Goal: Transaction & Acquisition: Subscribe to service/newsletter

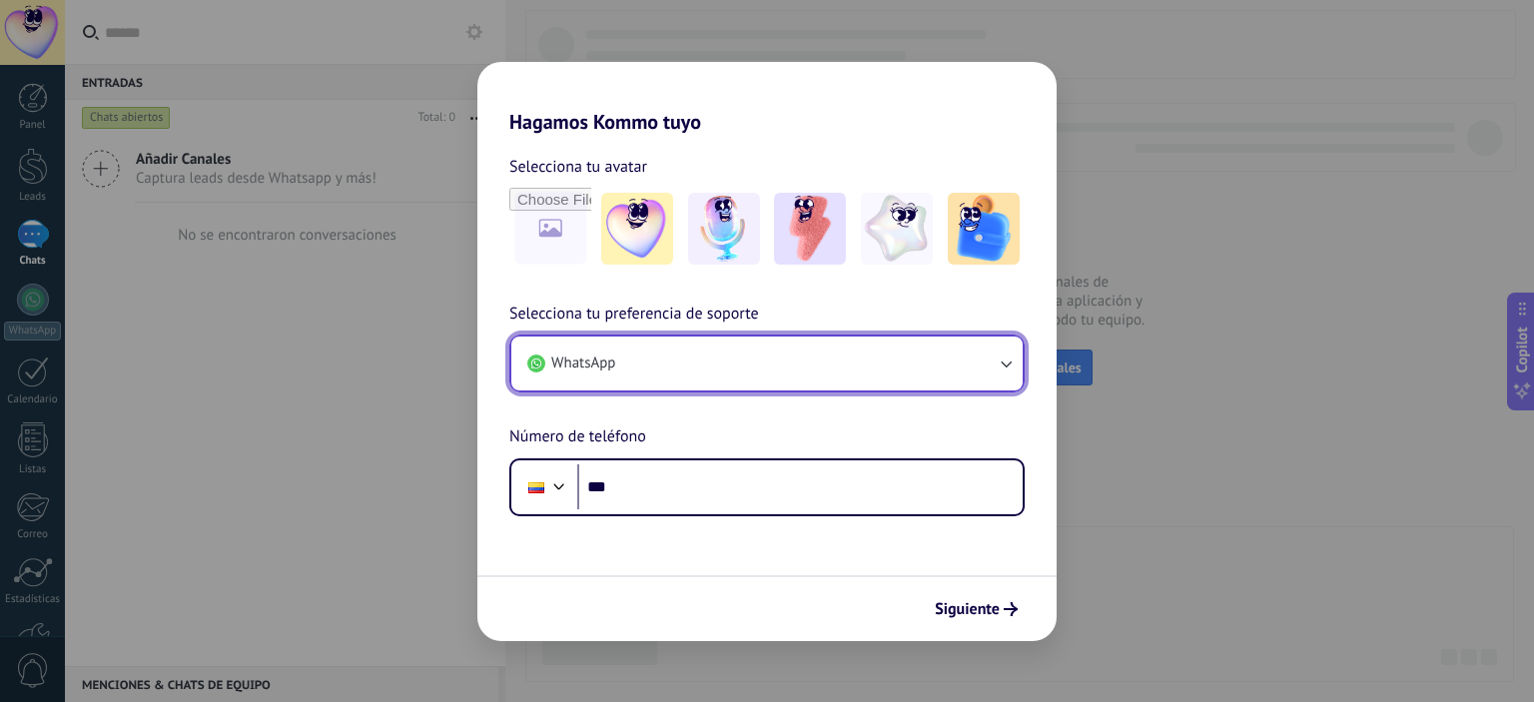
click at [771, 382] on button "WhatsApp" at bounding box center [766, 364] width 511 height 54
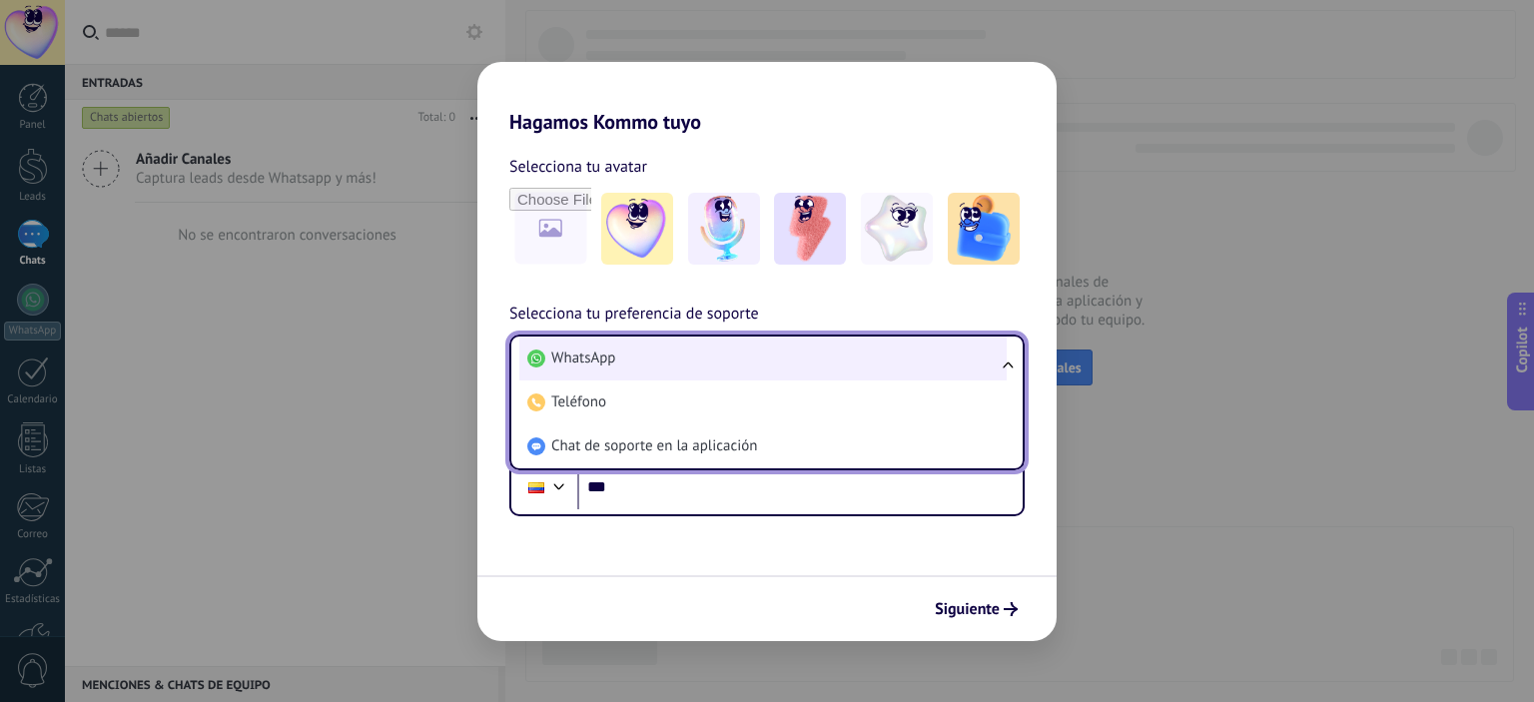
click at [724, 370] on li "WhatsApp" at bounding box center [762, 359] width 487 height 44
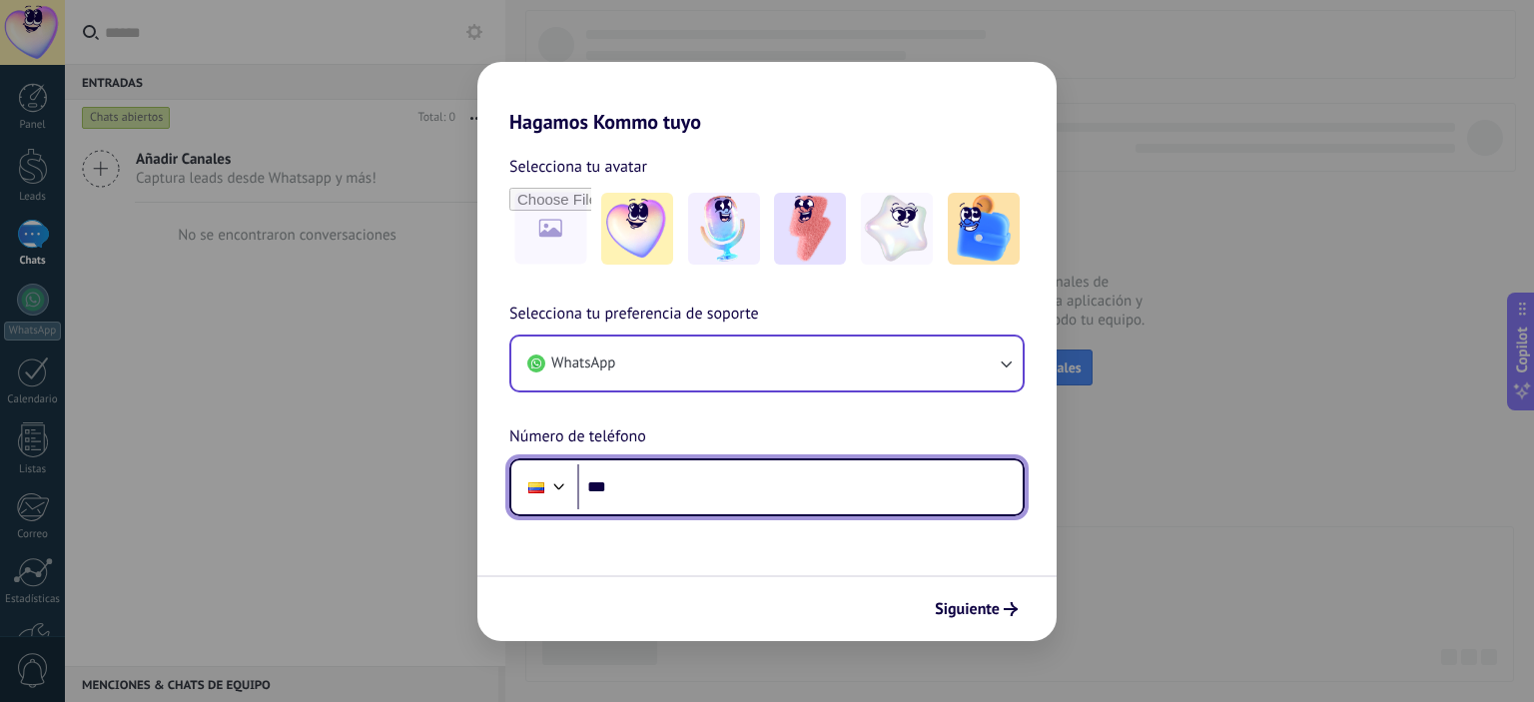
click at [647, 491] on input "***" at bounding box center [799, 487] width 445 height 46
type input "**********"
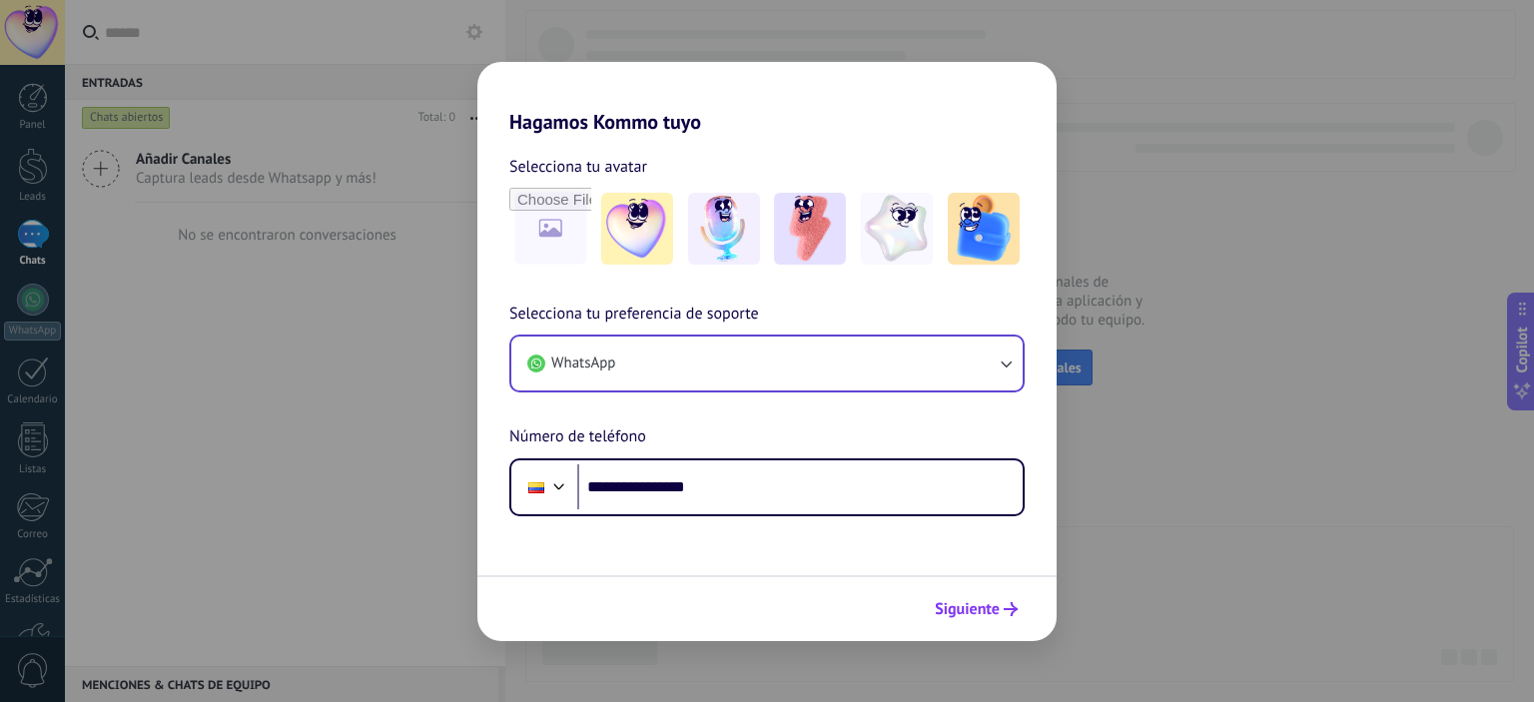
click at [1001, 617] on button "Siguiente" at bounding box center [976, 609] width 101 height 34
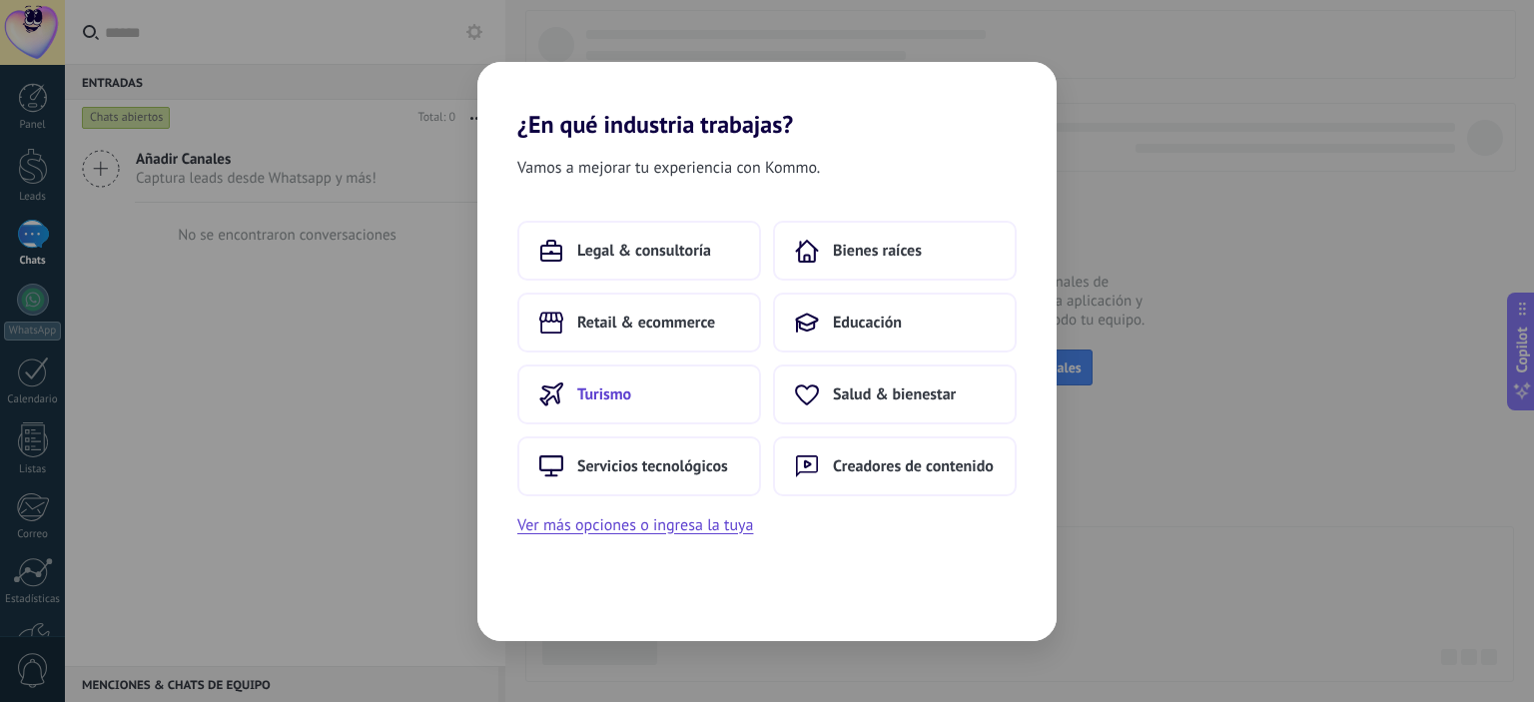
click at [609, 403] on span "Turismo" at bounding box center [604, 394] width 54 height 20
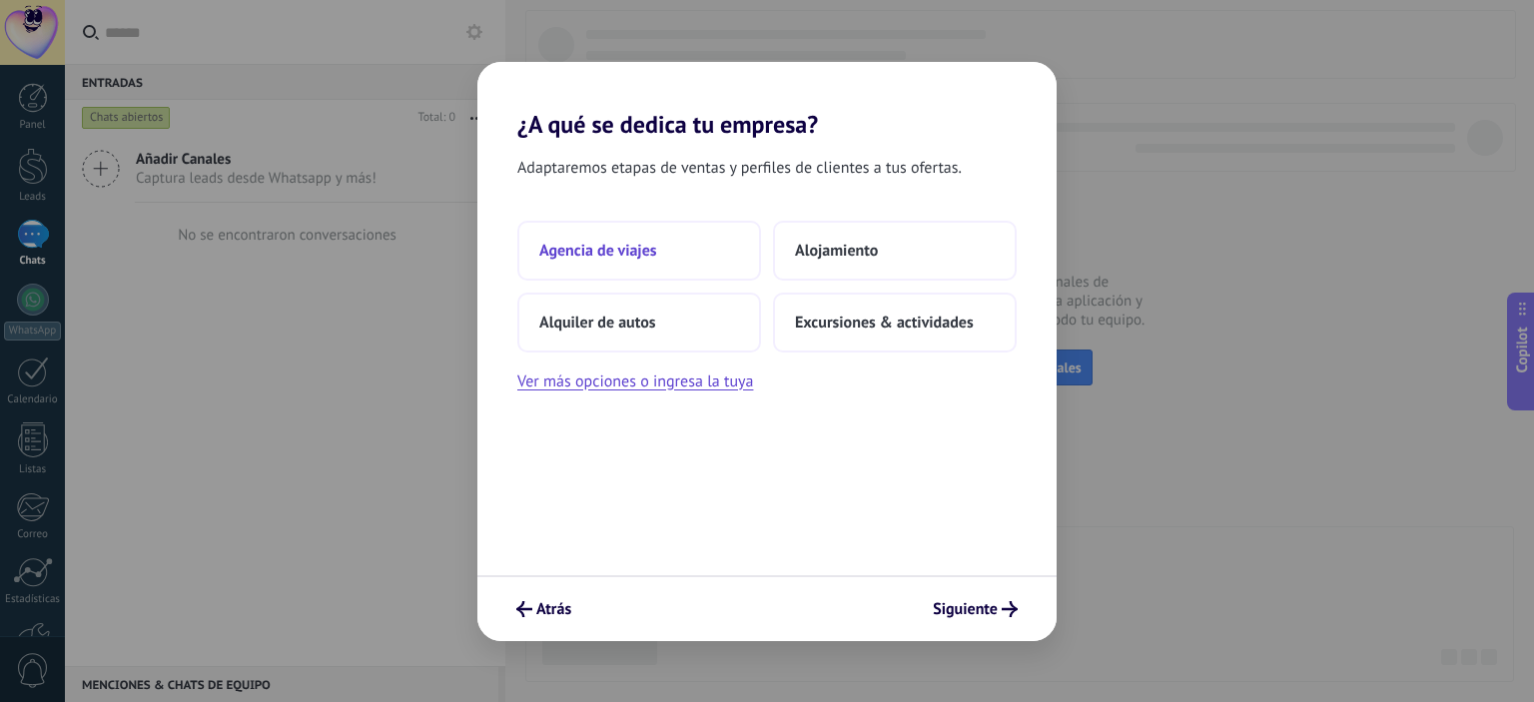
click at [610, 250] on span "Agencia de viajes" at bounding box center [598, 251] width 118 height 20
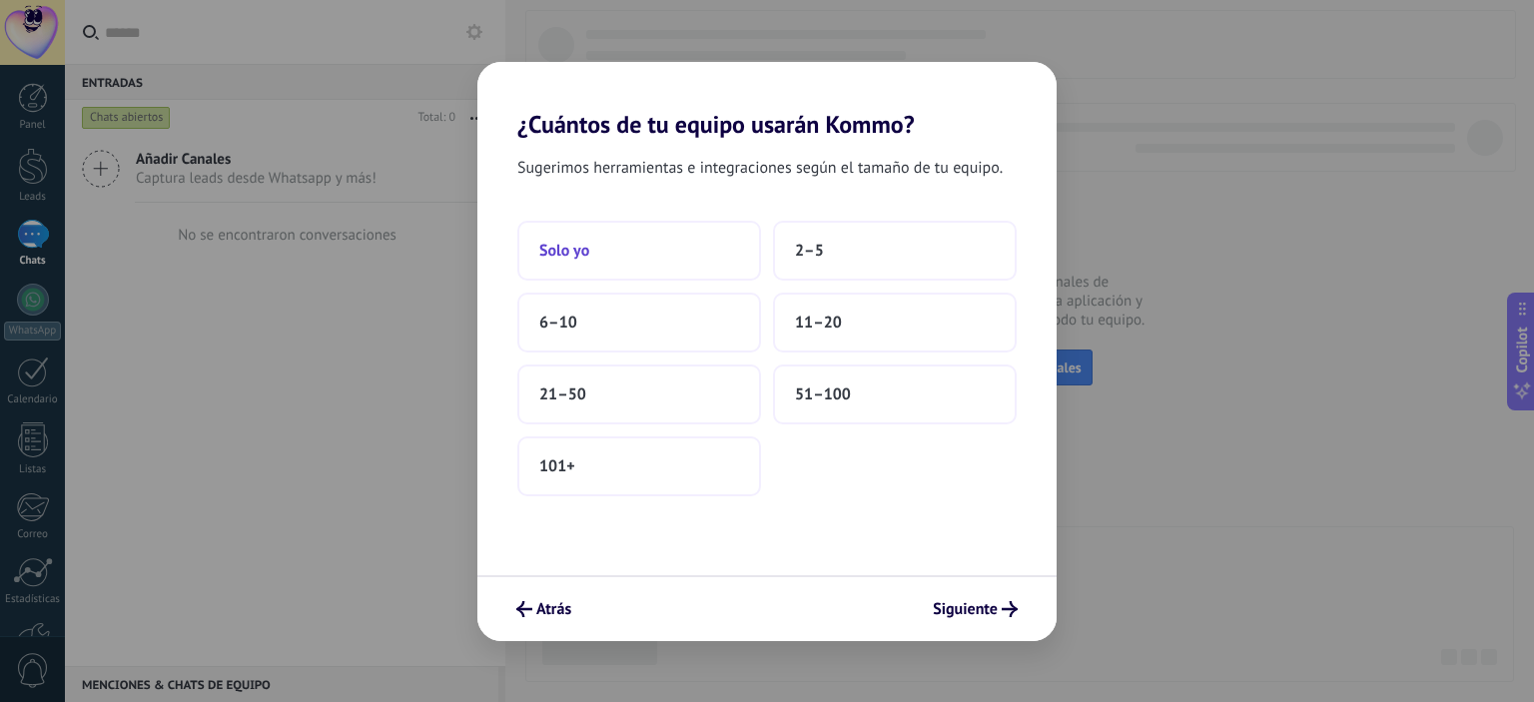
click at [572, 250] on span "Solo yo" at bounding box center [564, 251] width 50 height 20
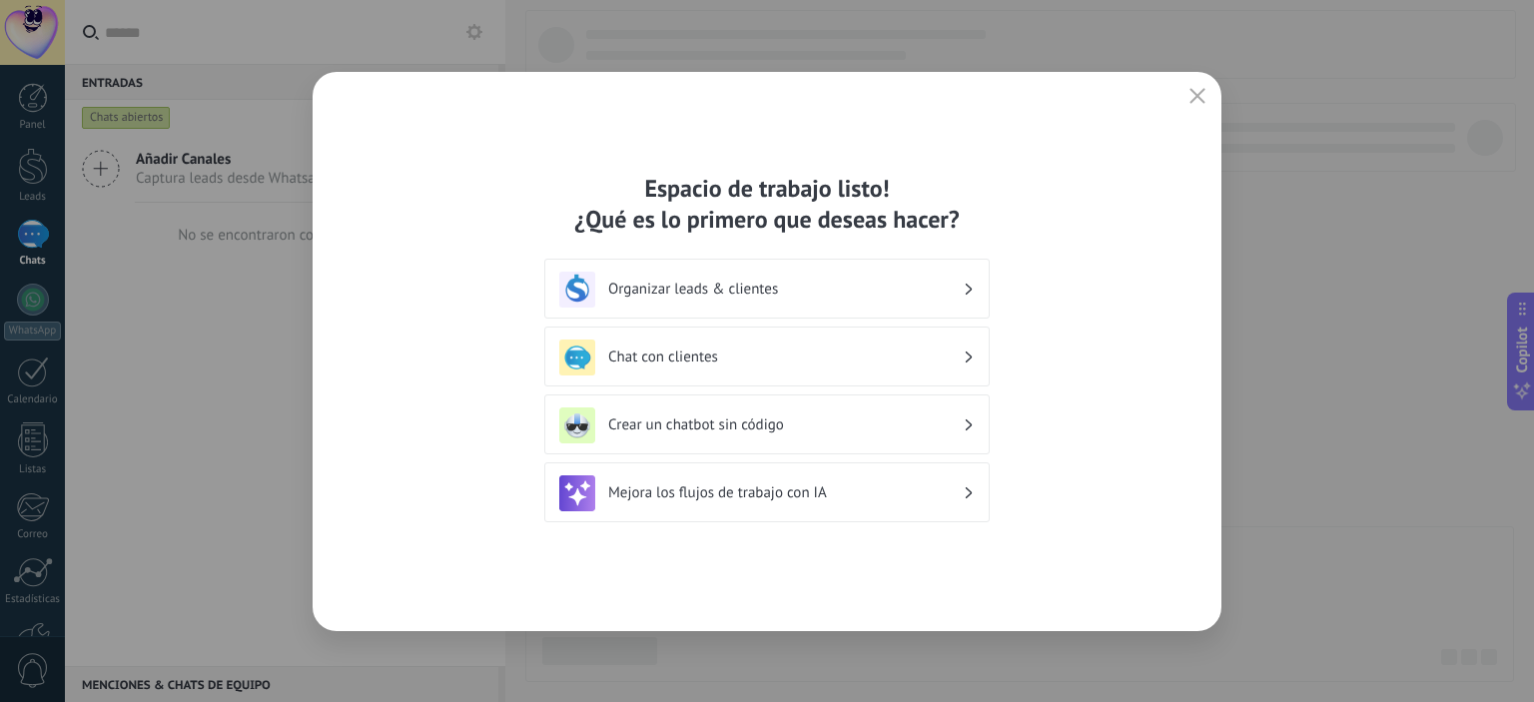
click at [718, 366] on div "Chat con clientes" at bounding box center [766, 358] width 415 height 36
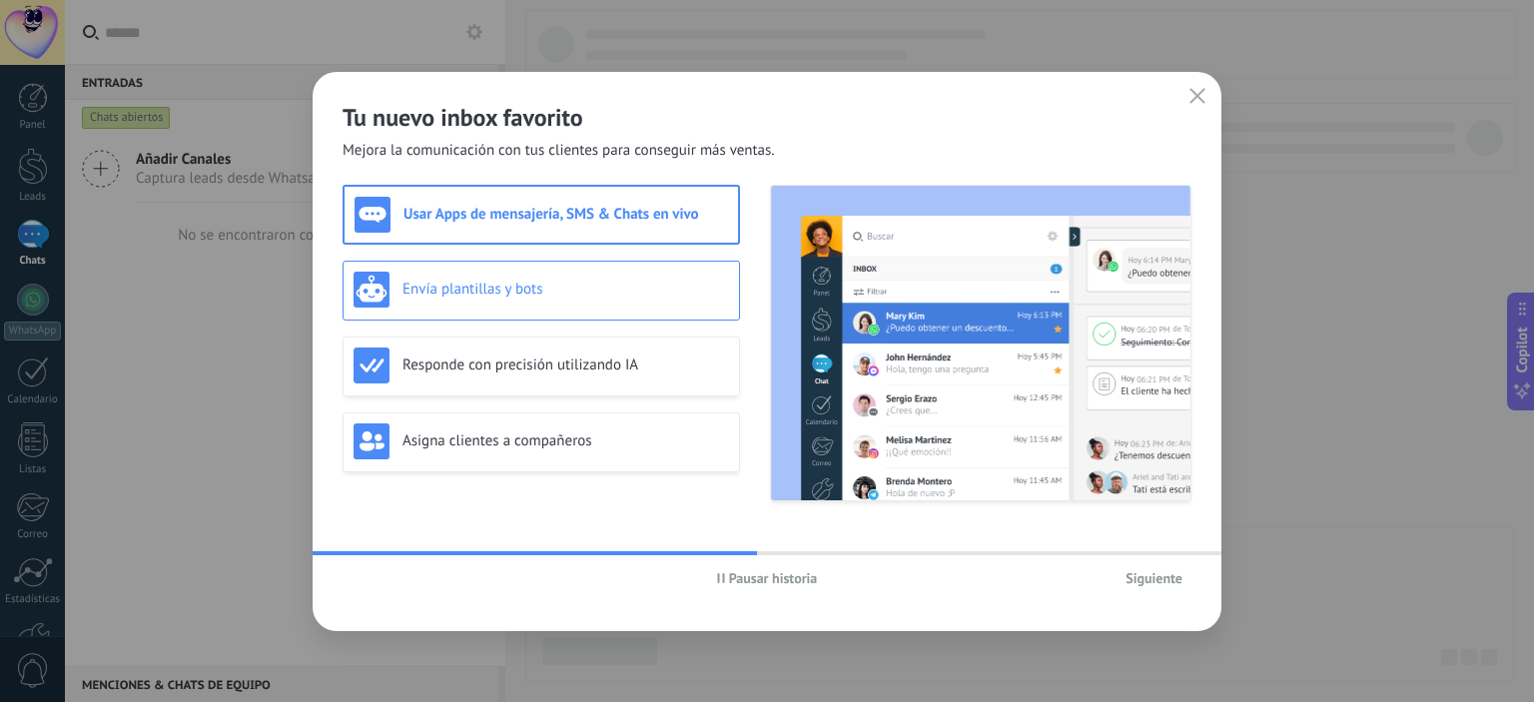
click at [493, 298] on h3 "Envía plantillas y bots" at bounding box center [565, 289] width 327 height 19
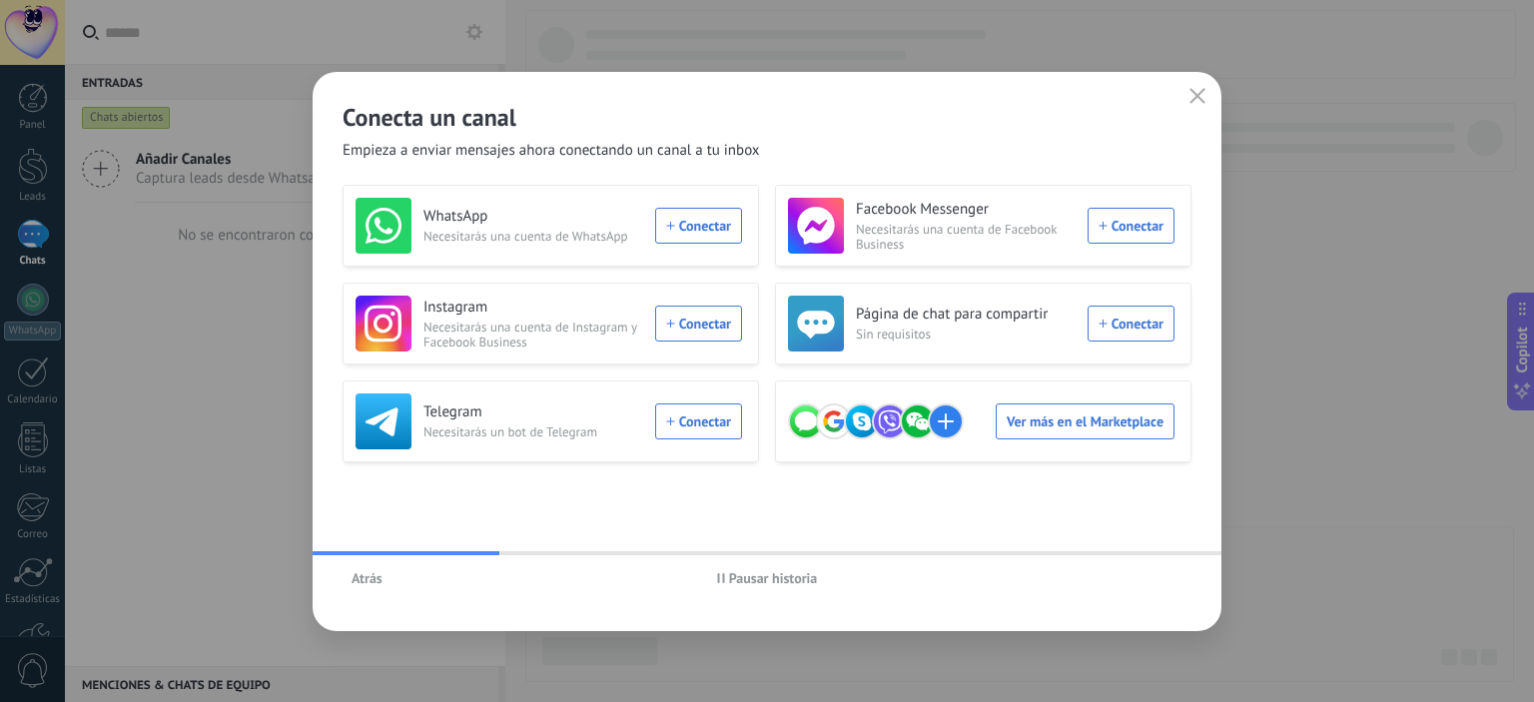
click at [355, 577] on span "Atrás" at bounding box center [367, 578] width 31 height 14
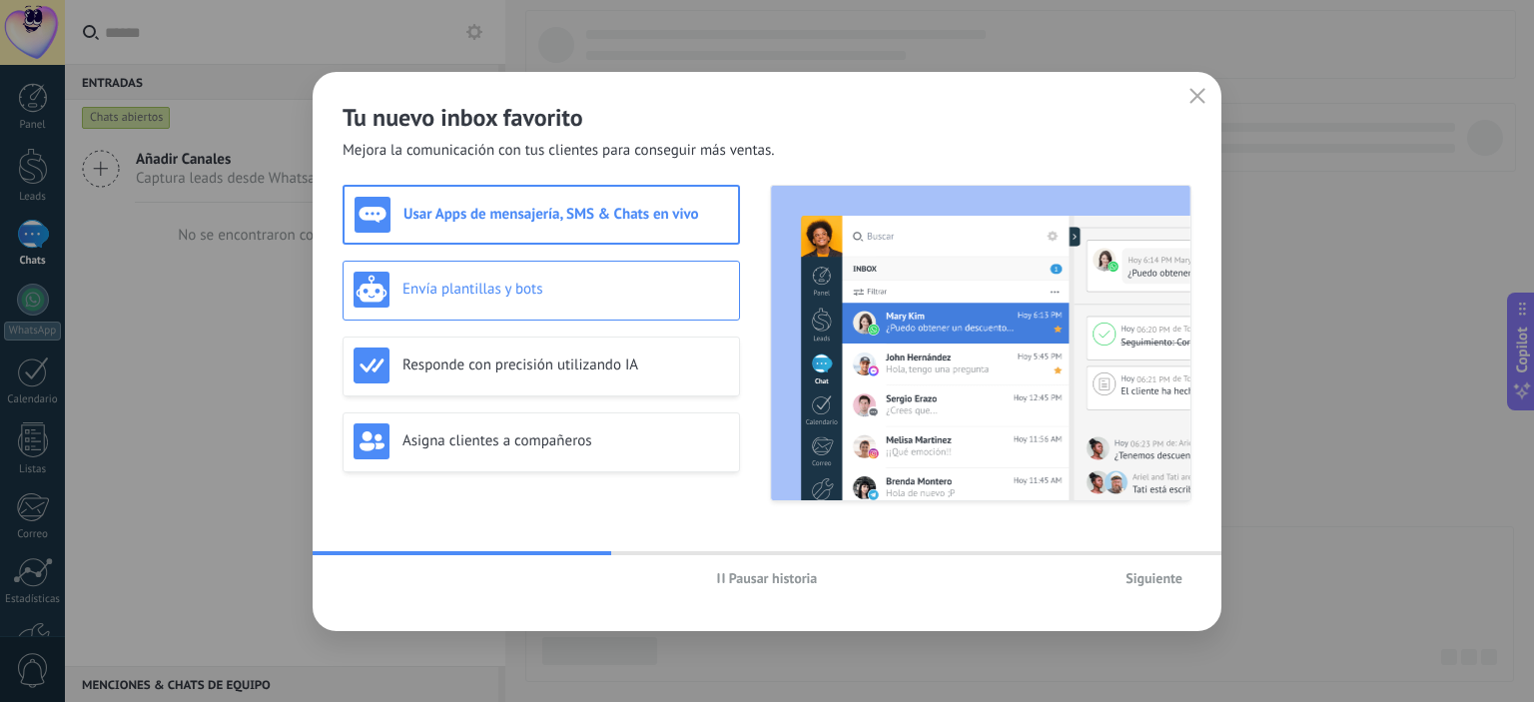
click at [442, 290] on h3 "Envía plantillas y bots" at bounding box center [565, 289] width 327 height 19
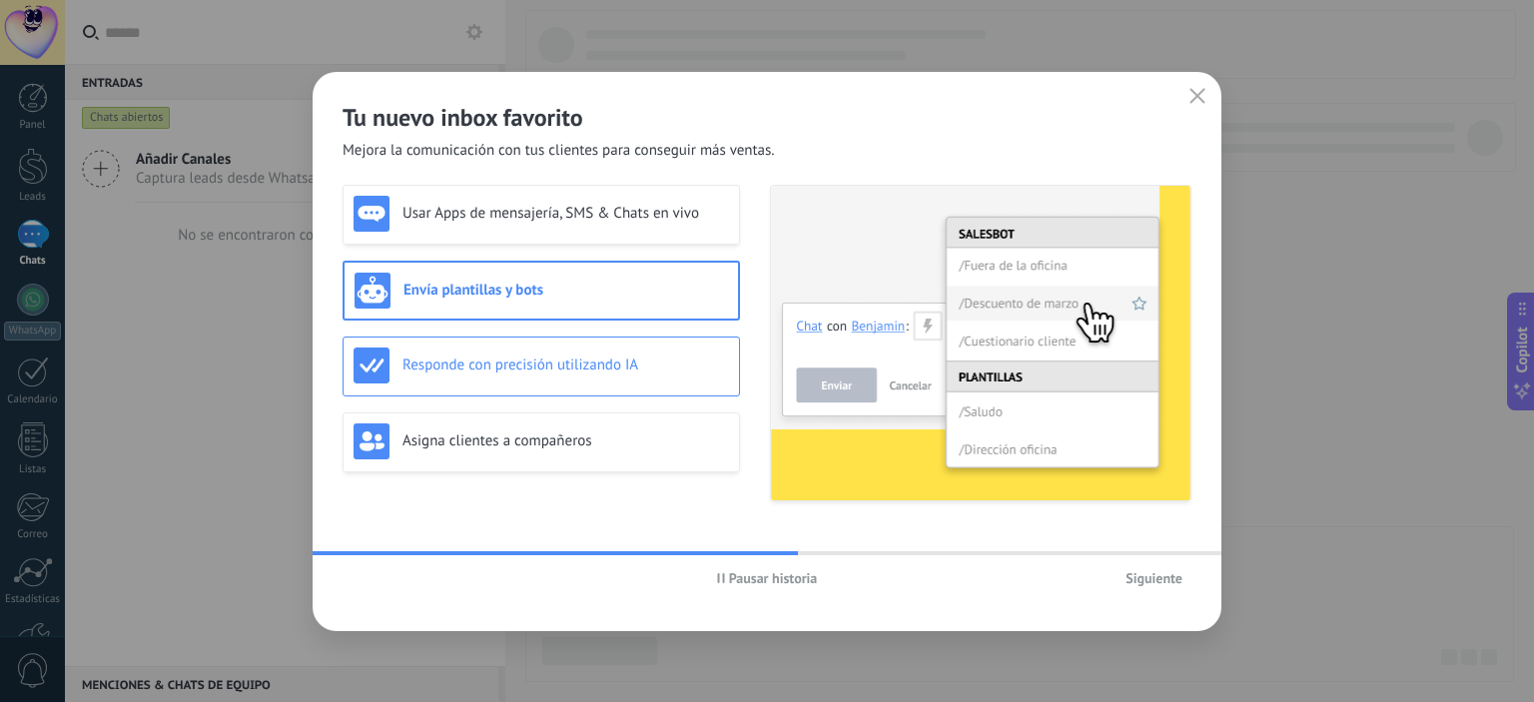
click at [562, 374] on div "Responde con precisión utilizando IA" at bounding box center [541, 366] width 375 height 36
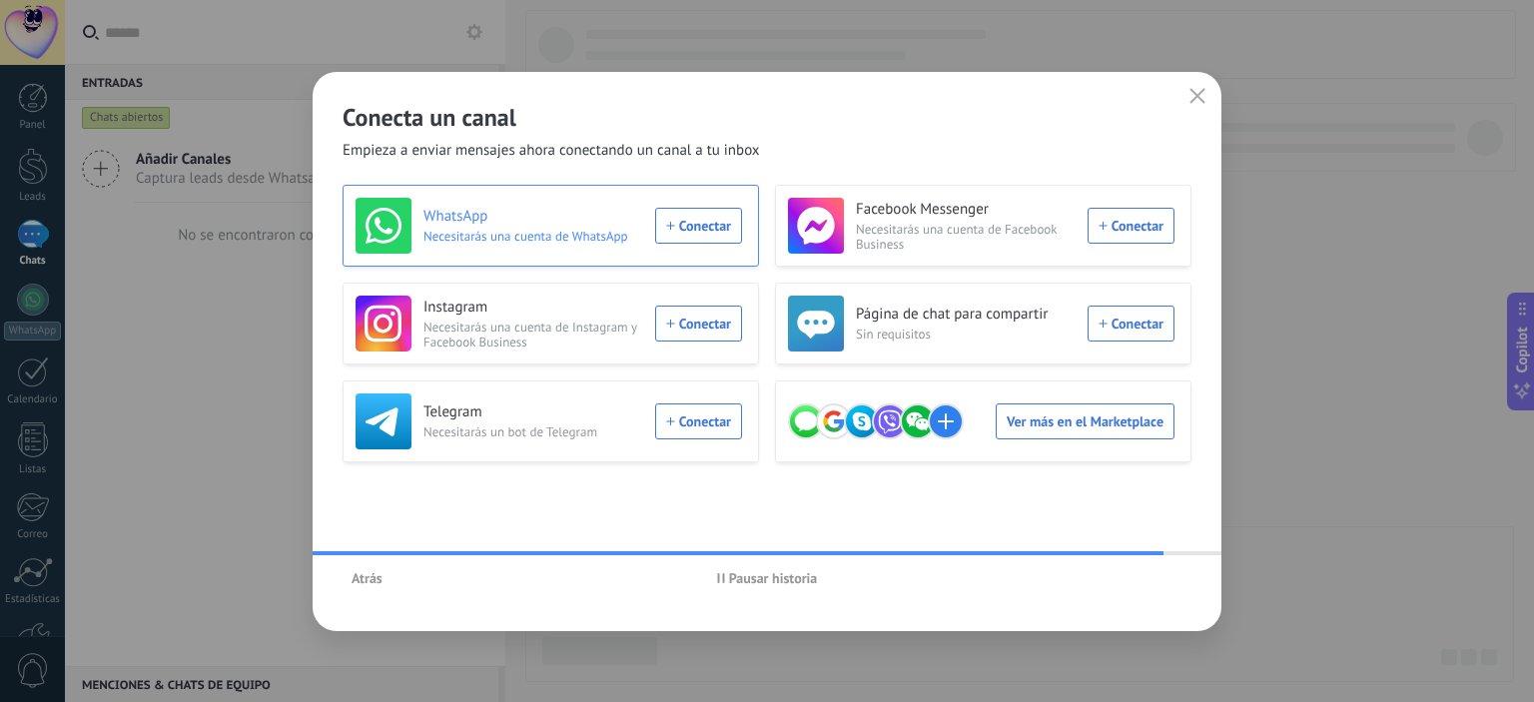
click at [695, 230] on div "WhatsApp Necesitarás una cuenta de WhatsApp Conectar" at bounding box center [549, 226] width 386 height 56
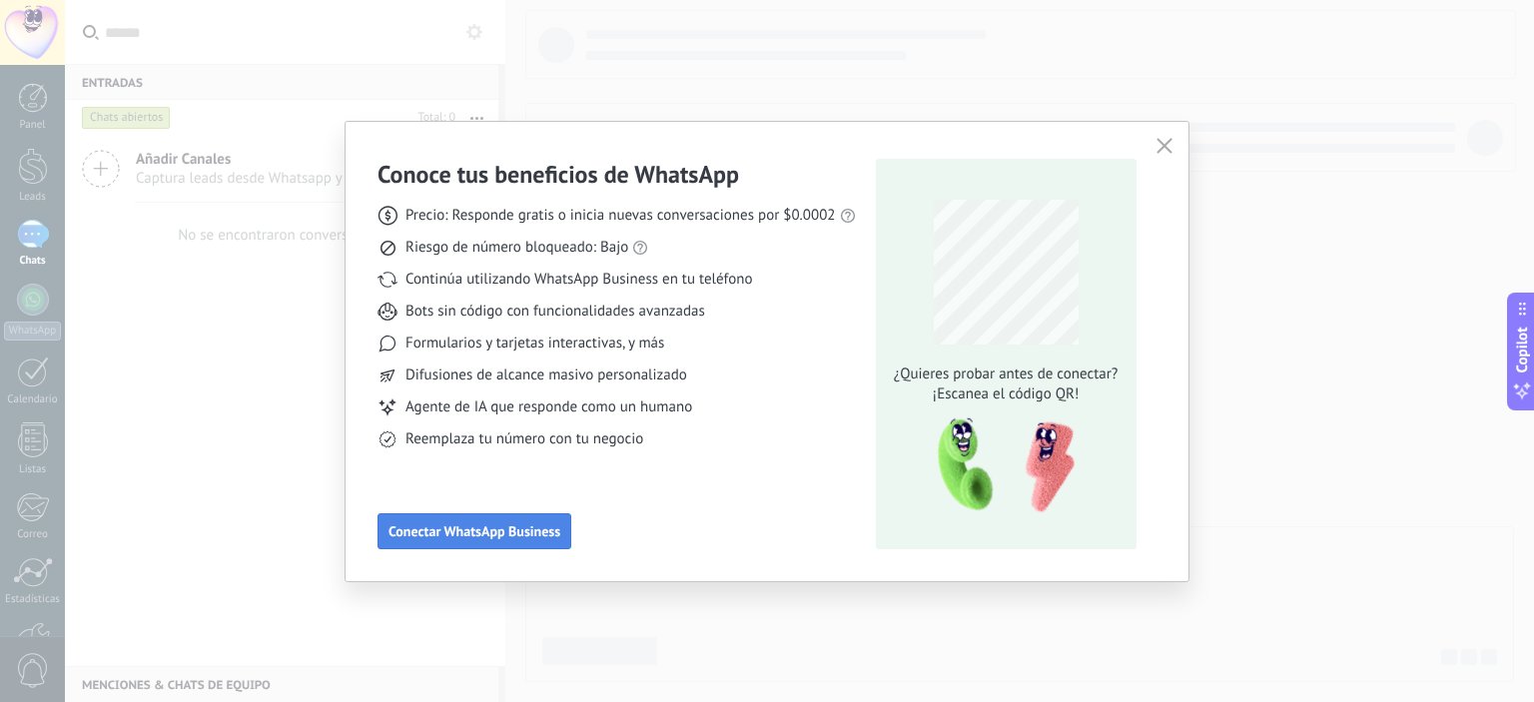
click at [482, 523] on button "Conectar WhatsApp Business" at bounding box center [474, 531] width 194 height 36
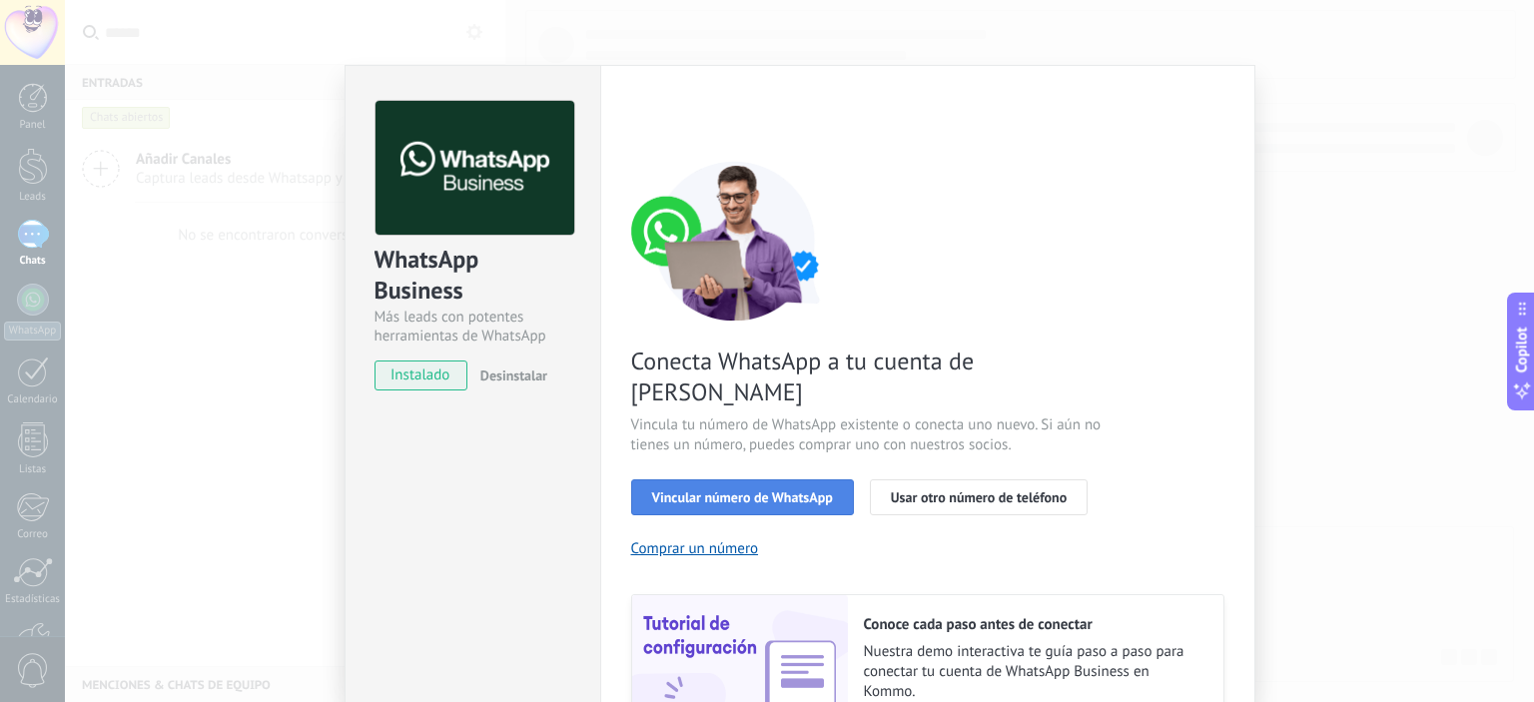
click at [757, 490] on span "Vincular número de WhatsApp" at bounding box center [742, 497] width 181 height 14
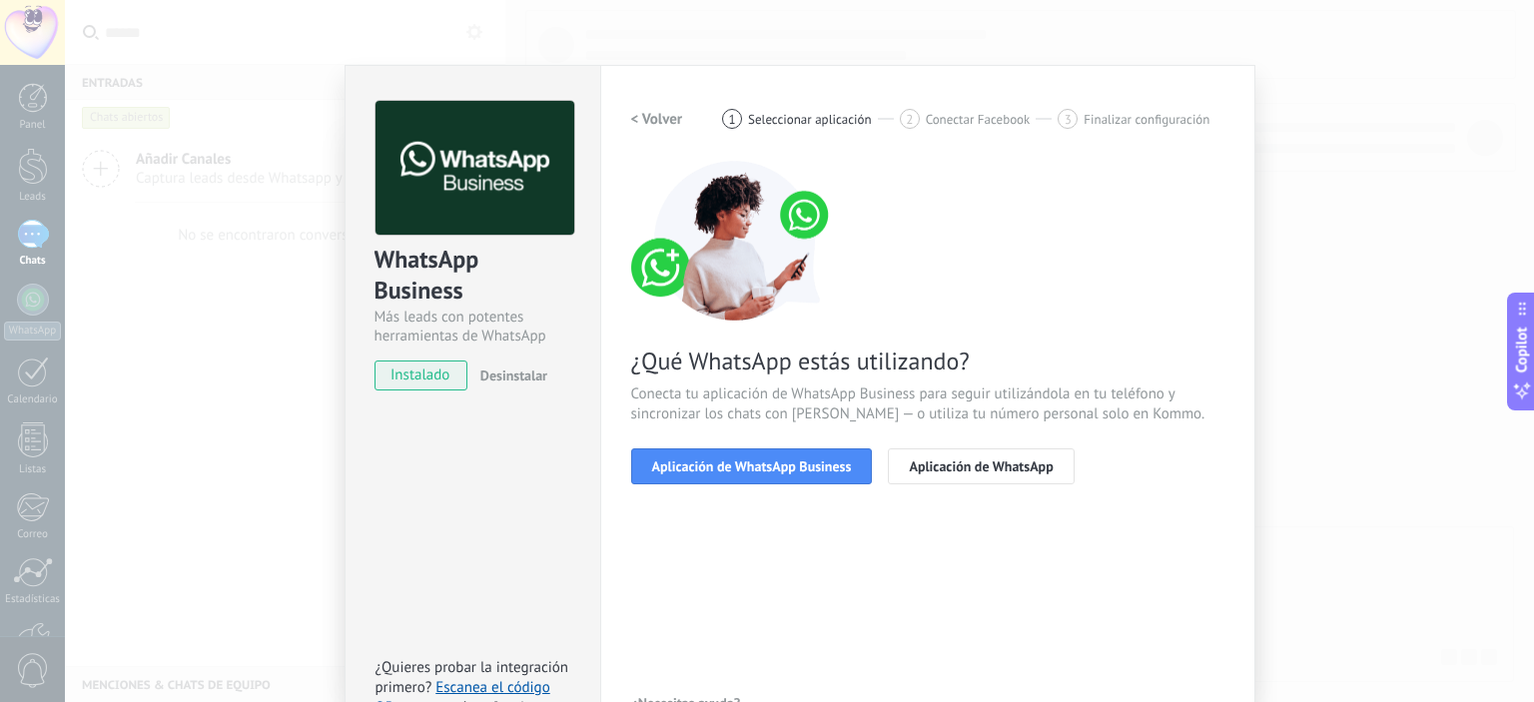
click at [757, 470] on span "Aplicación de WhatsApp Business" at bounding box center [752, 466] width 200 height 14
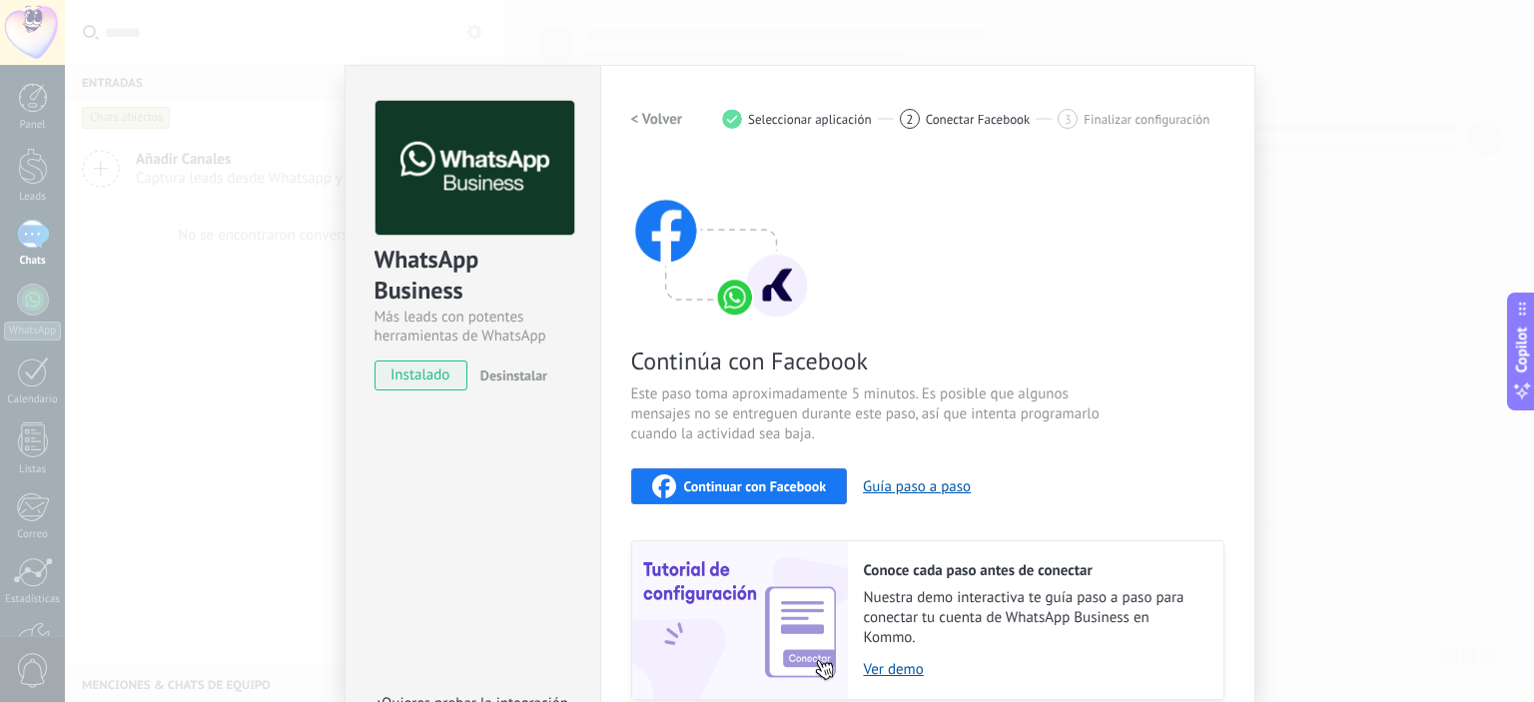
click at [726, 493] on span "Continuar con Facebook" at bounding box center [755, 486] width 143 height 14
click at [735, 480] on span "Continuar con Facebook" at bounding box center [755, 486] width 143 height 14
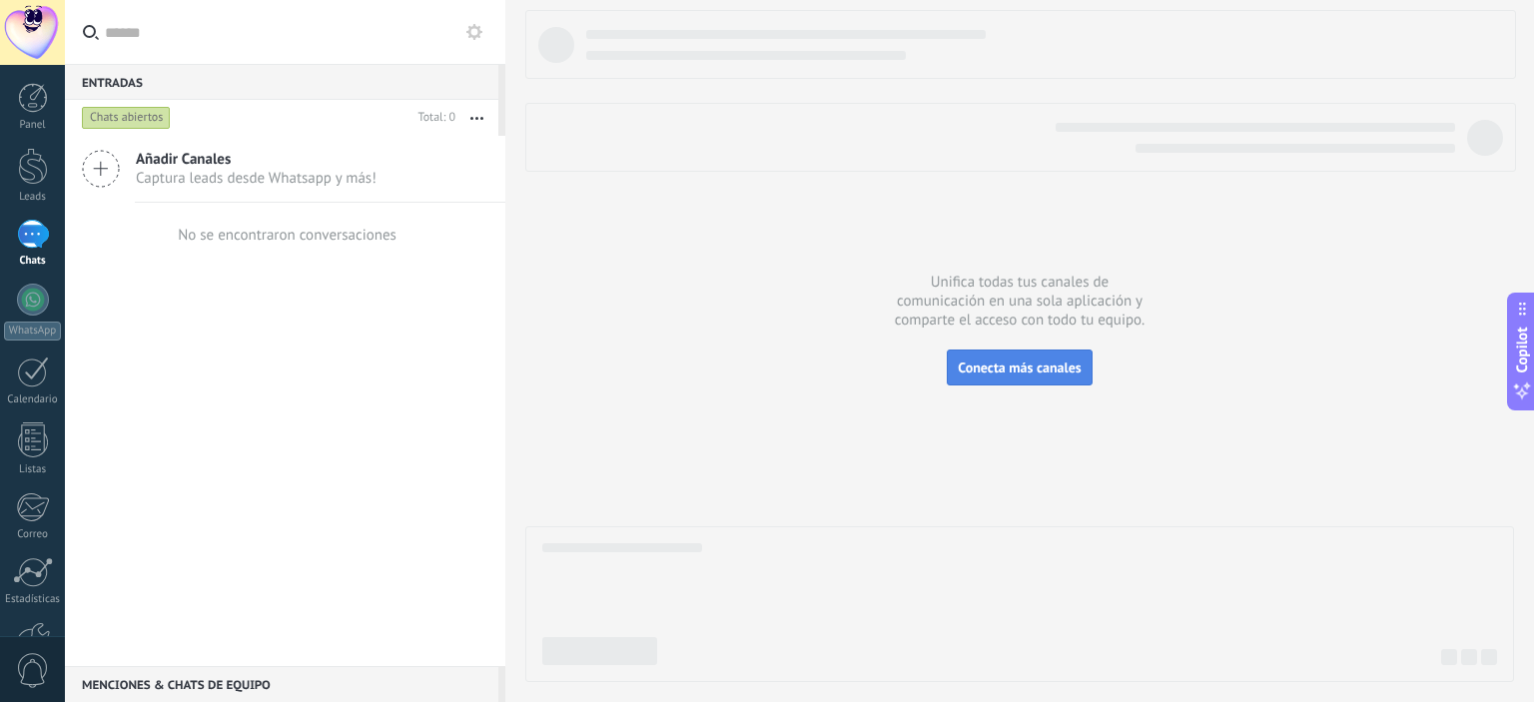
click at [1024, 367] on span "Conecta más canales" at bounding box center [1019, 368] width 123 height 18
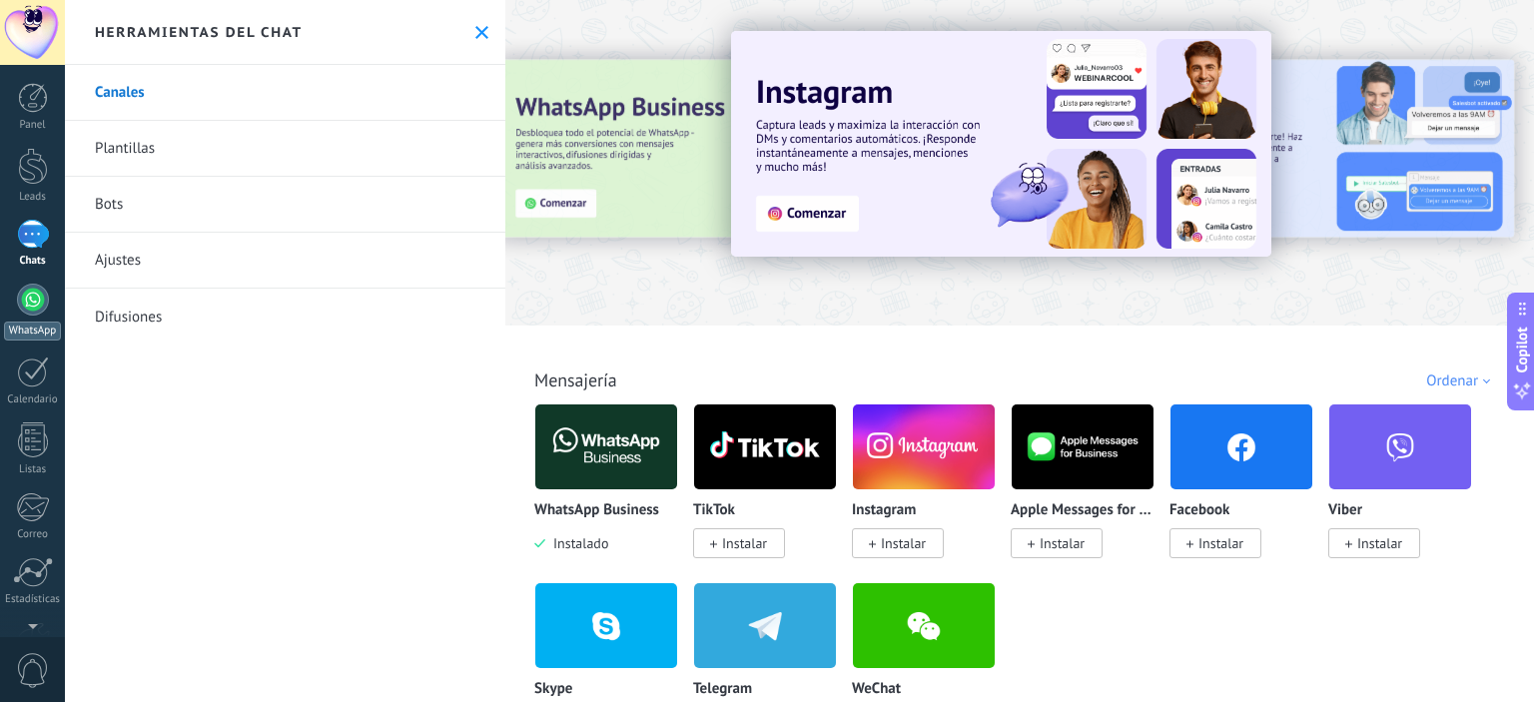
click at [19, 310] on link "WhatsApp" at bounding box center [32, 312] width 65 height 57
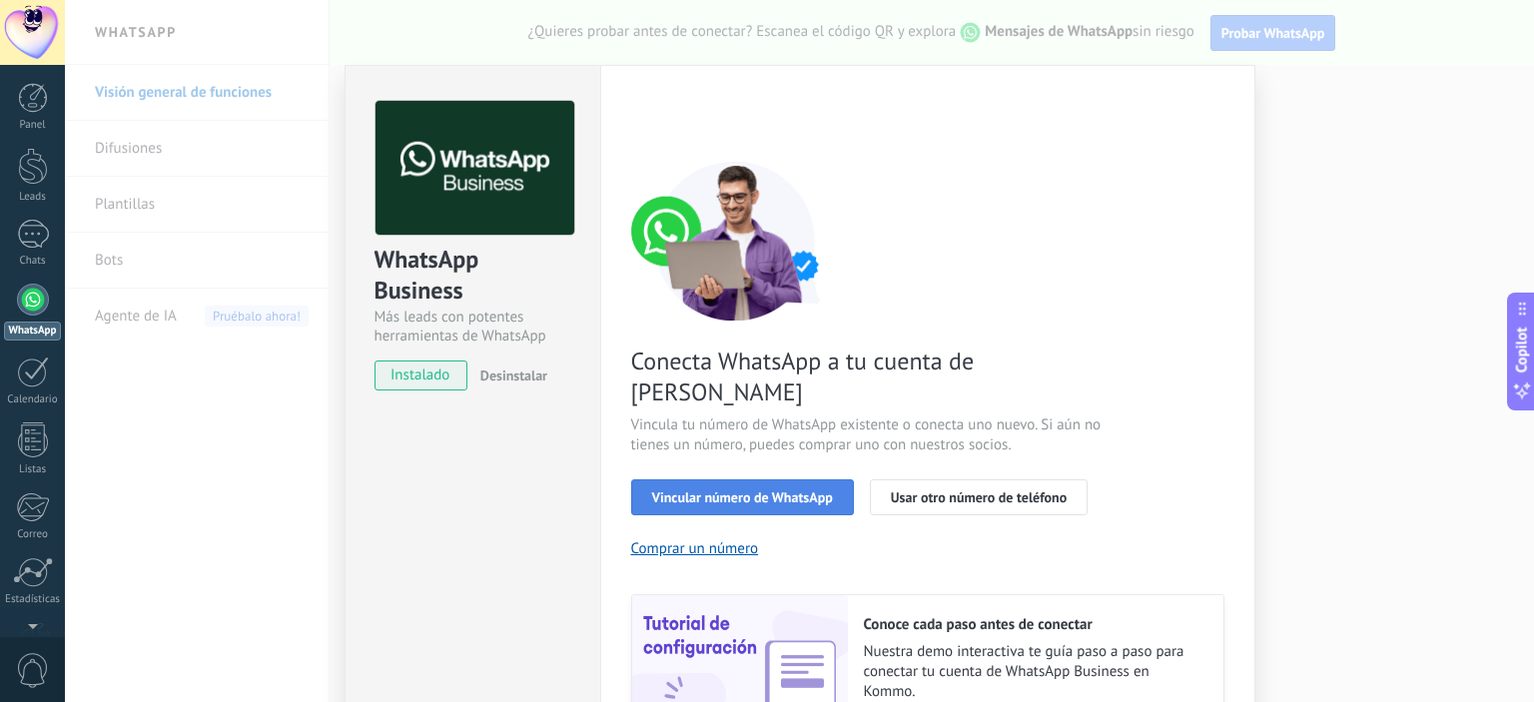
click at [763, 490] on span "Vincular número de WhatsApp" at bounding box center [742, 497] width 181 height 14
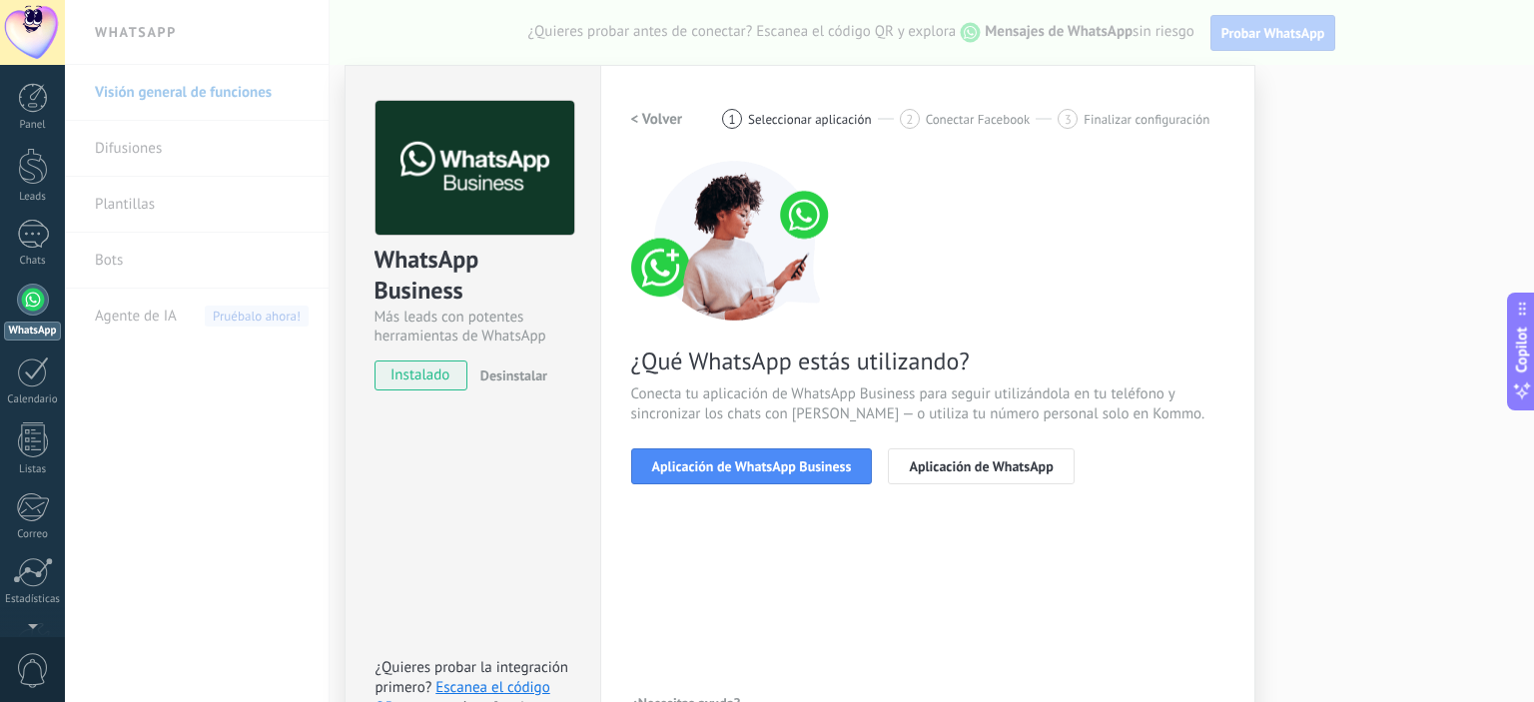
click at [763, 463] on span "Aplicación de WhatsApp Business" at bounding box center [752, 466] width 200 height 14
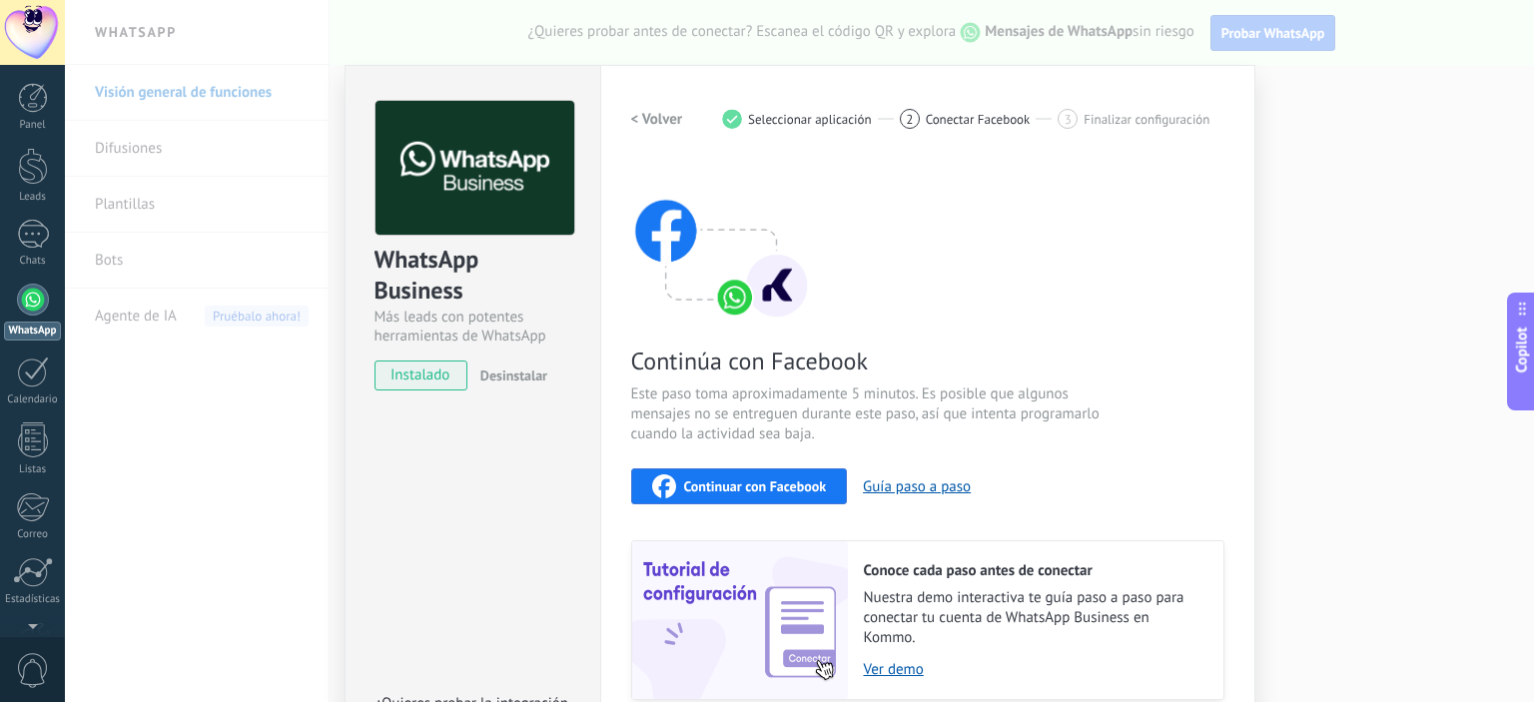
click at [753, 488] on span "Continuar con Facebook" at bounding box center [755, 486] width 143 height 14
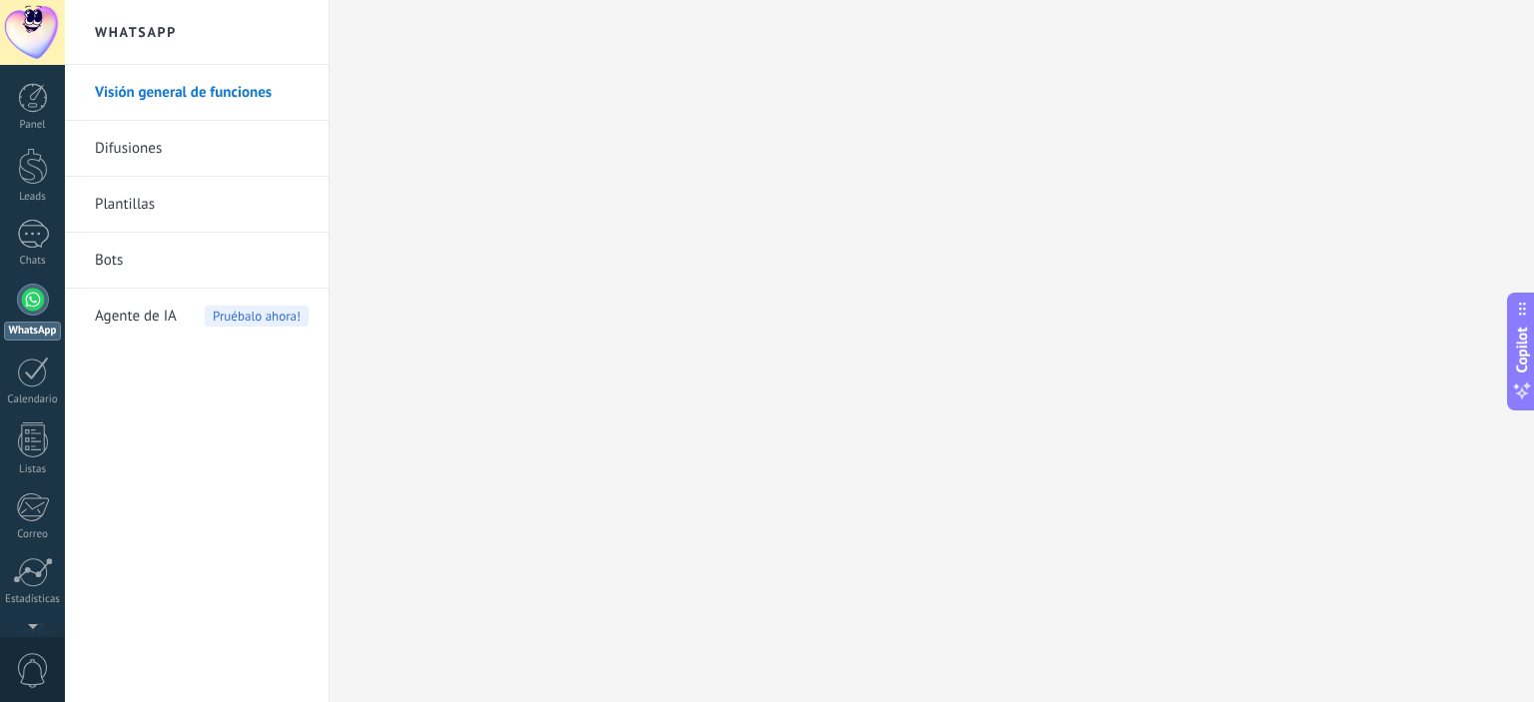
click at [33, 41] on div at bounding box center [32, 32] width 65 height 65
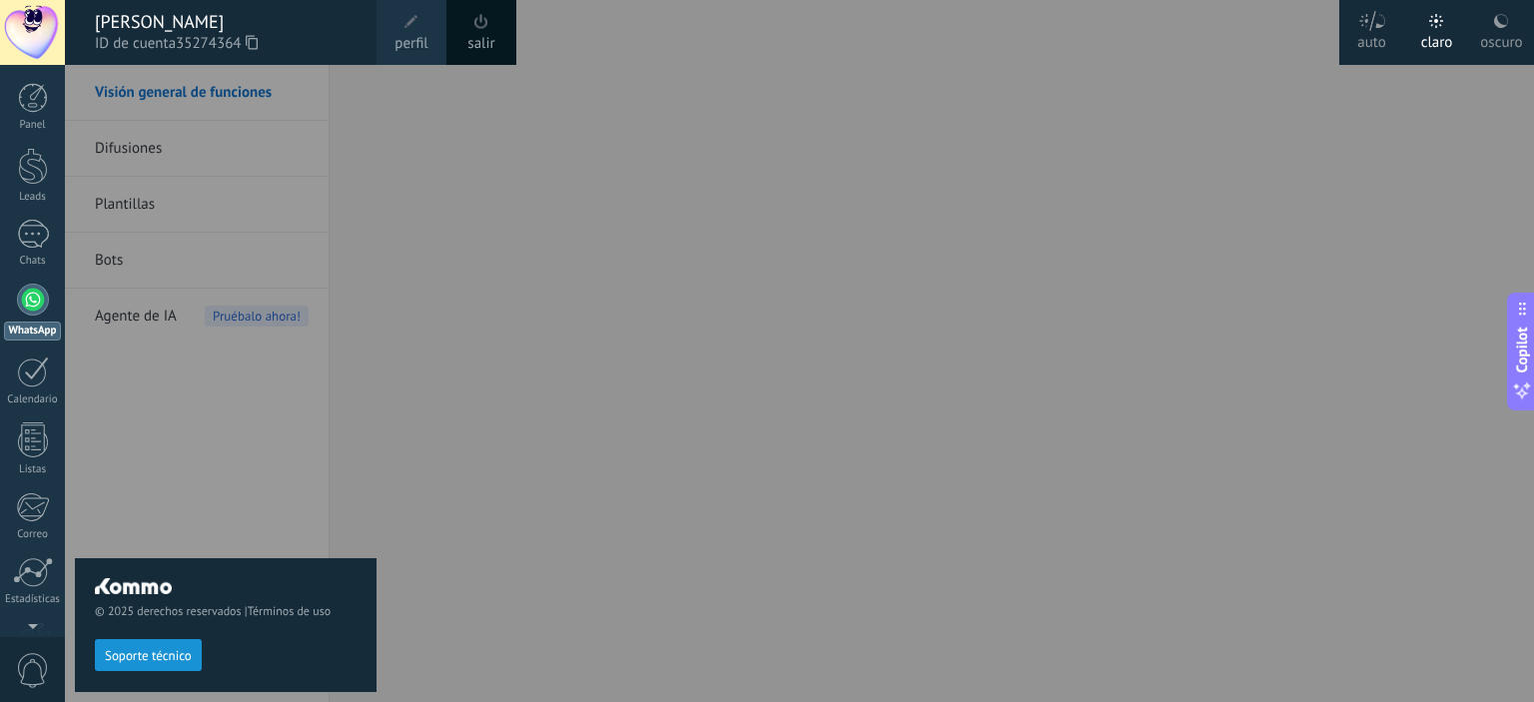
click at [473, 38] on link "salir" at bounding box center [480, 44] width 27 height 22
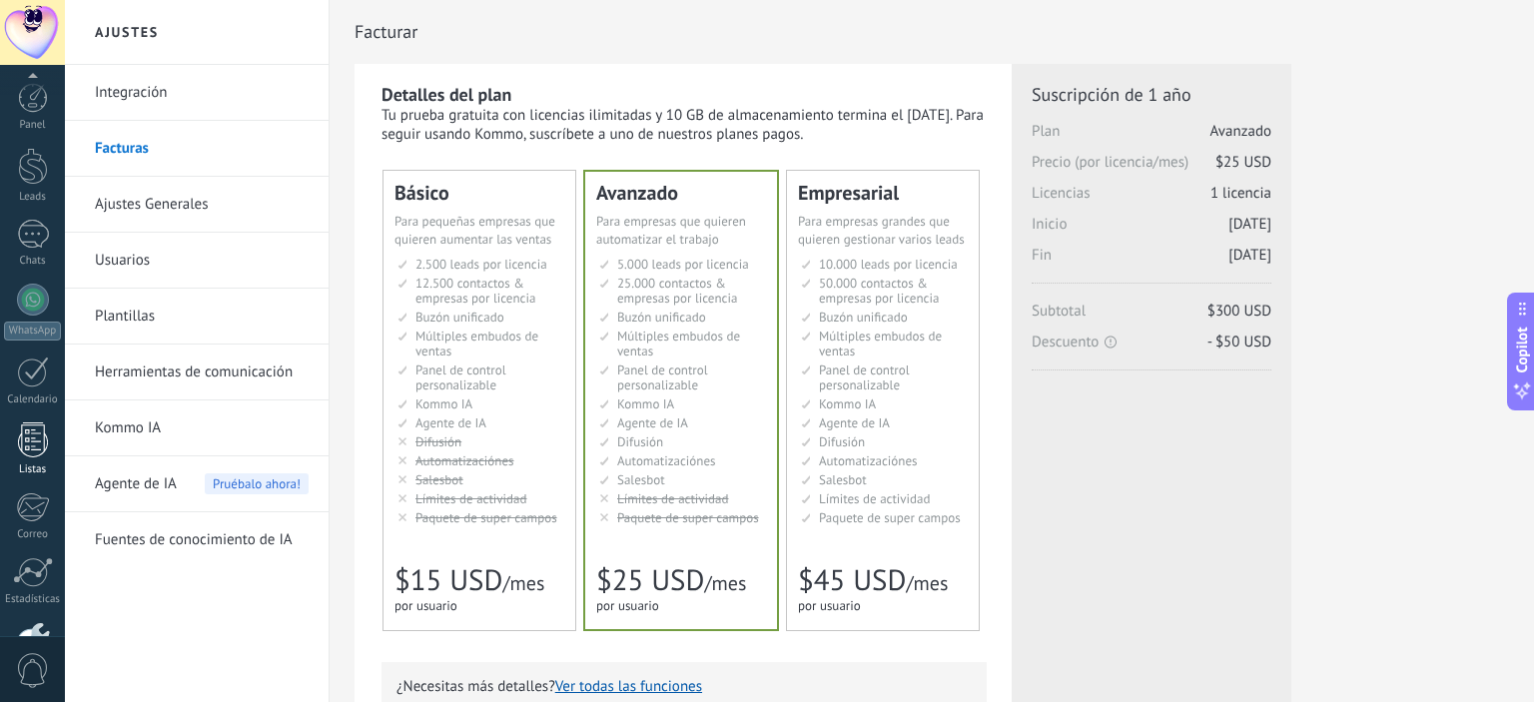
scroll to position [128, 0]
click at [34, 174] on div at bounding box center [33, 172] width 32 height 32
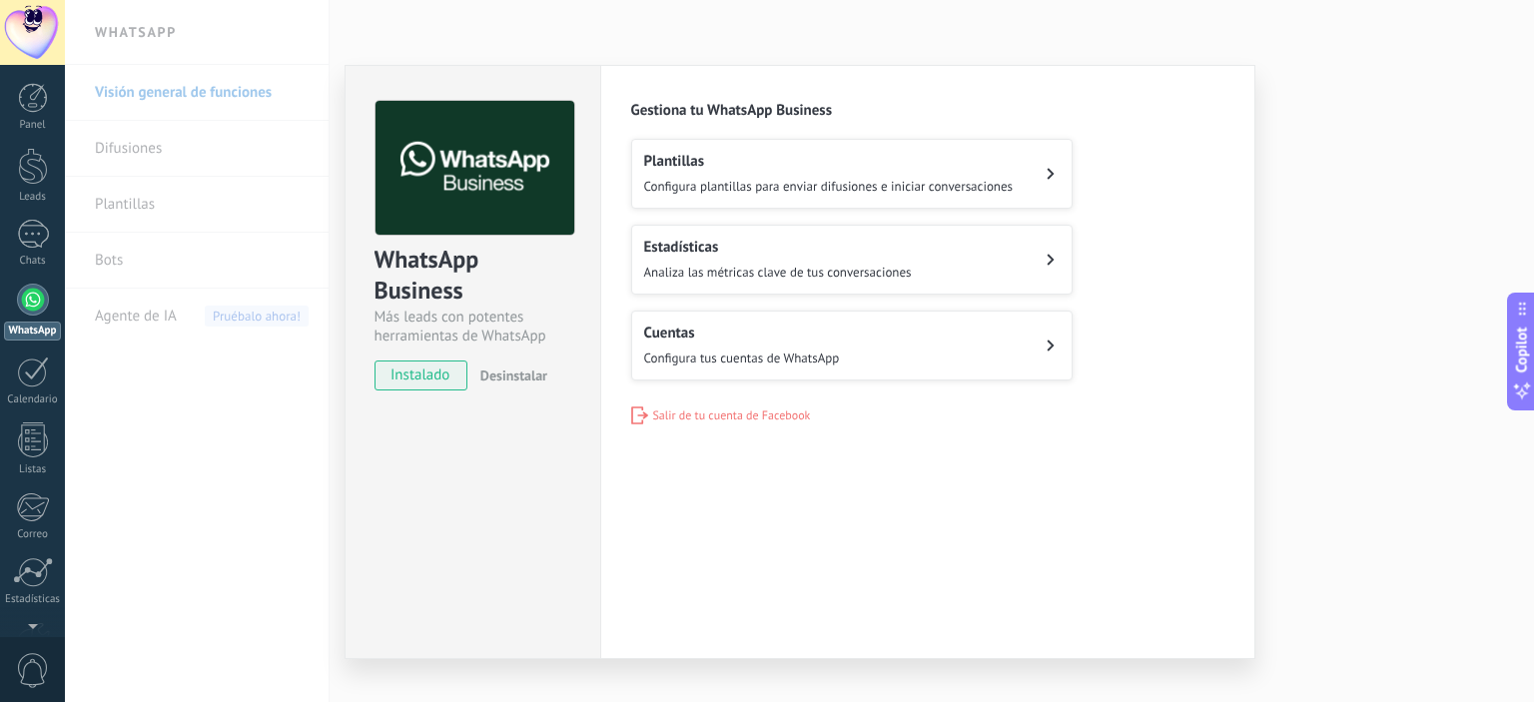
click at [810, 187] on span "Configura plantillas para enviar difusiones e iniciar conversaciones" at bounding box center [828, 186] width 369 height 17
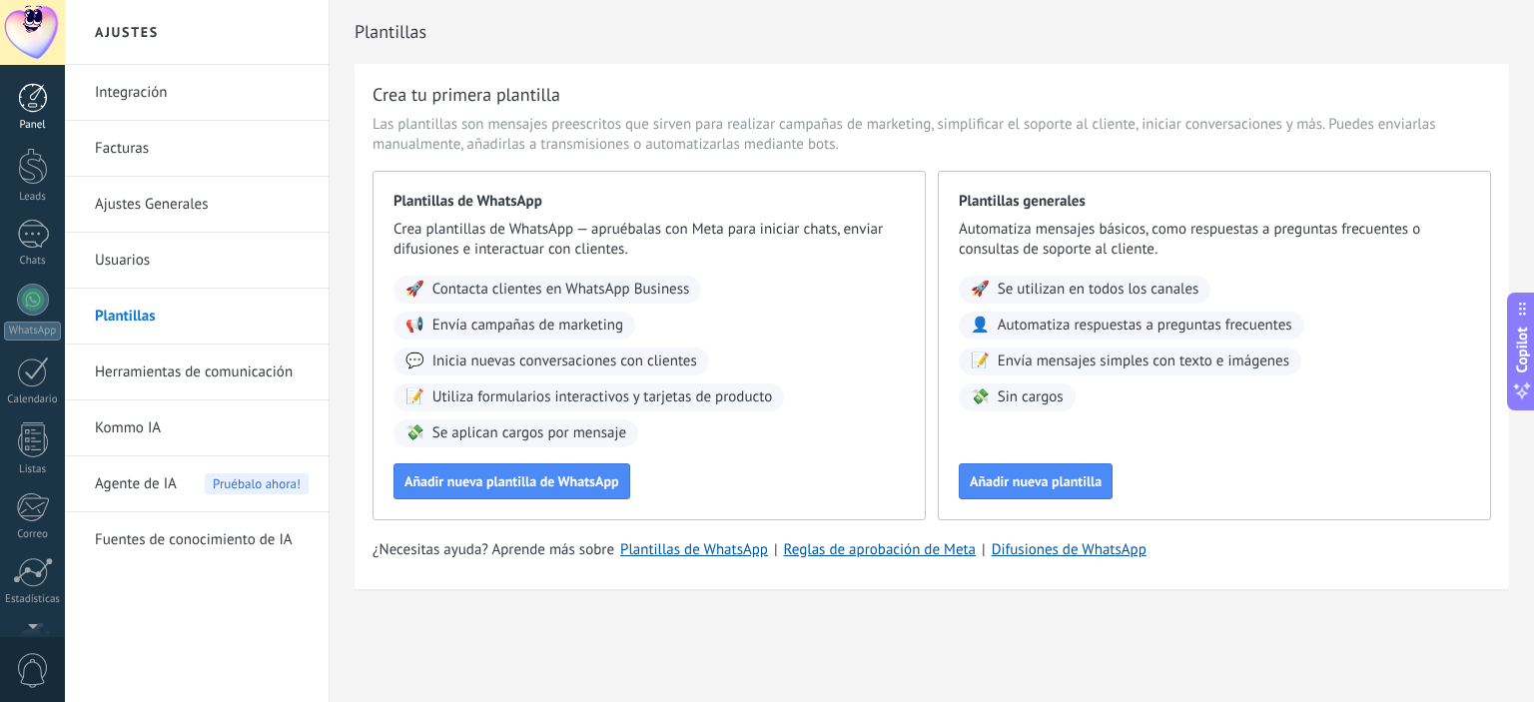
click at [34, 100] on div at bounding box center [33, 98] width 30 height 30
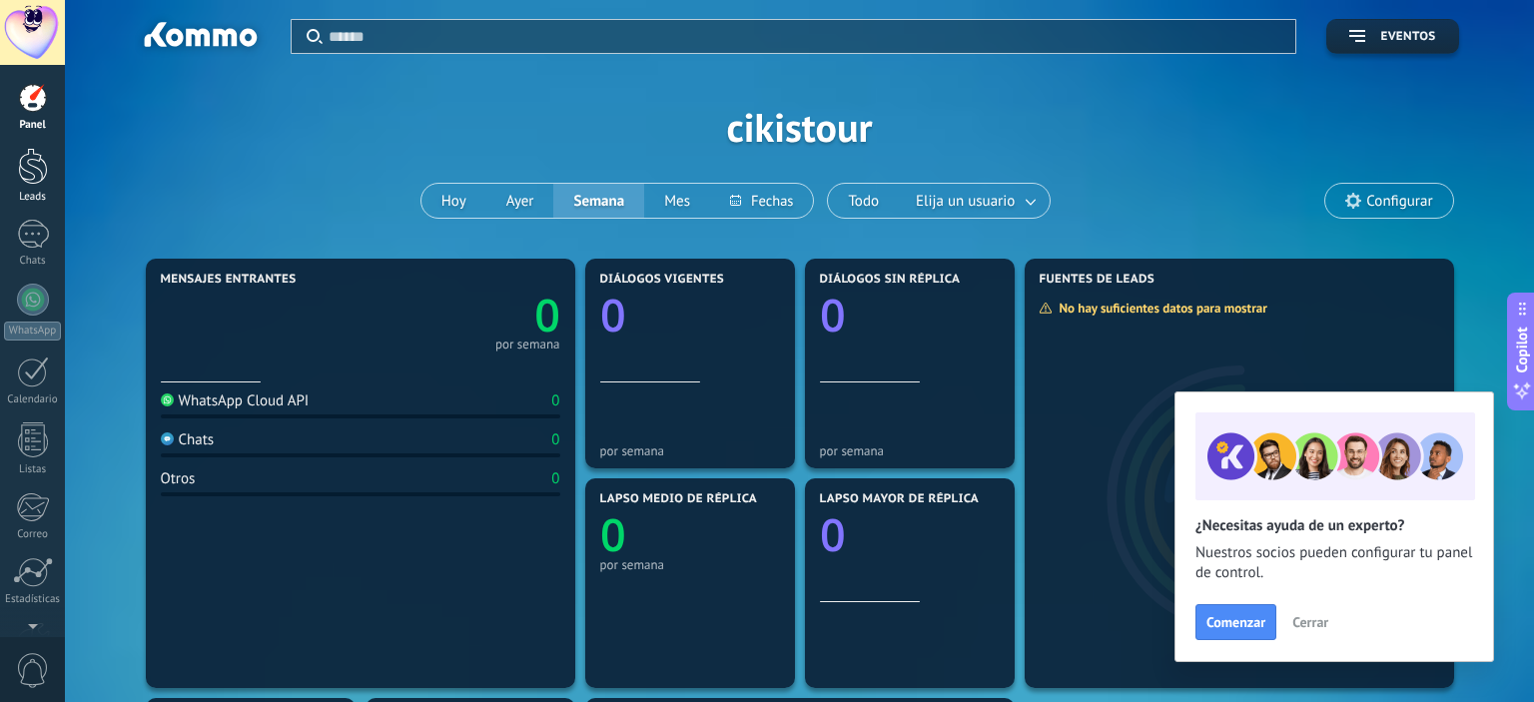
click at [24, 163] on div at bounding box center [33, 166] width 30 height 37
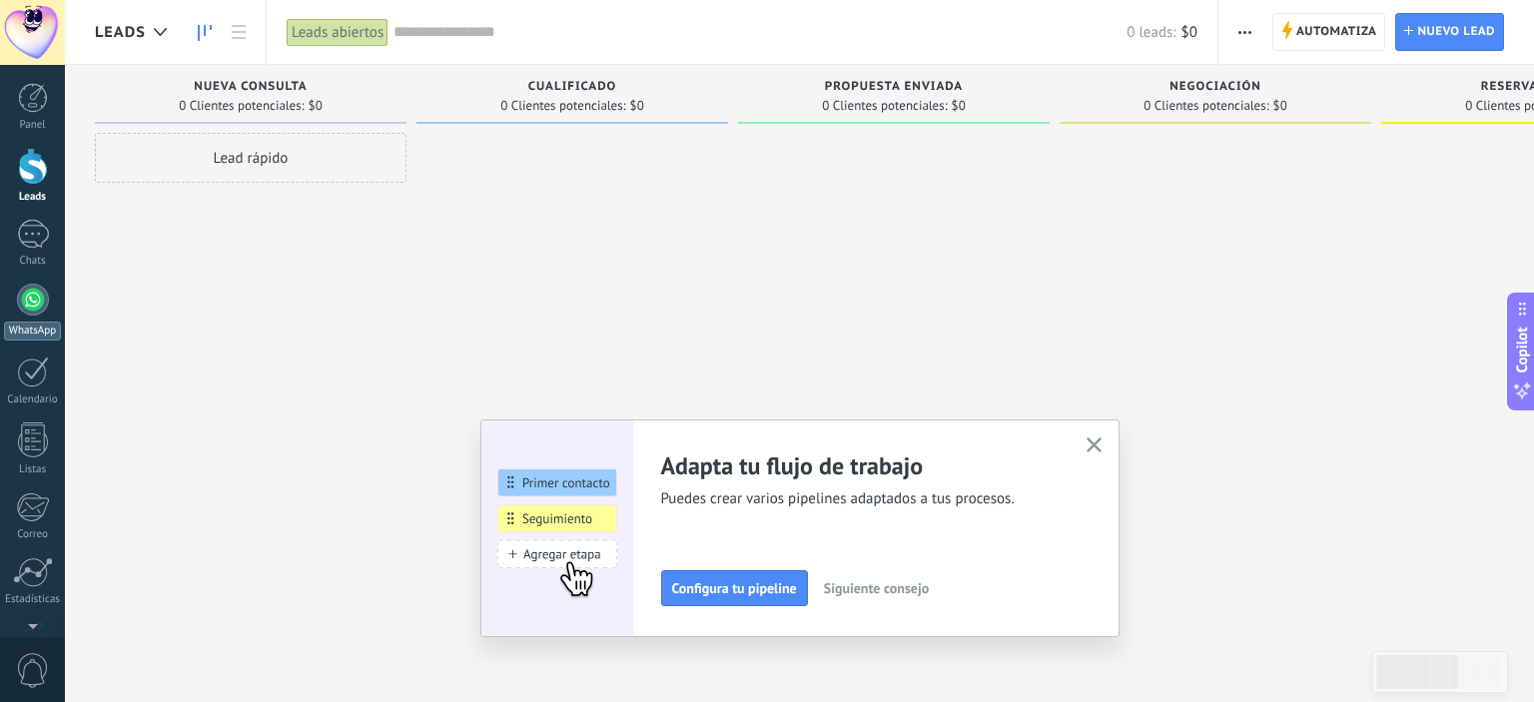
click at [30, 297] on div at bounding box center [33, 300] width 32 height 32
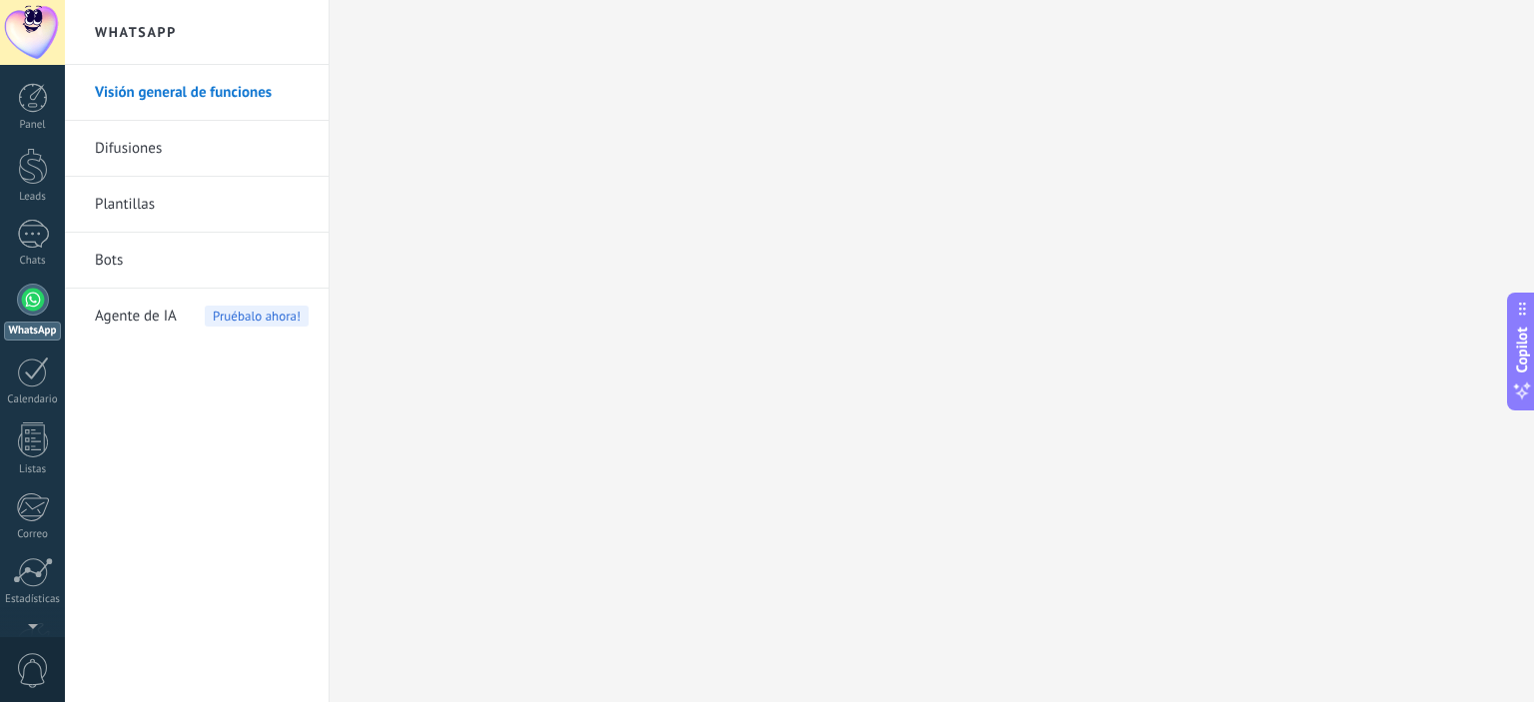
click at [122, 204] on link "Plantillas" at bounding box center [202, 205] width 214 height 56
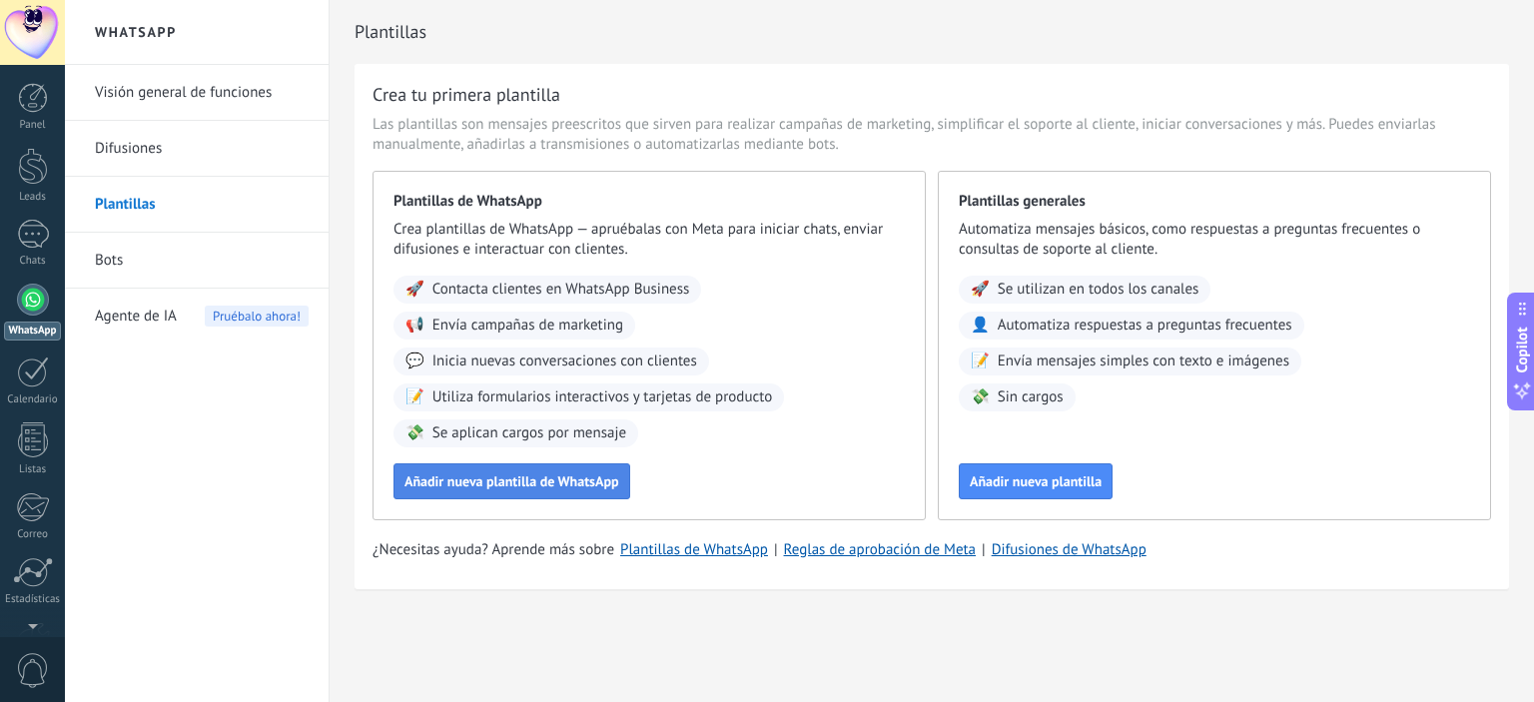
click at [497, 480] on span "Añadir nueva plantilla de WhatsApp" at bounding box center [511, 481] width 215 height 14
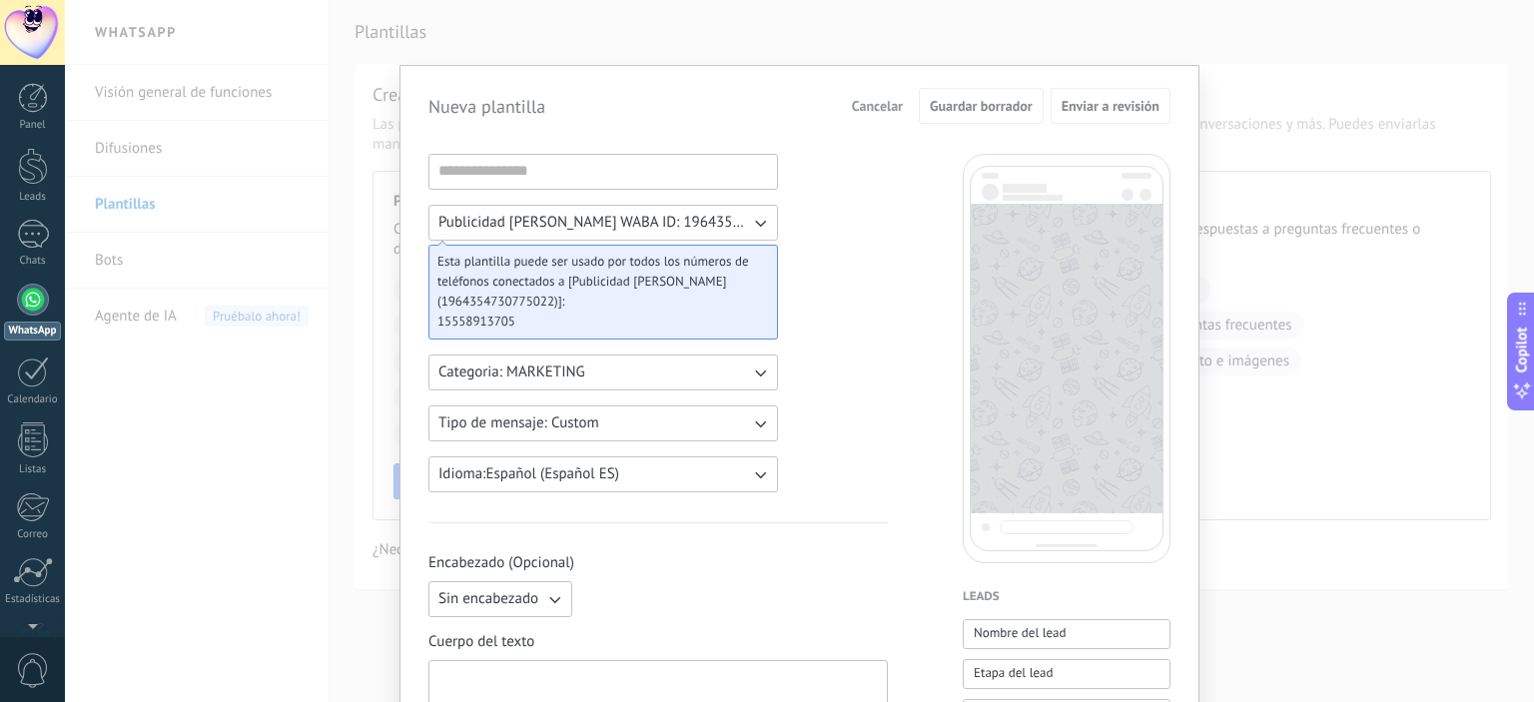
click at [757, 224] on icon "button" at bounding box center [760, 223] width 20 height 20
click at [757, 224] on li "Publicidad [PERSON_NAME] WABA ID: 1964354730775022" at bounding box center [596, 223] width 361 height 34
click at [757, 224] on icon "button" at bounding box center [760, 223] width 20 height 20
click at [757, 224] on li "Publicidad [PERSON_NAME] WABA ID: 1964354730775022" at bounding box center [596, 223] width 361 height 34
click at [541, 178] on input at bounding box center [603, 171] width 348 height 32
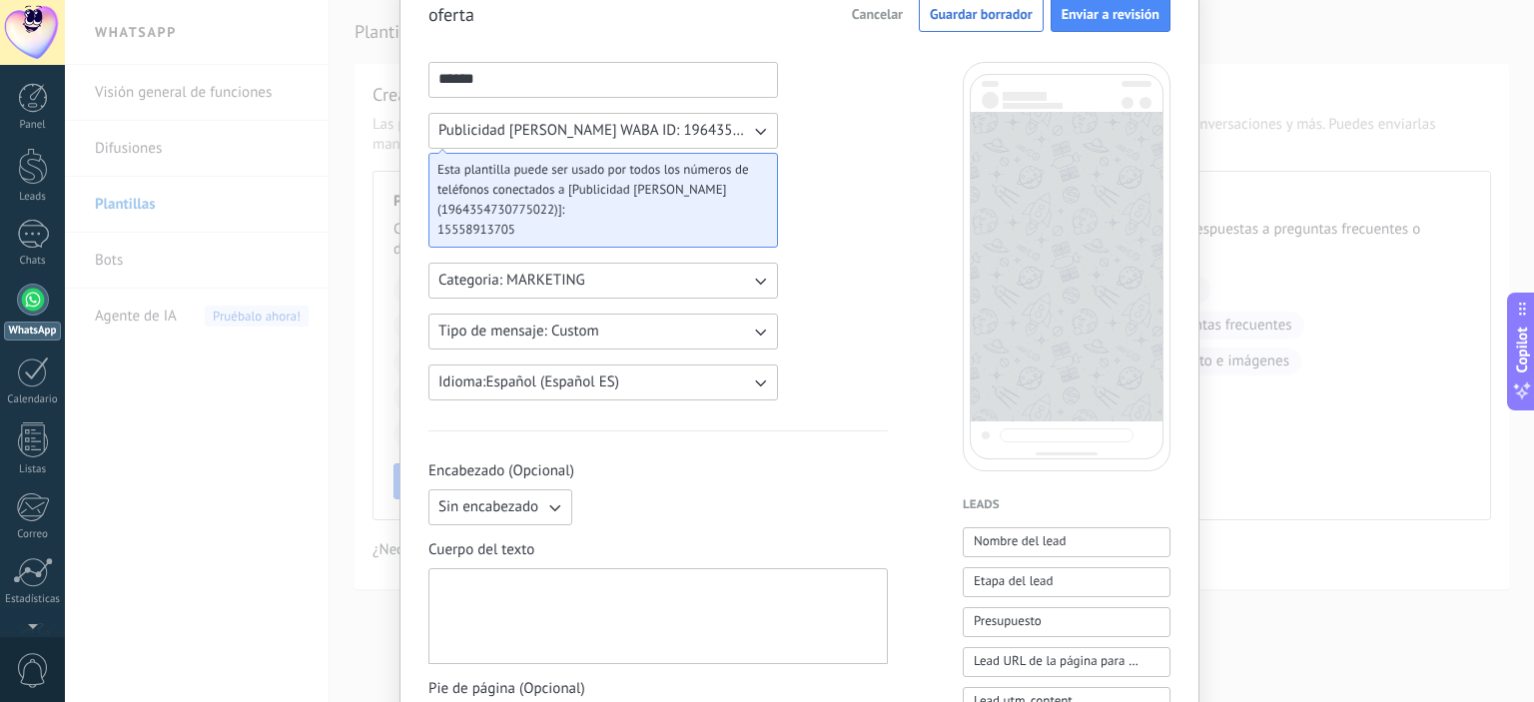
scroll to position [96, 0]
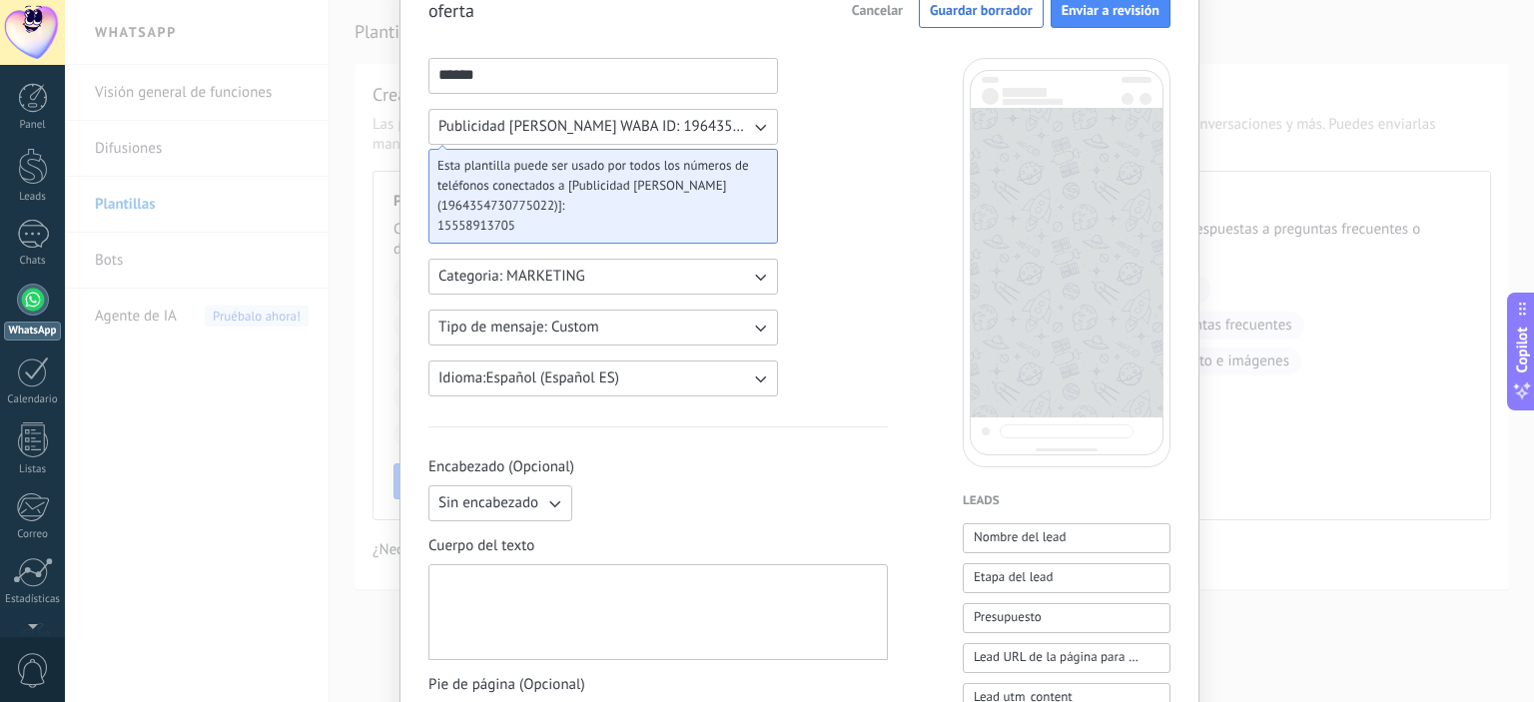
type input "******"
click at [621, 274] on button "Categoria: MARKETING" at bounding box center [603, 277] width 350 height 36
click at [574, 277] on li "UTILITY" at bounding box center [596, 277] width 361 height 34
click at [637, 278] on button "Categoria: UTILITY" at bounding box center [603, 277] width 350 height 36
click at [537, 313] on li "MARKETING" at bounding box center [596, 311] width 361 height 34
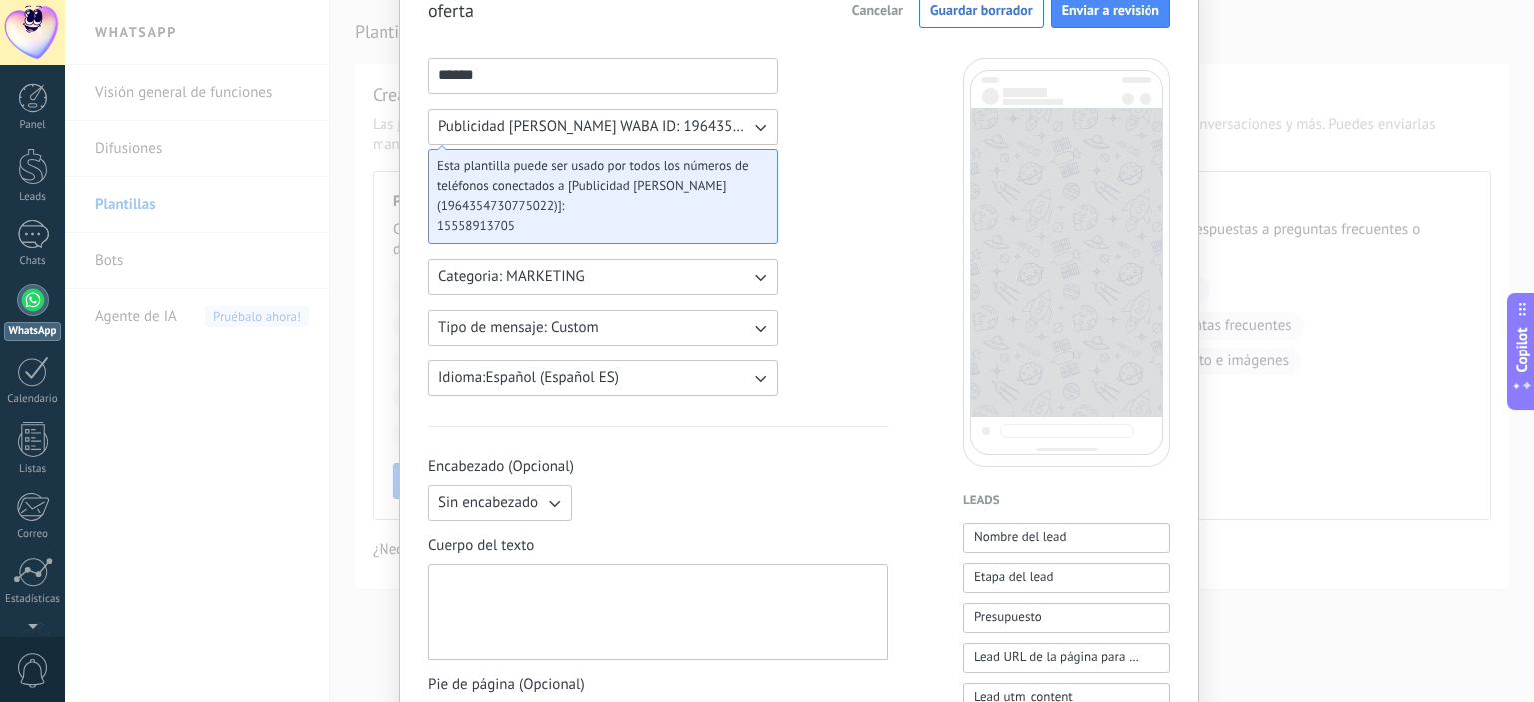
click at [685, 331] on button "Tipo de mensaje: Custom" at bounding box center [603, 328] width 350 height 36
click at [517, 355] on li "Carousel" at bounding box center [596, 362] width 361 height 34
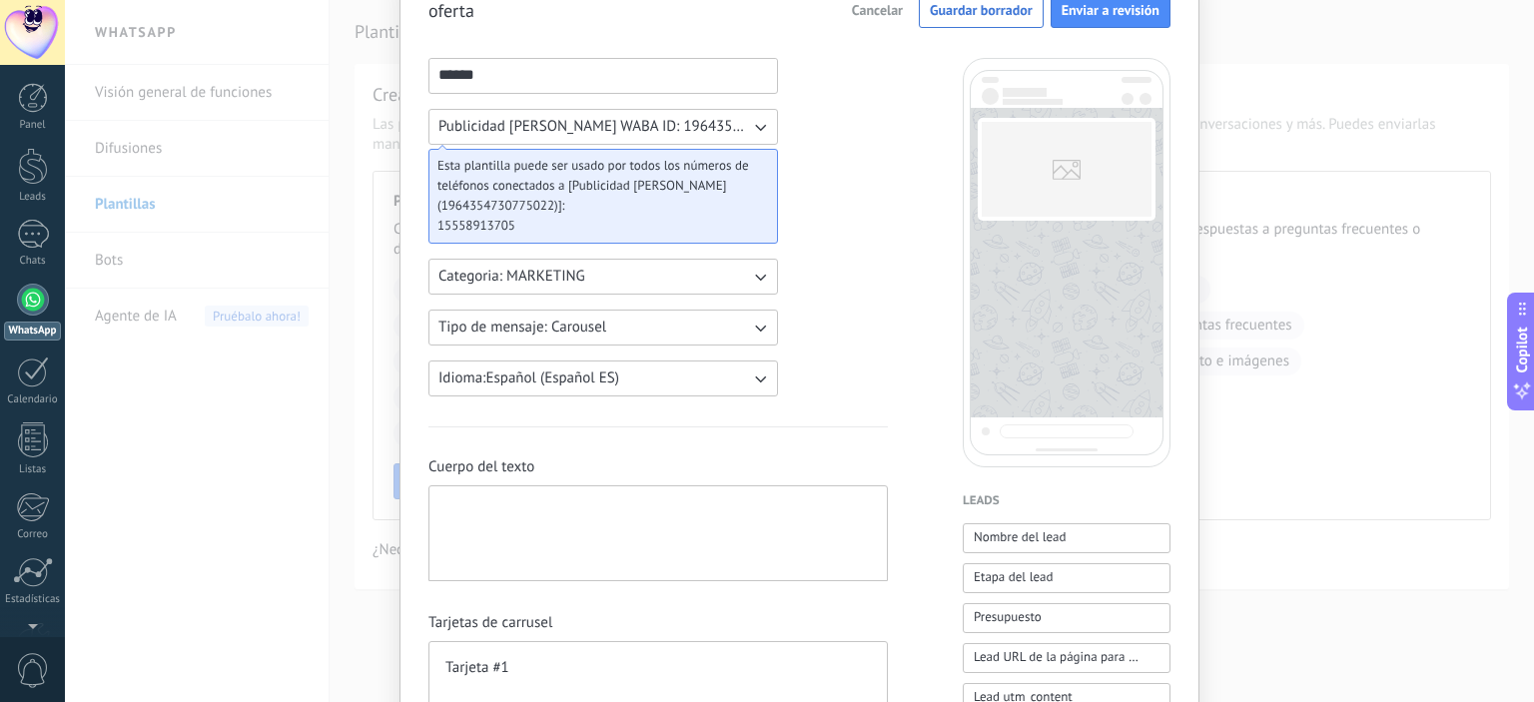
click at [604, 333] on span "Tipo de mensaje: Carousel" at bounding box center [522, 328] width 168 height 20
click at [486, 394] on li "Flows" at bounding box center [596, 395] width 361 height 34
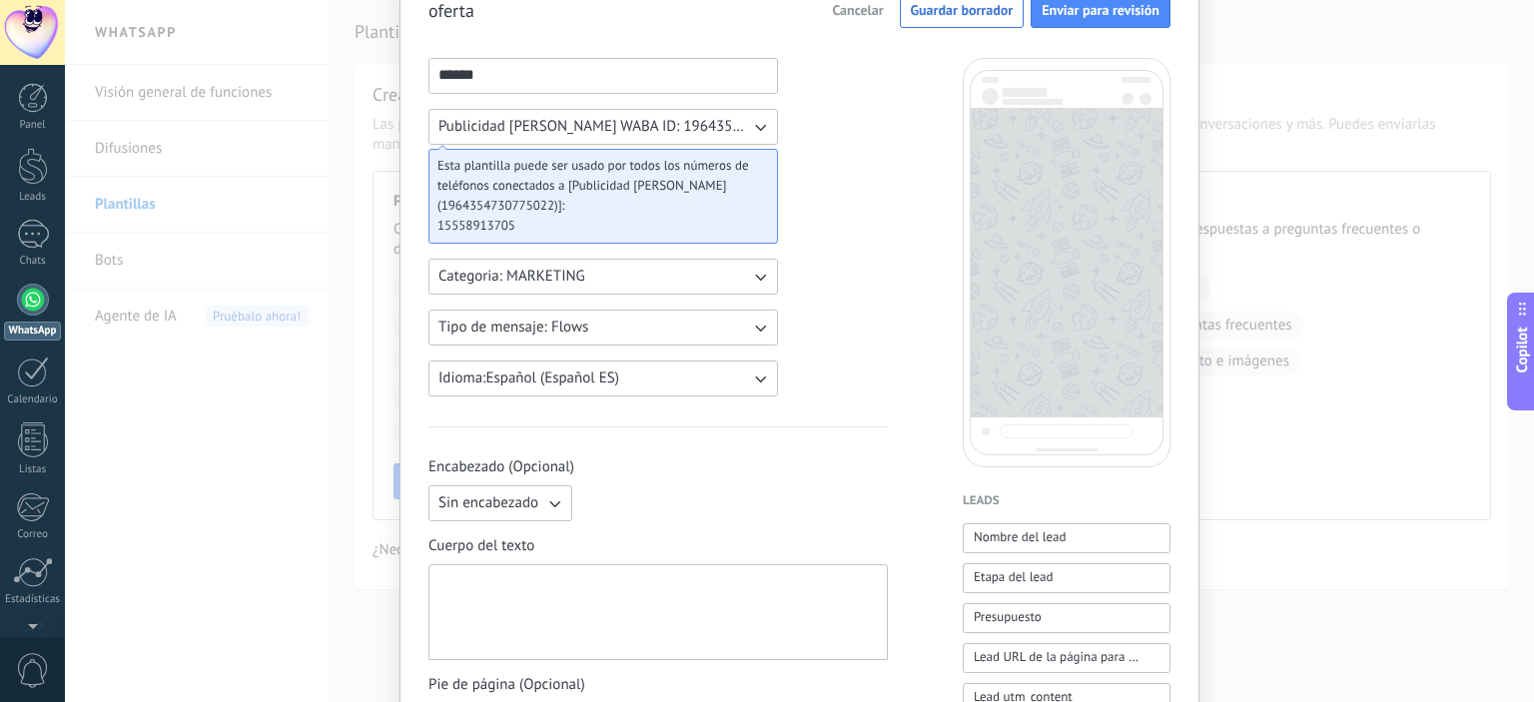
click at [598, 334] on button "Tipo de mensaje: Flows" at bounding box center [603, 328] width 350 height 36
click at [525, 335] on li "Custom" at bounding box center [596, 328] width 361 height 34
click at [601, 332] on button "Tipo de mensaje: Custom" at bounding box center [603, 328] width 350 height 36
click at [521, 358] on li "Carousel" at bounding box center [596, 362] width 361 height 34
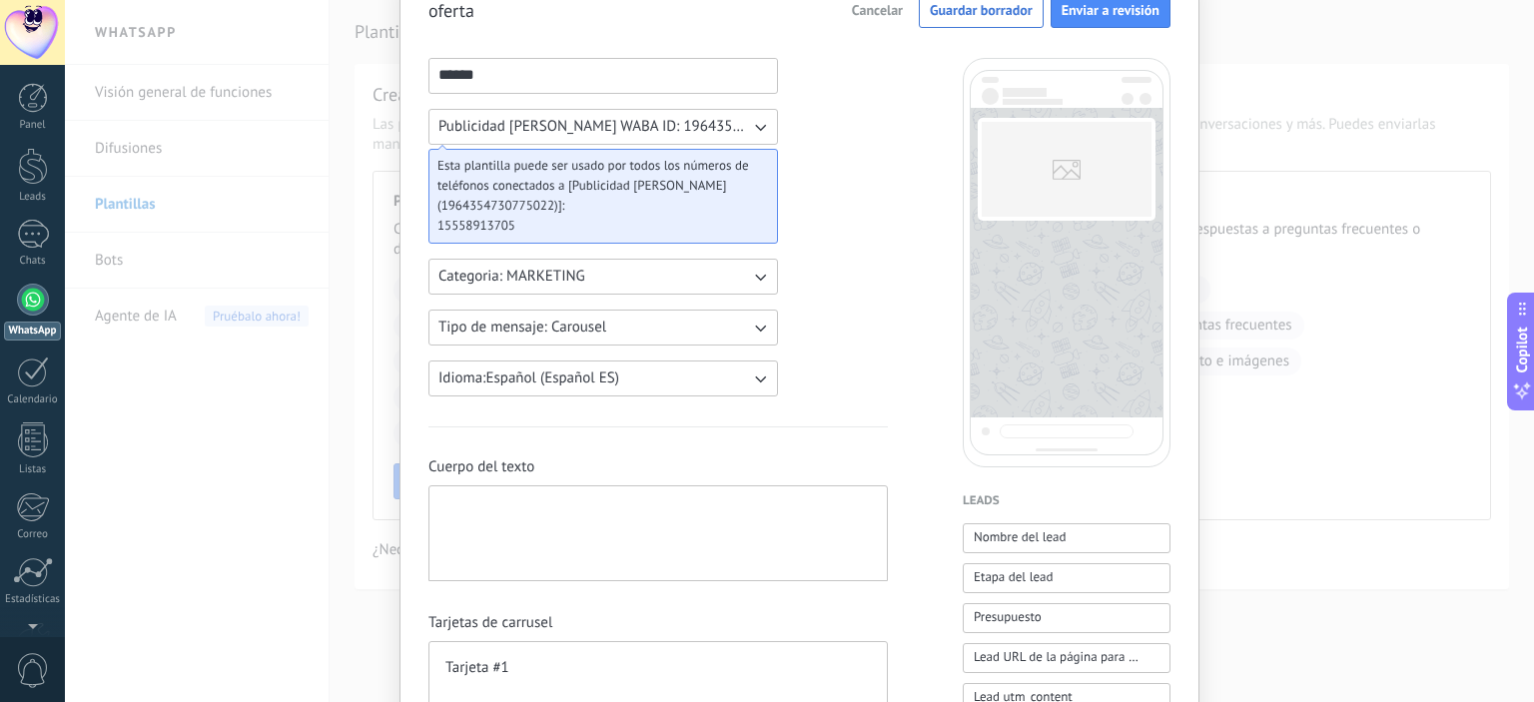
click at [652, 335] on button "Tipo de mensaje: Carousel" at bounding box center [603, 328] width 350 height 36
click at [547, 332] on li "Custom" at bounding box center [596, 328] width 361 height 34
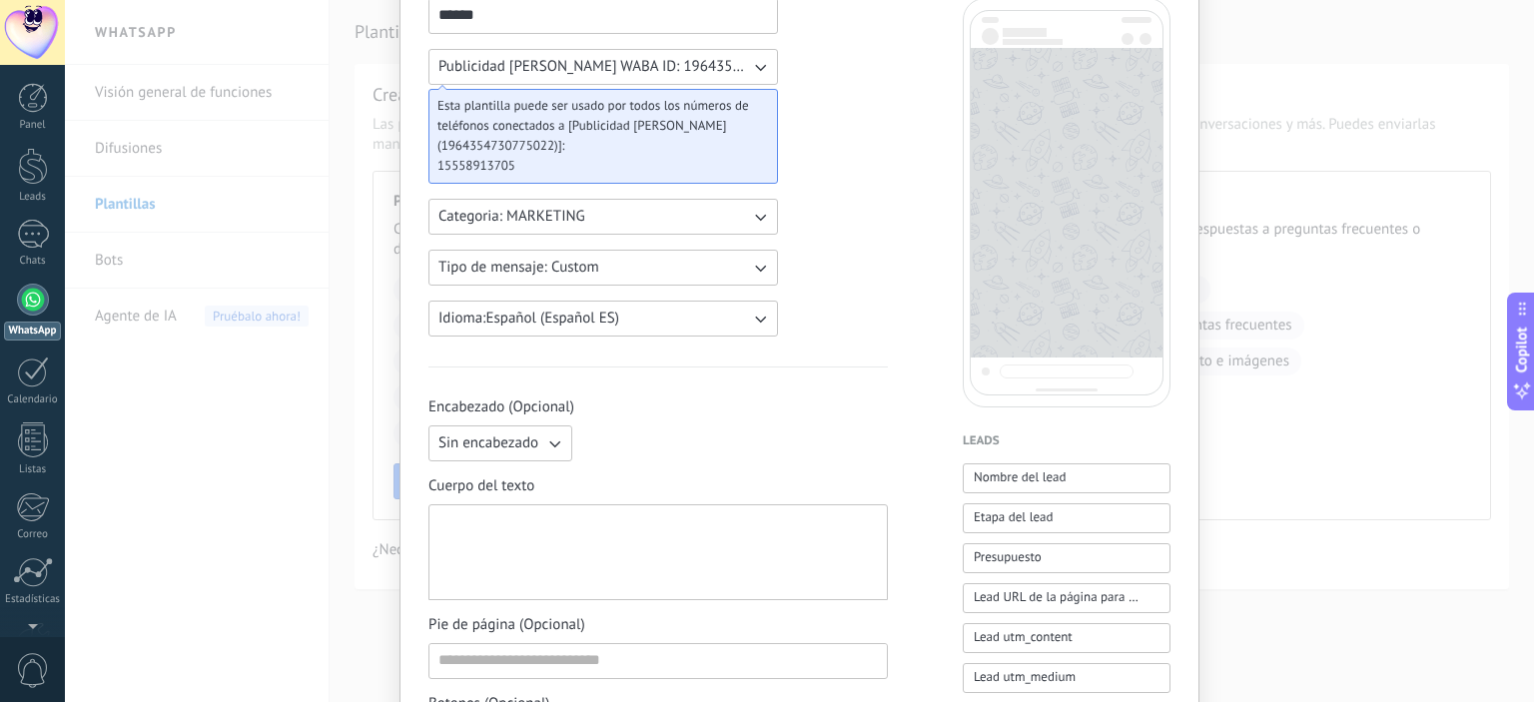
scroll to position [156, 0]
click at [638, 256] on button "Tipo de mensaje: Custom" at bounding box center [603, 268] width 350 height 36
click at [638, 256] on li "Custom" at bounding box center [596, 268] width 361 height 34
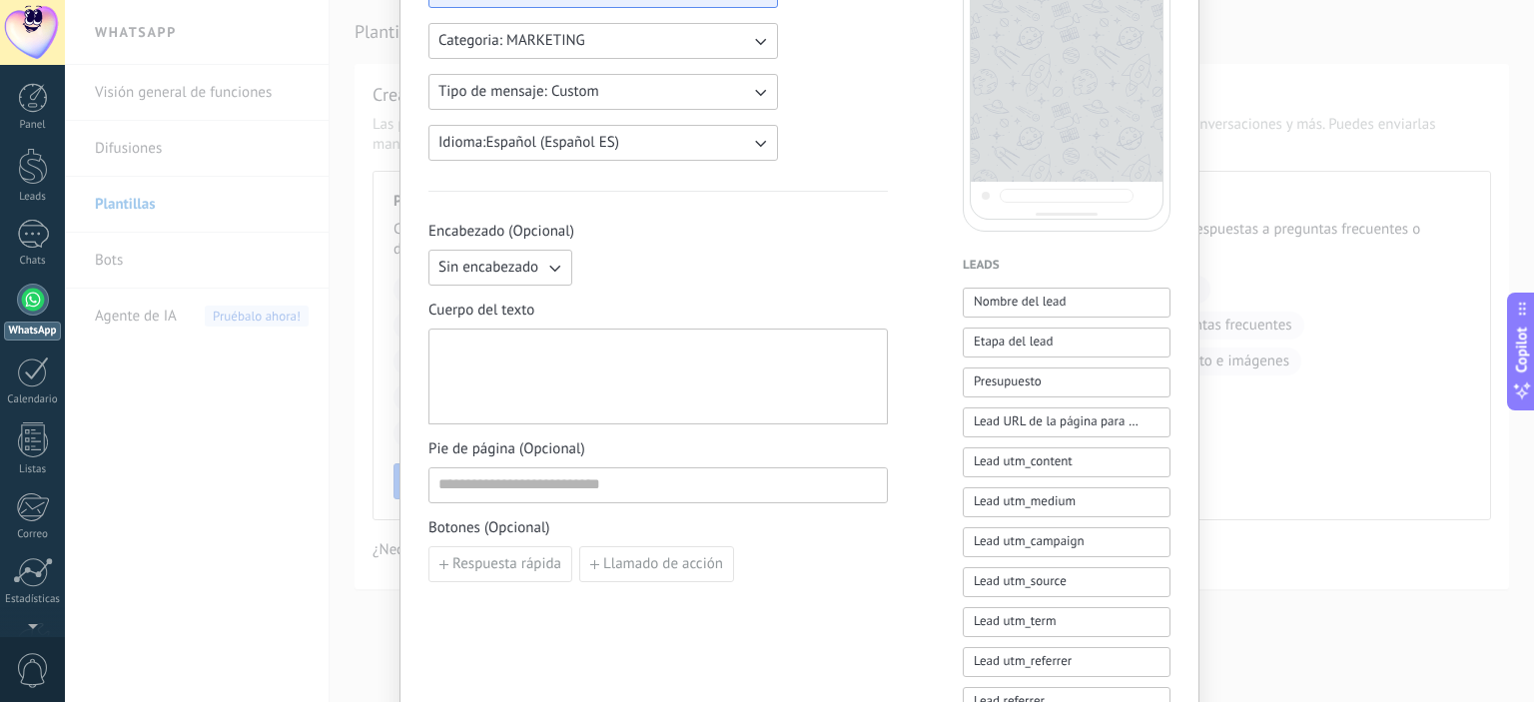
scroll to position [341, 0]
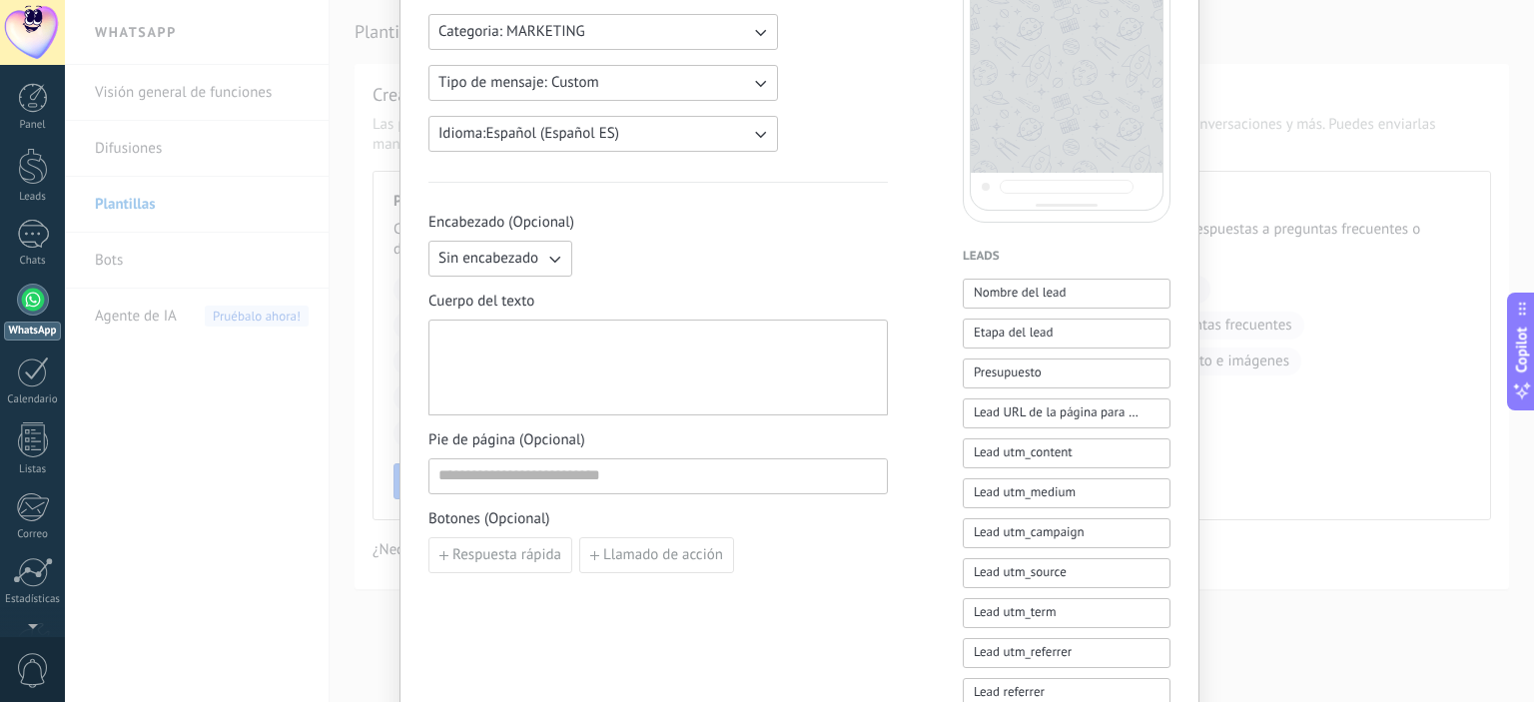
click at [515, 245] on button "Sin encabezado" at bounding box center [500, 259] width 144 height 36
click at [465, 293] on span "Texto" at bounding box center [455, 293] width 34 height 20
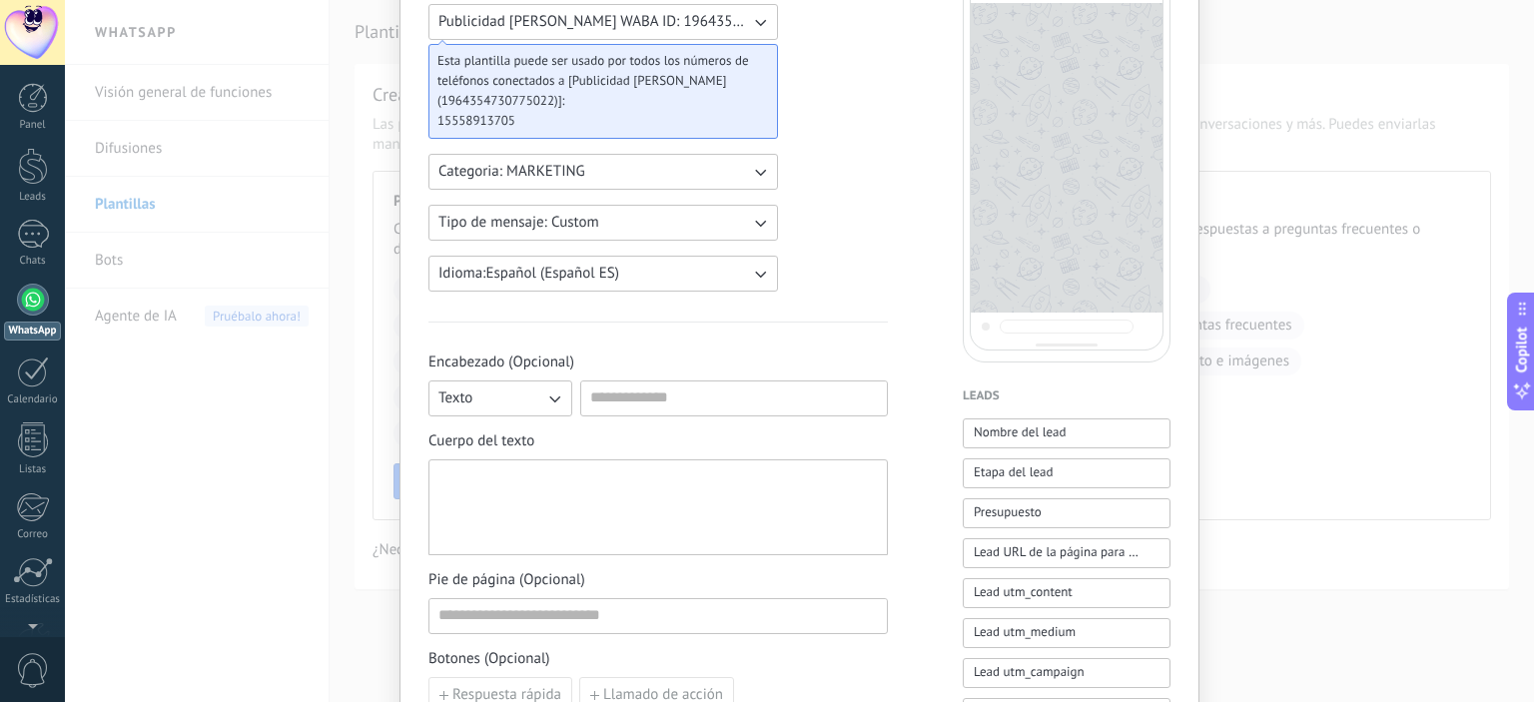
scroll to position [202, 0]
click at [543, 391] on button "Texto" at bounding box center [500, 397] width 144 height 36
click at [511, 464] on span "Imagen o archivo" at bounding box center [493, 465] width 111 height 20
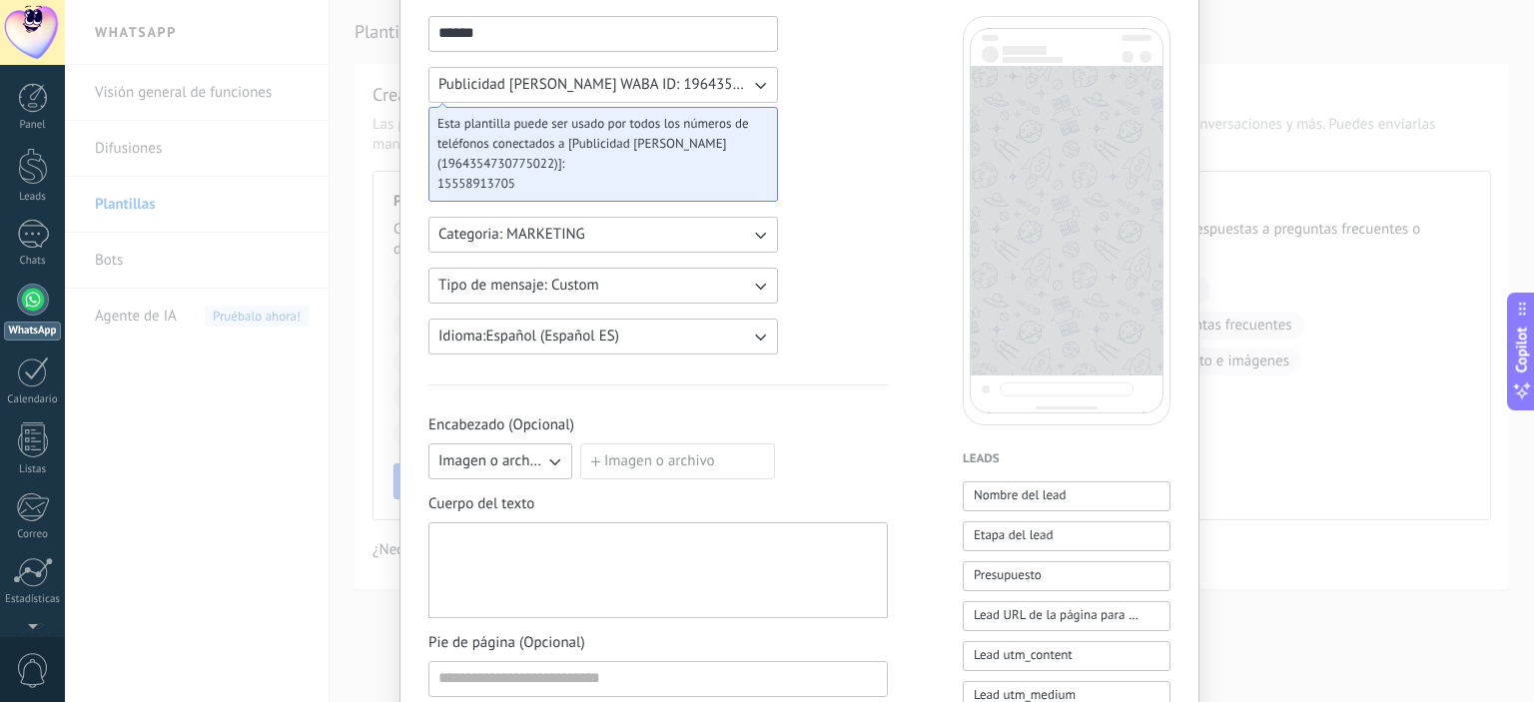
scroll to position [162, 0]
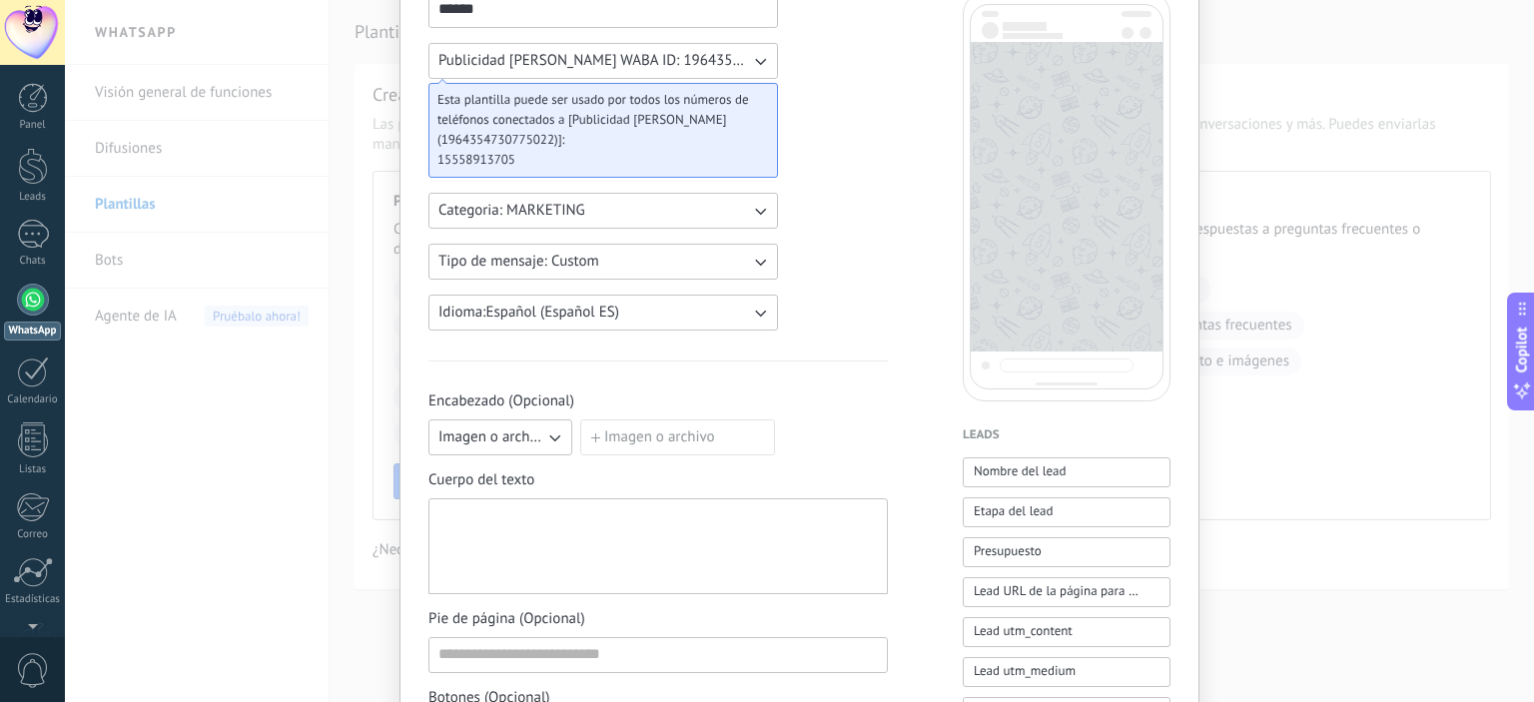
click at [633, 439] on label "Imagen o archivo" at bounding box center [677, 437] width 195 height 36
click at [580, 419] on input "Imagen o archivo" at bounding box center [580, 419] width 0 height 0
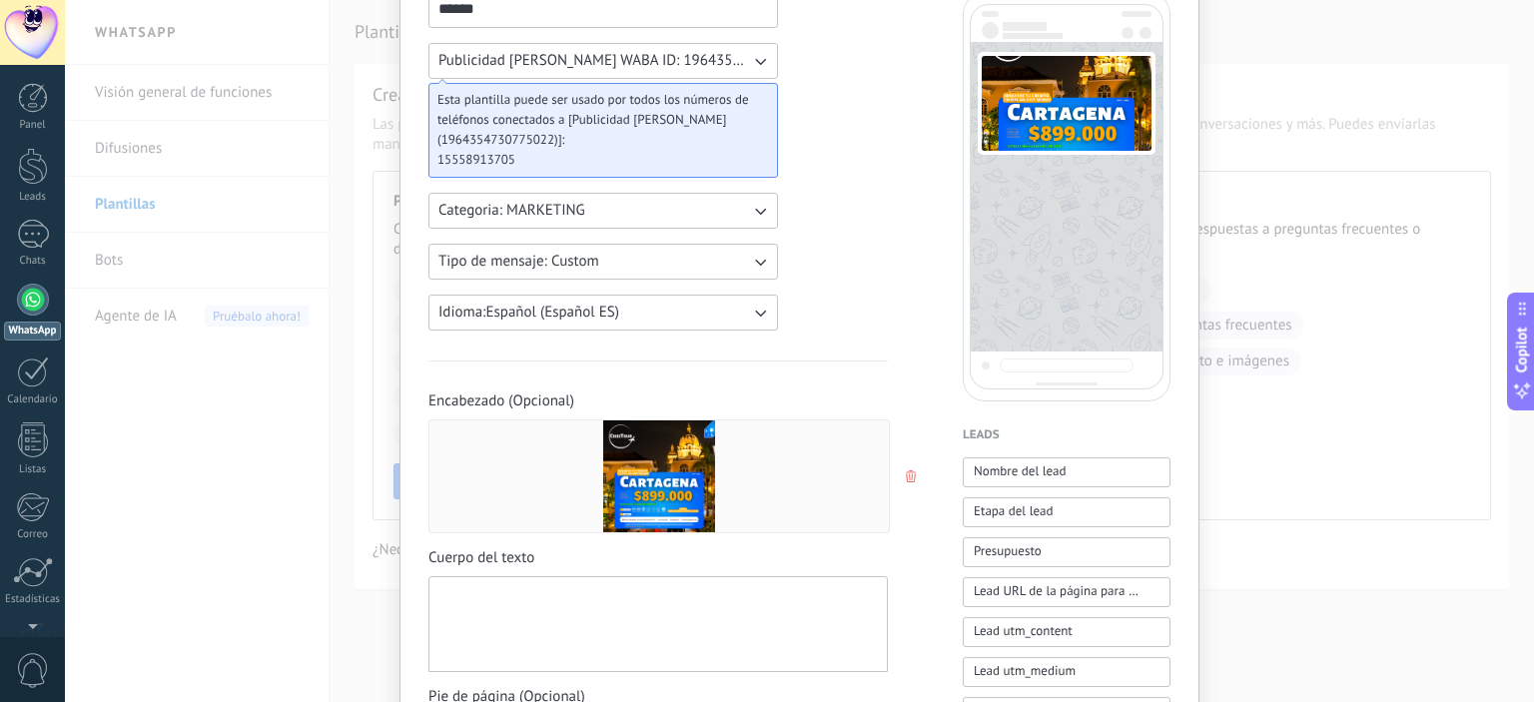
click at [612, 269] on button "Tipo de mensaje: Custom" at bounding box center [603, 262] width 350 height 36
click at [484, 294] on span "Carousel" at bounding box center [465, 296] width 55 height 20
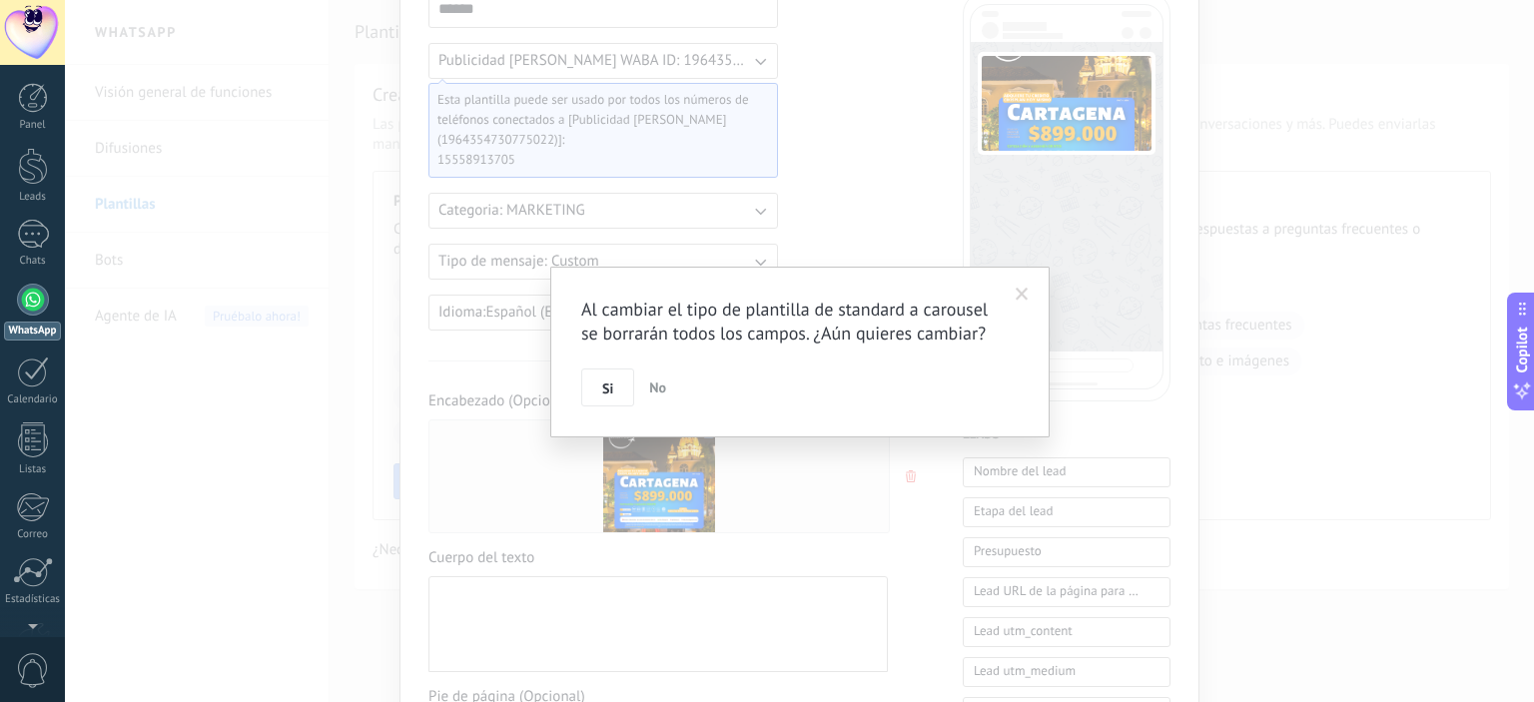
click at [652, 389] on span "No" at bounding box center [657, 387] width 17 height 18
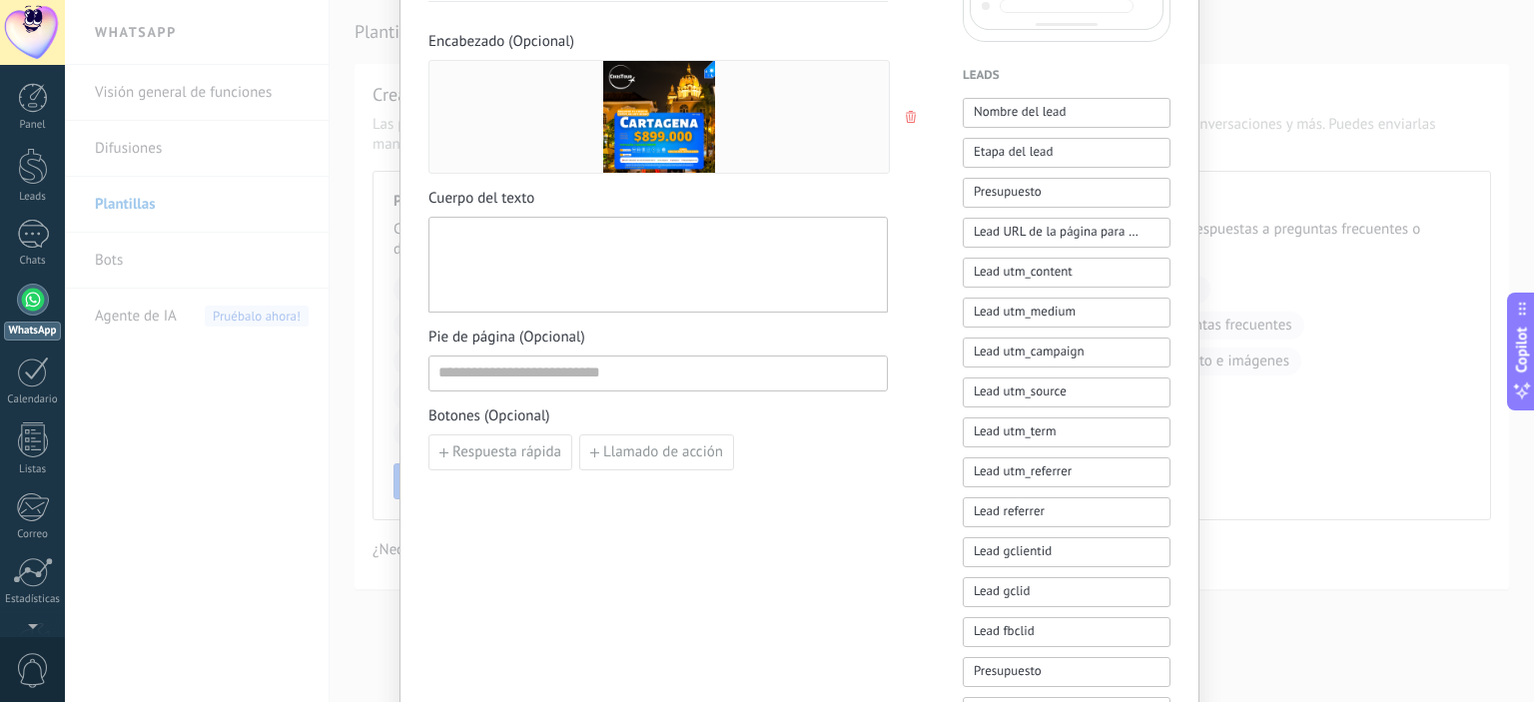
scroll to position [531, 0]
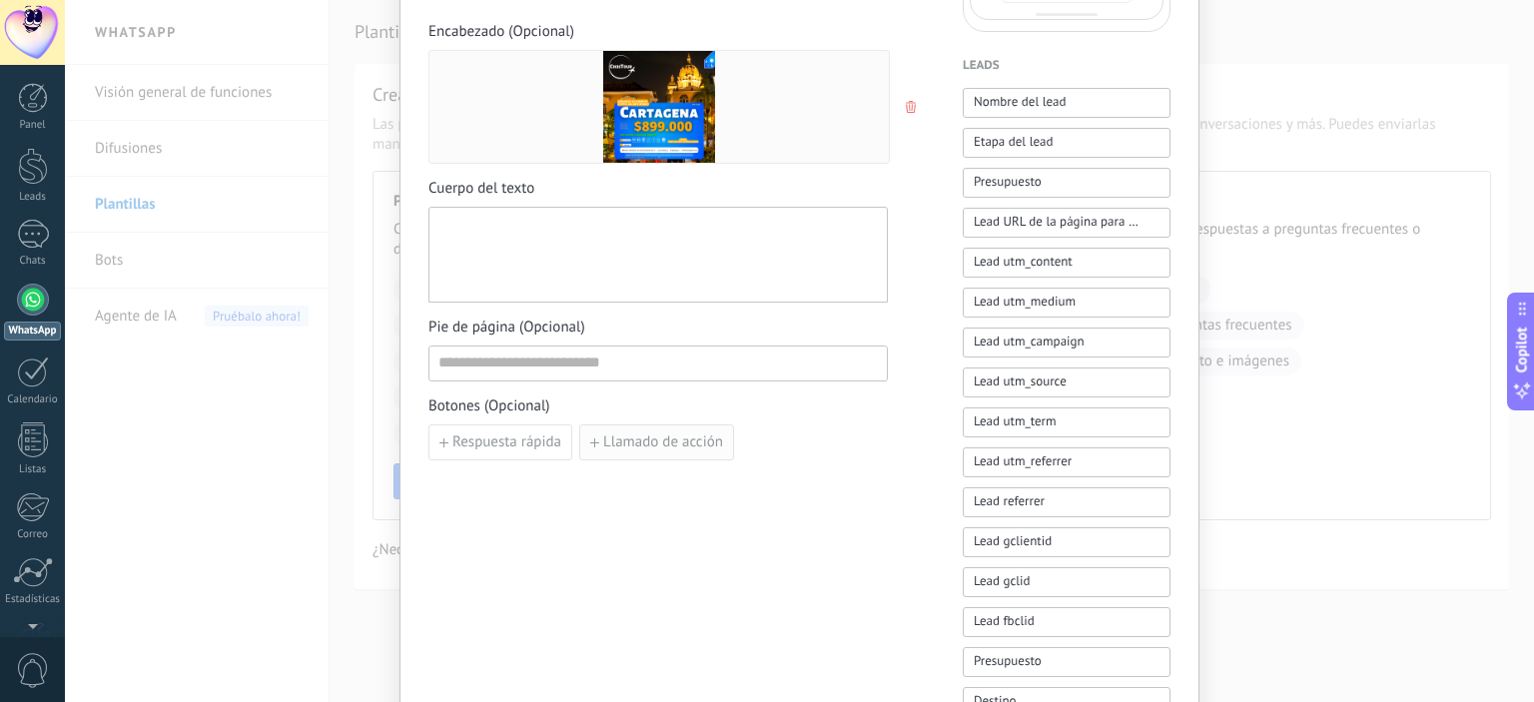
click at [634, 443] on span "Llamado de acción" at bounding box center [663, 442] width 120 height 14
click at [545, 441] on input at bounding box center [540, 441] width 223 height 32
type input "**********"
click at [747, 444] on input at bounding box center [776, 441] width 223 height 32
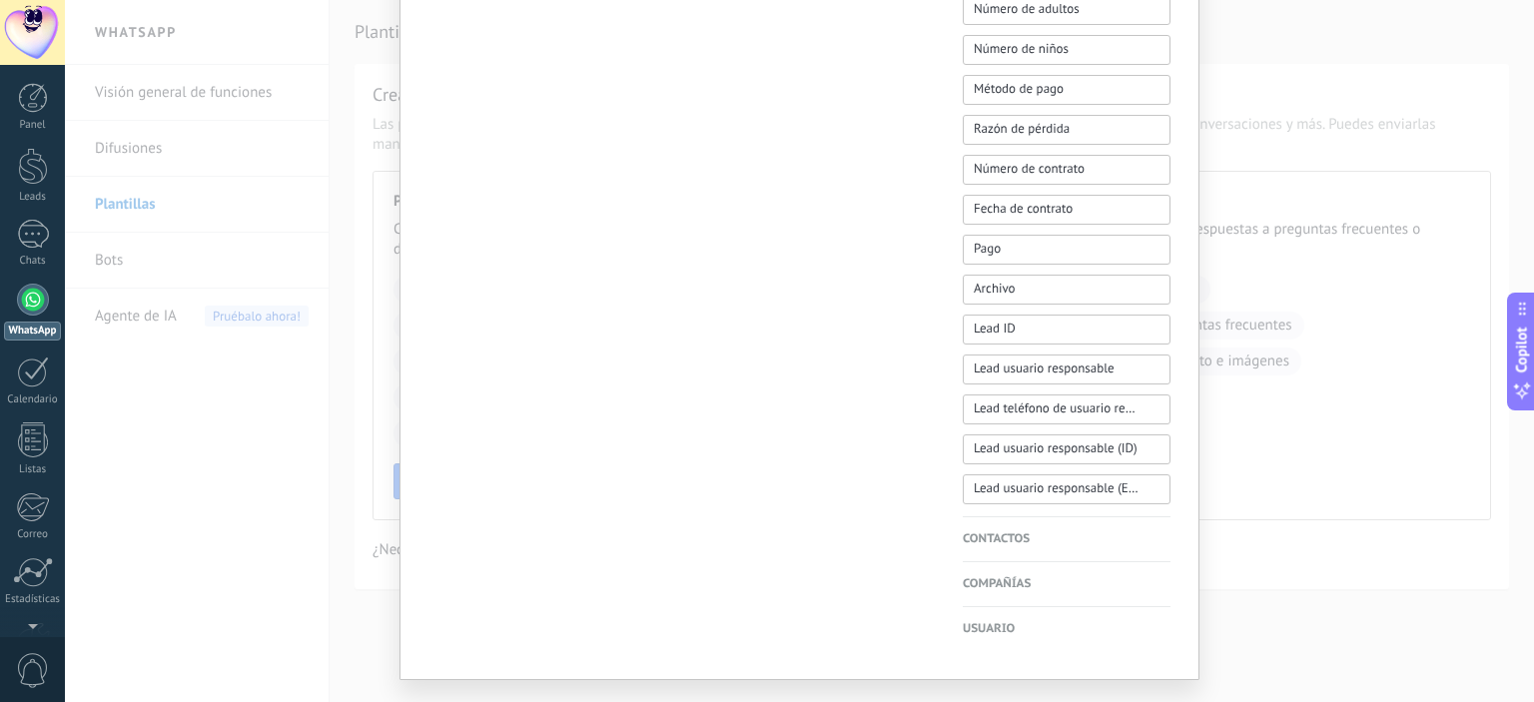
scroll to position [1545, 0]
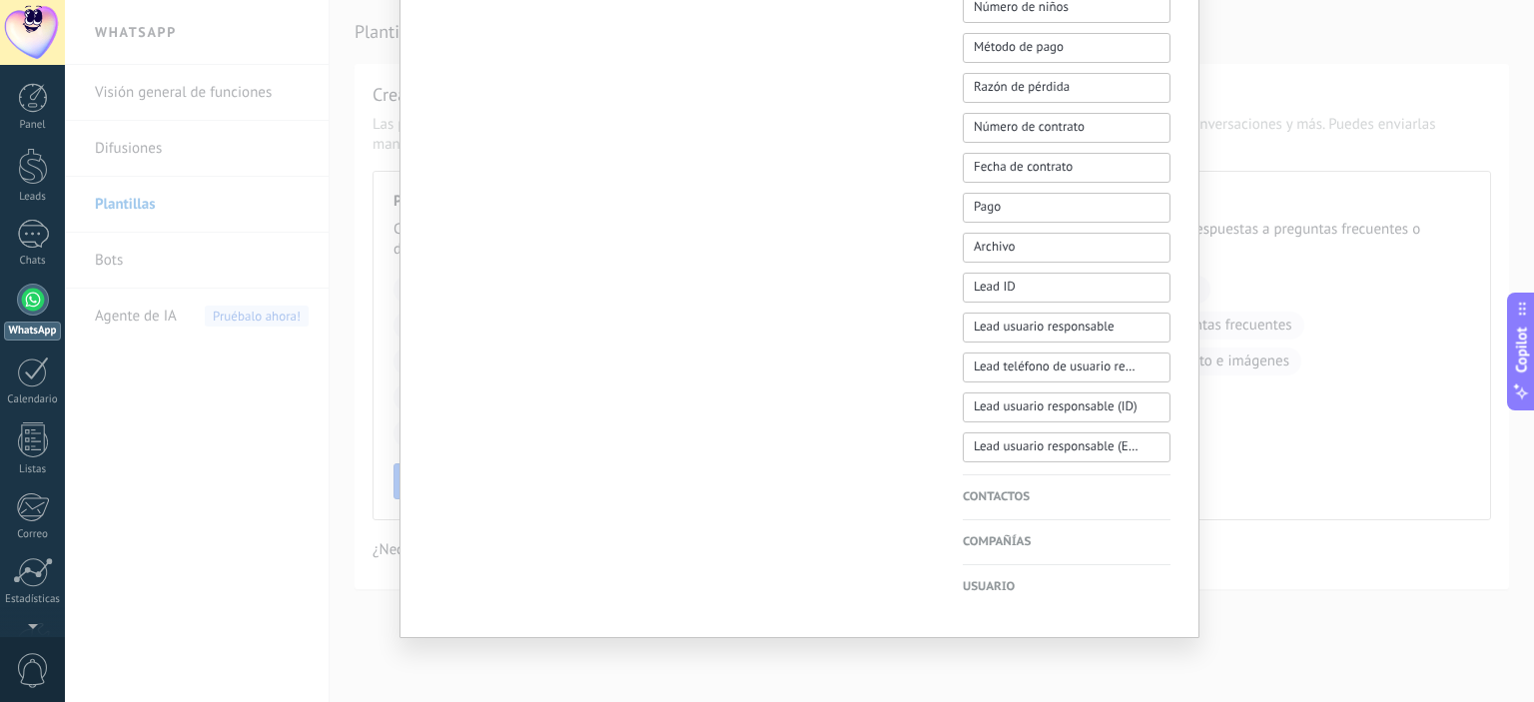
click at [994, 497] on h4 "Contactos" at bounding box center [1067, 497] width 208 height 20
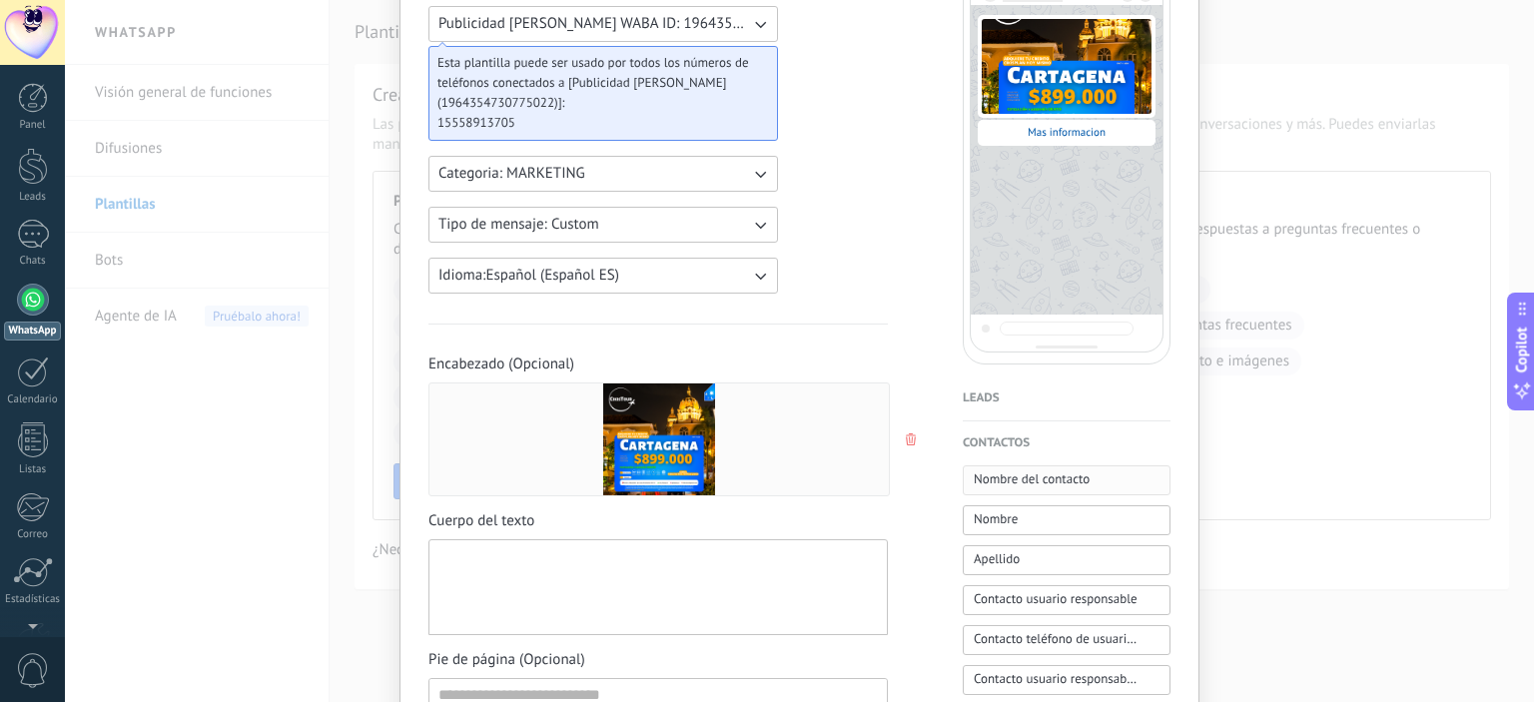
scroll to position [197, 0]
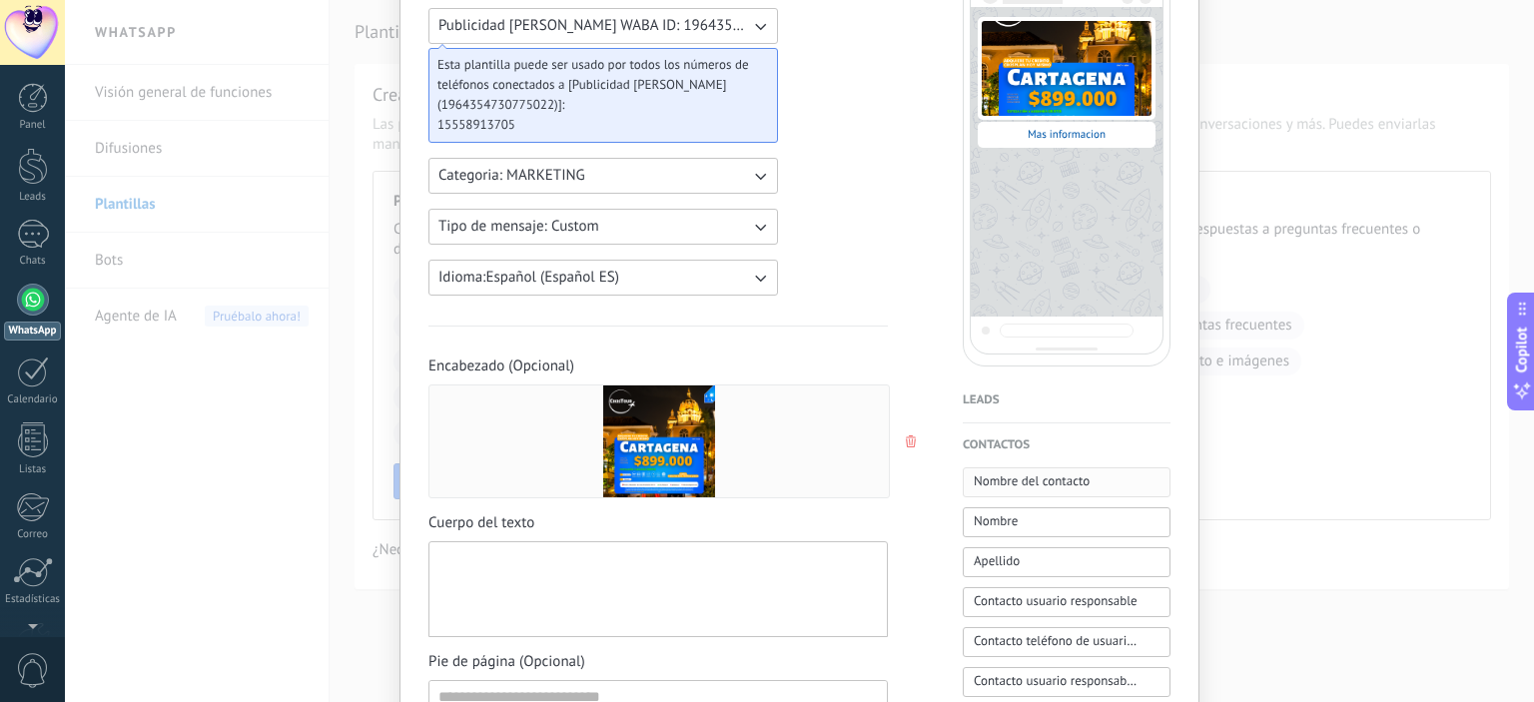
click at [1019, 486] on span "Nombre del contacto" at bounding box center [1032, 481] width 116 height 20
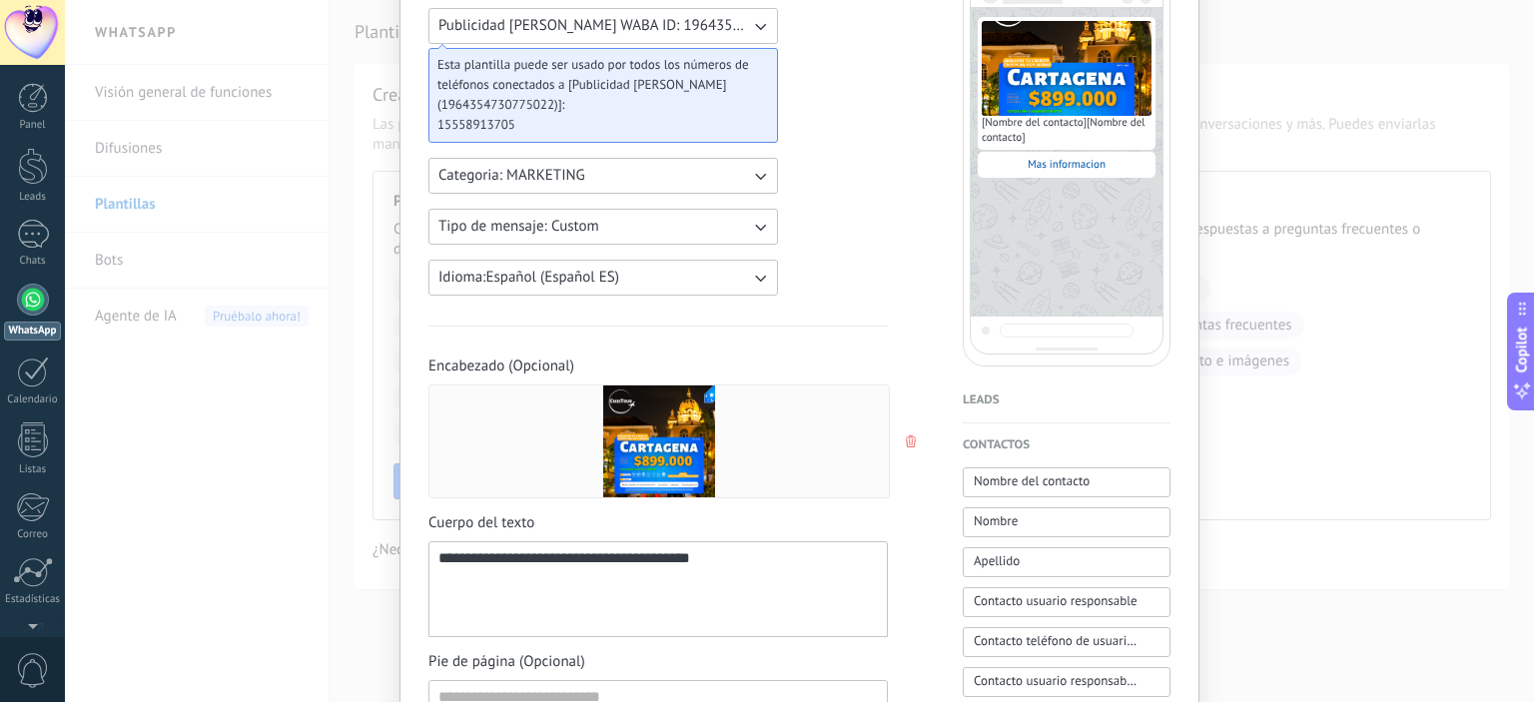
click at [821, 565] on div "**********" at bounding box center [657, 589] width 439 height 79
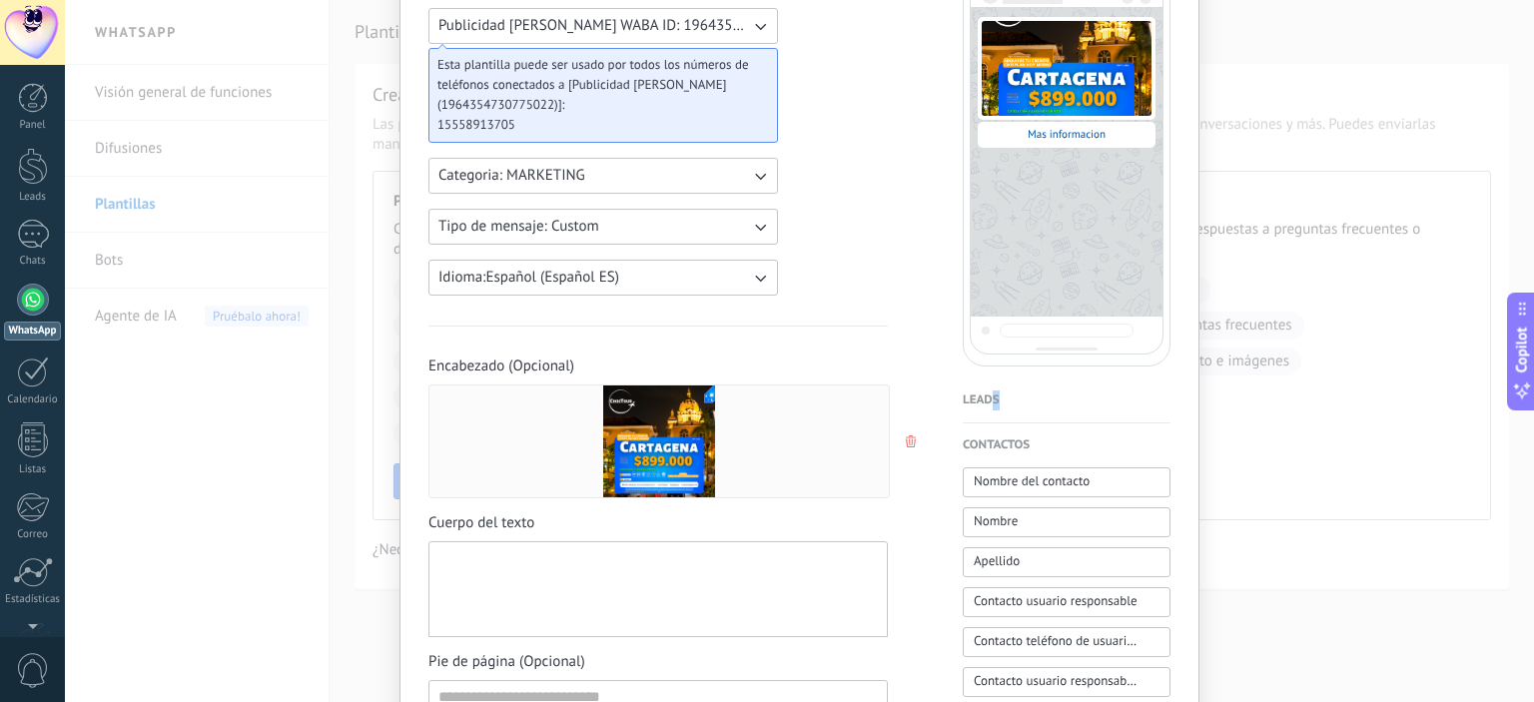
drag, startPoint x: 1035, startPoint y: 409, endPoint x: 989, endPoint y: 400, distance: 46.8
click at [989, 399] on h4 "Leads" at bounding box center [1067, 400] width 208 height 20
click at [997, 525] on span "Presupuesto" at bounding box center [1008, 516] width 68 height 20
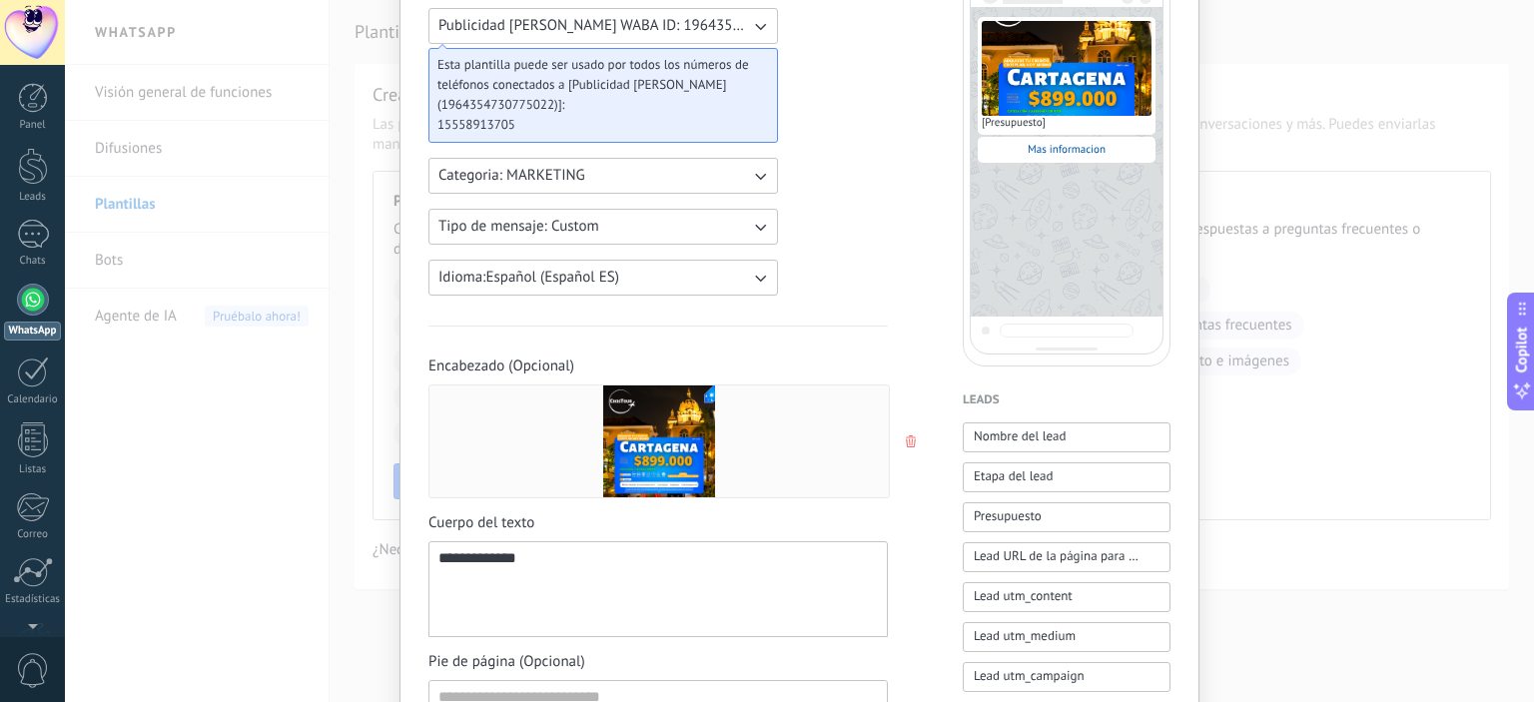
click at [618, 567] on div "**********" at bounding box center [657, 589] width 439 height 79
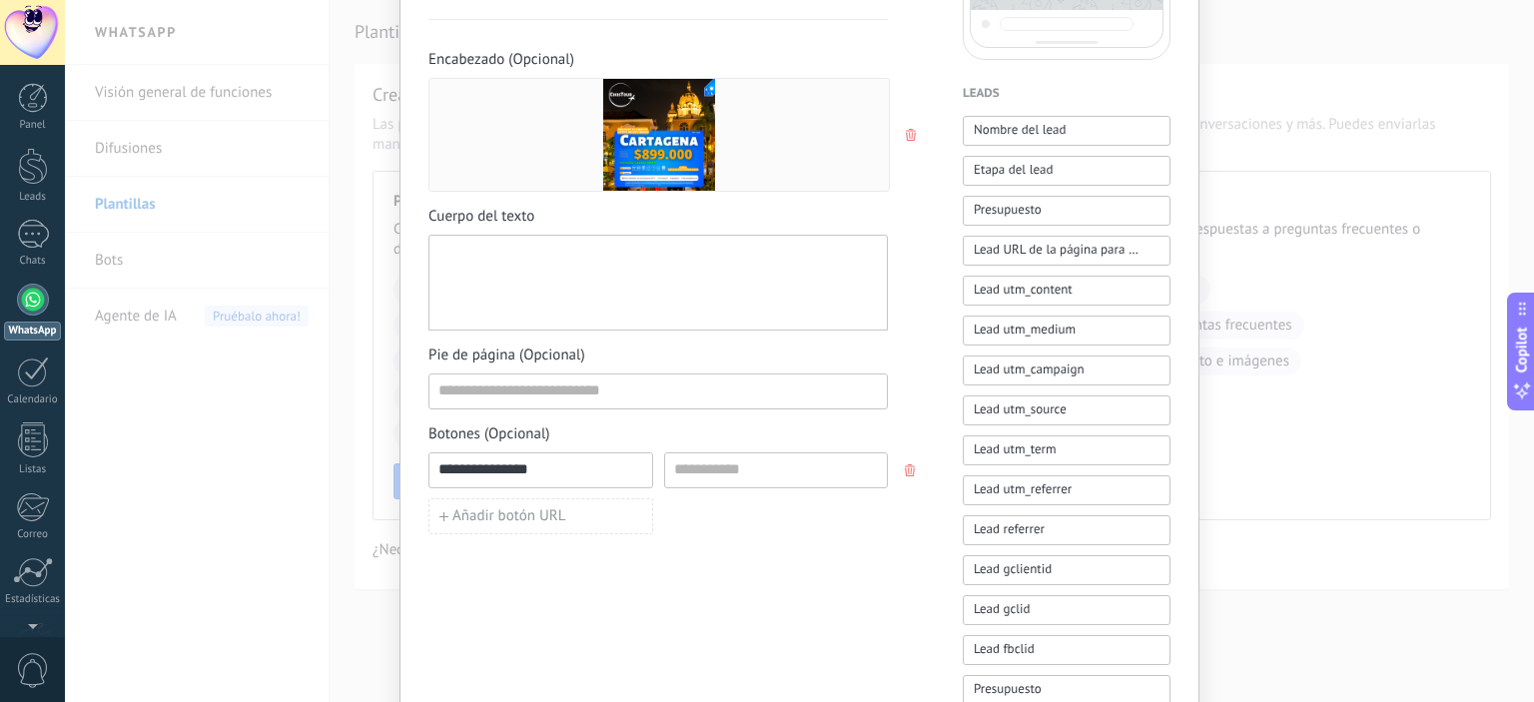
scroll to position [506, 0]
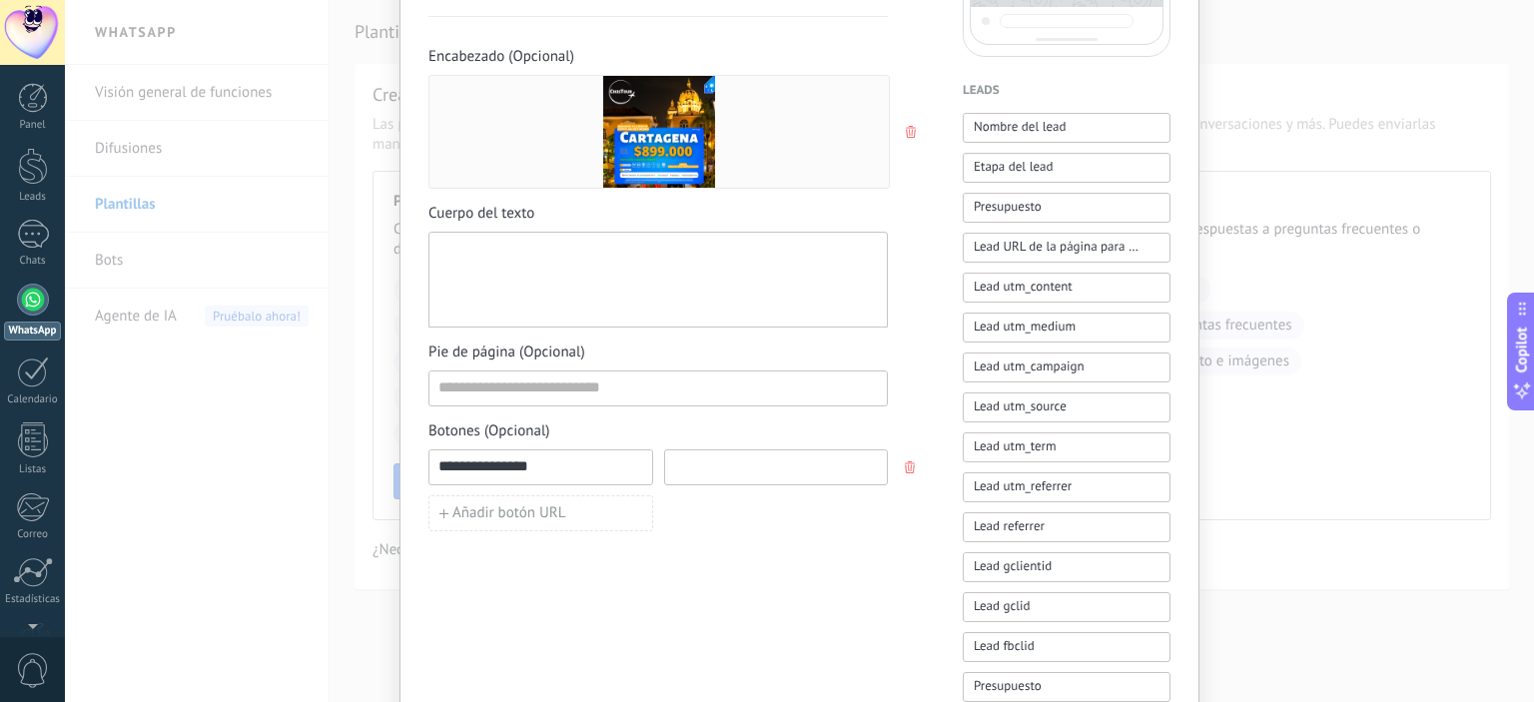
click at [745, 468] on input at bounding box center [776, 466] width 223 height 32
paste input "**********"
type input "**********"
click at [843, 511] on div "Añadir botón URL" at bounding box center [657, 513] width 459 height 36
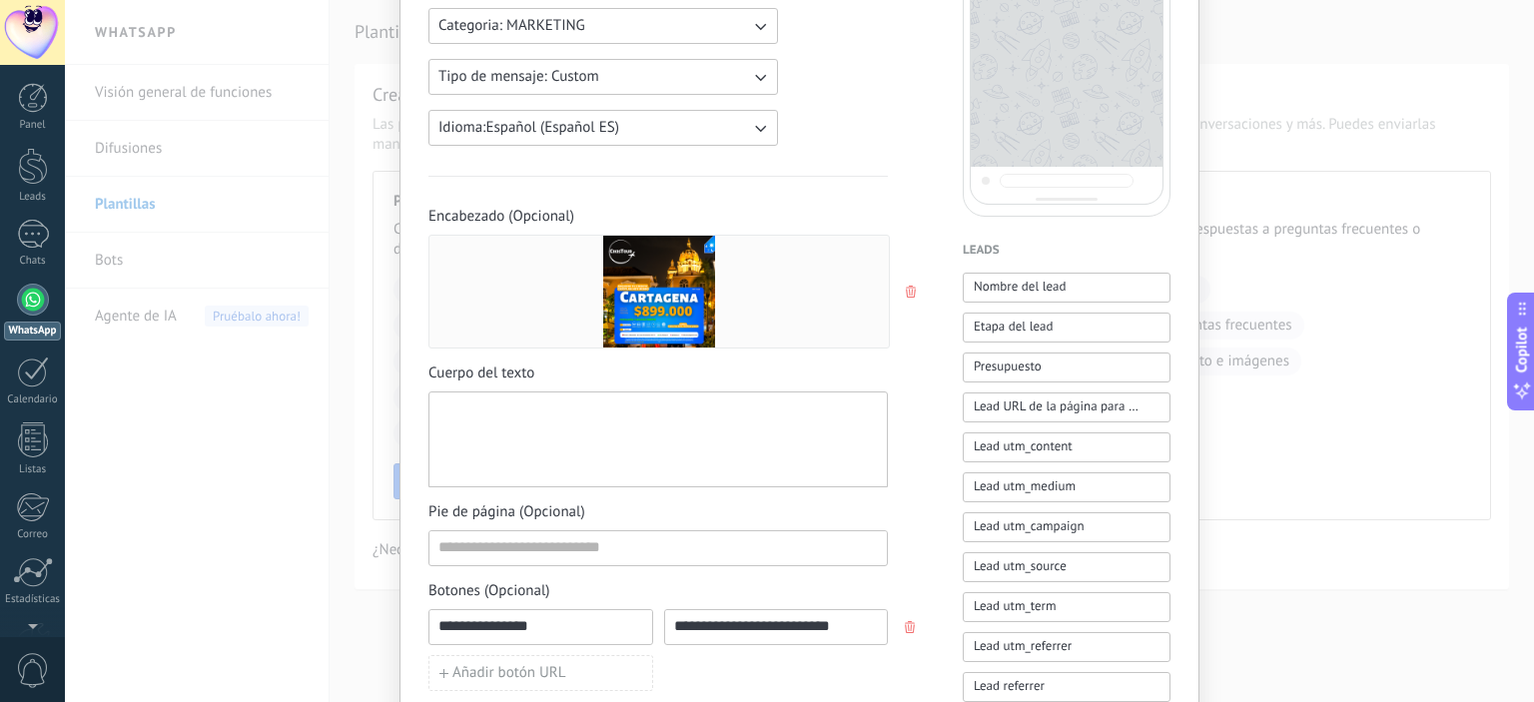
scroll to position [351, 0]
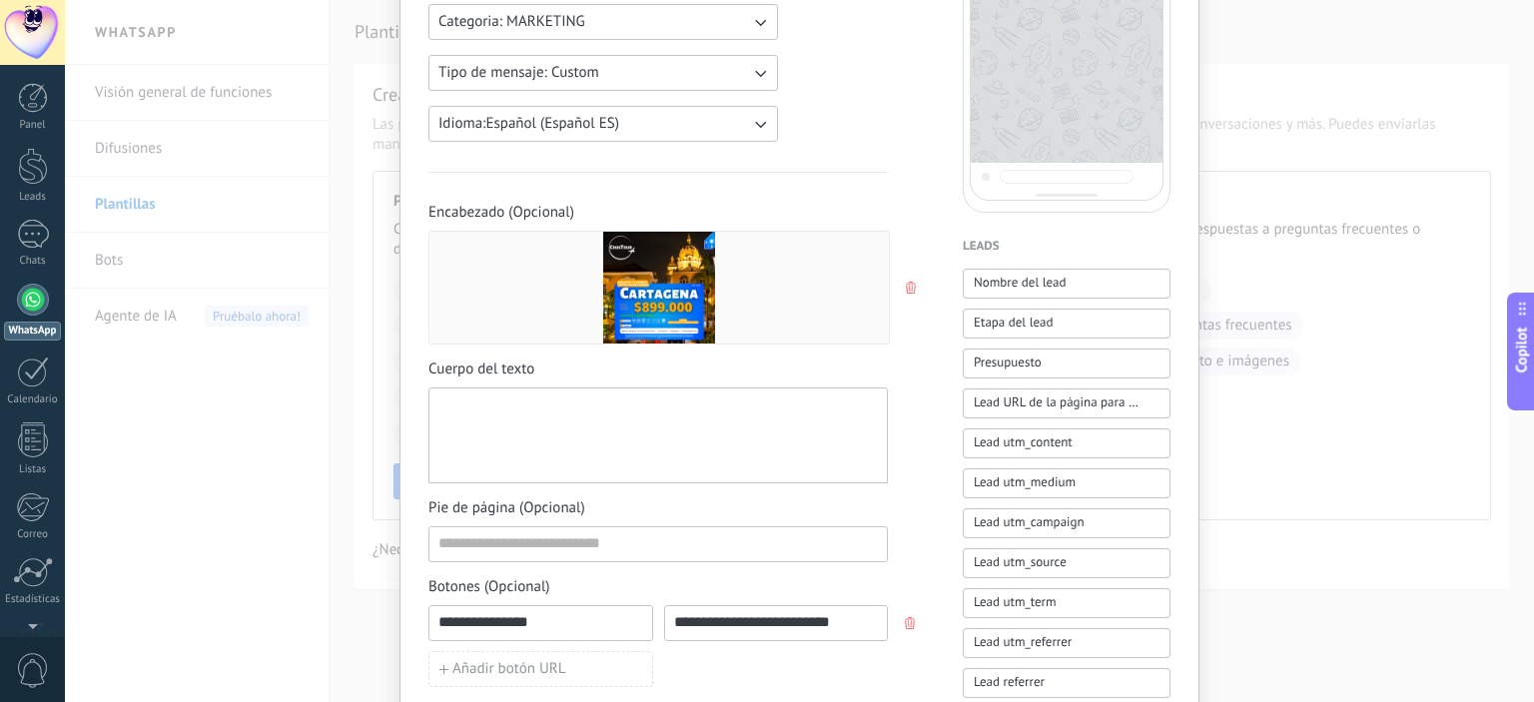
click at [528, 449] on div at bounding box center [657, 435] width 439 height 79
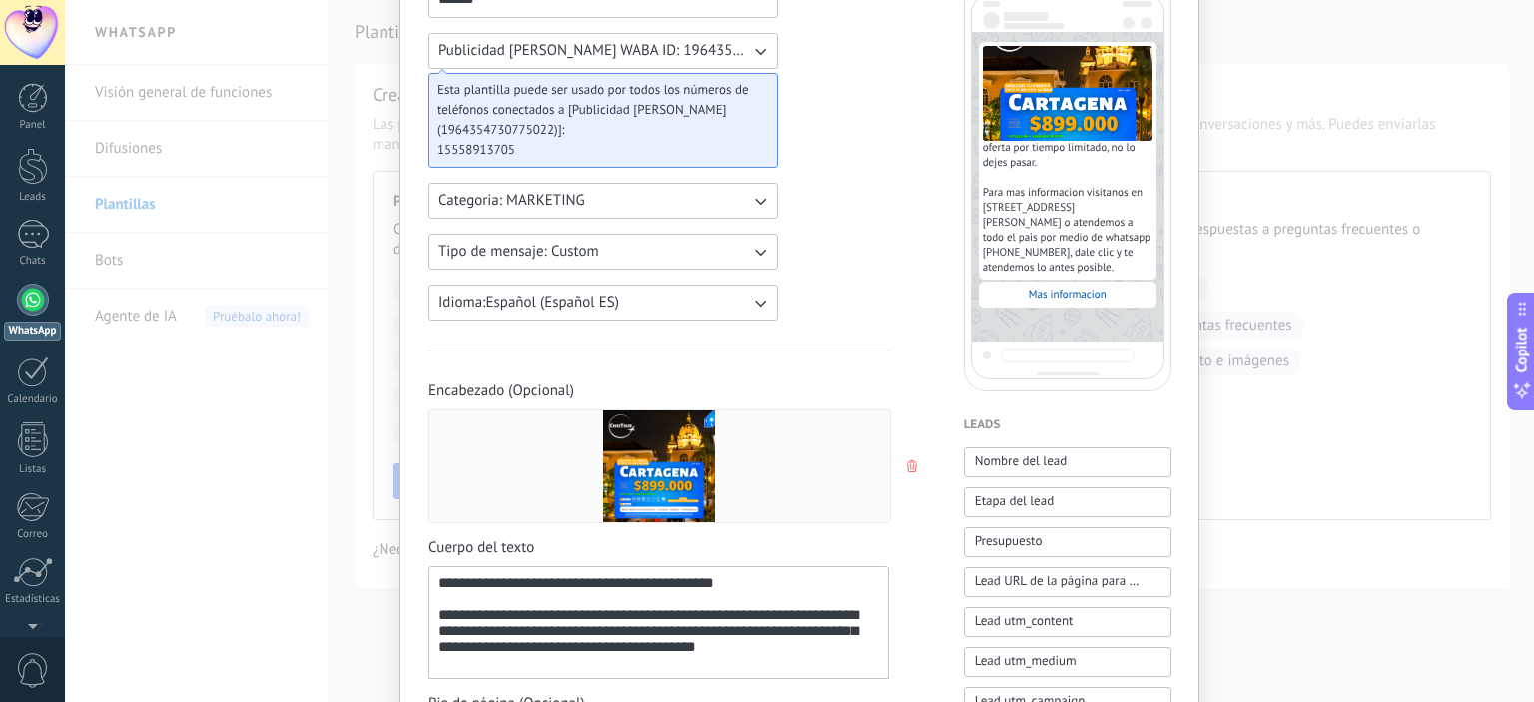
scroll to position [168, 0]
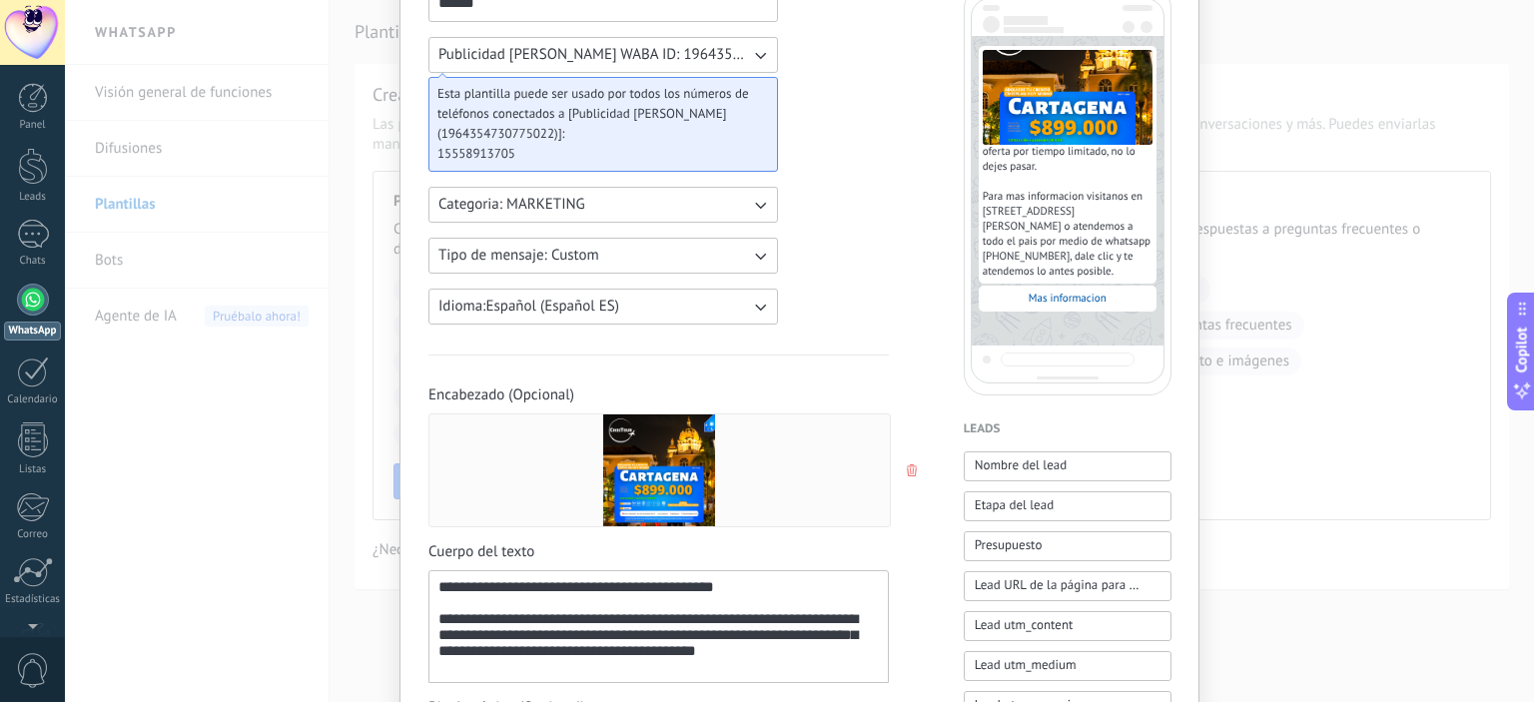
click at [621, 213] on button "Categoria: MARKETING" at bounding box center [603, 205] width 350 height 36
click at [541, 207] on li "UTILITY" at bounding box center [596, 205] width 361 height 34
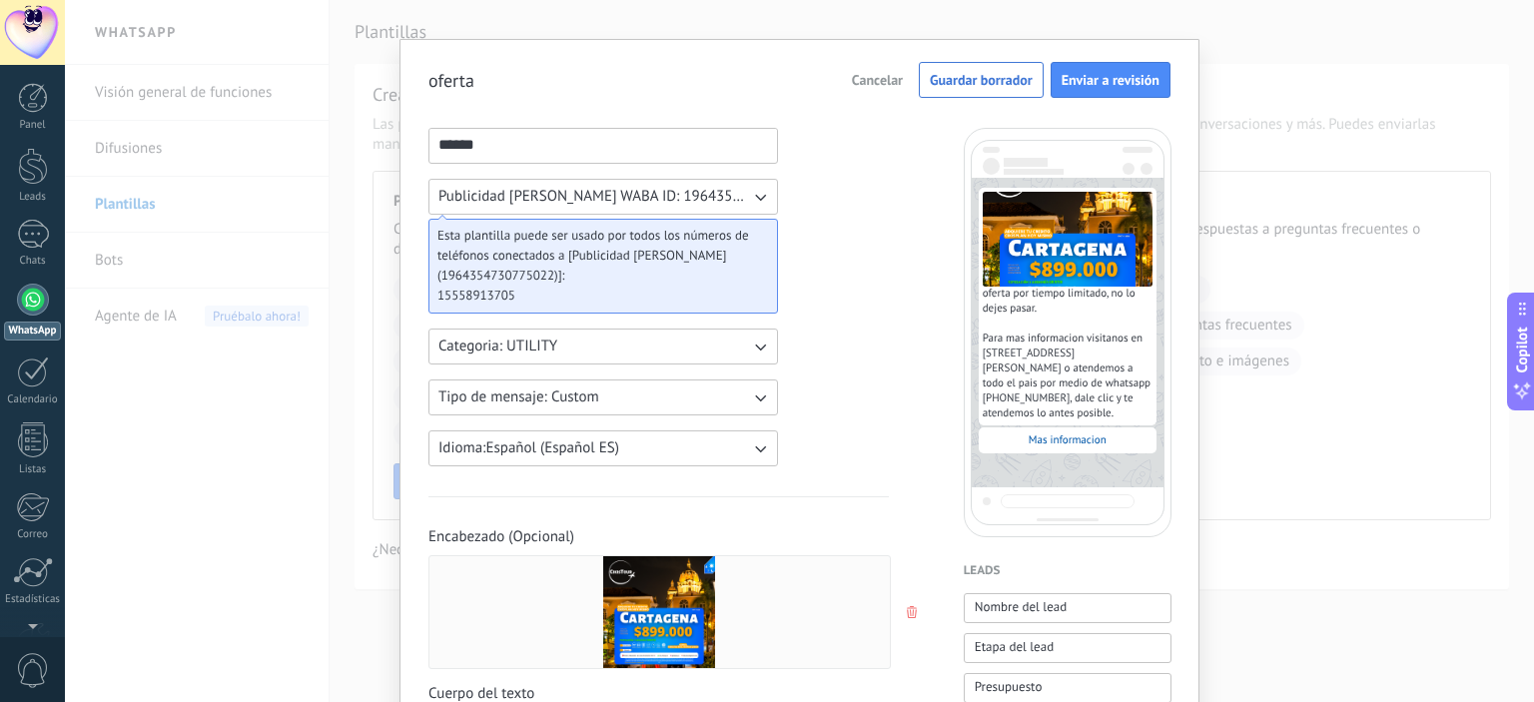
scroll to position [90, 0]
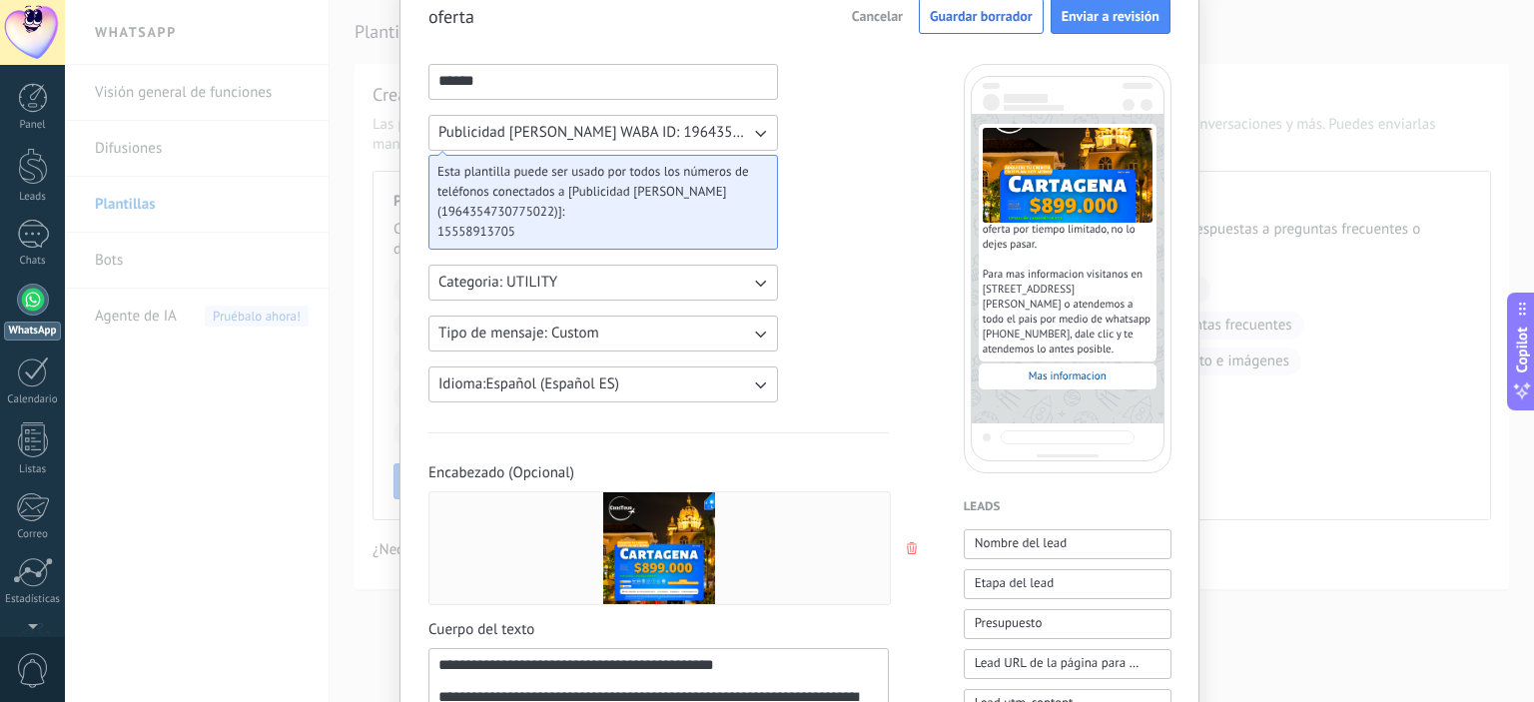
click at [692, 284] on button "Categoria: UTILITY" at bounding box center [603, 283] width 350 height 36
click at [526, 319] on li "MARKETING" at bounding box center [596, 317] width 361 height 34
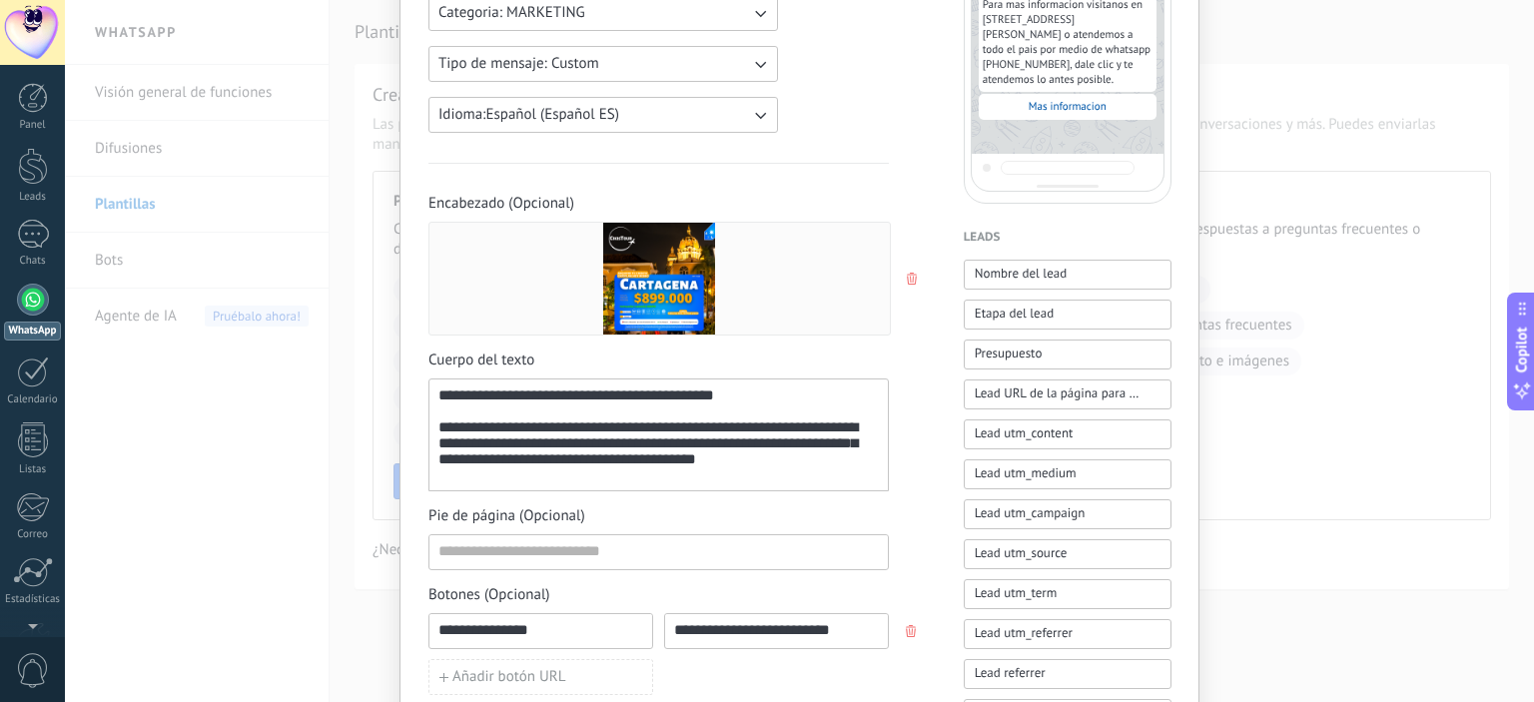
scroll to position [365, 0]
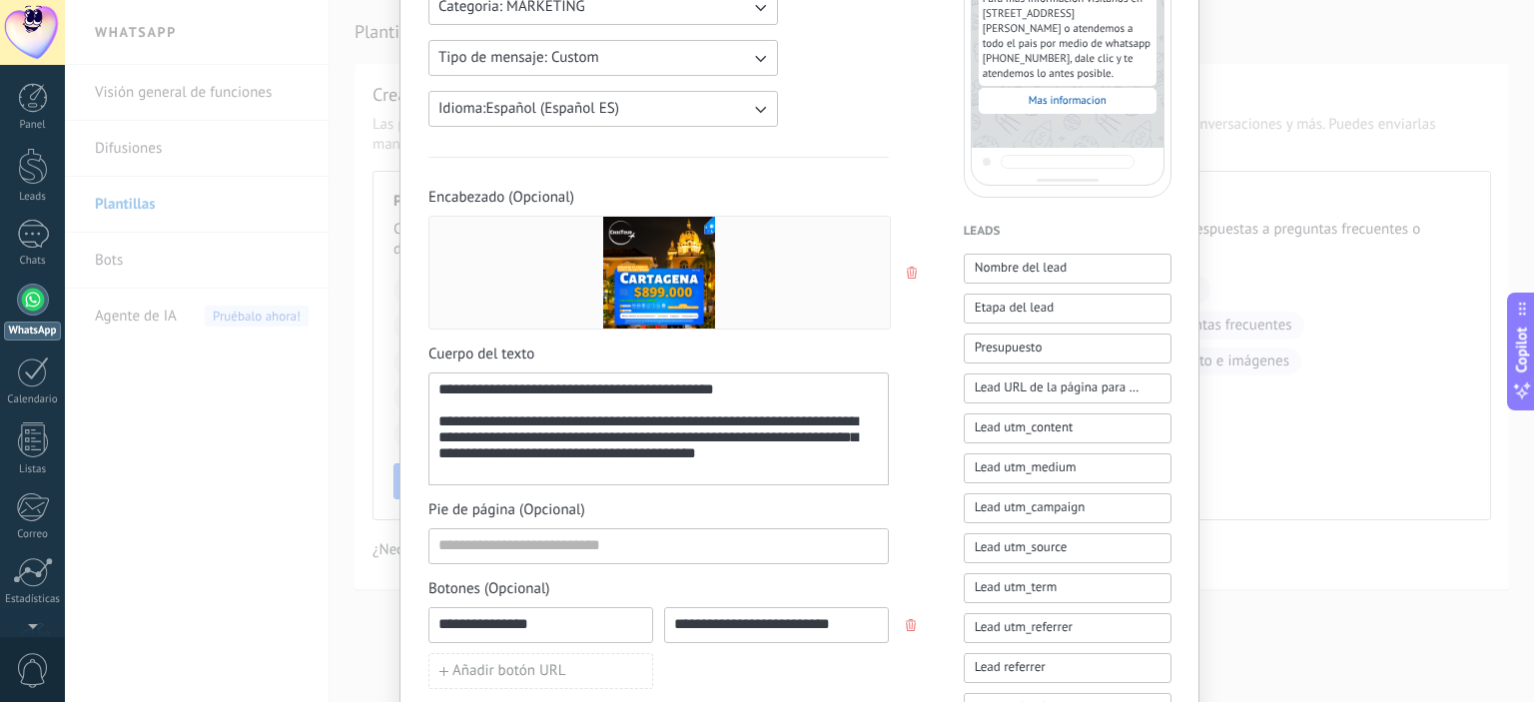
click at [439, 391] on div "**********" at bounding box center [658, 429] width 440 height 96
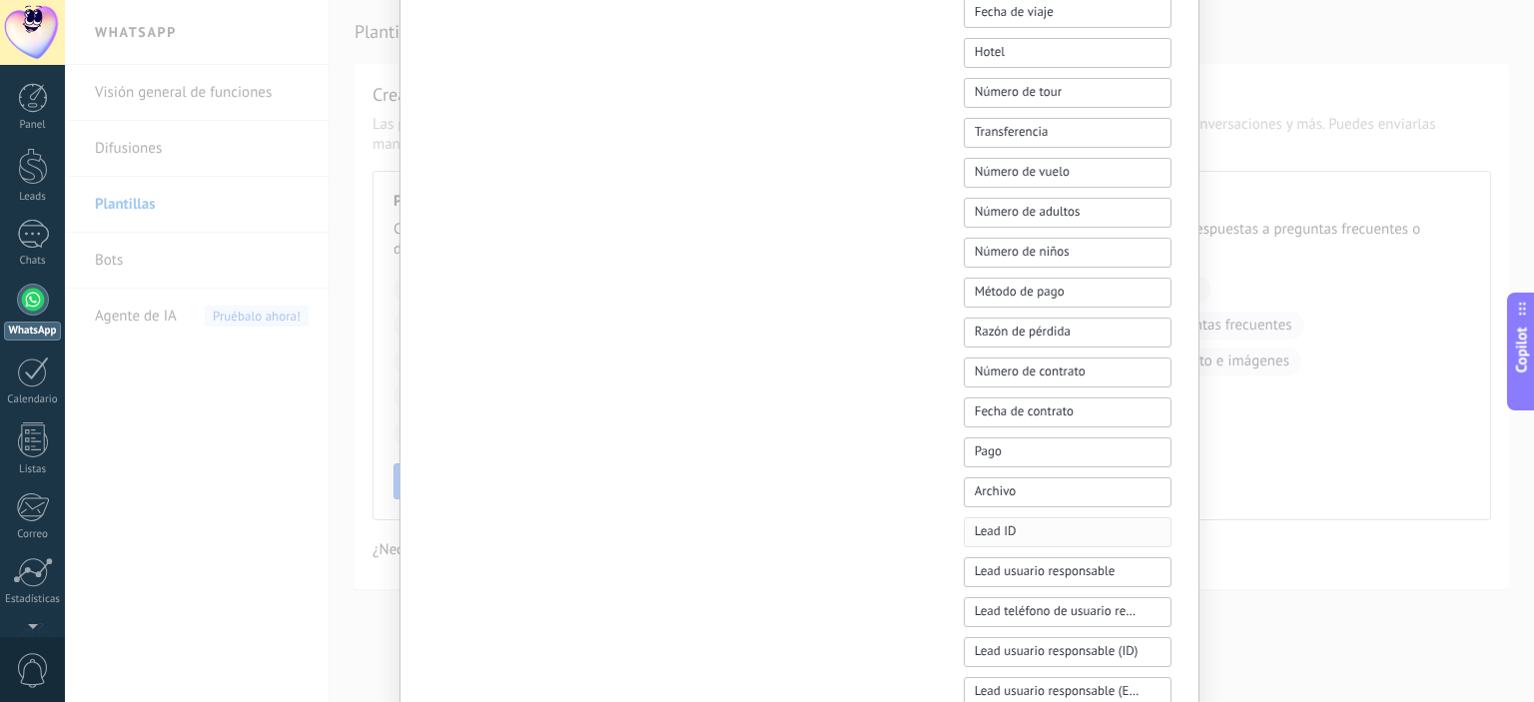
scroll to position [1545, 0]
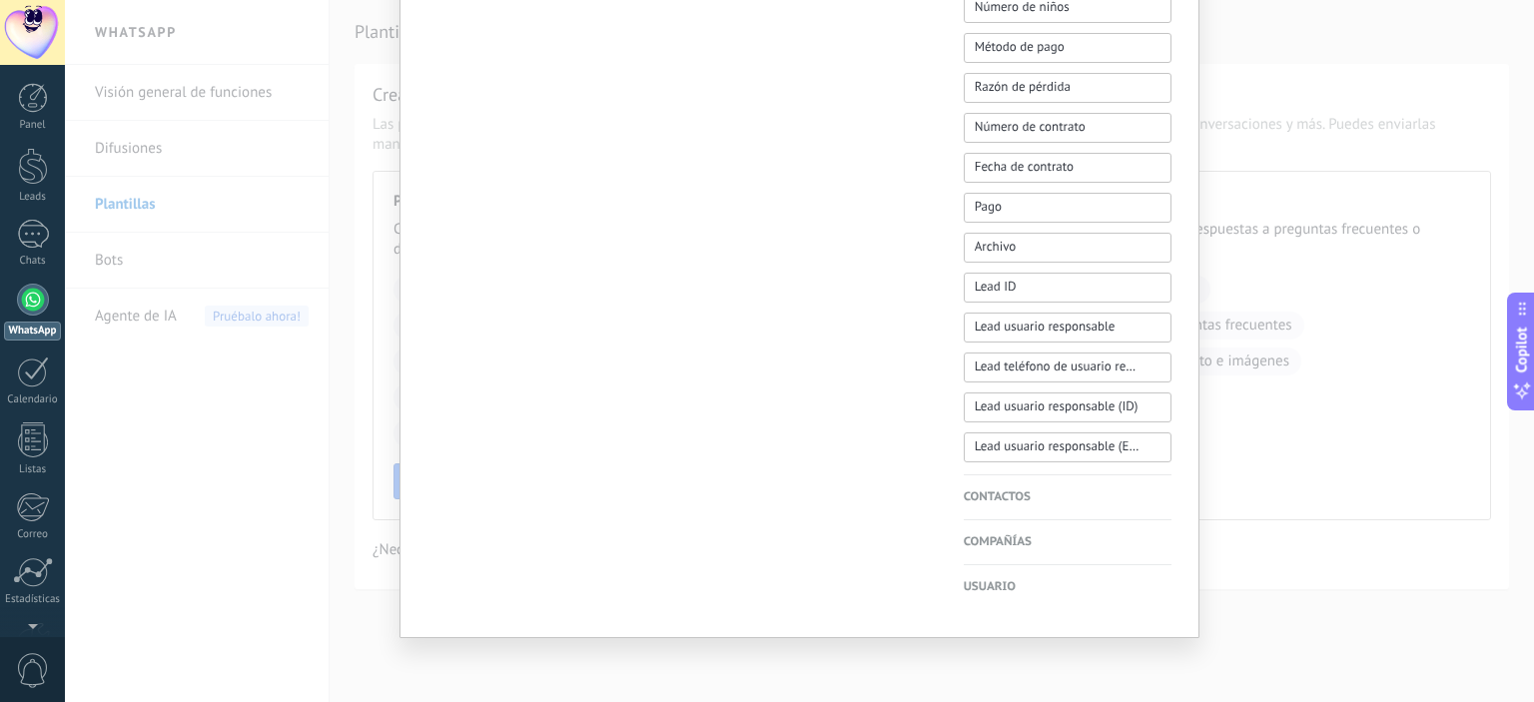
click at [1007, 490] on h4 "Contactos" at bounding box center [1068, 497] width 208 height 20
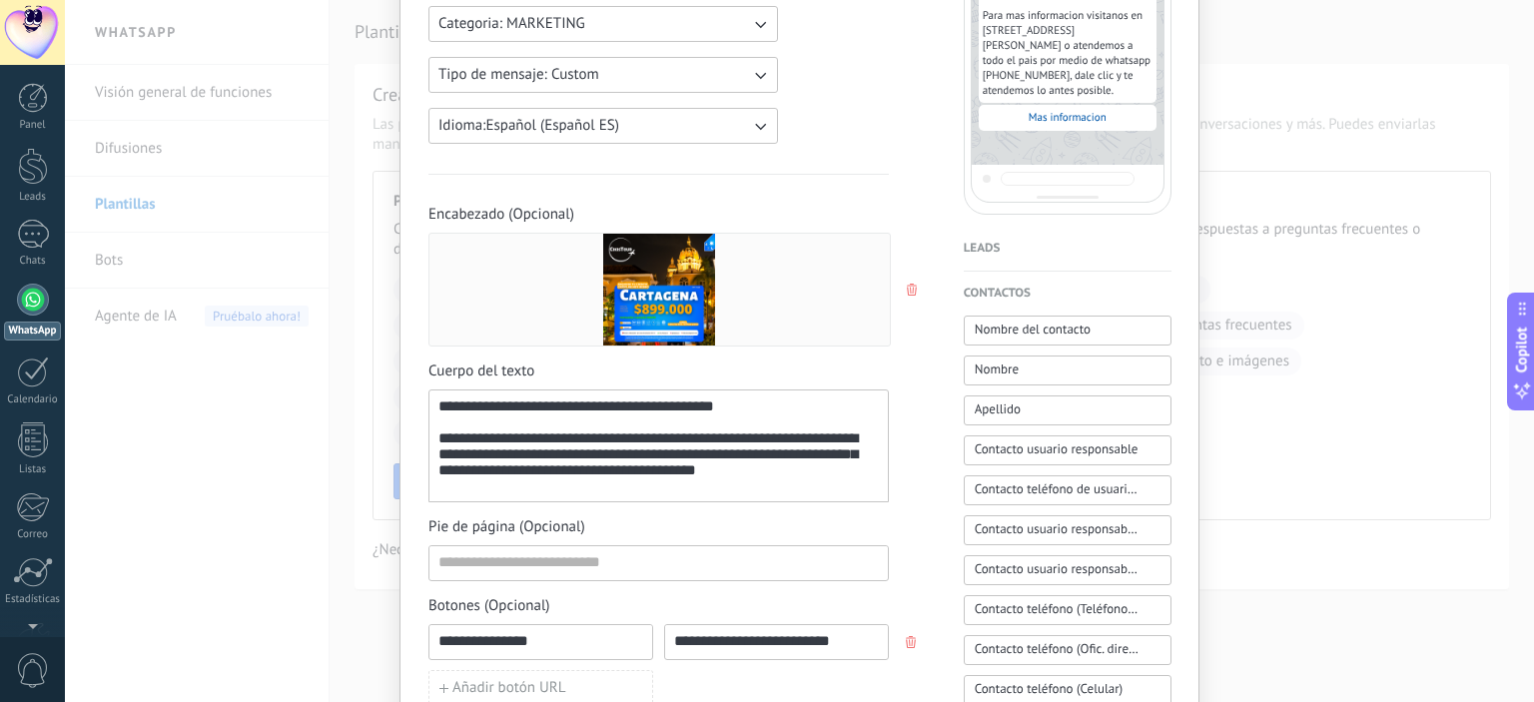
scroll to position [363, 0]
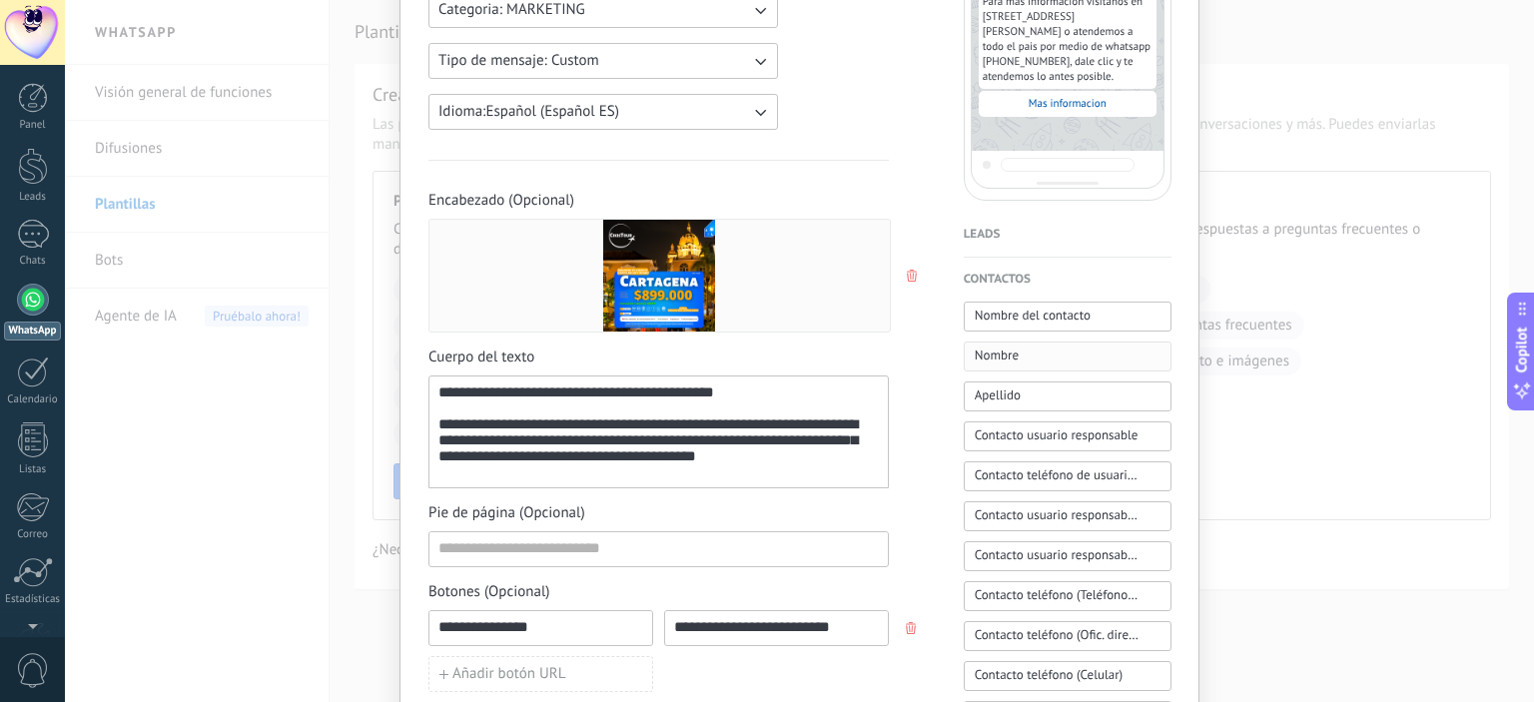
click at [1053, 364] on button "Nombre" at bounding box center [1068, 357] width 208 height 30
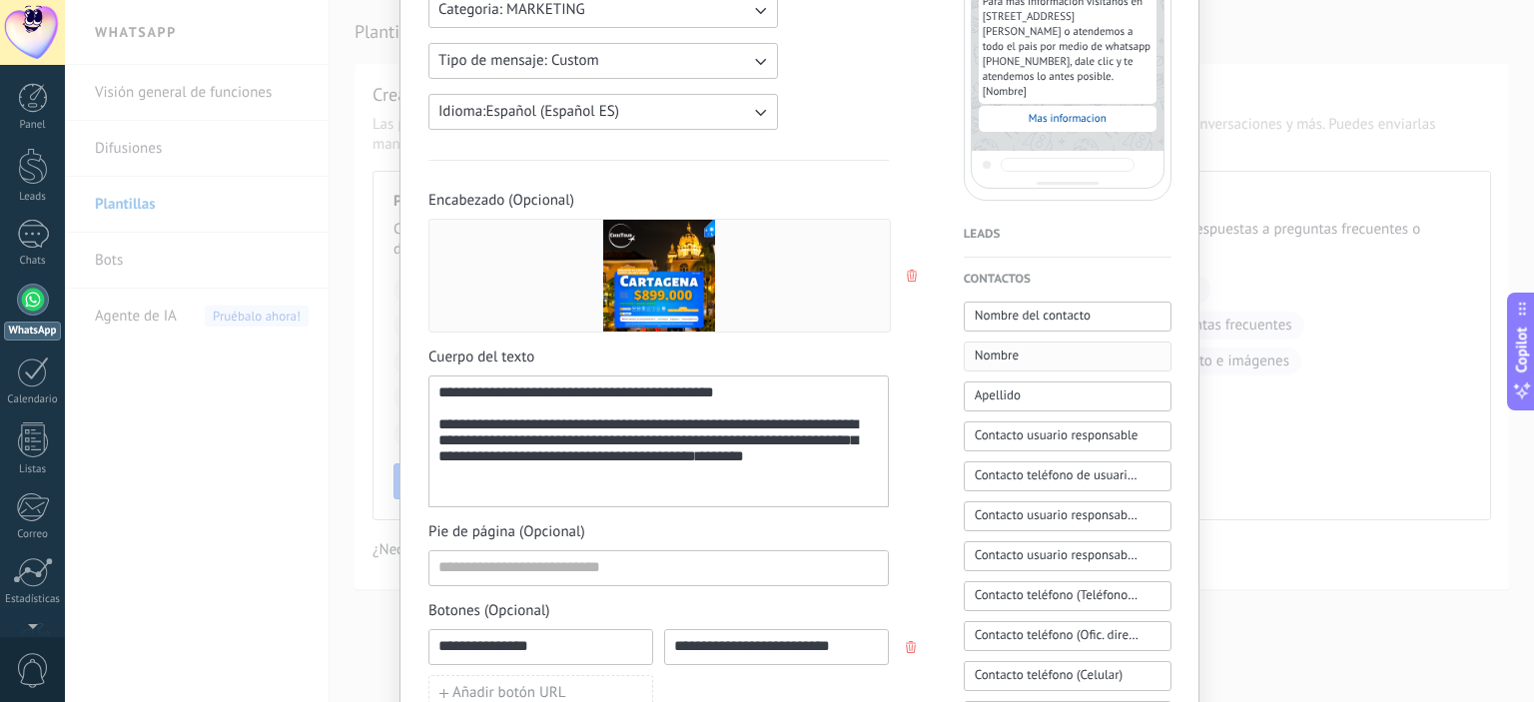
type button "Nombre"
click at [582, 493] on div "**********" at bounding box center [658, 441] width 440 height 115
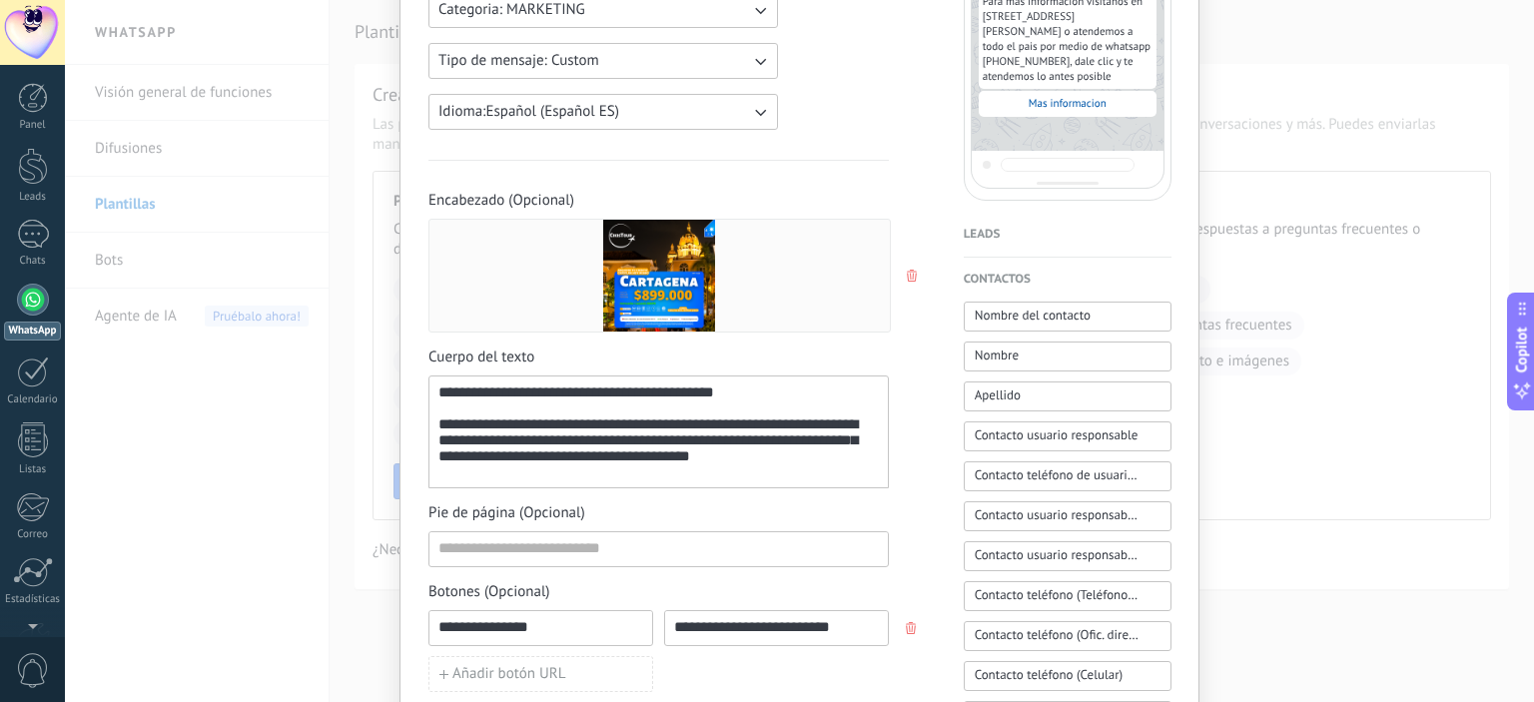
click at [439, 390] on div "**********" at bounding box center [658, 432] width 440 height 96
click at [1005, 356] on span "Nombre" at bounding box center [997, 356] width 44 height 20
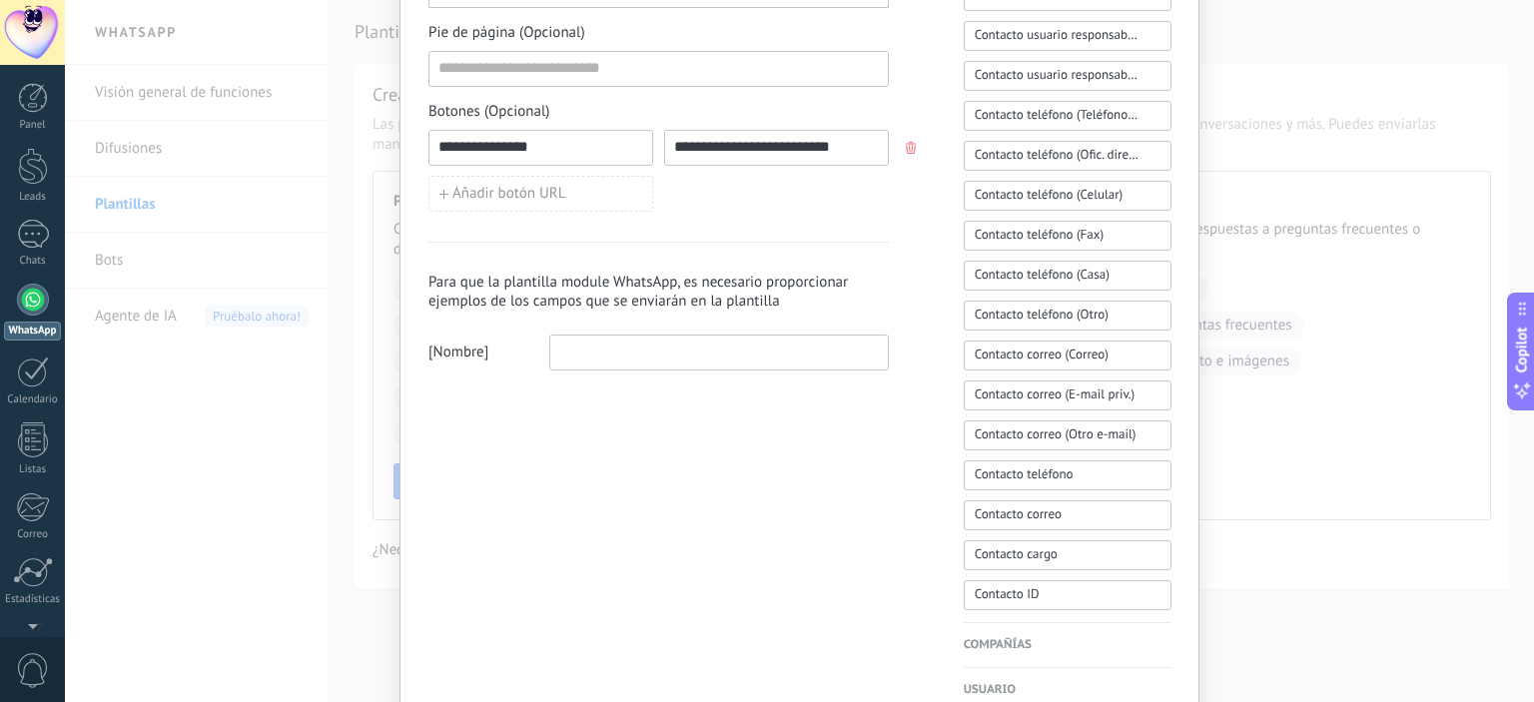
scroll to position [946, 0]
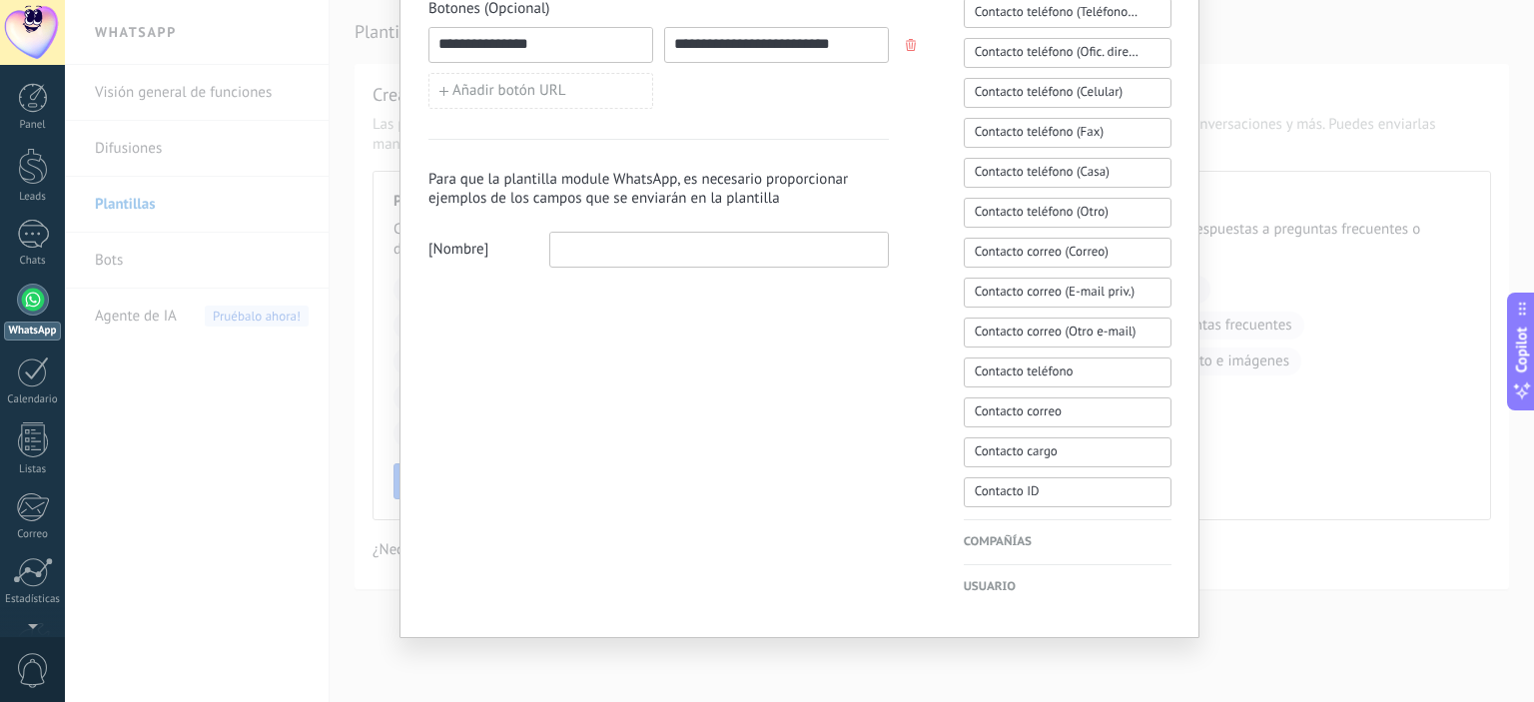
click at [669, 245] on input at bounding box center [719, 249] width 338 height 32
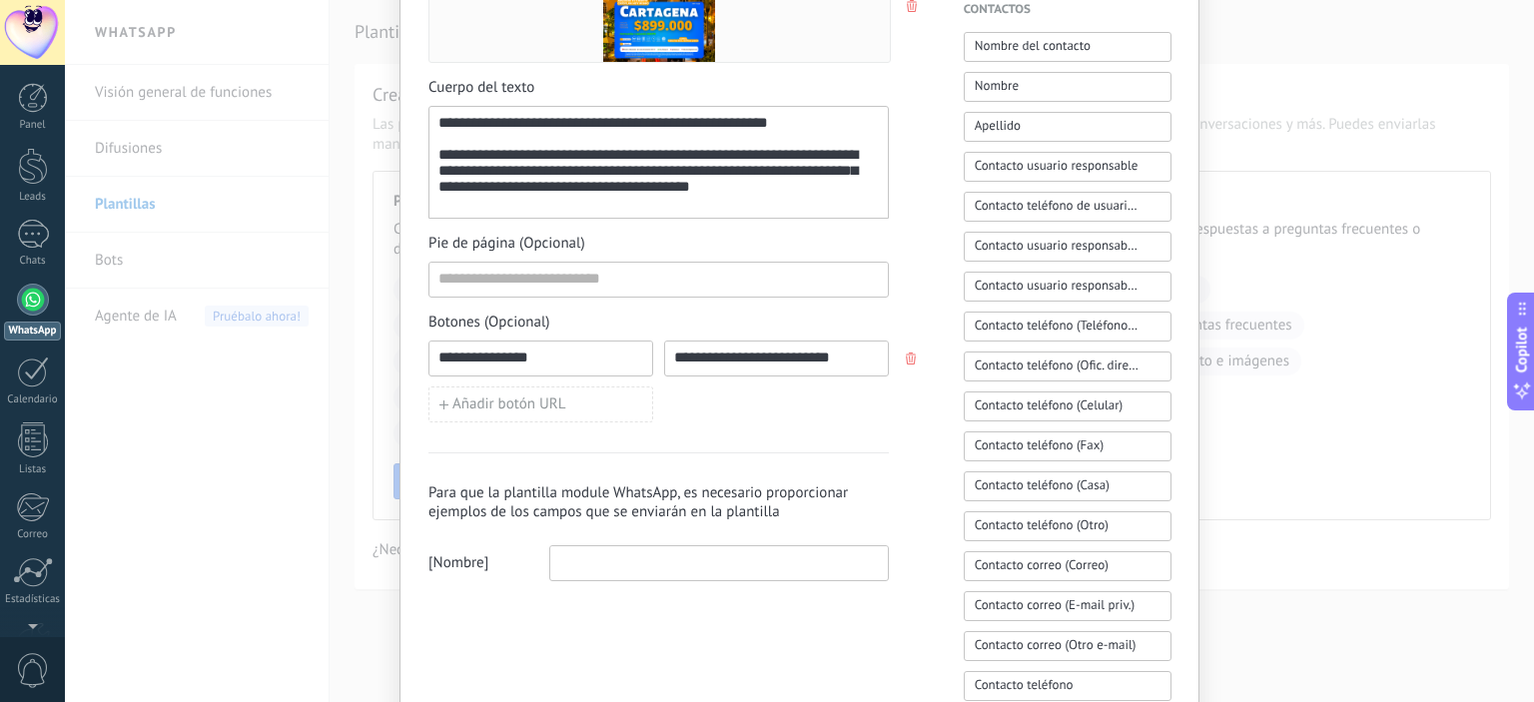
scroll to position [629, 0]
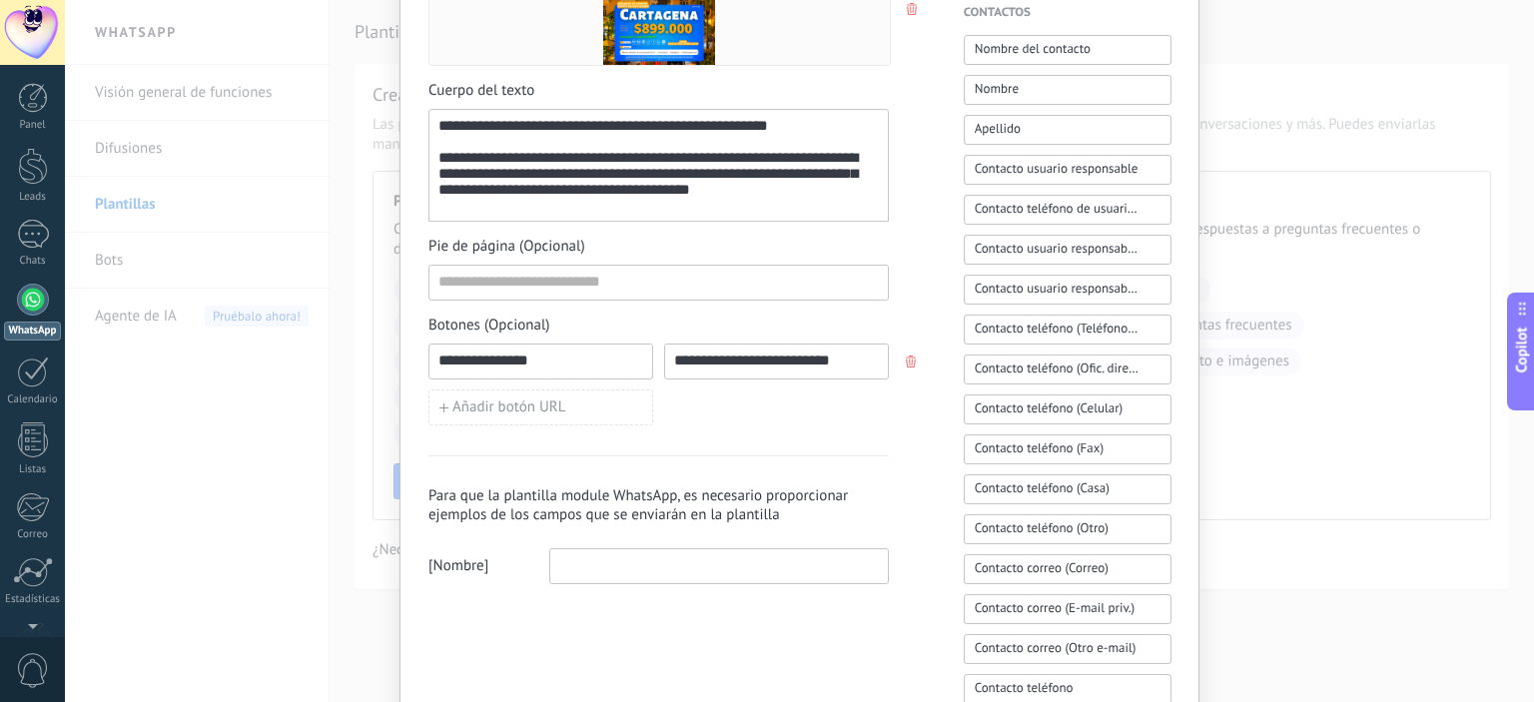
click at [498, 119] on div "**********" at bounding box center [658, 166] width 440 height 96
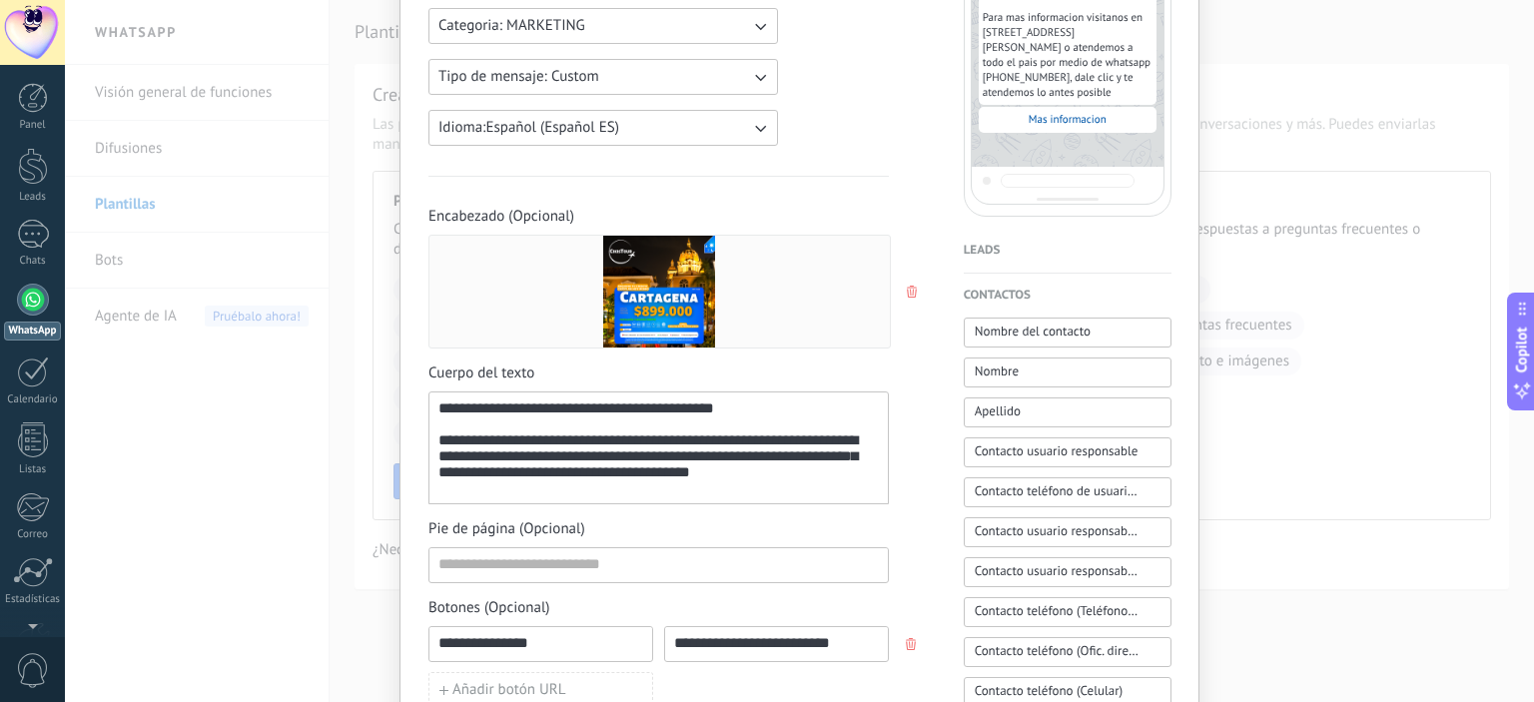
scroll to position [339, 0]
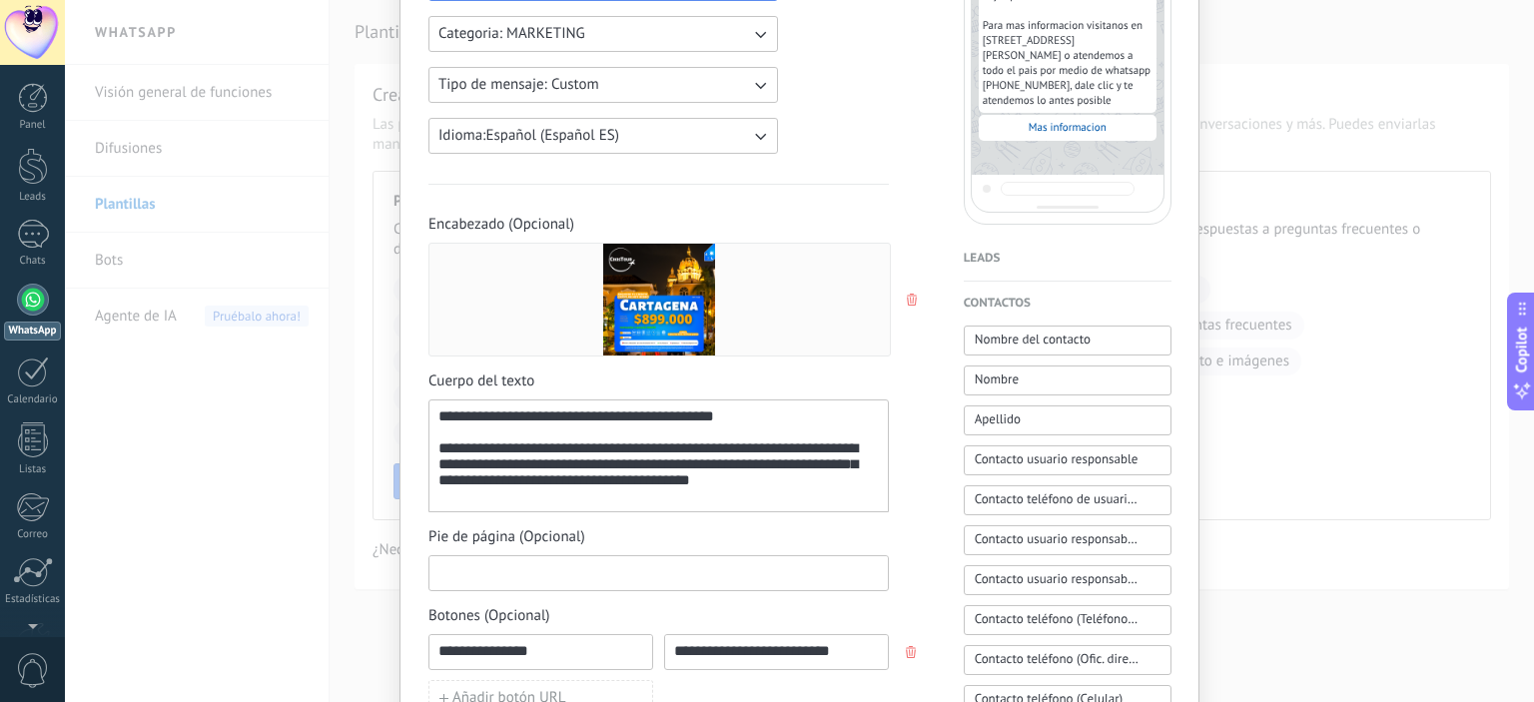
click at [589, 577] on input at bounding box center [658, 572] width 458 height 32
type input "*"
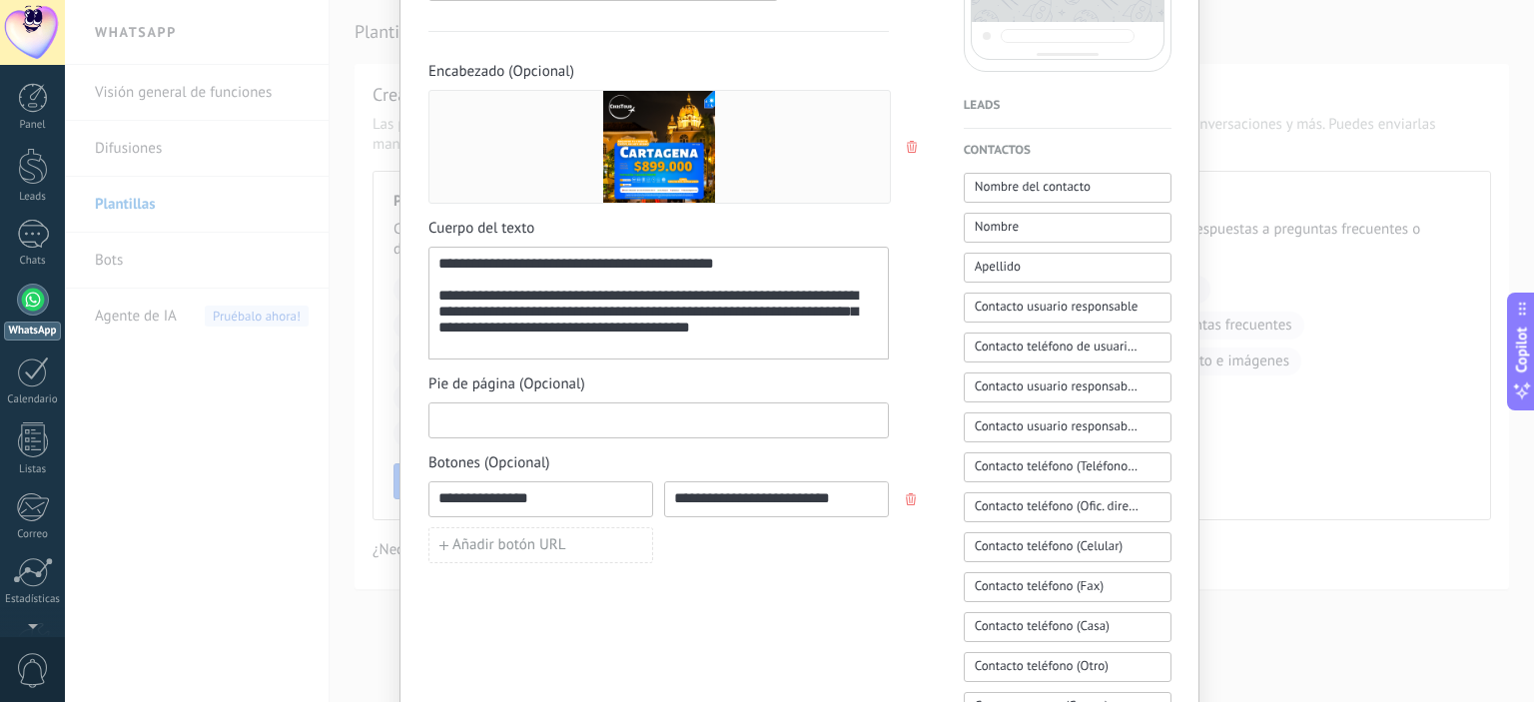
scroll to position [522, 0]
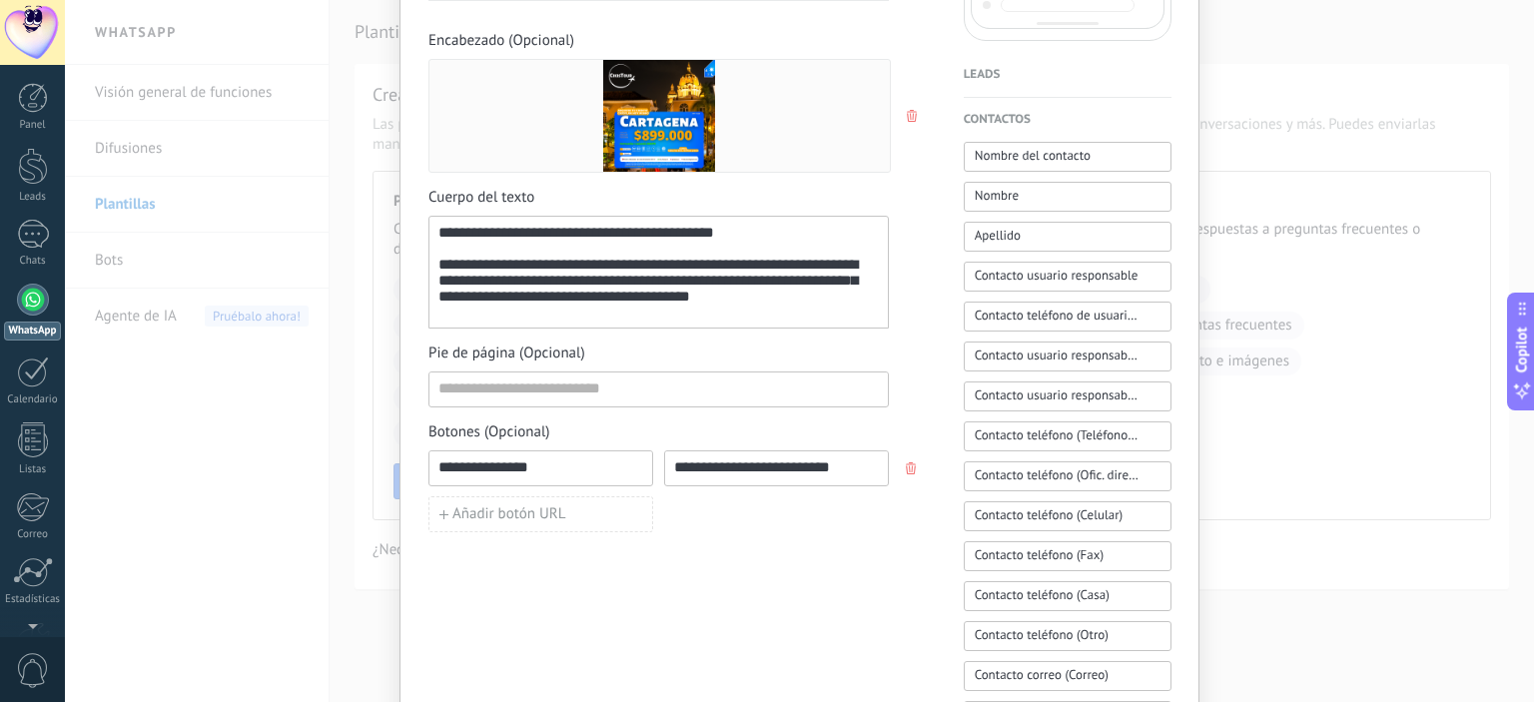
click at [481, 467] on input "**********" at bounding box center [540, 467] width 223 height 32
click at [434, 466] on input "**********" at bounding box center [540, 467] width 223 height 32
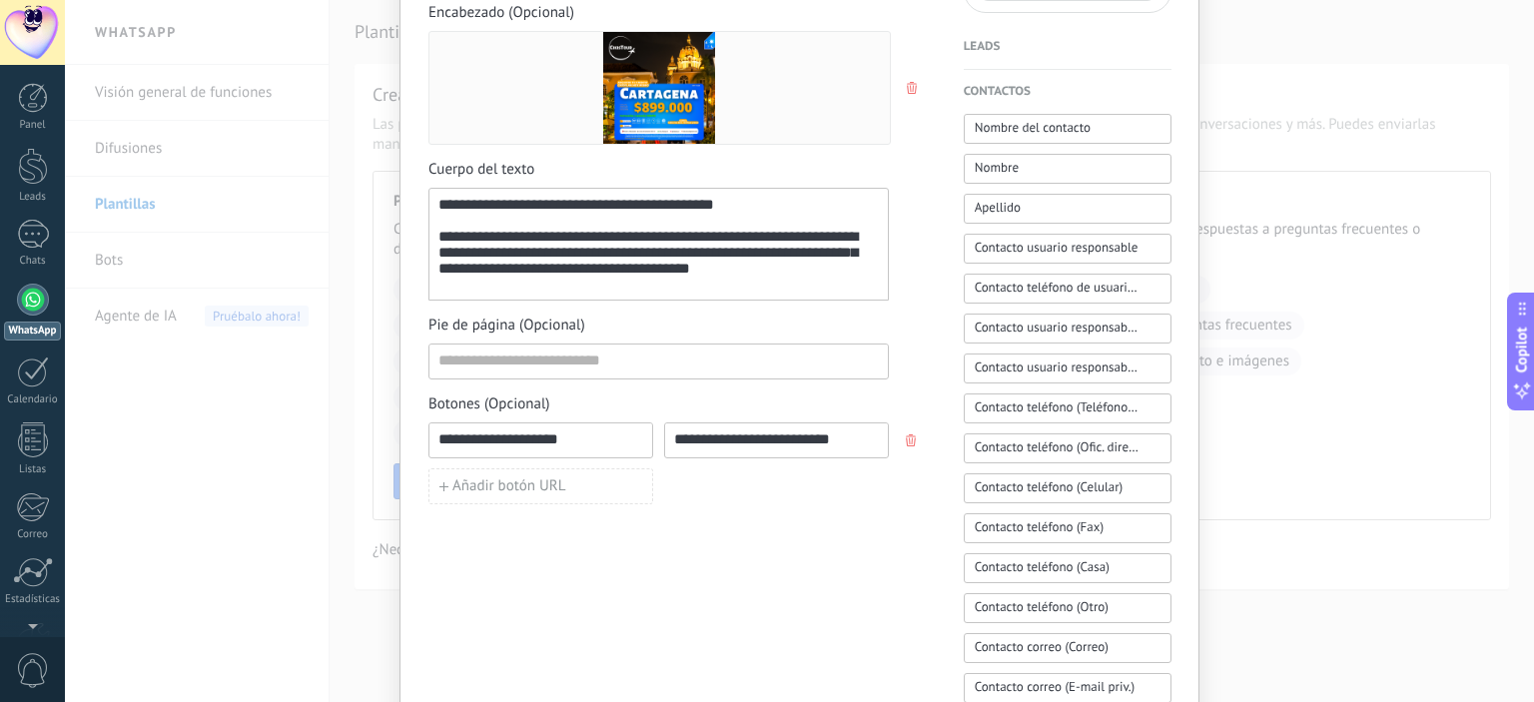
scroll to position [549, 0]
type input "**********"
click at [797, 500] on div "Añadir botón URL" at bounding box center [658, 487] width 460 height 36
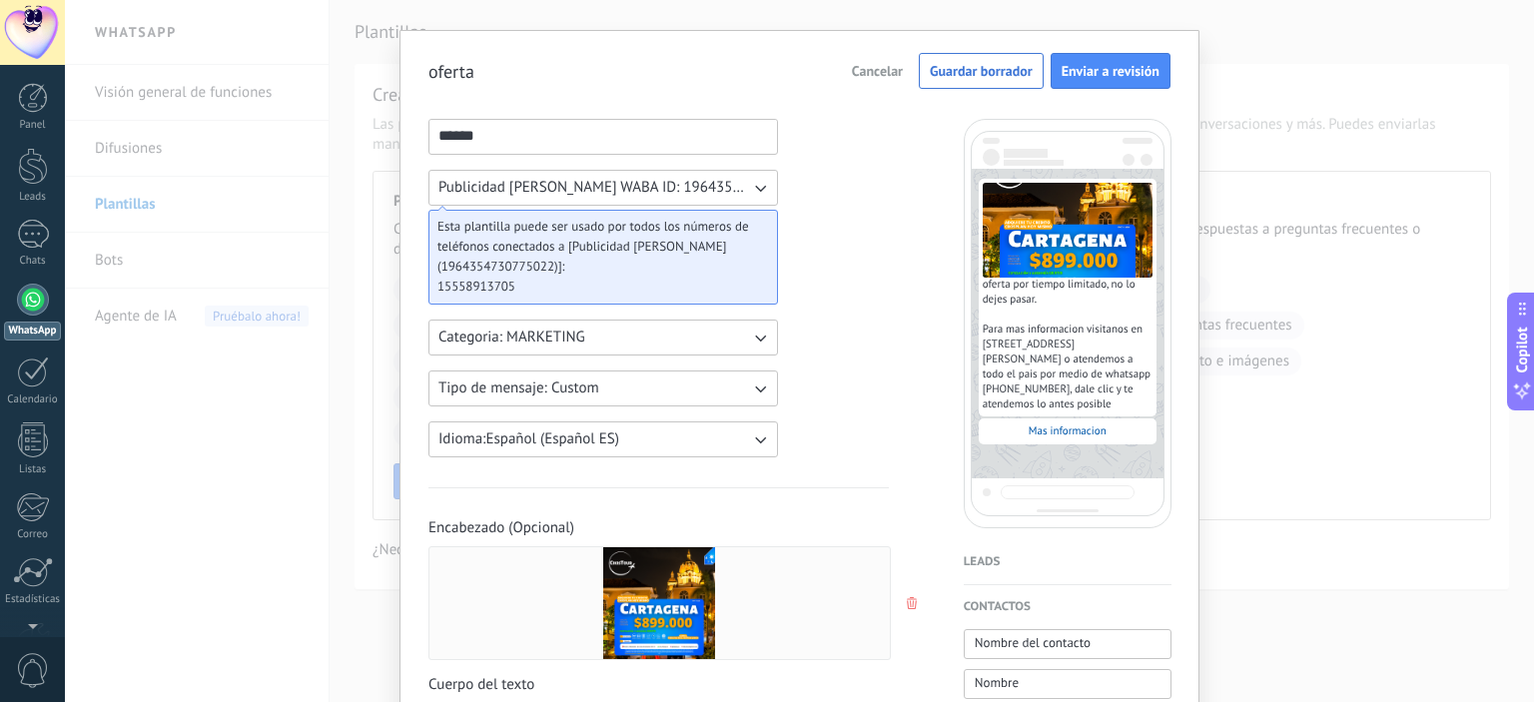
scroll to position [0, 0]
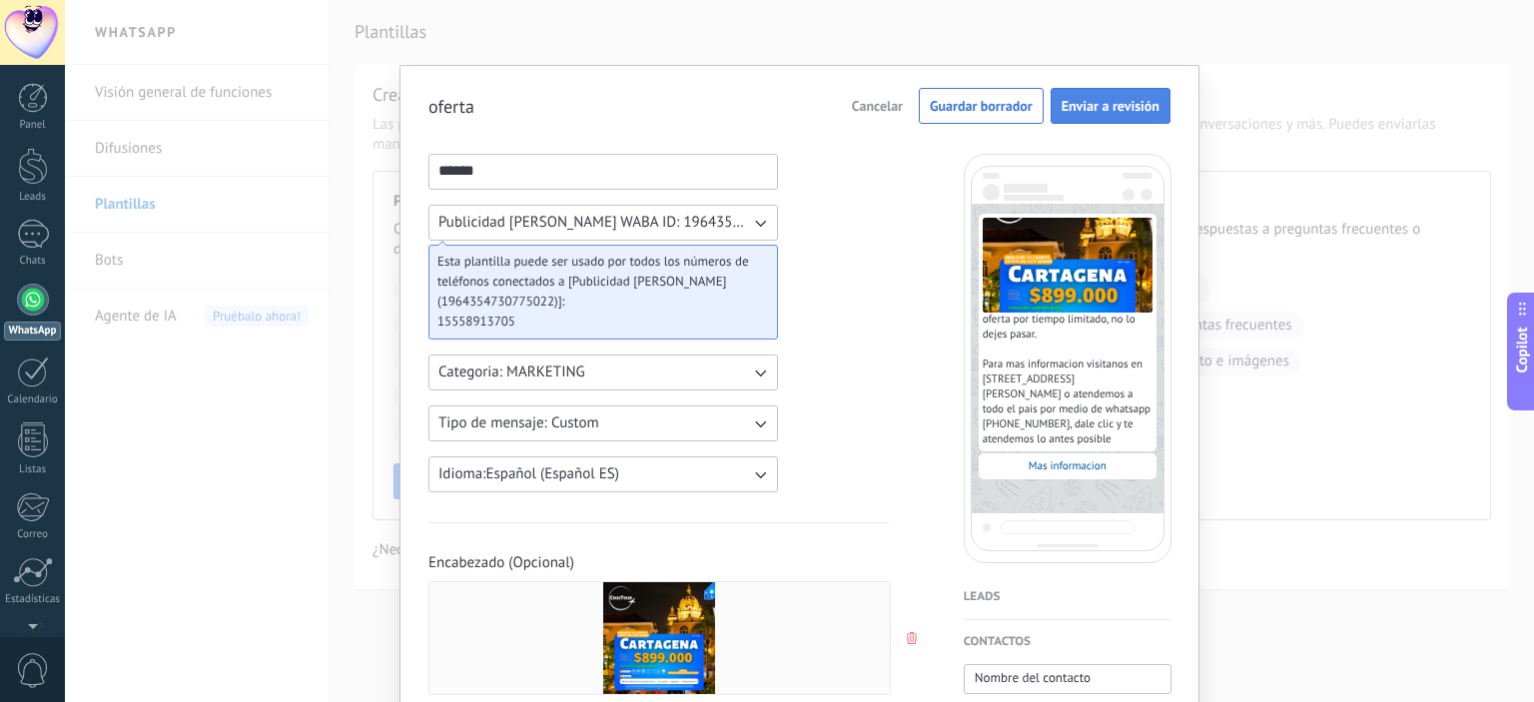
click at [1136, 108] on span "Enviar a revisión" at bounding box center [1111, 106] width 98 height 14
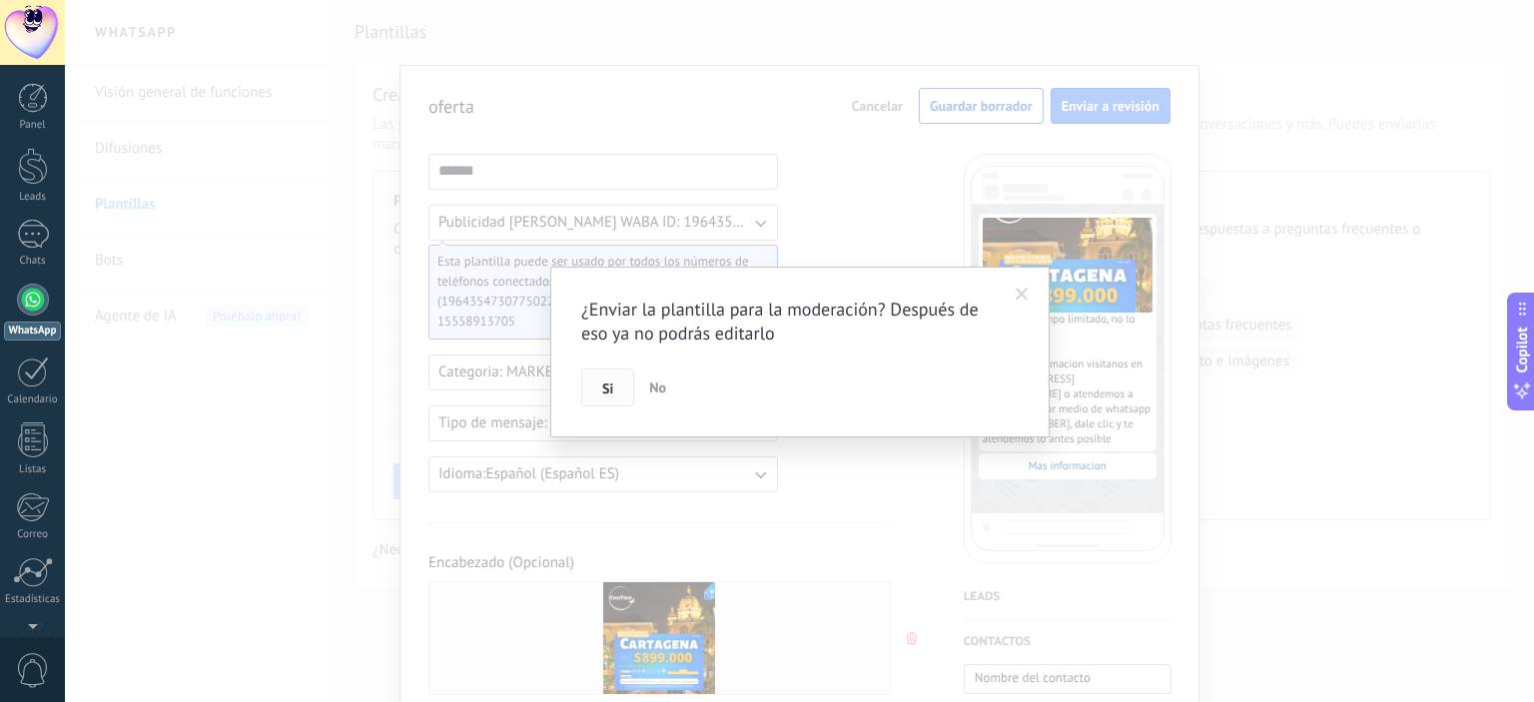
click at [605, 393] on span "Si" at bounding box center [607, 388] width 11 height 14
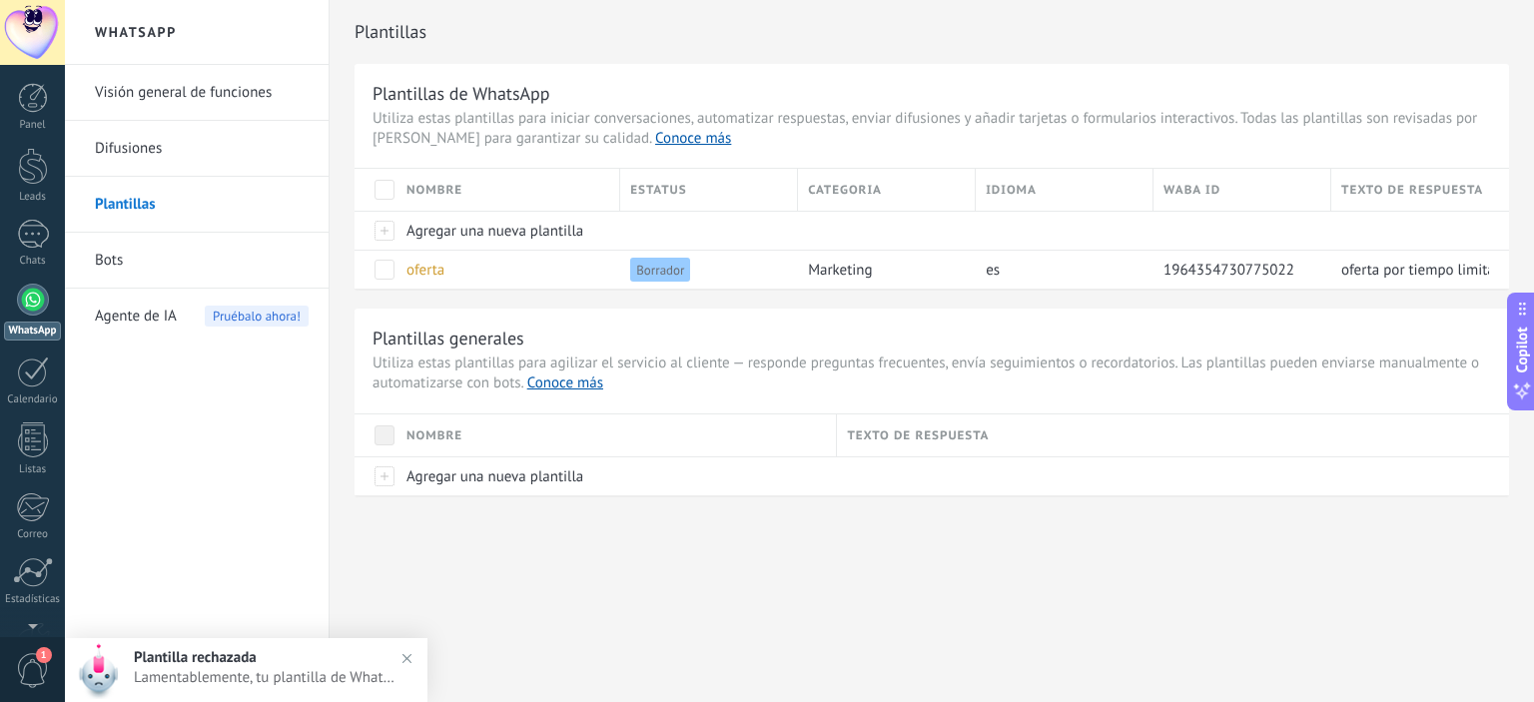
click at [251, 667] on span "Plantilla rechazada" at bounding box center [195, 657] width 123 height 19
click at [110, 192] on link "Plantillas" at bounding box center [202, 205] width 214 height 56
click at [664, 270] on span "Borrador" at bounding box center [660, 270] width 60 height 24
click at [681, 265] on span "Rechazado" at bounding box center [665, 270] width 71 height 24
click at [380, 268] on span at bounding box center [384, 270] width 20 height 20
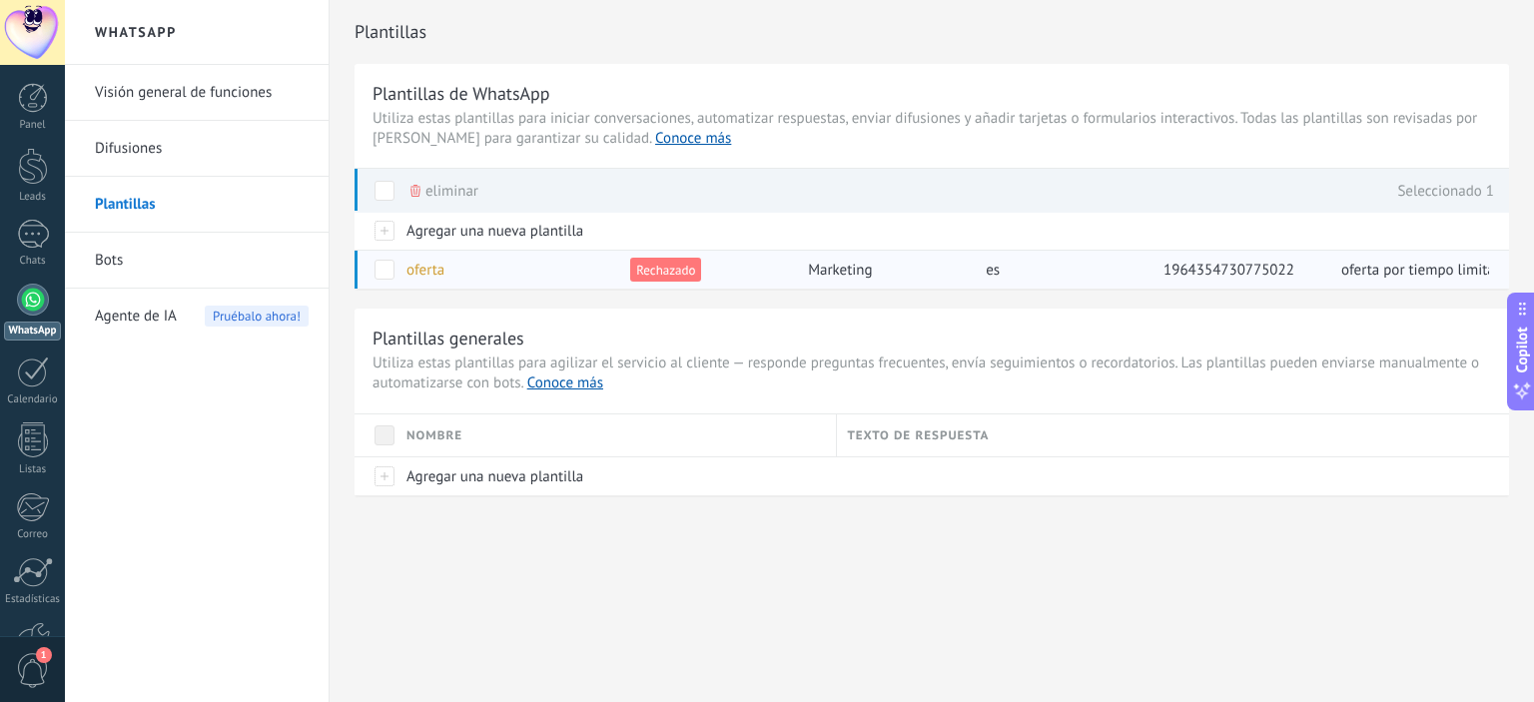
click at [377, 266] on span at bounding box center [384, 270] width 20 height 20
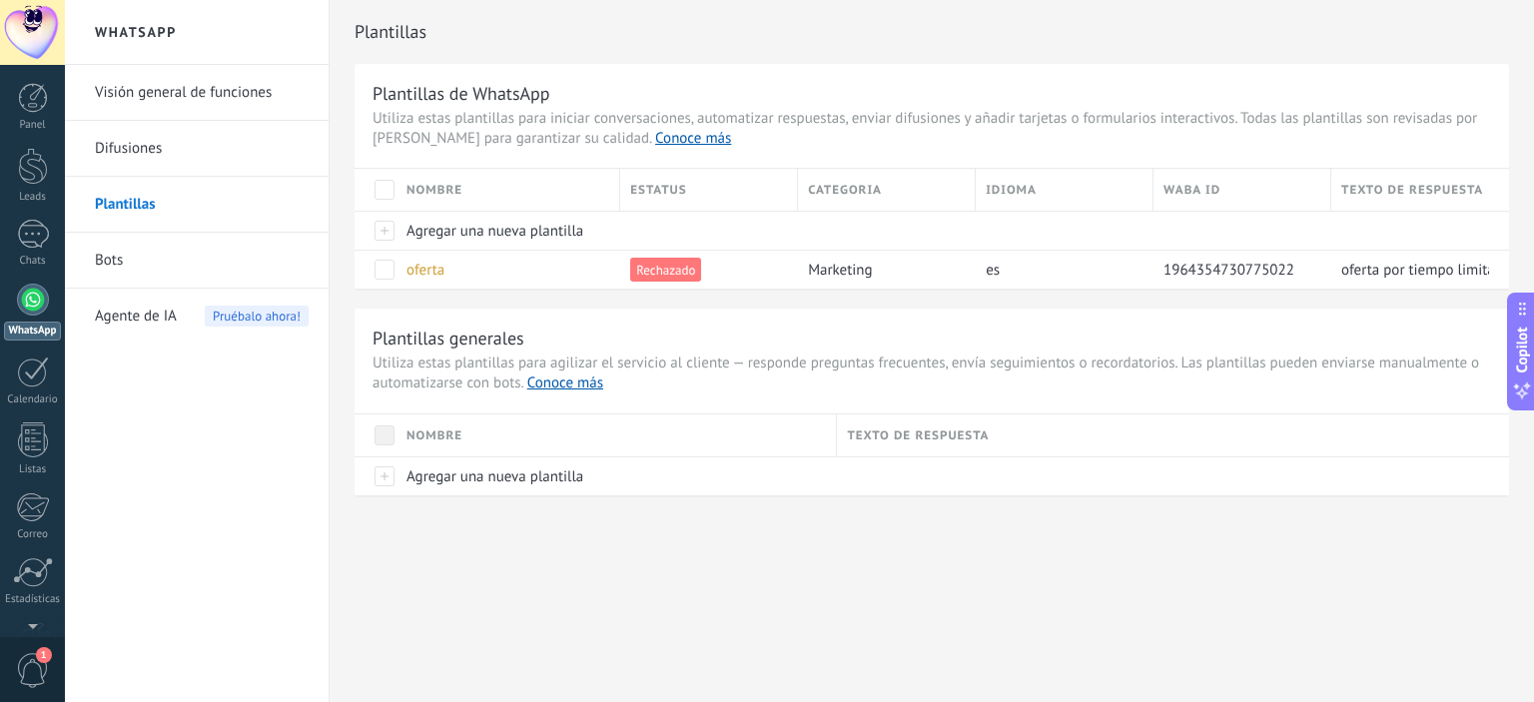
click at [111, 265] on link "Bots" at bounding box center [202, 261] width 214 height 56
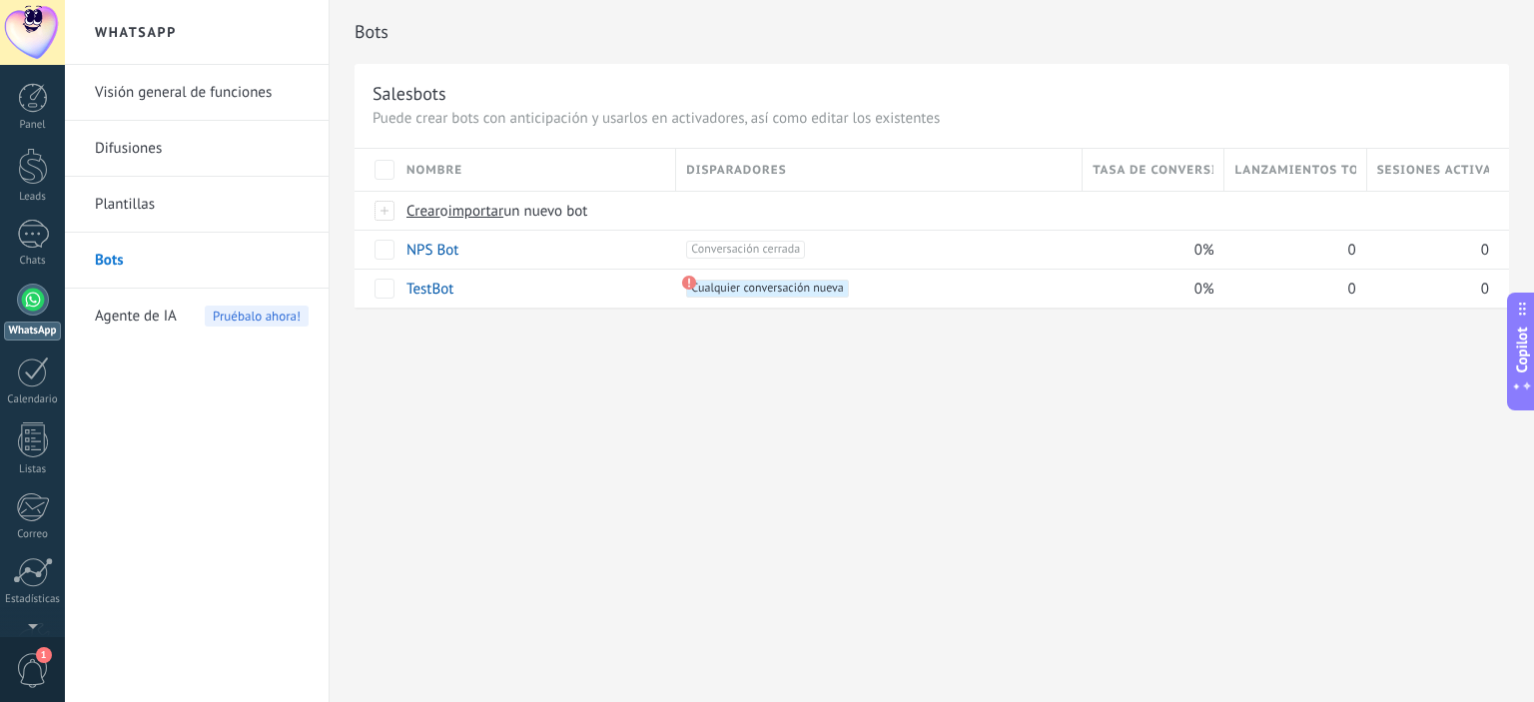
click at [129, 209] on link "Plantillas" at bounding box center [202, 205] width 214 height 56
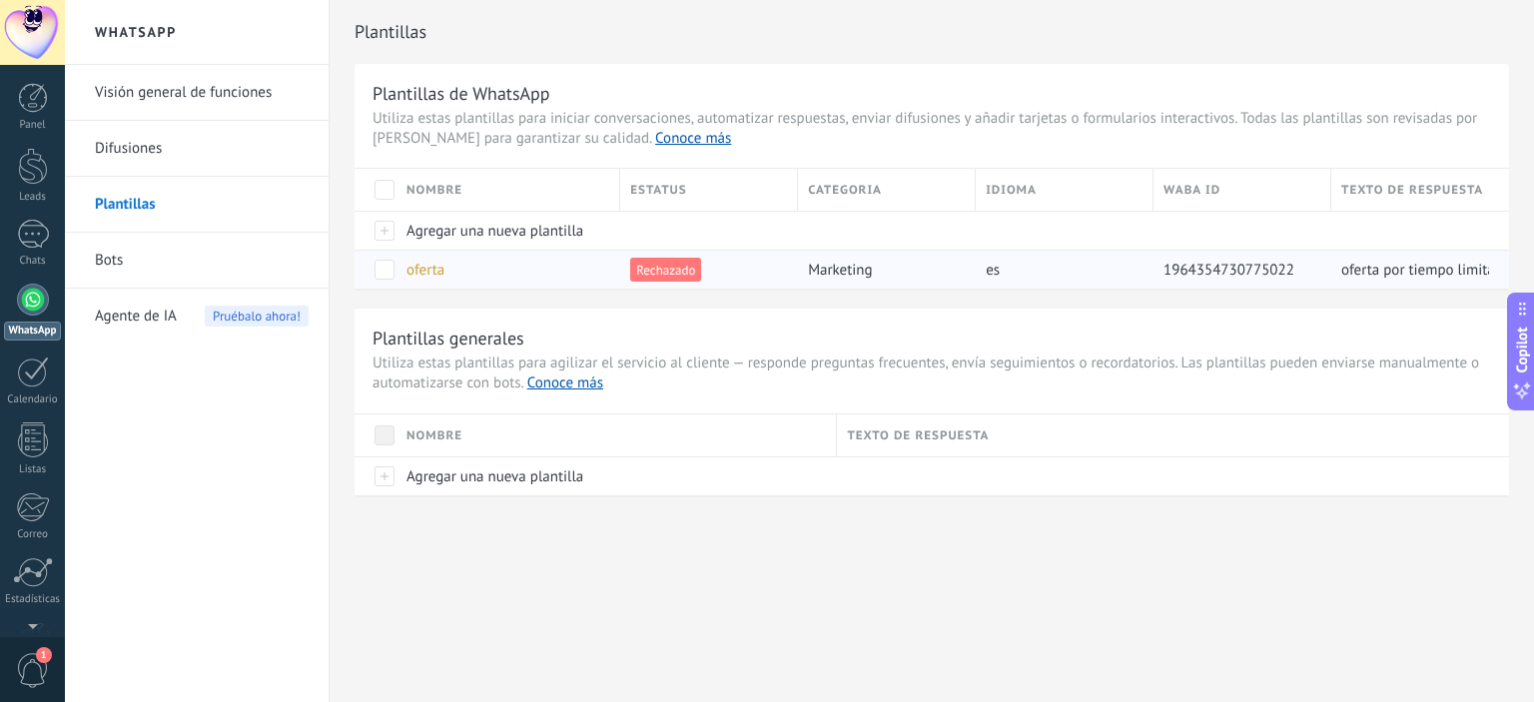
click at [661, 273] on span "Rechazado" at bounding box center [665, 270] width 71 height 24
click at [856, 266] on span "marketing" at bounding box center [840, 270] width 64 height 19
click at [993, 273] on span "es" at bounding box center [993, 270] width 14 height 19
click at [1428, 282] on div "oferta por tiempo limitado, no lo dejes pasar. Para mas informacion visitanos e…" at bounding box center [1410, 270] width 158 height 38
click at [388, 274] on span at bounding box center [384, 270] width 20 height 20
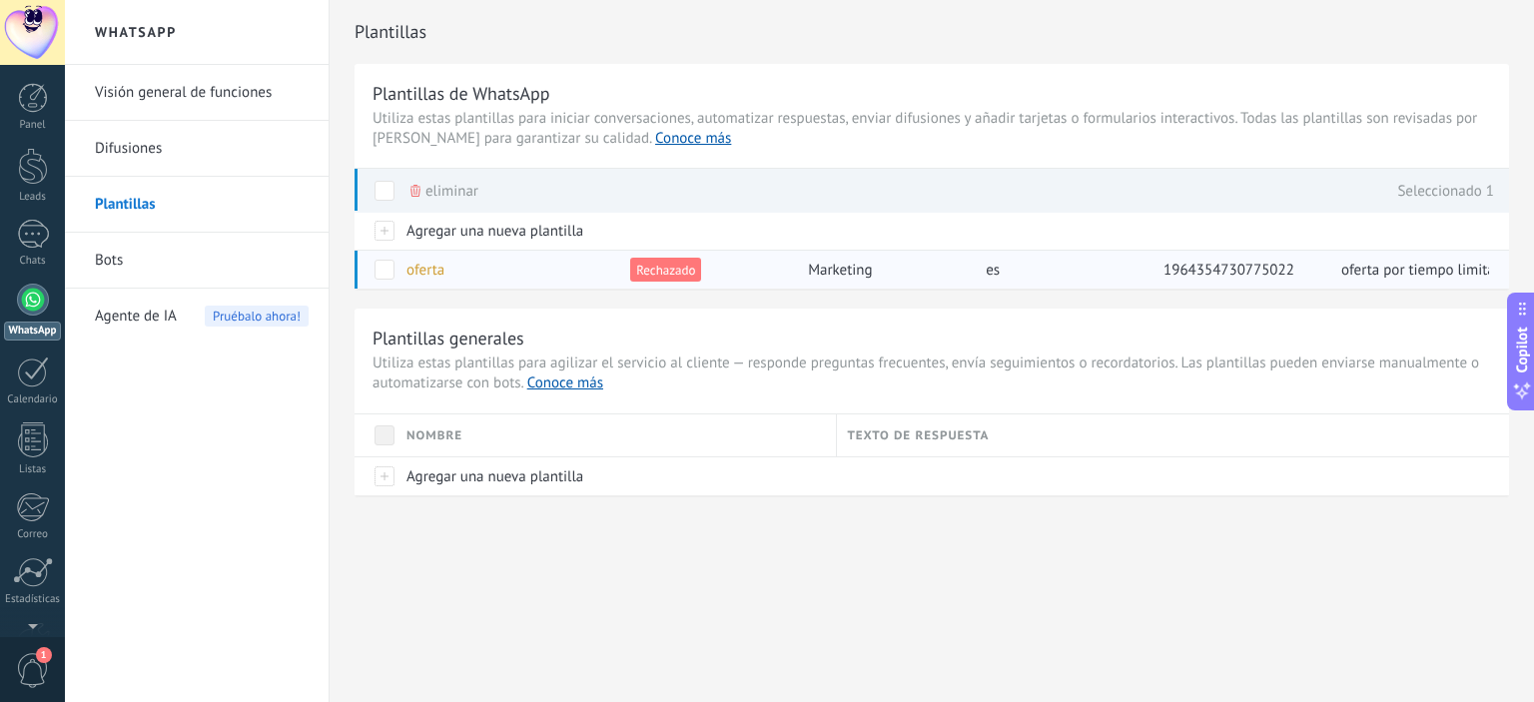
click at [388, 274] on span at bounding box center [384, 270] width 20 height 20
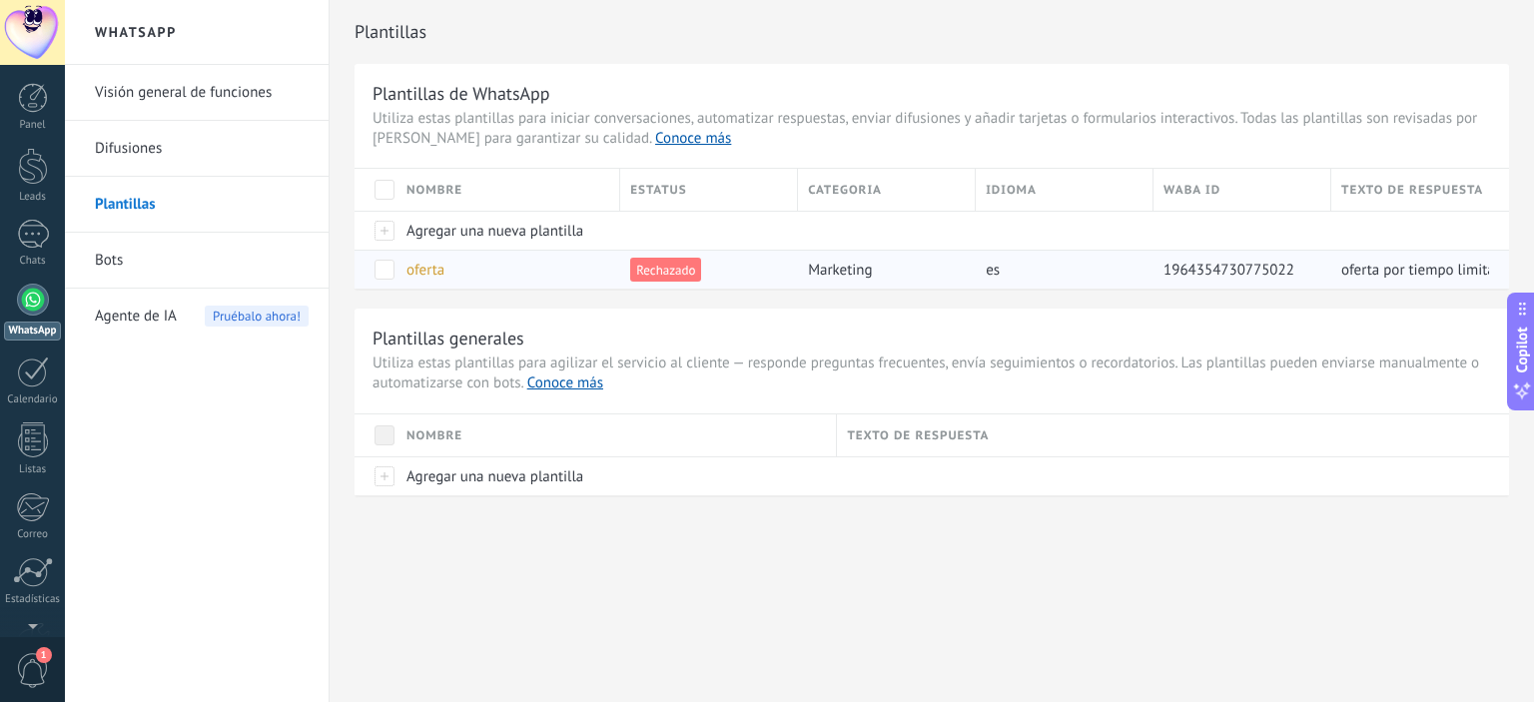
click at [719, 288] on div "Rechazado" at bounding box center [704, 270] width 168 height 38
drag, startPoint x: 719, startPoint y: 288, endPoint x: 757, endPoint y: 265, distance: 44.4
click at [757, 265] on div "Rechazado" at bounding box center [704, 270] width 168 height 38
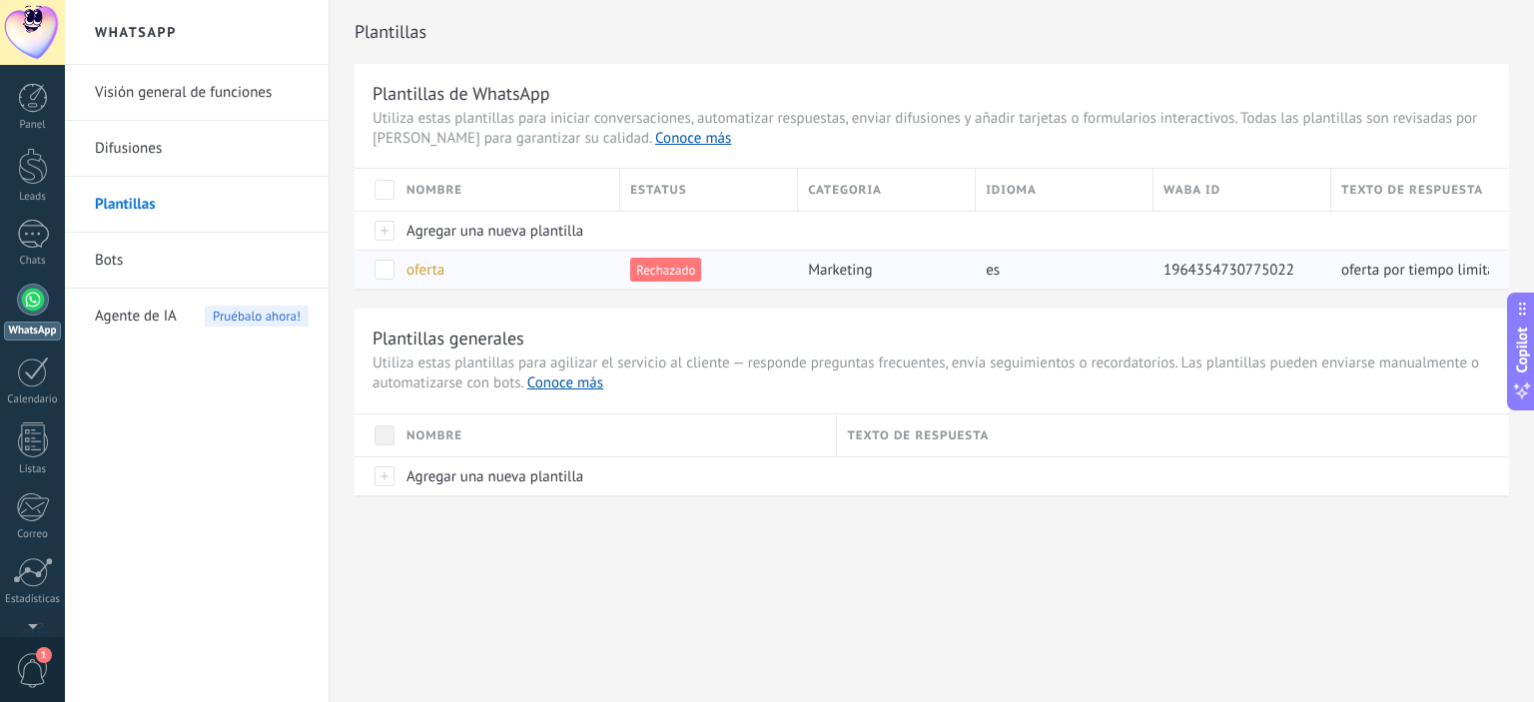
click at [381, 262] on span at bounding box center [384, 270] width 20 height 20
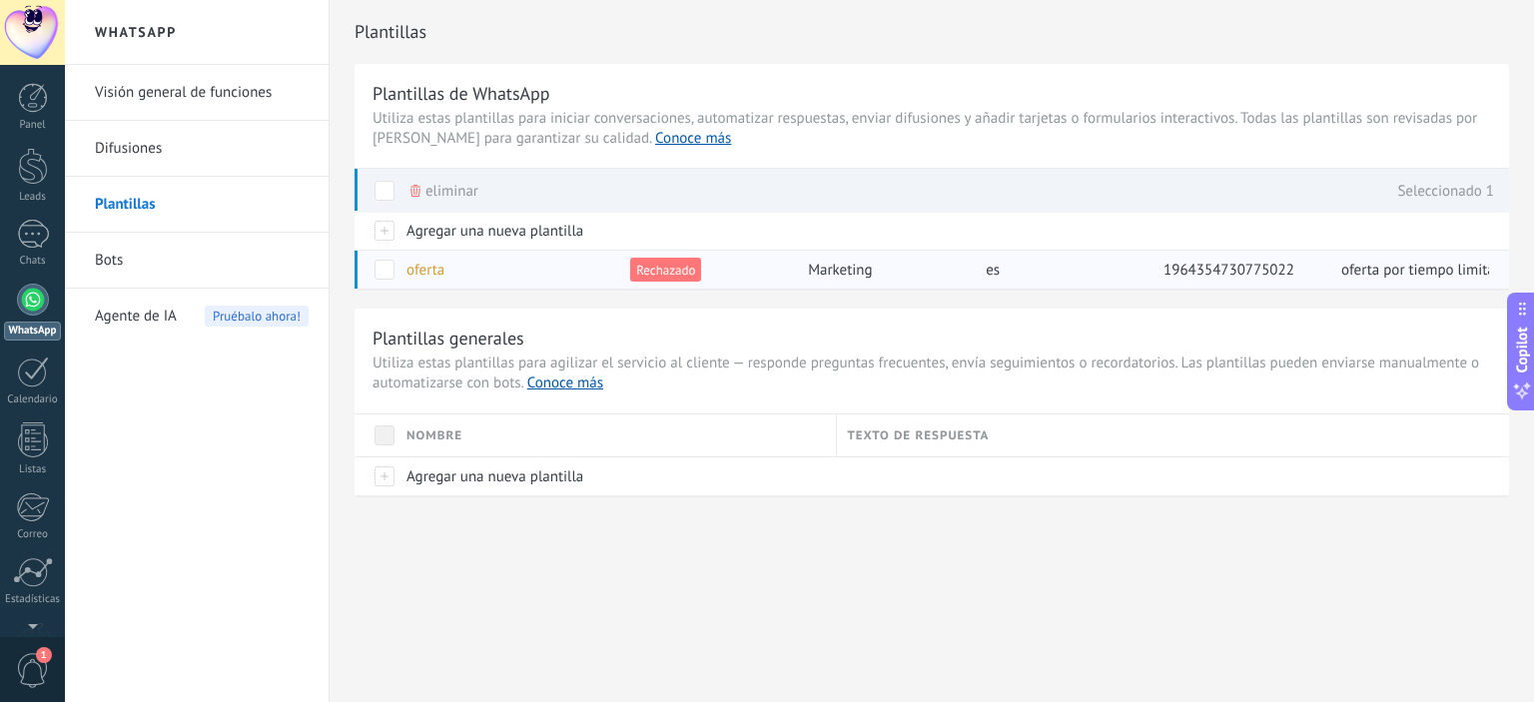
click at [381, 268] on span at bounding box center [384, 270] width 20 height 20
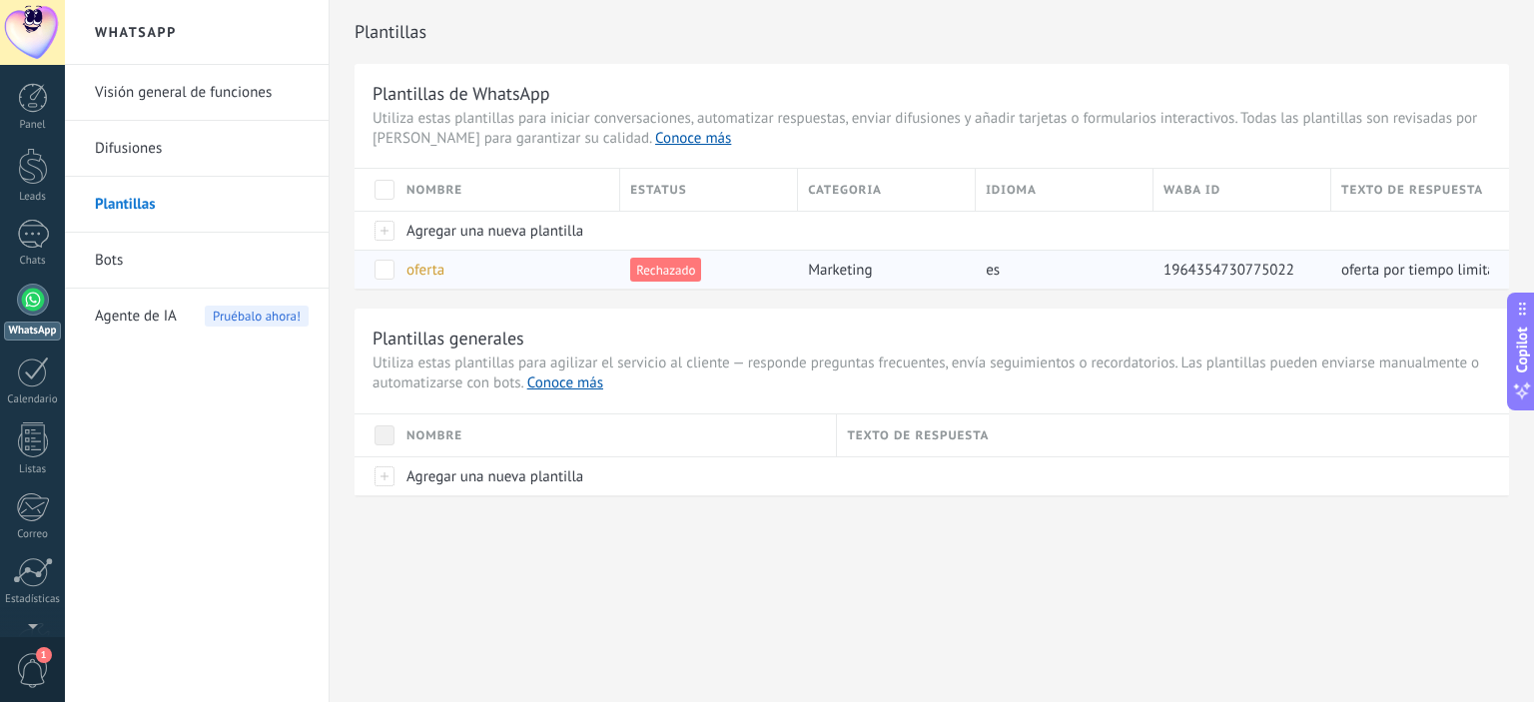
click at [670, 271] on span "Rechazado" at bounding box center [665, 270] width 71 height 24
click at [870, 306] on div "Plantillas de WhatsApp Utiliza estas plantillas para iniciar conversaciones, au…" at bounding box center [932, 279] width 1154 height 431
click at [35, 170] on div at bounding box center [33, 166] width 30 height 37
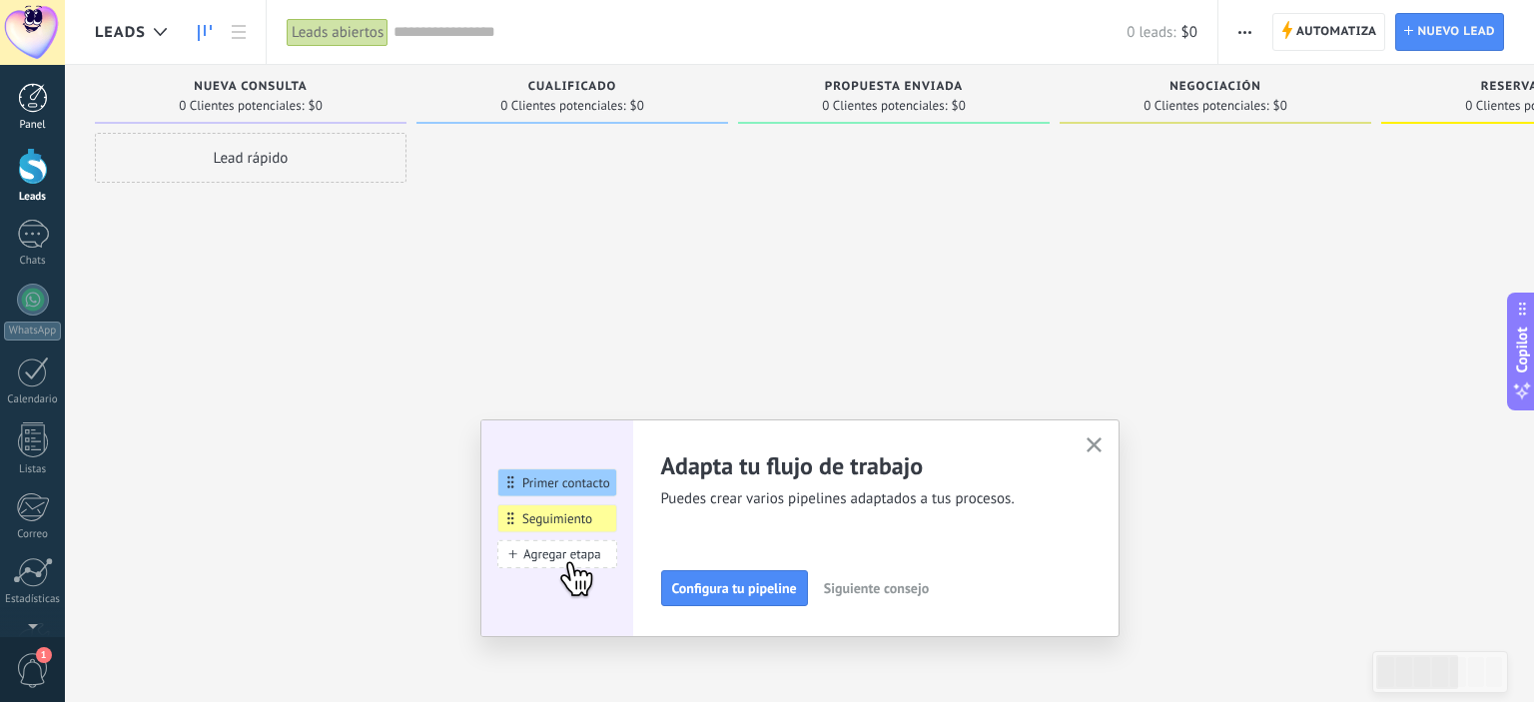
click at [34, 91] on div at bounding box center [33, 98] width 30 height 30
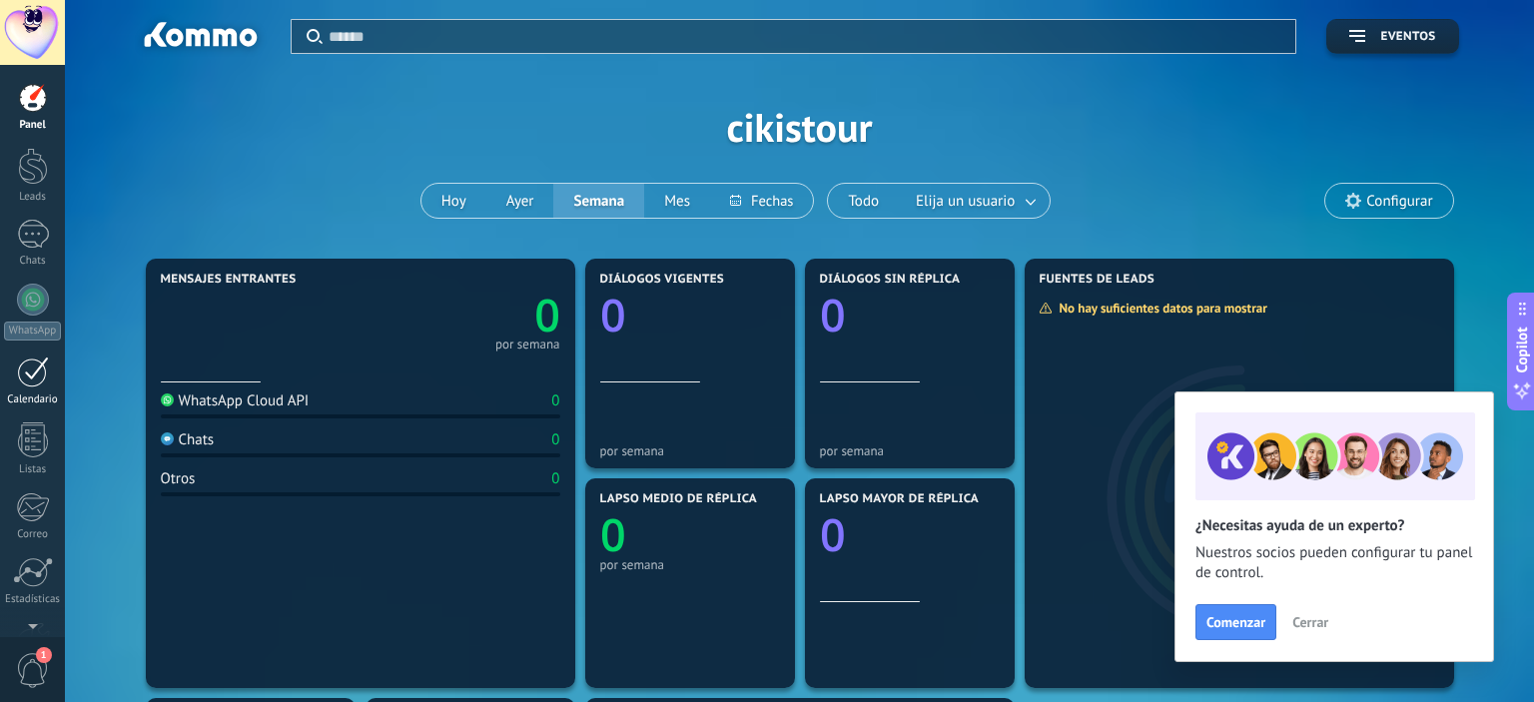
click at [16, 379] on link "Calendario" at bounding box center [32, 382] width 65 height 50
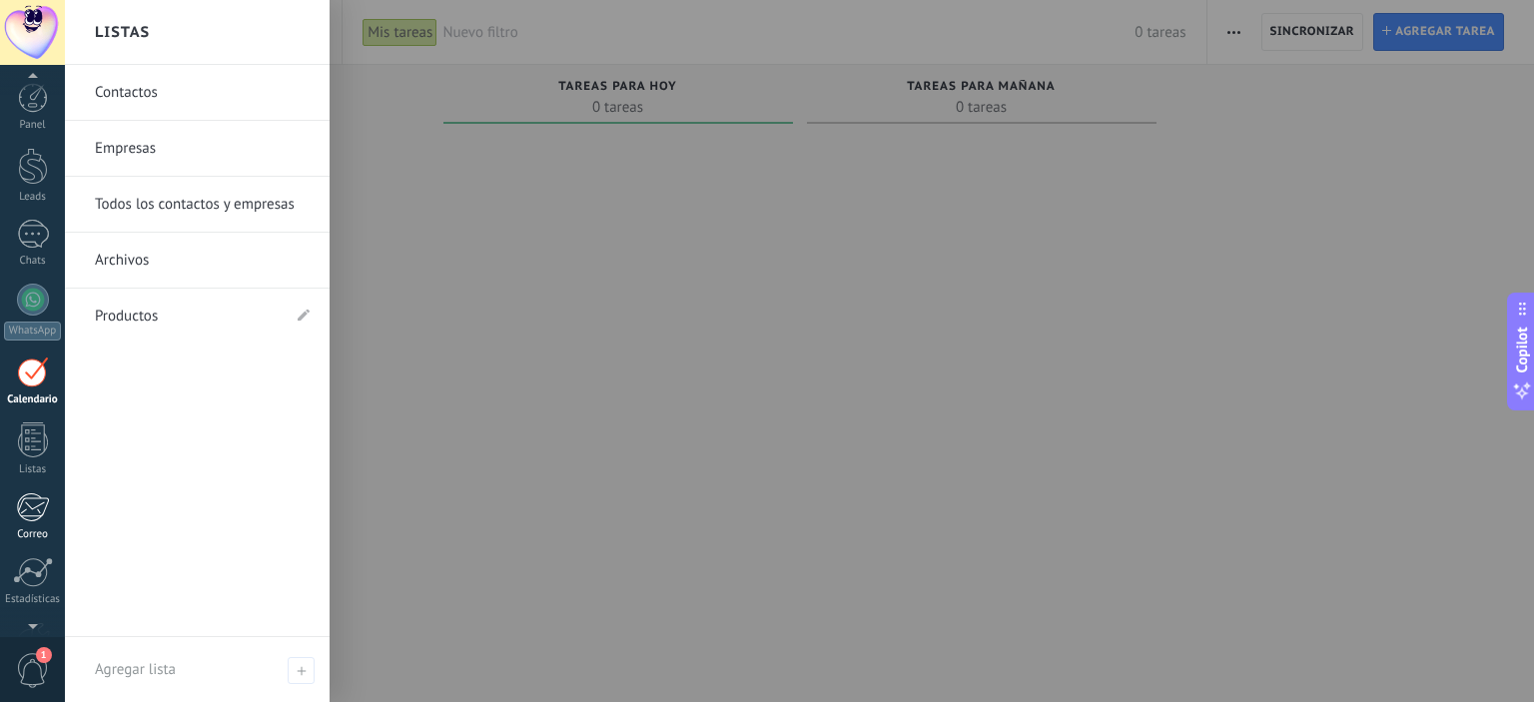
scroll to position [56, 0]
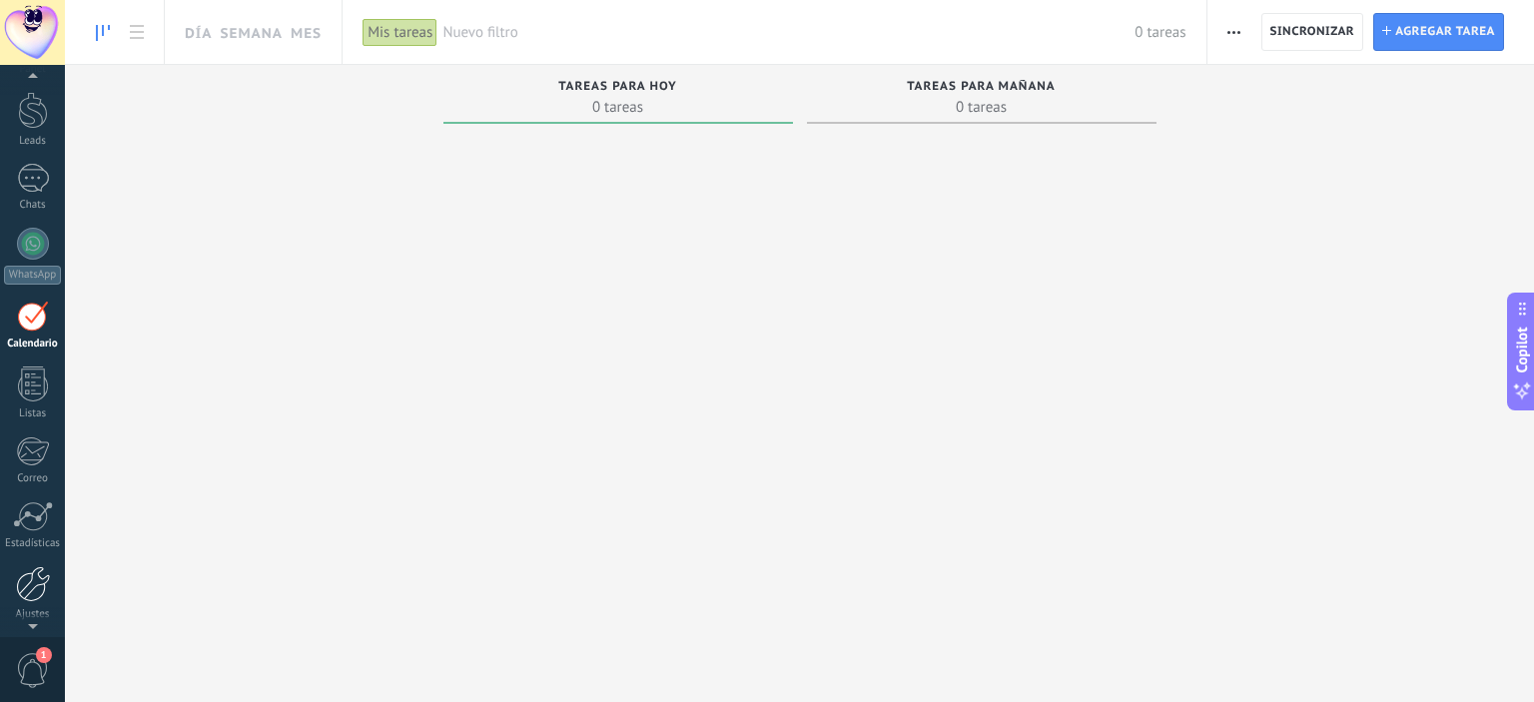
click at [38, 606] on div "Ajustes" at bounding box center [32, 593] width 65 height 55
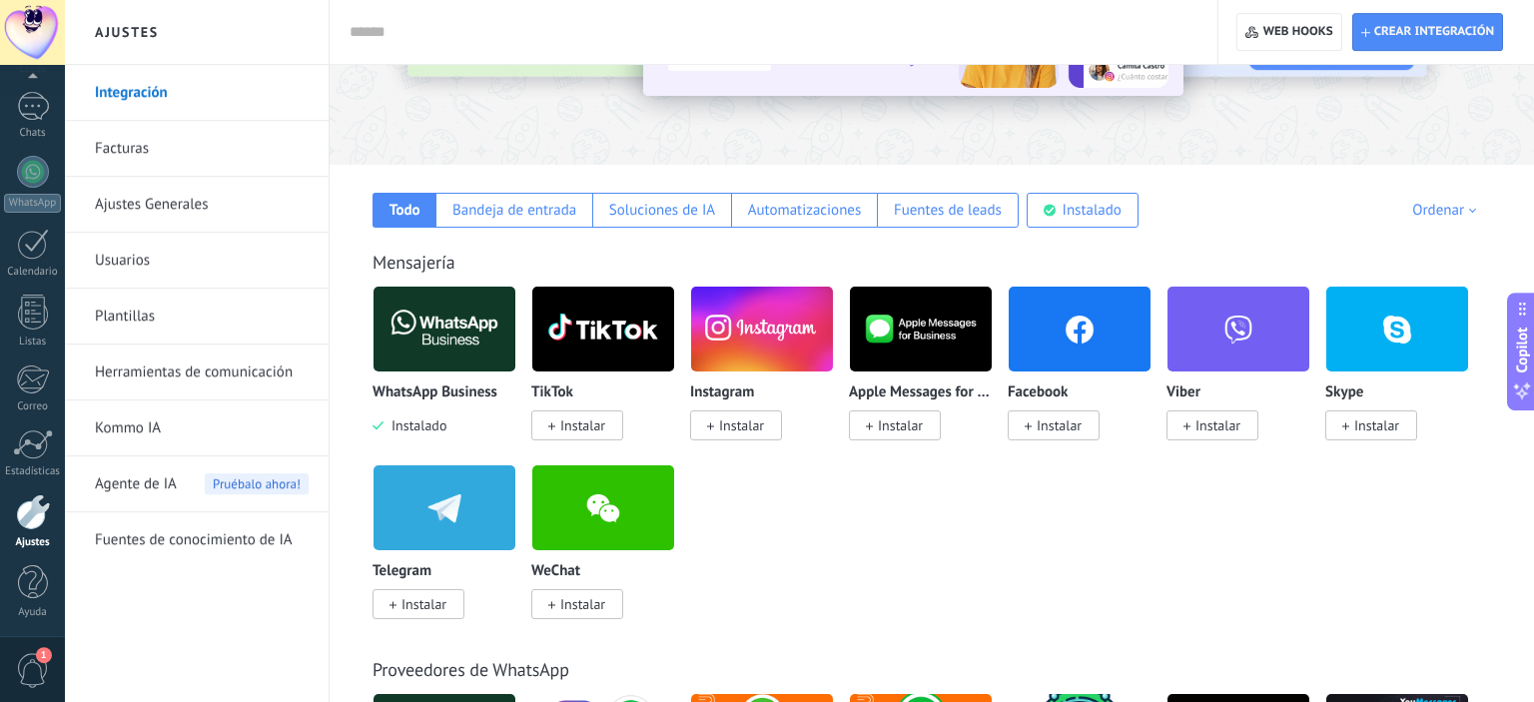
scroll to position [236, 0]
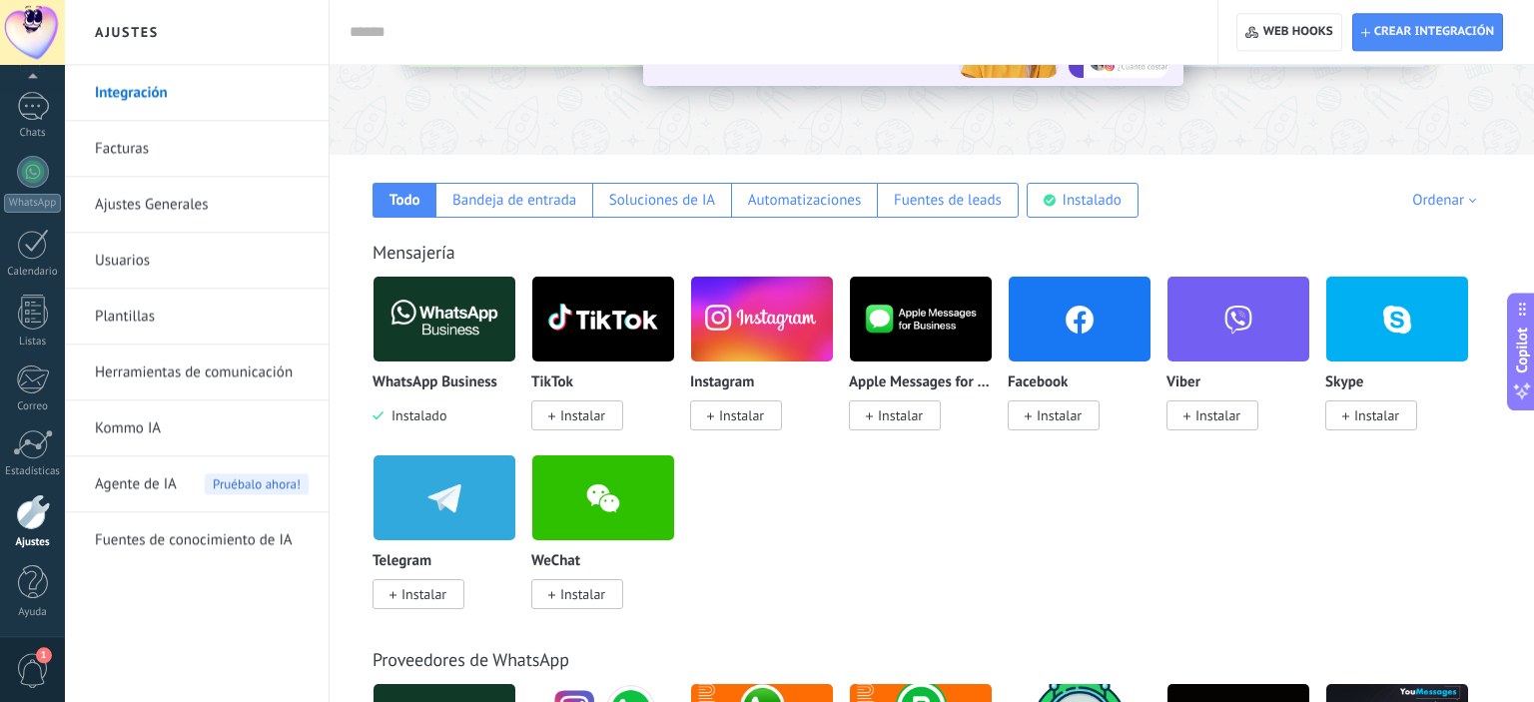
click at [42, 669] on span "1" at bounding box center [33, 670] width 34 height 35
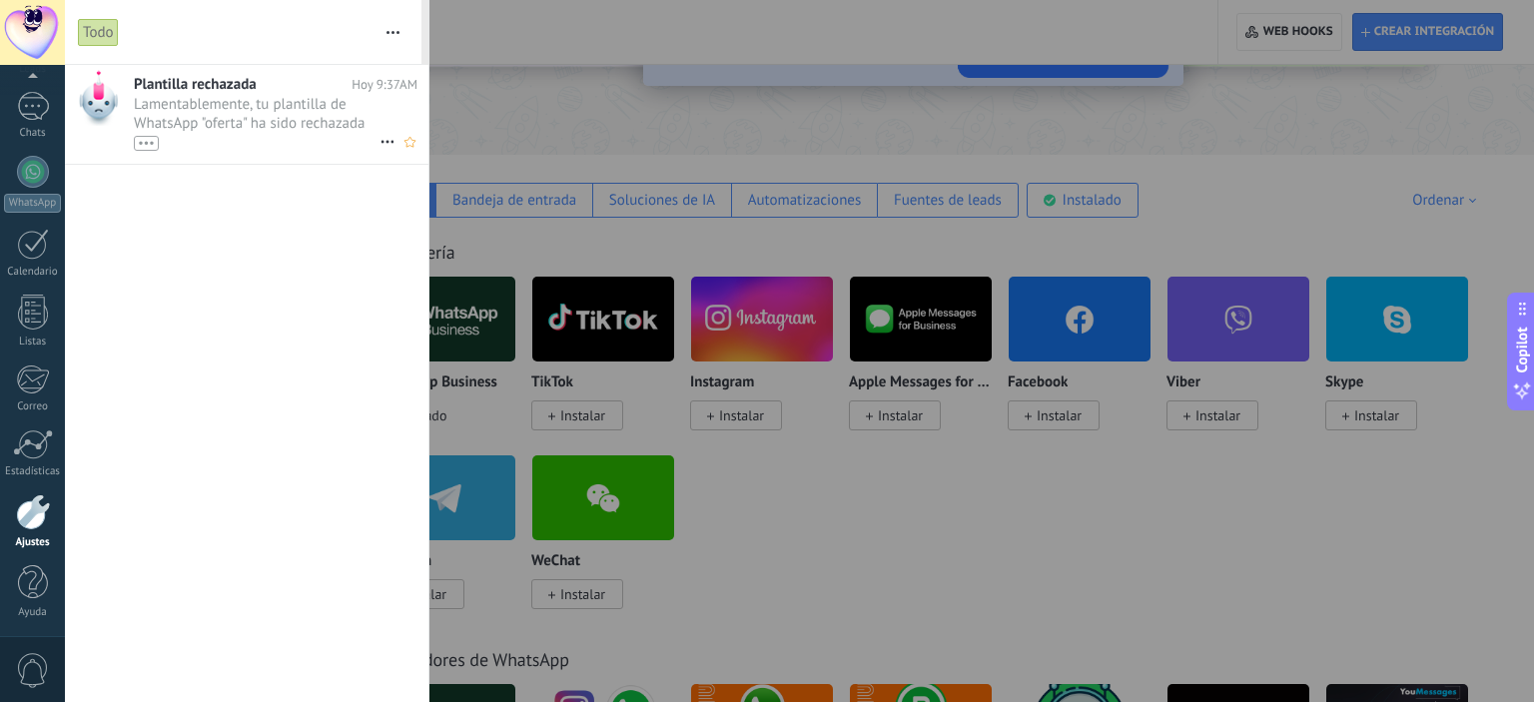
click at [202, 118] on span "Lamentablemente, tu plantilla de WhatsApp "oferta" ha sido rechazada por Meta. …" at bounding box center [257, 123] width 246 height 56
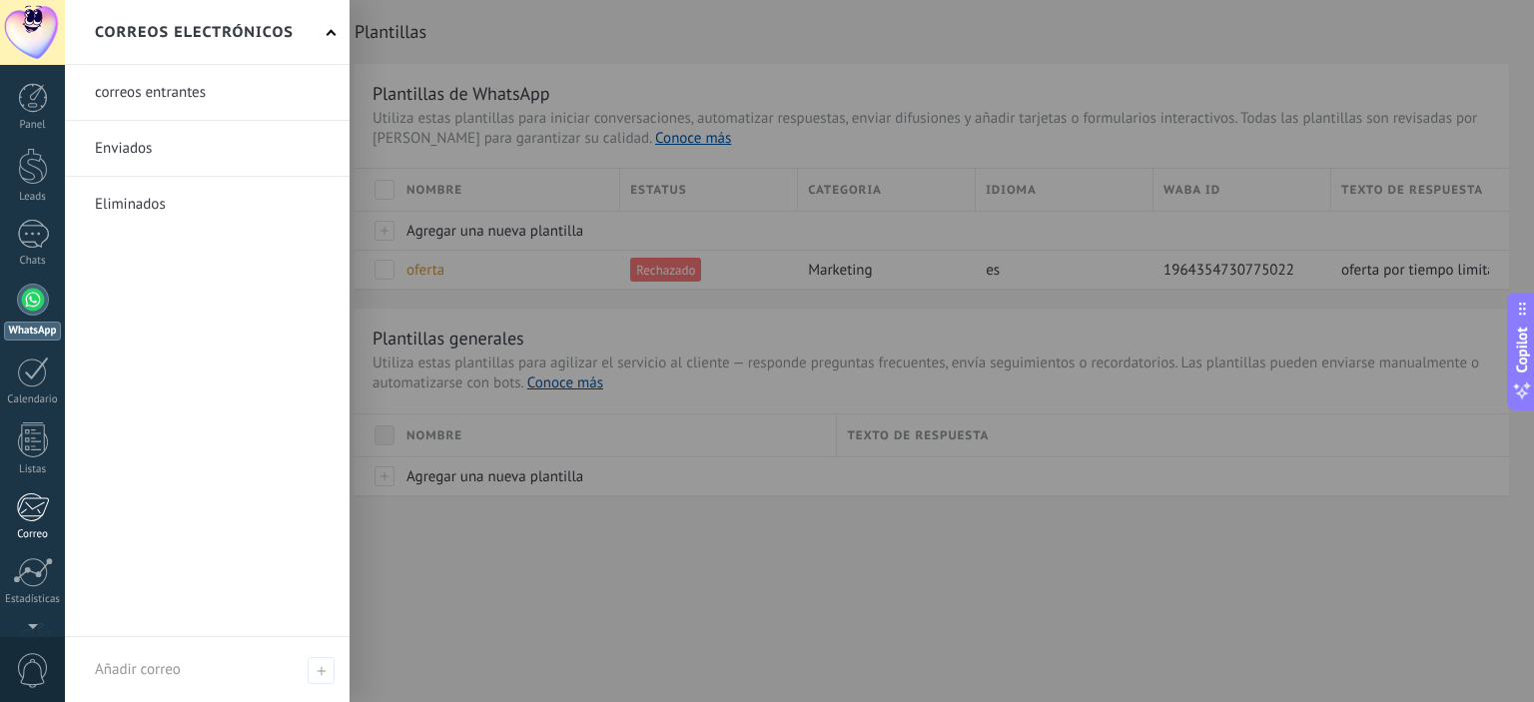
scroll to position [128, 0]
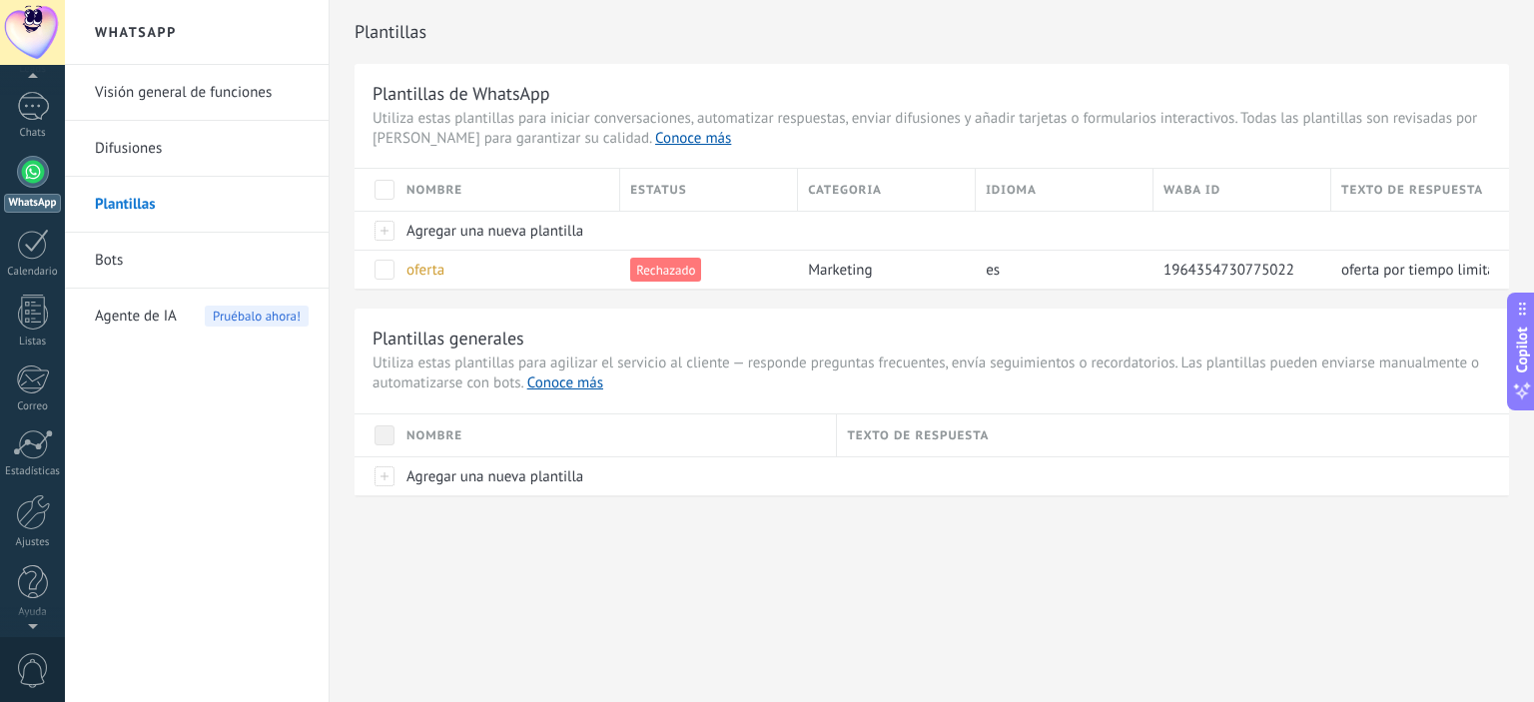
click at [34, 637] on div at bounding box center [32, 622] width 65 height 30
click at [33, 528] on div at bounding box center [33, 512] width 34 height 36
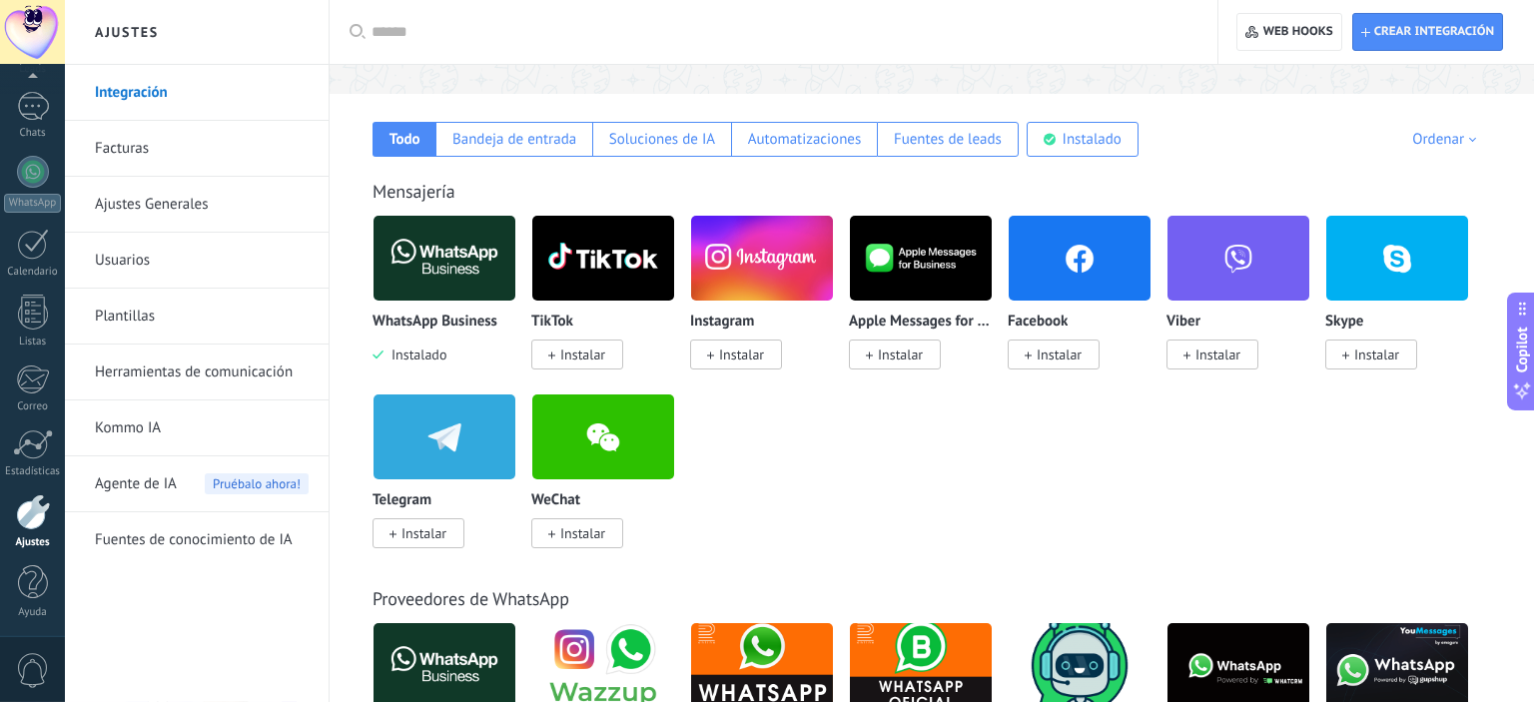
scroll to position [301, 0]
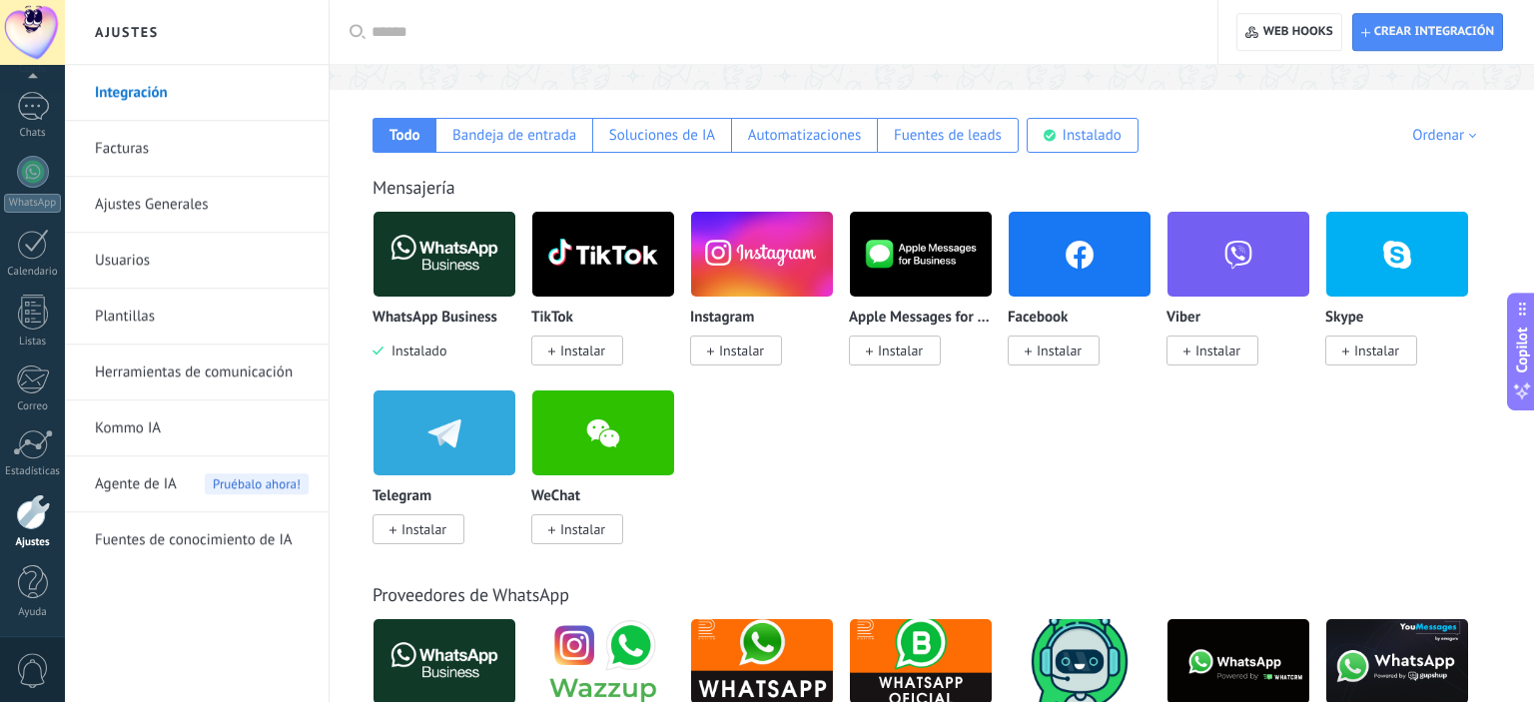
click at [116, 148] on link "Facturas" at bounding box center [202, 149] width 214 height 56
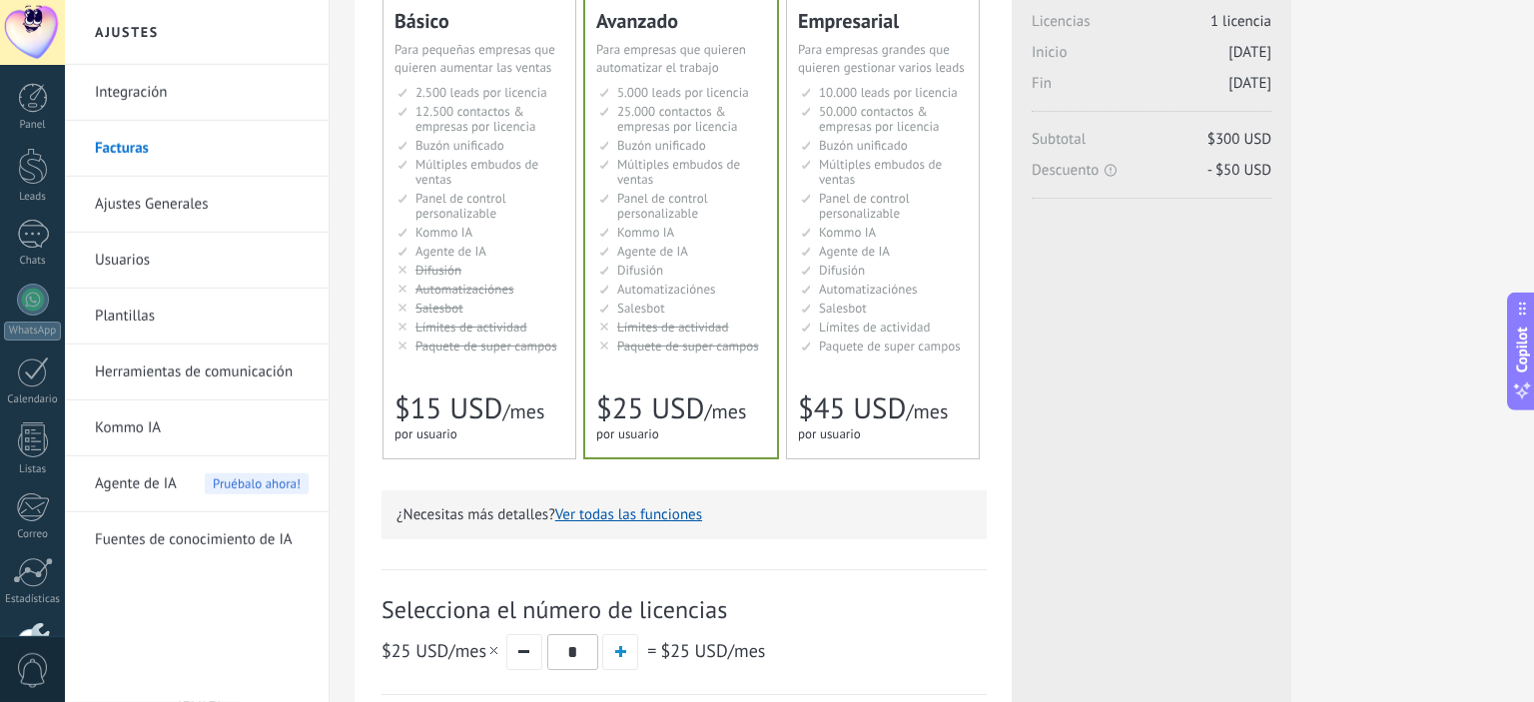
scroll to position [176, 0]
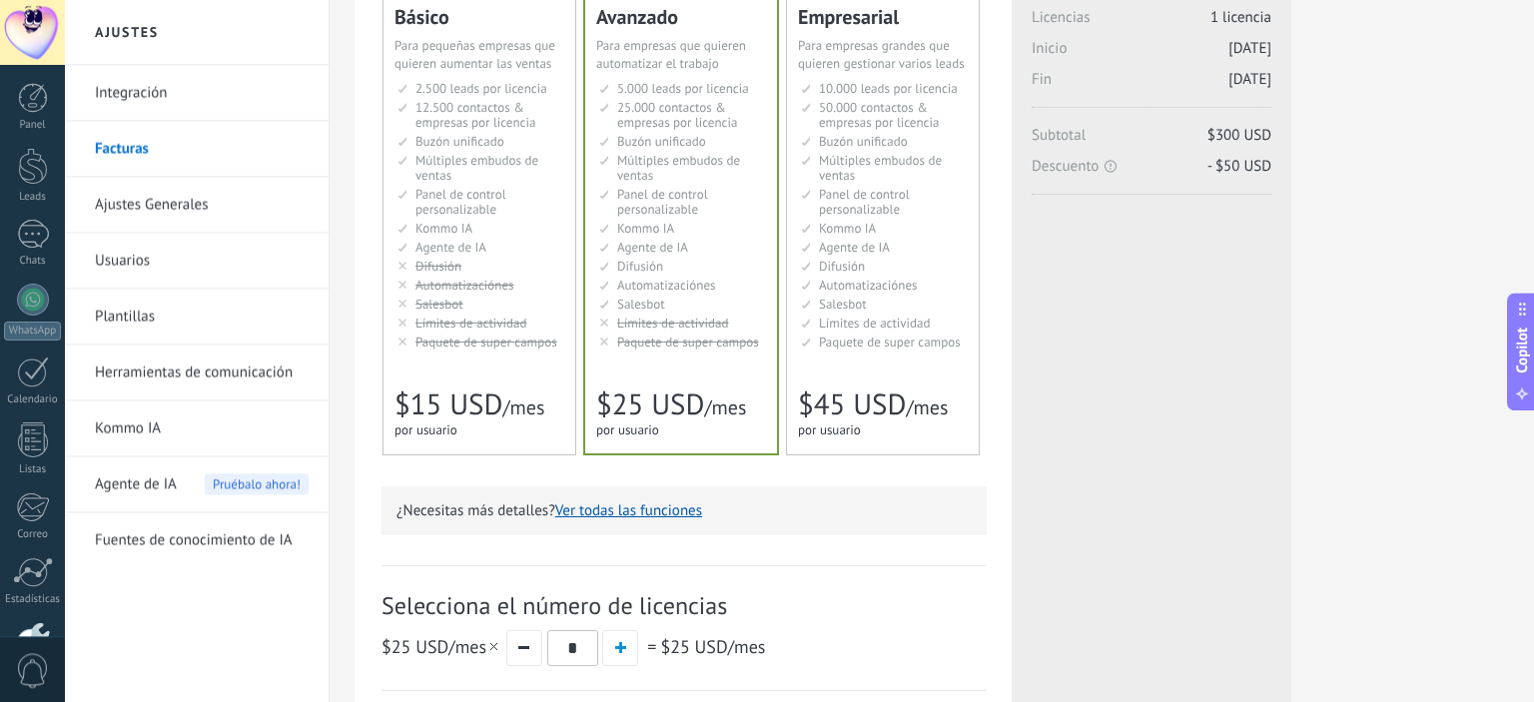
click at [134, 206] on link "Ajustes Generales" at bounding box center [202, 205] width 214 height 56
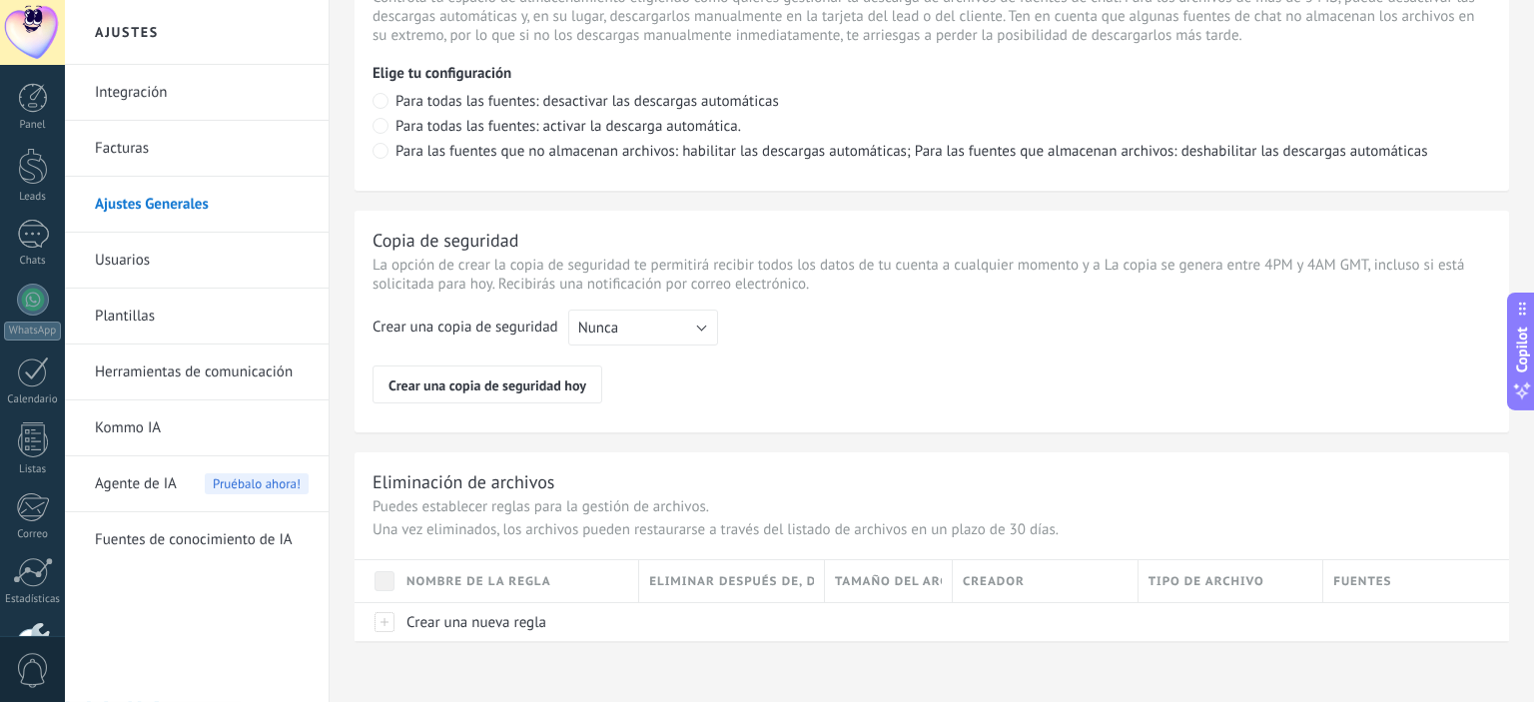
scroll to position [1502, 0]
click at [150, 262] on link "Usuarios" at bounding box center [202, 261] width 214 height 56
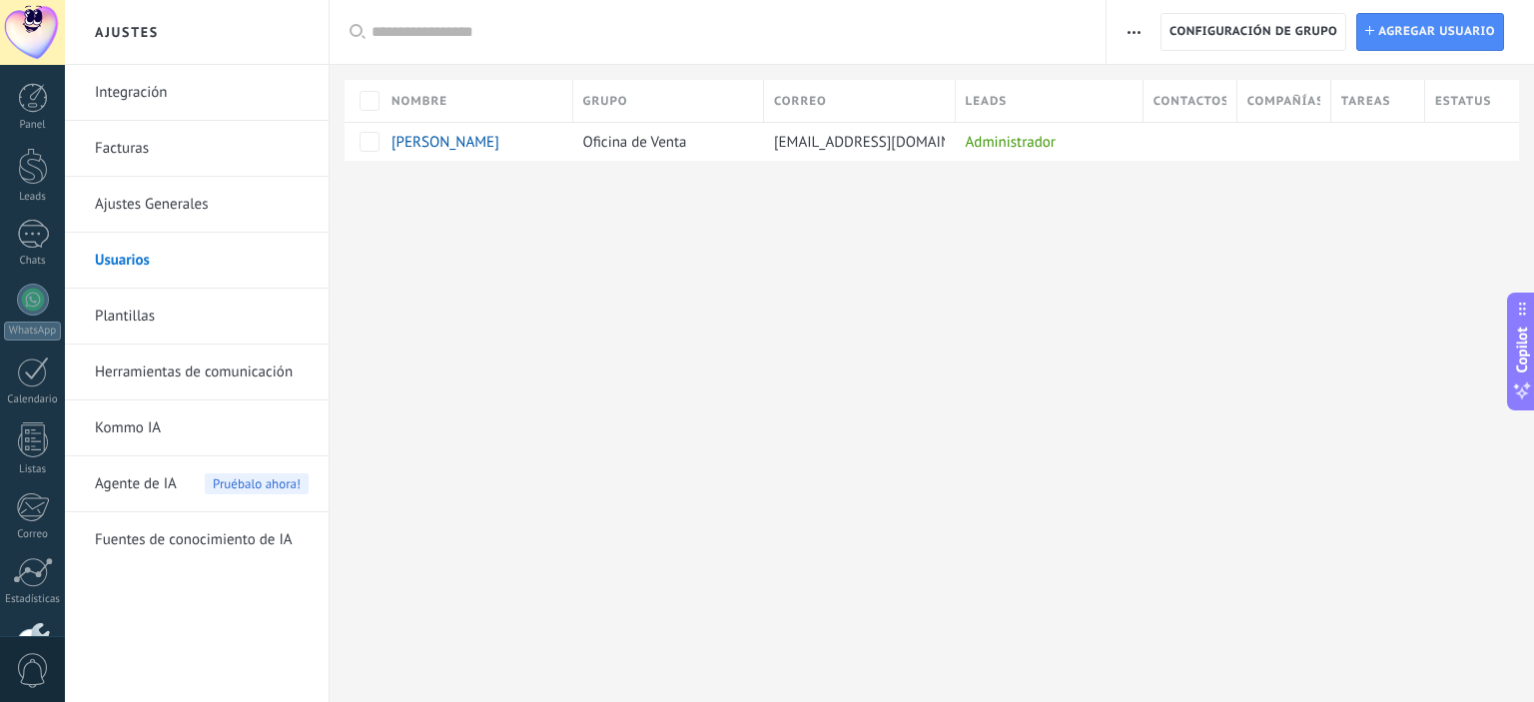
click at [107, 332] on link "Plantillas" at bounding box center [202, 317] width 214 height 56
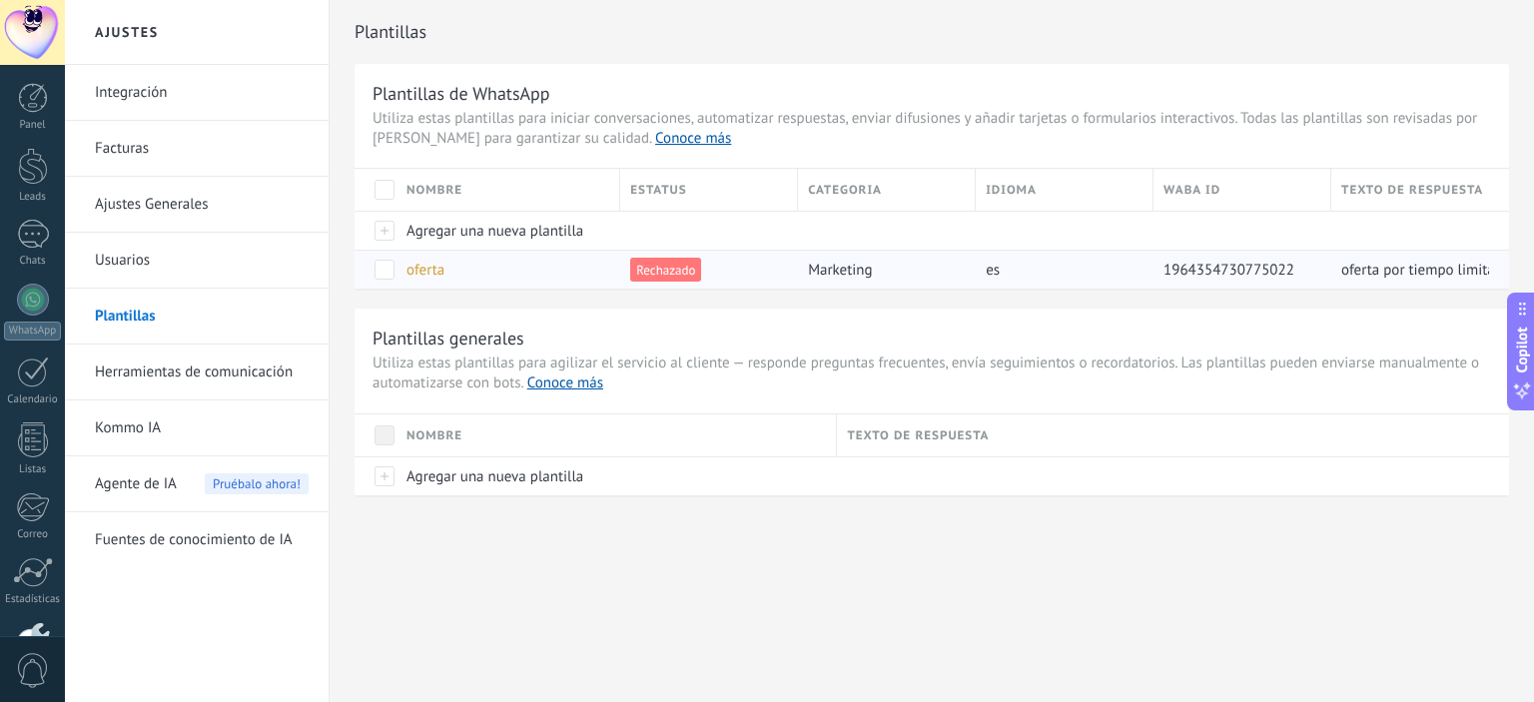
click at [1246, 269] on span "1964354730775022" at bounding box center [1228, 270] width 131 height 19
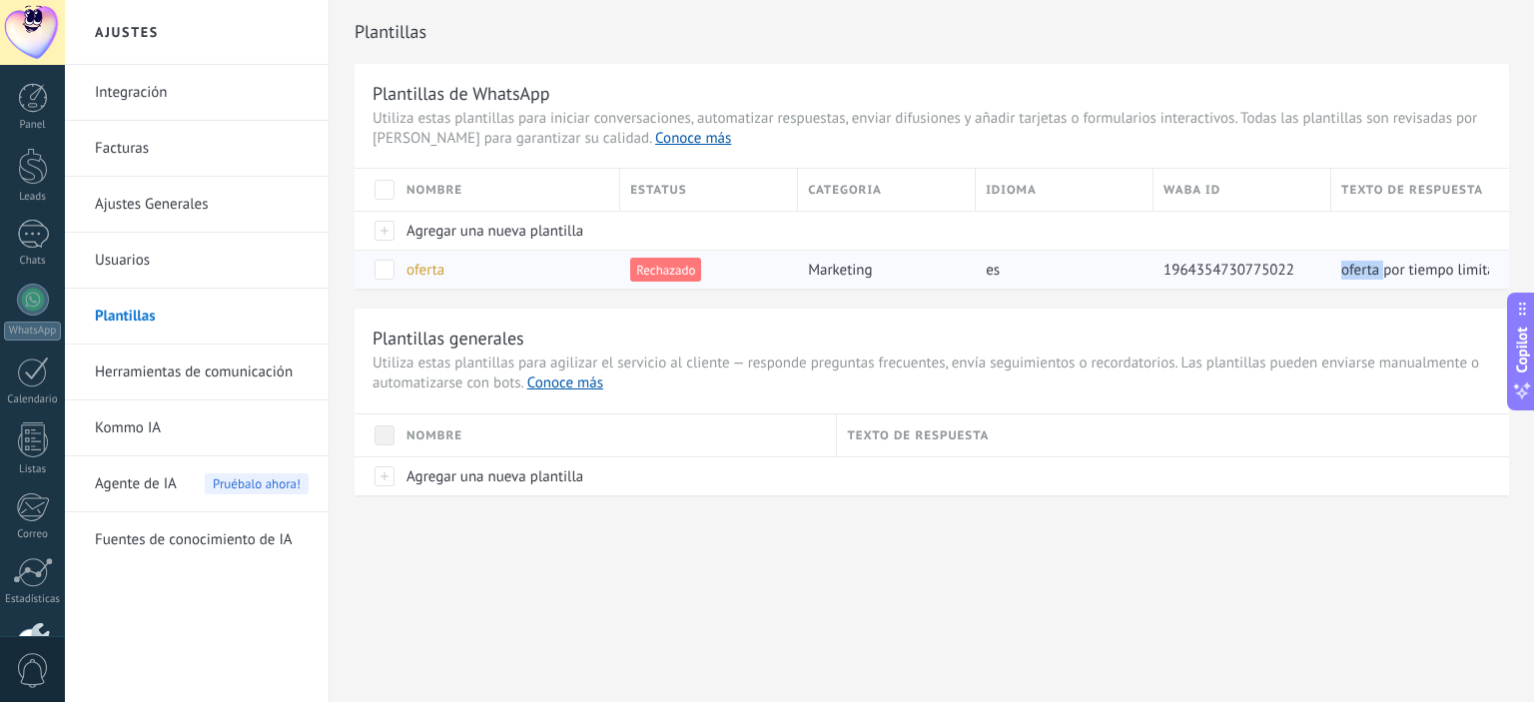
click at [655, 143] on link "Conoce más" at bounding box center [693, 138] width 76 height 19
click at [177, 370] on link "Herramientas de comunicación" at bounding box center [202, 373] width 214 height 56
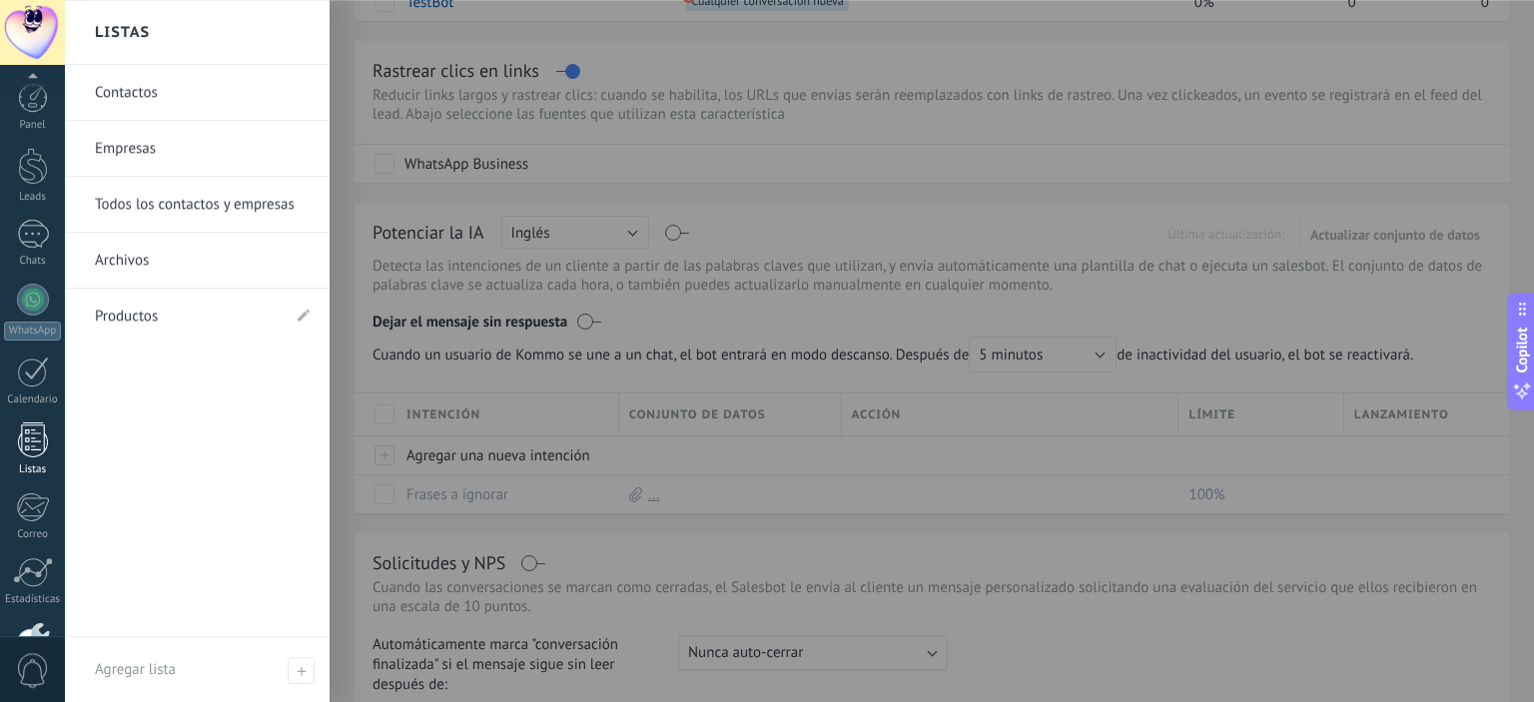
scroll to position [128, 0]
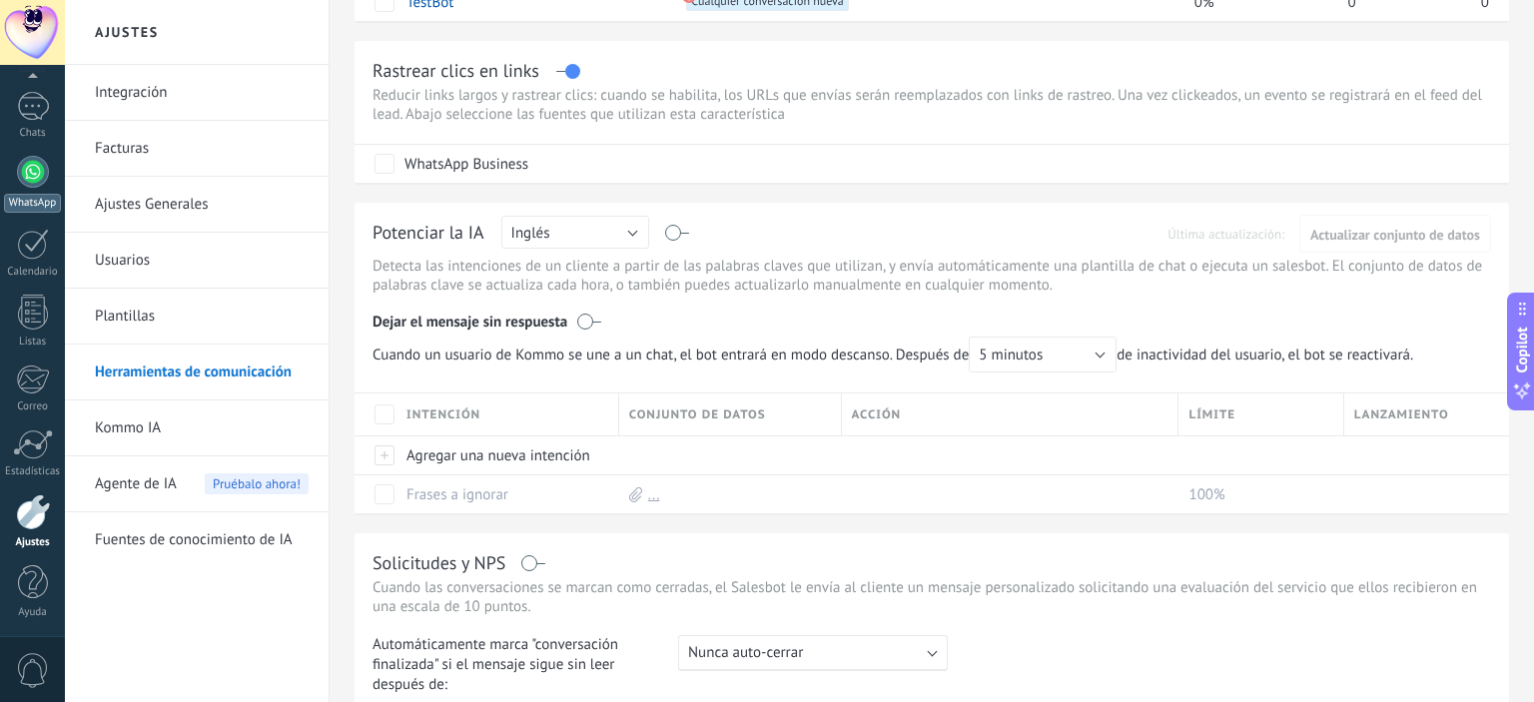
click at [29, 168] on div at bounding box center [33, 172] width 32 height 32
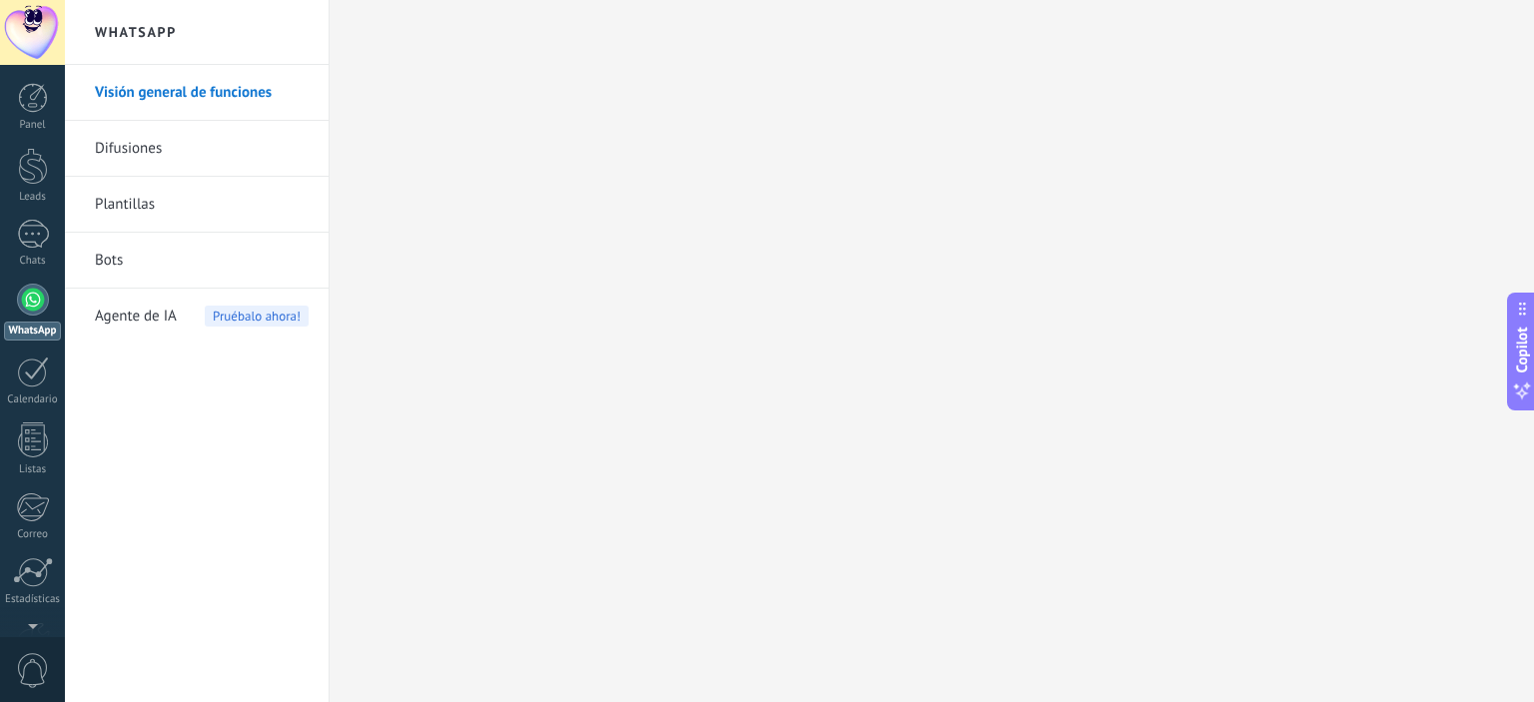
click at [126, 143] on link "Difusiones" at bounding box center [202, 149] width 214 height 56
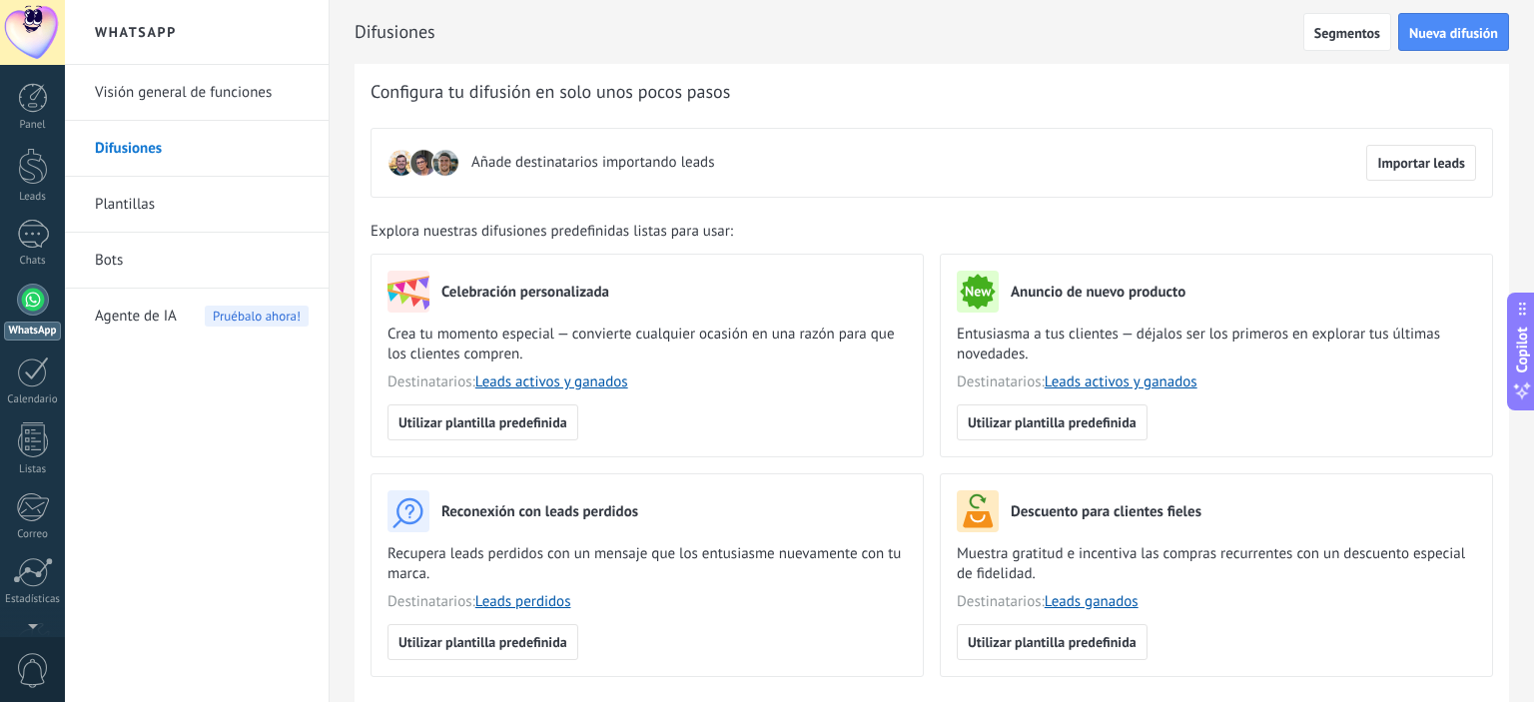
click at [120, 212] on link "Plantillas" at bounding box center [202, 205] width 214 height 56
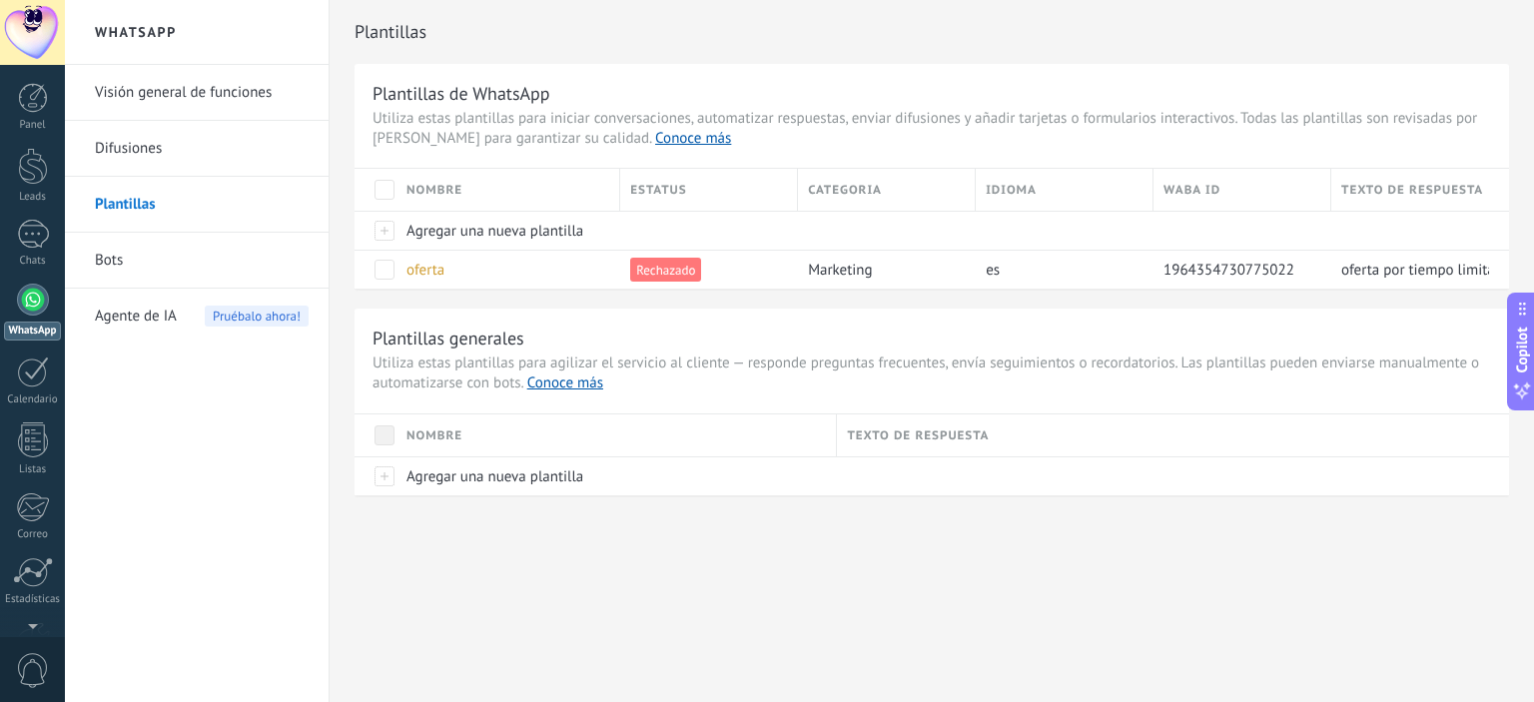
click at [140, 138] on link "Difusiones" at bounding box center [202, 149] width 214 height 56
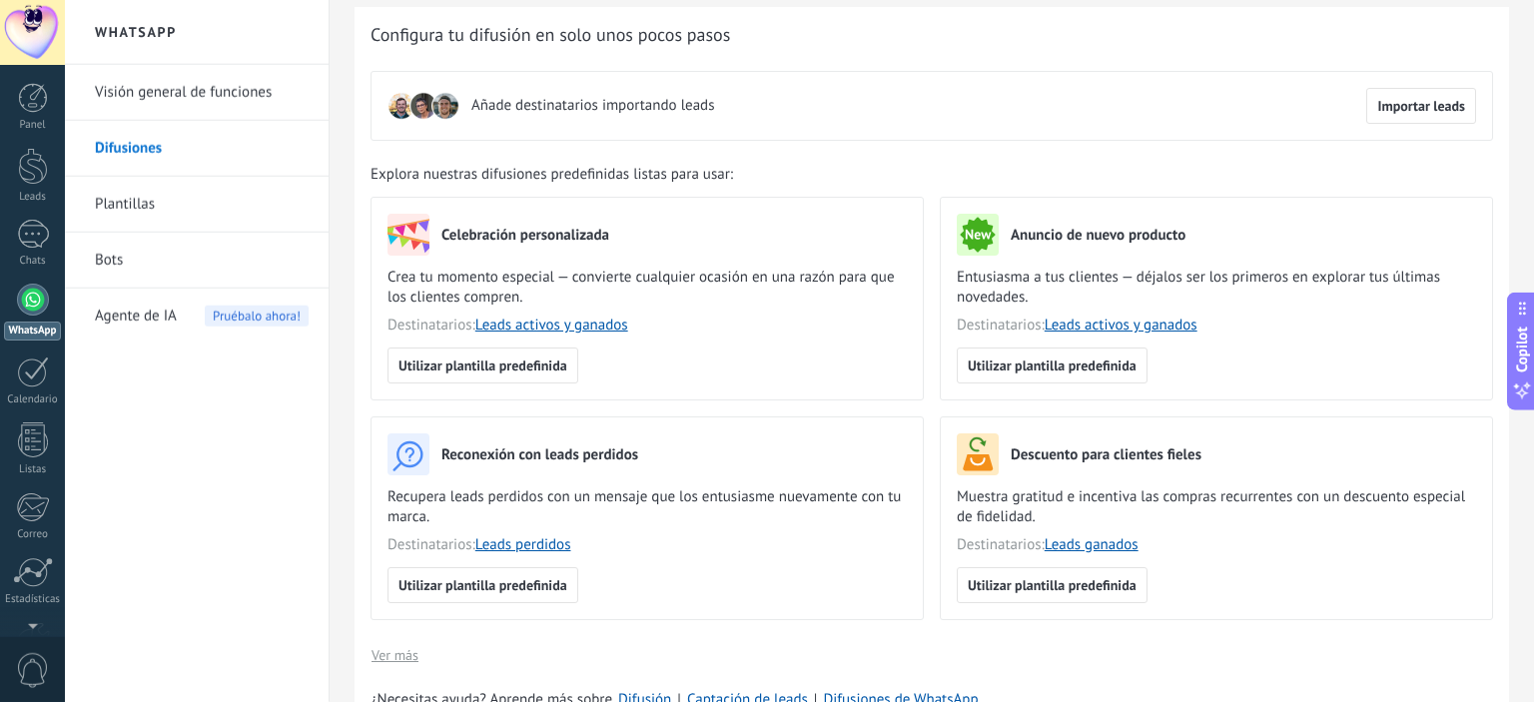
scroll to position [76, 0]
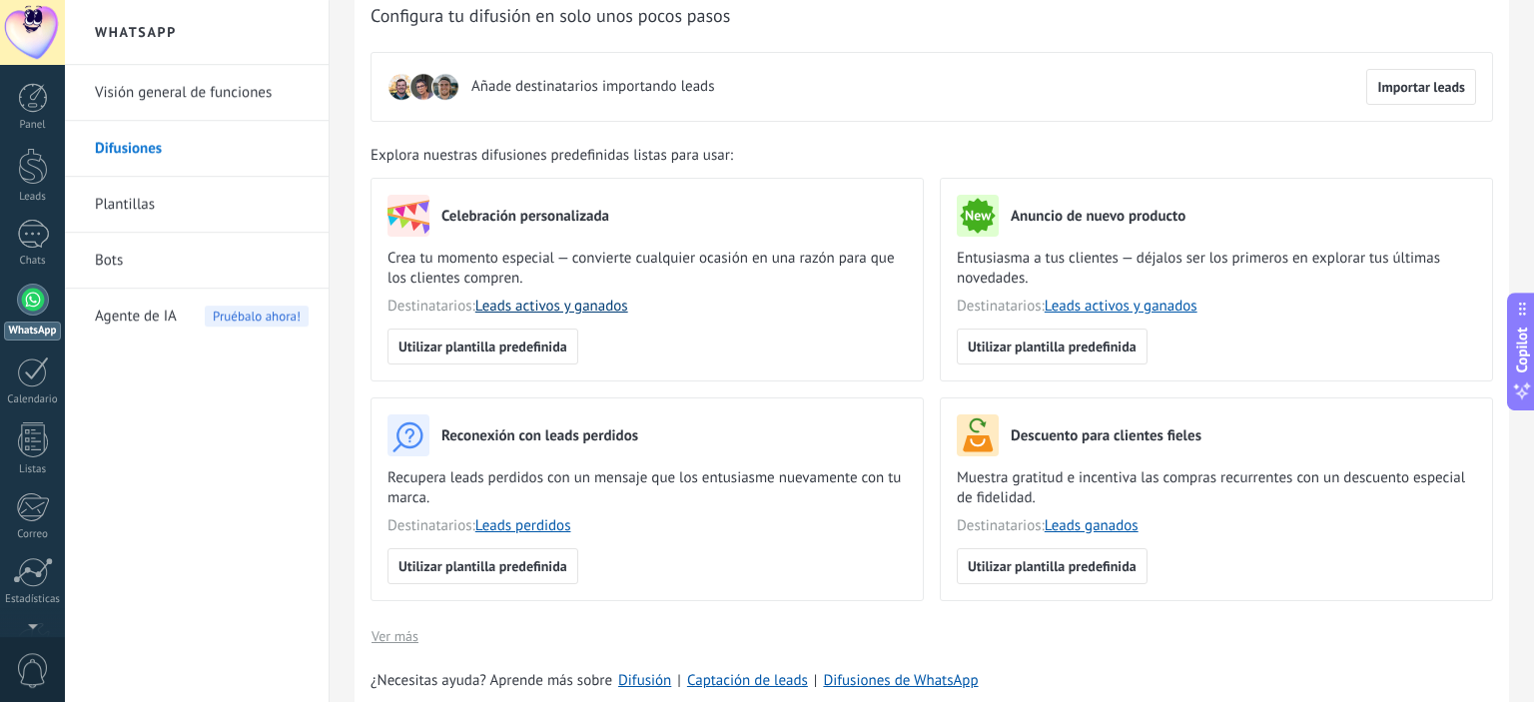
click at [559, 304] on link "Leads activos y ganados" at bounding box center [551, 306] width 153 height 19
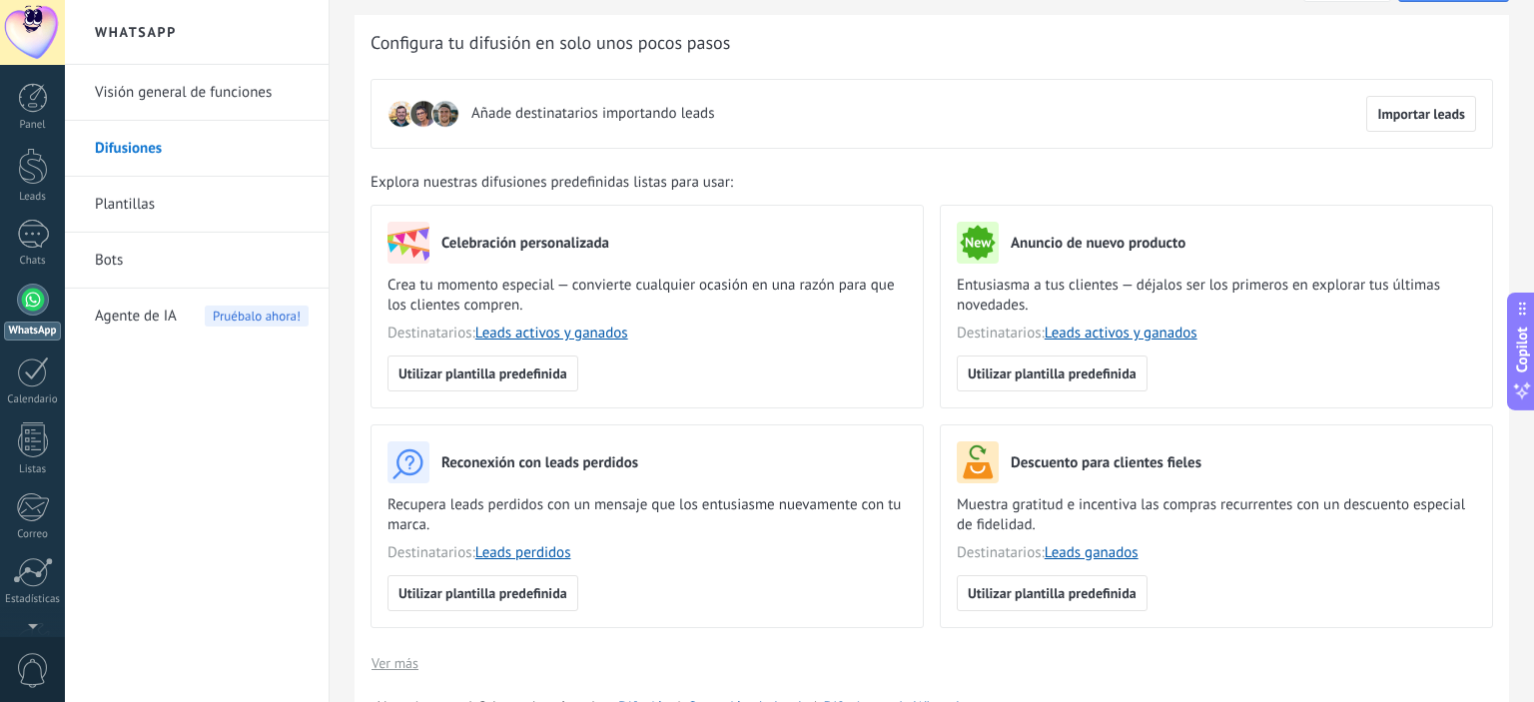
scroll to position [0, 0]
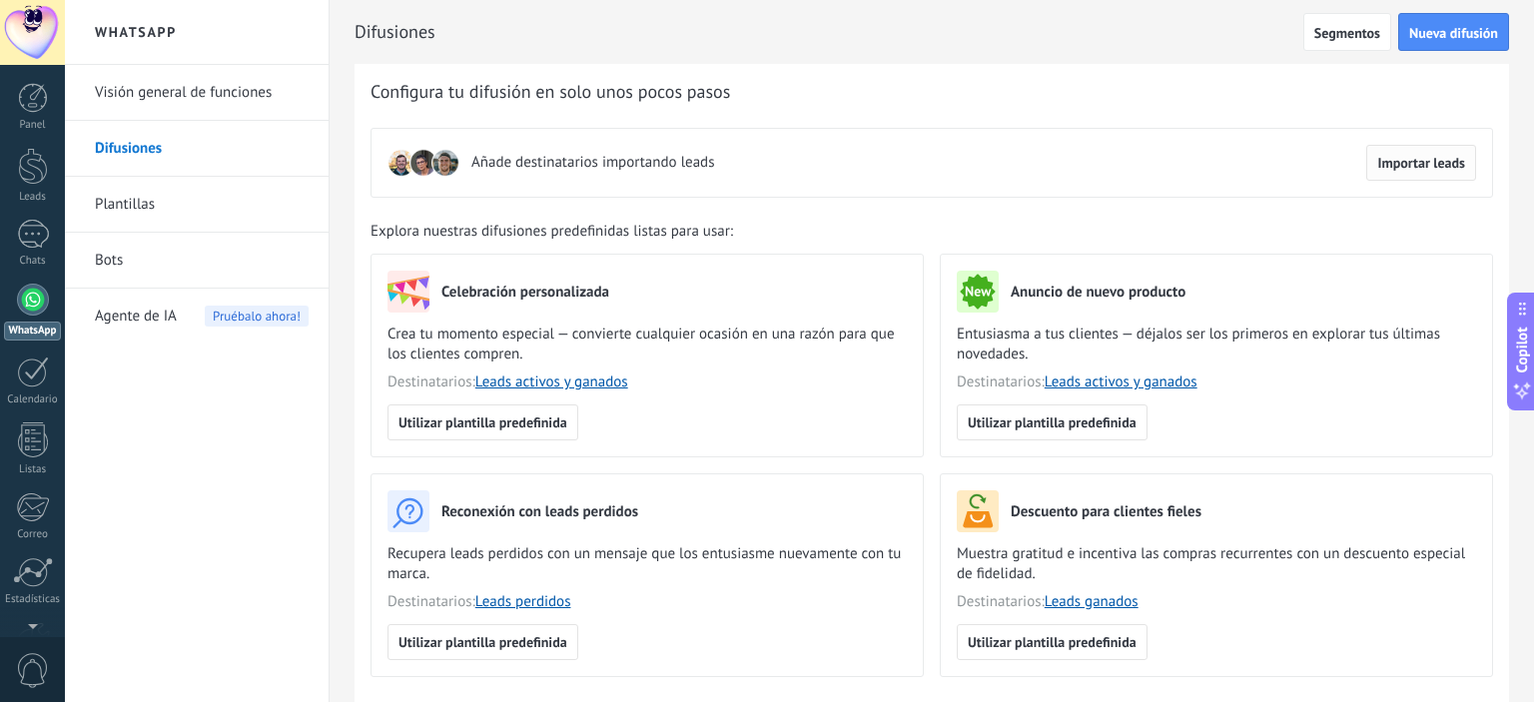
click at [1440, 160] on span "Importar leads" at bounding box center [1421, 163] width 88 height 14
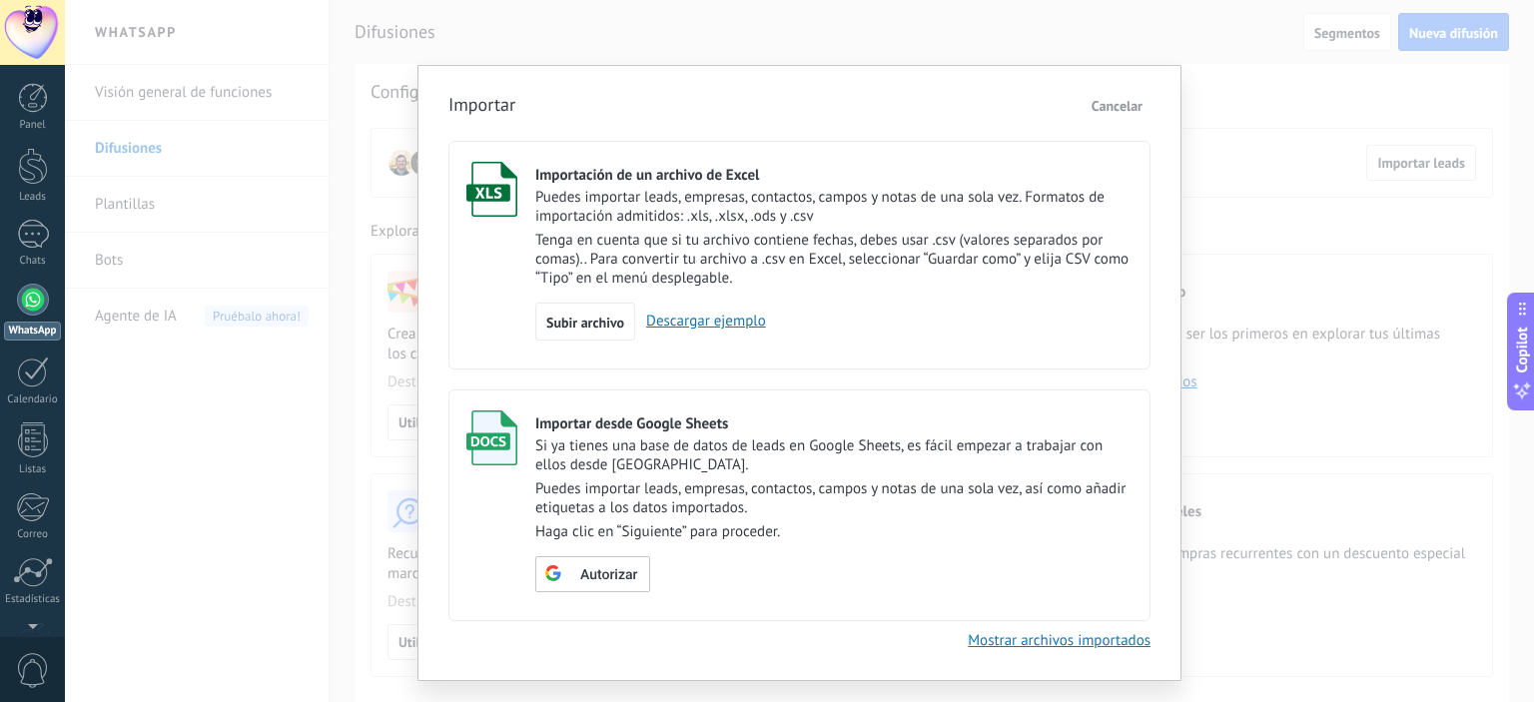
click at [721, 319] on link "Descargar ejemplo" at bounding box center [700, 321] width 131 height 19
click at [1111, 106] on span "Cancelar" at bounding box center [1116, 106] width 51 height 18
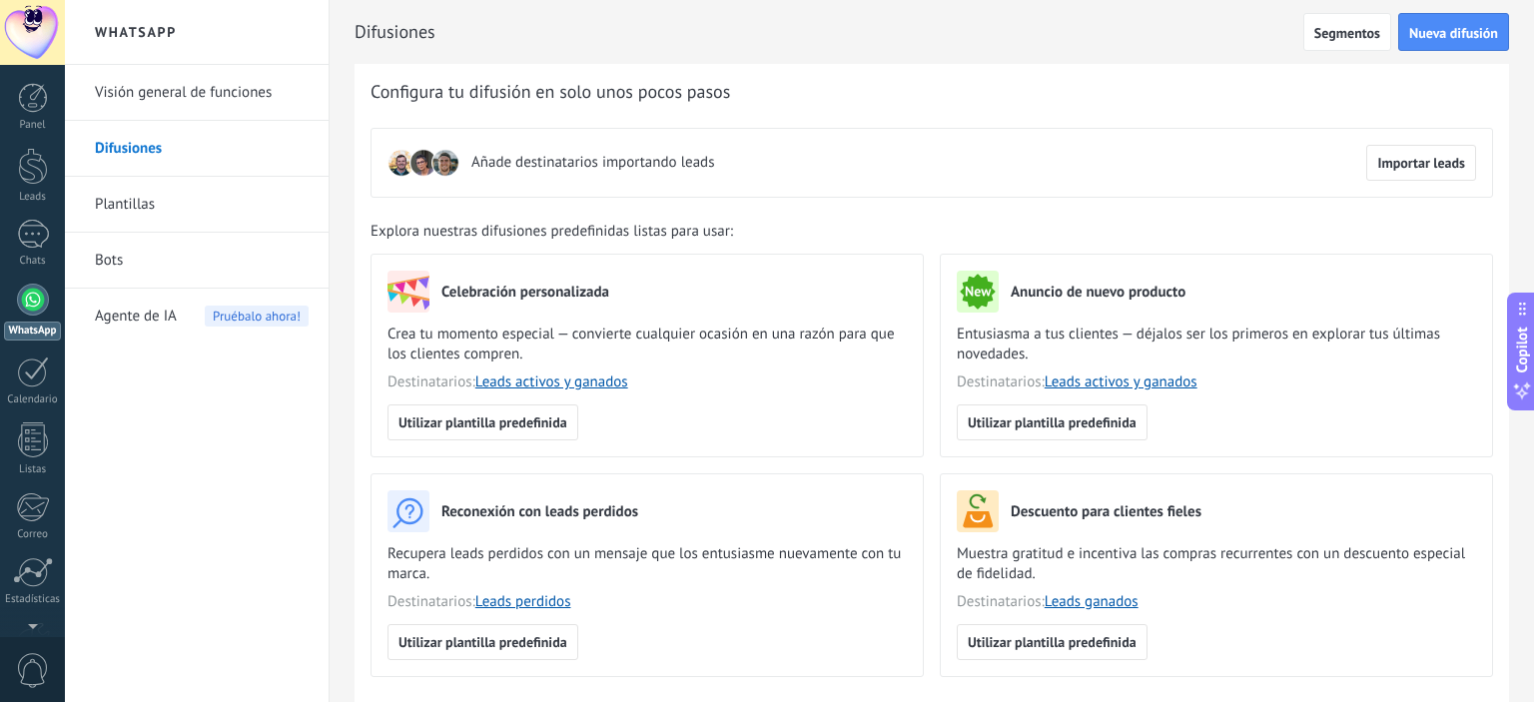
click at [38, 295] on div at bounding box center [33, 300] width 32 height 32
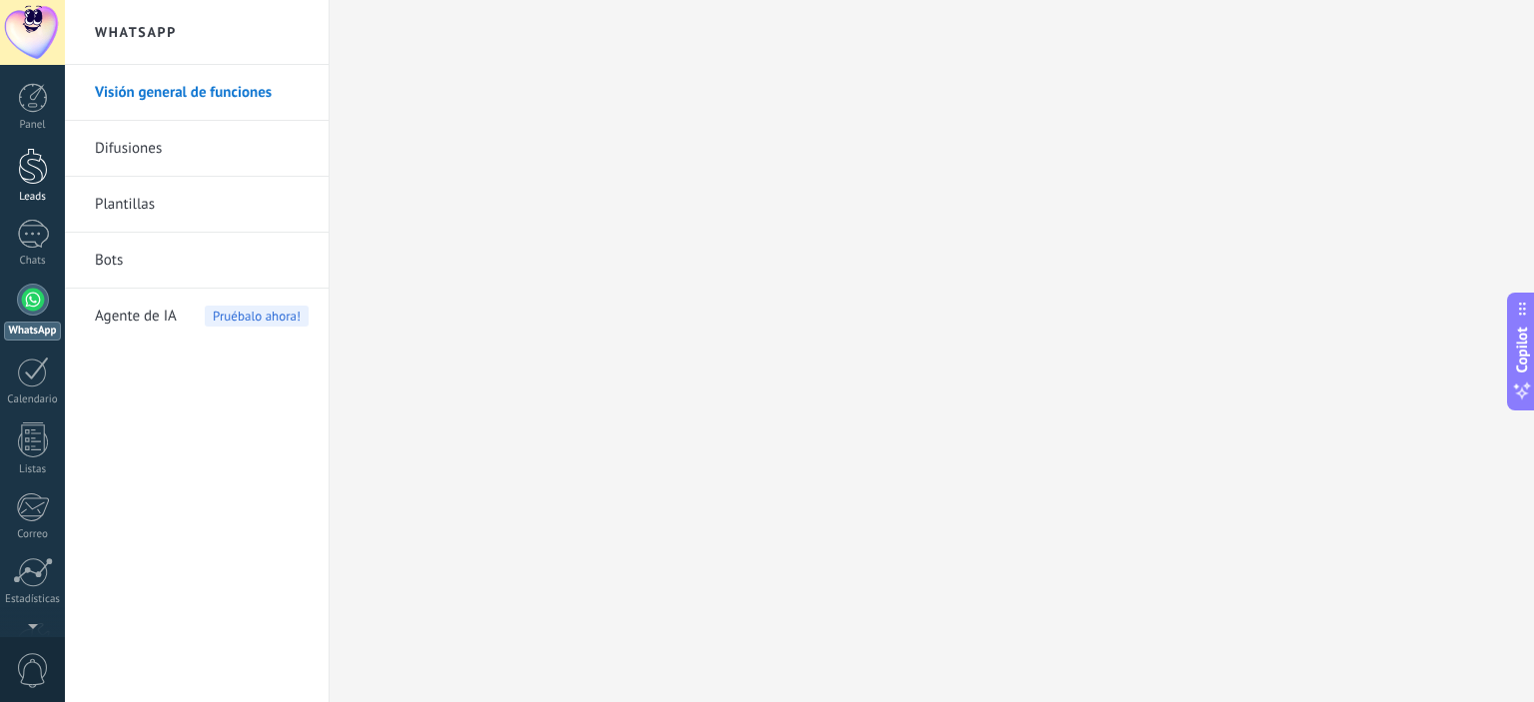
click at [22, 171] on div at bounding box center [33, 166] width 30 height 37
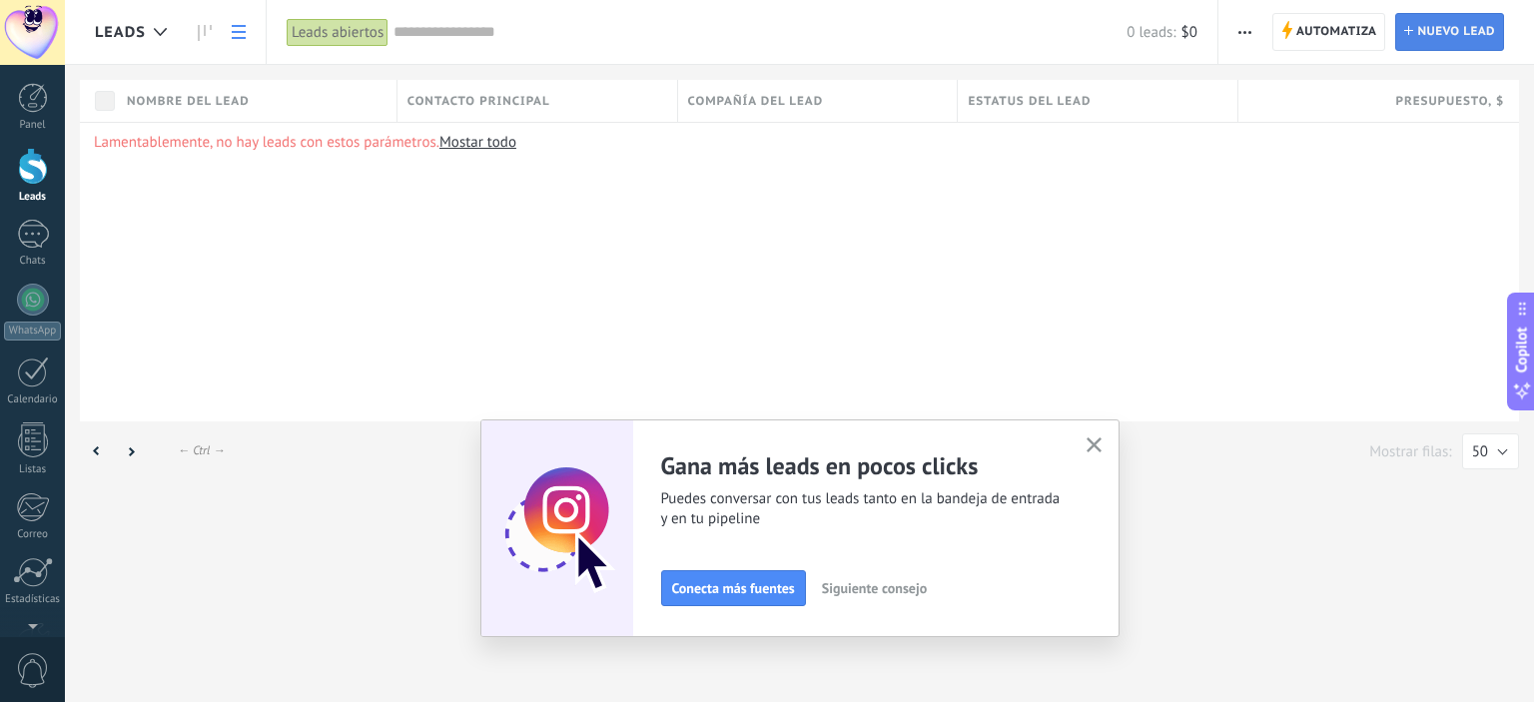
click at [1457, 29] on span "Nuevo lead" at bounding box center [1456, 32] width 78 height 36
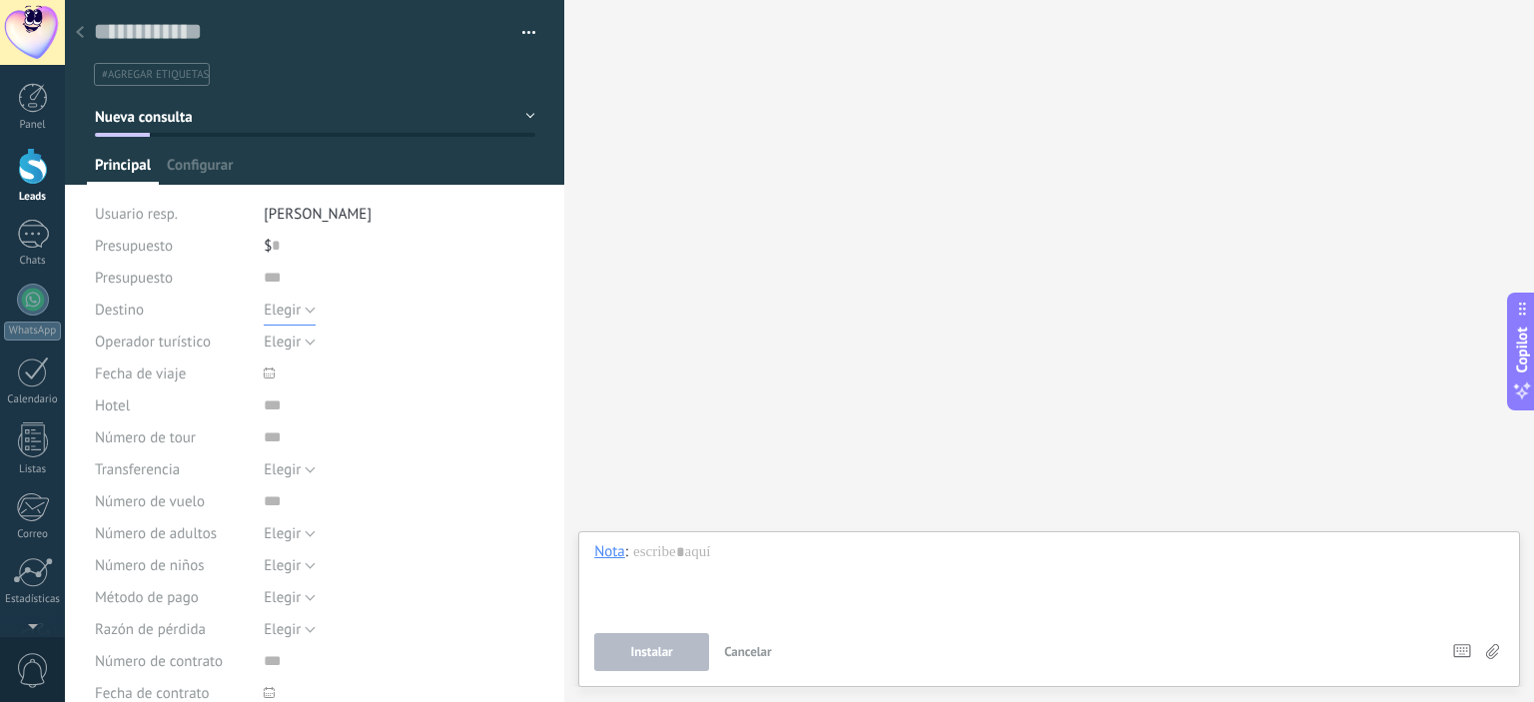
click at [280, 308] on span "Elegir" at bounding box center [282, 310] width 37 height 19
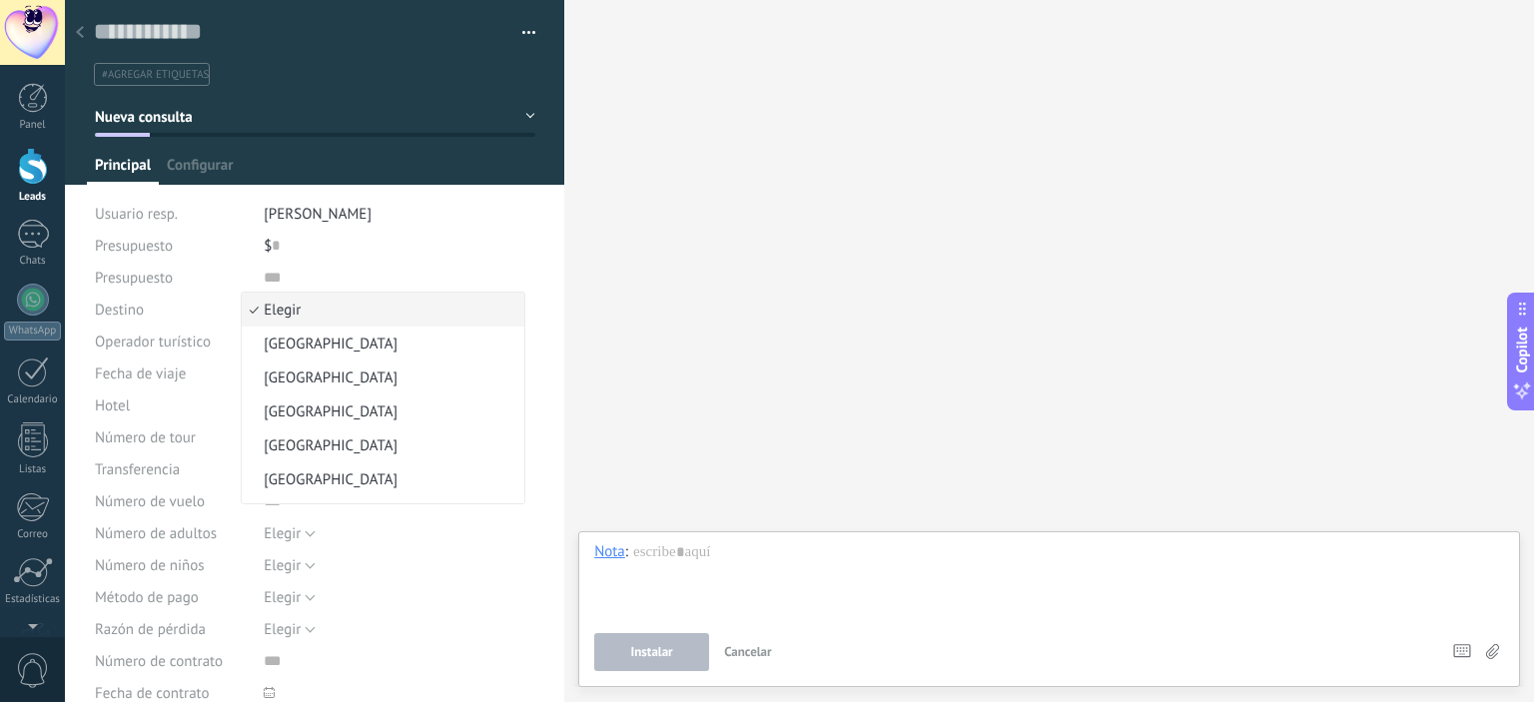
click at [280, 308] on span "Elegir" at bounding box center [380, 310] width 277 height 19
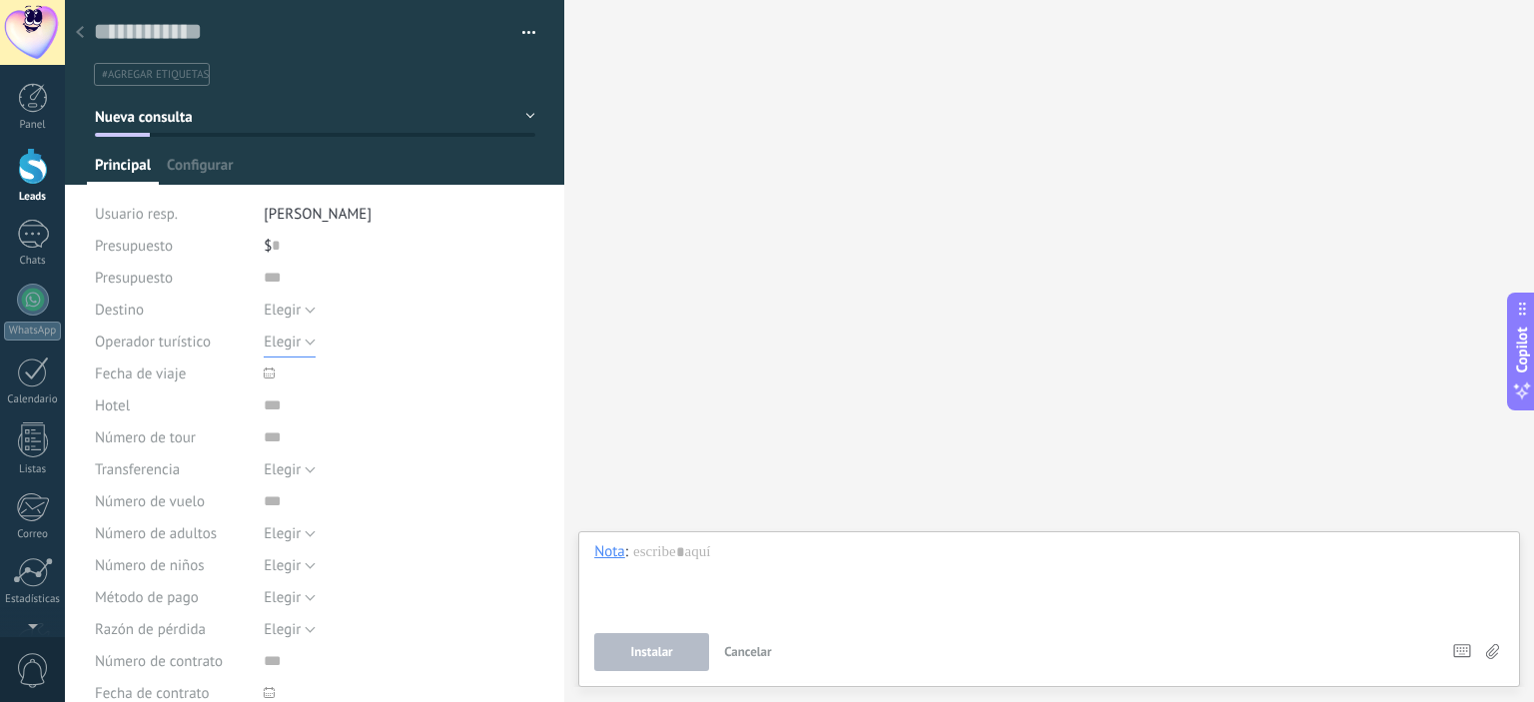
click at [278, 341] on span "Elegir" at bounding box center [282, 342] width 37 height 19
click at [278, 341] on span "Elegir" at bounding box center [380, 342] width 277 height 19
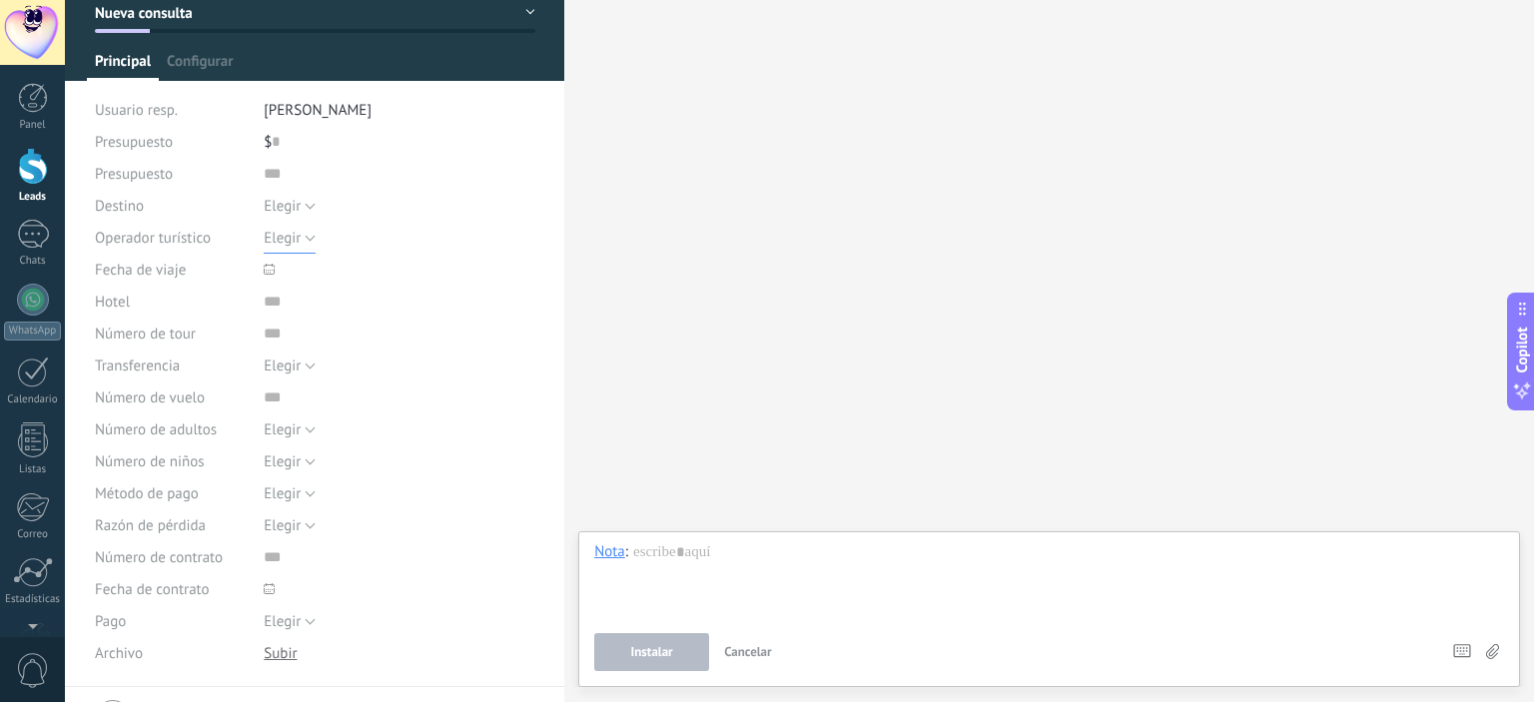
scroll to position [120, 0]
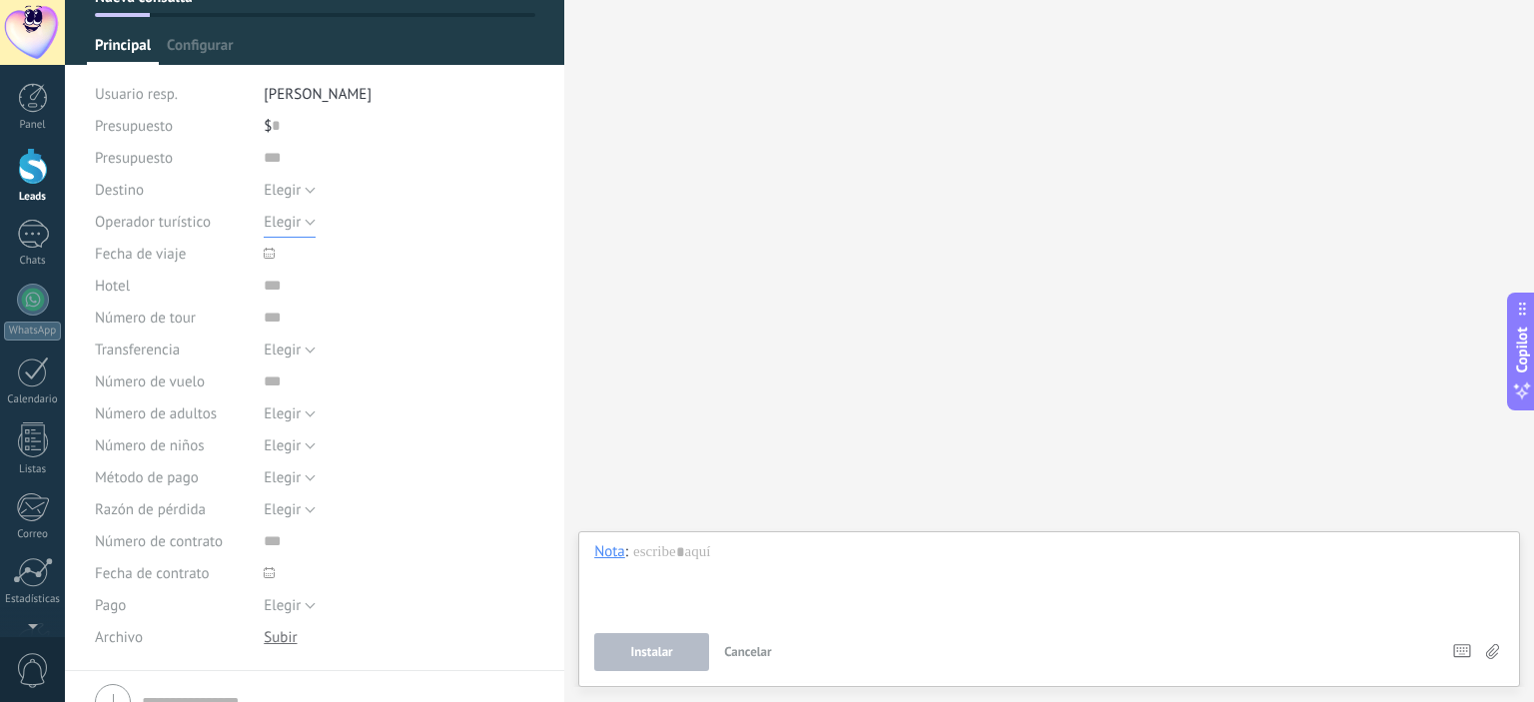
click at [285, 217] on span "Elegir" at bounding box center [282, 222] width 37 height 19
click at [285, 217] on span "Elegir" at bounding box center [380, 222] width 277 height 19
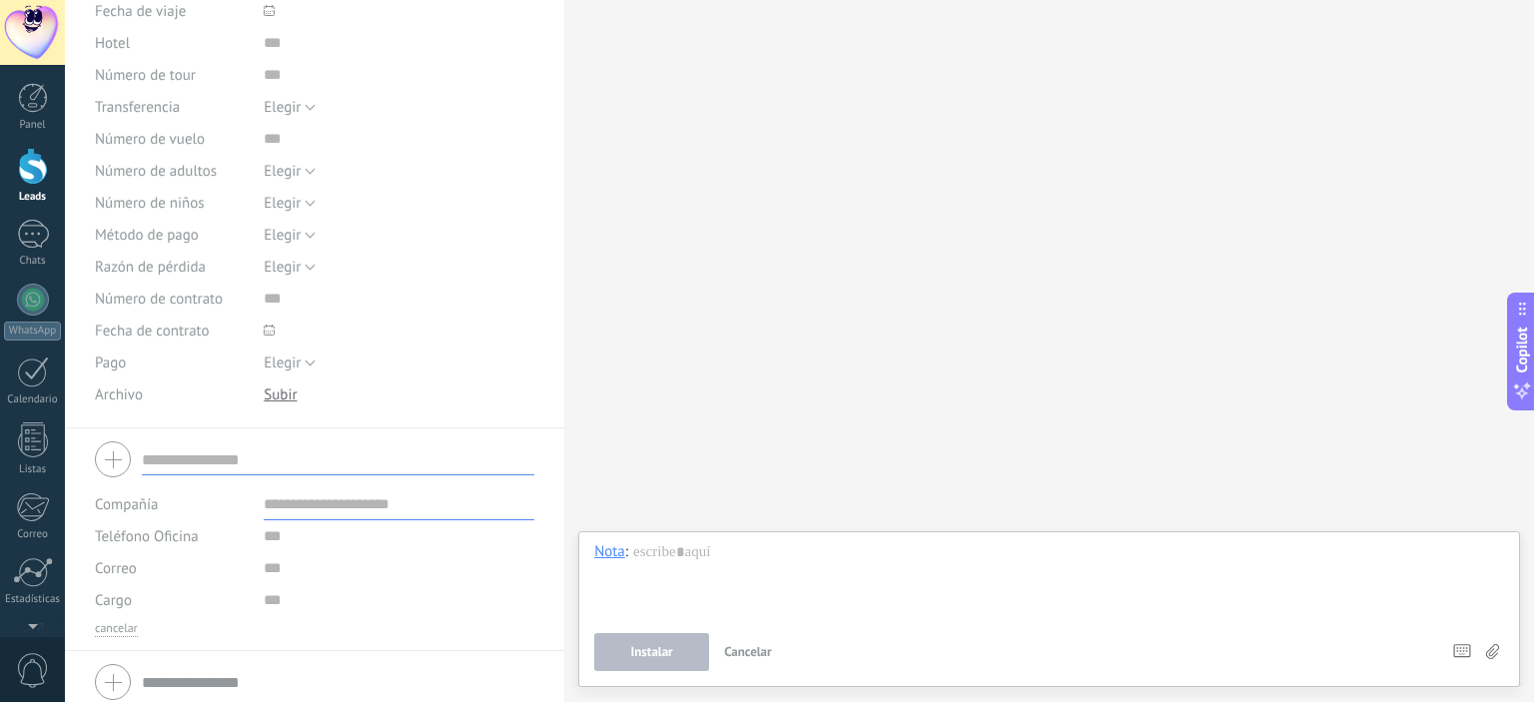
scroll to position [373, 0]
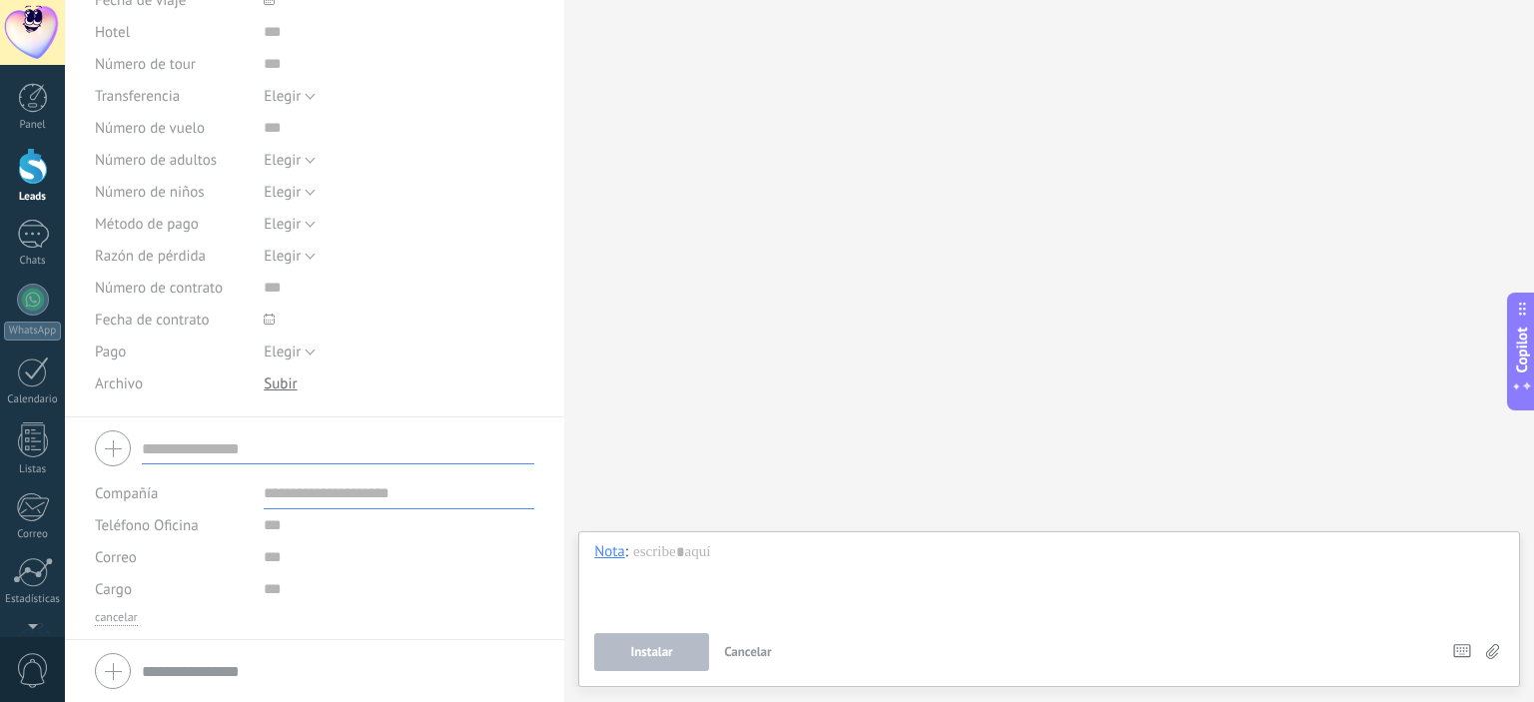
click at [225, 441] on input "text" at bounding box center [338, 448] width 392 height 32
type input "**********"
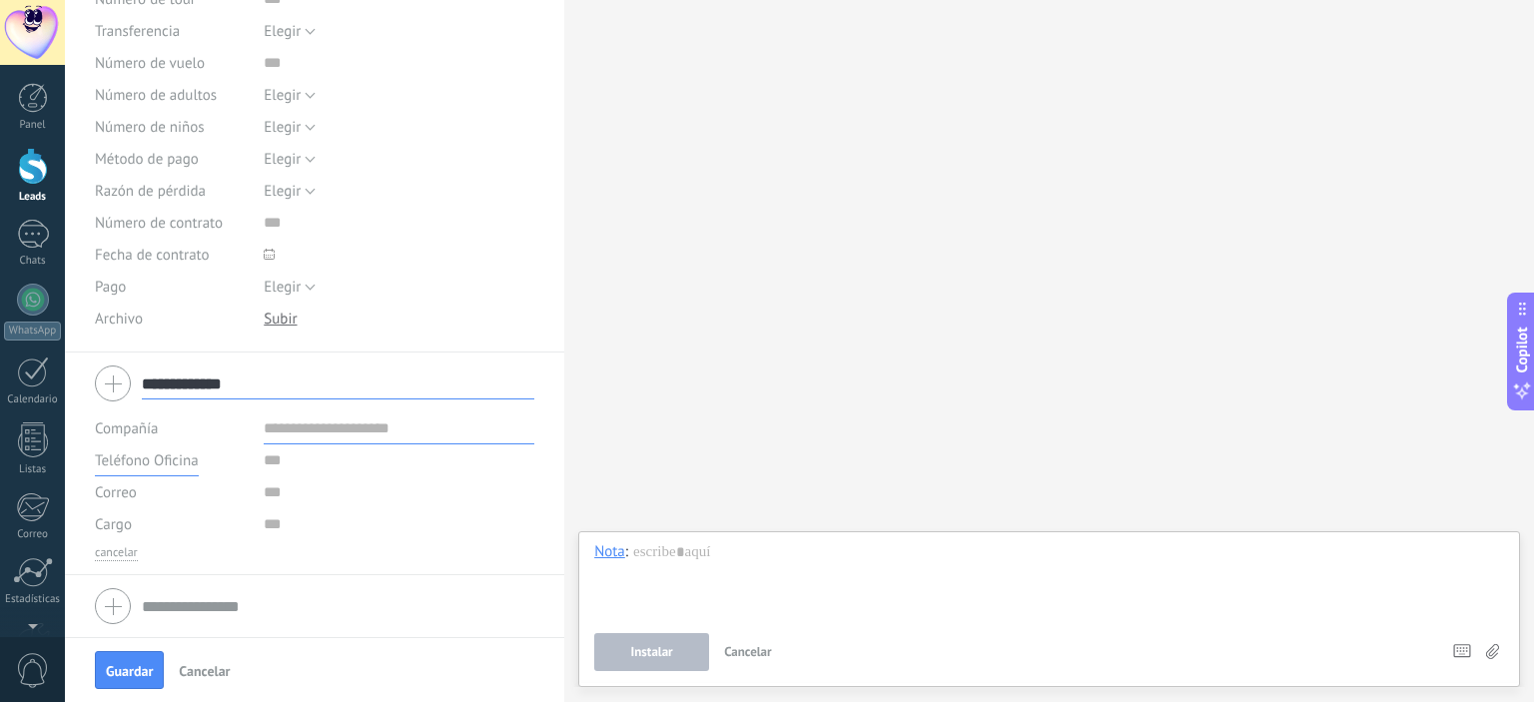
click at [163, 463] on span "Teléfono Oficina" at bounding box center [147, 460] width 104 height 19
click at [179, 463] on span "Teléfono Oficina" at bounding box center [152, 460] width 159 height 19
click at [257, 463] on div at bounding box center [251, 459] width 15 height 15
type input "**********"
click at [122, 672] on span "Guardar" at bounding box center [129, 671] width 47 height 14
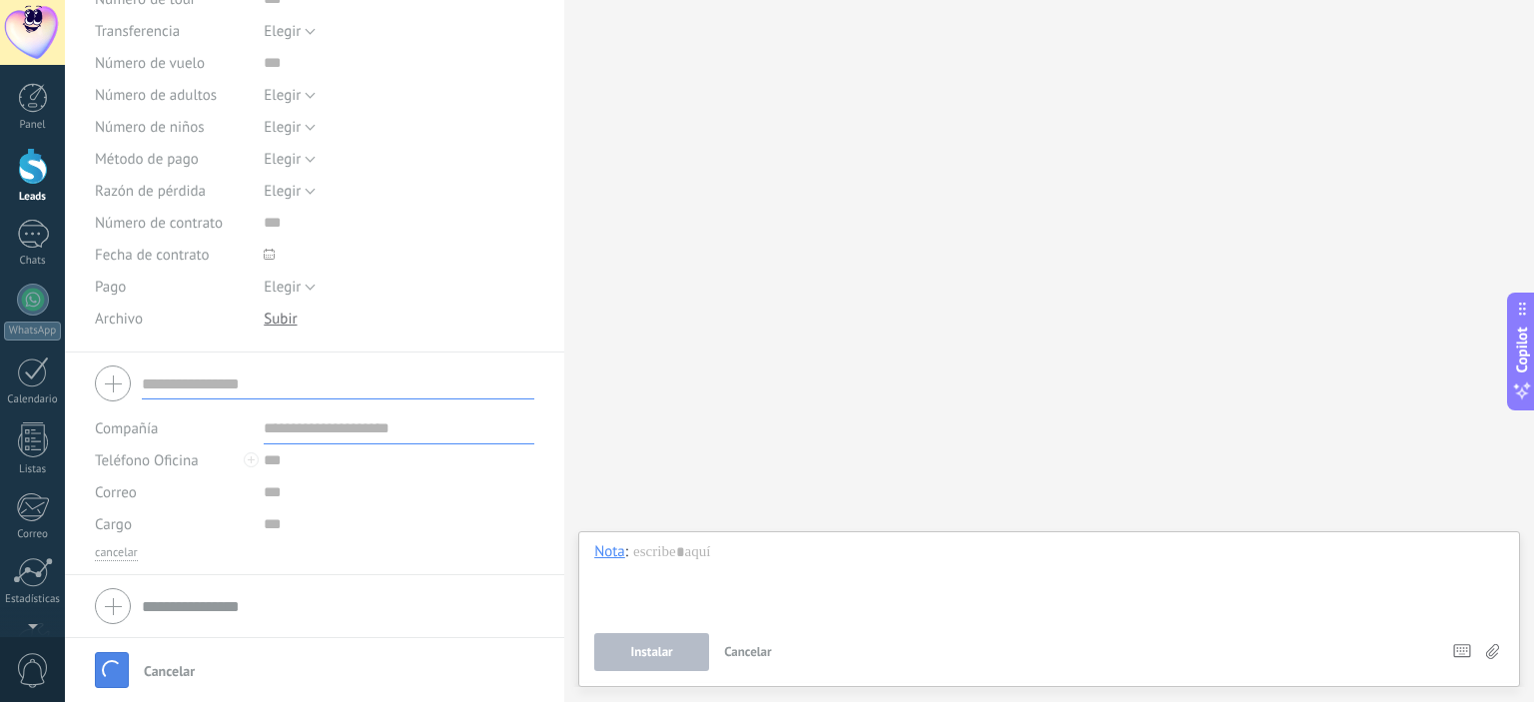
scroll to position [284, 0]
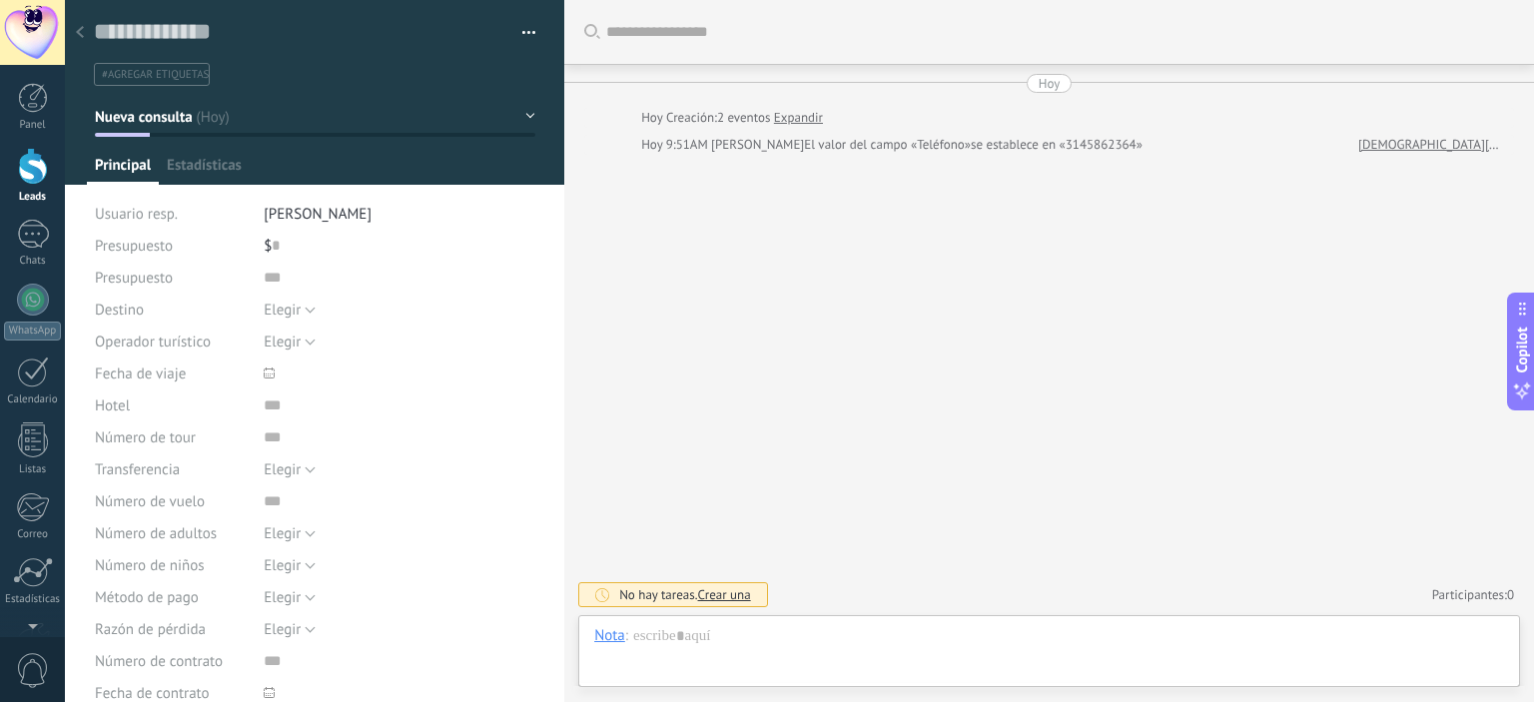
scroll to position [29, 0]
click at [33, 181] on div at bounding box center [33, 166] width 30 height 37
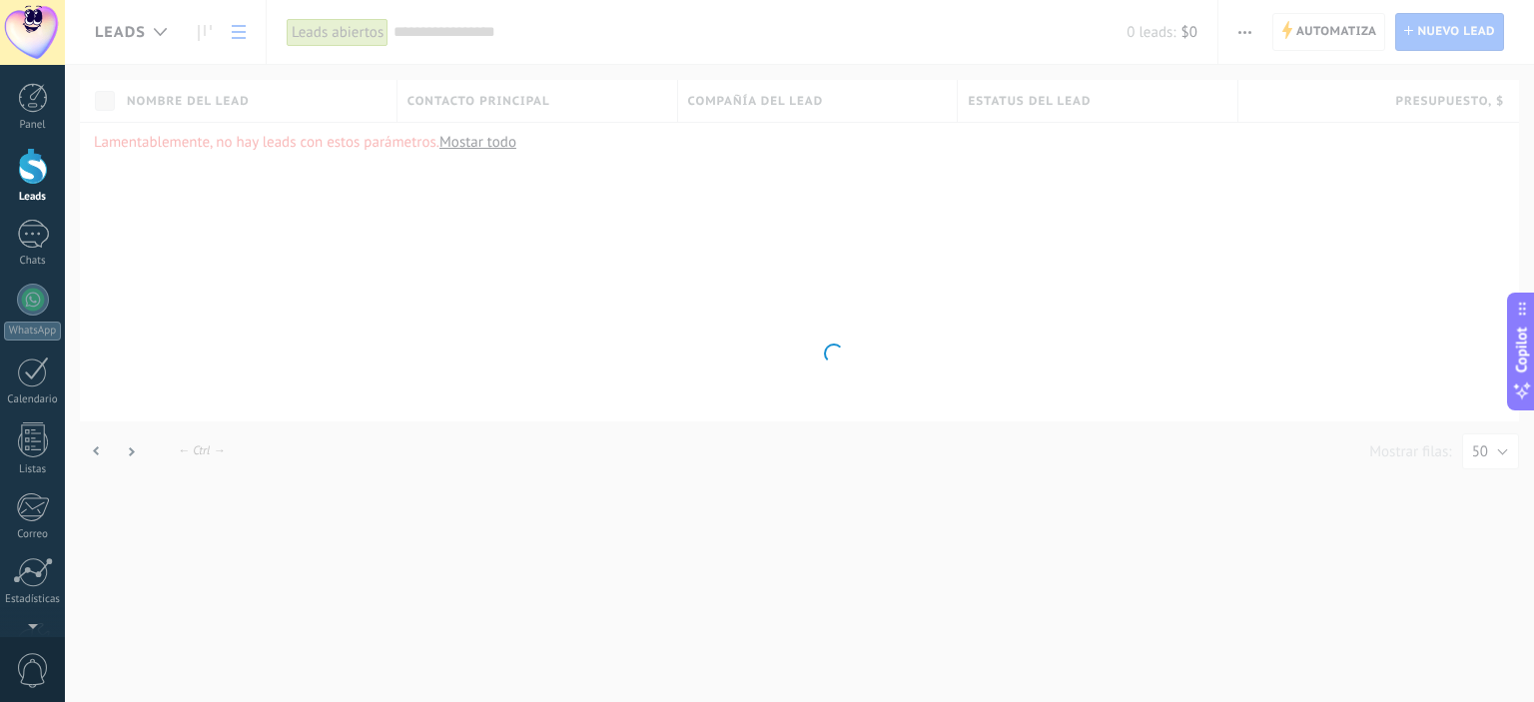
scroll to position [29, 0]
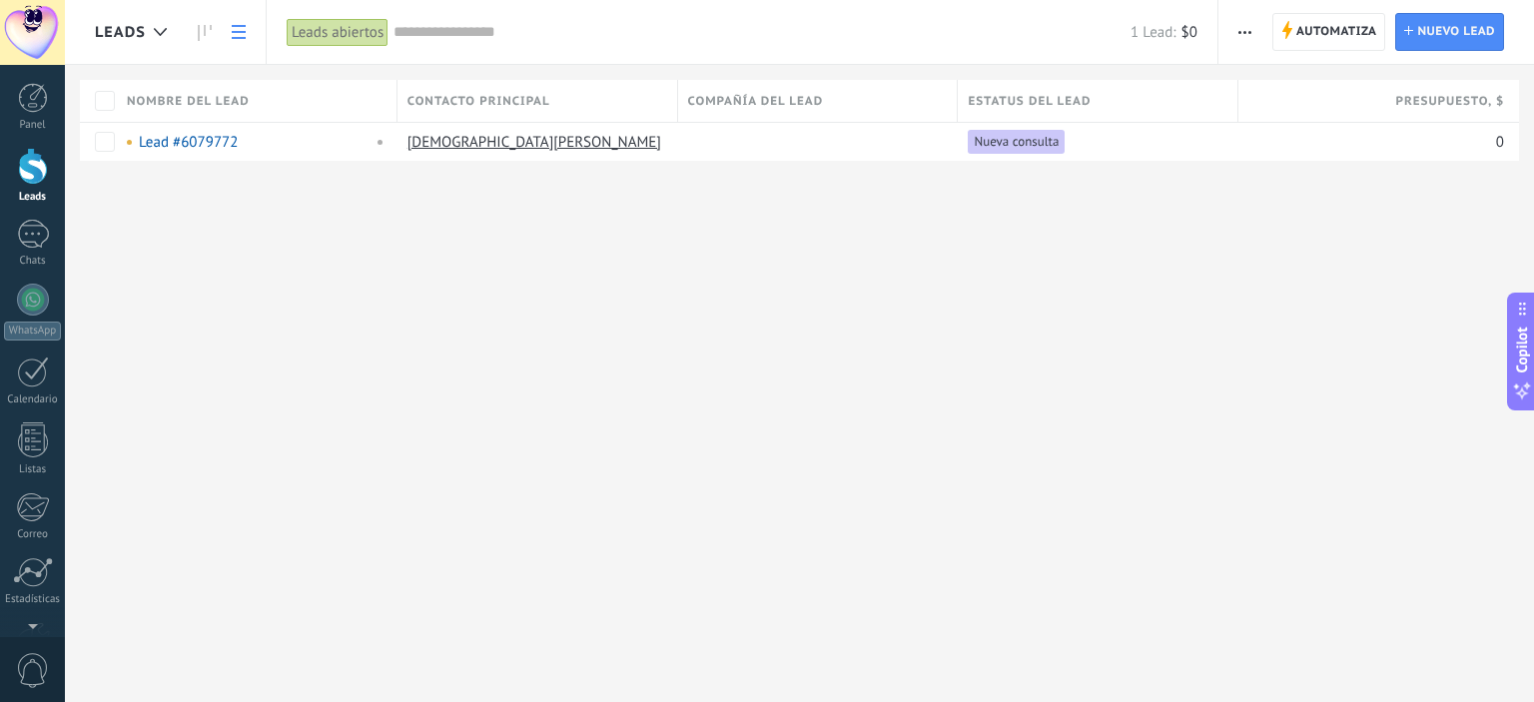
click at [1272, 14] on div "Automatiza Nueva difusión Editar embudo Imprimir Ajustes de la lista Importar E…" at bounding box center [1376, 32] width 316 height 64
click at [1244, 28] on span "button" at bounding box center [1244, 32] width 13 height 38
click at [1268, 289] on span "Exportar" at bounding box center [1283, 286] width 55 height 40
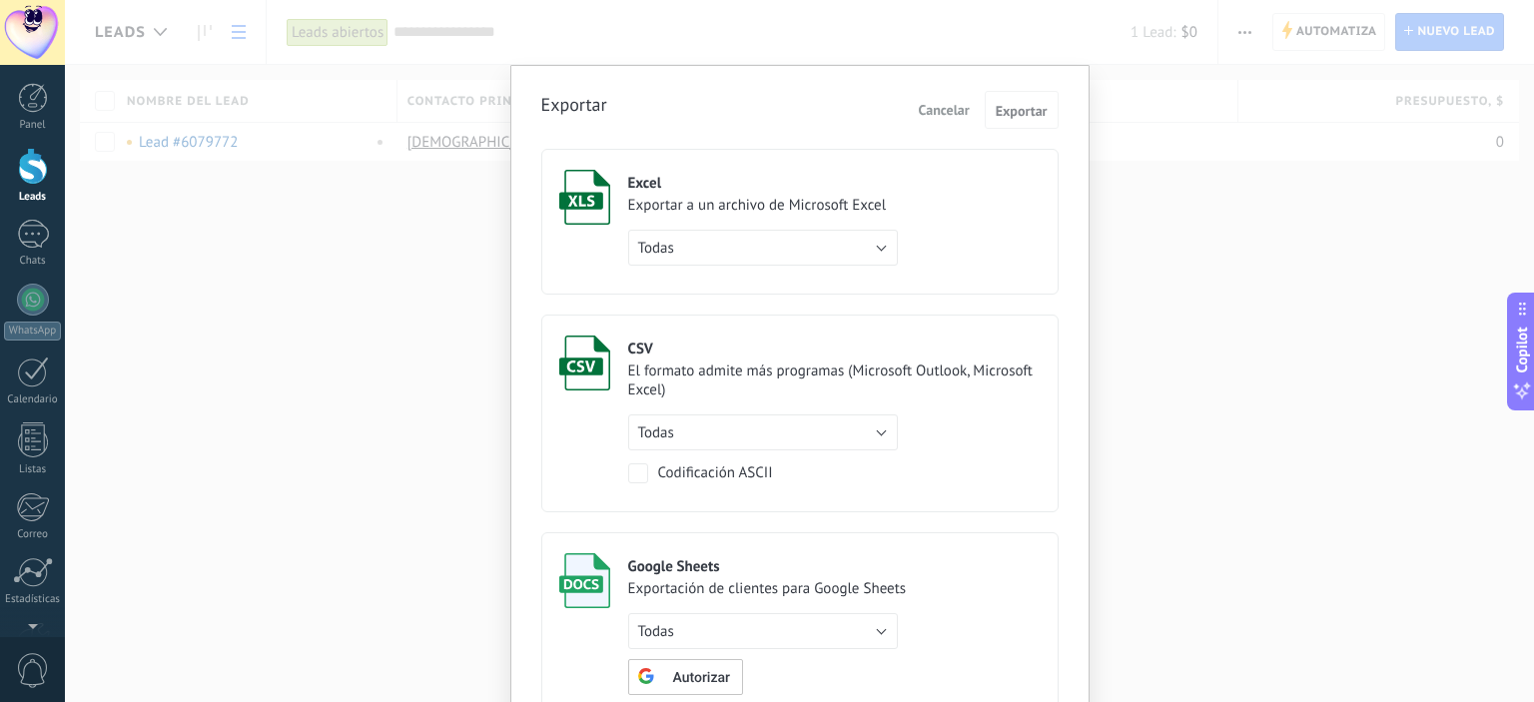
click at [715, 196] on div "Exportar a un archivo de Microsoft Excel" at bounding box center [763, 205] width 270 height 19
click at [709, 247] on button "Todas" at bounding box center [763, 248] width 270 height 36
click at [709, 247] on span "Todas" at bounding box center [753, 248] width 275 height 19
click at [1023, 111] on span "Exportar" at bounding box center [1022, 111] width 52 height 14
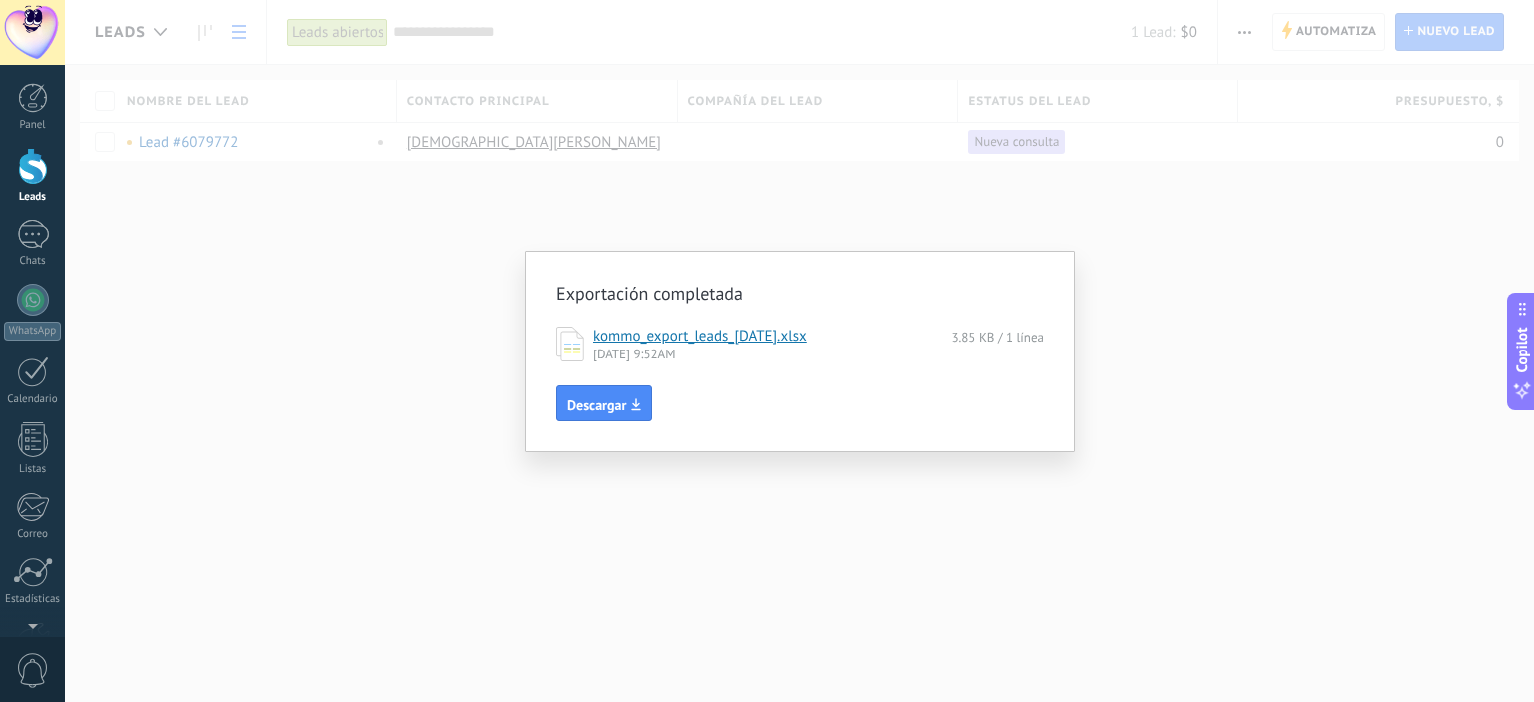
click at [709, 333] on link "kommo_export_leads_2025-09-27.xlsx" at bounding box center [700, 336] width 214 height 19
click at [823, 174] on div "Exportación completada kommo_export_leads_2025-09-27.xlsx 3.85 KB / 1 línea 27/…" at bounding box center [799, 351] width 1469 height 702
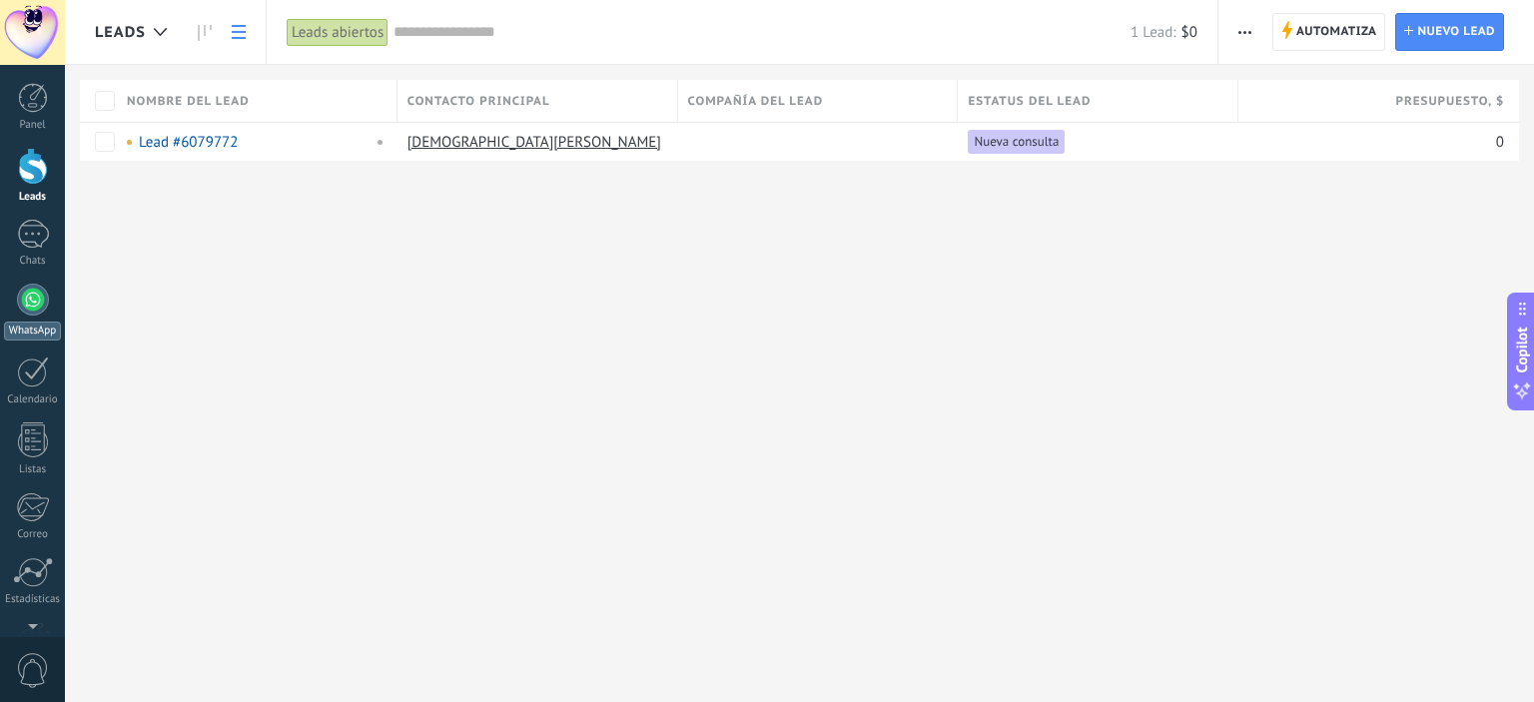
click at [38, 302] on div at bounding box center [33, 300] width 32 height 32
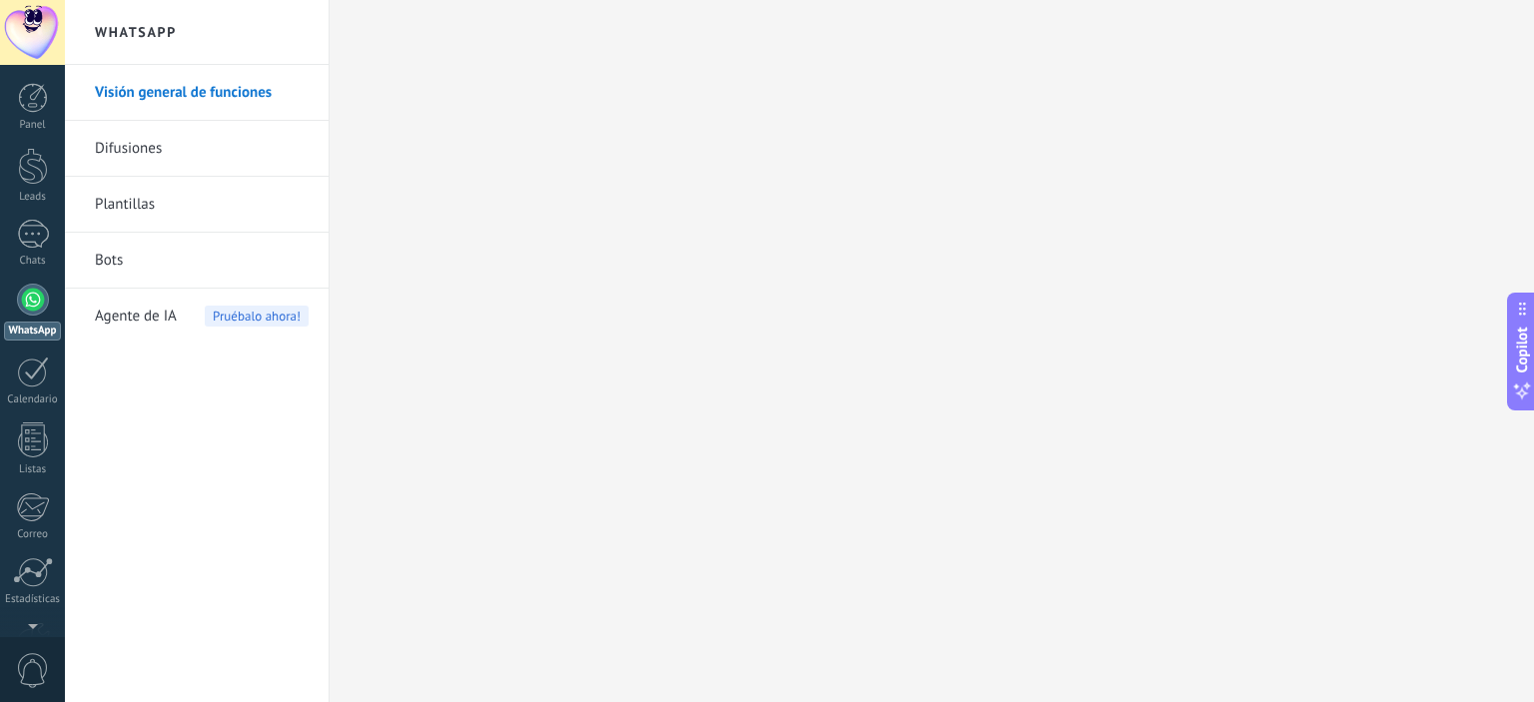
click at [172, 209] on link "Plantillas" at bounding box center [202, 205] width 214 height 56
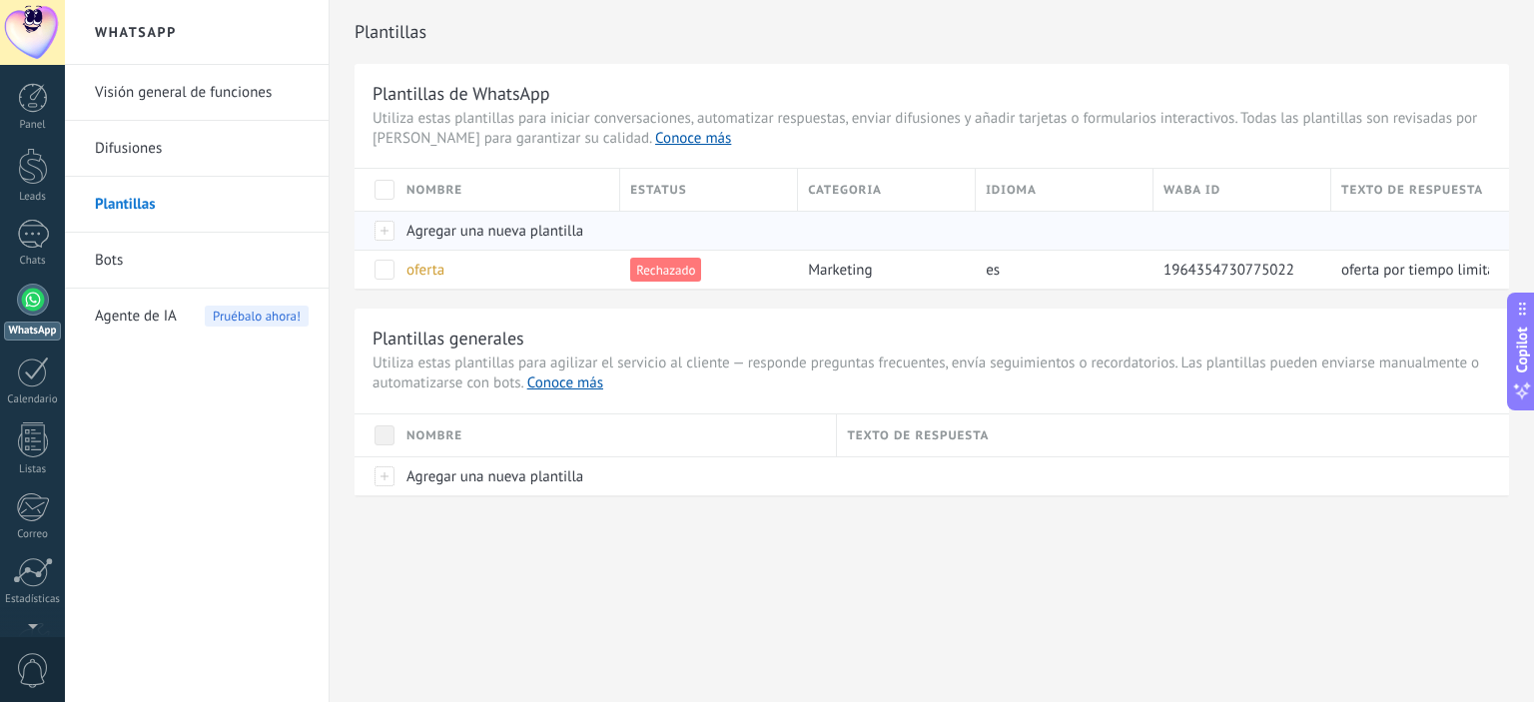
click at [474, 234] on span "Agregar una nueva plantilla" at bounding box center [494, 231] width 177 height 19
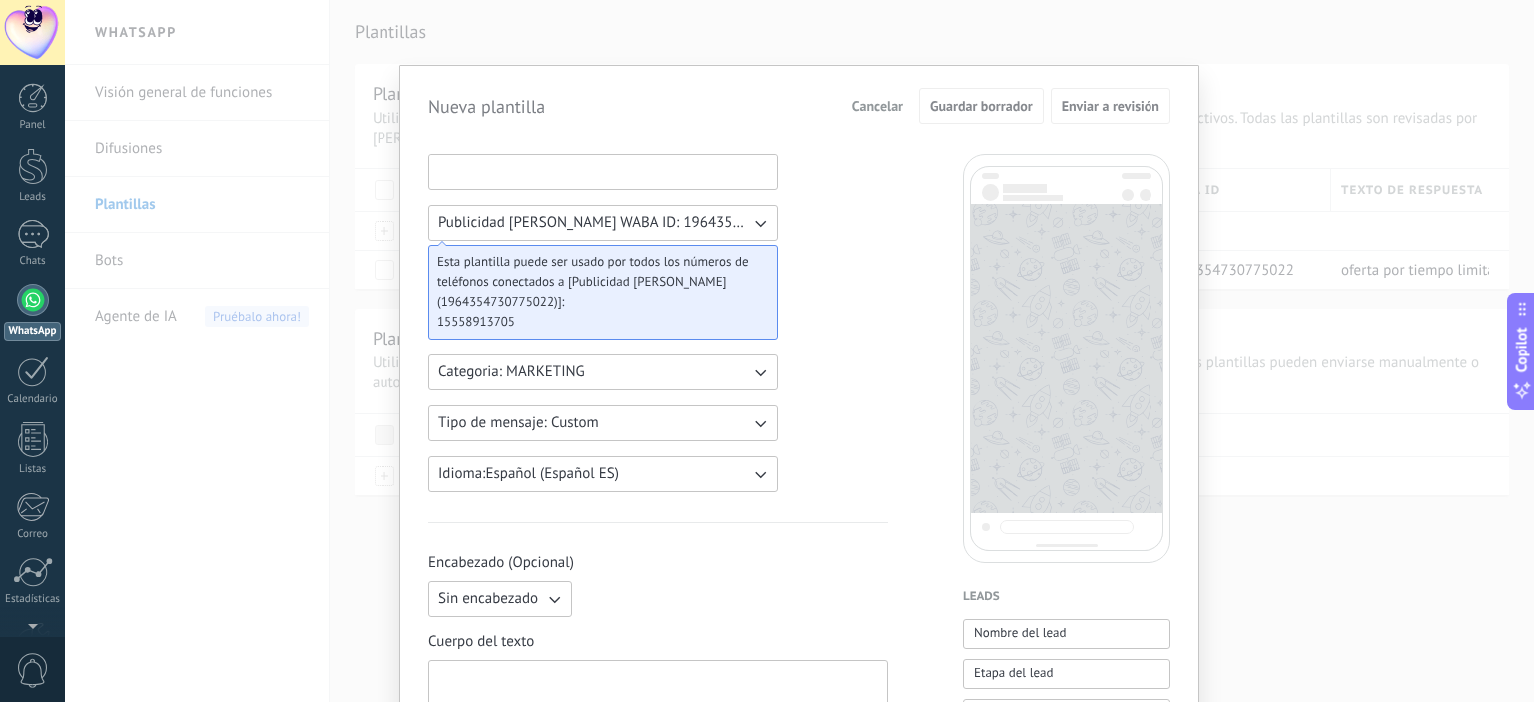
click at [562, 170] on input at bounding box center [603, 171] width 348 height 32
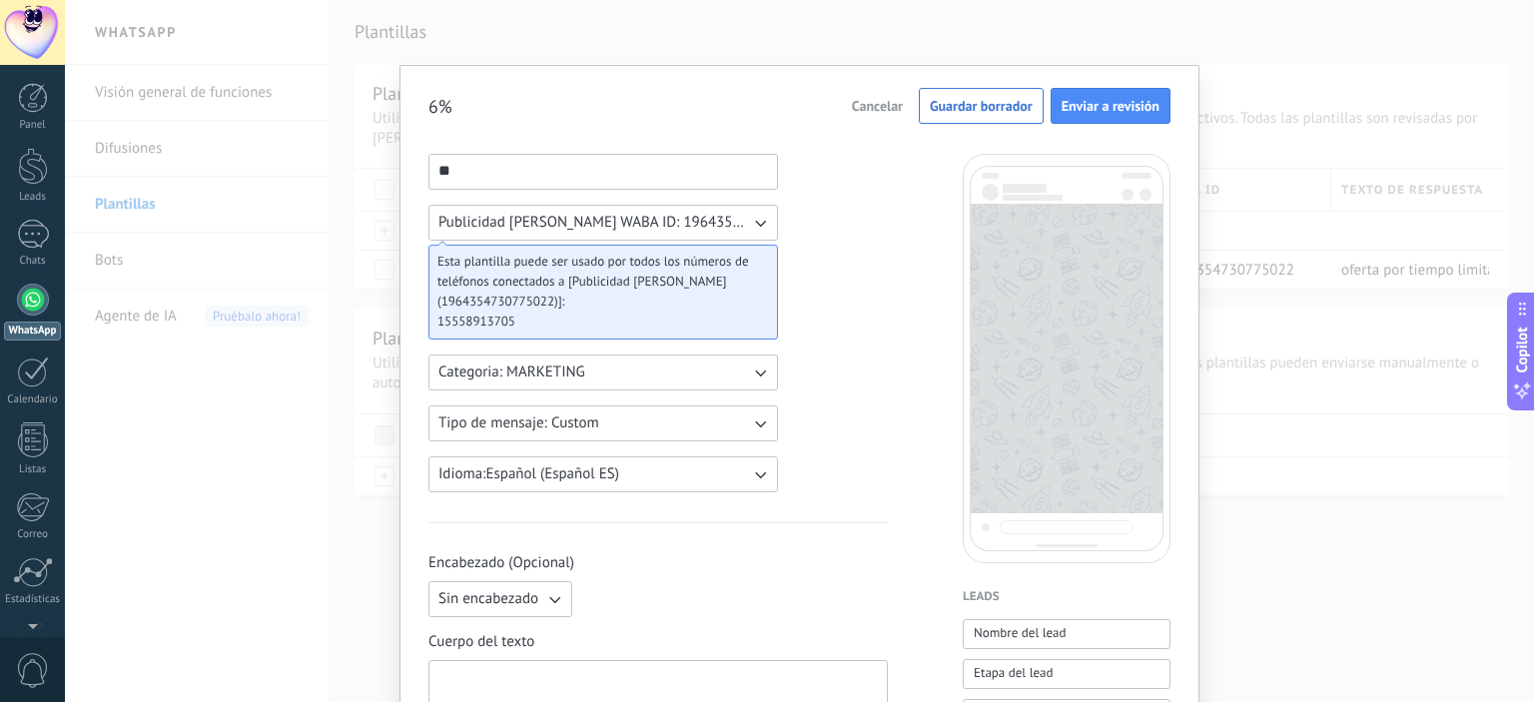
type input "**"
click at [649, 213] on span "Publicidad [PERSON_NAME] WABA ID: 1964354730775022" at bounding box center [594, 223] width 312 height 20
click at [649, 213] on span "Publicidad [PERSON_NAME] WABA ID: 1964354730775022" at bounding box center [604, 223] width 333 height 20
click at [617, 377] on button "Categoria: MARKETING" at bounding box center [603, 373] width 350 height 36
click at [502, 382] on li "UTILITY" at bounding box center [596, 373] width 361 height 34
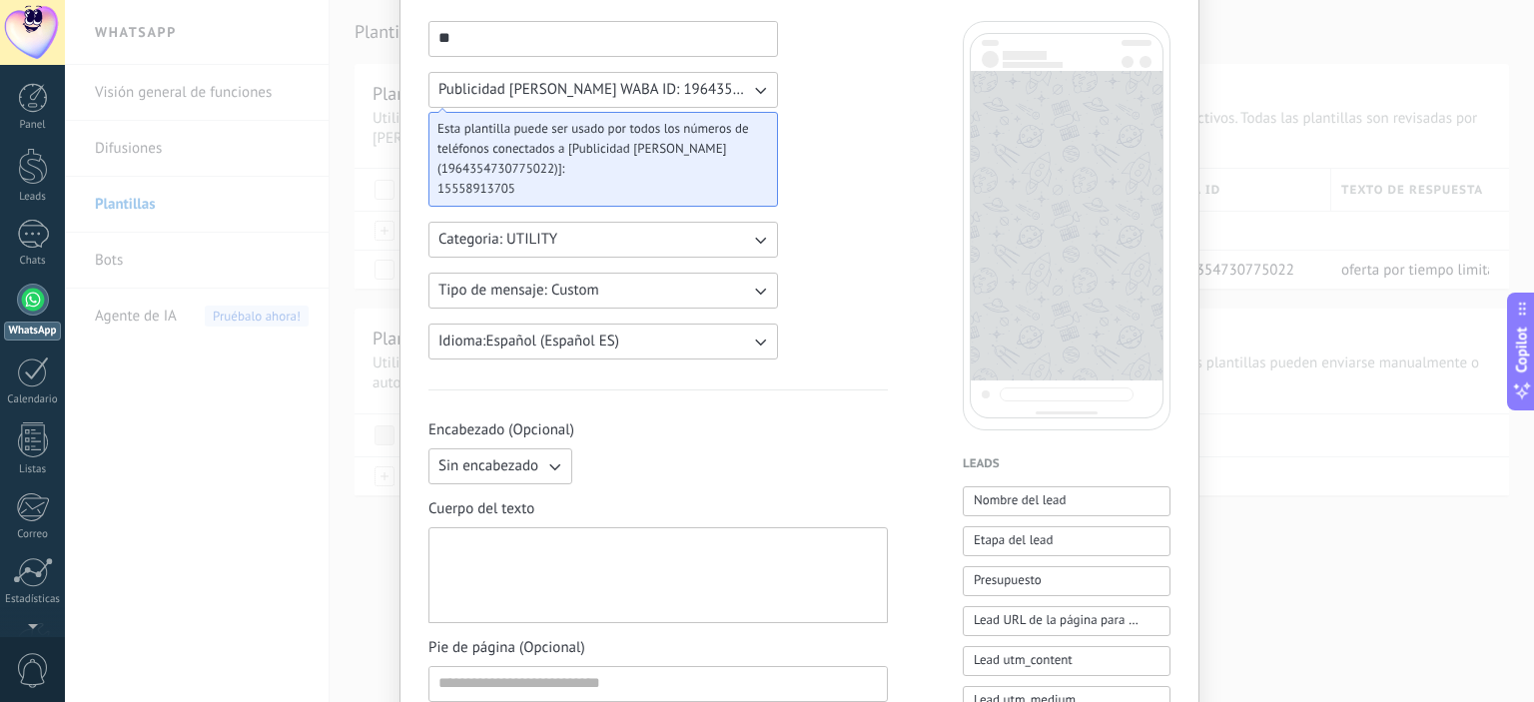
scroll to position [141, 0]
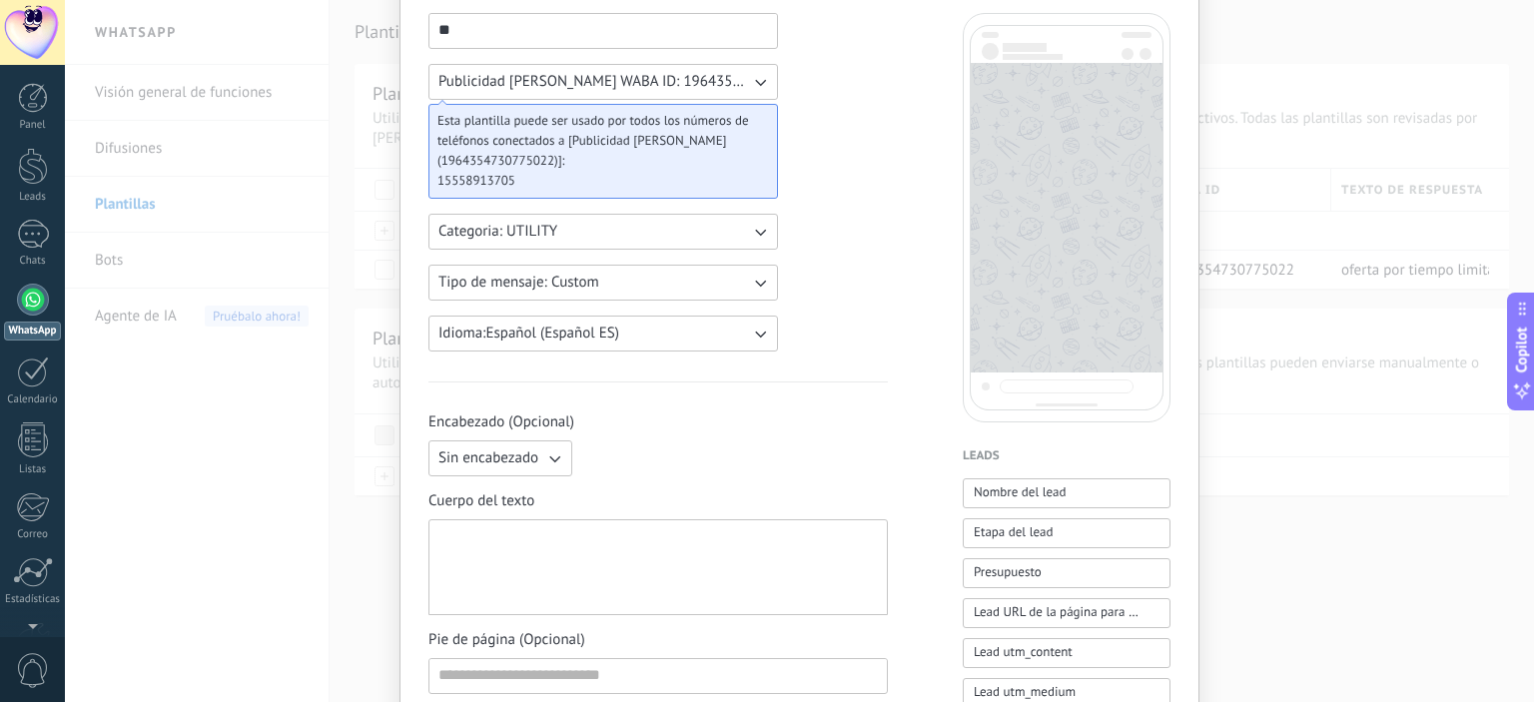
click at [671, 282] on button "Tipo de mensaje: Custom" at bounding box center [603, 283] width 350 height 36
click at [525, 311] on li "Flows" at bounding box center [596, 317] width 361 height 34
click at [630, 286] on button "Tipo de mensaje: Flows" at bounding box center [603, 283] width 350 height 36
click at [520, 285] on li "Custom" at bounding box center [596, 283] width 361 height 34
click at [602, 284] on button "Tipo de mensaje: Custom" at bounding box center [603, 283] width 350 height 36
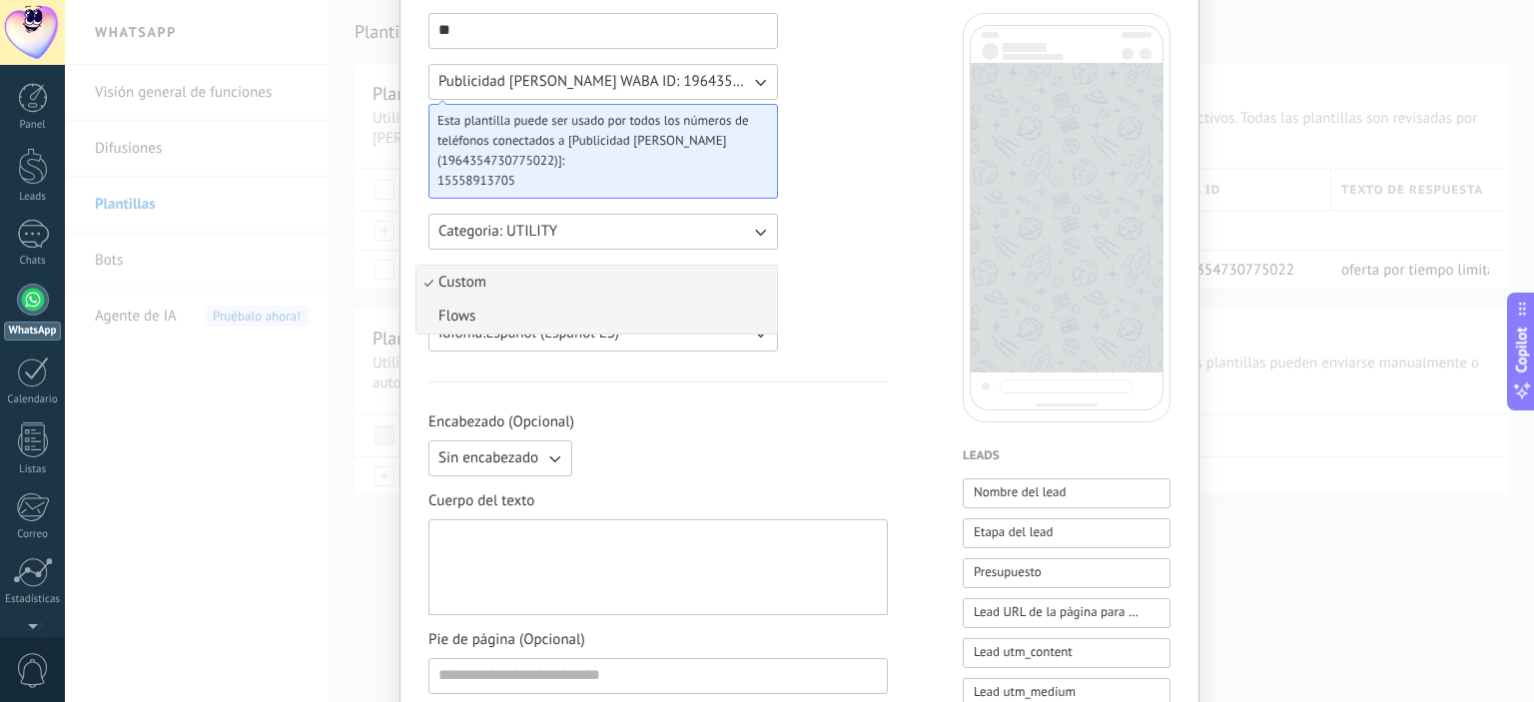
click at [508, 313] on li "Flows" at bounding box center [596, 317] width 361 height 34
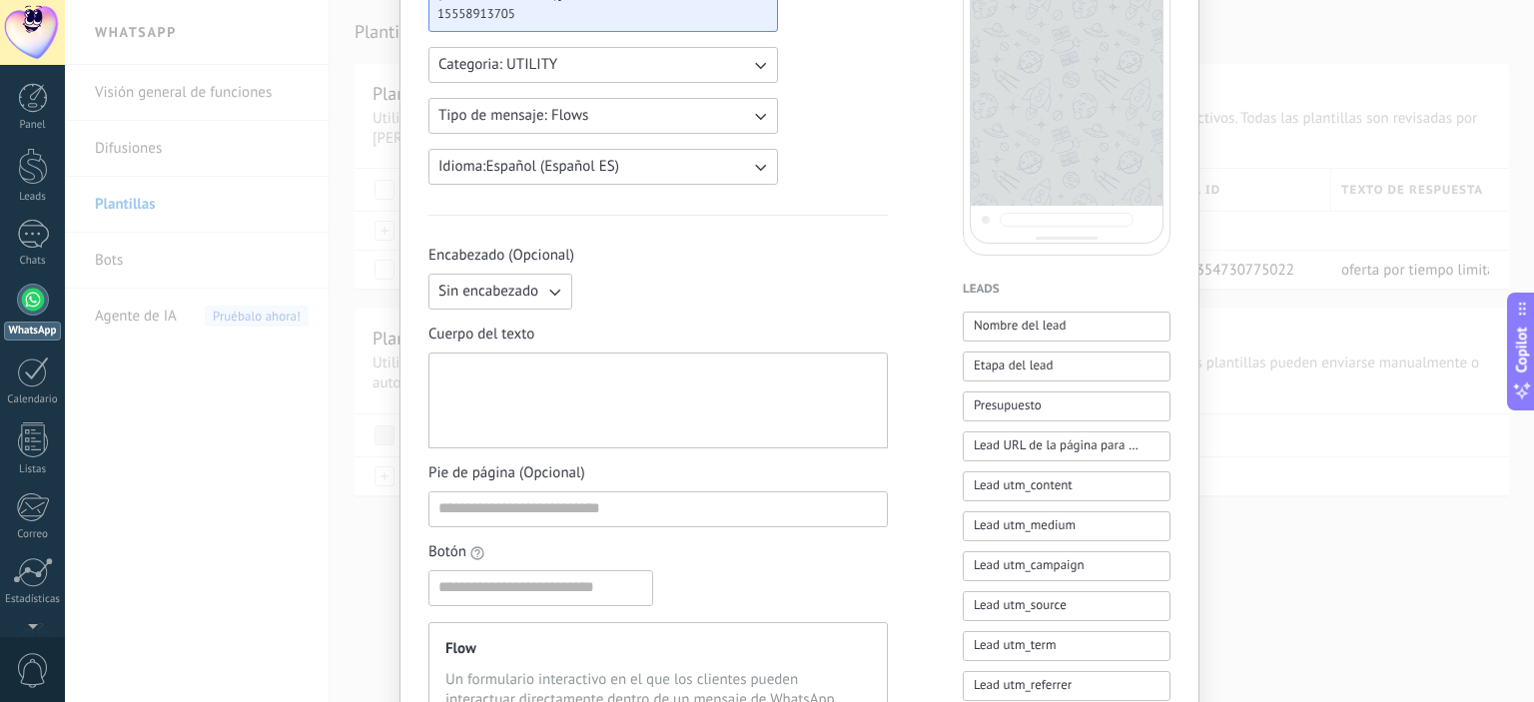
scroll to position [308, 0]
click at [500, 294] on span "Sin encabezado" at bounding box center [488, 292] width 100 height 20
click at [488, 330] on li "Texto" at bounding box center [493, 326] width 155 height 34
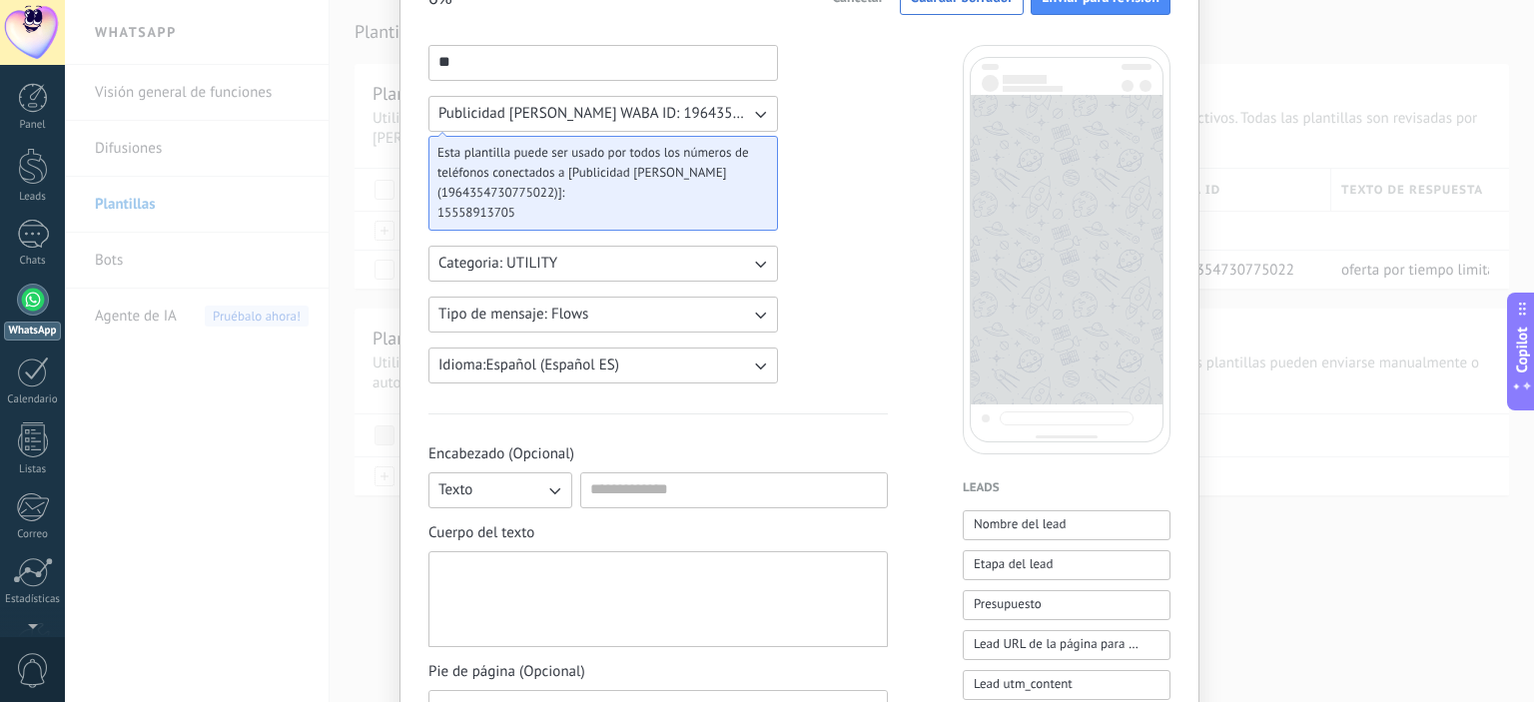
scroll to position [108, 0]
click at [700, 492] on input at bounding box center [734, 490] width 306 height 32
type input "****"
click at [557, 497] on icon "button" at bounding box center [554, 491] width 20 height 20
click at [473, 558] on span "Imagen o archivo" at bounding box center [493, 559] width 111 height 20
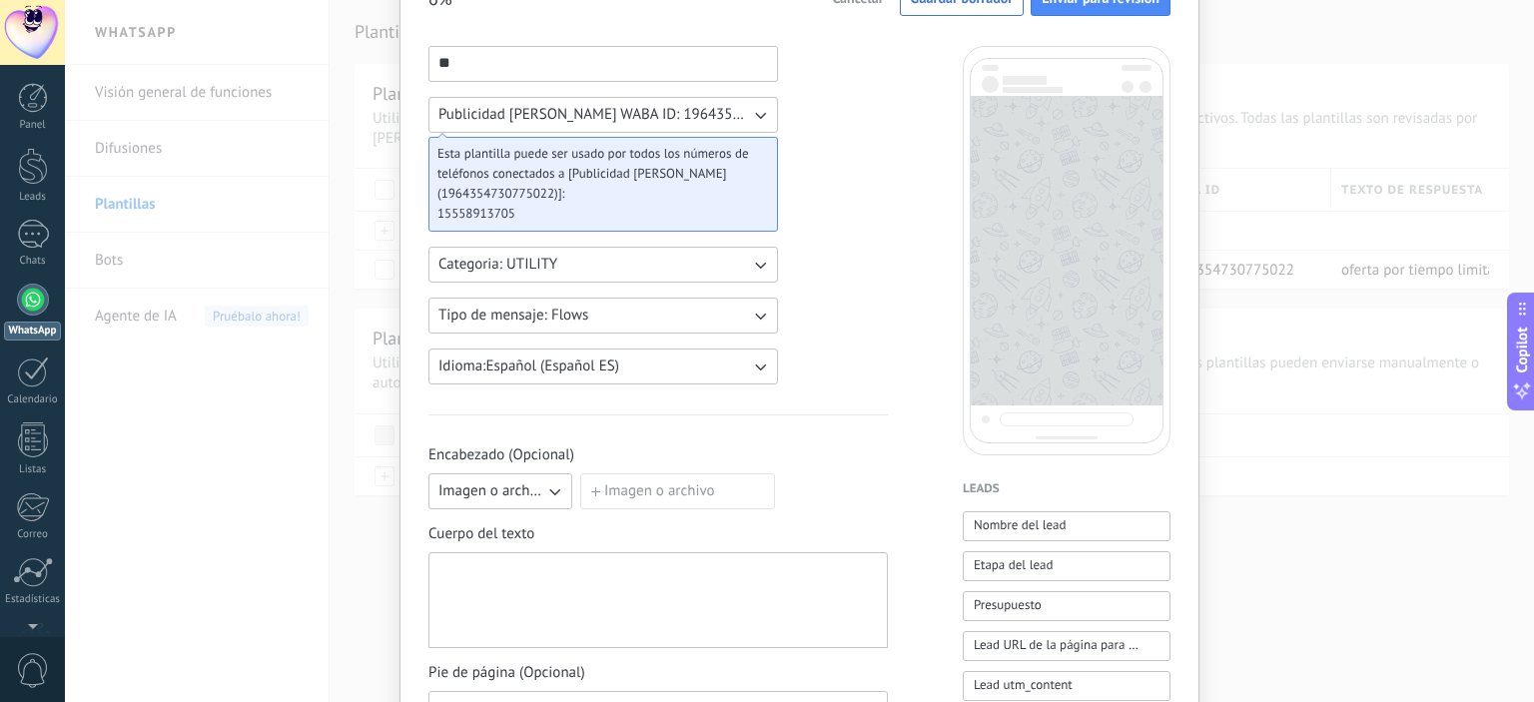
click at [659, 483] on label "Imagen o archivo" at bounding box center [677, 491] width 195 height 36
click at [580, 473] on input "Imagen o archivo" at bounding box center [580, 473] width 0 height 0
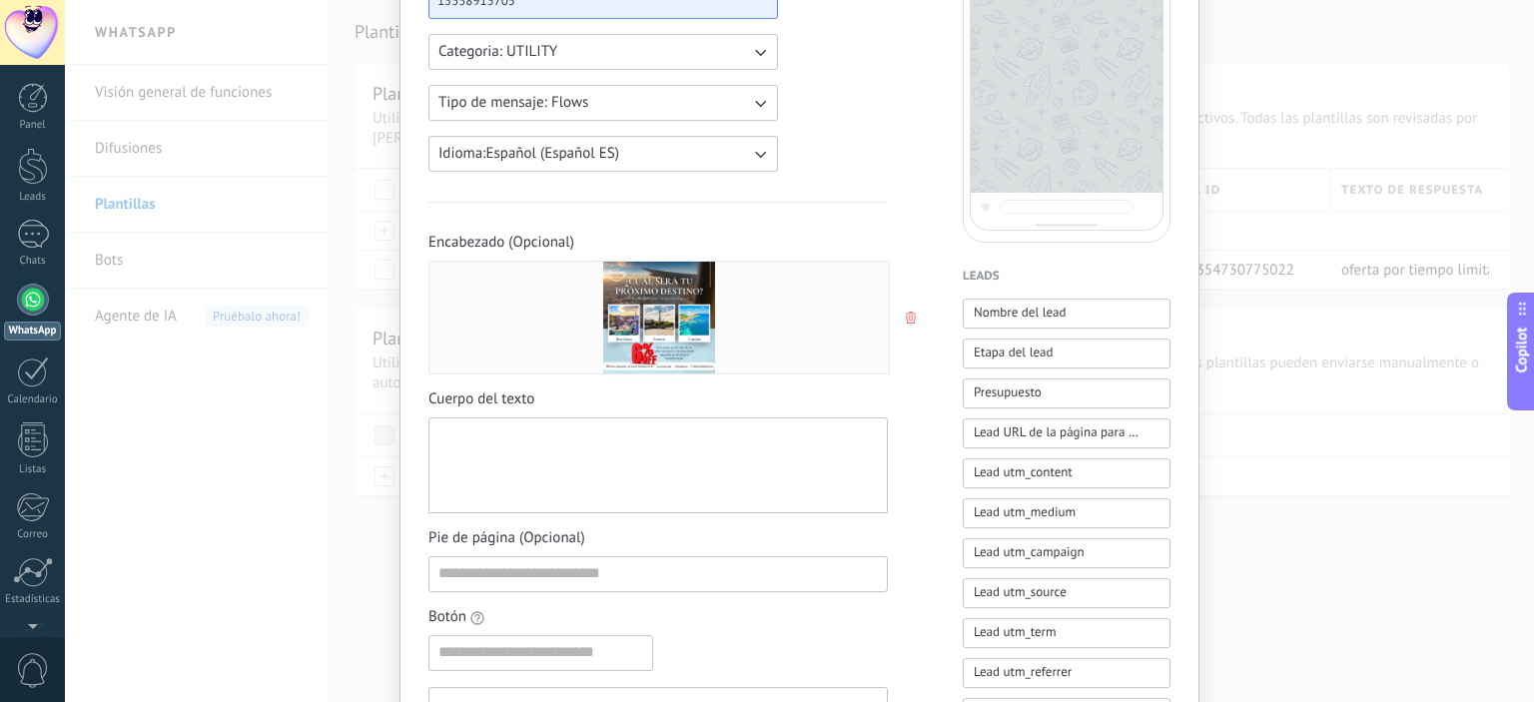
scroll to position [323, 0]
click at [532, 452] on div at bounding box center [657, 463] width 439 height 79
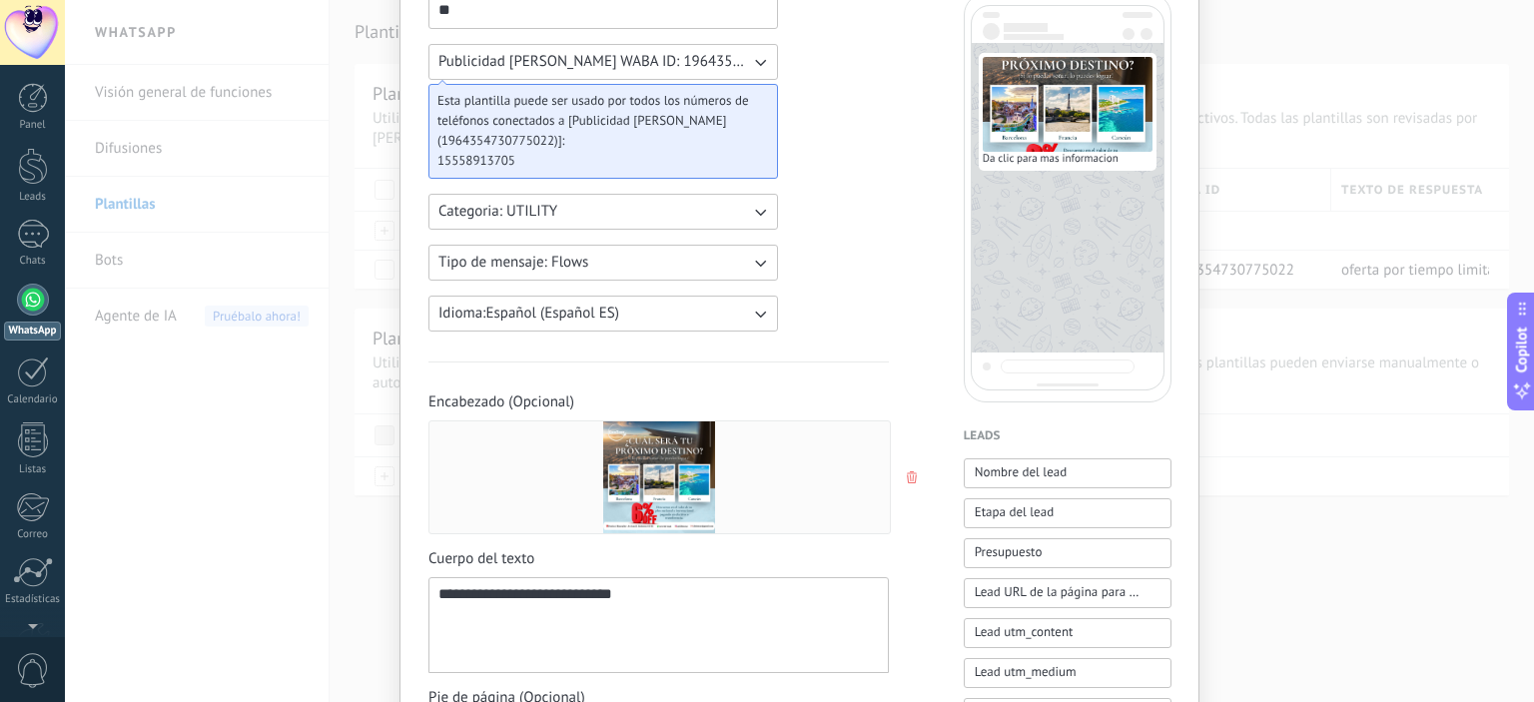
scroll to position [152, 0]
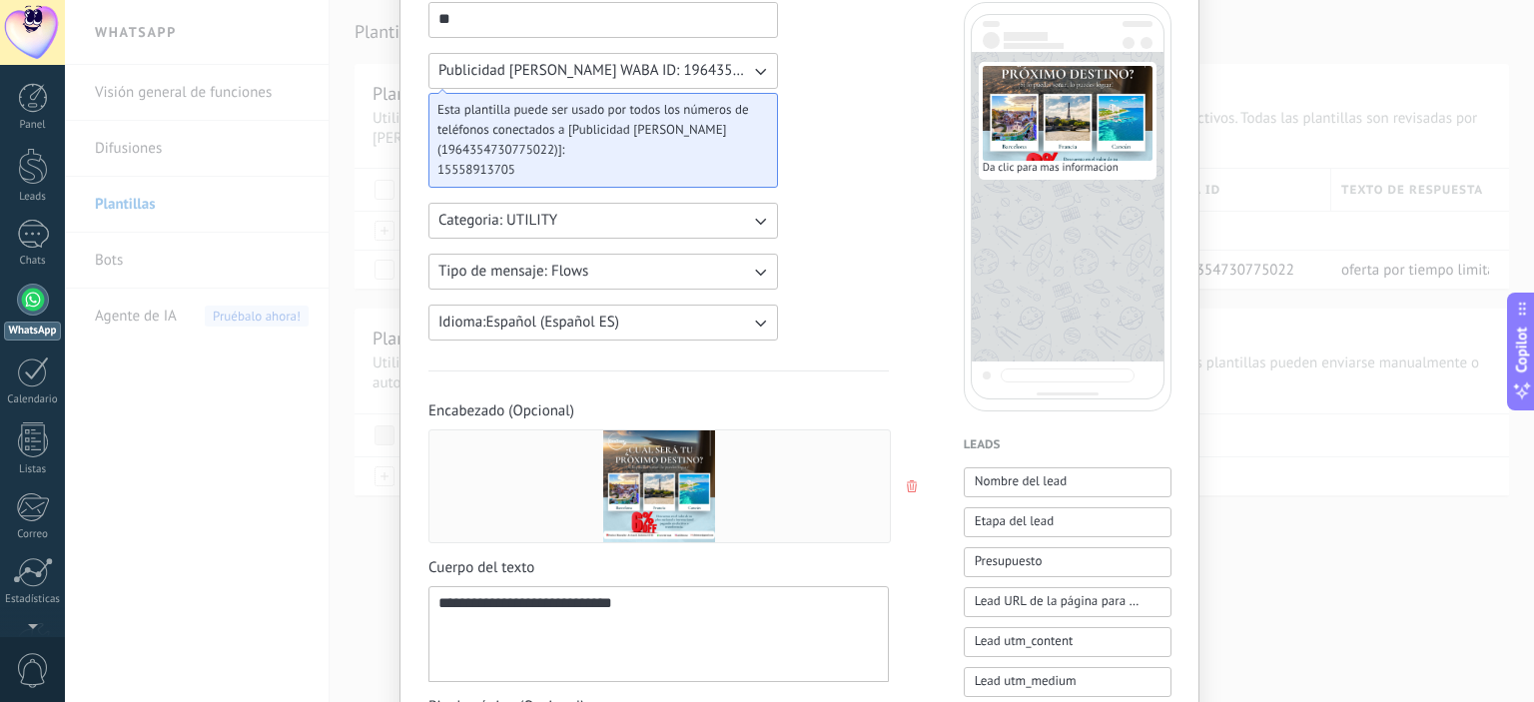
click at [441, 609] on div "**********" at bounding box center [658, 634] width 440 height 79
click at [636, 609] on div "**********" at bounding box center [658, 634] width 440 height 79
click at [443, 604] on div "**********" at bounding box center [658, 634] width 440 height 79
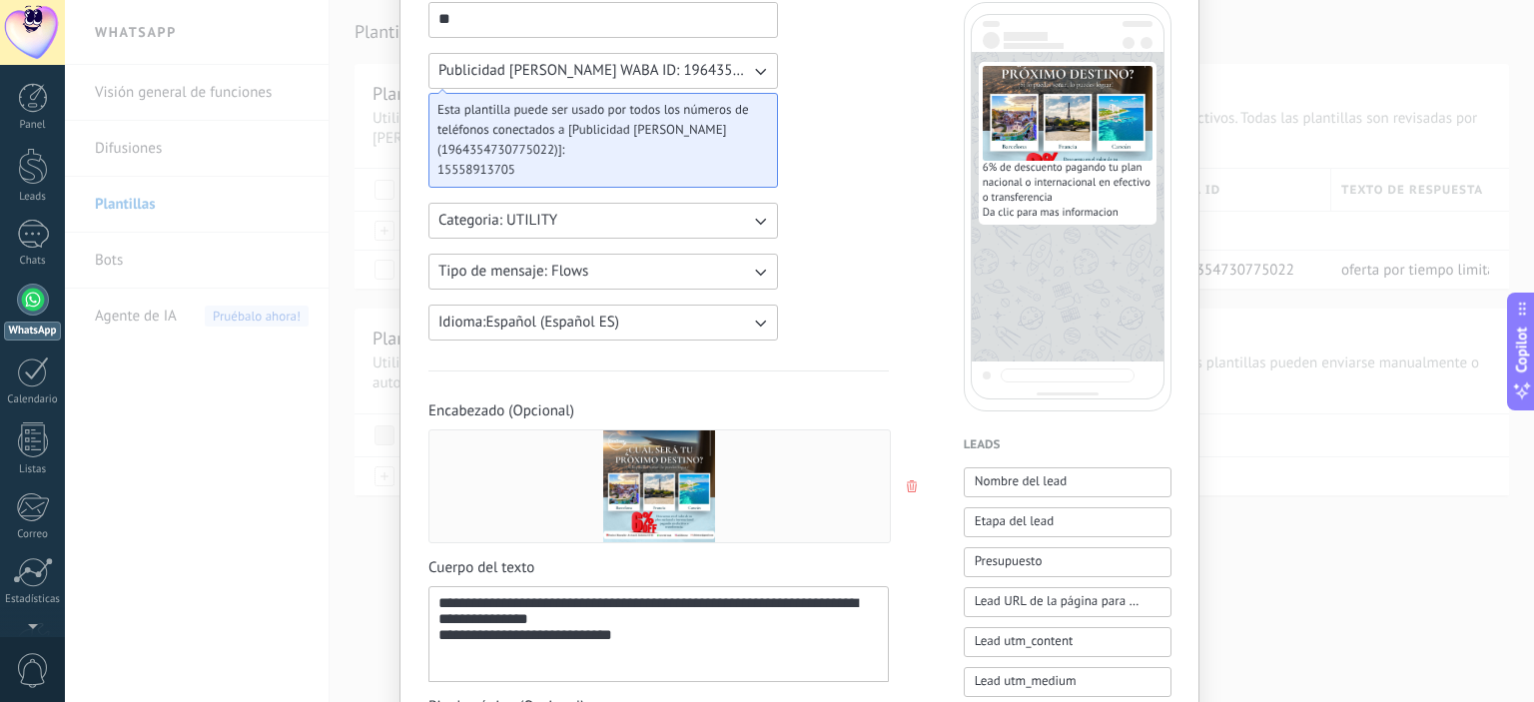
click at [617, 623] on div "**********" at bounding box center [658, 634] width 440 height 79
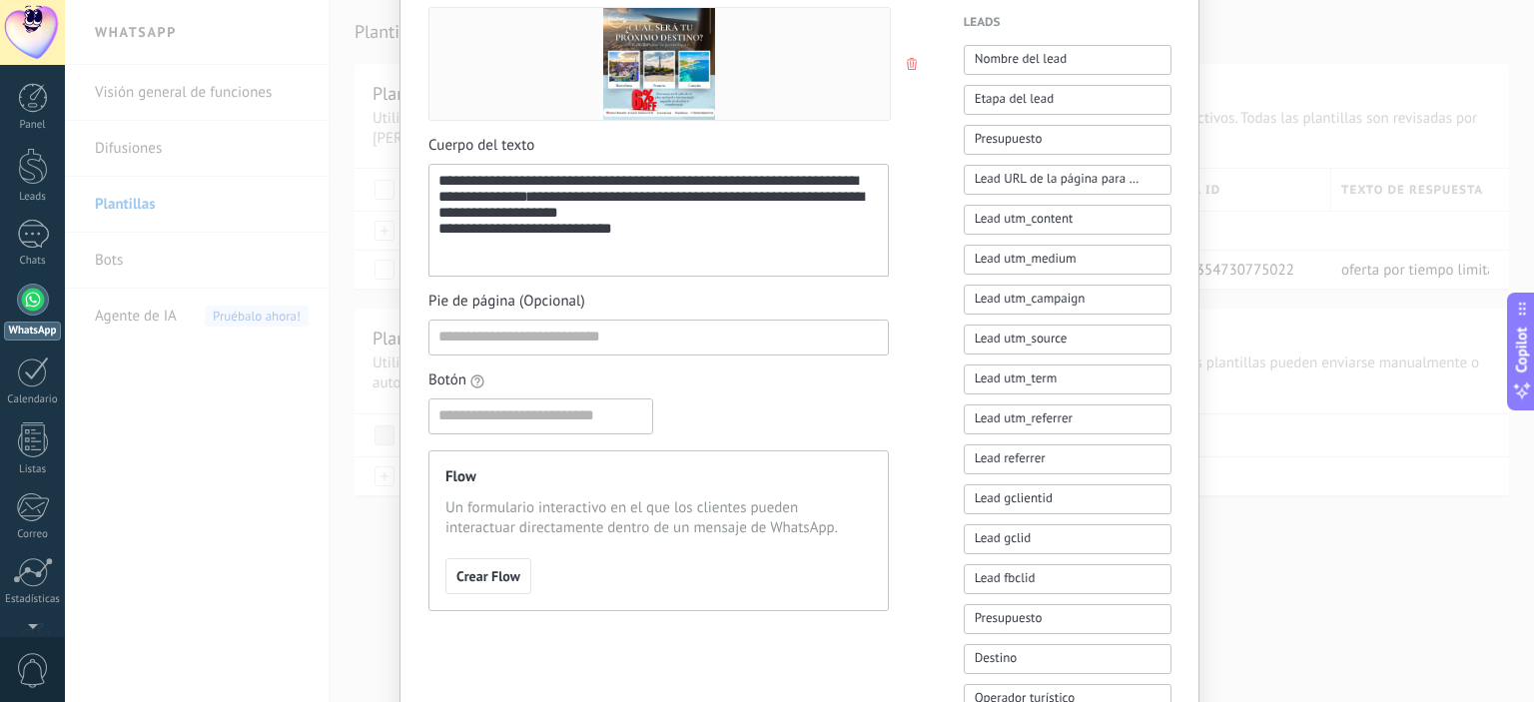
scroll to position [587, 0]
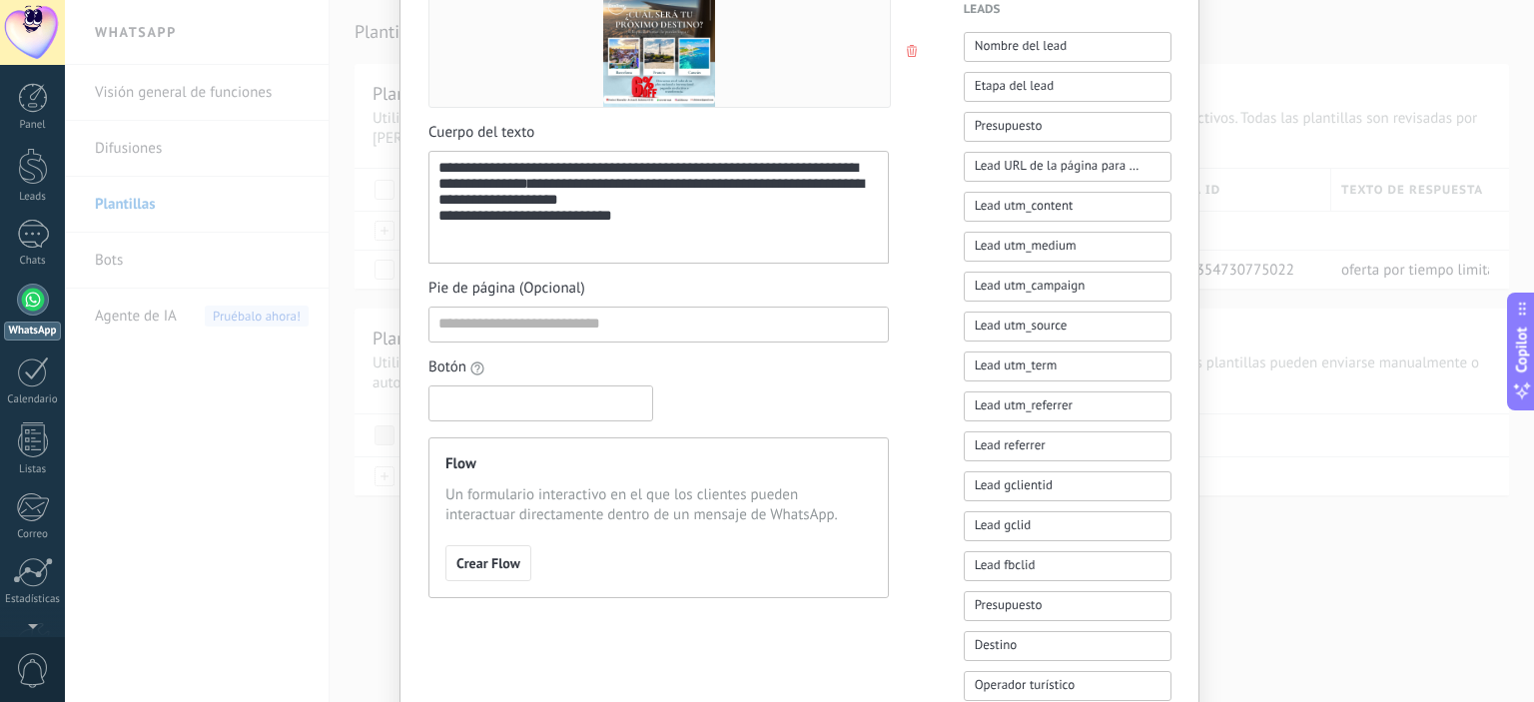
click at [510, 408] on input at bounding box center [540, 402] width 223 height 32
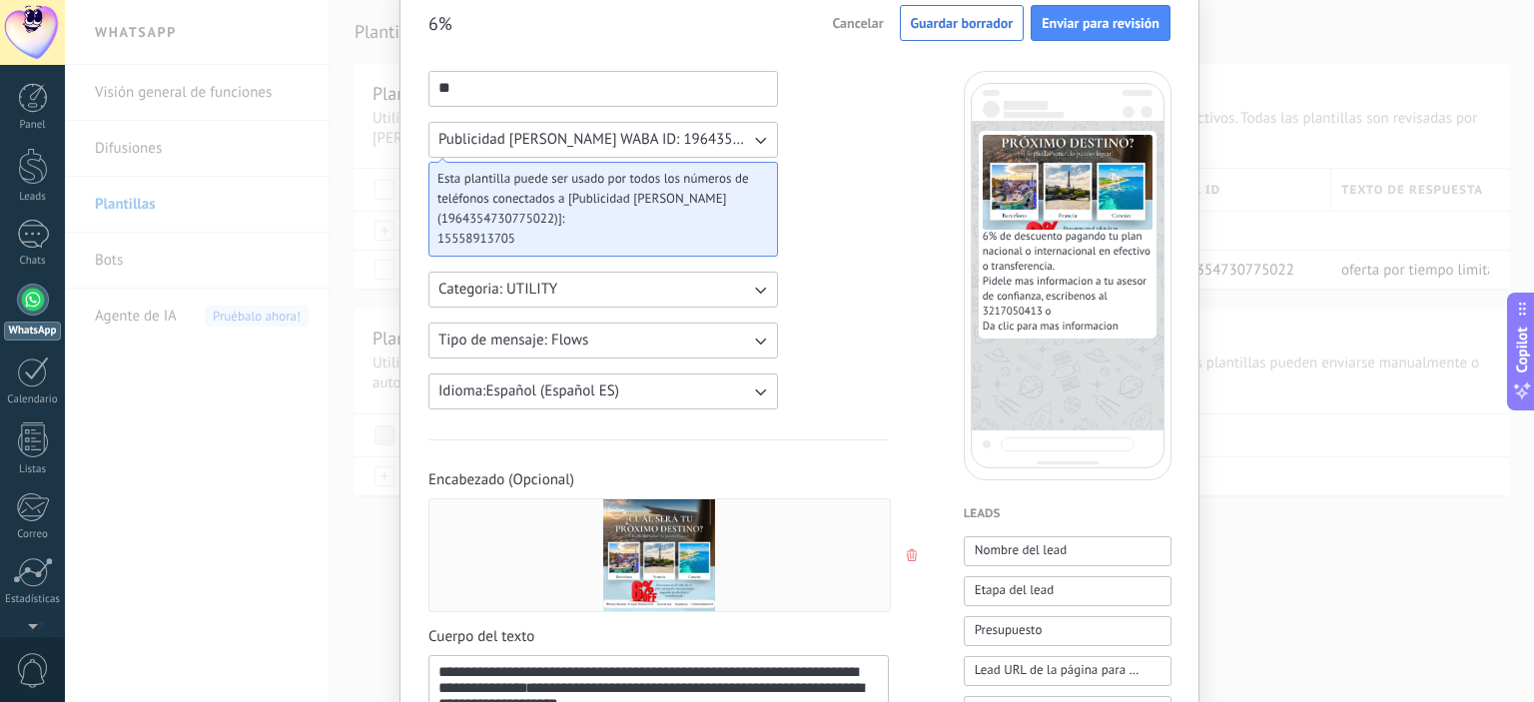
scroll to position [0, 0]
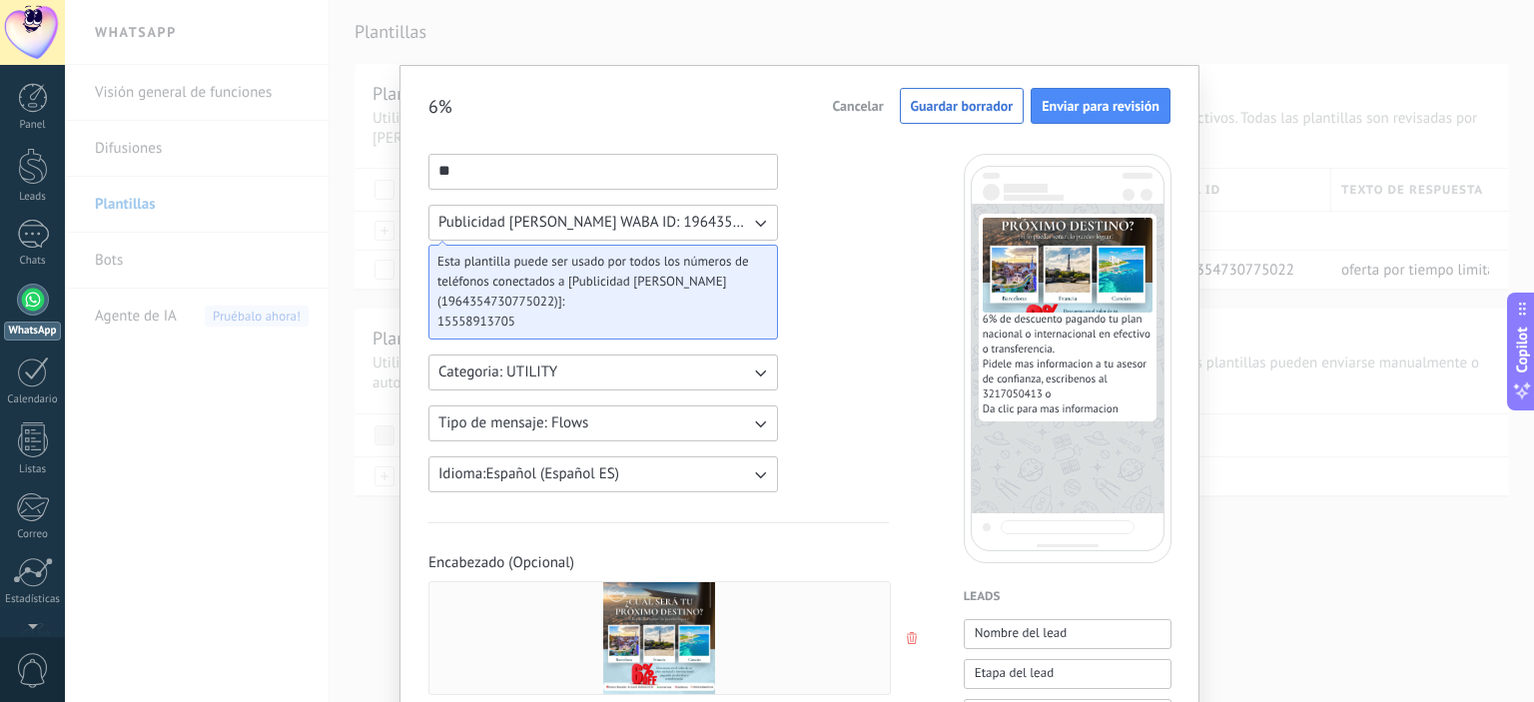
click at [665, 409] on button "Tipo de mensaje: Flows" at bounding box center [603, 423] width 350 height 36
click at [495, 416] on li "Custom" at bounding box center [596, 423] width 361 height 34
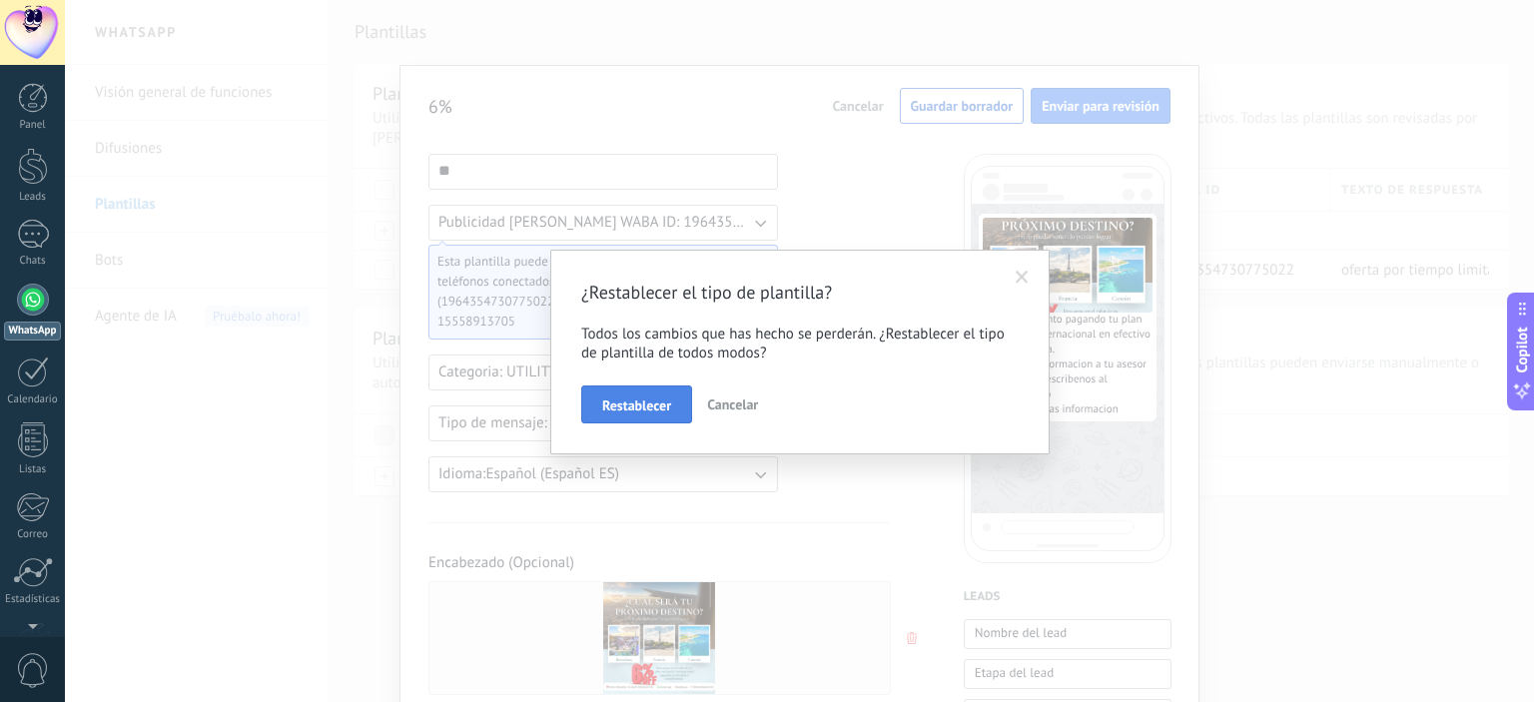
click at [628, 420] on button "Restablecer" at bounding box center [636, 404] width 111 height 38
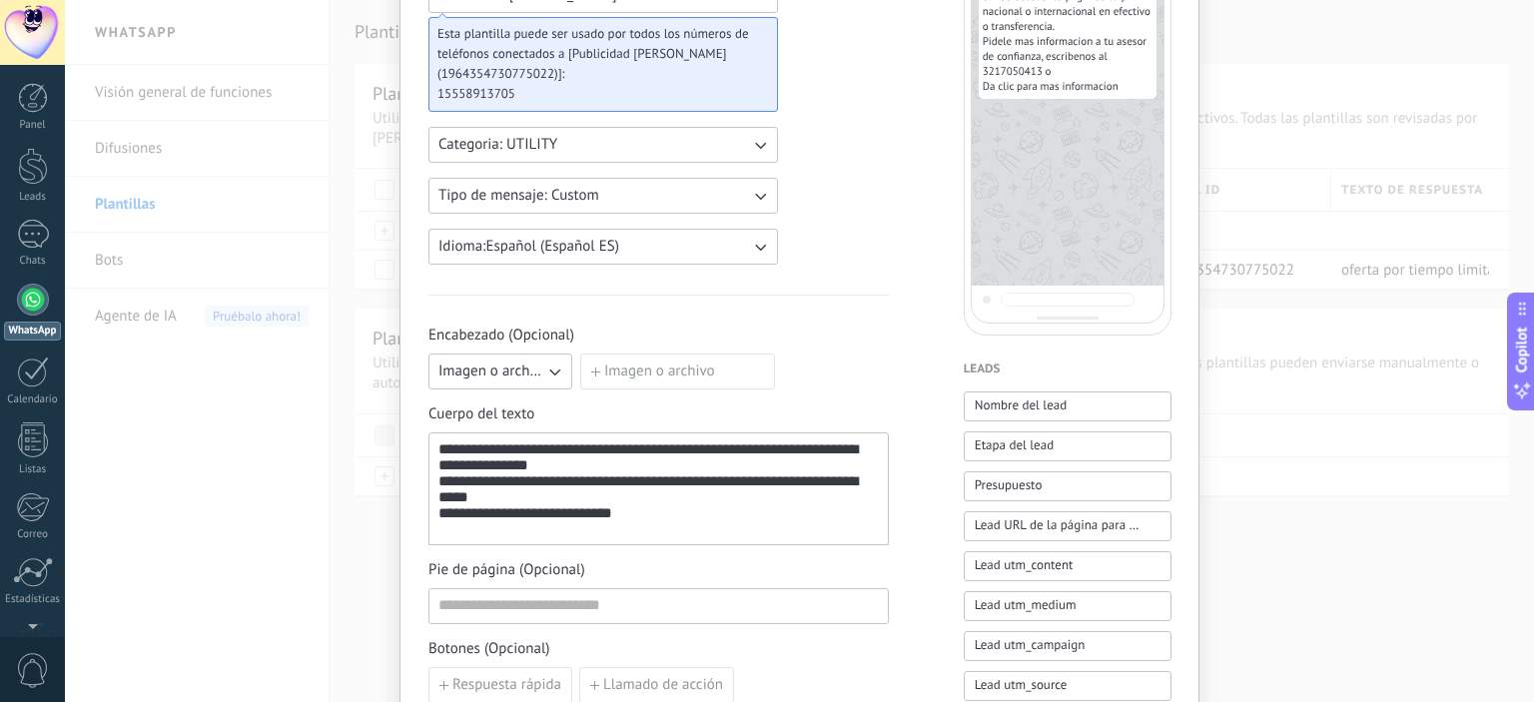
scroll to position [232, 0]
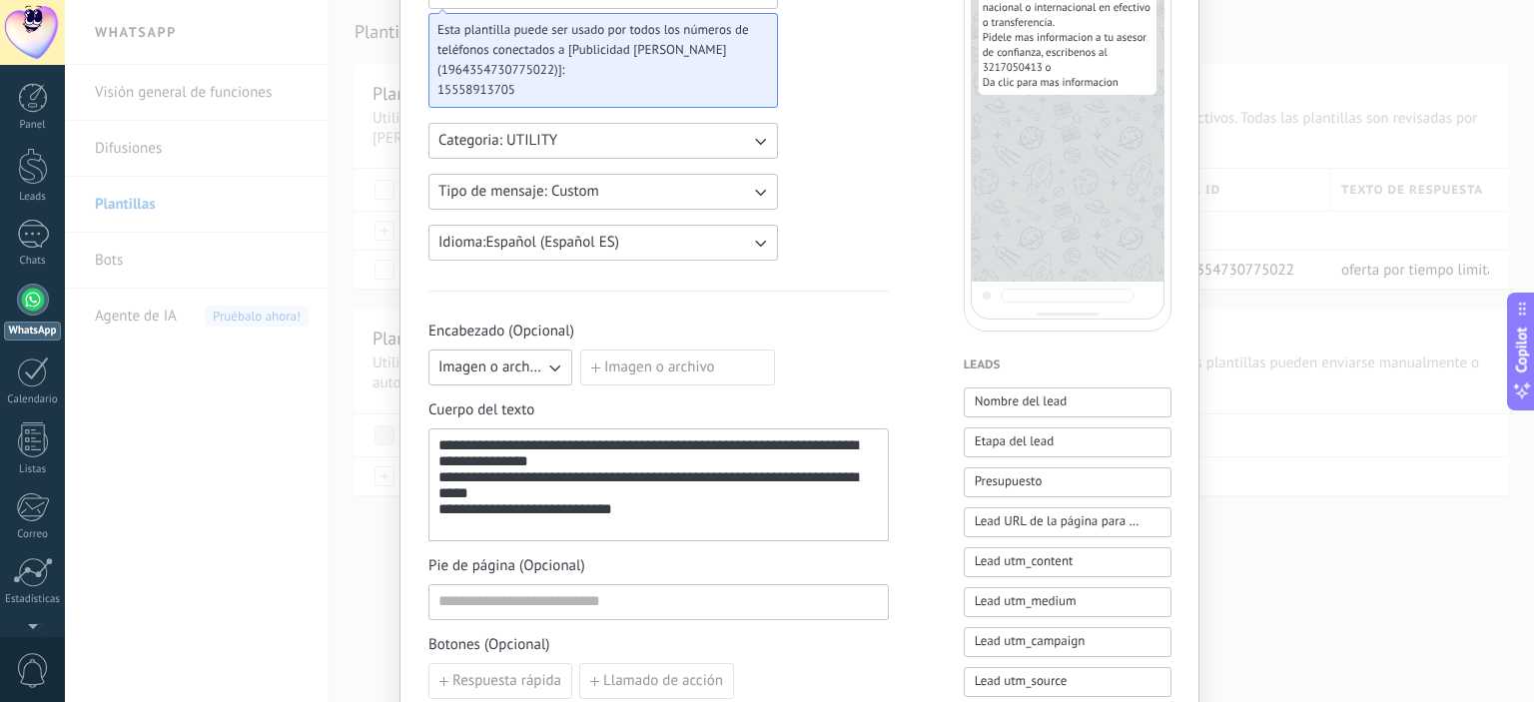
click at [634, 366] on label "Imagen o archivo" at bounding box center [677, 368] width 195 height 36
click at [580, 350] on input "Imagen o archivo" at bounding box center [580, 350] width 0 height 0
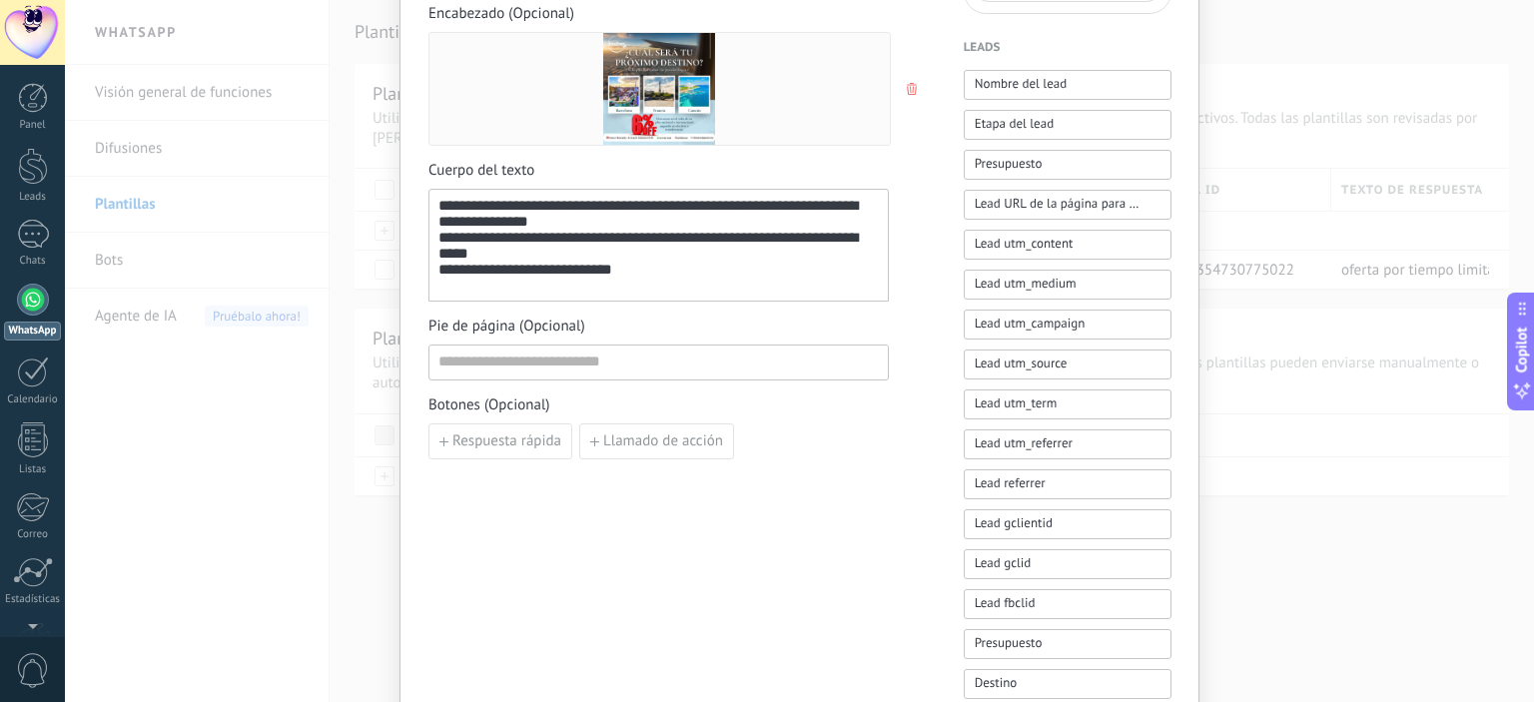
scroll to position [563, 0]
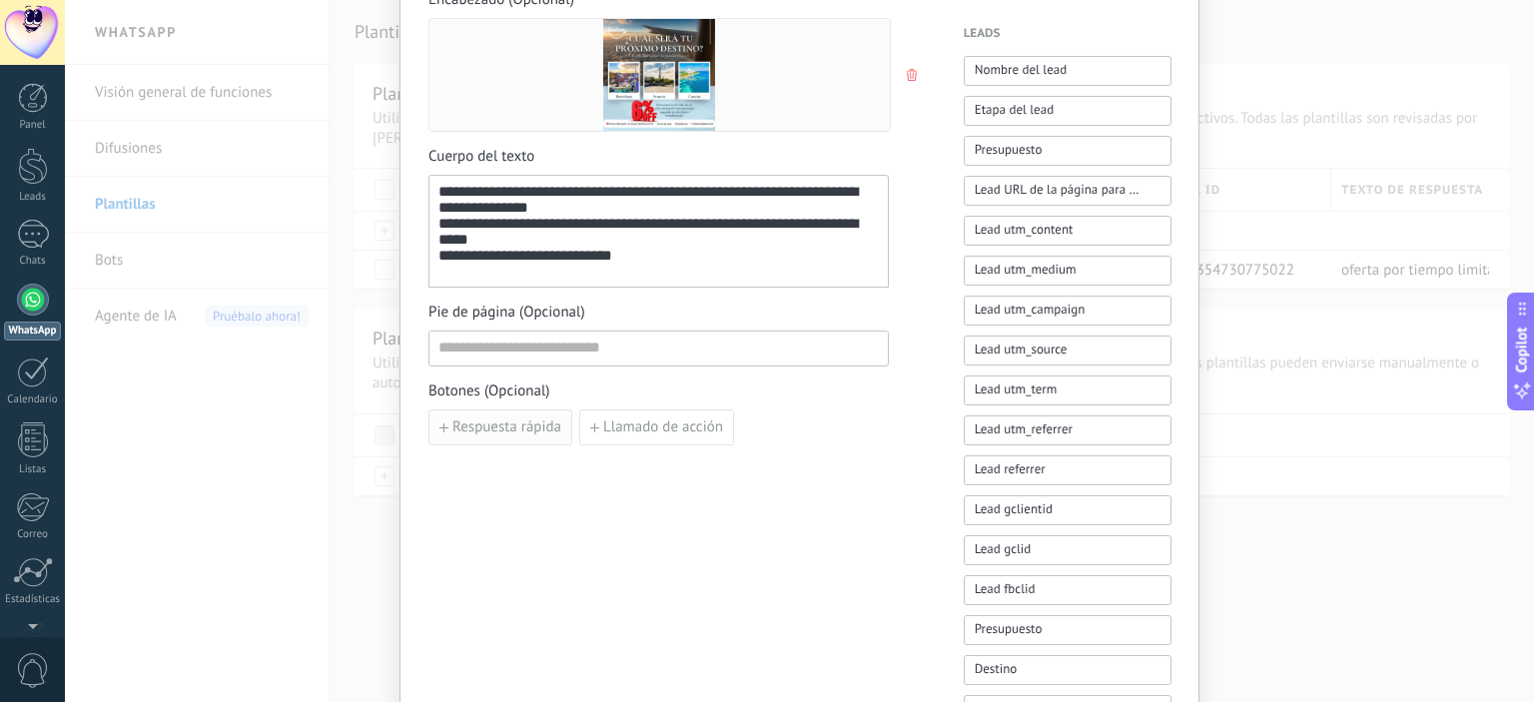
click at [509, 427] on span "Respuesta rápida" at bounding box center [506, 427] width 109 height 14
click at [674, 432] on button "button" at bounding box center [677, 427] width 16 height 30
click at [639, 421] on span "Llamado de acción" at bounding box center [663, 427] width 120 height 14
click at [497, 429] on input at bounding box center [540, 426] width 223 height 32
type input "*"
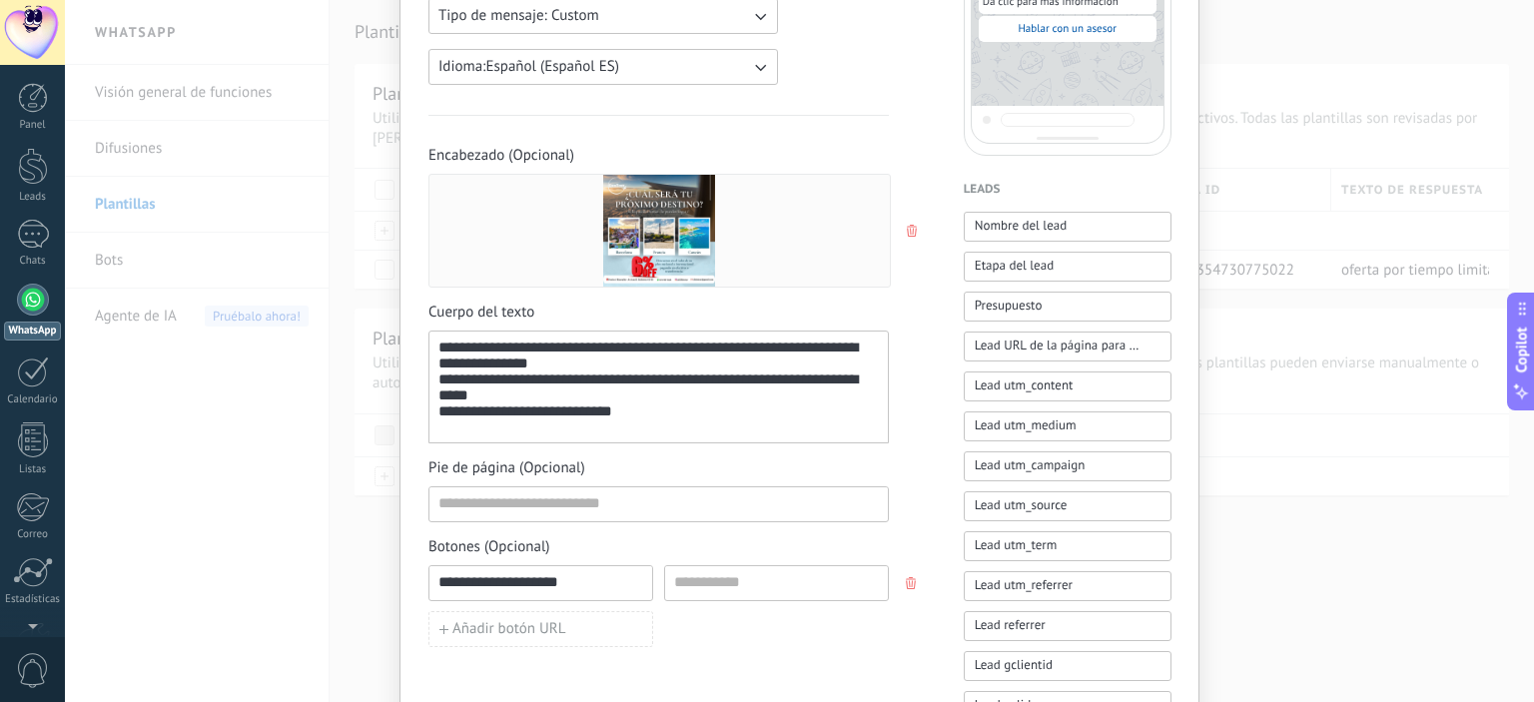
scroll to position [438, 0]
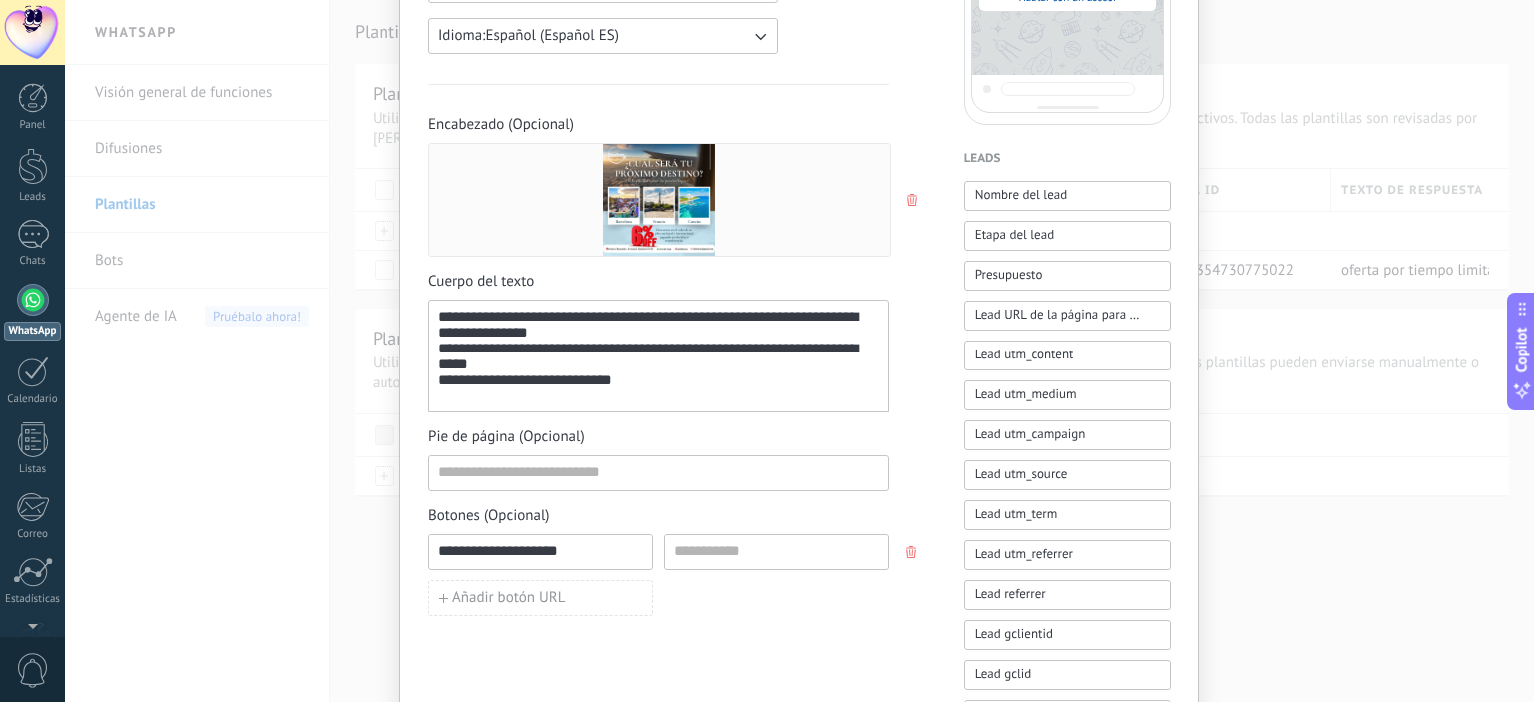
type input "**********"
click at [750, 541] on input at bounding box center [776, 551] width 223 height 32
paste input "**********"
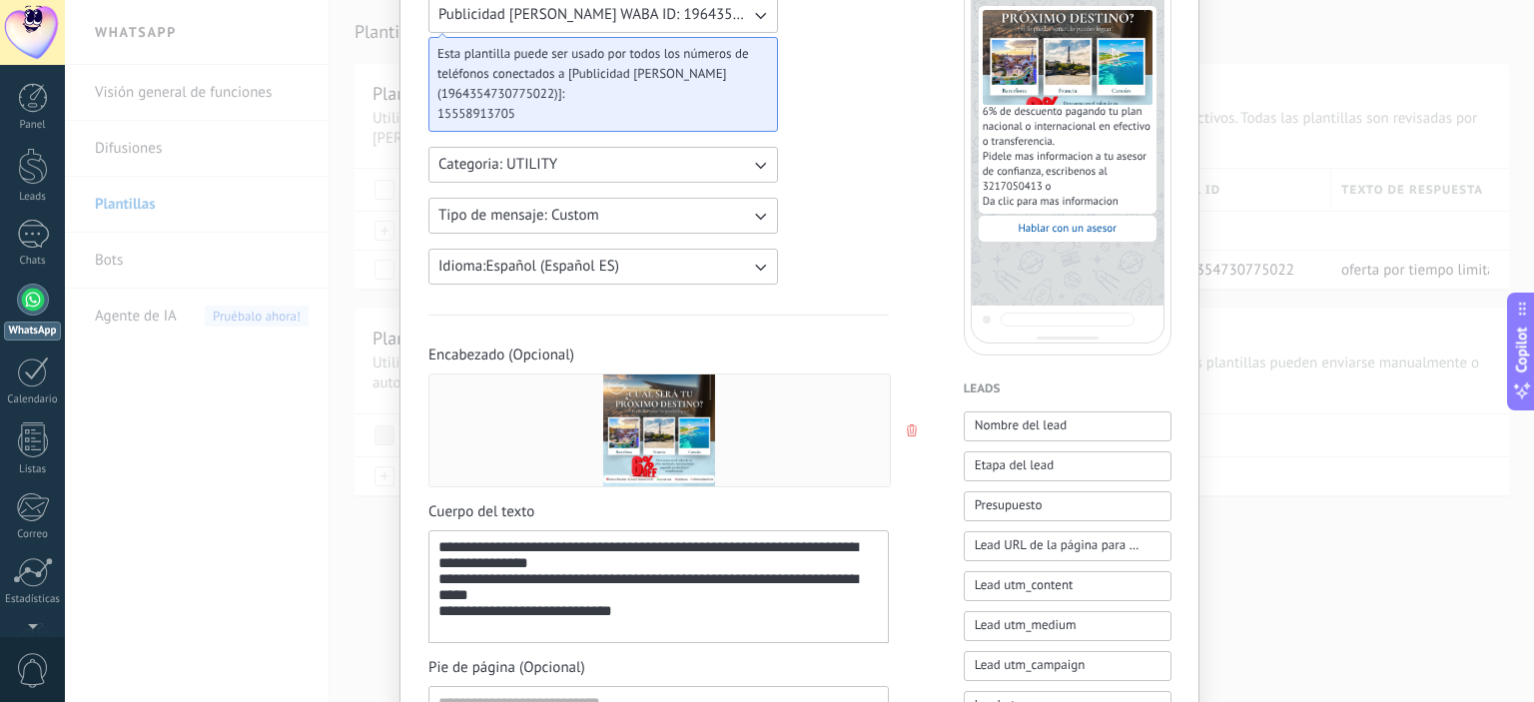
scroll to position [0, 0]
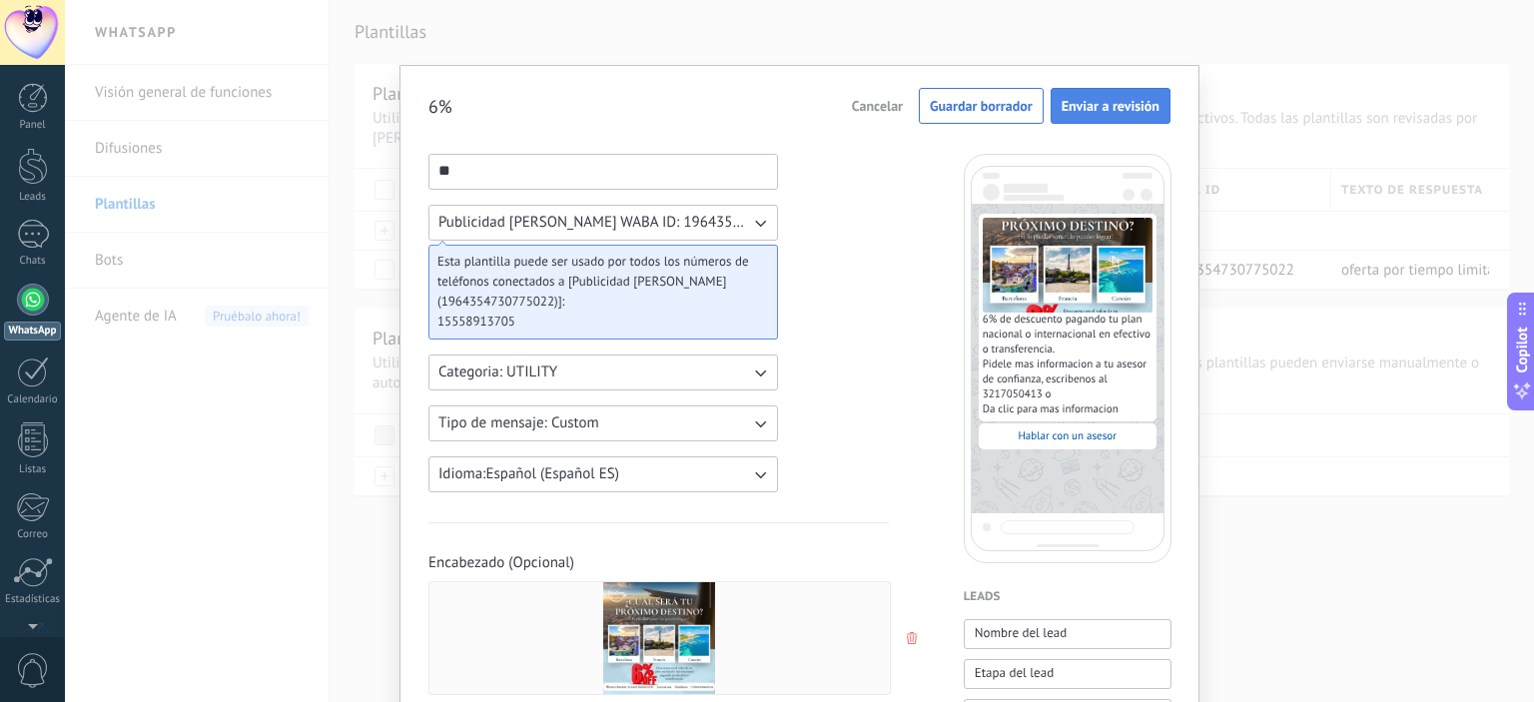
type input "**********"
click at [1120, 106] on span "Enviar a revisión" at bounding box center [1111, 106] width 98 height 14
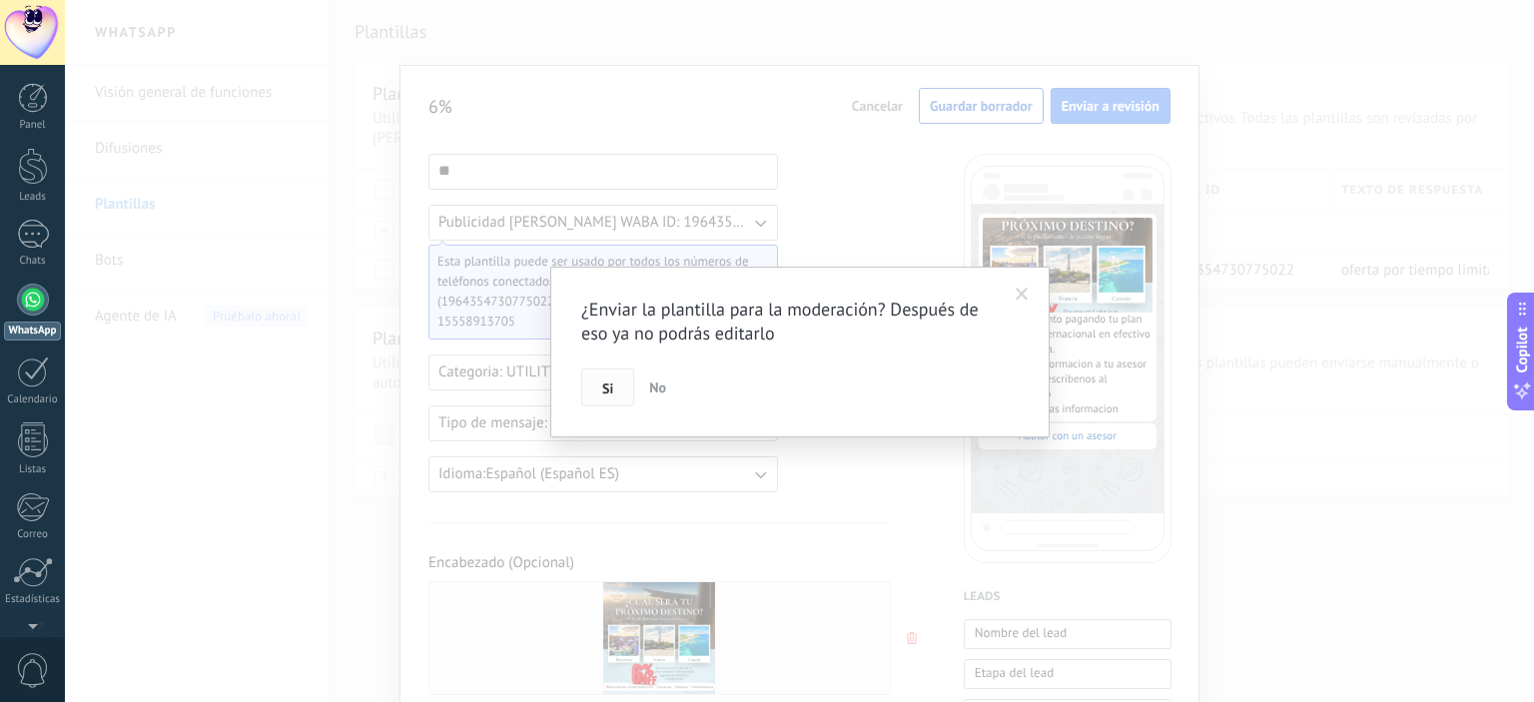
click at [603, 392] on span "Si" at bounding box center [607, 388] width 11 height 14
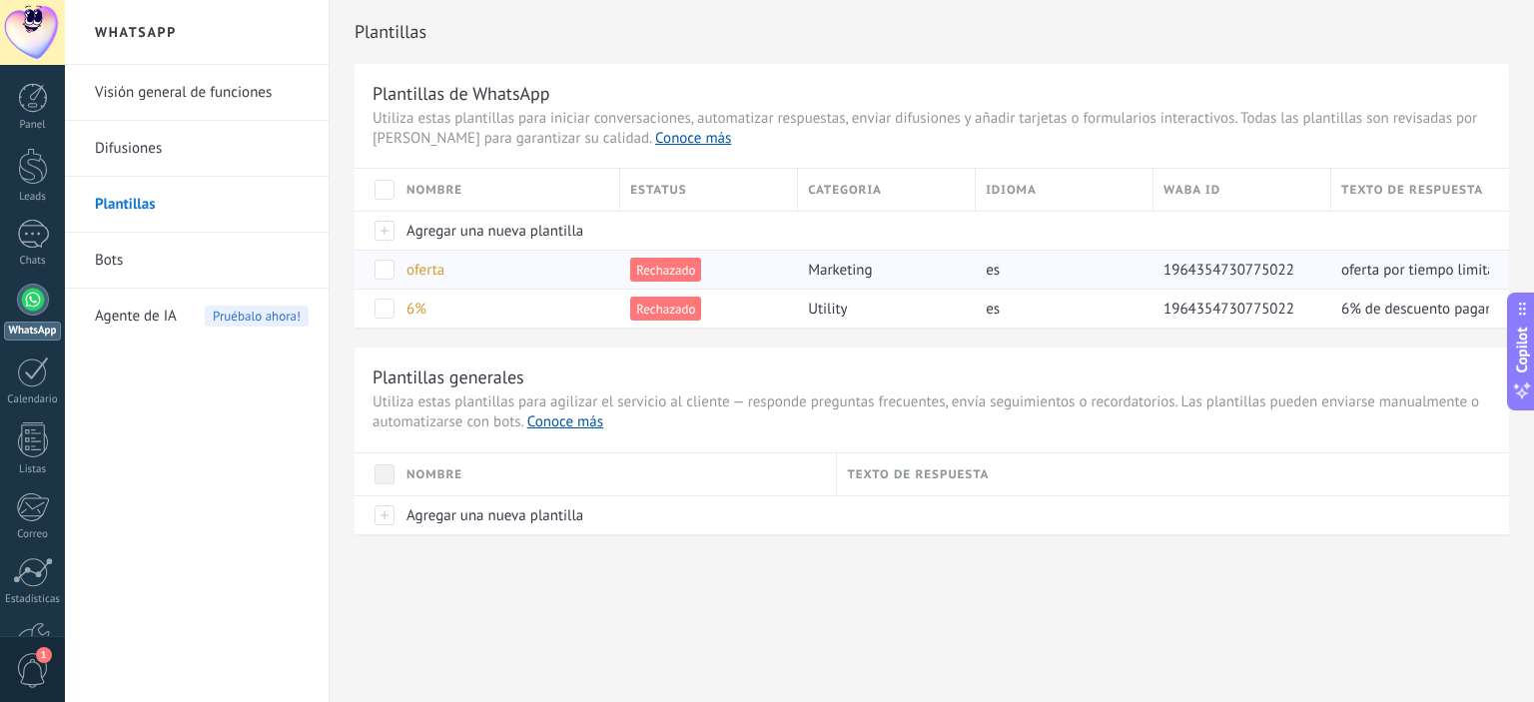
click at [385, 270] on span at bounding box center [384, 270] width 20 height 20
click at [382, 307] on span at bounding box center [384, 309] width 20 height 20
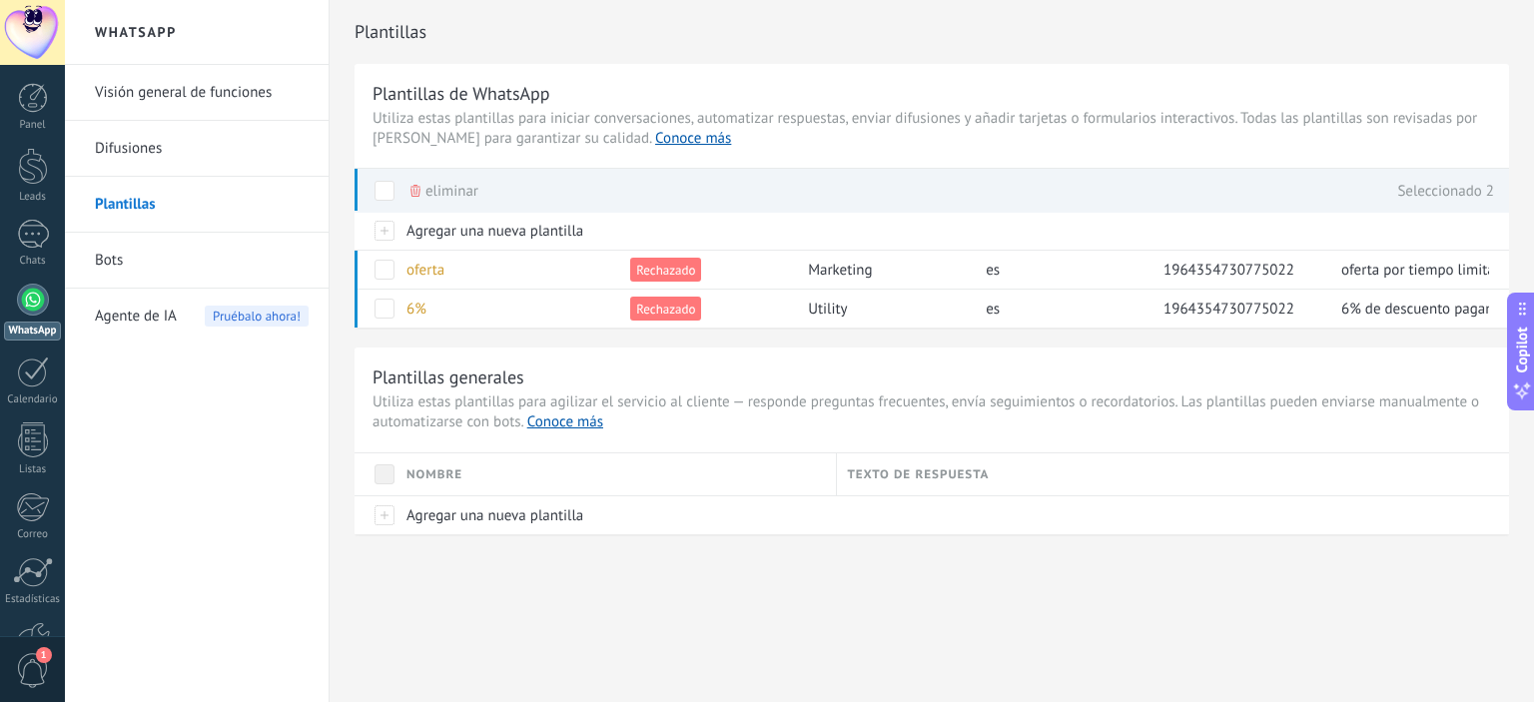
click at [436, 187] on span "eliminar" at bounding box center [451, 191] width 53 height 39
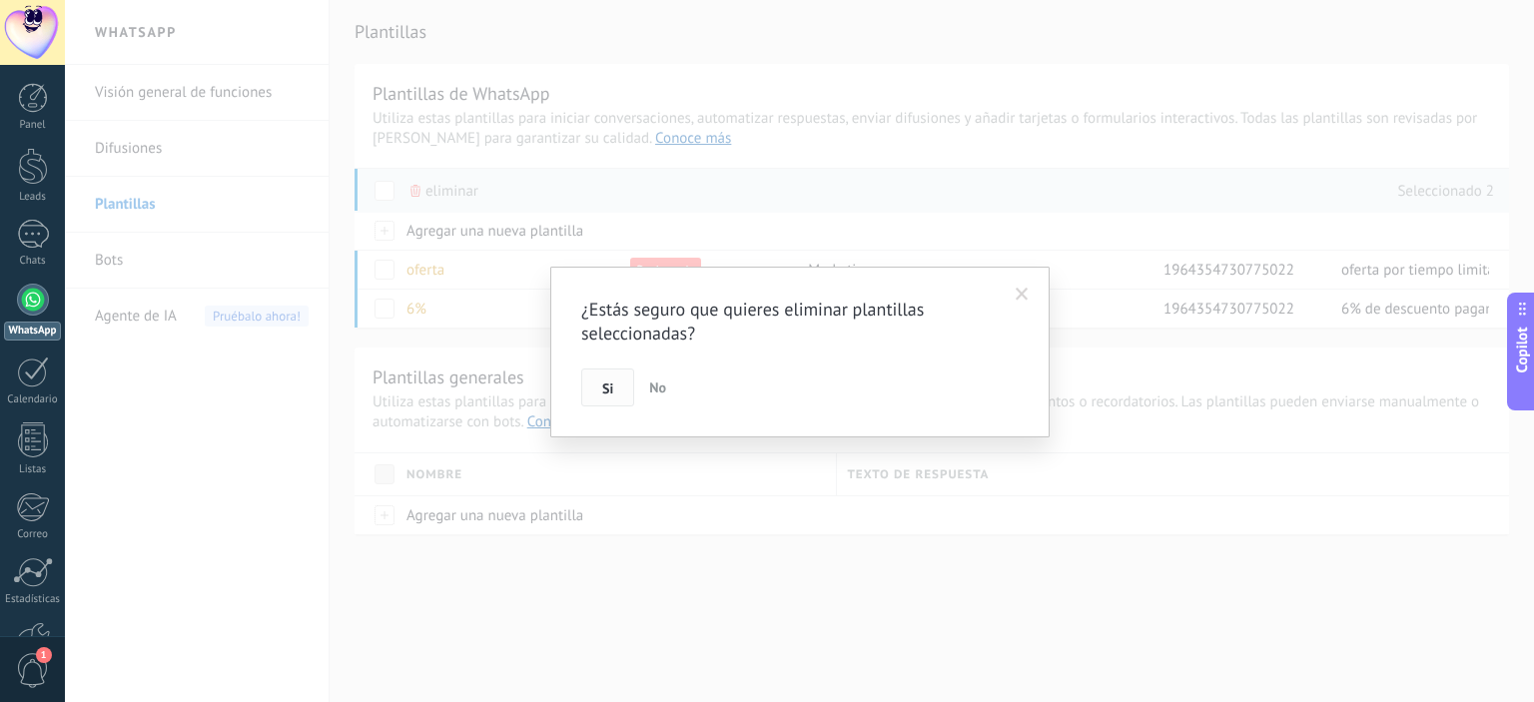
click at [605, 389] on span "Si" at bounding box center [607, 388] width 11 height 14
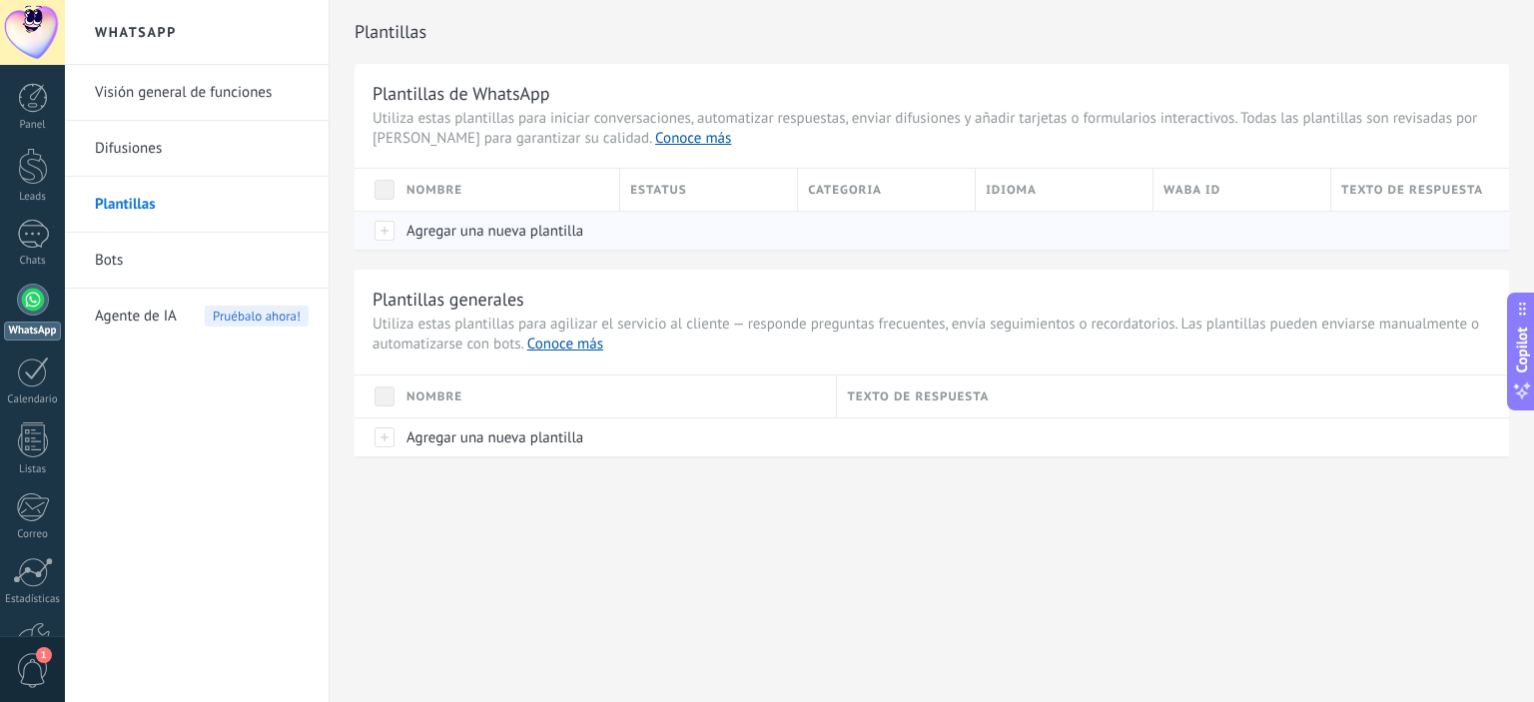
click at [394, 226] on div at bounding box center [376, 230] width 42 height 39
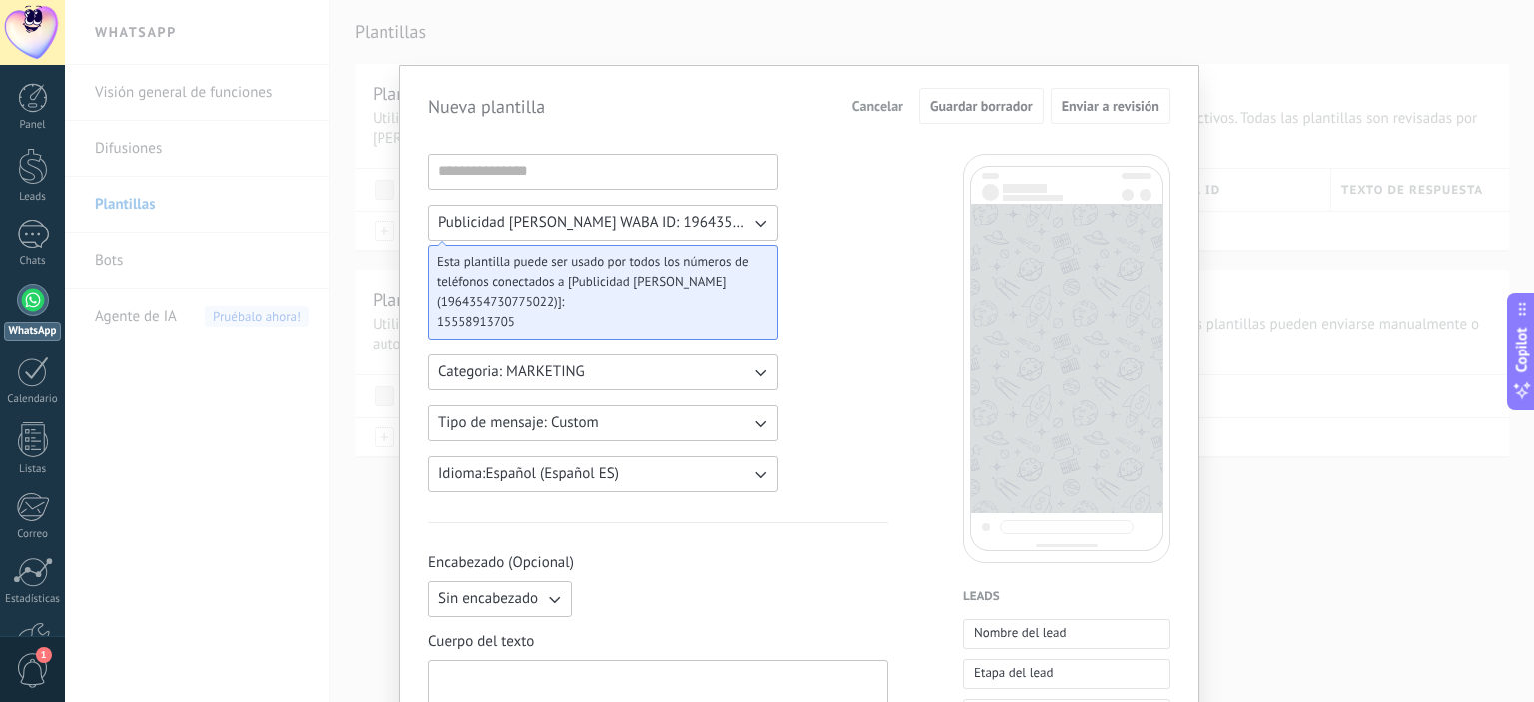
click at [567, 187] on div at bounding box center [603, 172] width 350 height 36
click at [567, 180] on input at bounding box center [603, 171] width 348 height 32
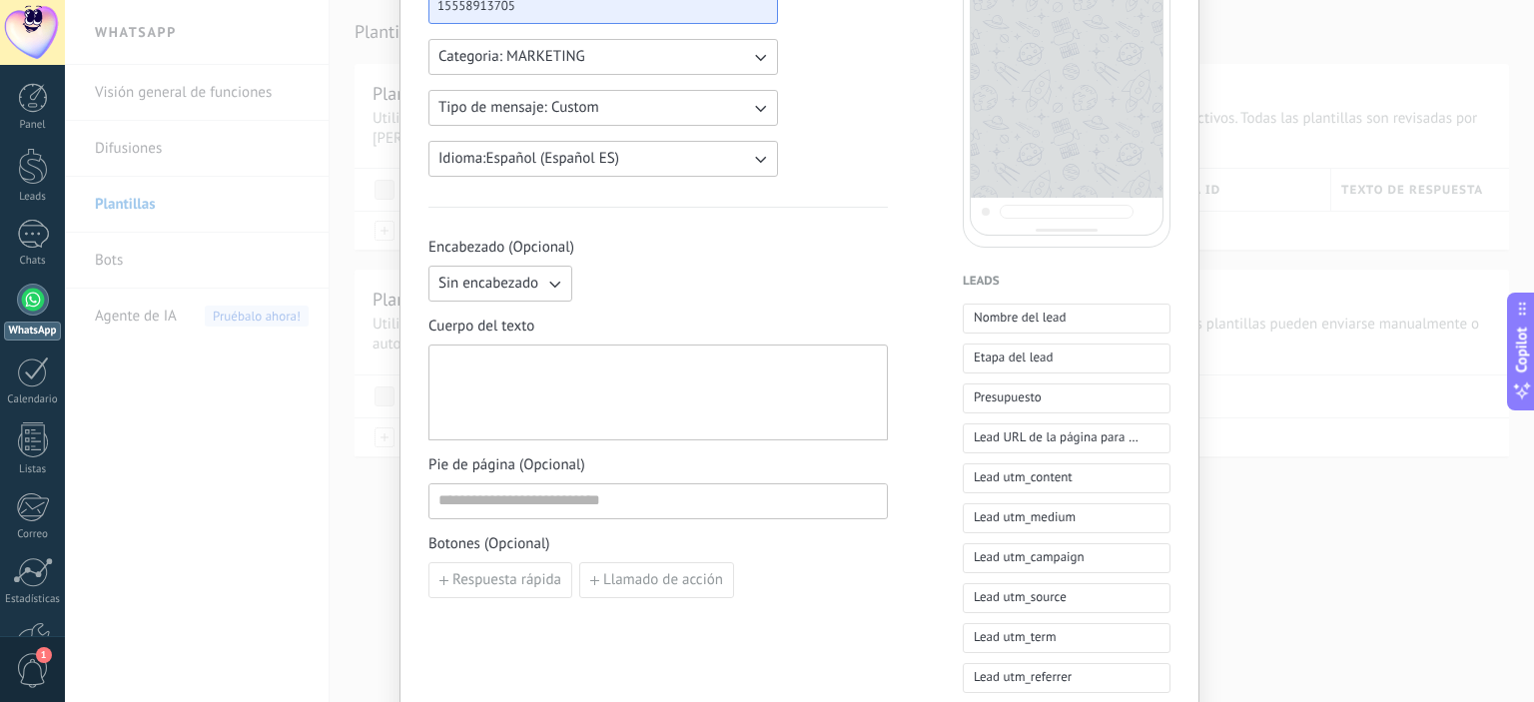
scroll to position [320, 0]
type input "**"
click at [553, 280] on icon "button" at bounding box center [554, 281] width 11 height 7
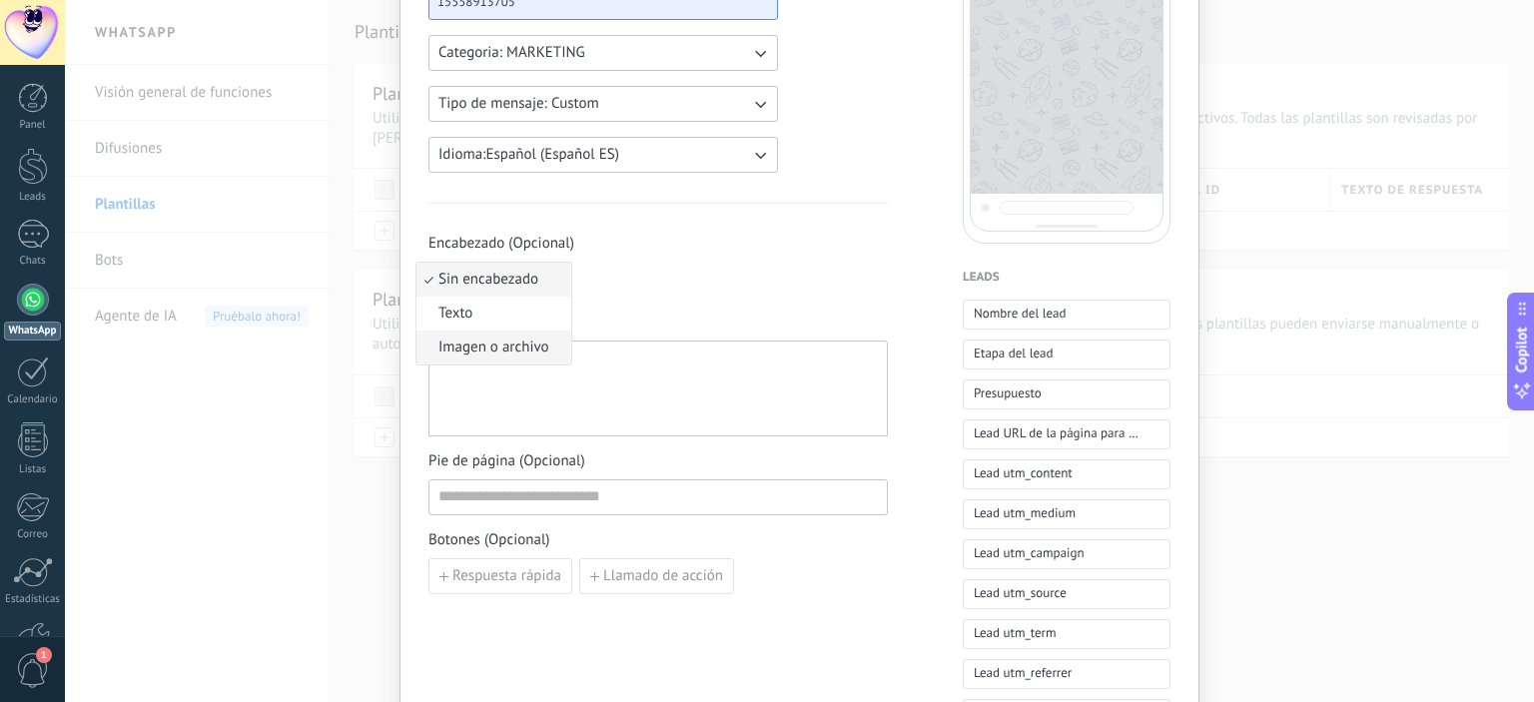
click at [489, 350] on span "Imagen o archivo" at bounding box center [493, 348] width 111 height 20
click at [652, 278] on label "Imagen o archivo" at bounding box center [677, 280] width 195 height 36
click at [580, 262] on input "Imagen o archivo" at bounding box center [580, 262] width 0 height 0
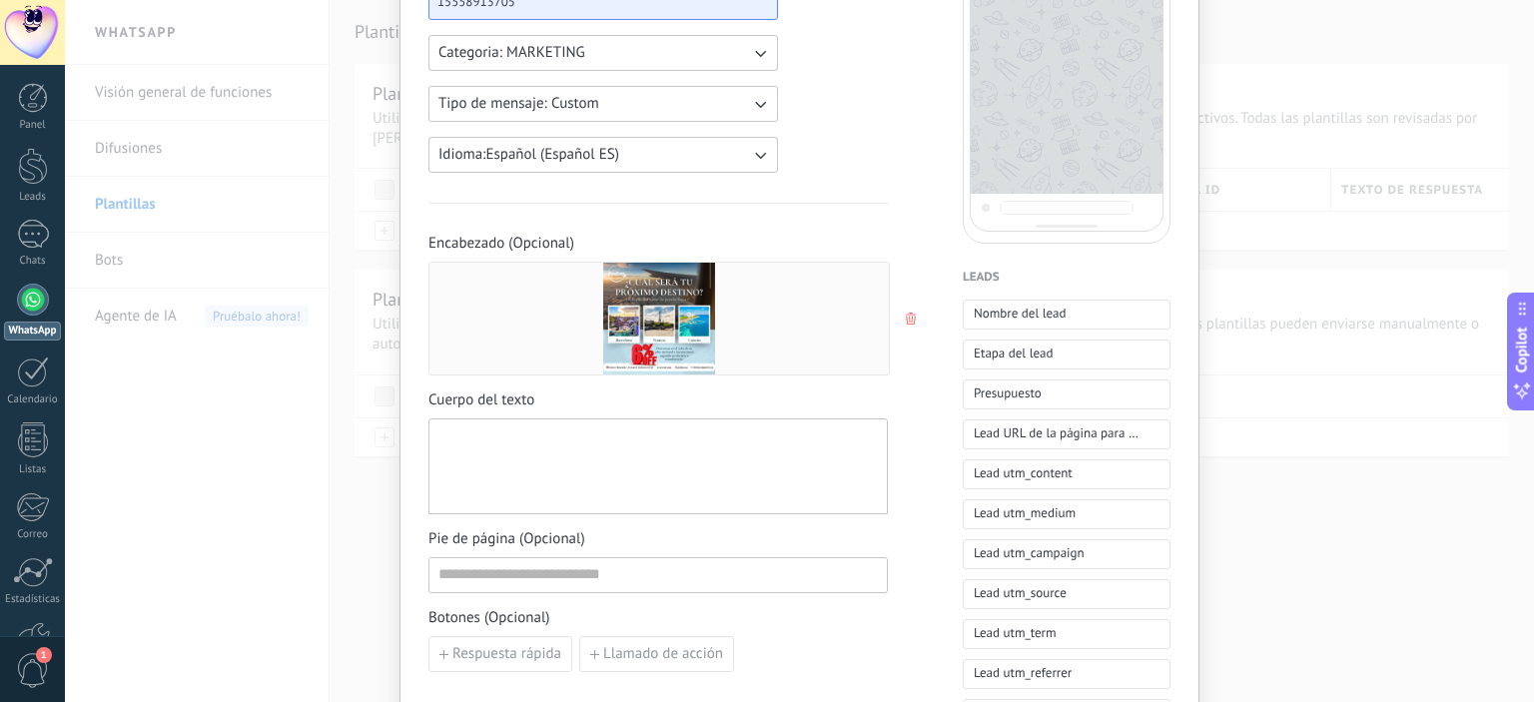
click at [518, 438] on div at bounding box center [657, 466] width 439 height 79
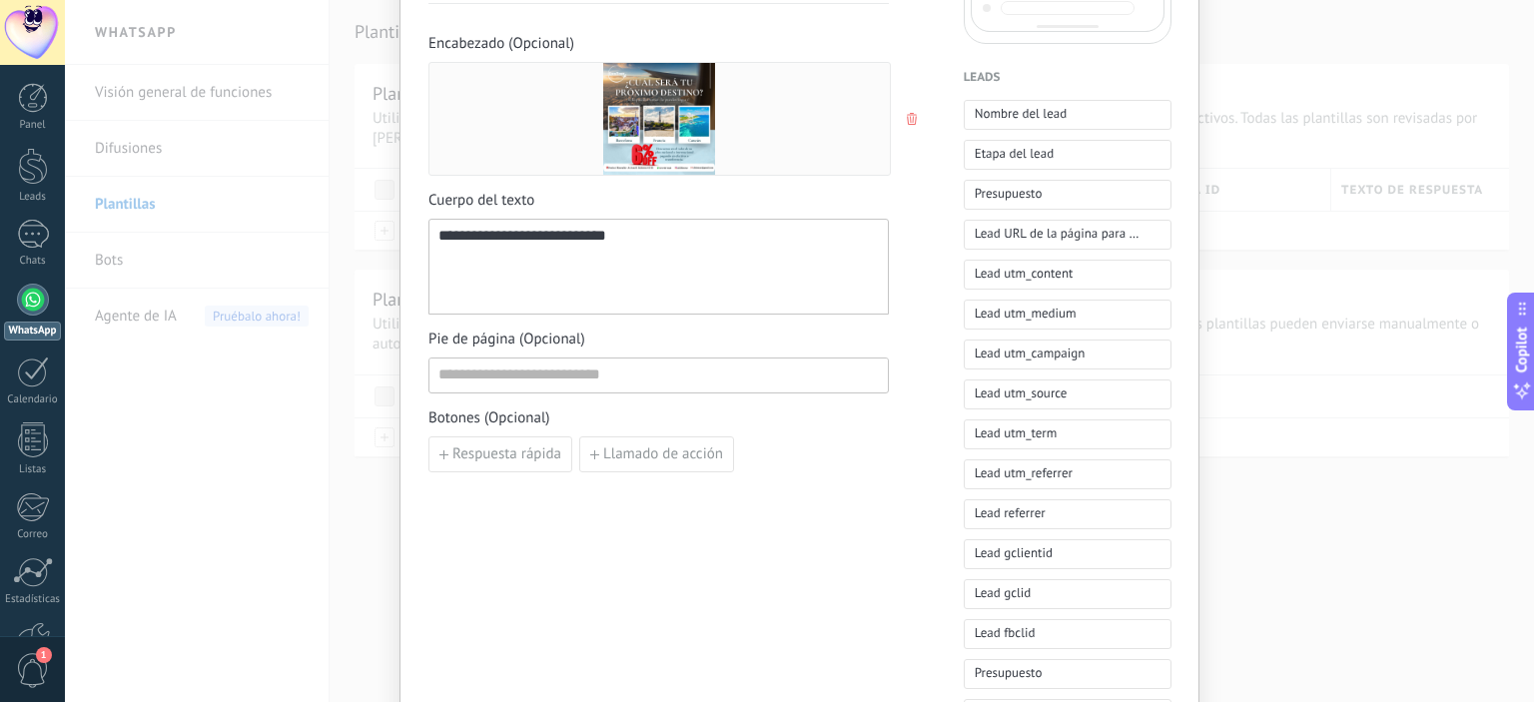
scroll to position [531, 0]
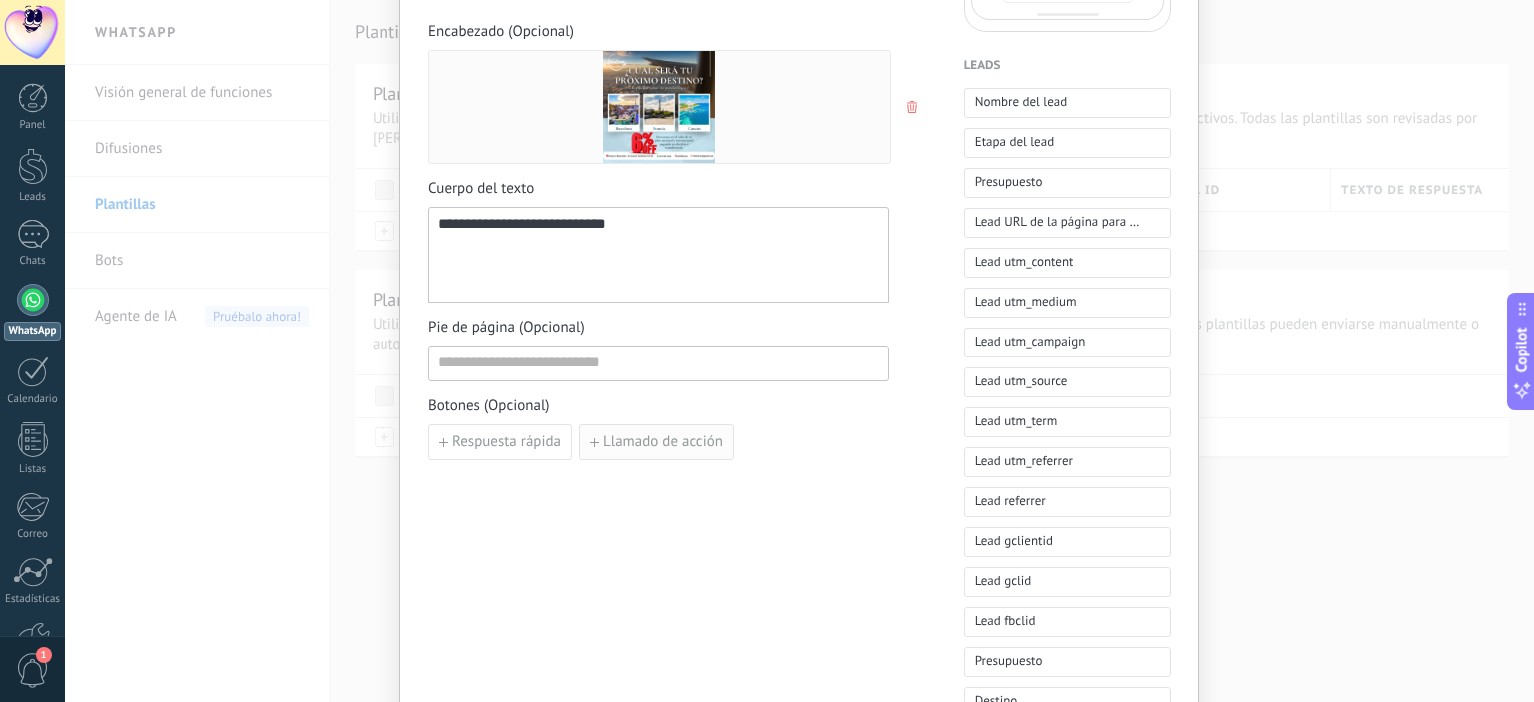
click at [649, 441] on span "Llamado de acción" at bounding box center [663, 442] width 120 height 14
click at [613, 437] on input at bounding box center [540, 441] width 223 height 32
type input "**********"
click at [787, 441] on input at bounding box center [776, 441] width 223 height 32
paste input "**********"
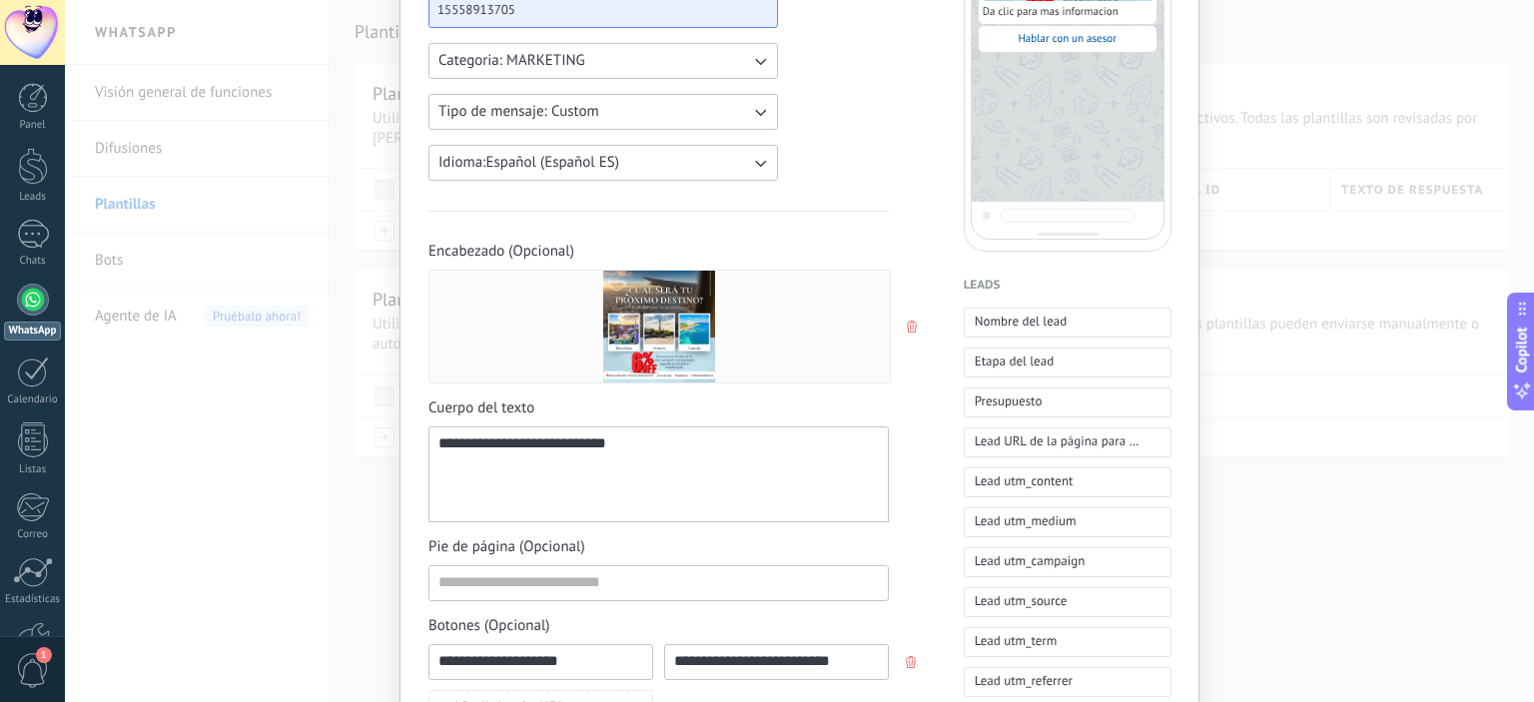
scroll to position [0, 0]
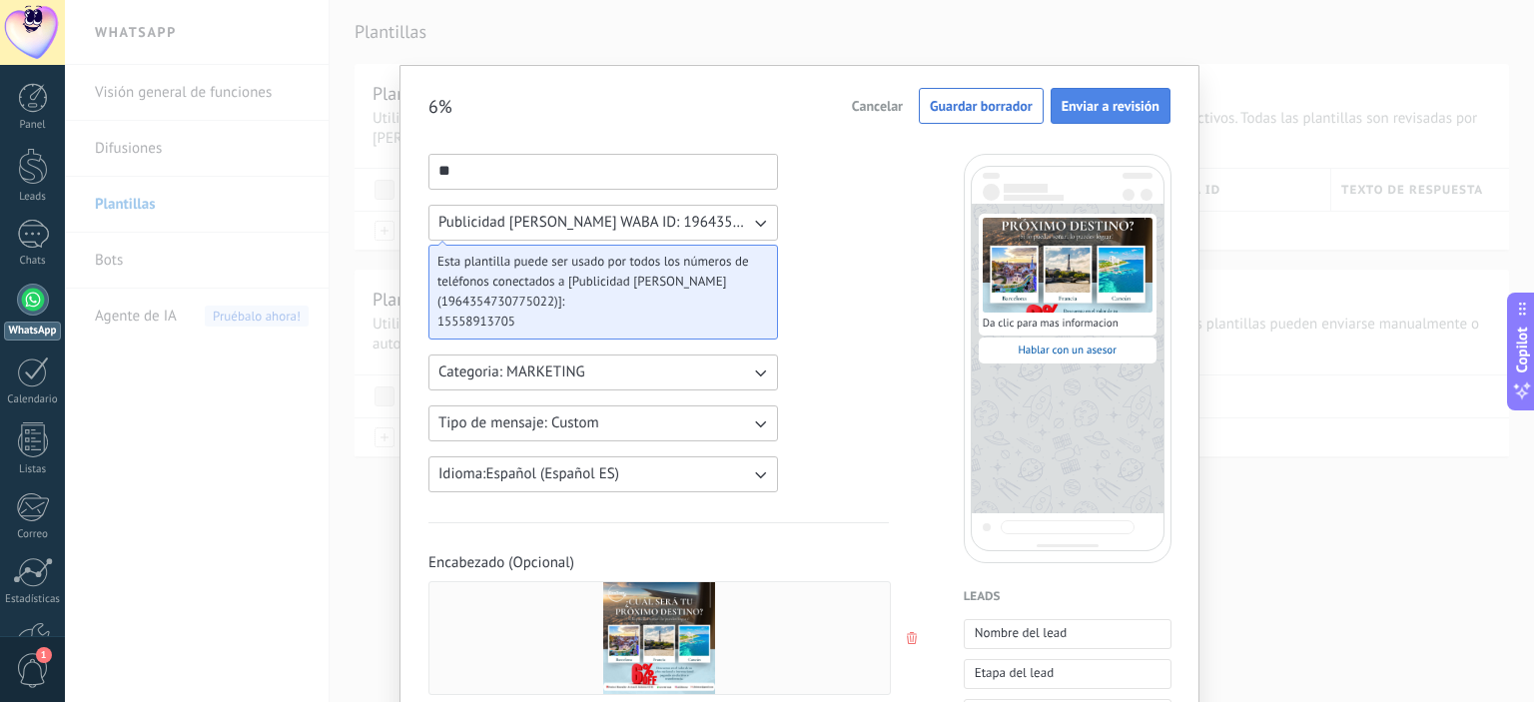
type input "**********"
click at [1135, 113] on span "Enviar a revisión" at bounding box center [1111, 106] width 98 height 14
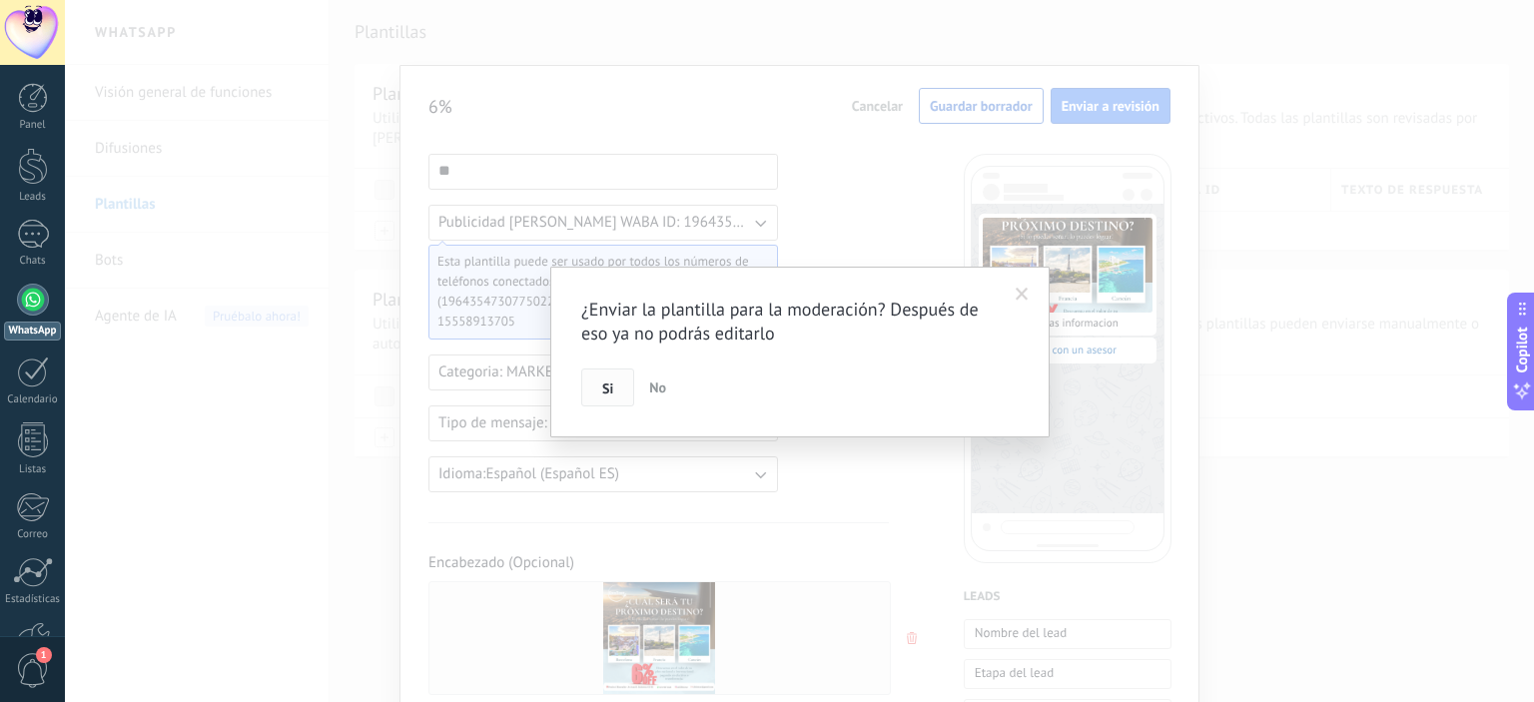
click at [609, 389] on span "Si" at bounding box center [607, 388] width 11 height 14
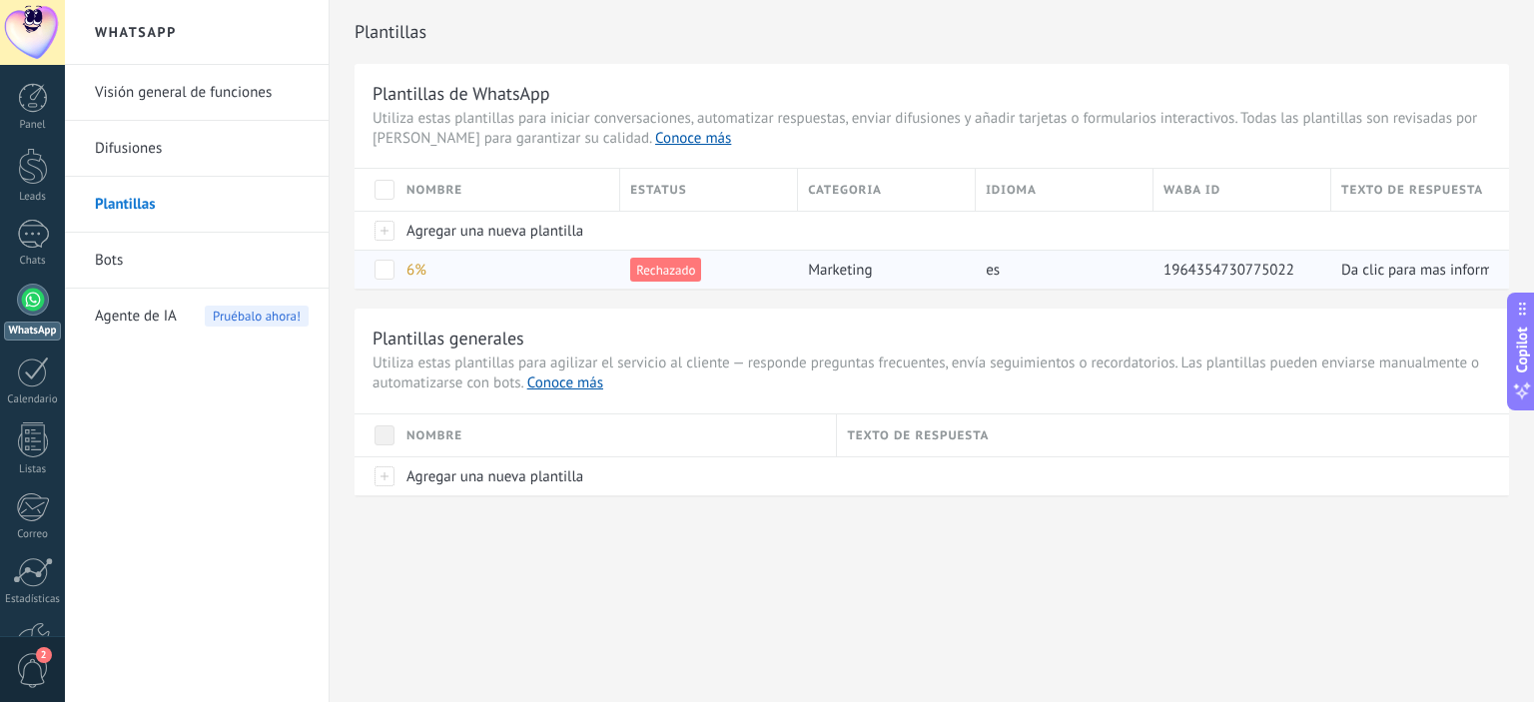
click at [385, 279] on div at bounding box center [384, 270] width 20 height 20
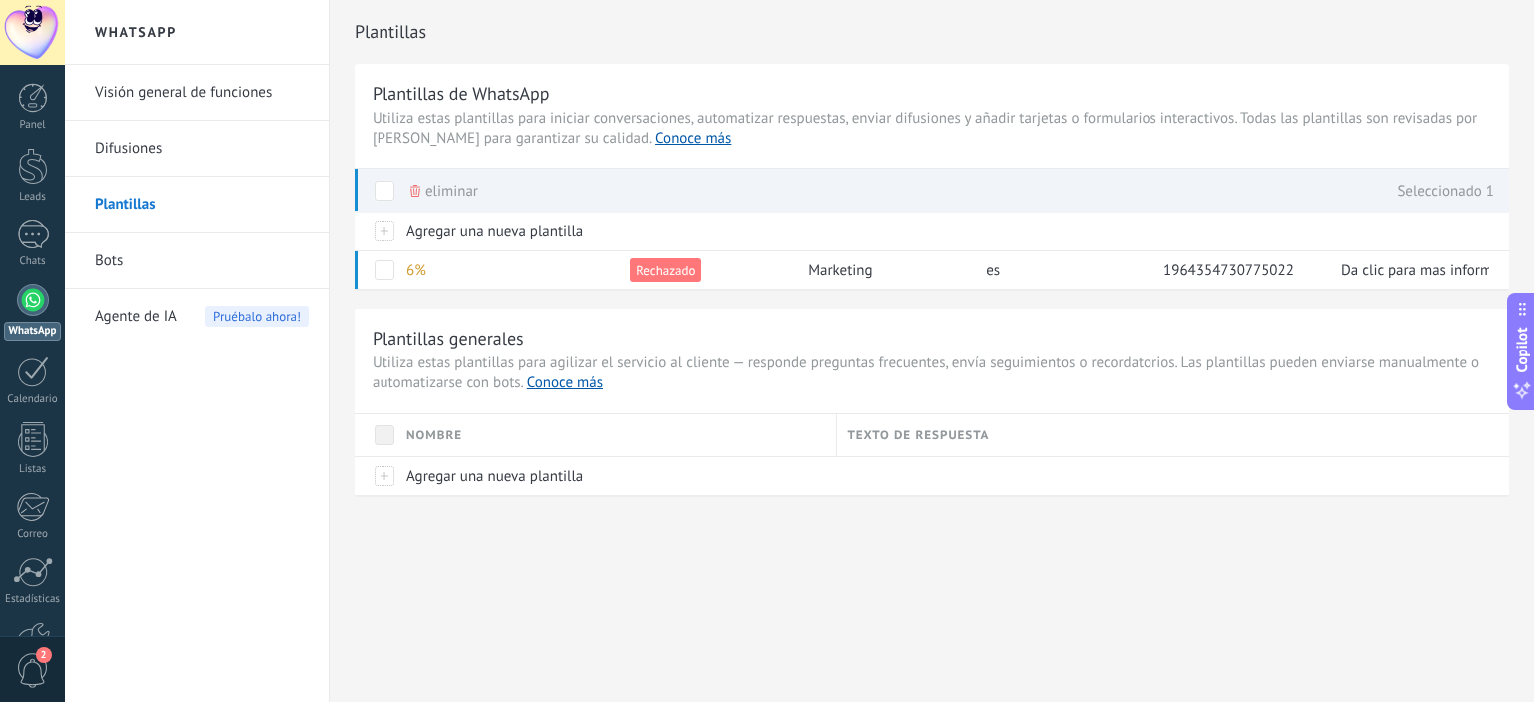
click at [430, 191] on span "eliminar" at bounding box center [451, 191] width 53 height 39
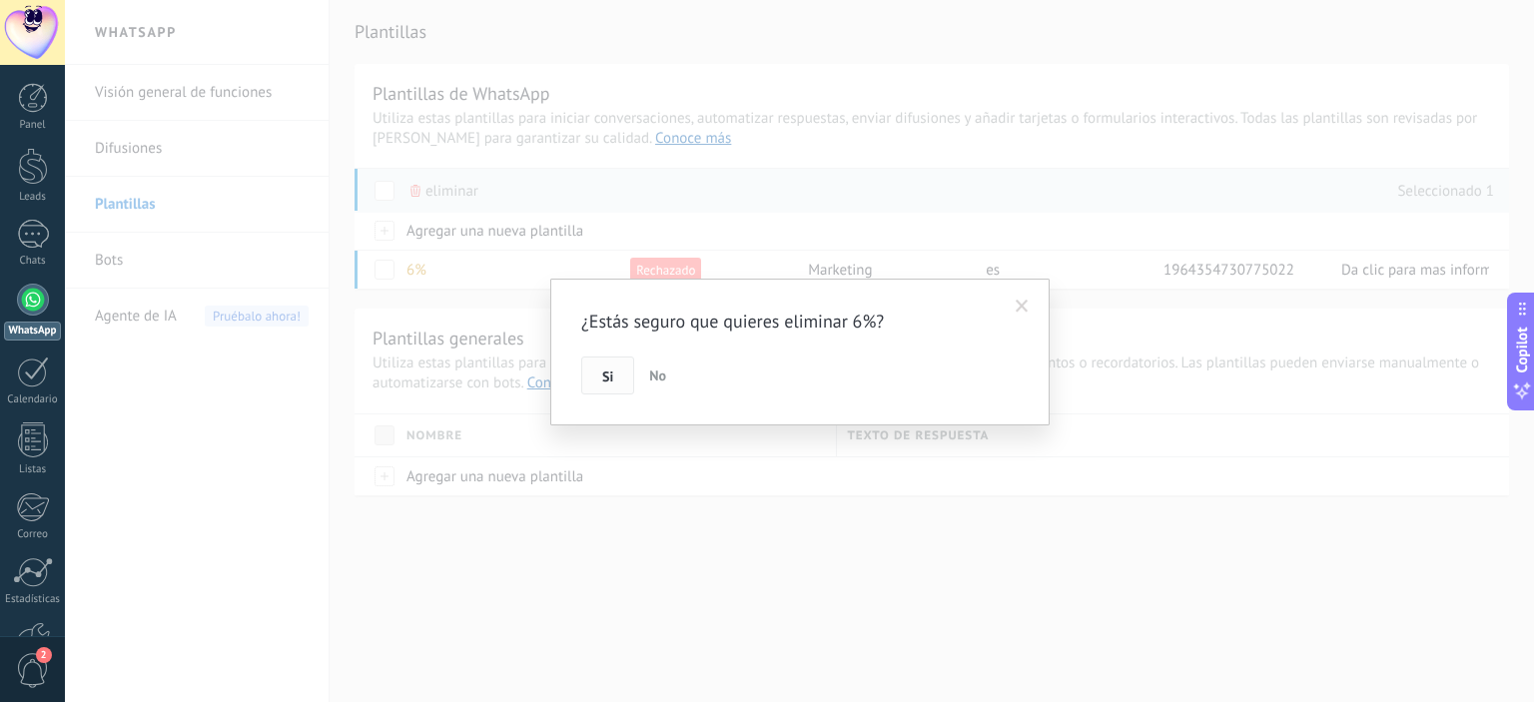
click at [614, 373] on button "Si" at bounding box center [607, 376] width 53 height 38
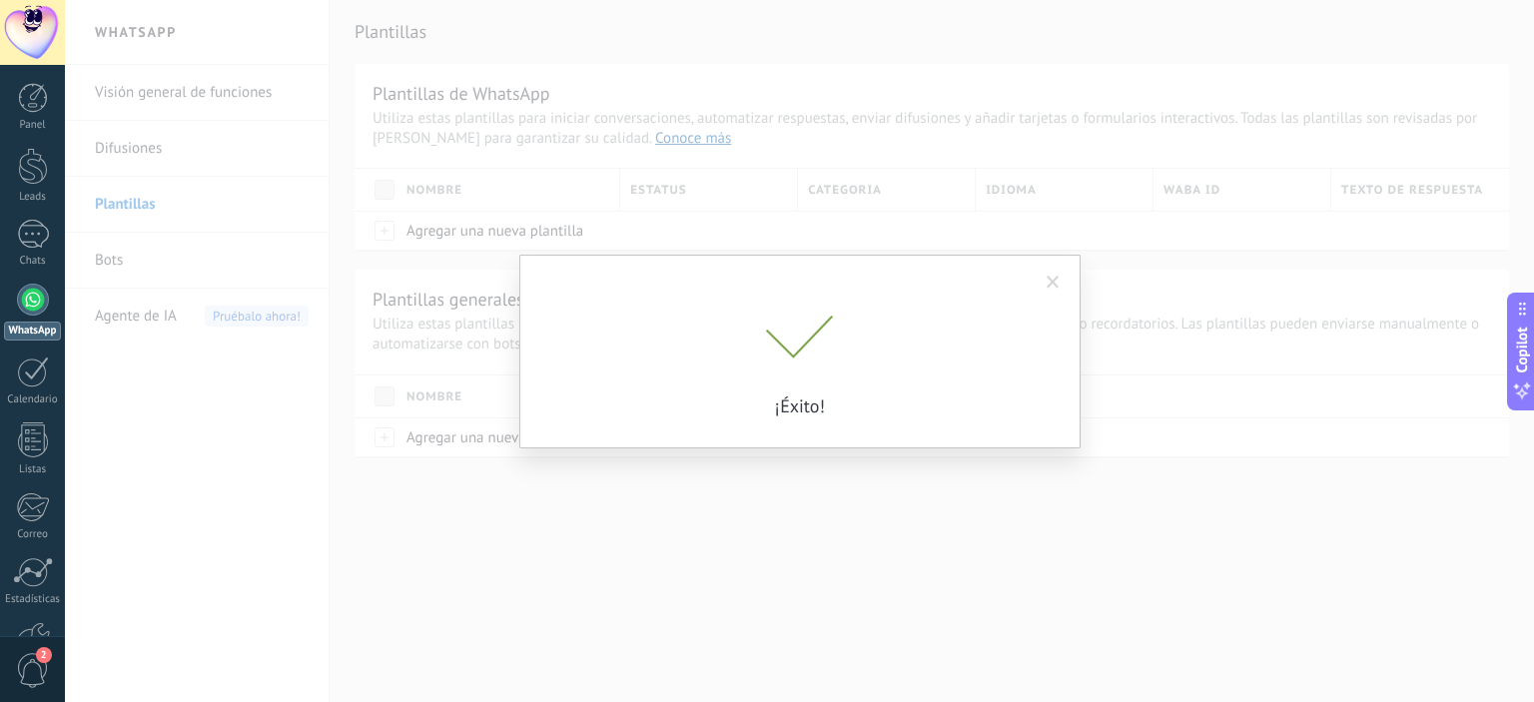
click at [186, 308] on div "¡Éxito!" at bounding box center [799, 351] width 1469 height 702
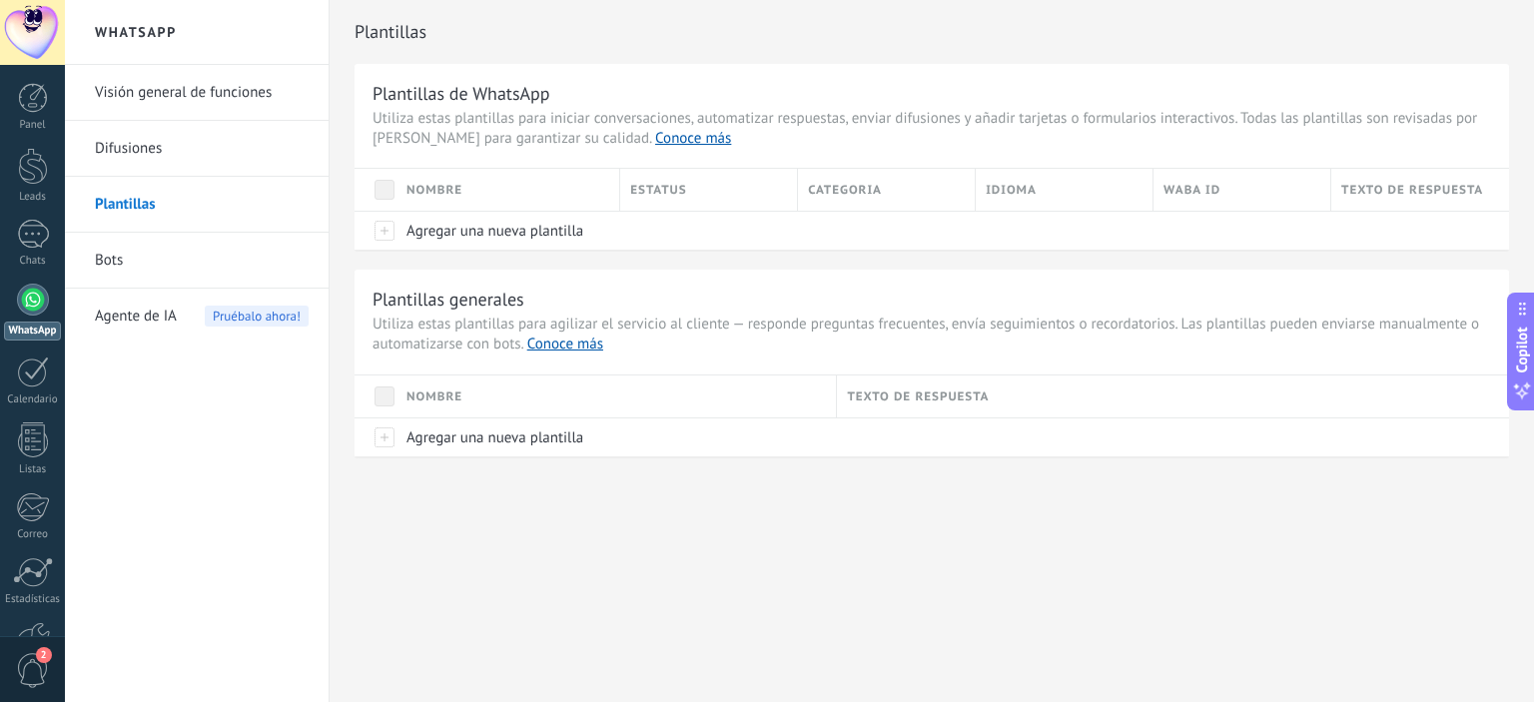
click at [174, 308] on span "Agente de IA" at bounding box center [136, 317] width 82 height 56
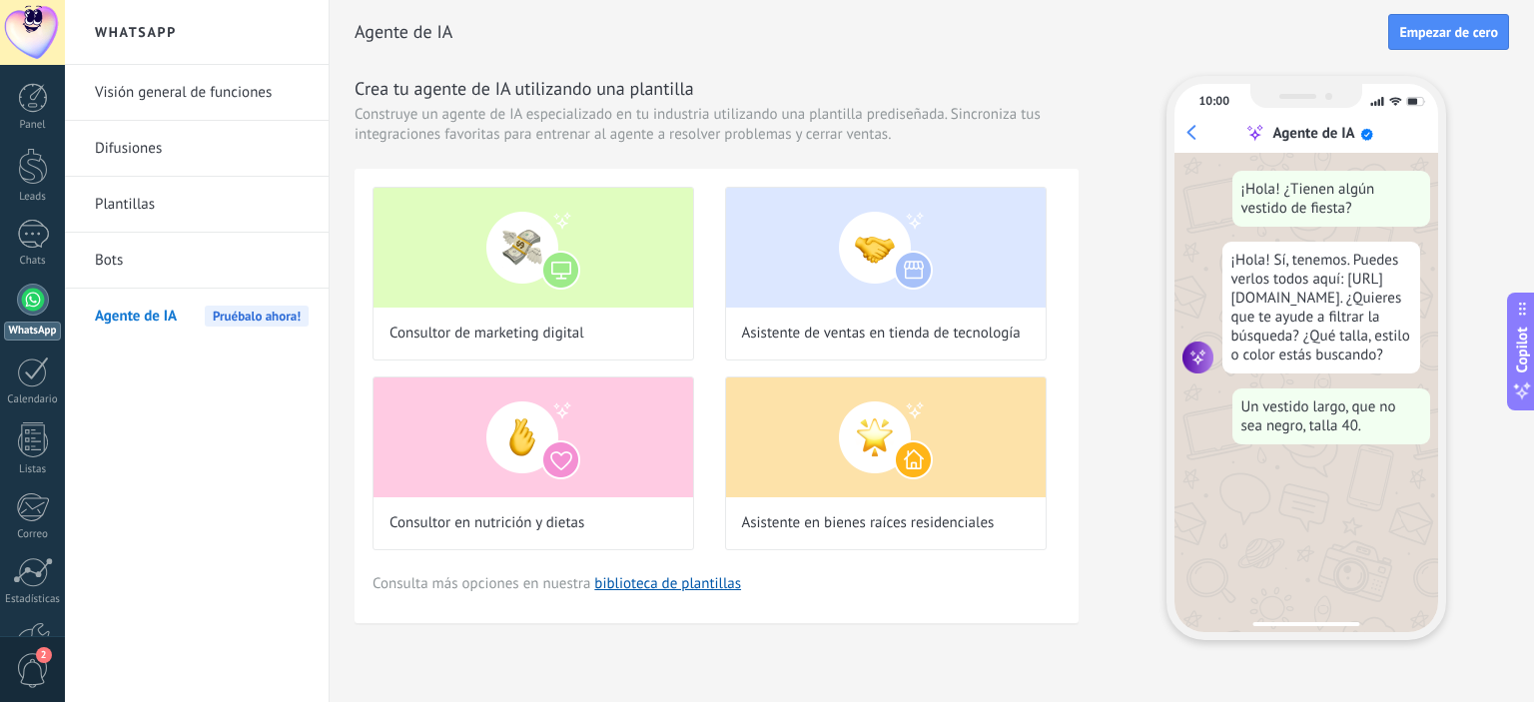
click at [142, 154] on link "Difusiones" at bounding box center [202, 149] width 214 height 56
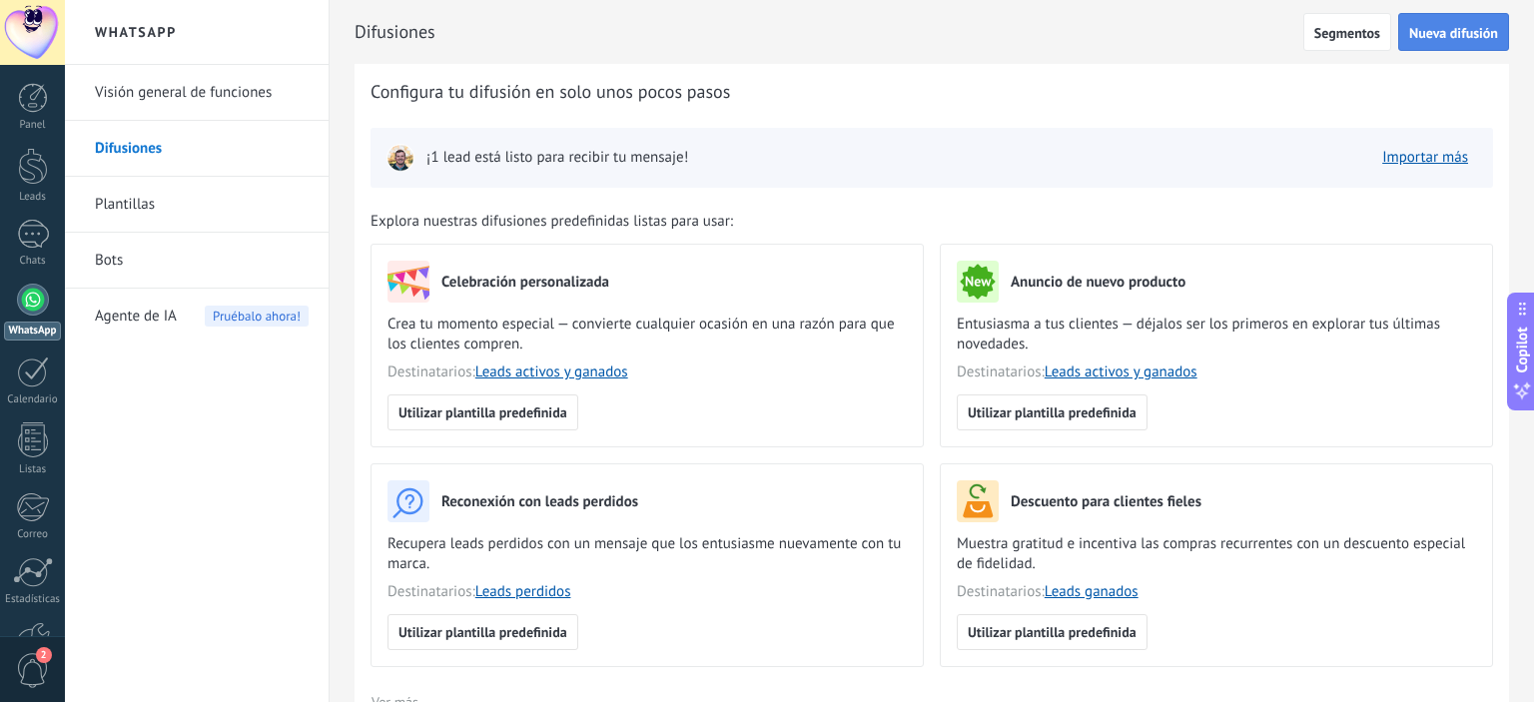
click at [1449, 38] on span "Nueva difusión" at bounding box center [1453, 33] width 89 height 14
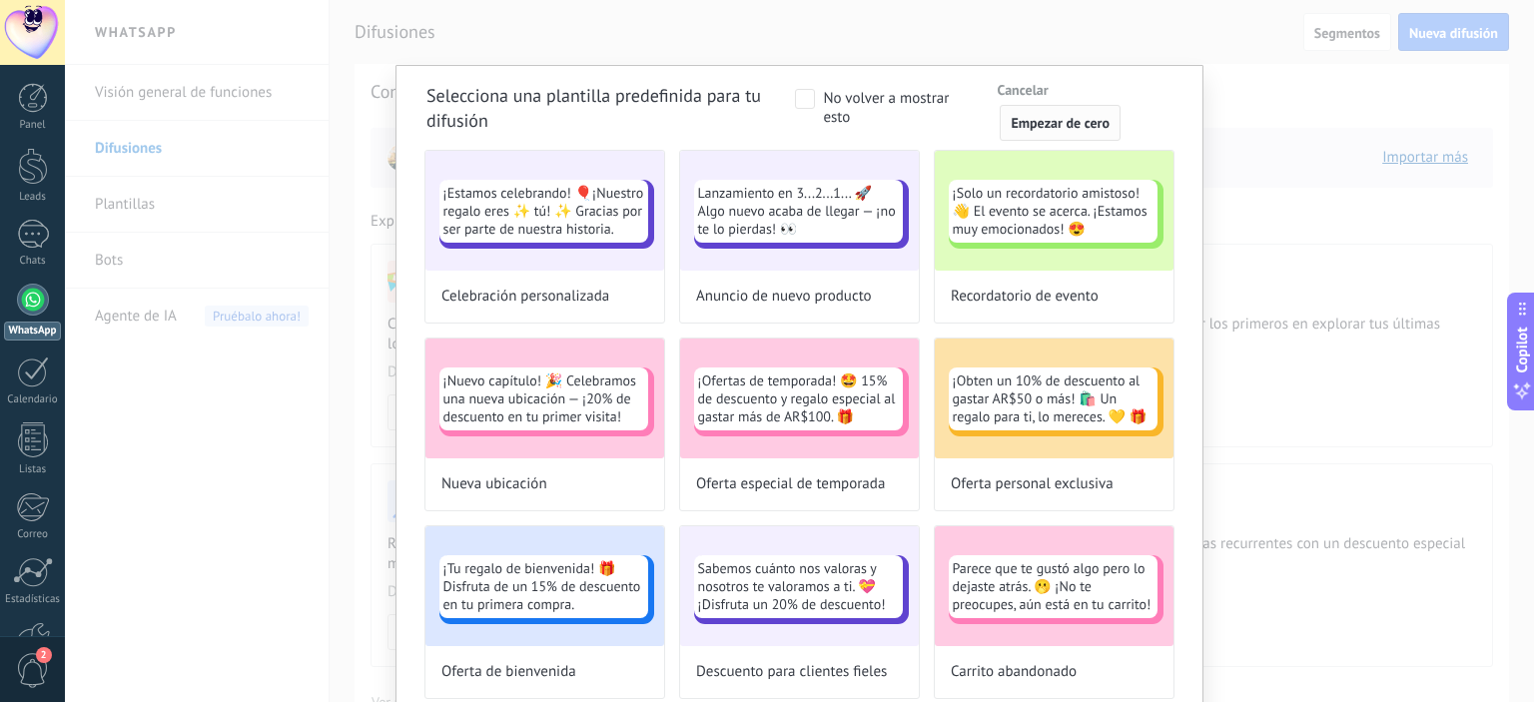
click at [1082, 118] on span "Empezar de cero" at bounding box center [1060, 123] width 99 height 14
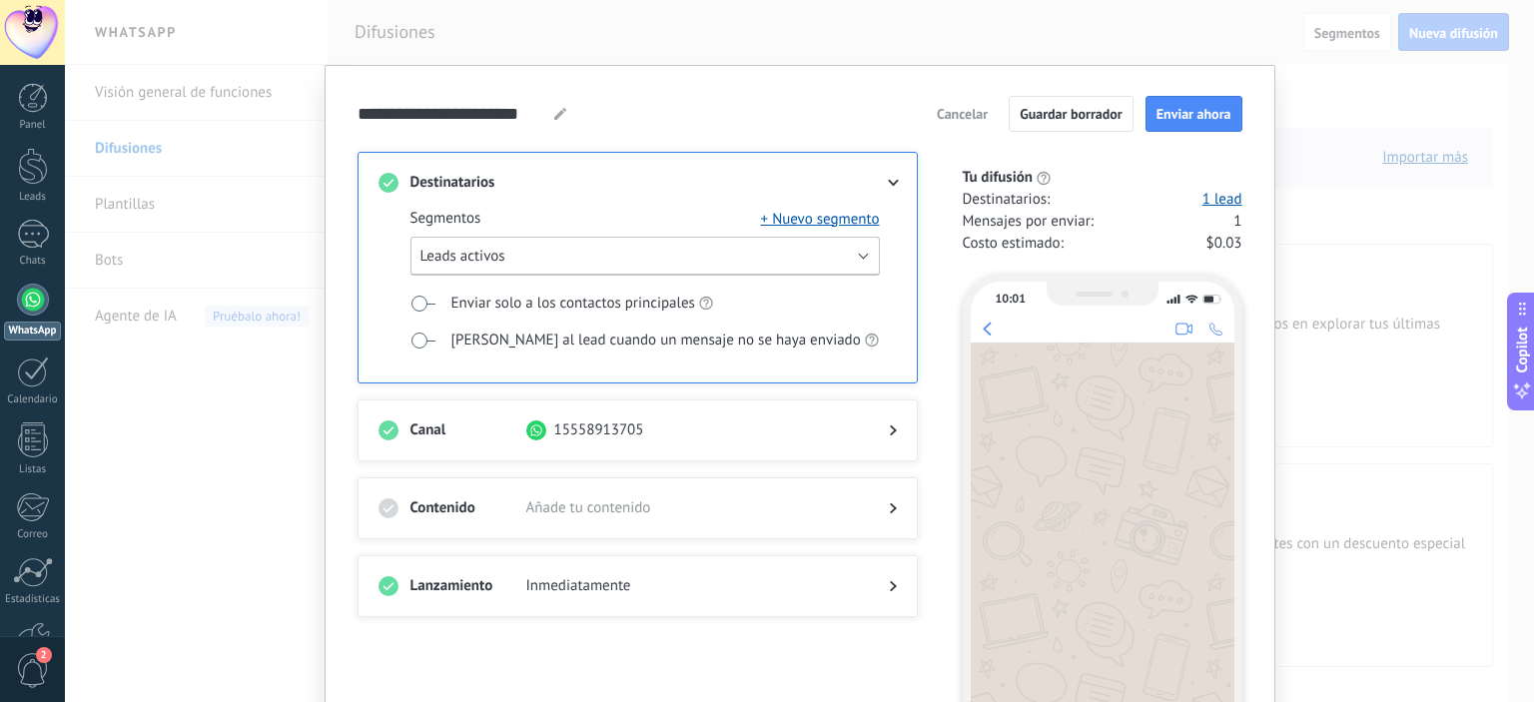
click at [582, 254] on button "Leads activos" at bounding box center [644, 256] width 469 height 39
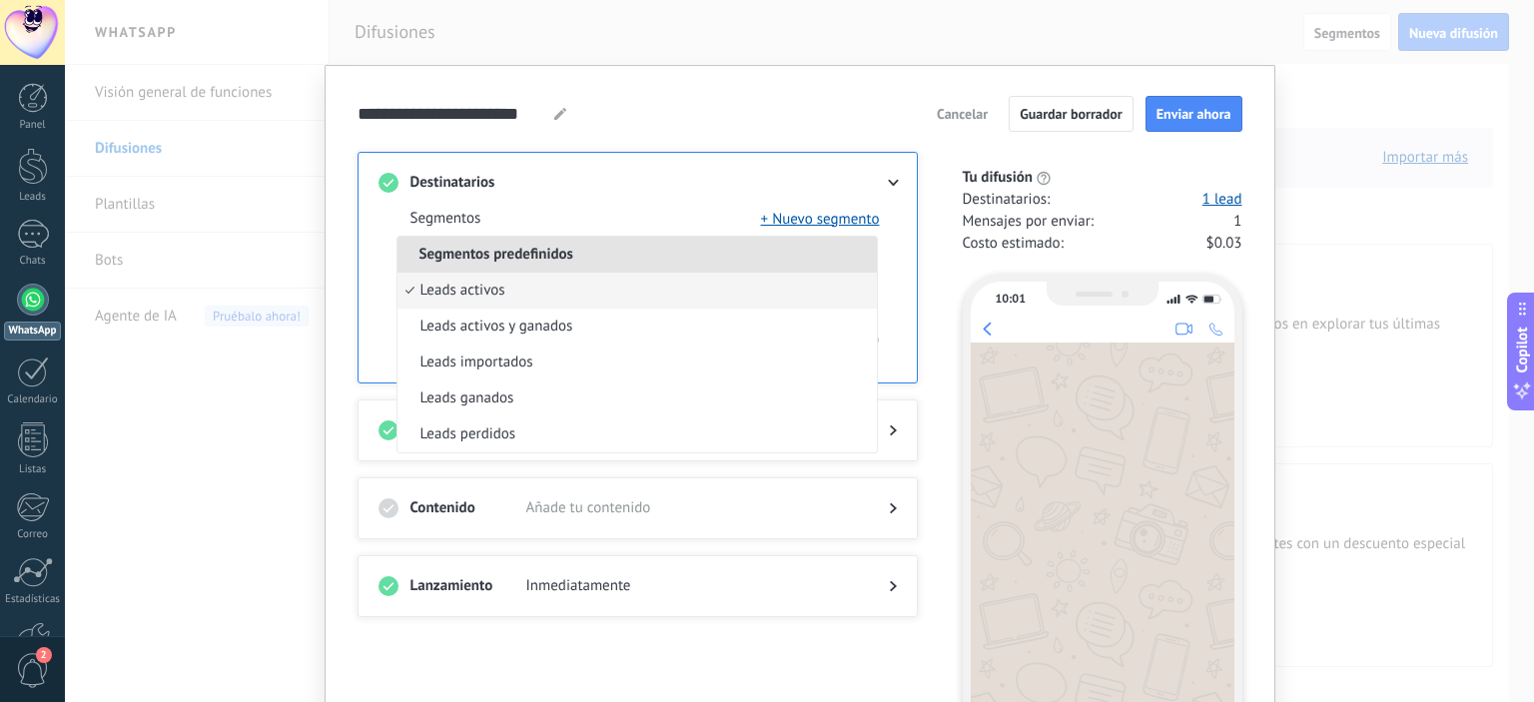
click at [722, 102] on div "**********" at bounding box center [800, 114] width 885 height 36
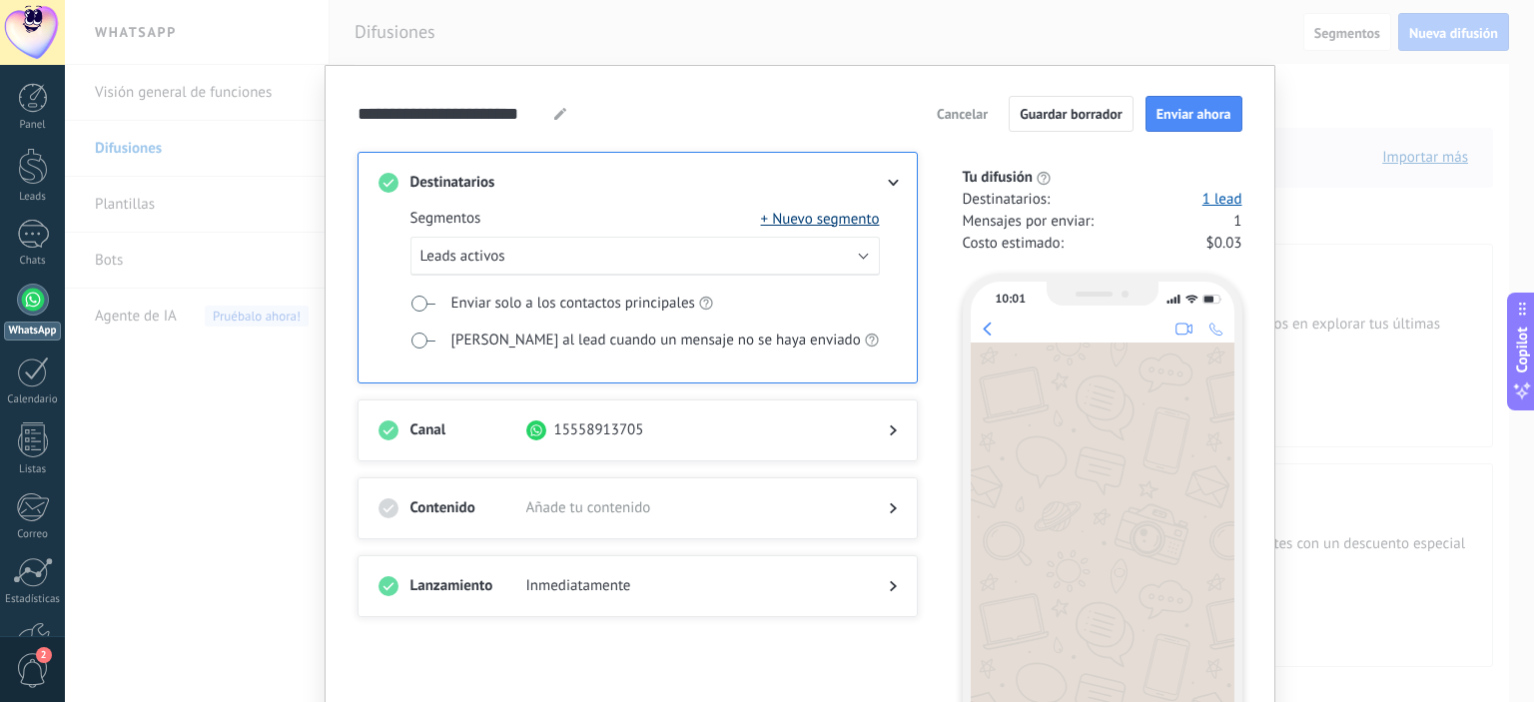
click at [851, 212] on button "+ Nuevo segmento" at bounding box center [820, 219] width 119 height 20
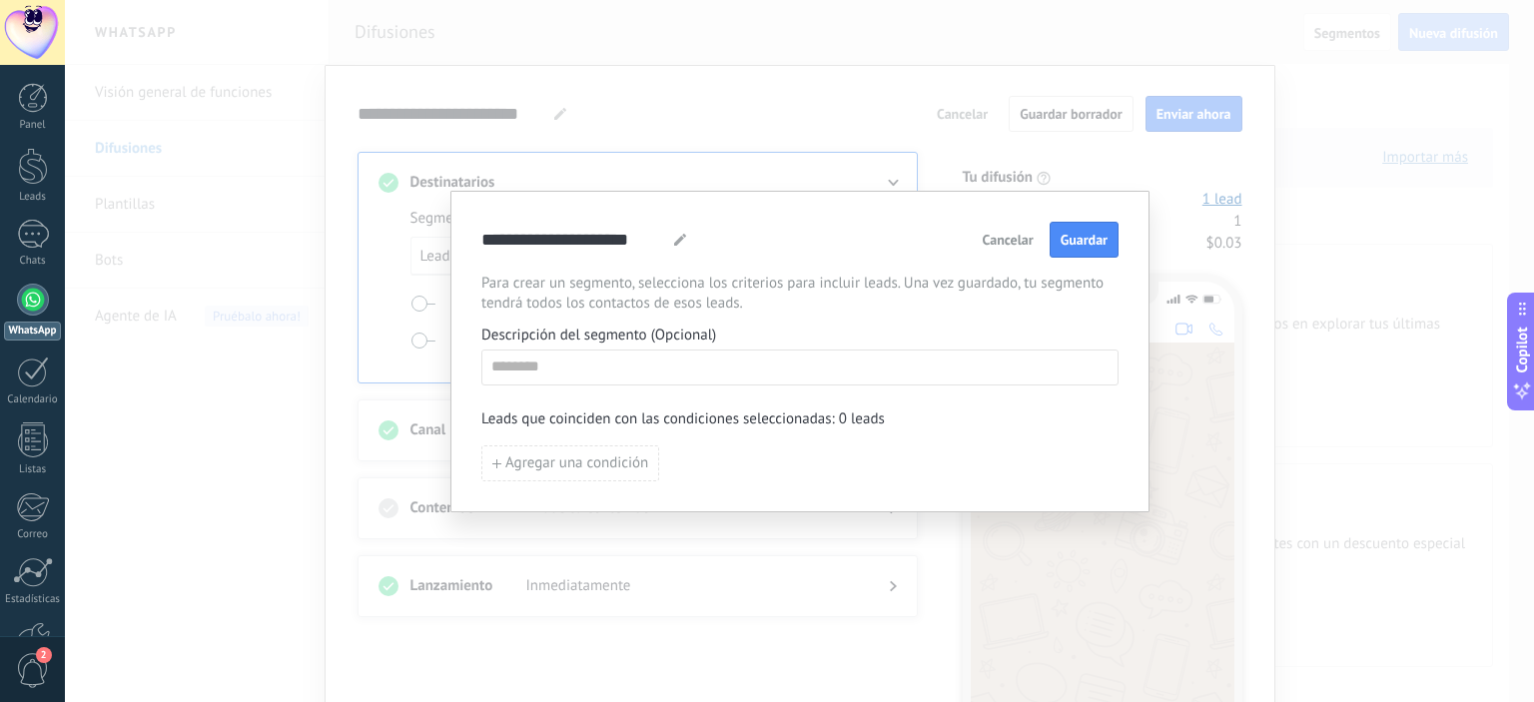
click at [1008, 237] on span "Cancelar" at bounding box center [1008, 240] width 51 height 14
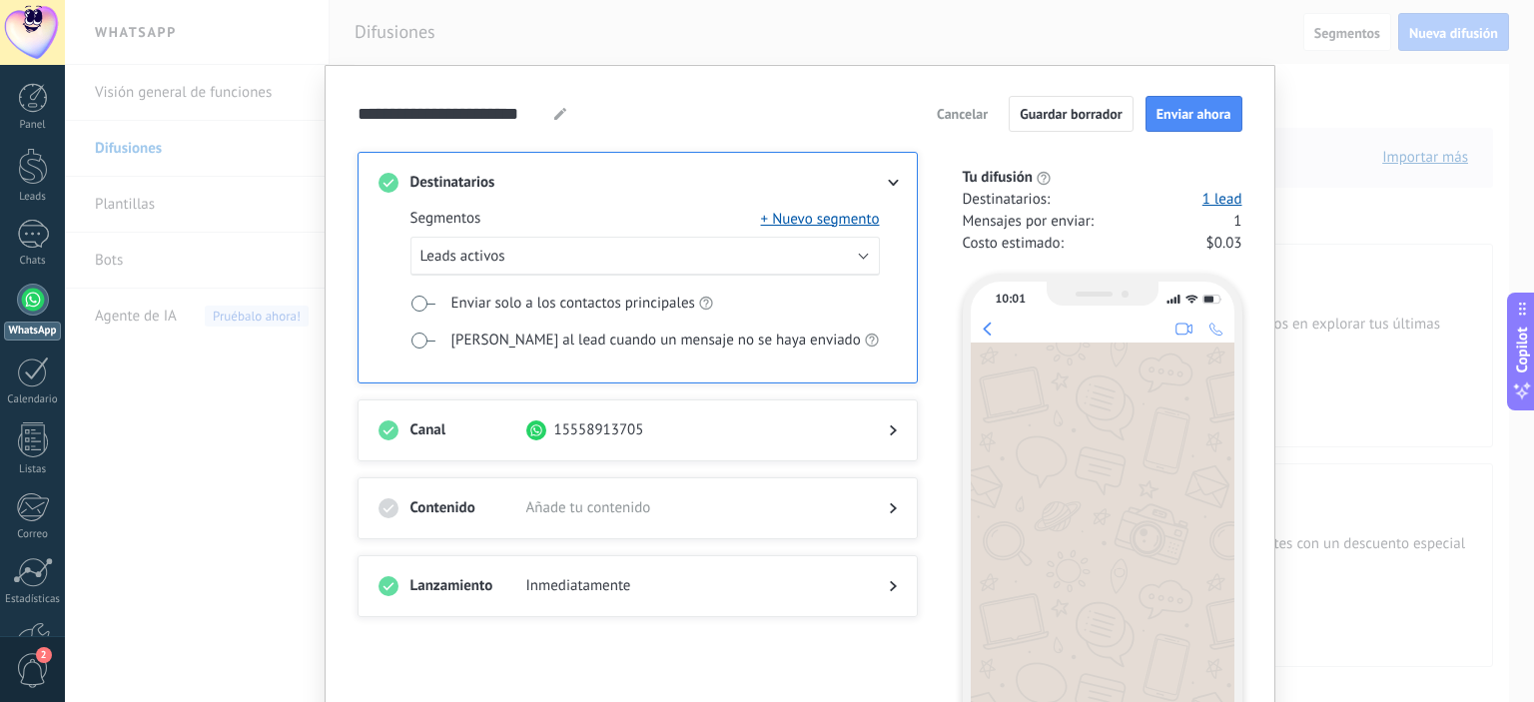
click at [964, 121] on span "Cancelar" at bounding box center [962, 114] width 51 height 14
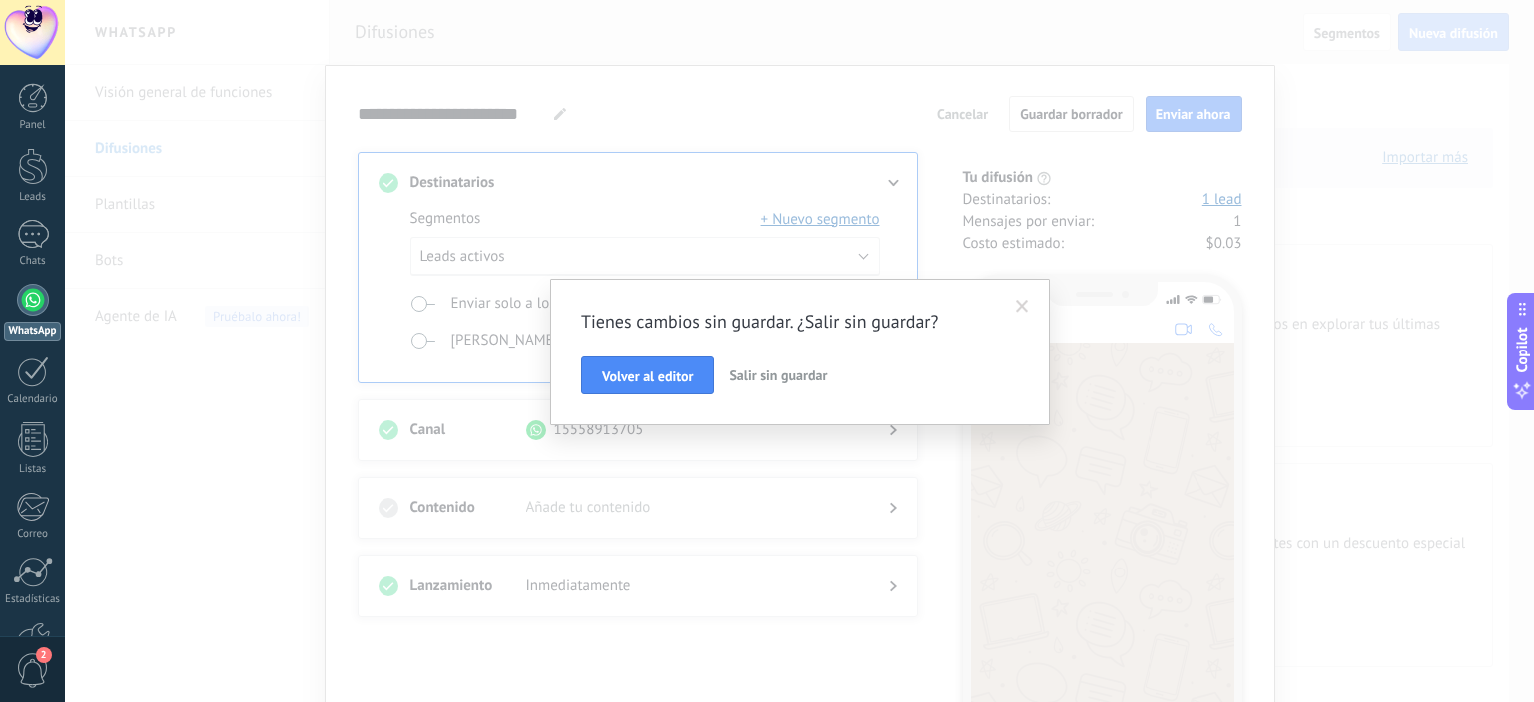
click at [758, 385] on button "Salir sin guardar" at bounding box center [778, 376] width 114 height 38
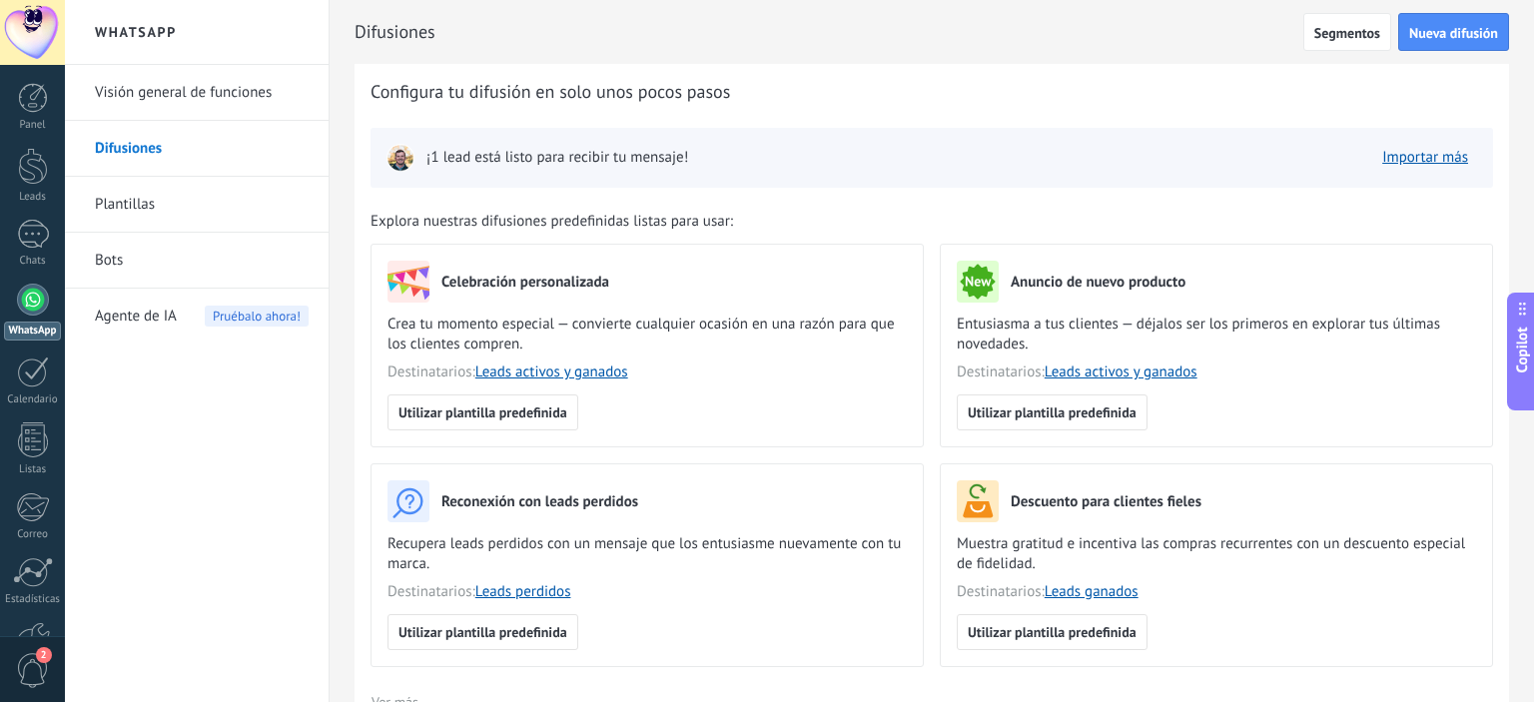
click at [120, 208] on link "Plantillas" at bounding box center [202, 205] width 214 height 56
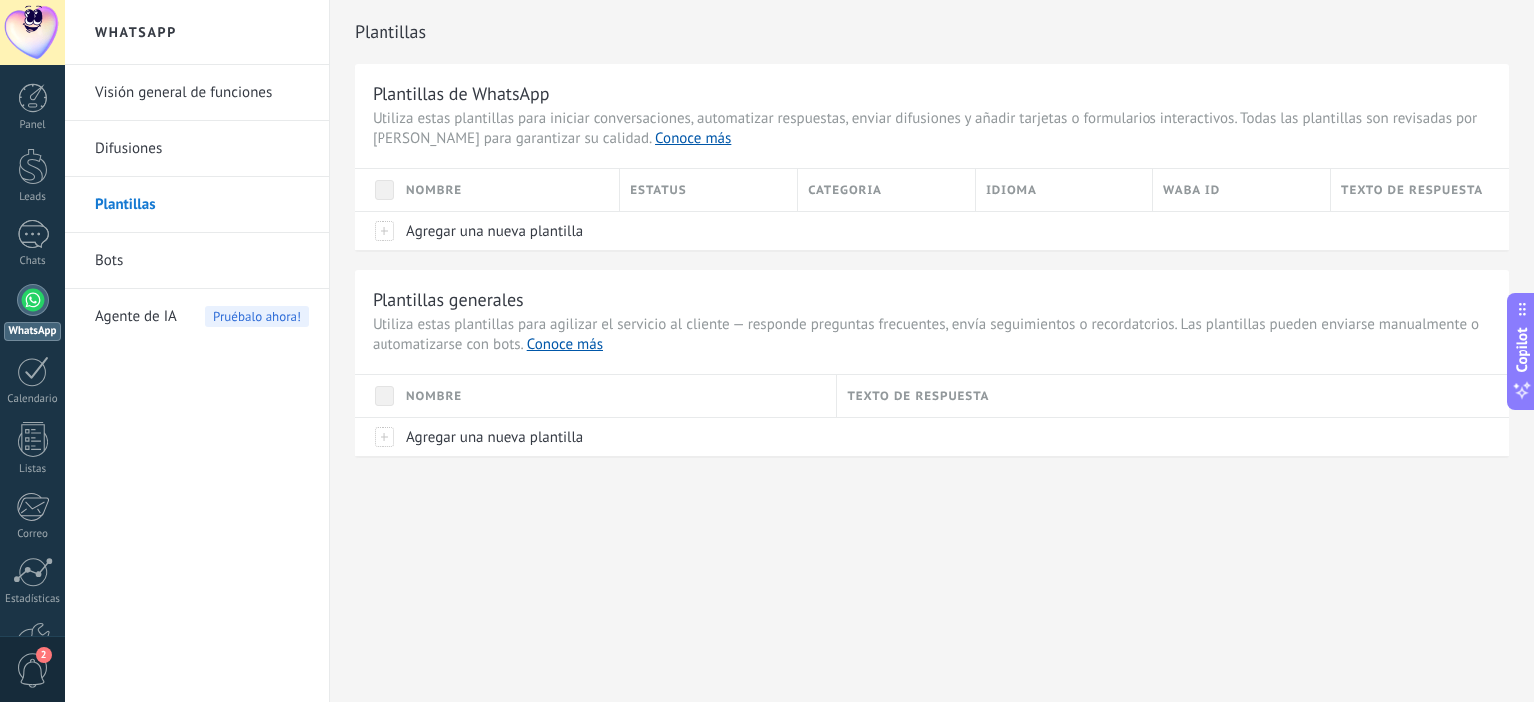
click at [128, 133] on link "Difusiones" at bounding box center [202, 149] width 214 height 56
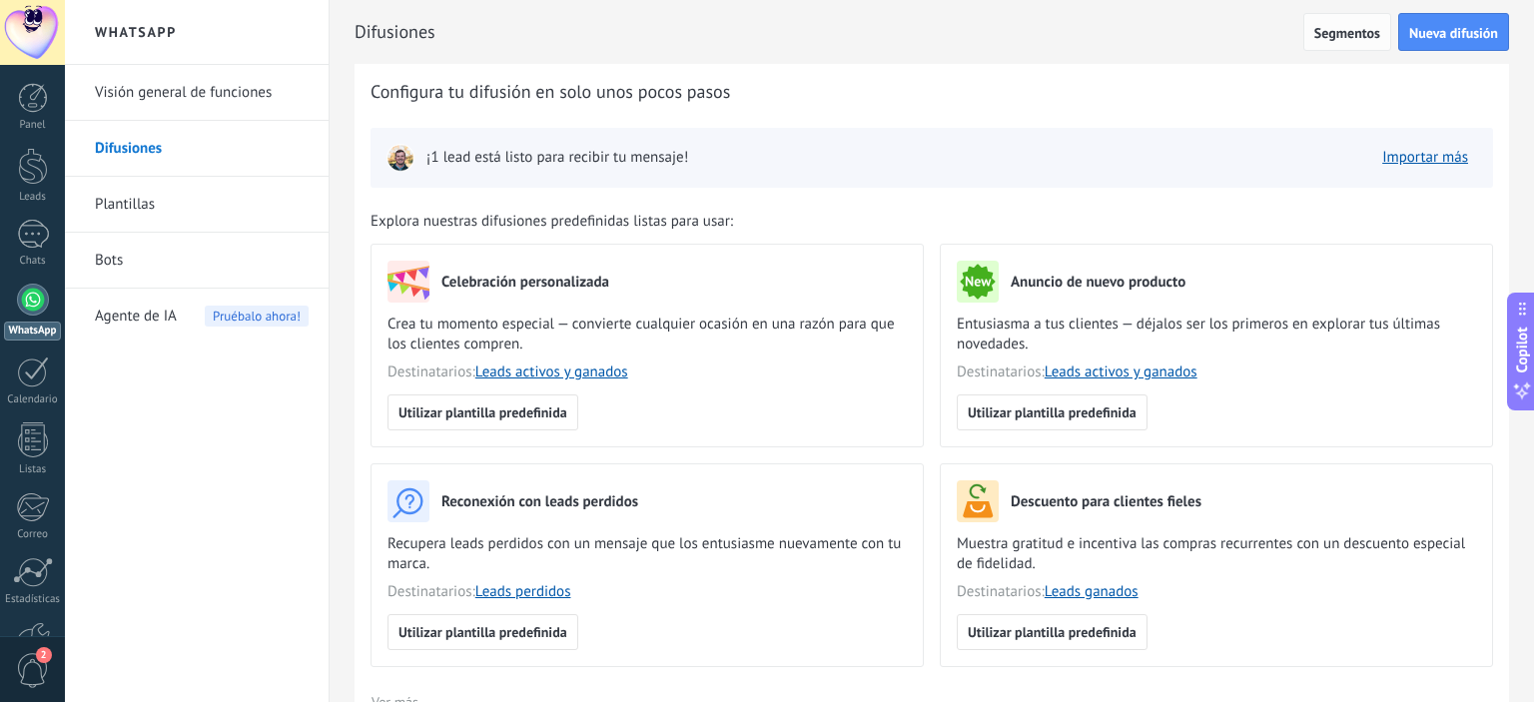
click at [1354, 40] on span "Segmentos" at bounding box center [1347, 33] width 66 height 14
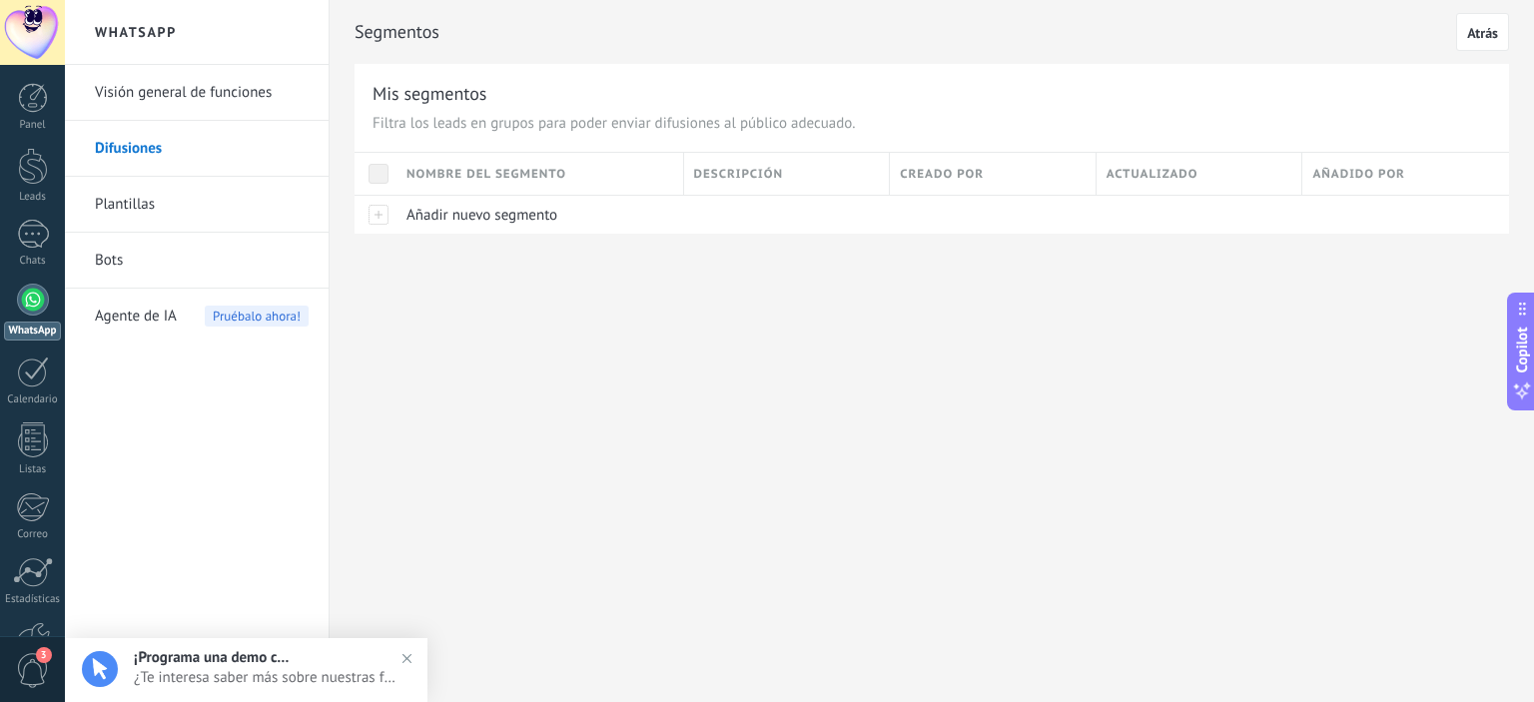
click at [136, 168] on link "Difusiones" at bounding box center [202, 149] width 214 height 56
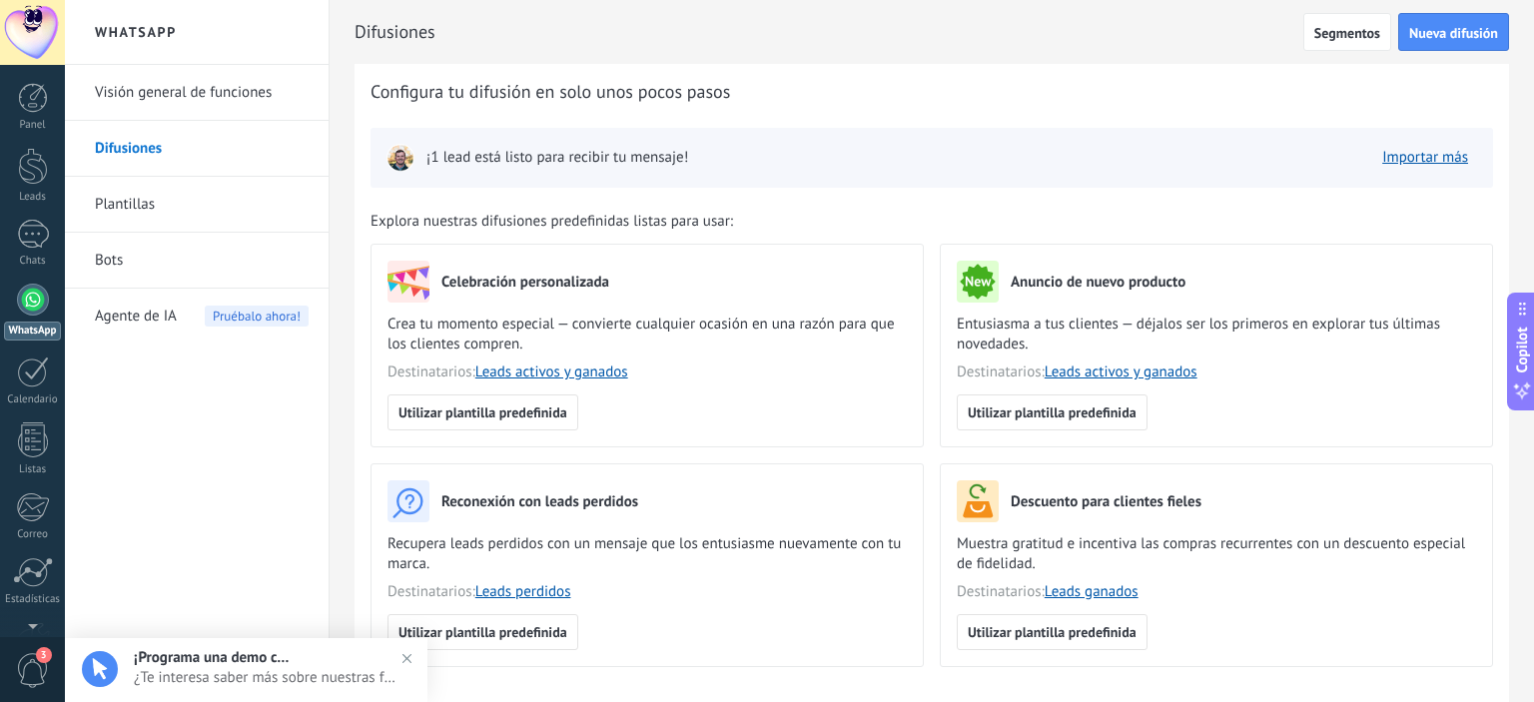
click at [230, 674] on span "¿Te interesa saber más sobre nuestras funciones? Programa una demo hoy mismo!" at bounding box center [266, 677] width 265 height 19
click at [1520, 344] on span "Copilot" at bounding box center [1522, 350] width 20 height 46
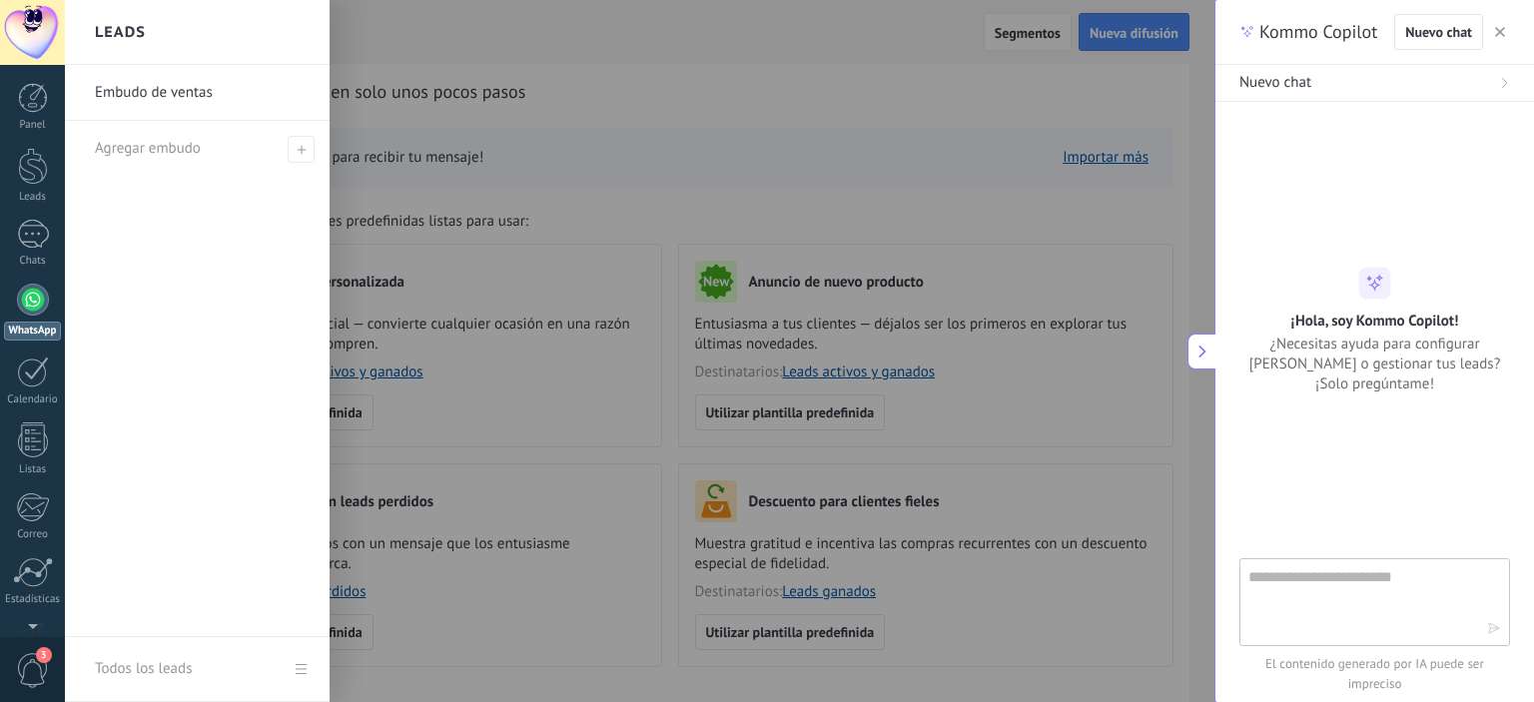
click at [1497, 37] on icon "button" at bounding box center [1500, 32] width 10 height 10
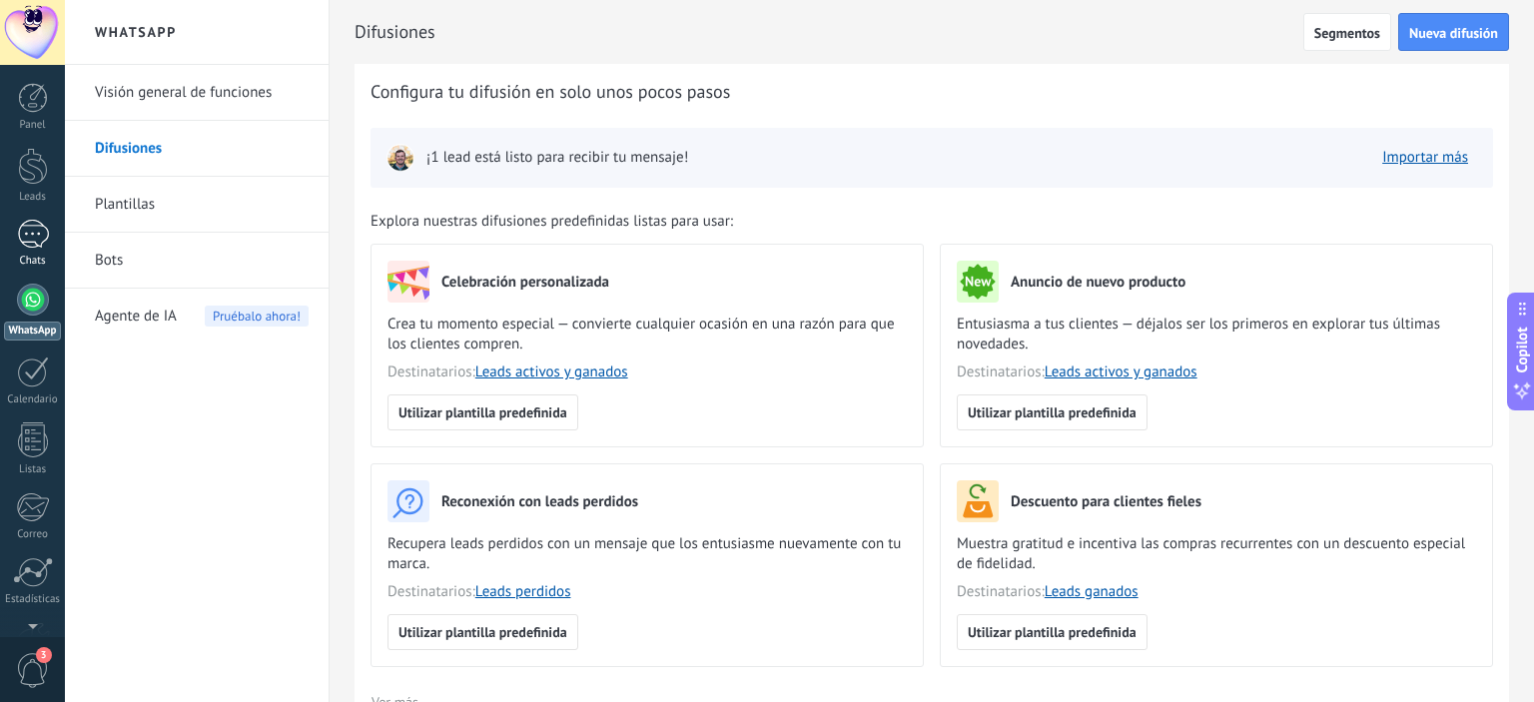
click at [32, 240] on div at bounding box center [33, 234] width 32 height 29
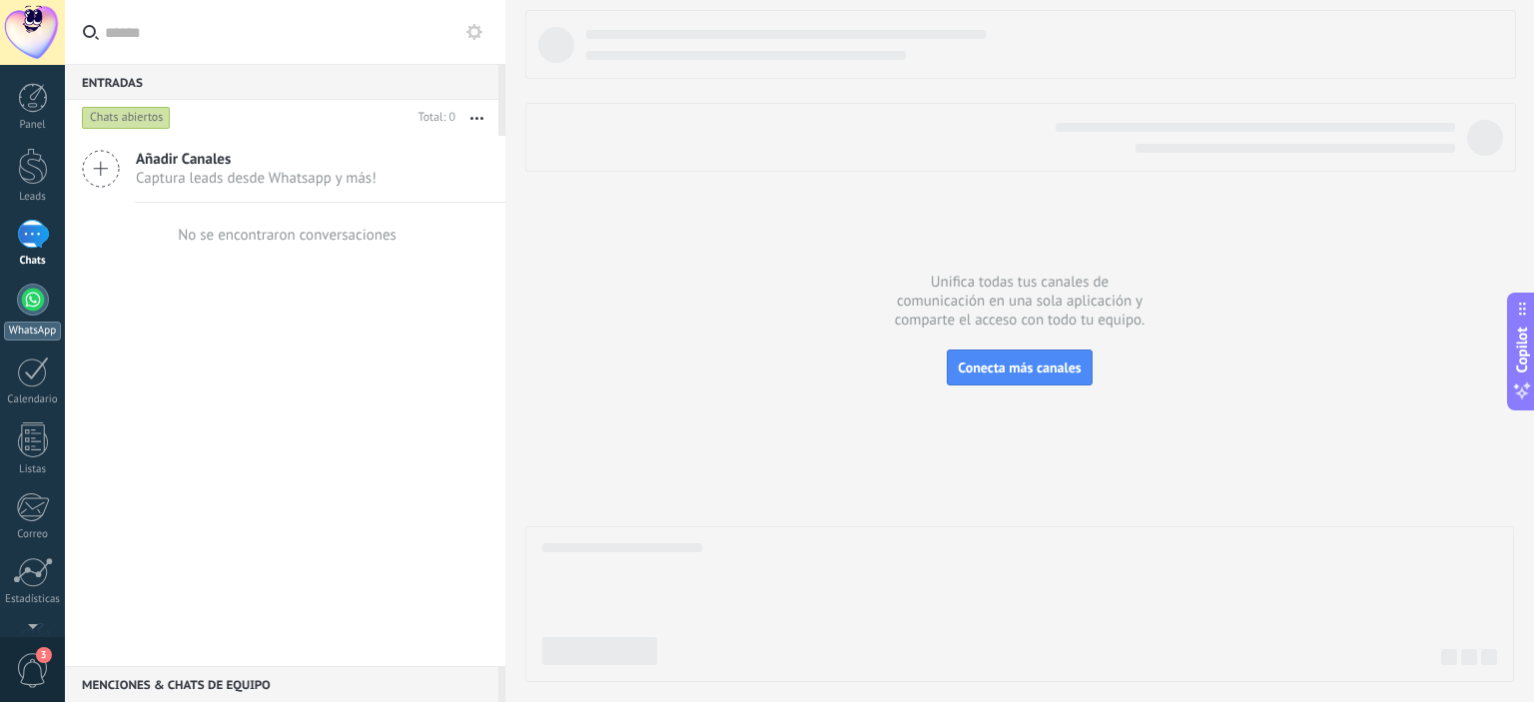
click at [35, 308] on div at bounding box center [33, 300] width 32 height 32
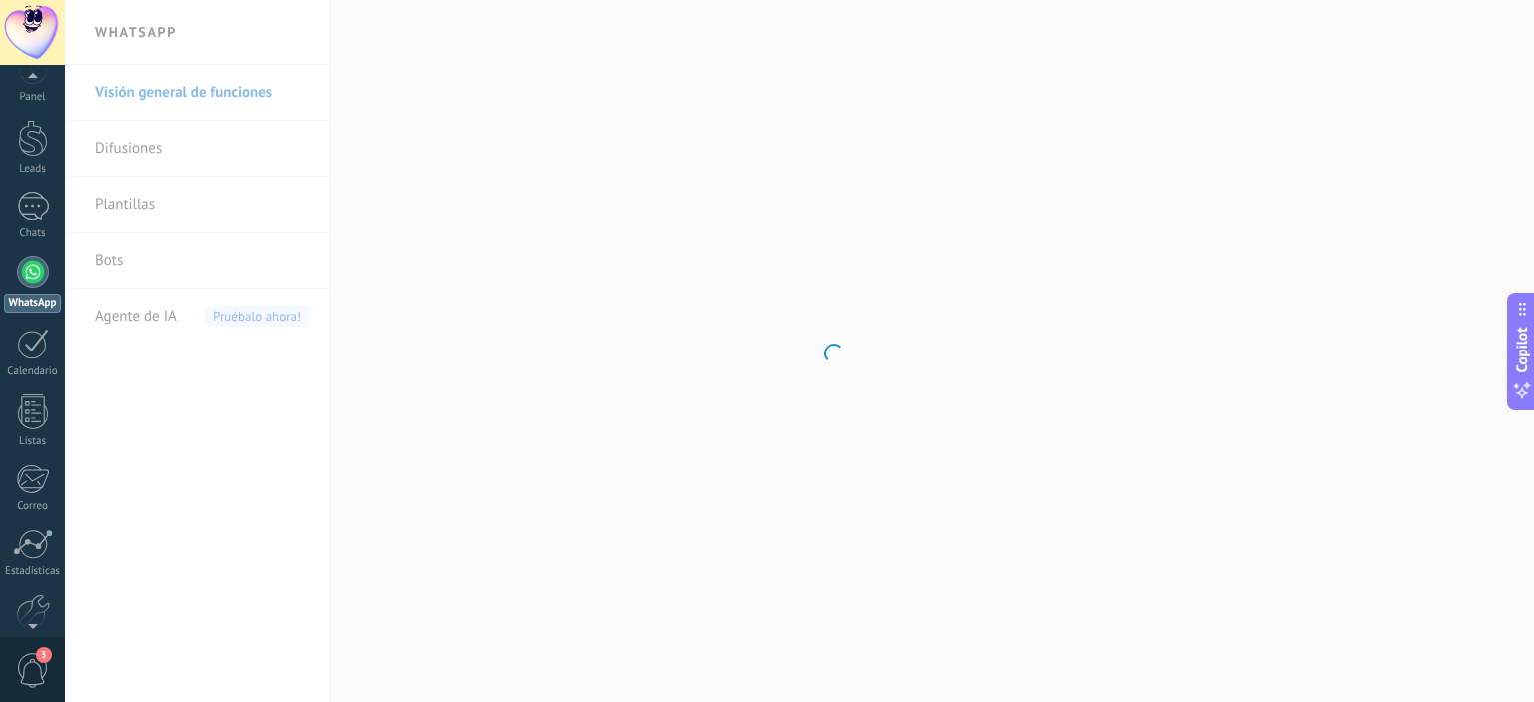
click at [30, 655] on span "3" at bounding box center [33, 670] width 34 height 35
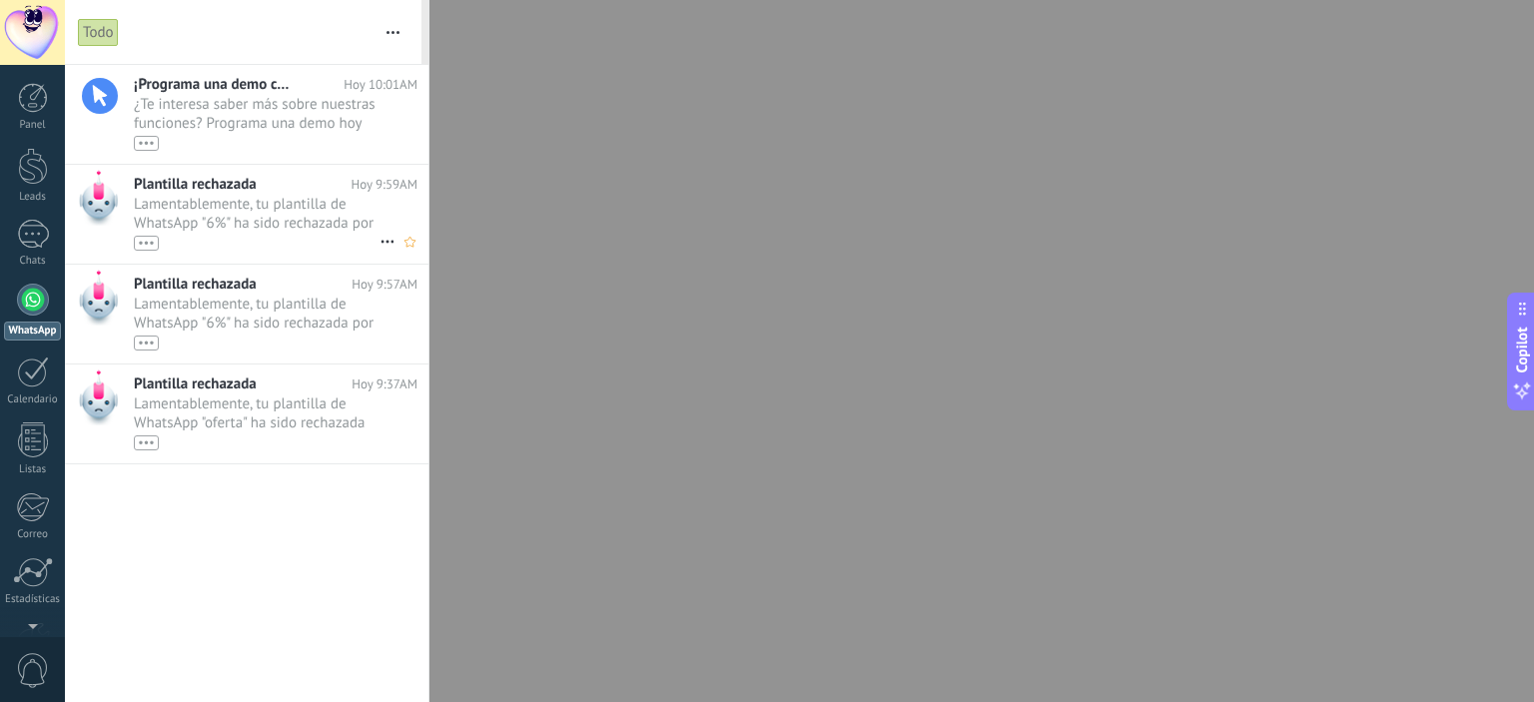
click at [144, 245] on div "•••" at bounding box center [146, 243] width 25 height 15
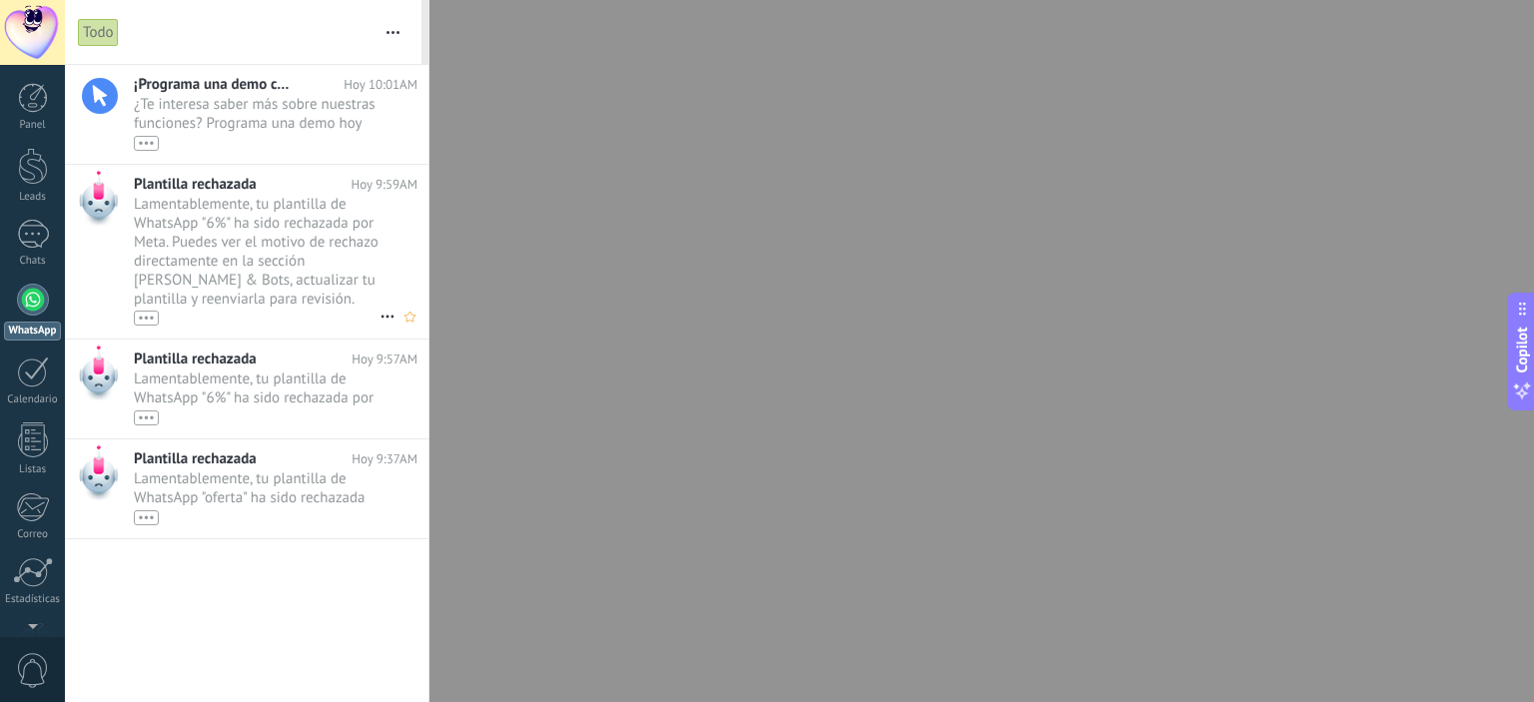
click at [375, 316] on icon at bounding box center [387, 317] width 24 height 24
click at [30, 293] on div at bounding box center [33, 300] width 32 height 32
click at [28, 294] on div at bounding box center [33, 300] width 32 height 32
click at [23, 239] on div at bounding box center [33, 231] width 32 height 29
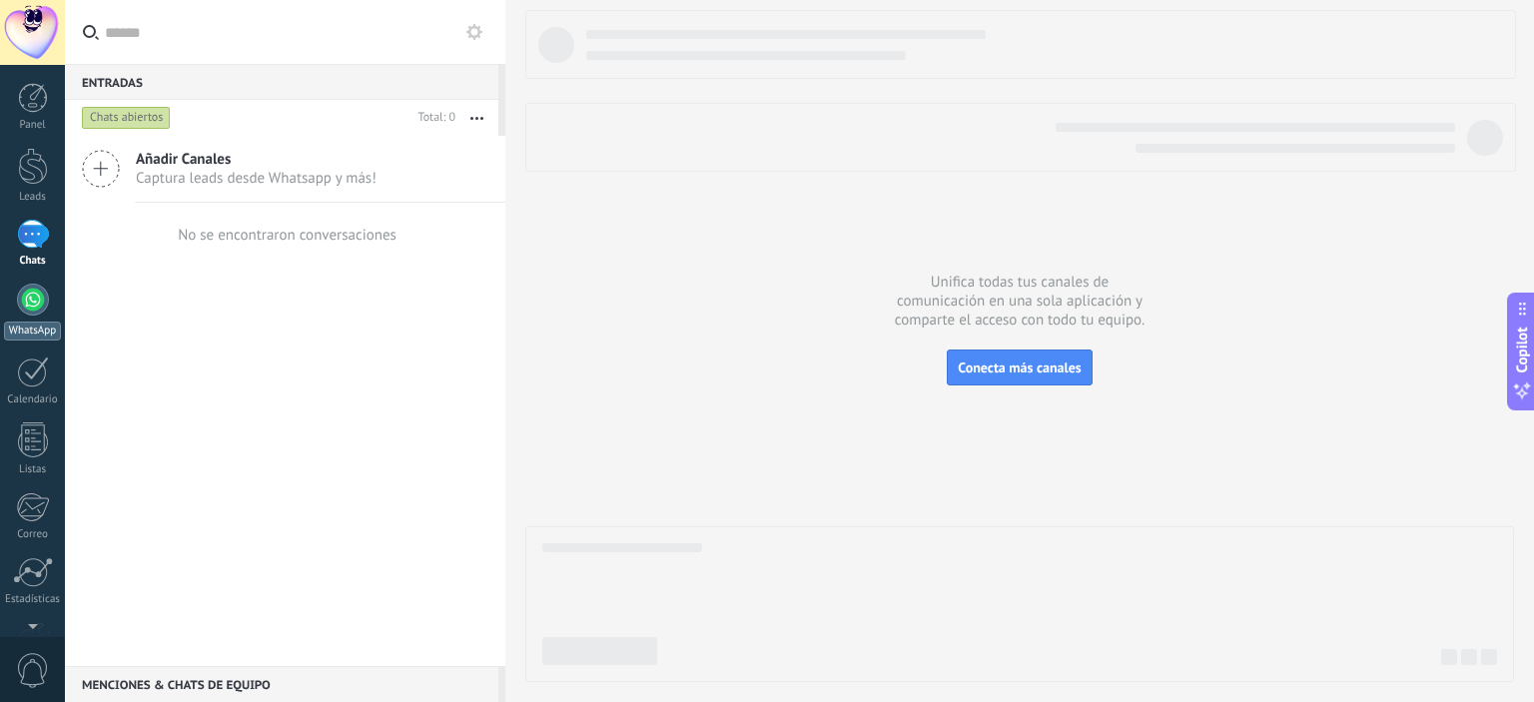
click at [34, 316] on div "WhatsApp" at bounding box center [32, 312] width 65 height 57
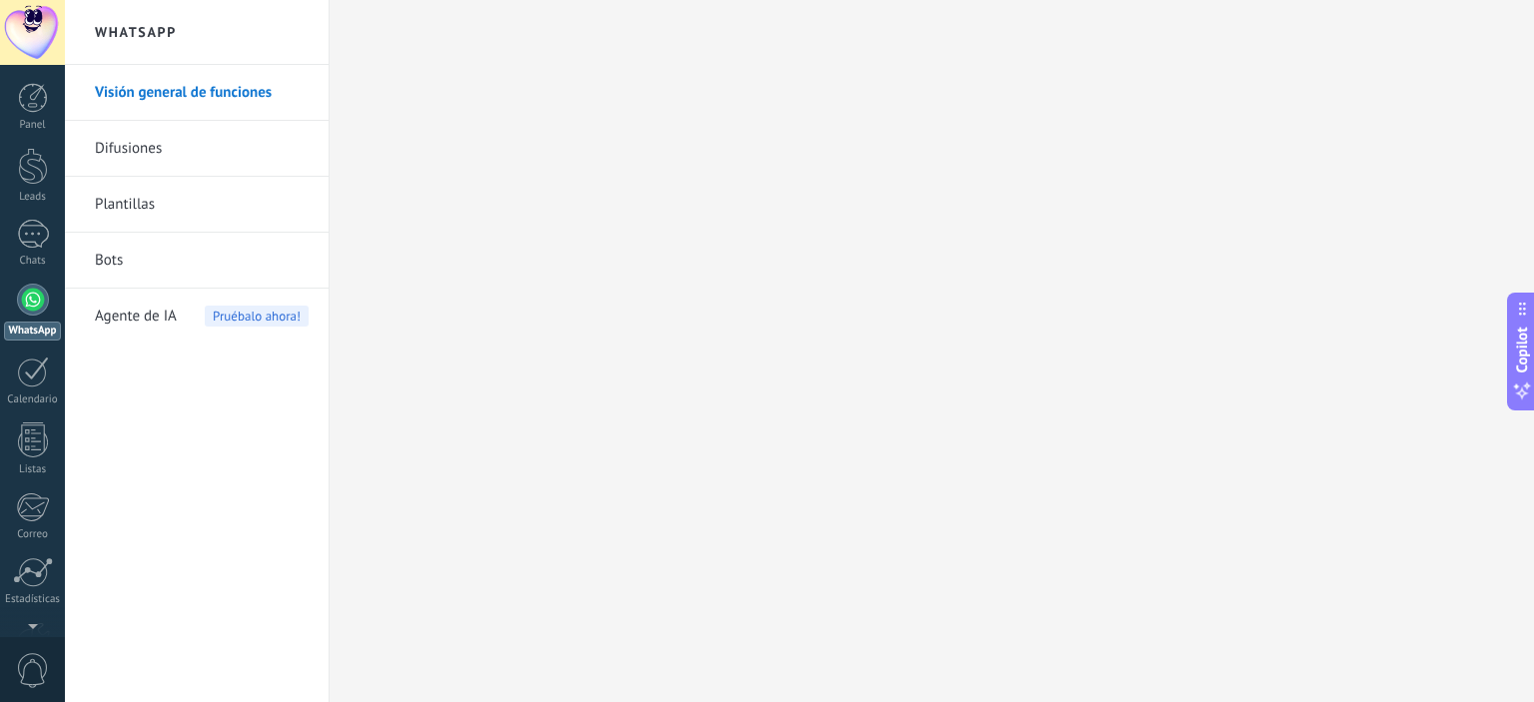
click at [121, 205] on link "Plantillas" at bounding box center [202, 205] width 214 height 56
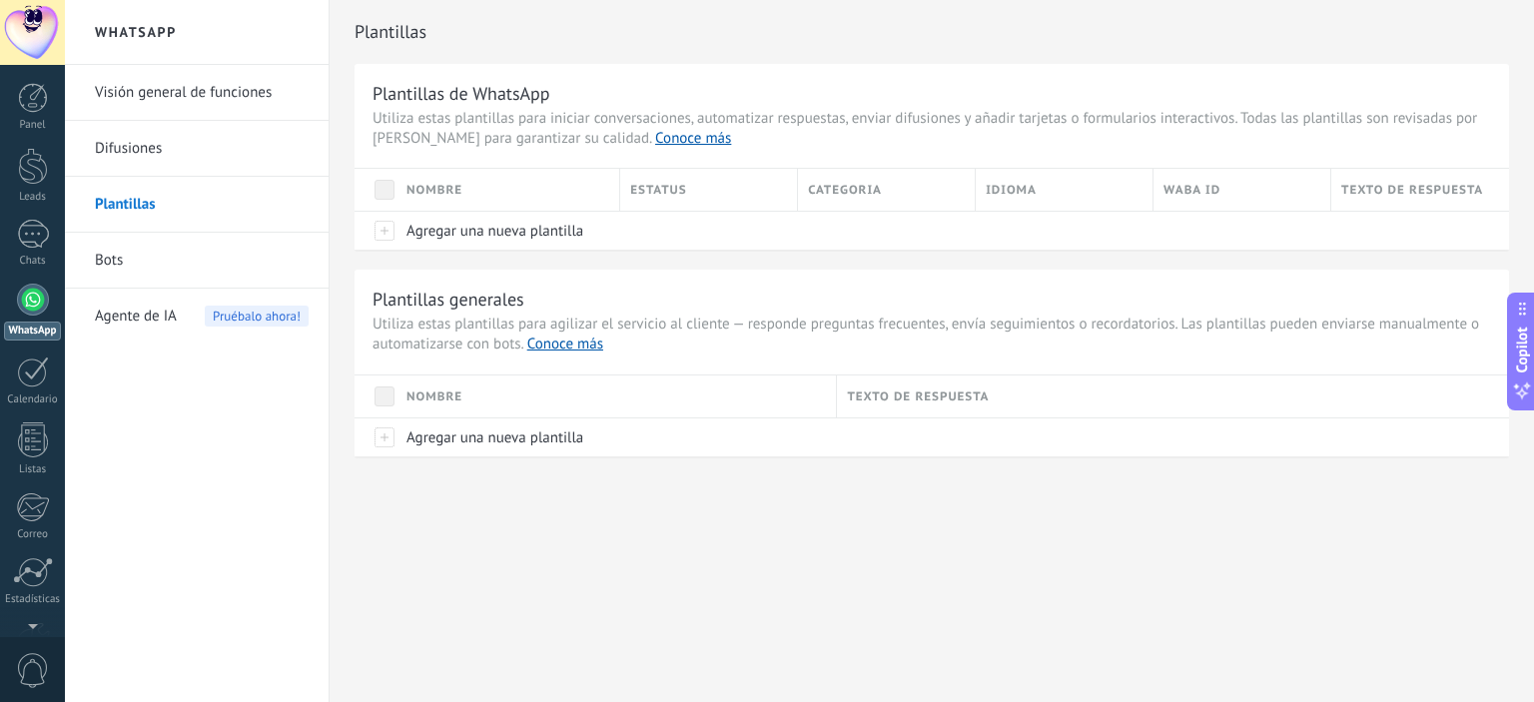
click at [166, 80] on link "Visión general de funciones" at bounding box center [202, 93] width 214 height 56
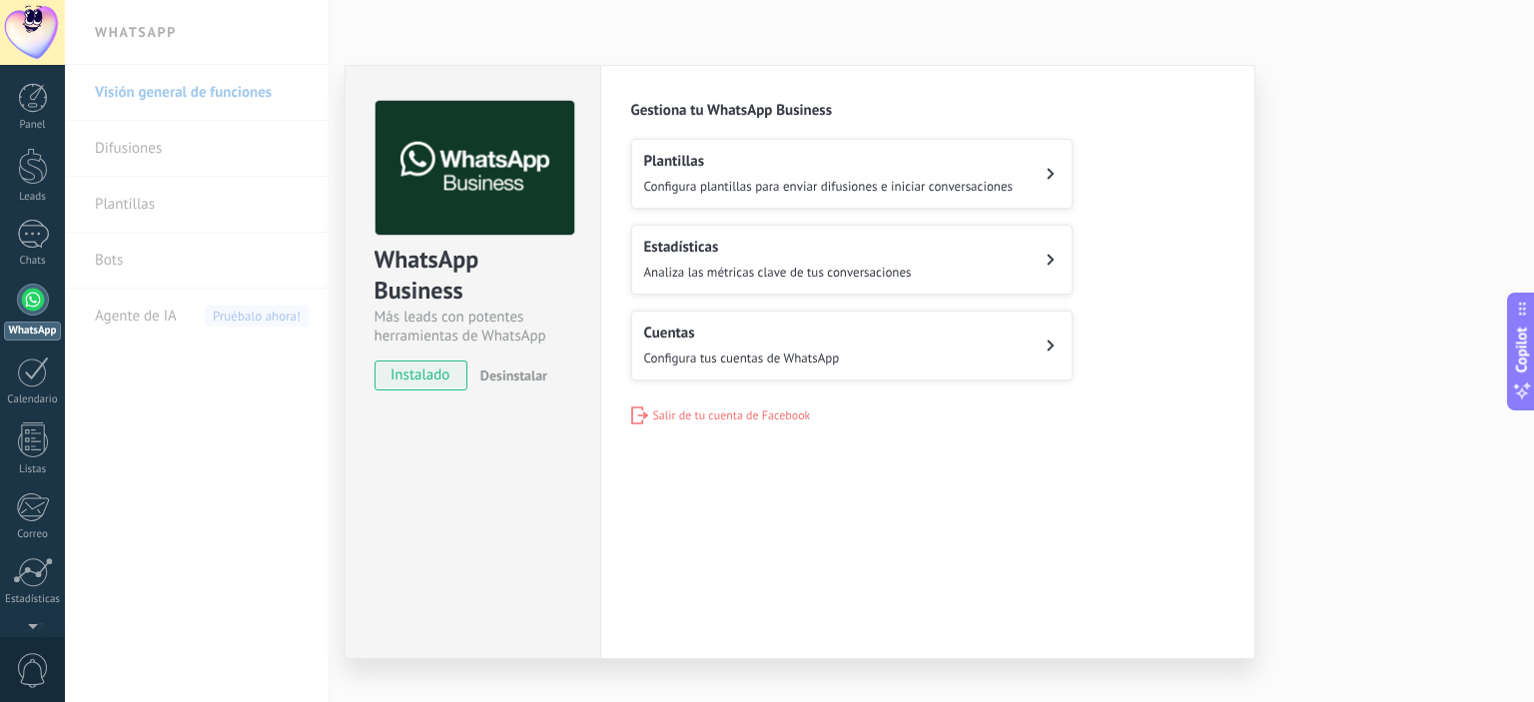
click at [751, 356] on span "Configura tus cuentas de WhatsApp" at bounding box center [742, 358] width 196 height 17
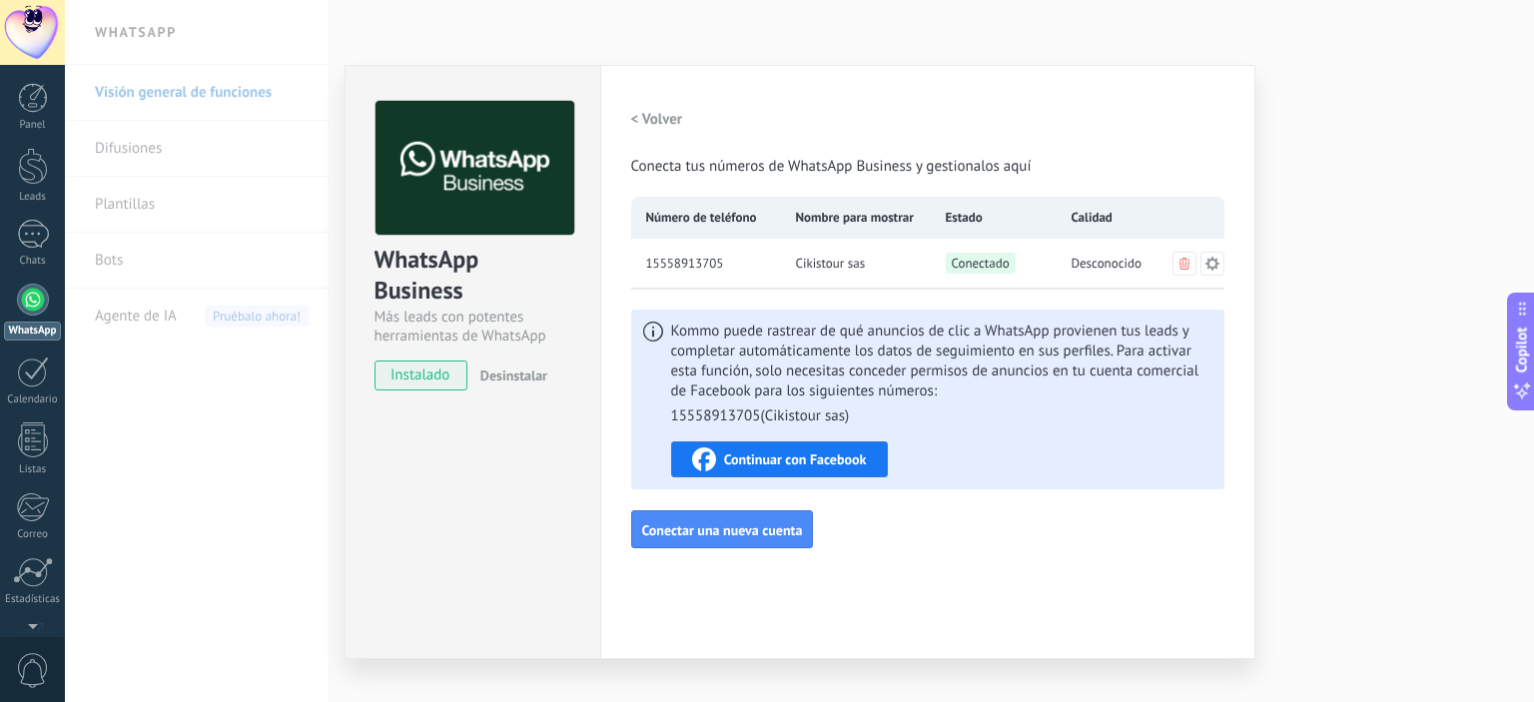
click at [773, 462] on span "Continuar con Facebook" at bounding box center [795, 459] width 143 height 14
click at [644, 106] on button "< Volver" at bounding box center [657, 119] width 52 height 36
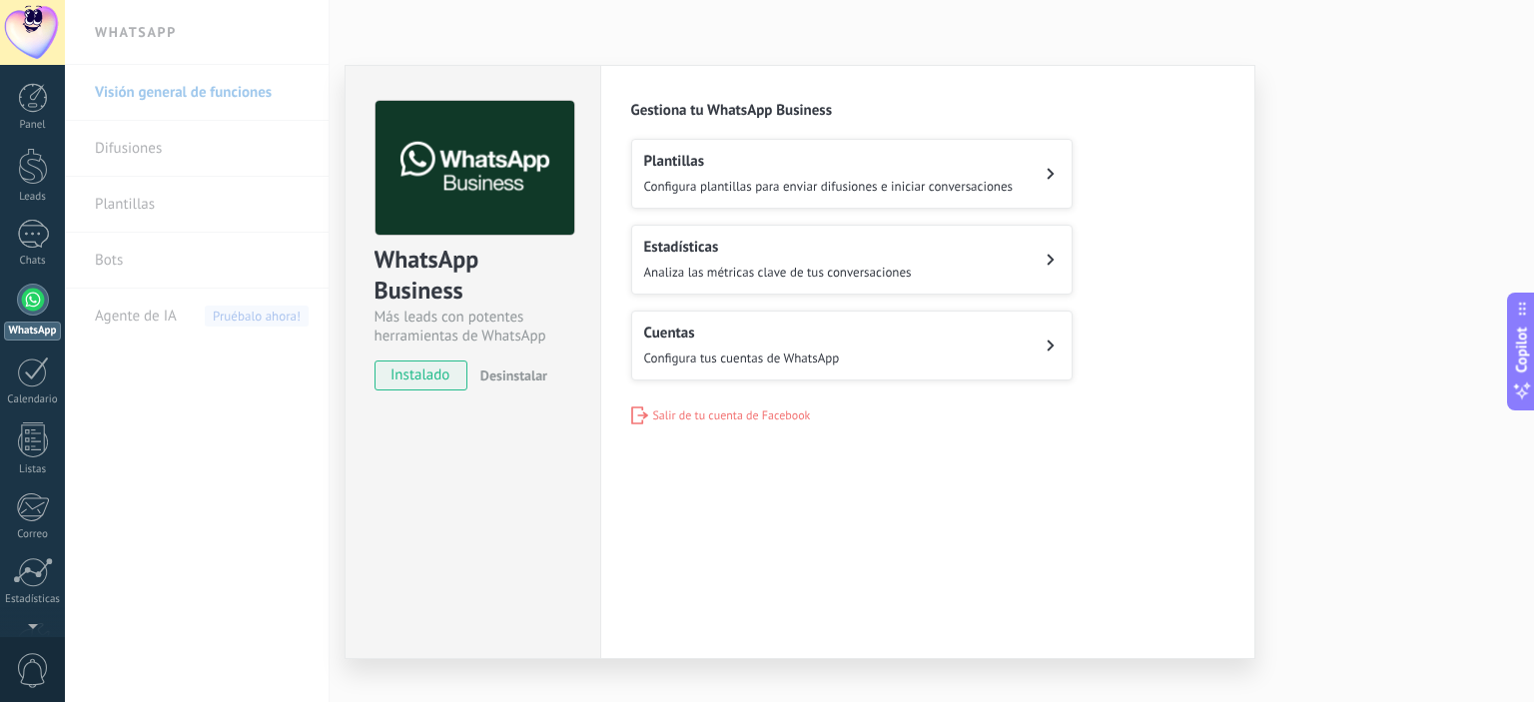
click at [256, 491] on div "WhatsApp Business Más leads con potentes herramientas de WhatsApp instalado Des…" at bounding box center [799, 351] width 1469 height 702
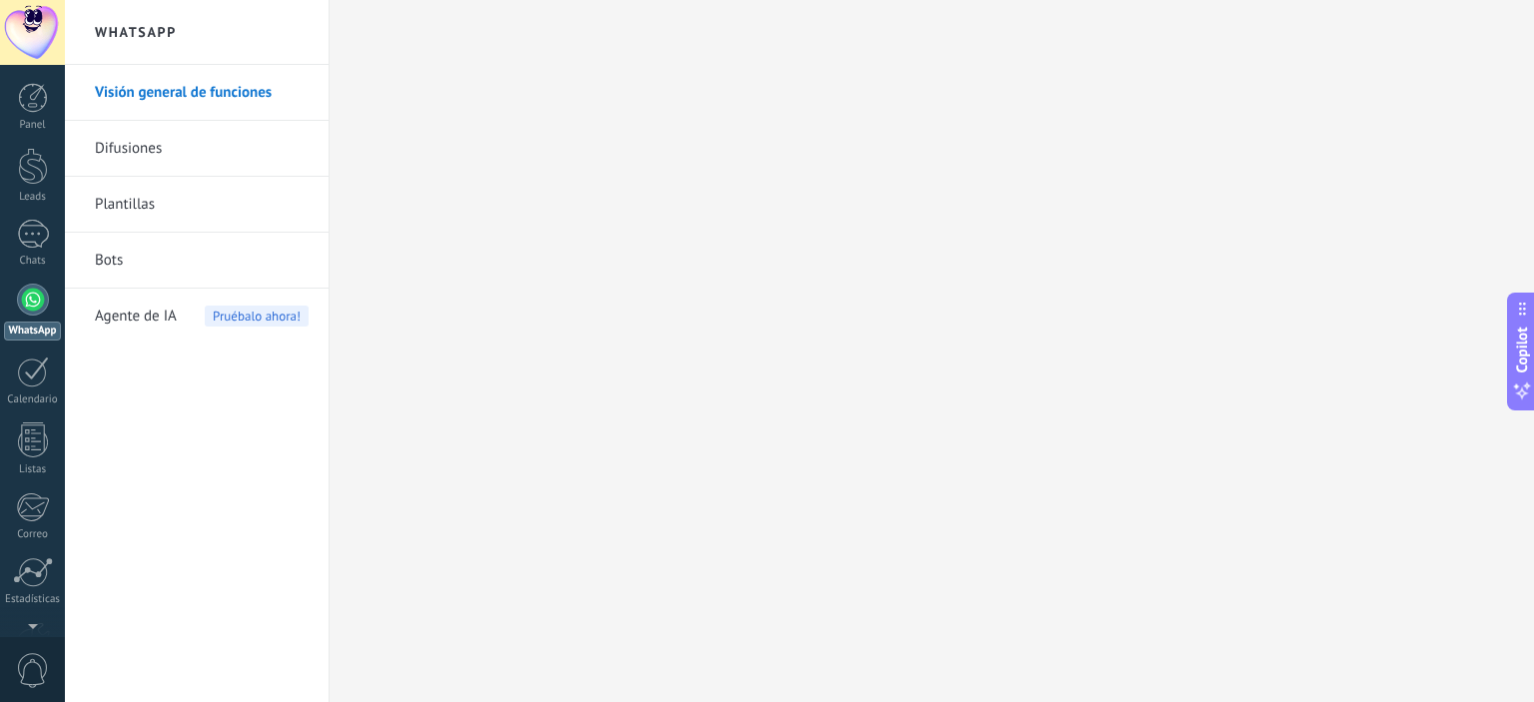
click at [118, 199] on link "Plantillas" at bounding box center [202, 205] width 214 height 56
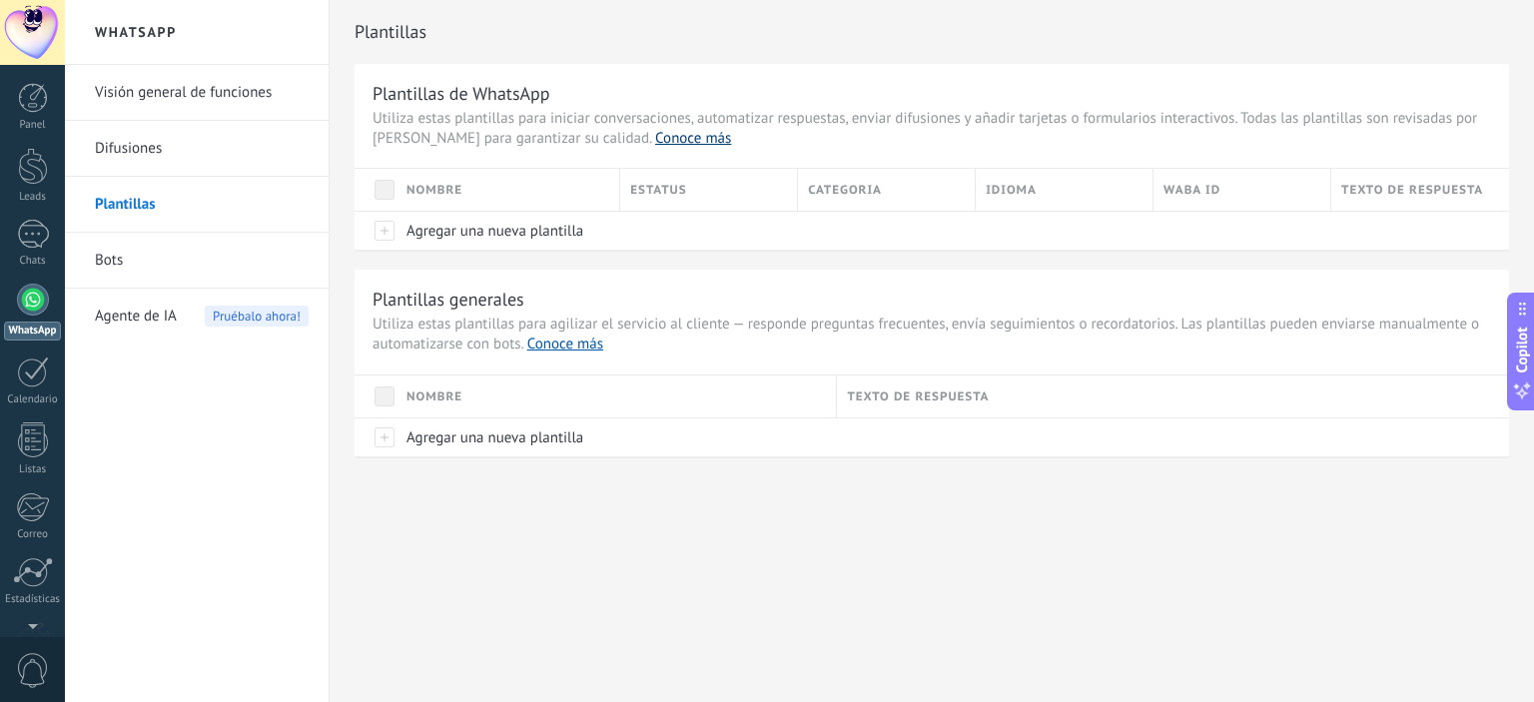
click at [655, 136] on link "Conoce más" at bounding box center [693, 138] width 76 height 19
click at [498, 226] on span "Agregar una nueva plantilla" at bounding box center [494, 231] width 177 height 19
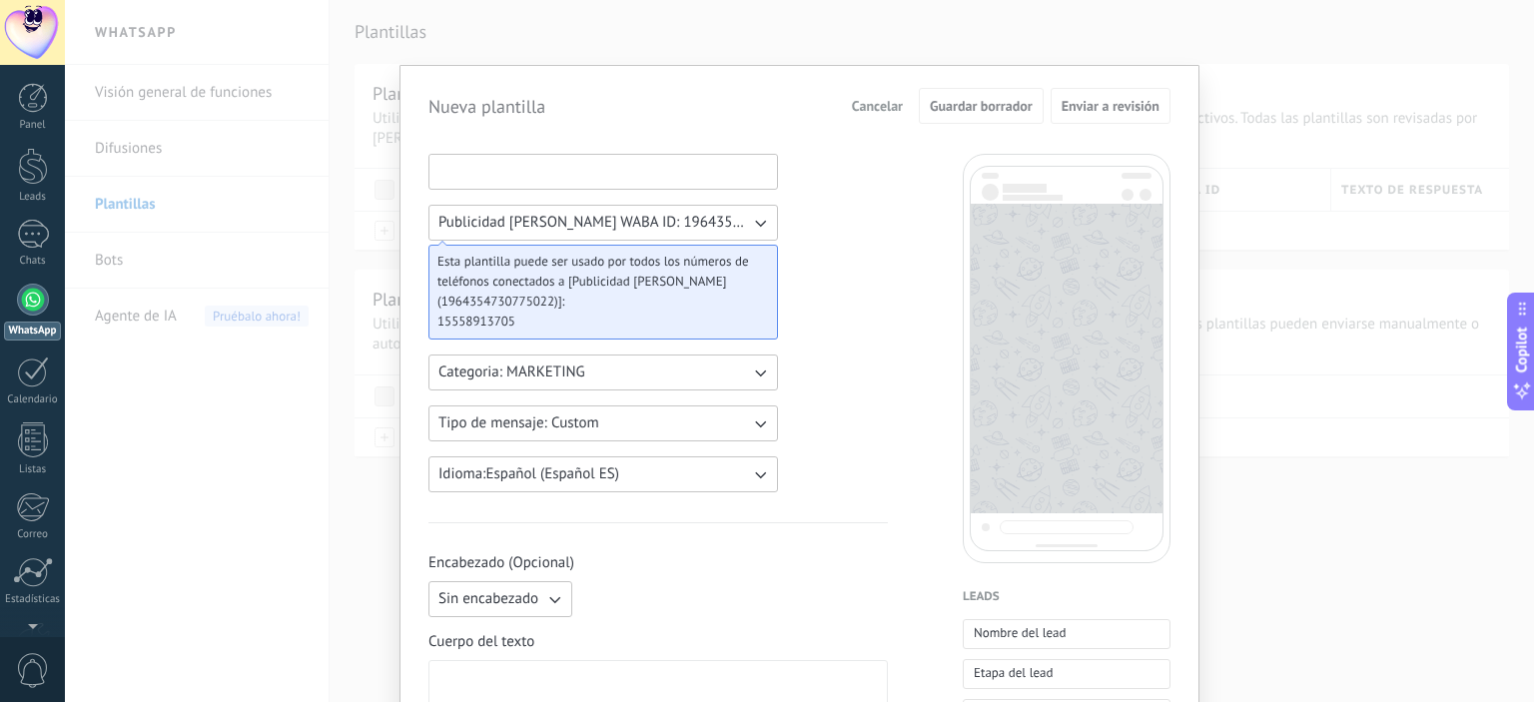
click at [550, 168] on input at bounding box center [603, 171] width 348 height 32
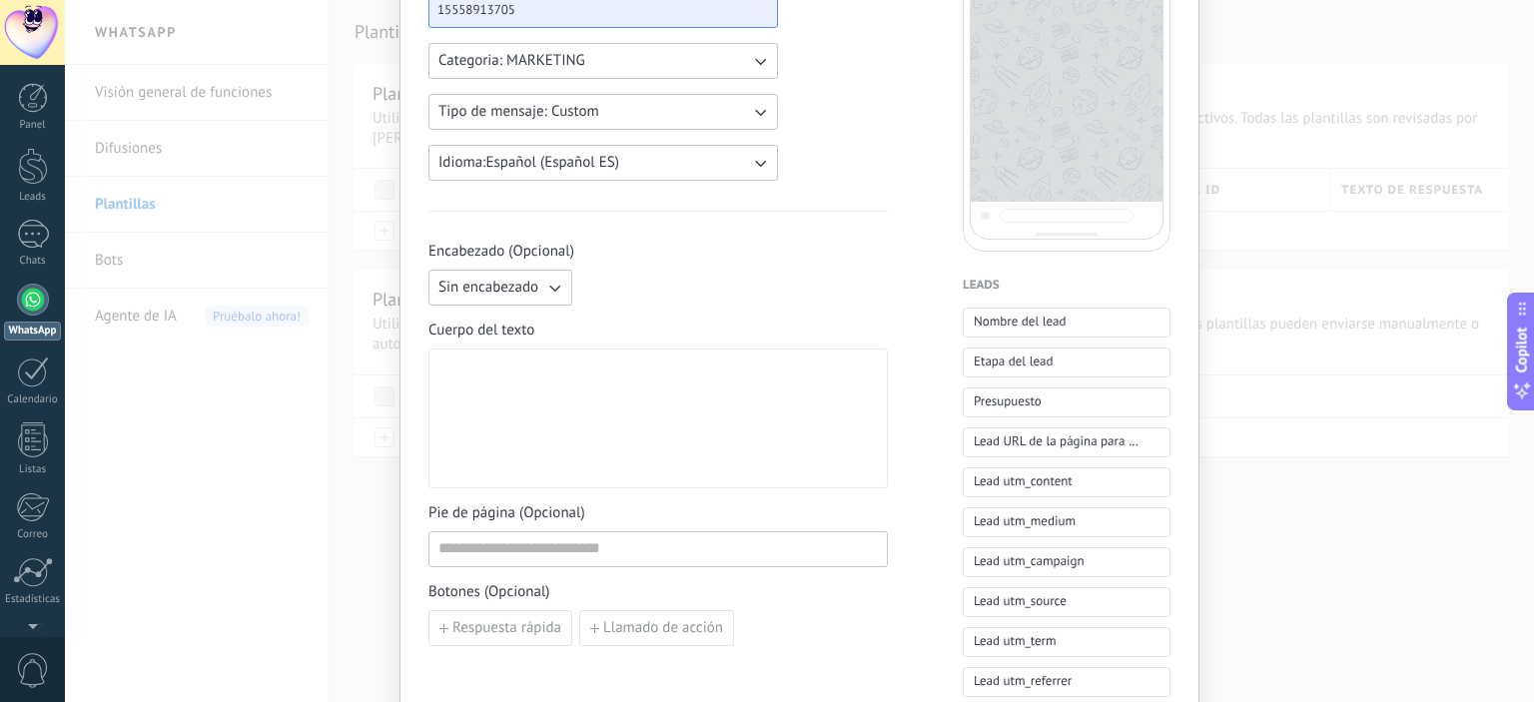
scroll to position [314, 0]
type input "**"
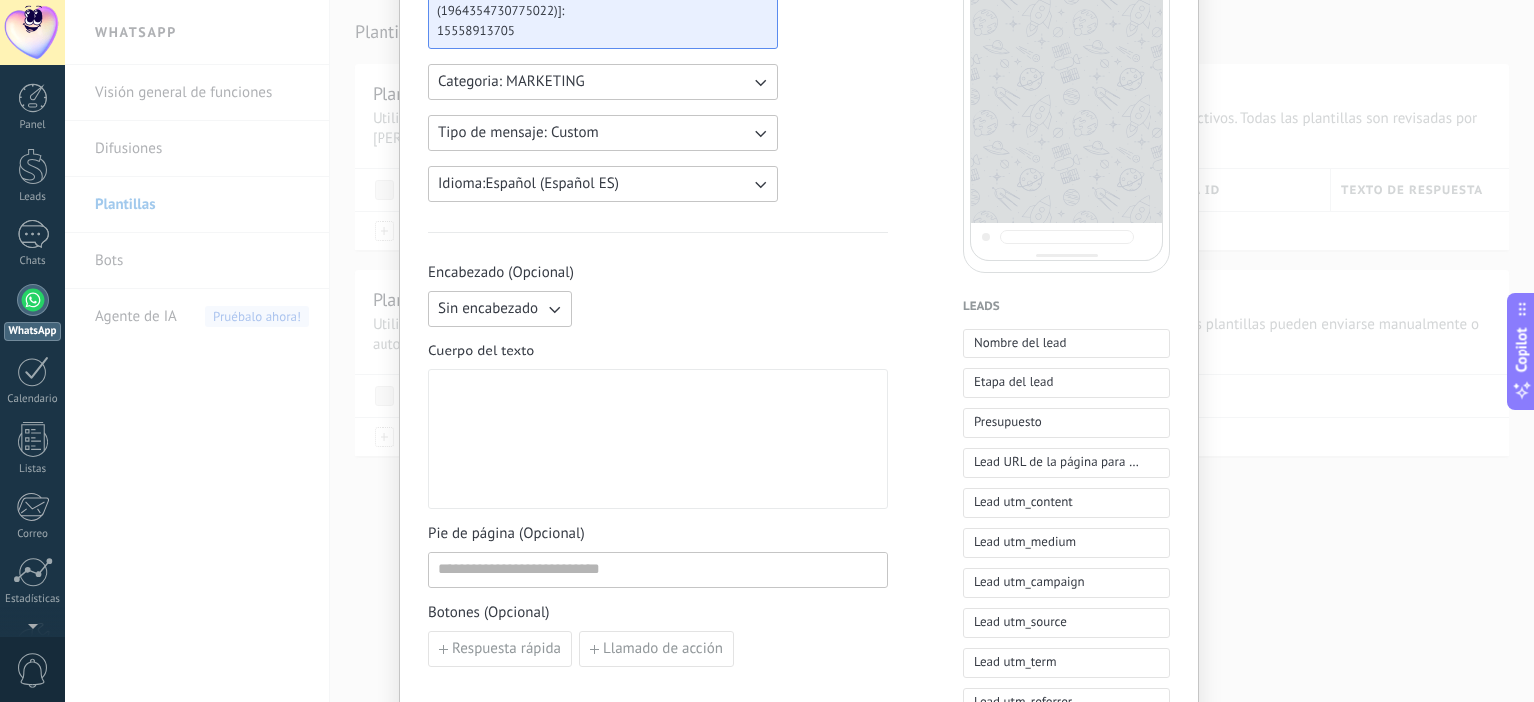
scroll to position [324, 0]
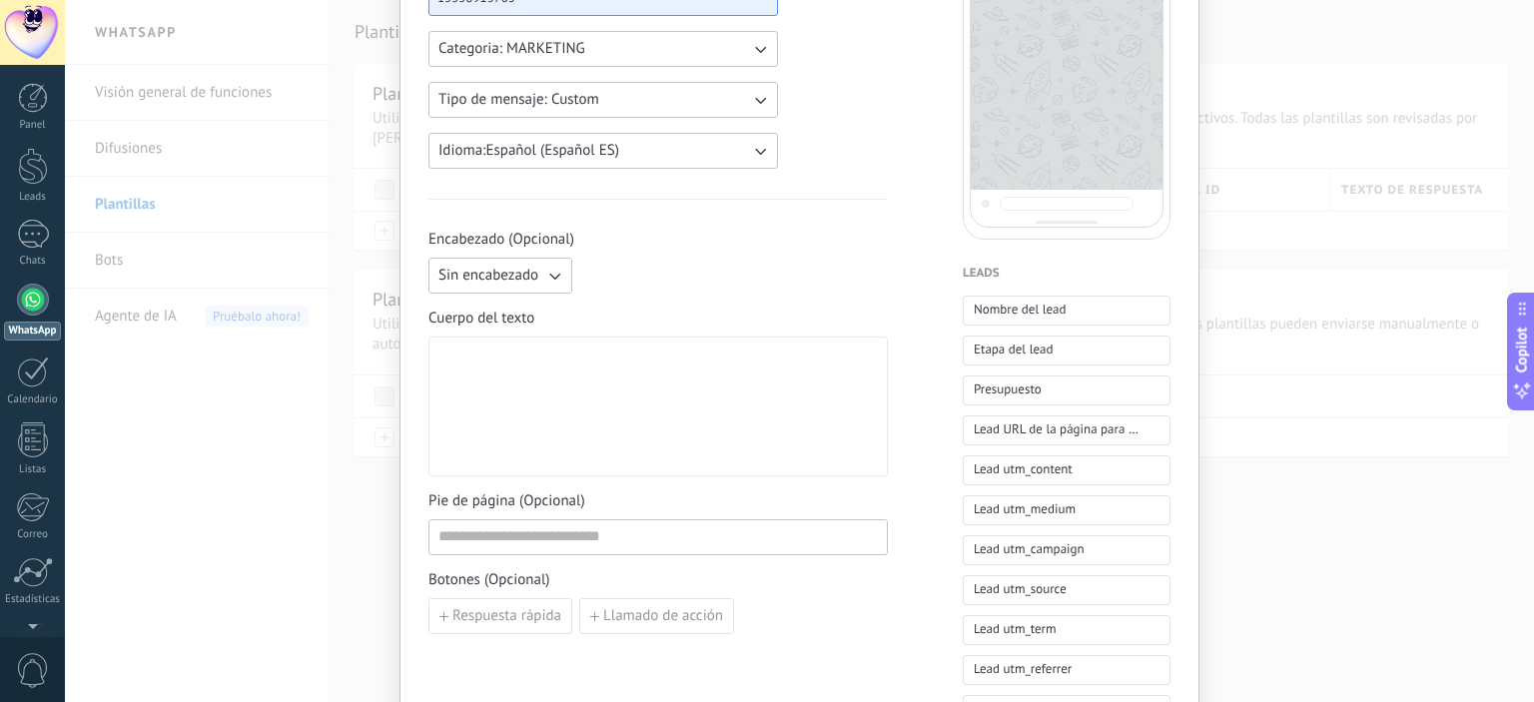
click at [518, 263] on button "Sin encabezado" at bounding box center [500, 276] width 144 height 36
click at [536, 344] on span "Imagen o archivo" at bounding box center [493, 344] width 111 height 20
click at [667, 268] on label "Imagen o archivo" at bounding box center [677, 276] width 195 height 36
click at [580, 258] on input "Imagen o archivo" at bounding box center [580, 258] width 0 height 0
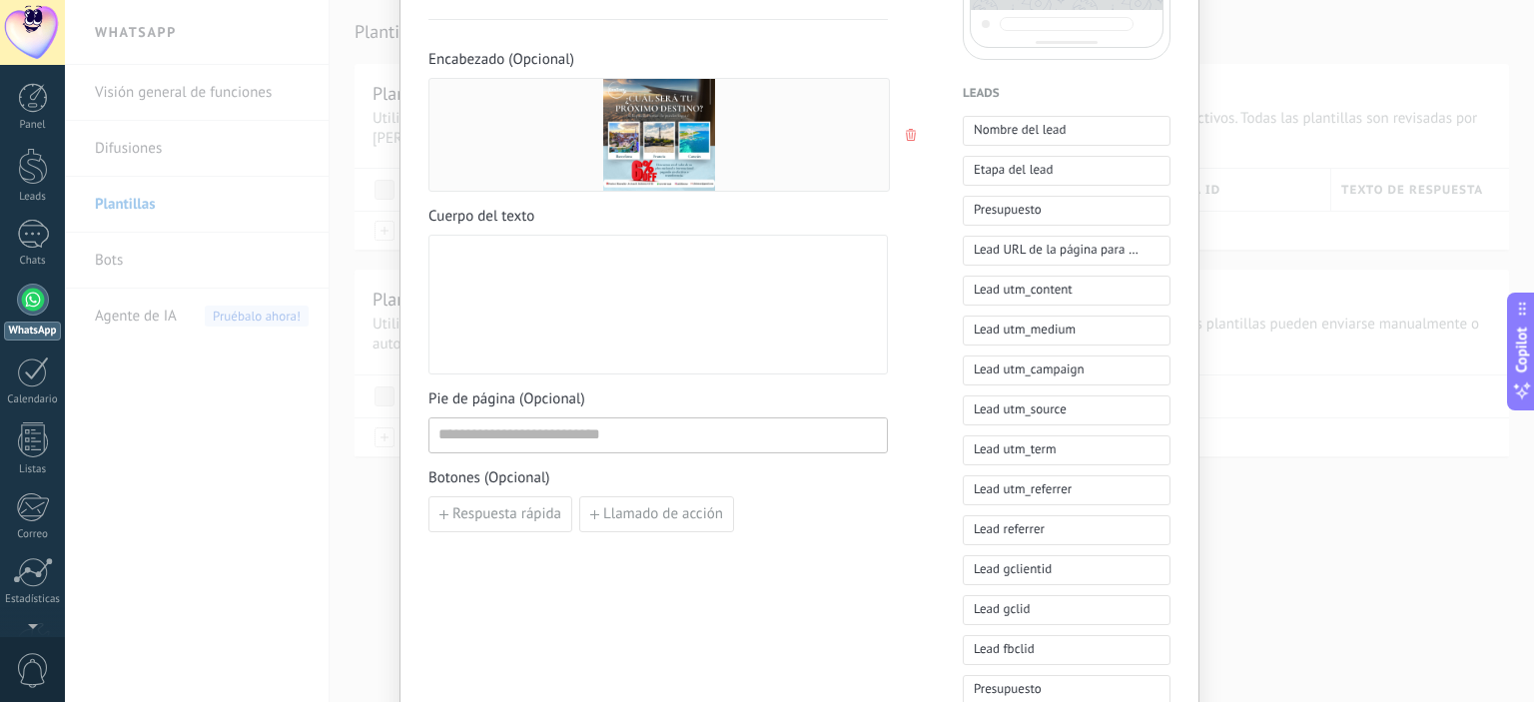
scroll to position [505, 0]
click at [520, 278] on div at bounding box center [657, 303] width 439 height 123
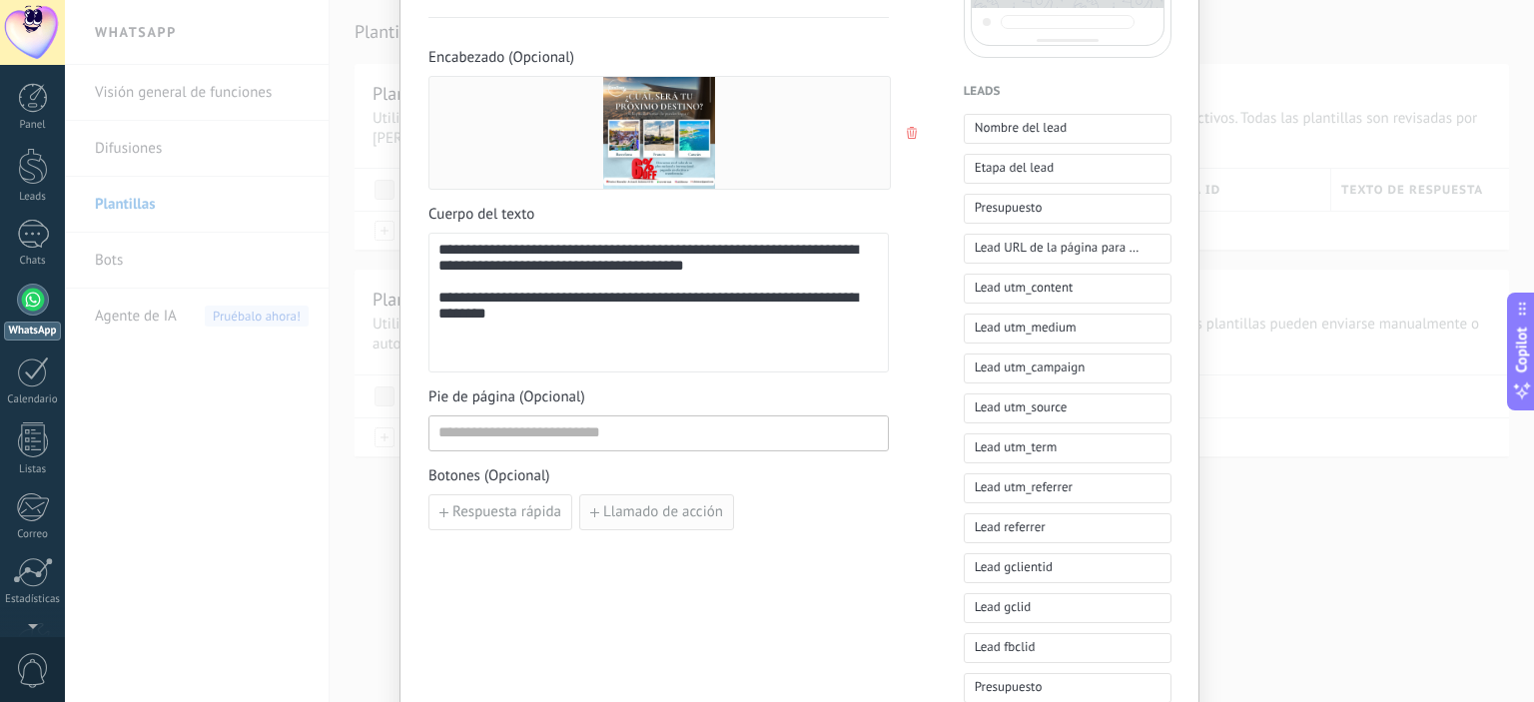
click at [633, 522] on button "Llamado de acción" at bounding box center [656, 512] width 155 height 36
click at [563, 503] on input at bounding box center [540, 511] width 223 height 32
type input "**********"
click at [781, 508] on input at bounding box center [776, 511] width 223 height 32
paste input "**********"
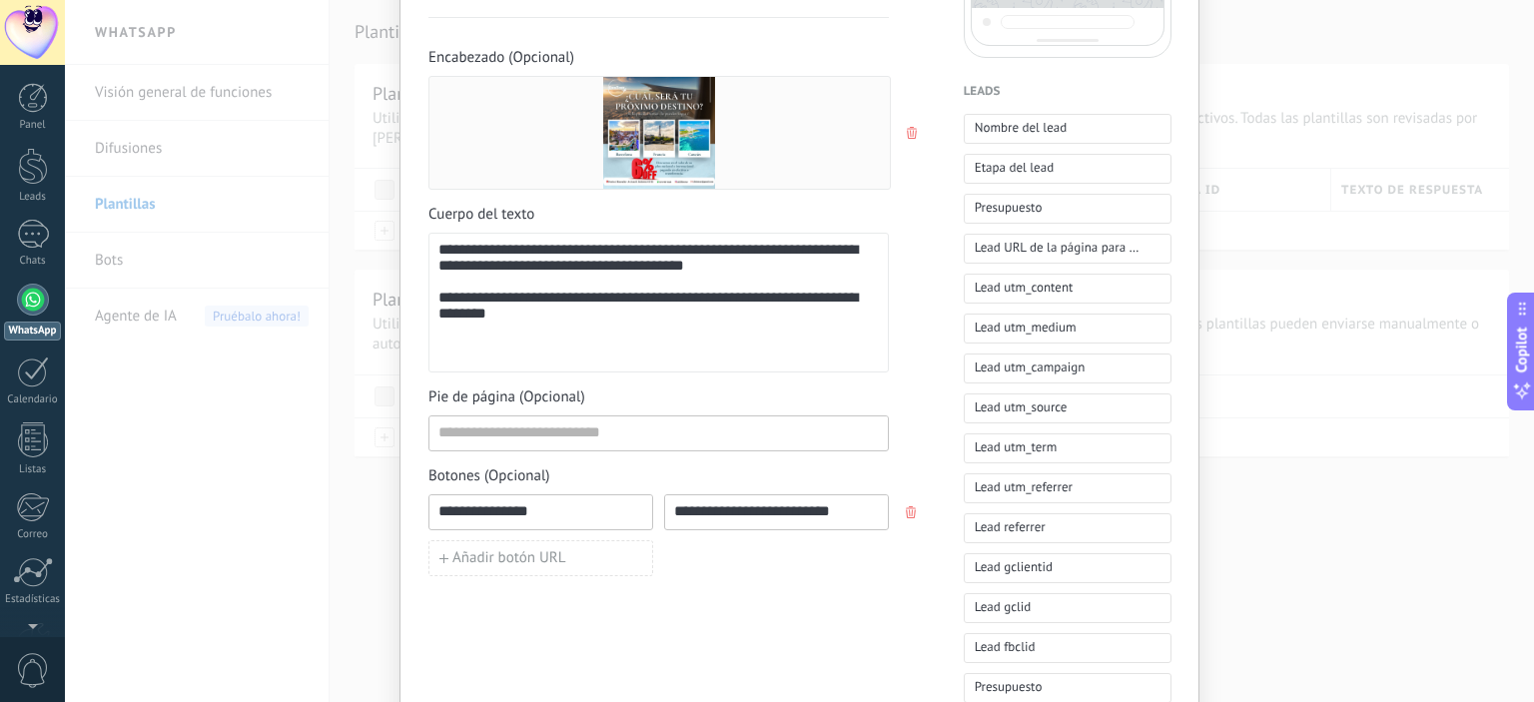
type input "**********"
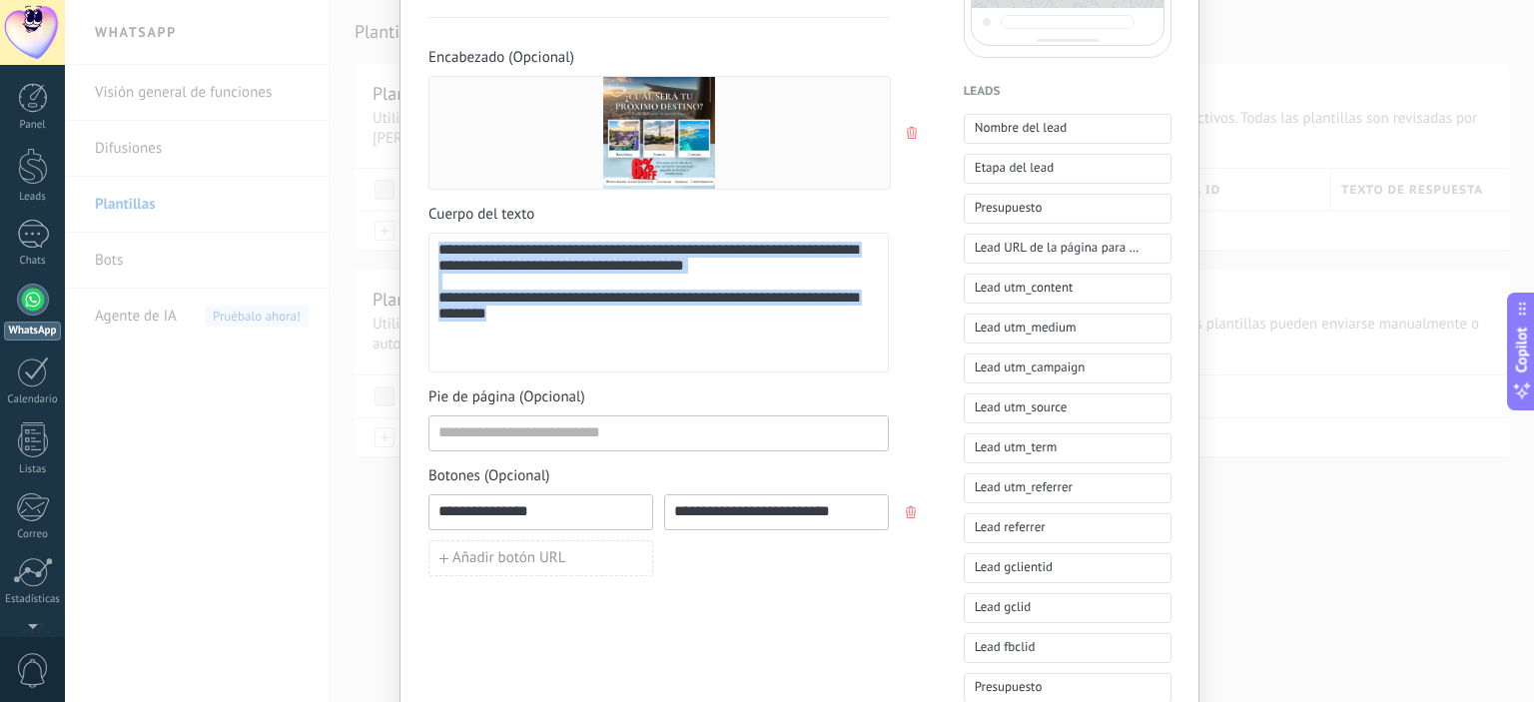
drag, startPoint x: 688, startPoint y: 350, endPoint x: 381, endPoint y: 210, distance: 337.0
click at [438, 242] on div "**********" at bounding box center [658, 303] width 440 height 123
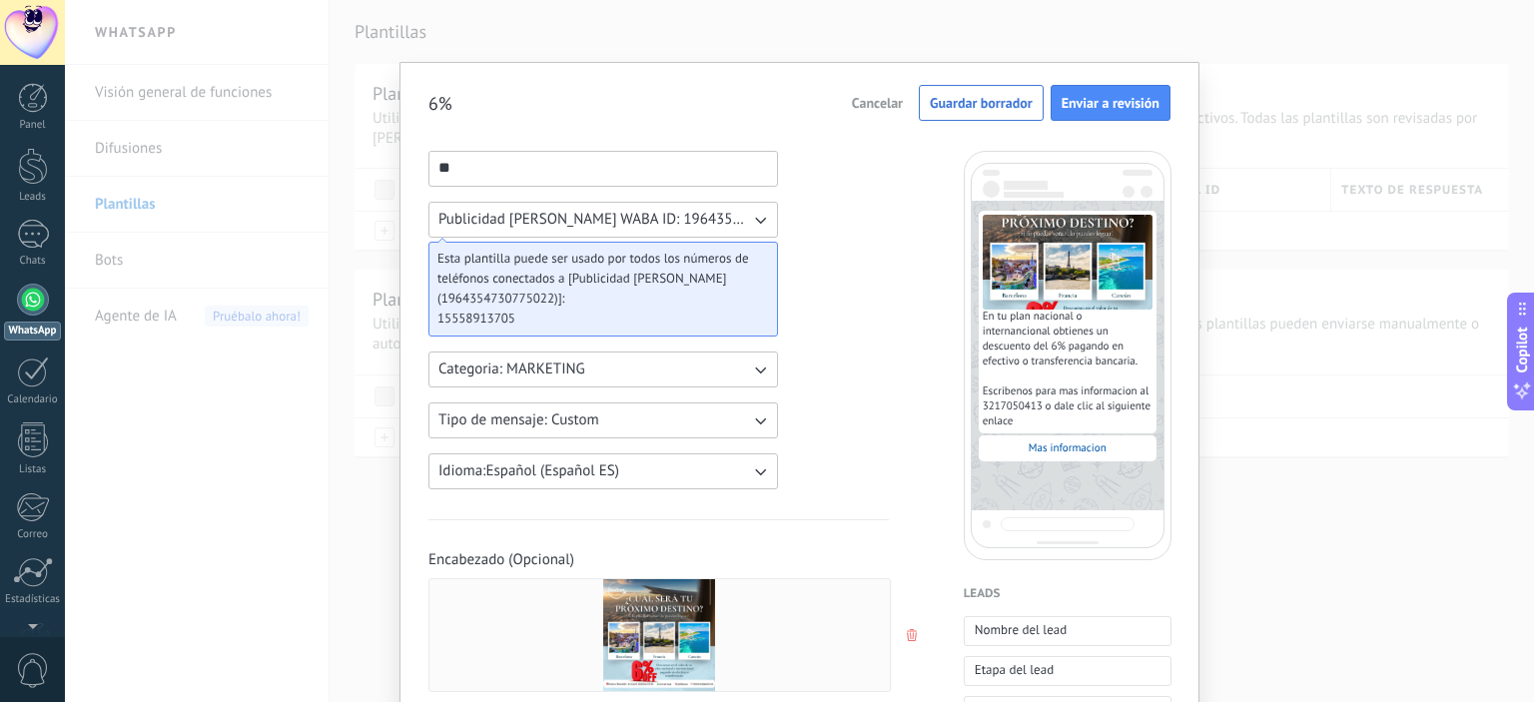
scroll to position [0, 0]
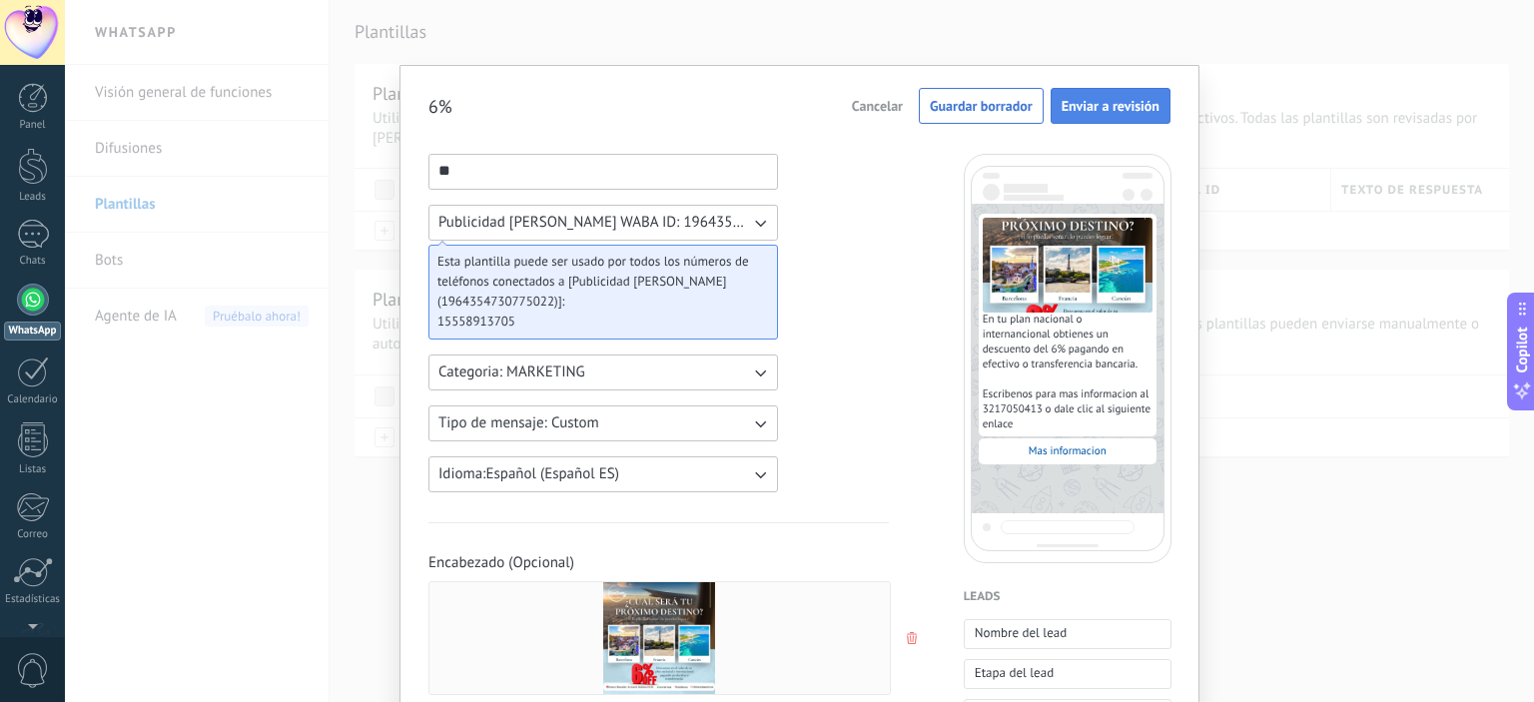
click at [1112, 113] on span "Enviar a revisión" at bounding box center [1111, 106] width 98 height 14
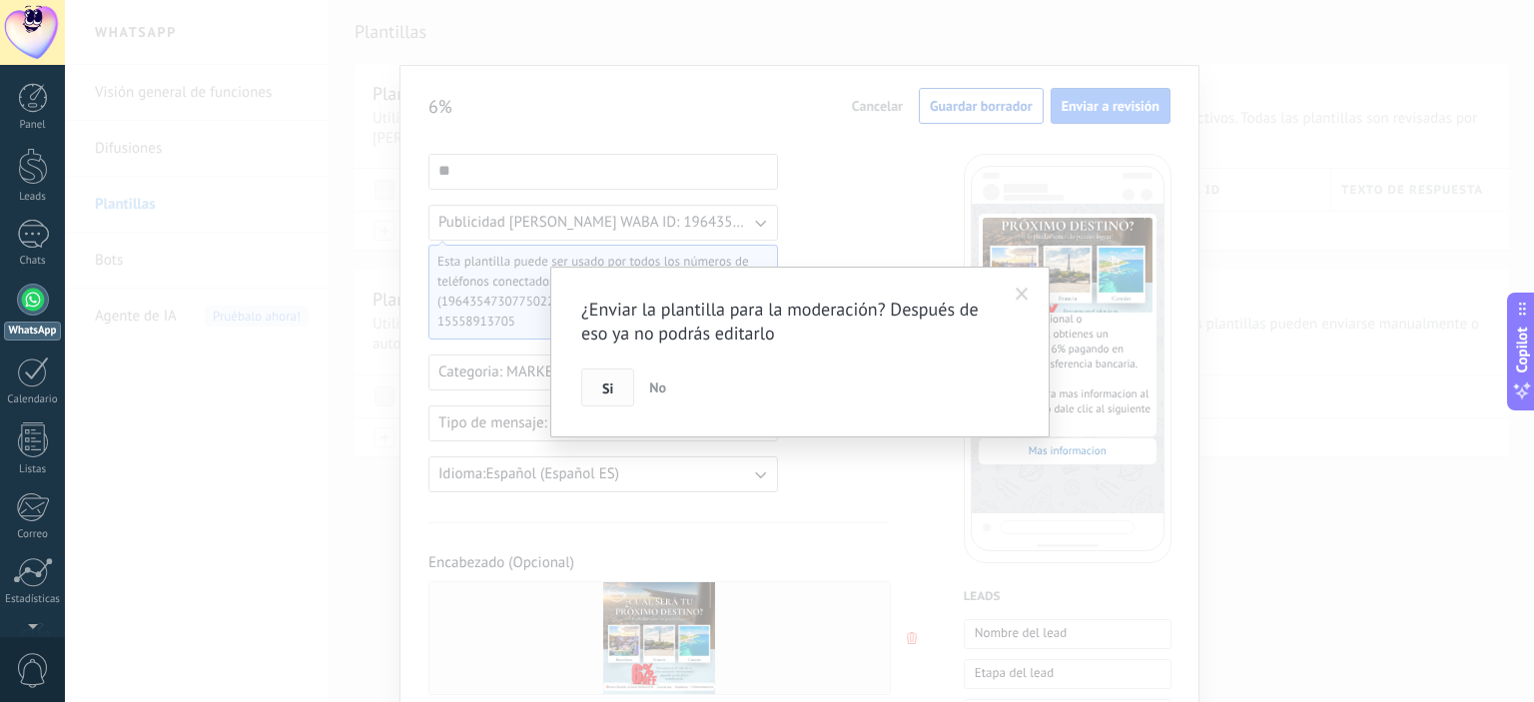
click at [603, 390] on span "Si" at bounding box center [607, 388] width 11 height 14
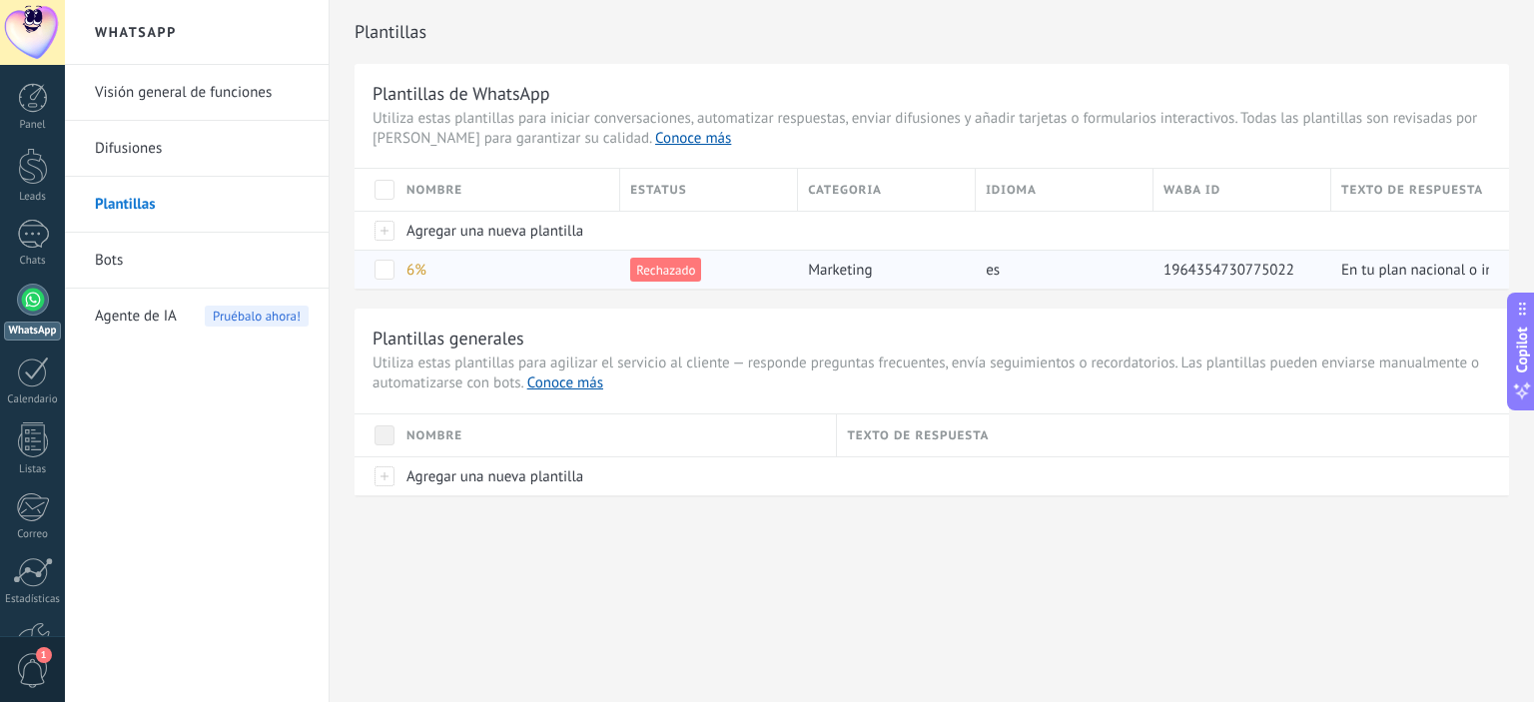
click at [418, 278] on span "6%" at bounding box center [416, 270] width 20 height 19
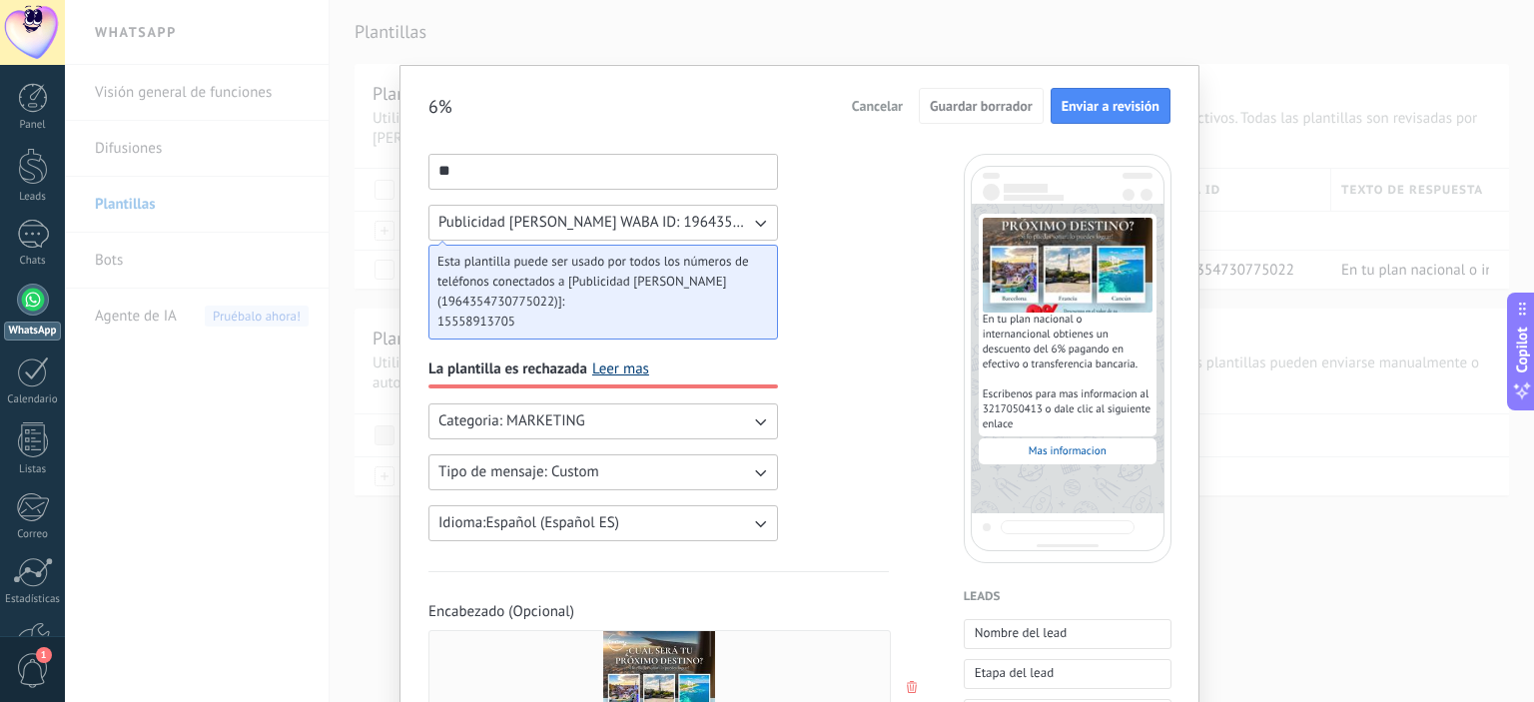
click at [606, 371] on link "Leer mas" at bounding box center [620, 370] width 57 height 20
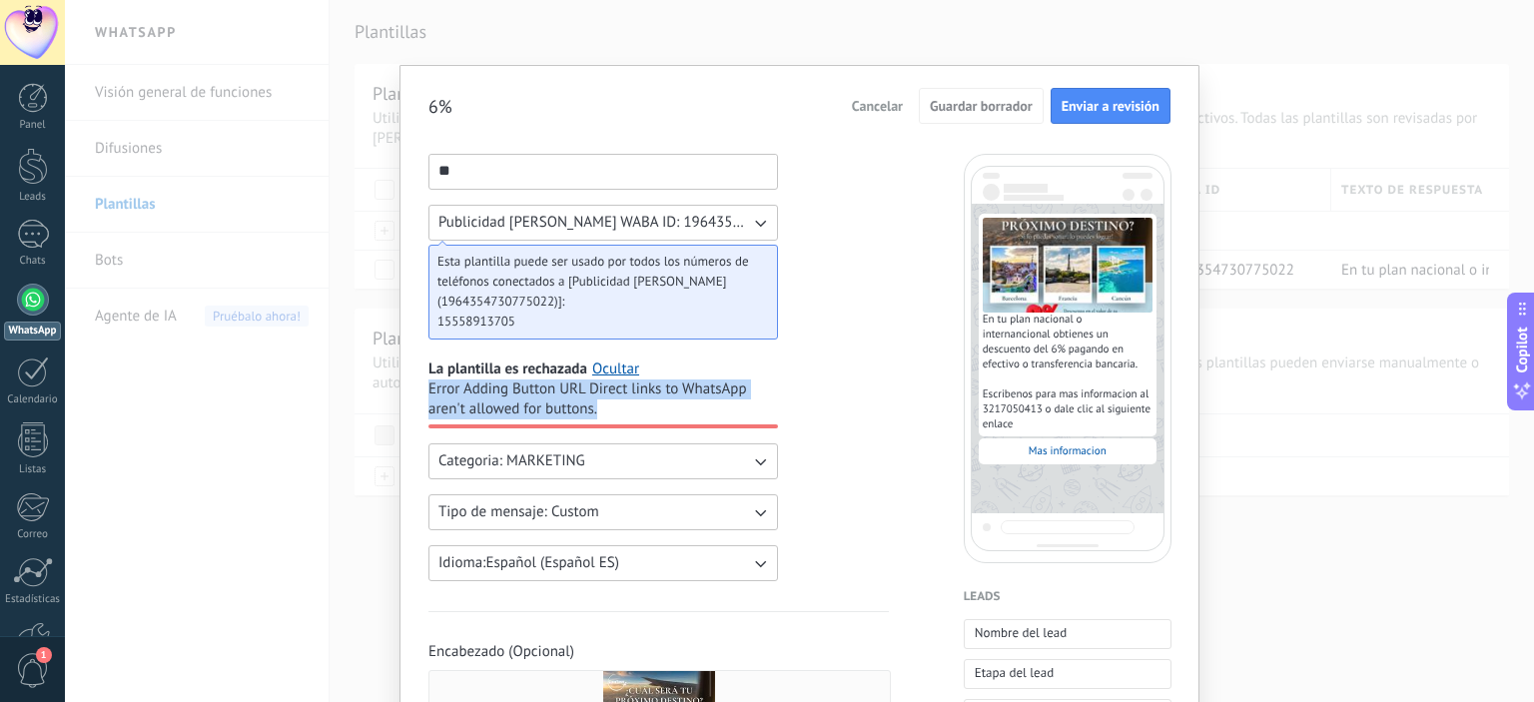
drag, startPoint x: 597, startPoint y: 409, endPoint x: 409, endPoint y: 388, distance: 188.9
copy span "Error Adding Button URL Direct links to WhatsApp aren't allowed for buttons."
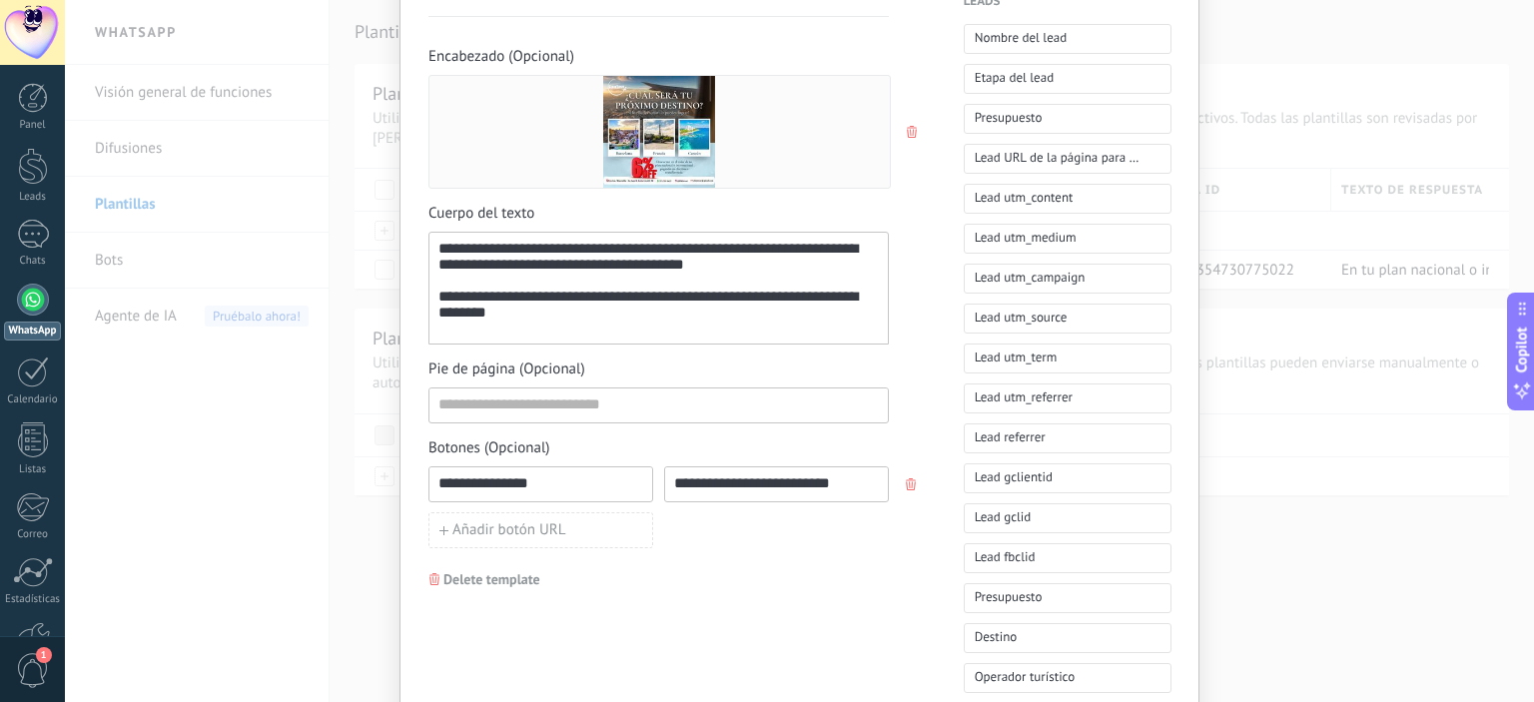
scroll to position [596, 0]
click at [752, 483] on input "**********" at bounding box center [776, 482] width 223 height 32
paste input "**********"
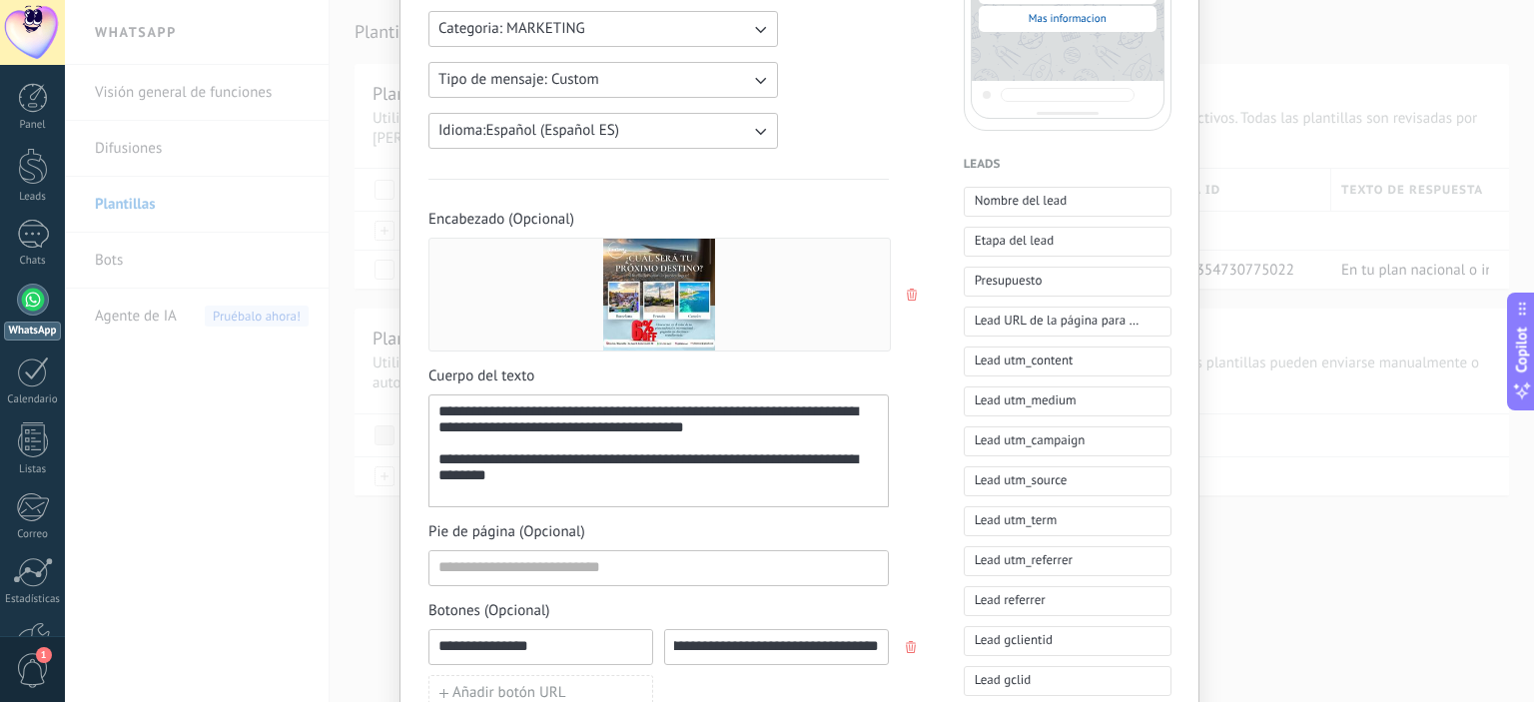
scroll to position [434, 0]
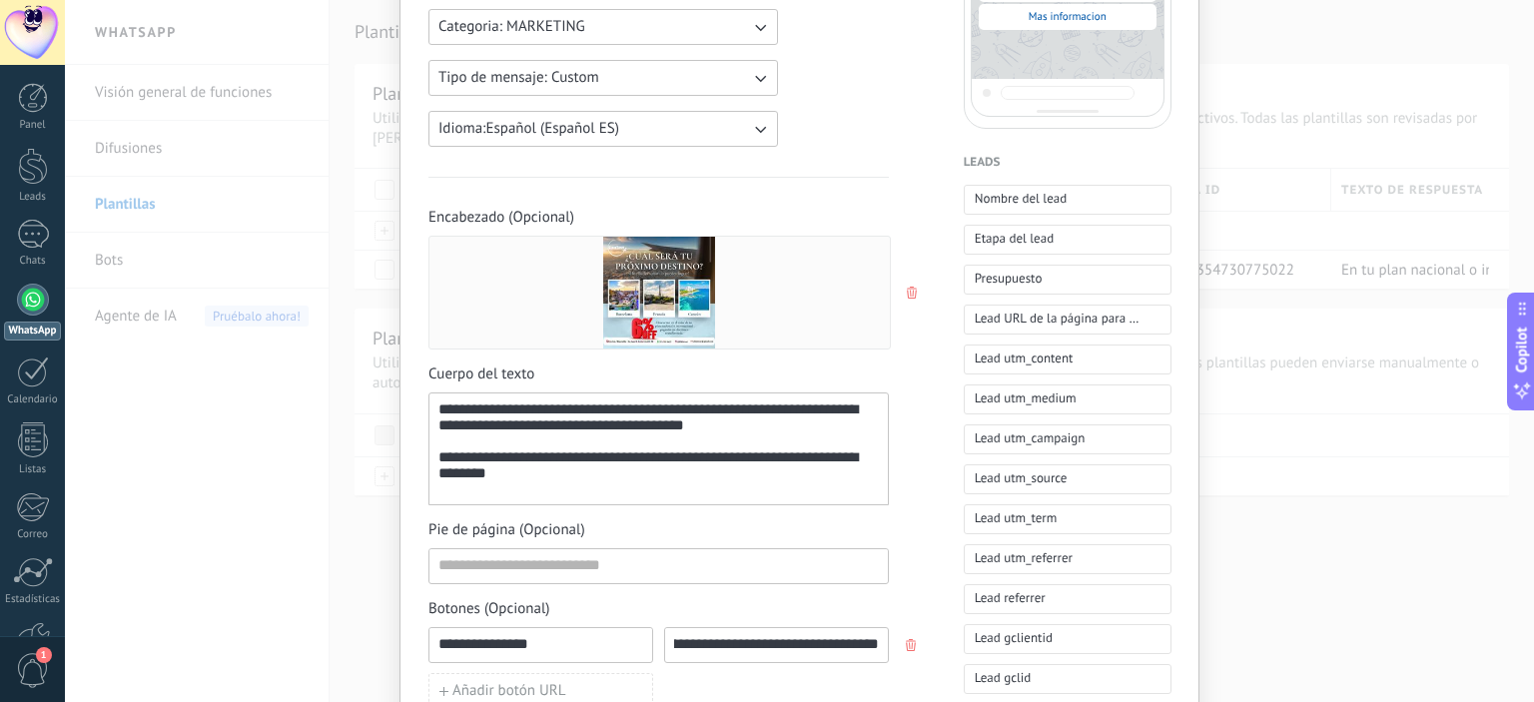
type input "**********"
click at [437, 468] on div "**********" at bounding box center [658, 448] width 460 height 113
click at [438, 468] on div "**********" at bounding box center [658, 449] width 440 height 96
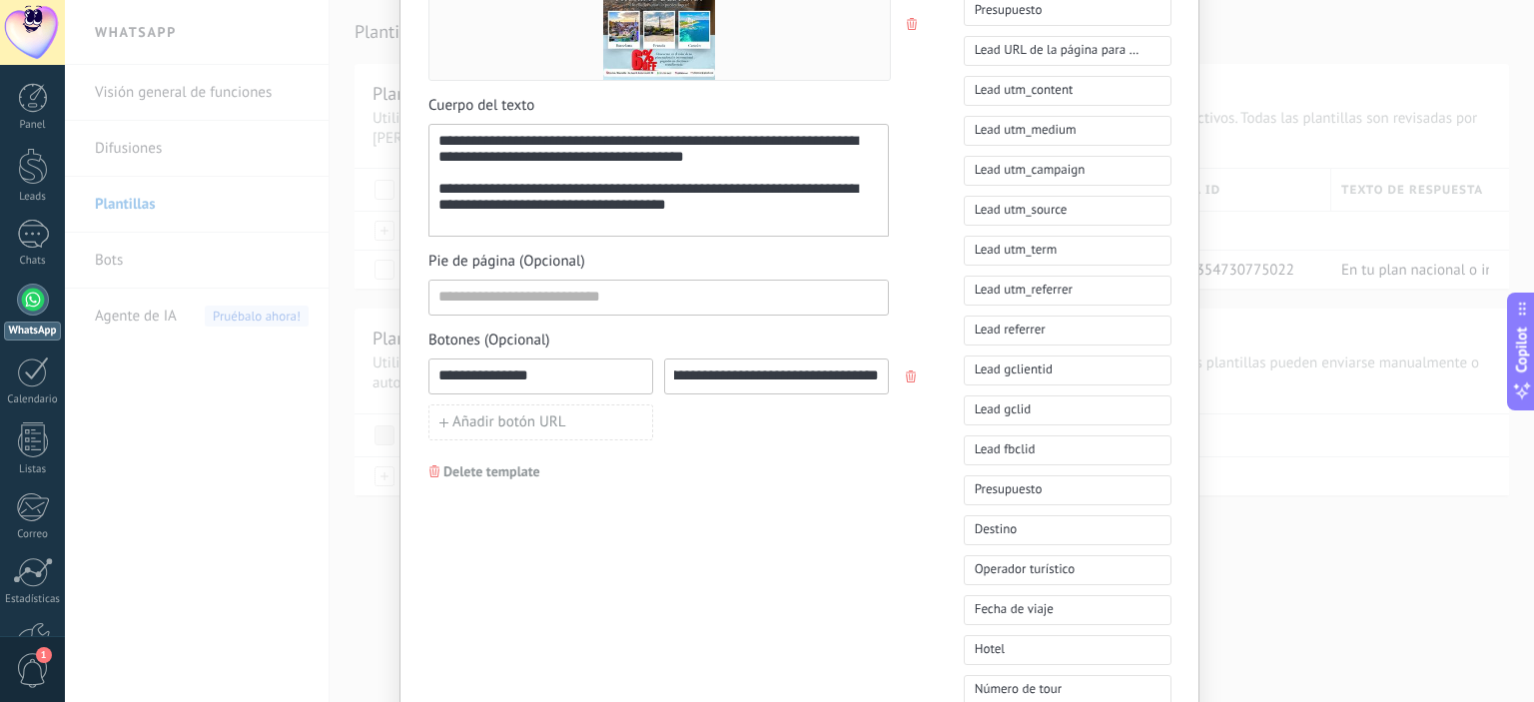
scroll to position [711, 0]
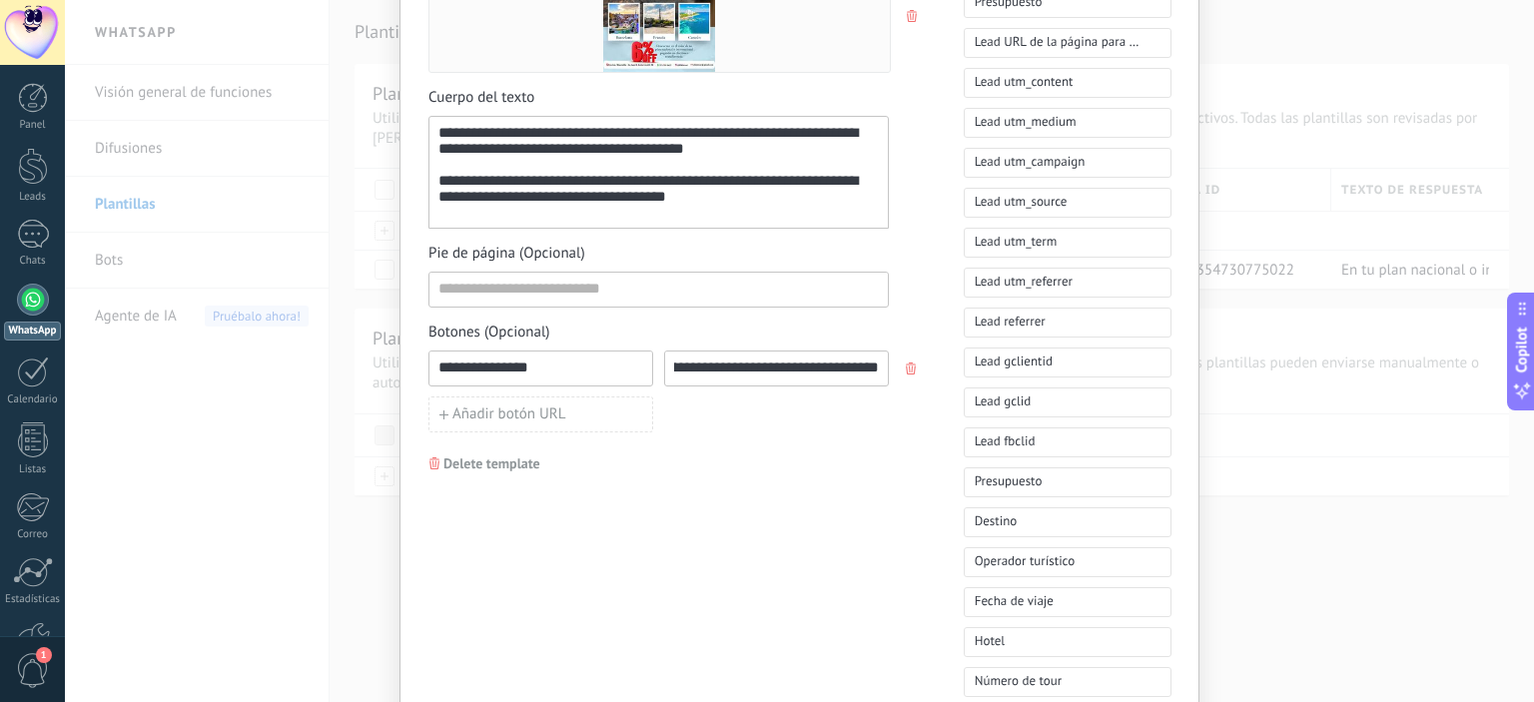
click at [799, 367] on input "**********" at bounding box center [776, 368] width 223 height 32
paste input
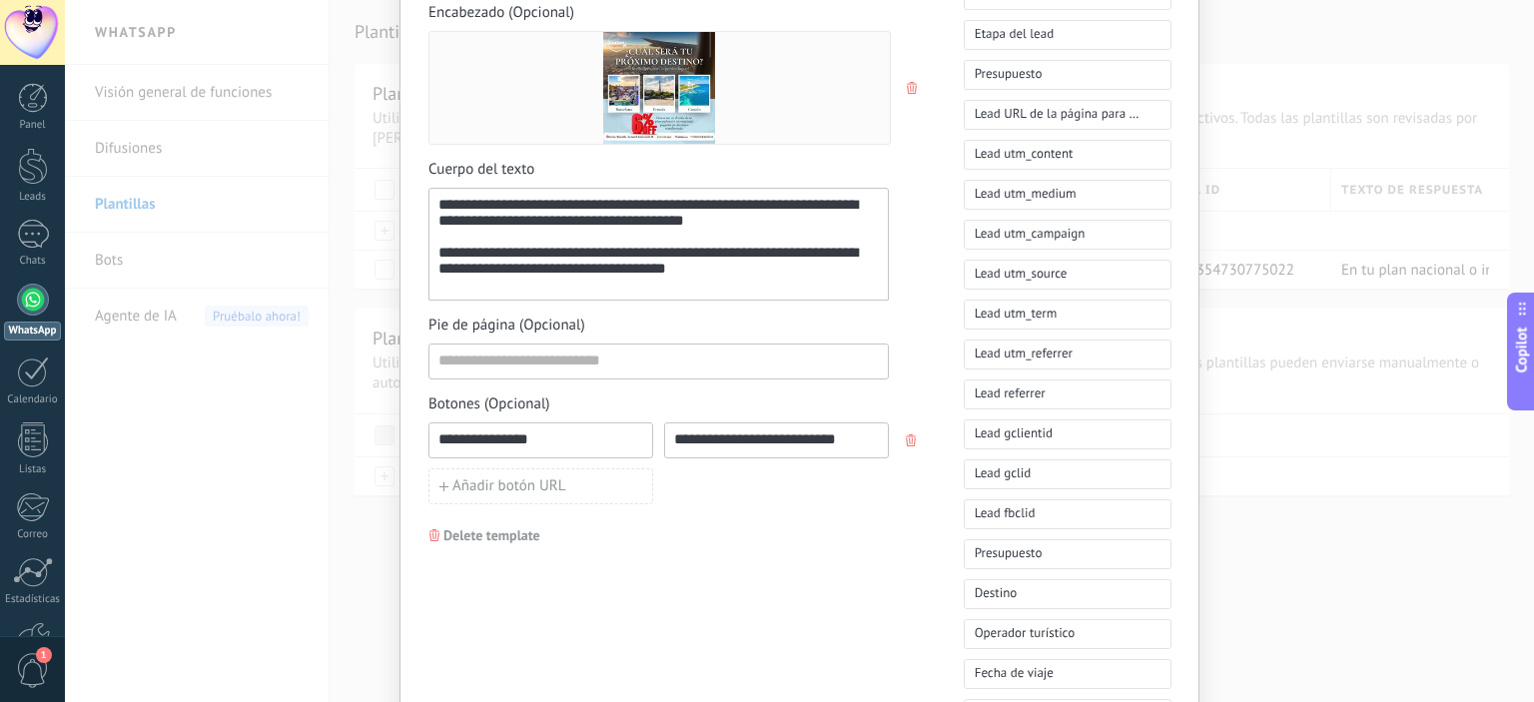
type input "**********"
click at [761, 528] on div "**********" at bounding box center [658, 509] width 460 height 1988
click at [623, 264] on div "**********" at bounding box center [658, 245] width 440 height 96
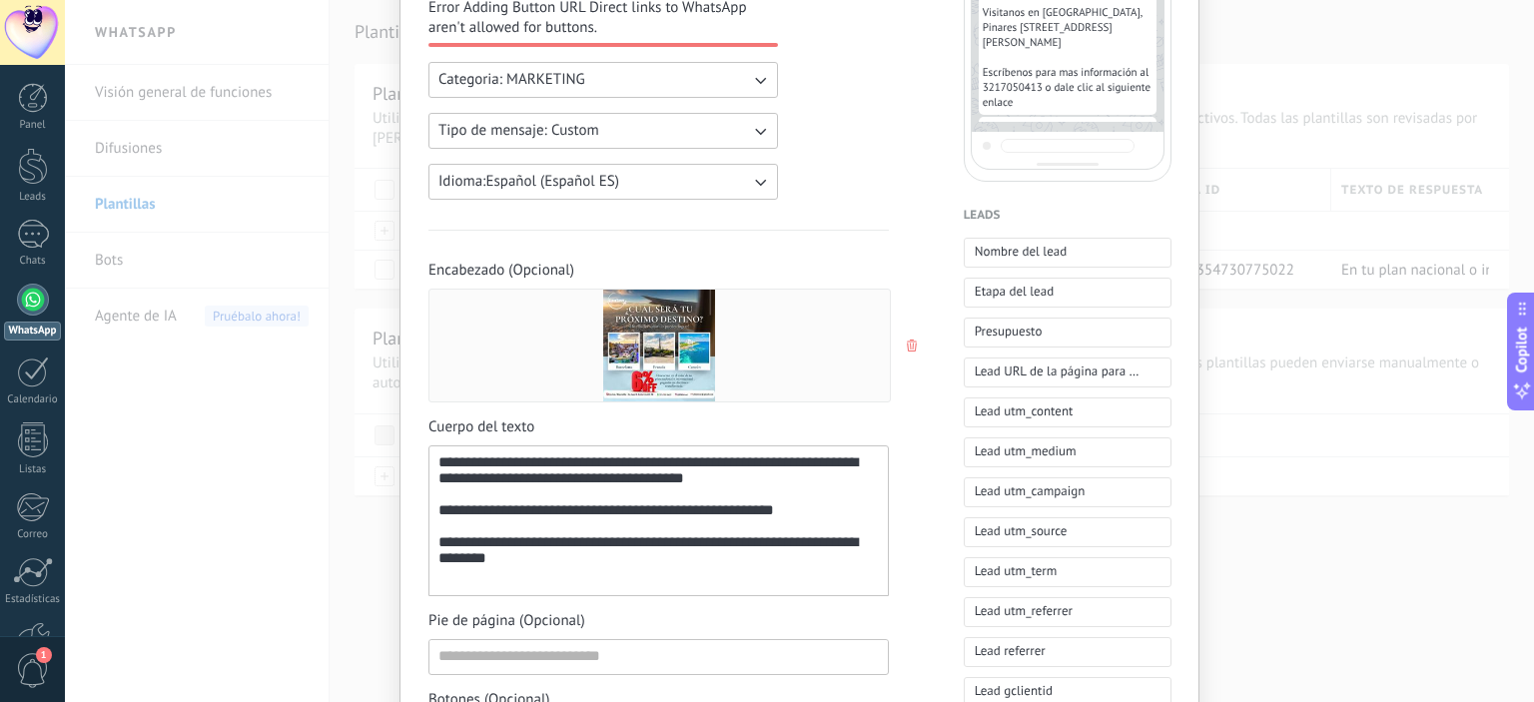
scroll to position [393, 0]
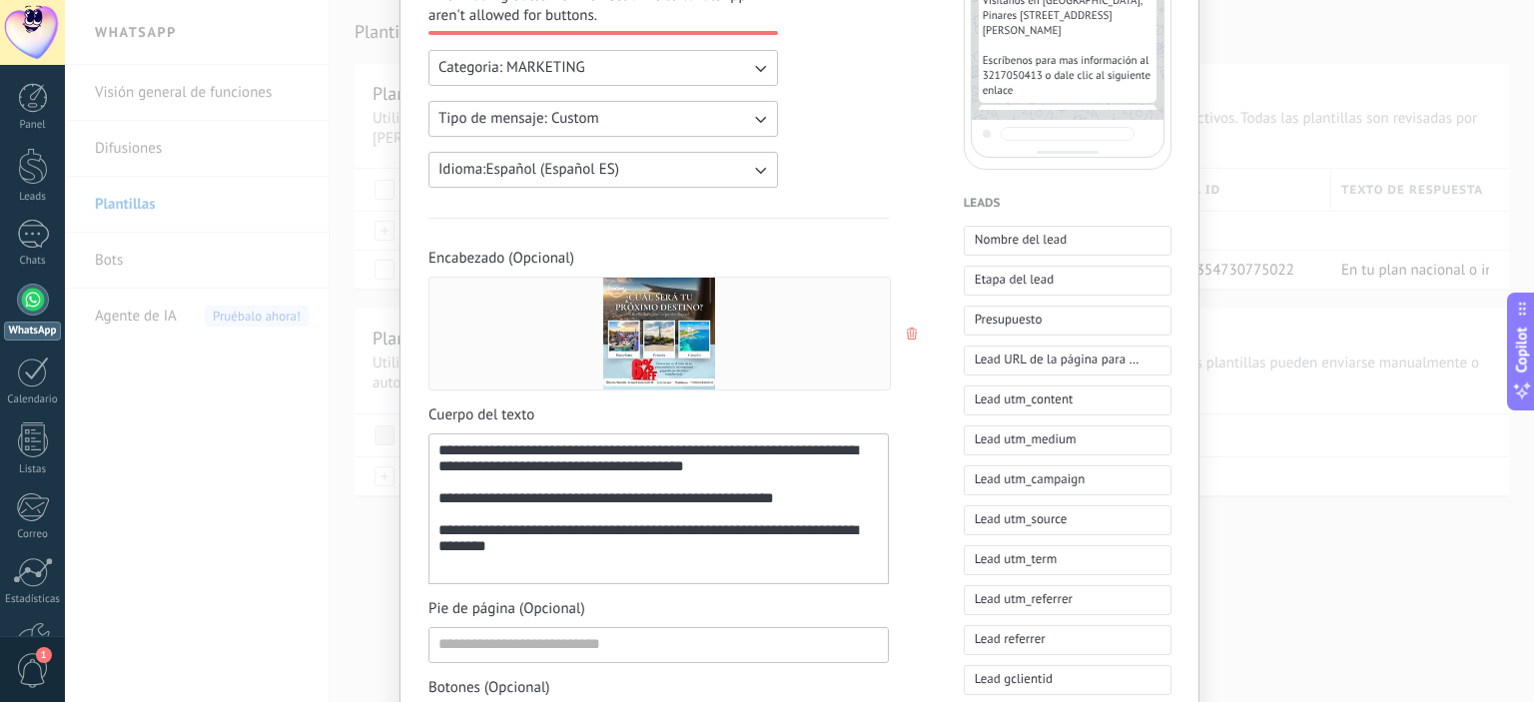
click at [841, 511] on div "**********" at bounding box center [658, 509] width 440 height 134
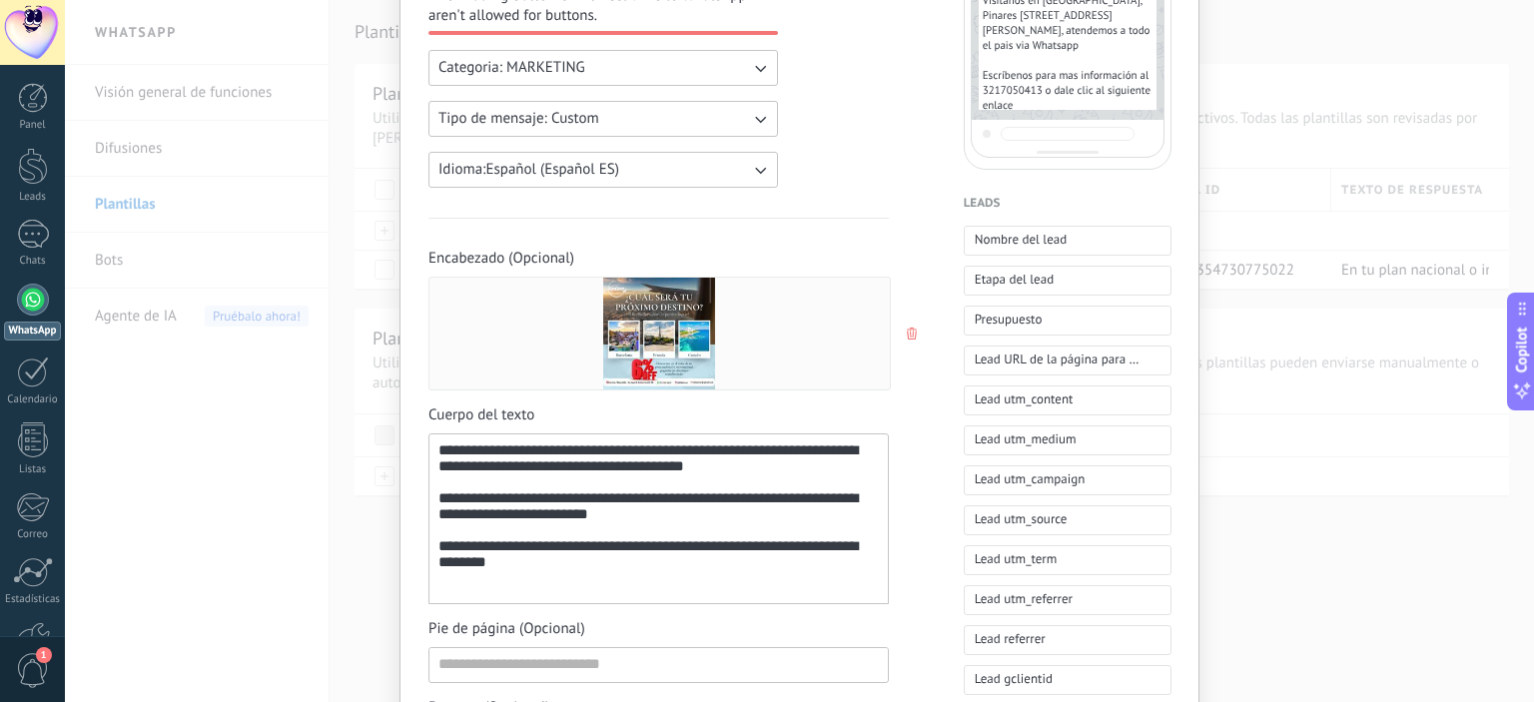
scroll to position [463, 0]
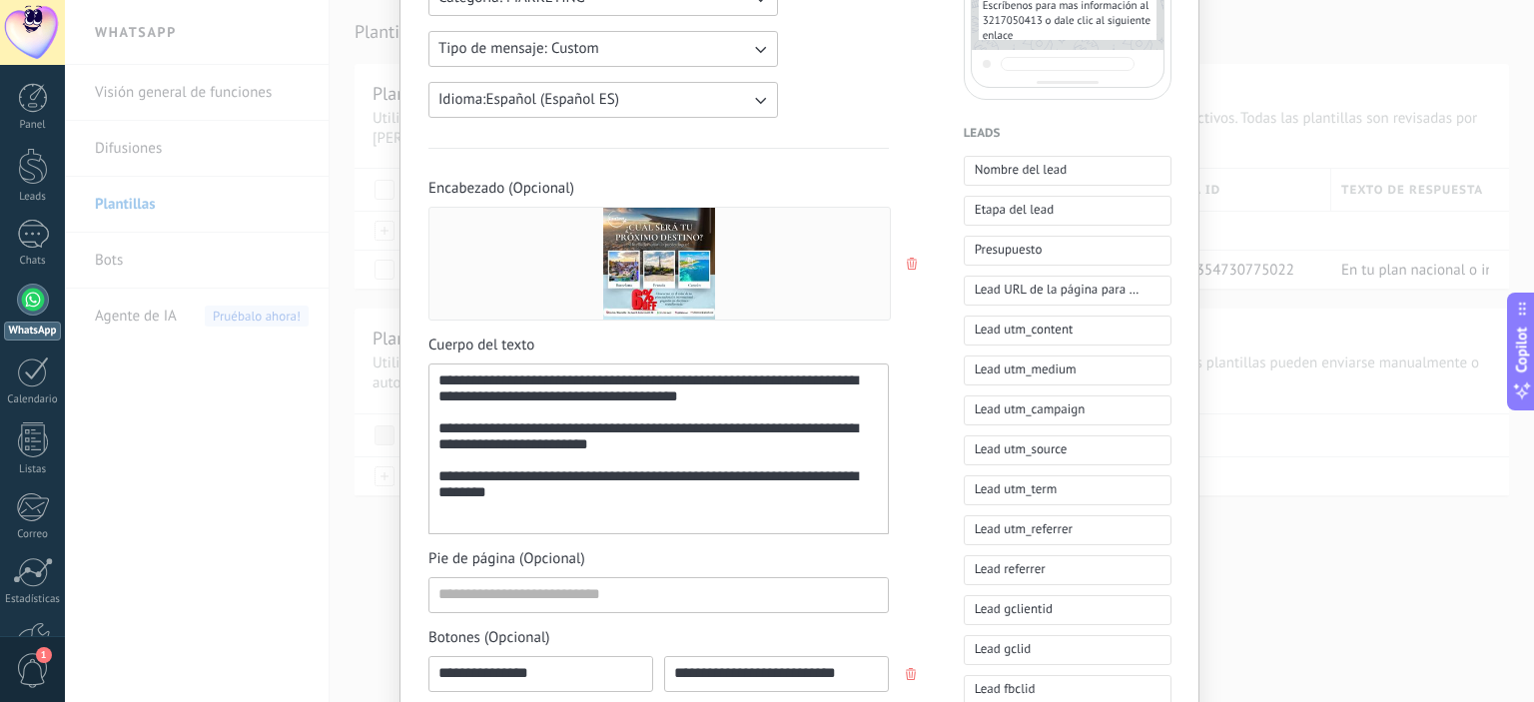
click at [672, 489] on div "**********" at bounding box center [658, 449] width 440 height 154
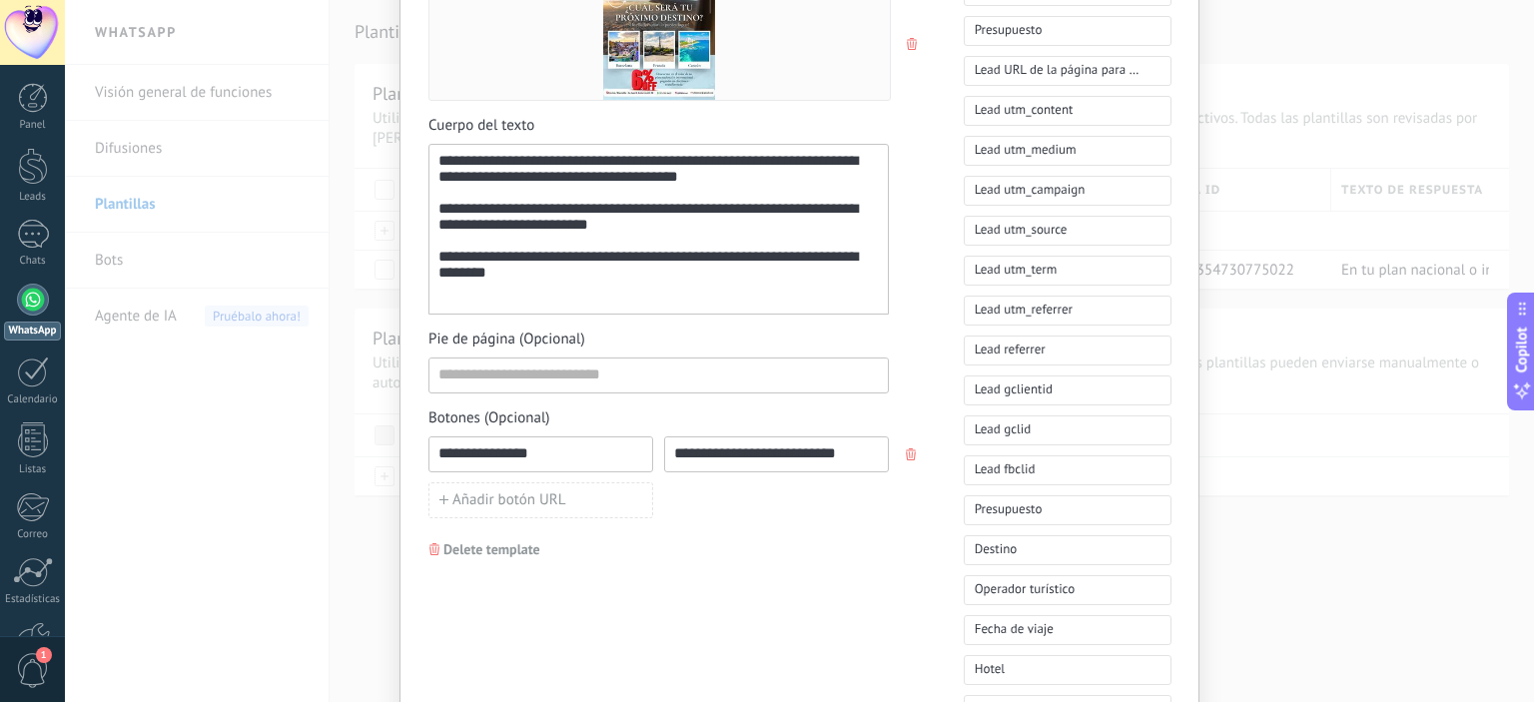
scroll to position [684, 0]
click at [521, 450] on input "**********" at bounding box center [540, 452] width 223 height 32
click at [541, 450] on input "**********" at bounding box center [540, 452] width 223 height 32
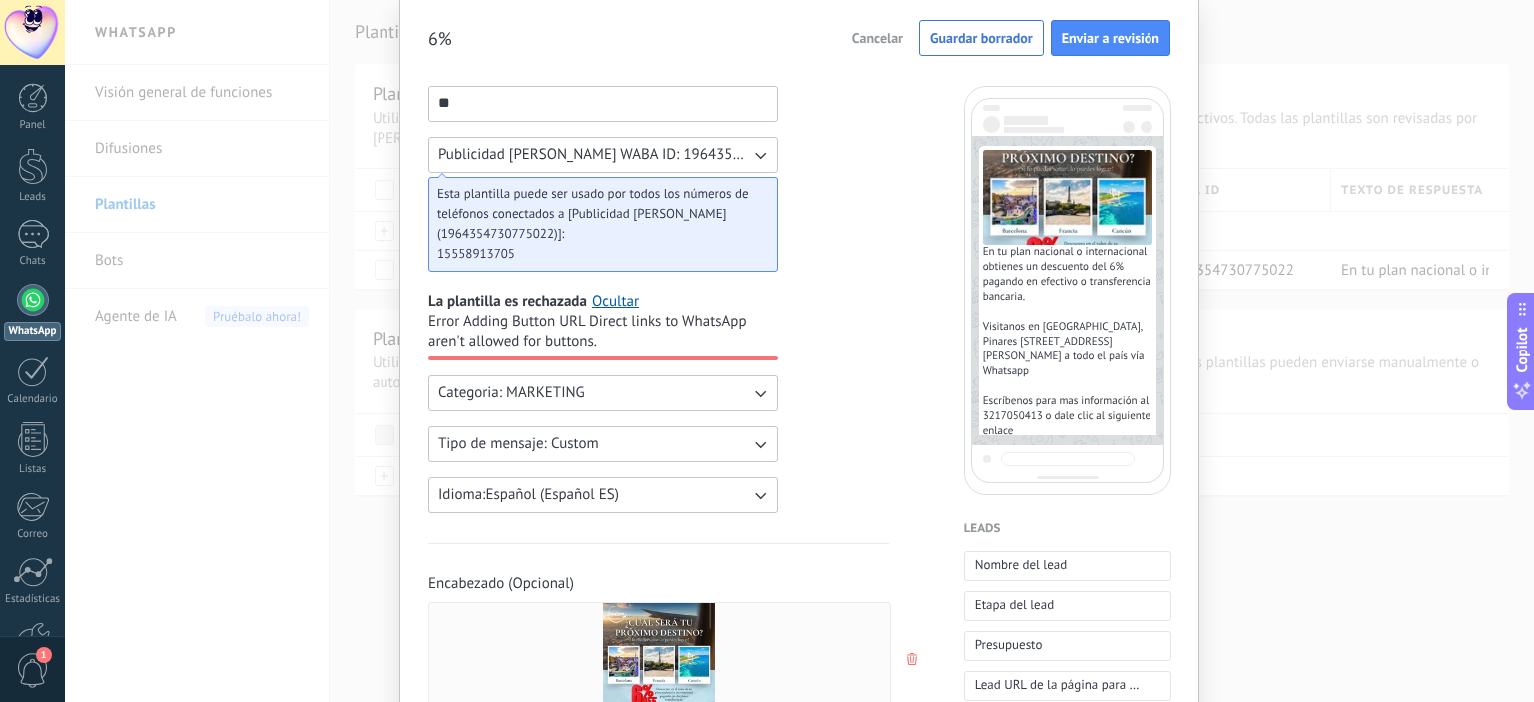
scroll to position [0, 0]
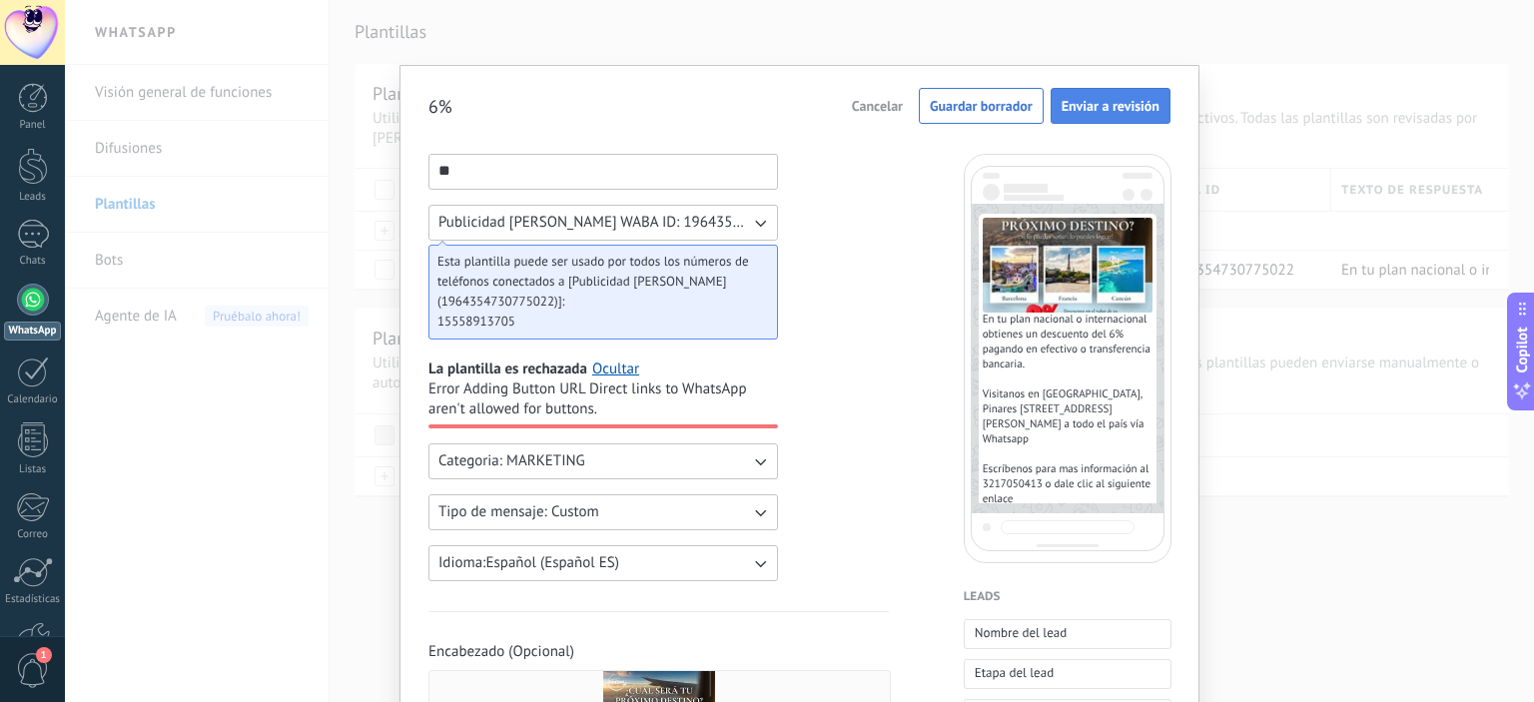
type input "**********"
click at [1113, 112] on span "Enviar a revisión" at bounding box center [1111, 106] width 98 height 14
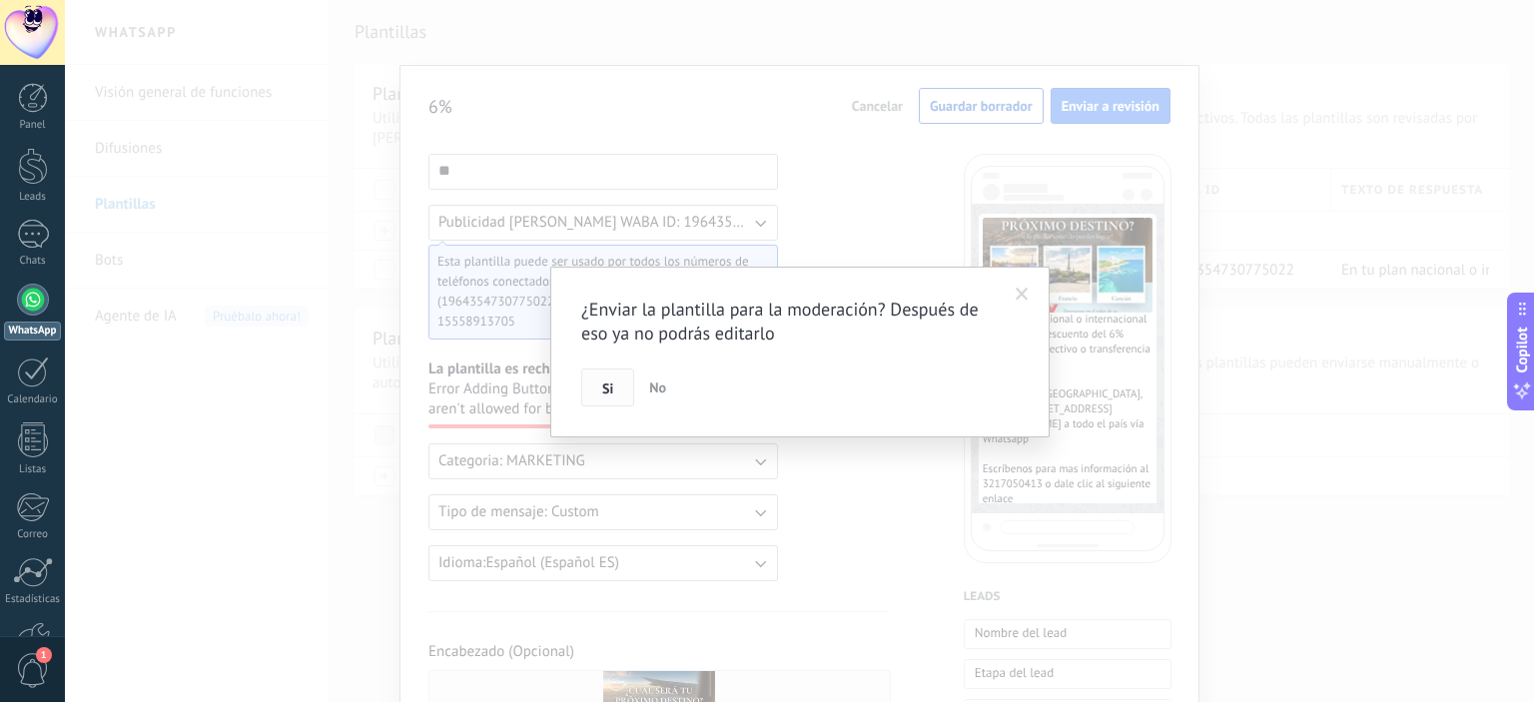
click at [600, 391] on button "Si" at bounding box center [607, 387] width 53 height 38
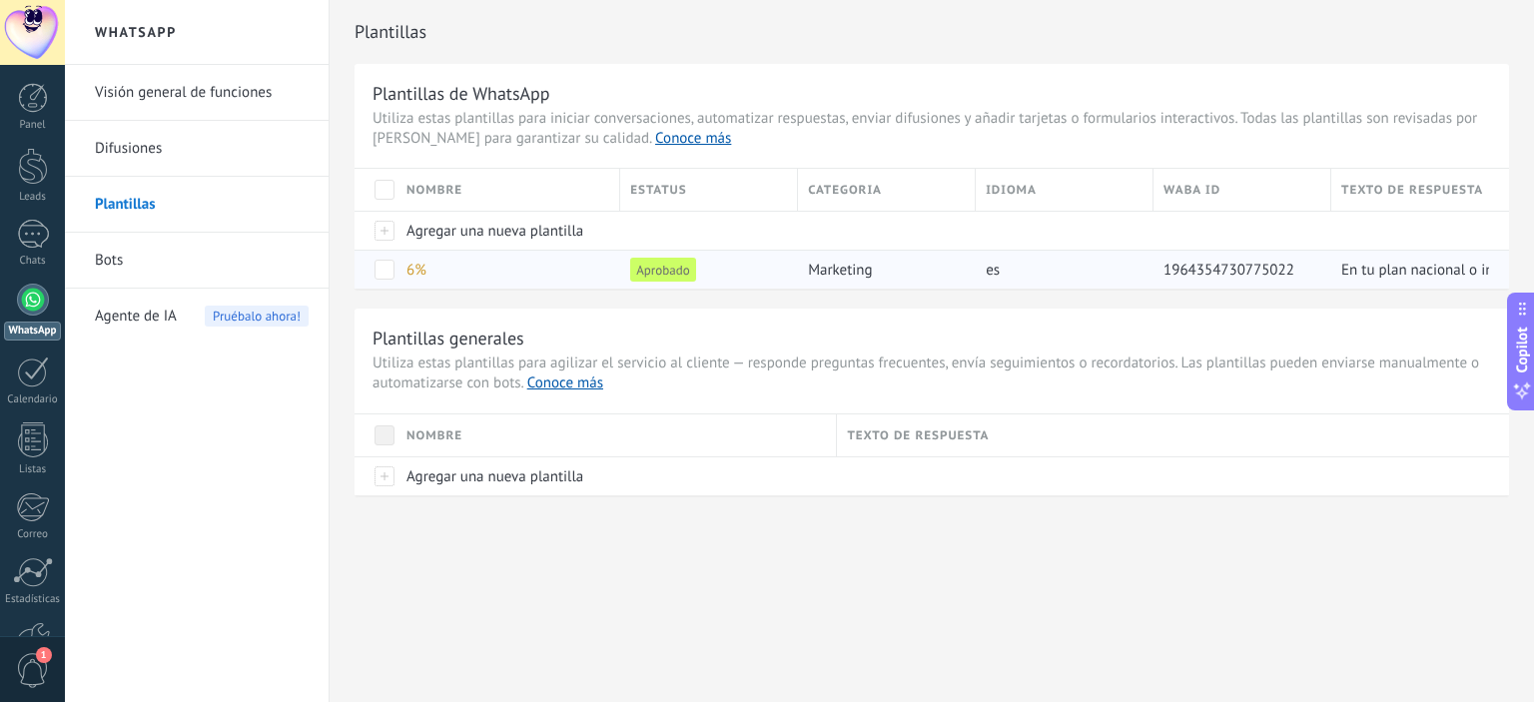
click at [496, 266] on div "6%" at bounding box center [503, 270] width 214 height 38
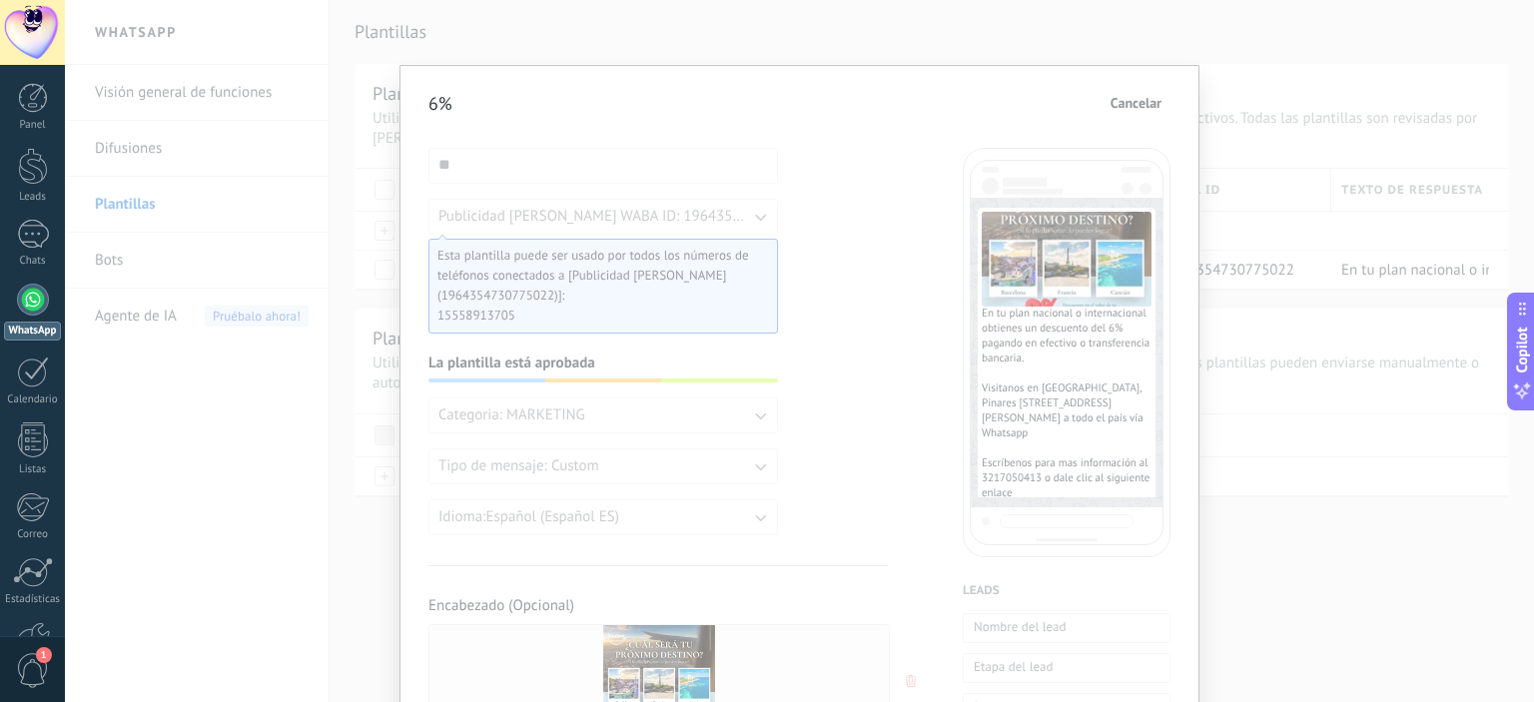
click at [1144, 102] on span "Cancelar" at bounding box center [1135, 103] width 51 height 14
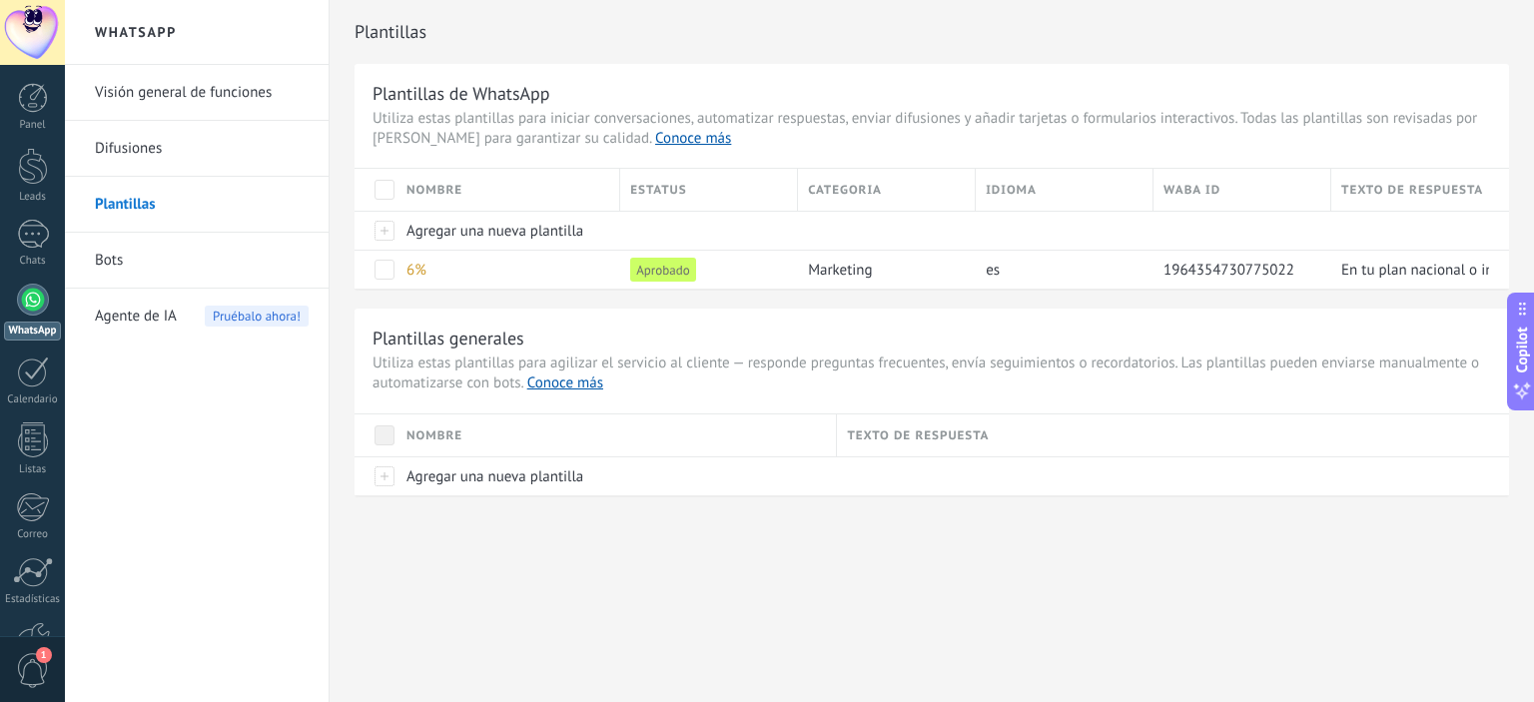
click at [134, 151] on link "Difusiones" at bounding box center [202, 149] width 214 height 56
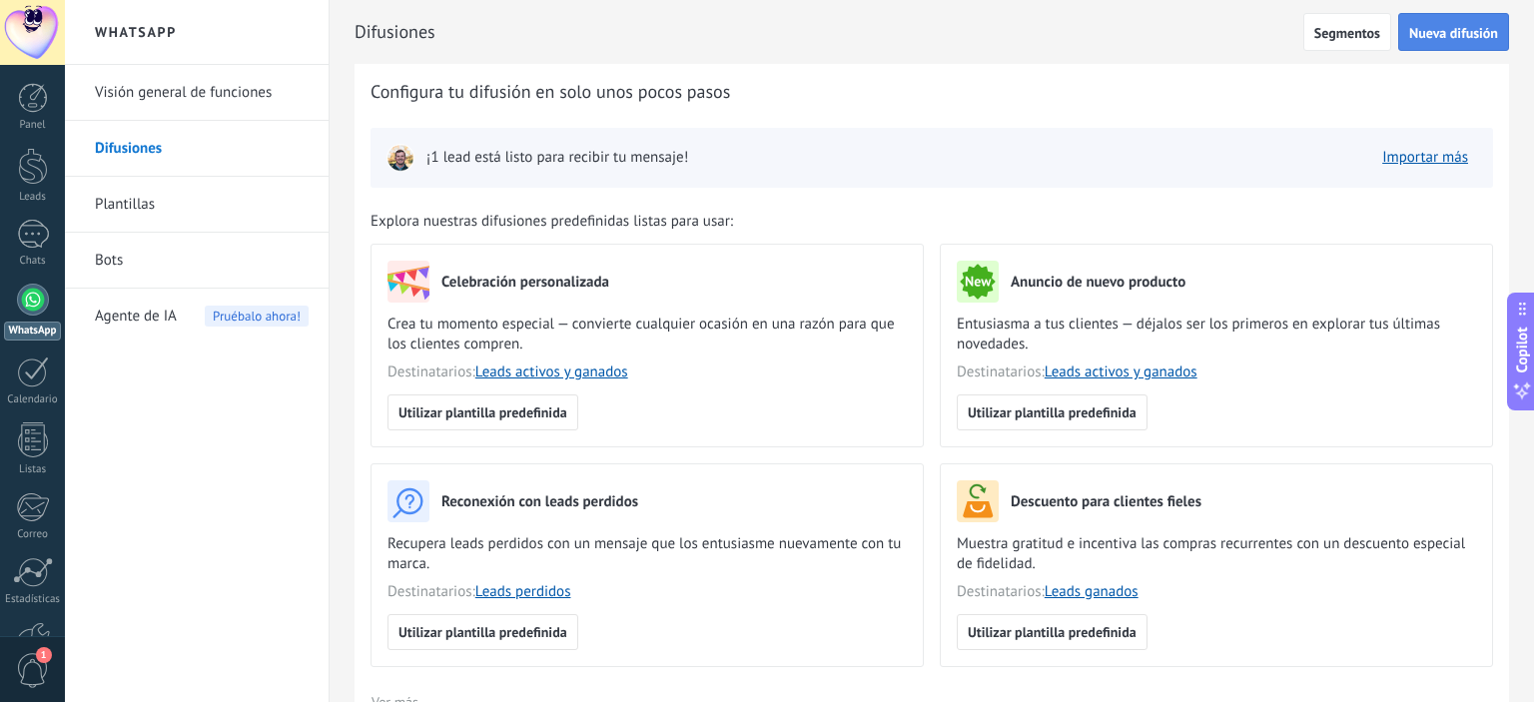
click at [1459, 34] on span "Nueva difusión" at bounding box center [1453, 33] width 89 height 14
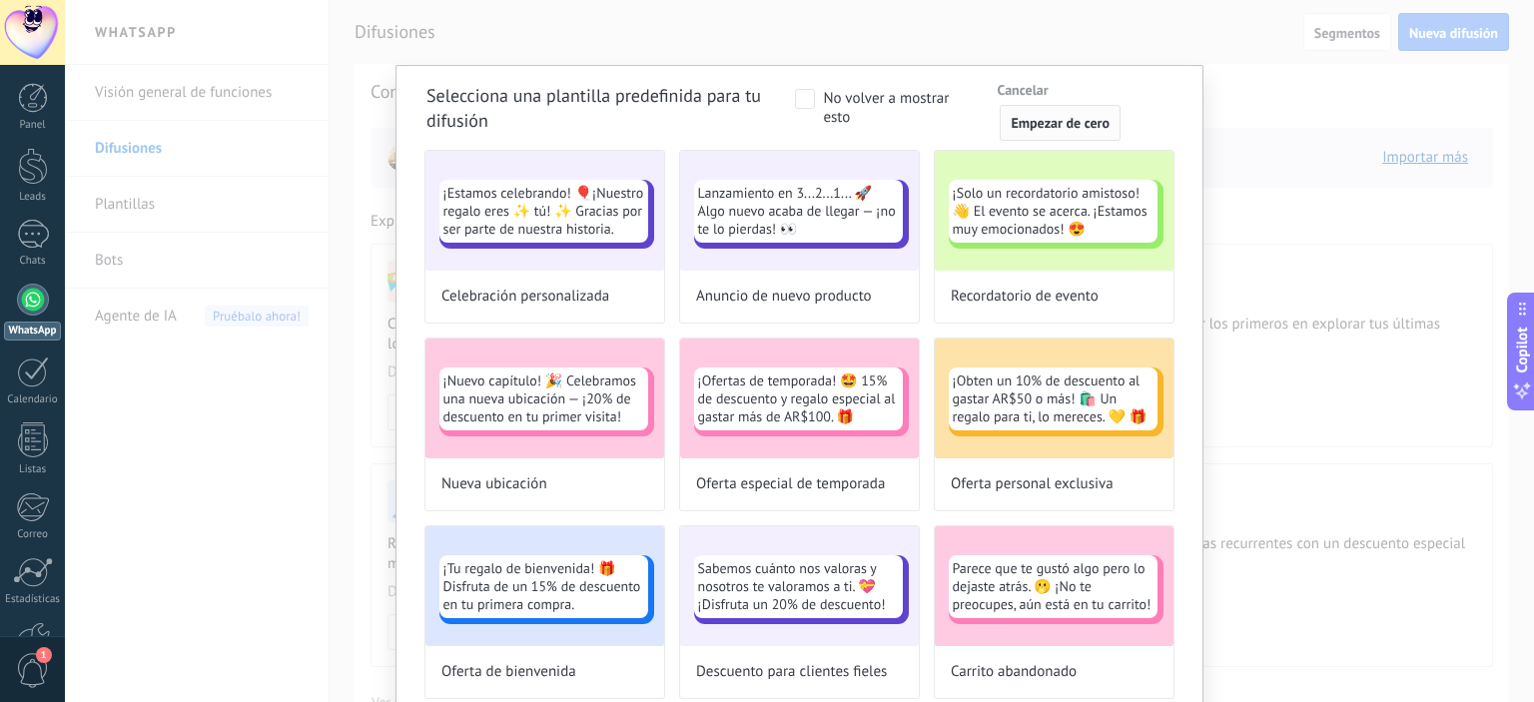
click at [1069, 126] on span "Empezar de cero" at bounding box center [1060, 123] width 99 height 14
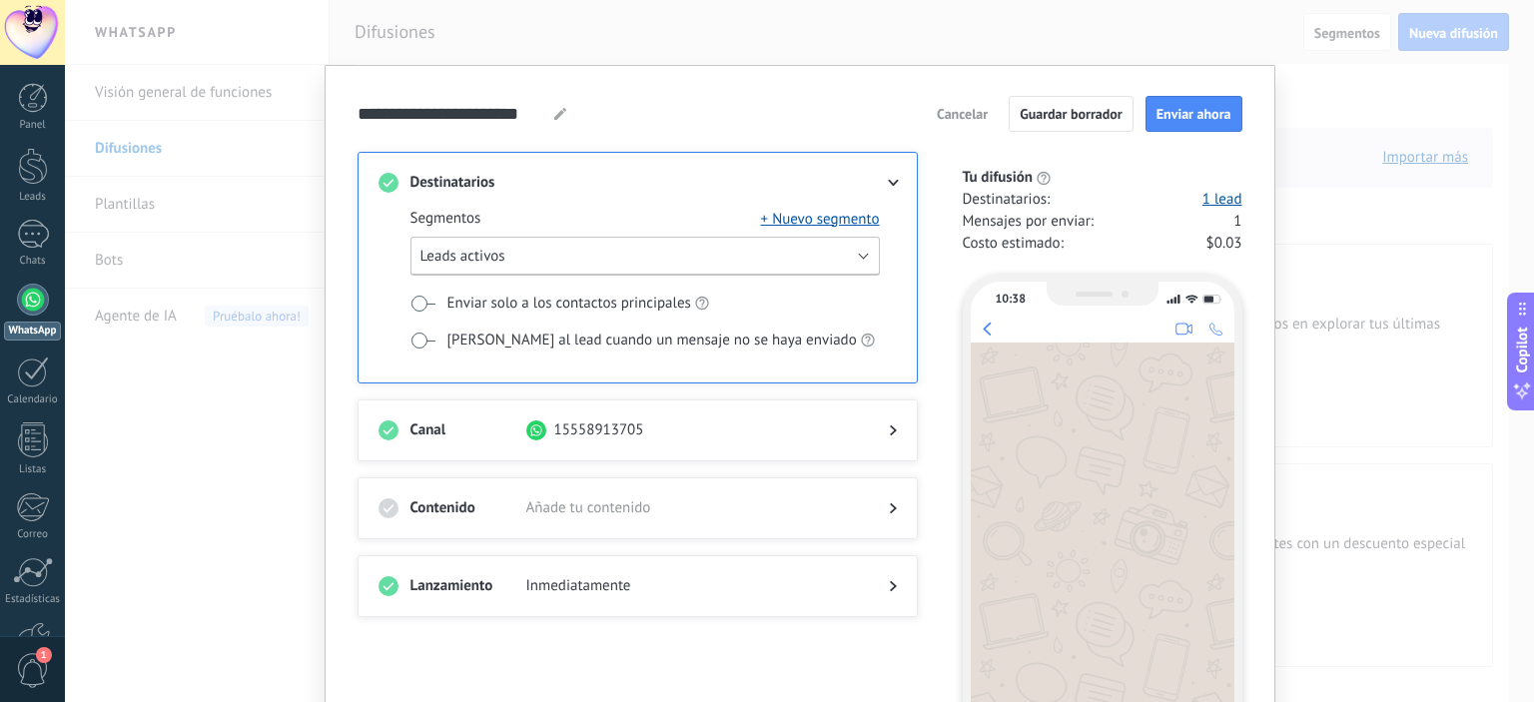
click at [578, 258] on button "Leads activos" at bounding box center [644, 256] width 469 height 39
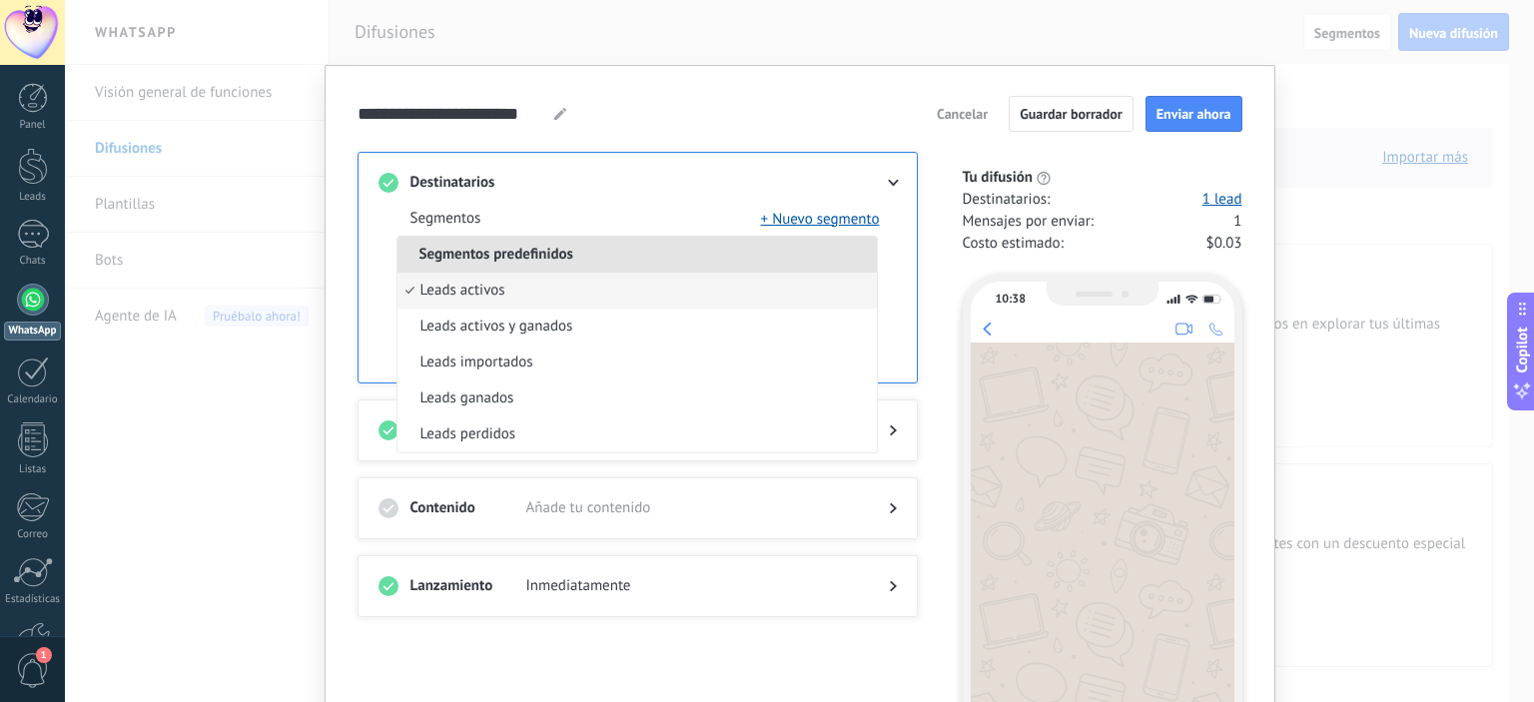
click at [578, 258] on span "Segmentos predefinidos" at bounding box center [496, 254] width 198 height 19
click at [429, 245] on span "Segmentos predefinidos" at bounding box center [496, 254] width 198 height 19
click at [892, 176] on div at bounding box center [877, 183] width 40 height 20
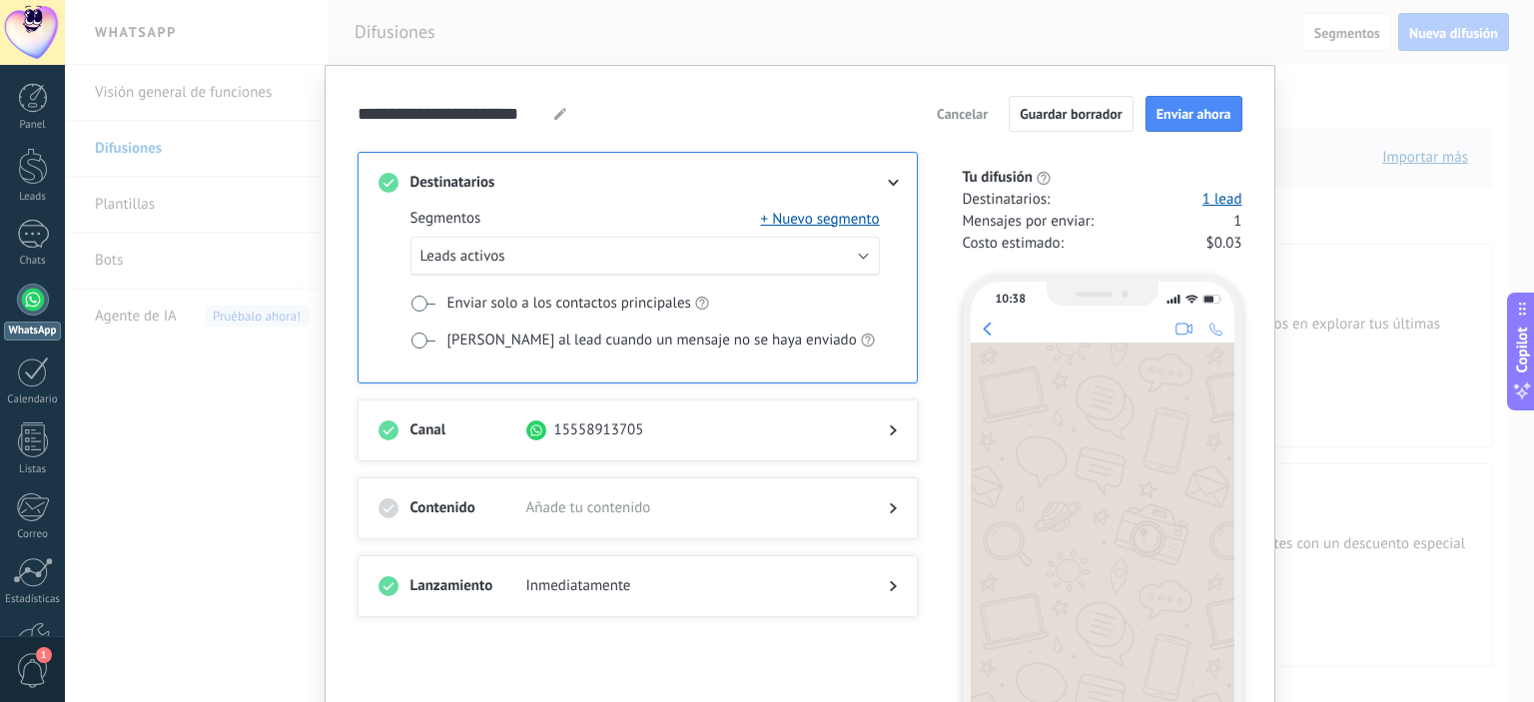
click at [892, 176] on div at bounding box center [877, 183] width 40 height 20
click at [892, 181] on icon at bounding box center [893, 183] width 12 height 7
click at [897, 186] on div at bounding box center [877, 183] width 40 height 20
click at [421, 306] on span at bounding box center [422, 304] width 25 height 16
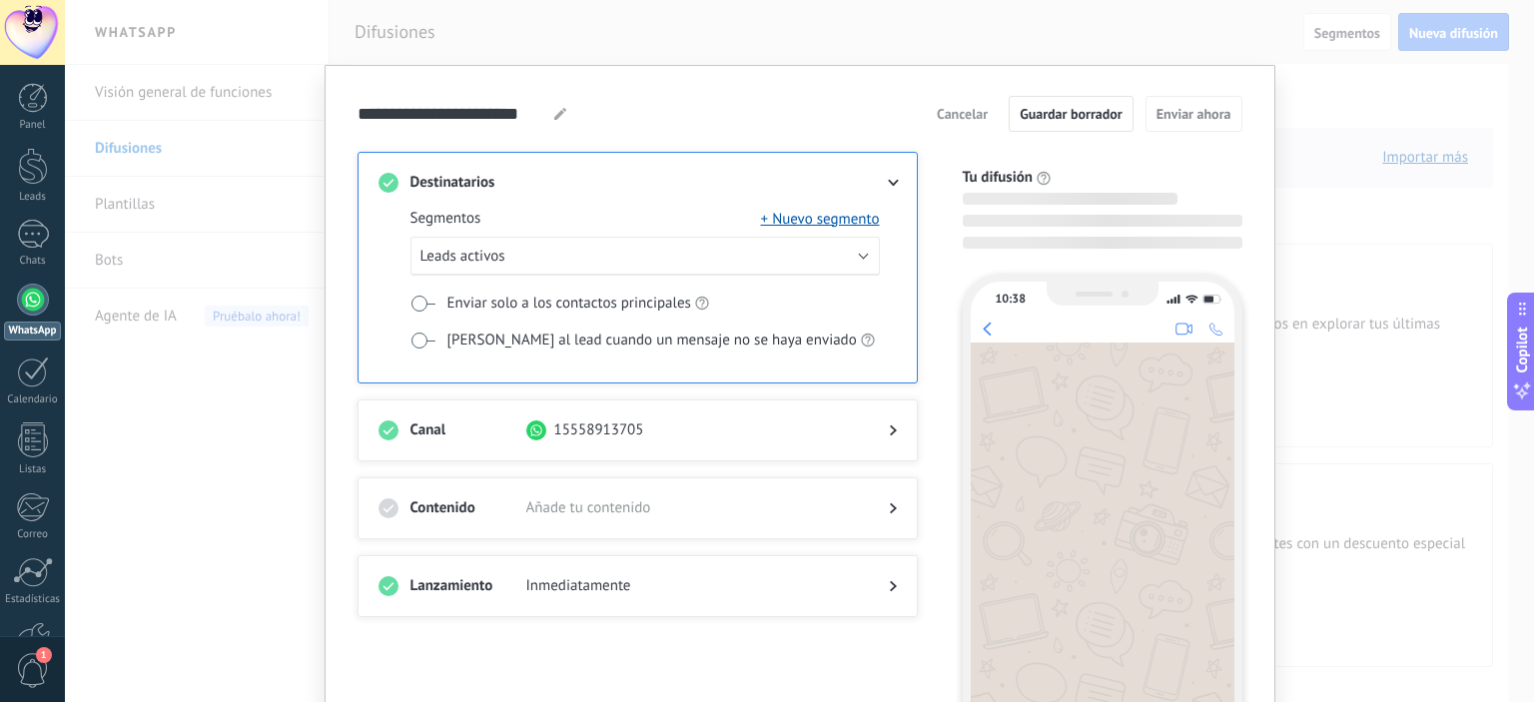
click at [421, 306] on span at bounding box center [422, 304] width 25 height 16
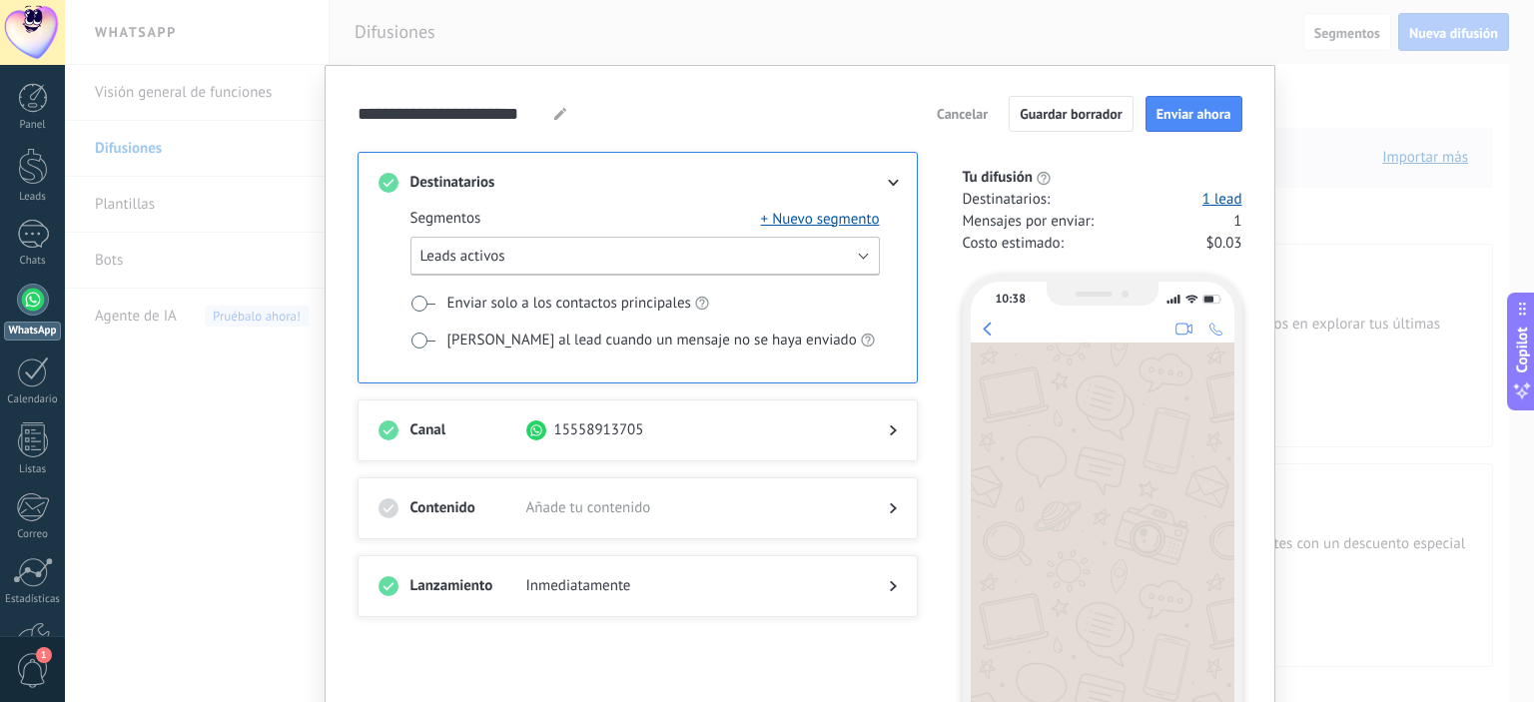
click at [864, 256] on button "Leads activos" at bounding box center [644, 256] width 469 height 39
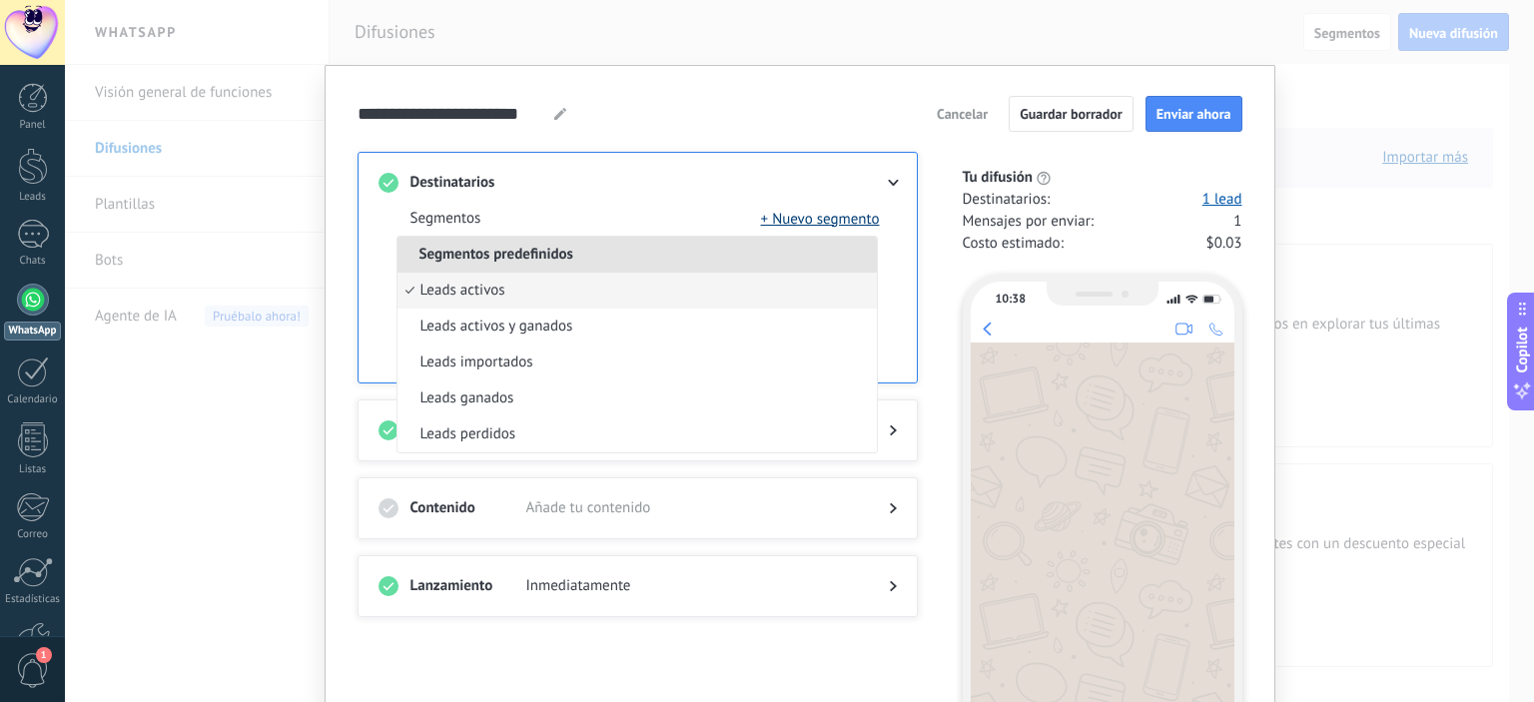
click at [829, 218] on button "+ Nuevo segmento" at bounding box center [820, 219] width 119 height 20
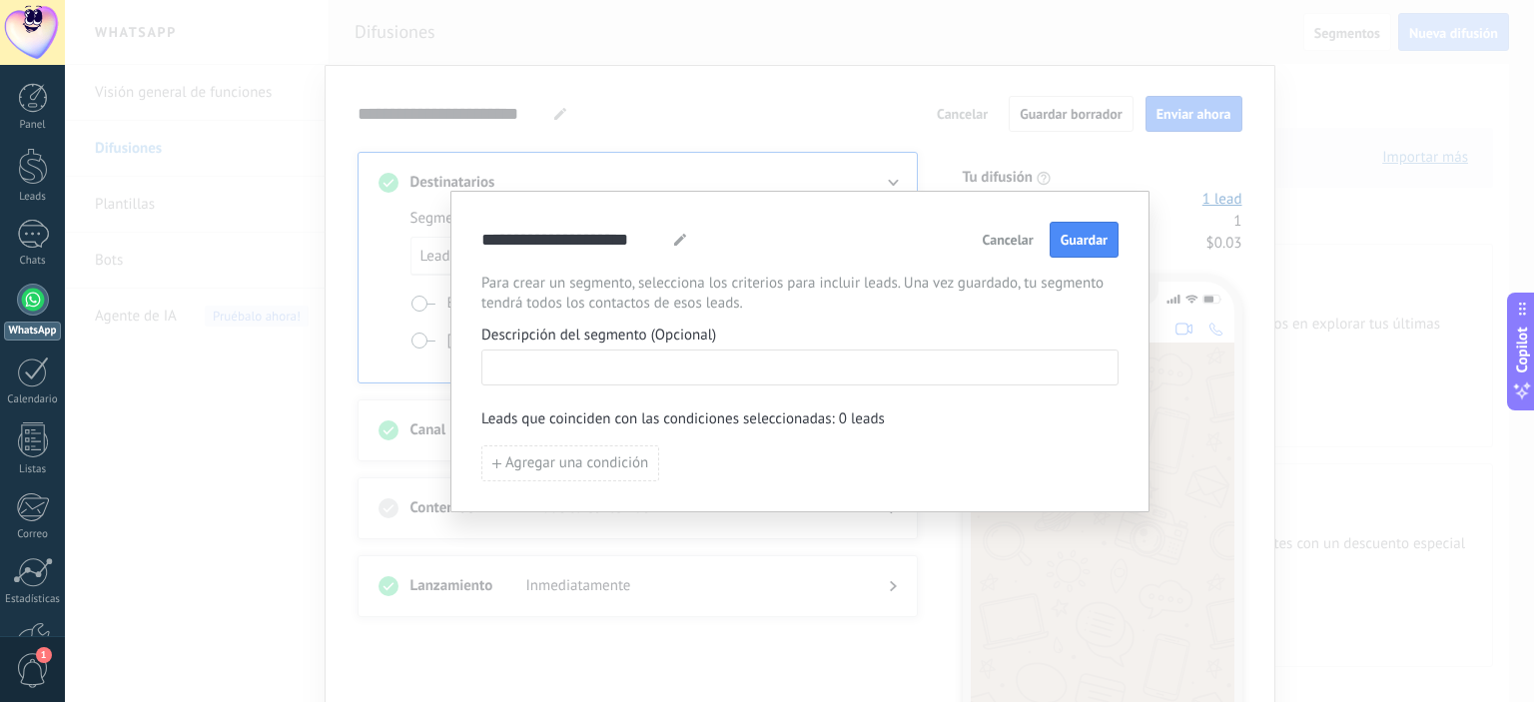
click at [565, 367] on input at bounding box center [799, 367] width 635 height 32
type input "**********"
click at [1099, 241] on span "Guardar" at bounding box center [1084, 240] width 47 height 14
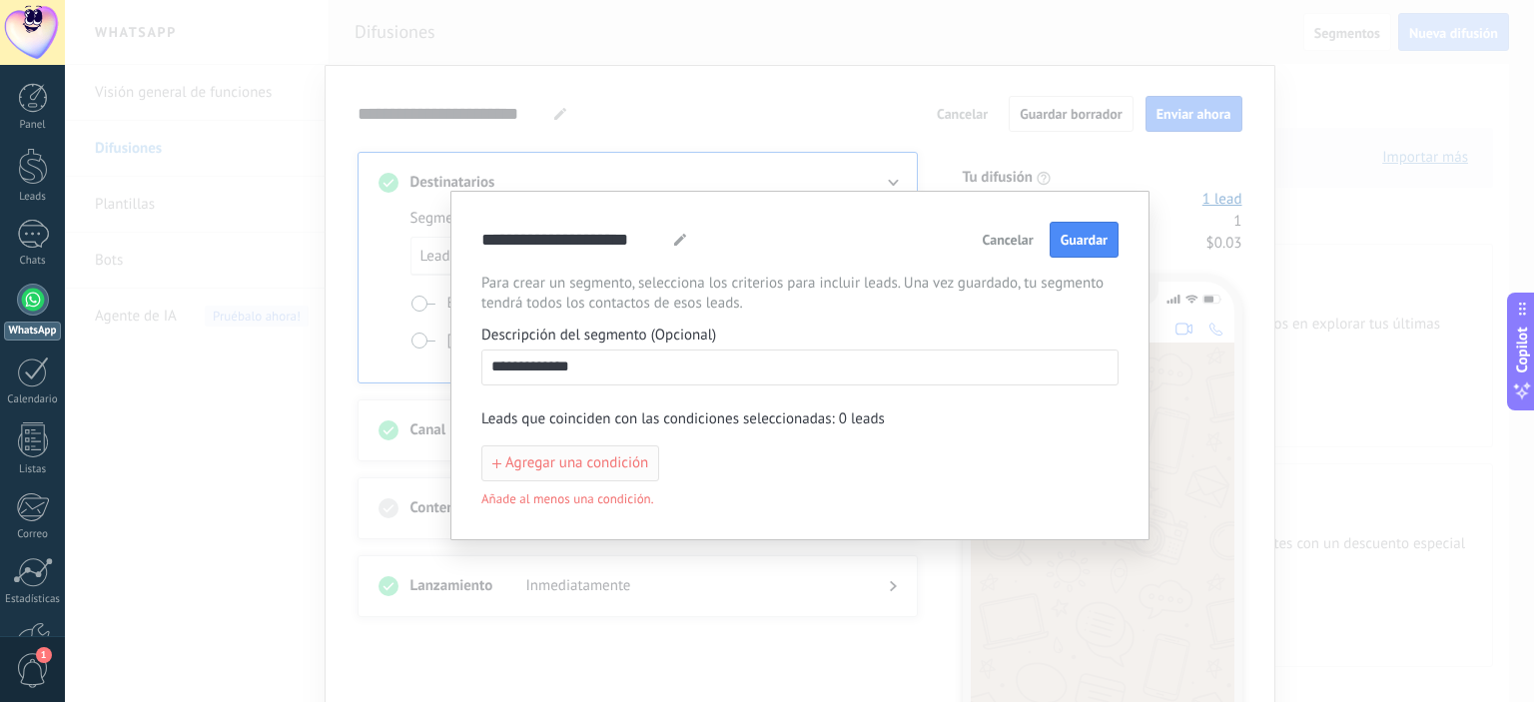
click at [581, 476] on button "Agregar una condición" at bounding box center [570, 463] width 178 height 36
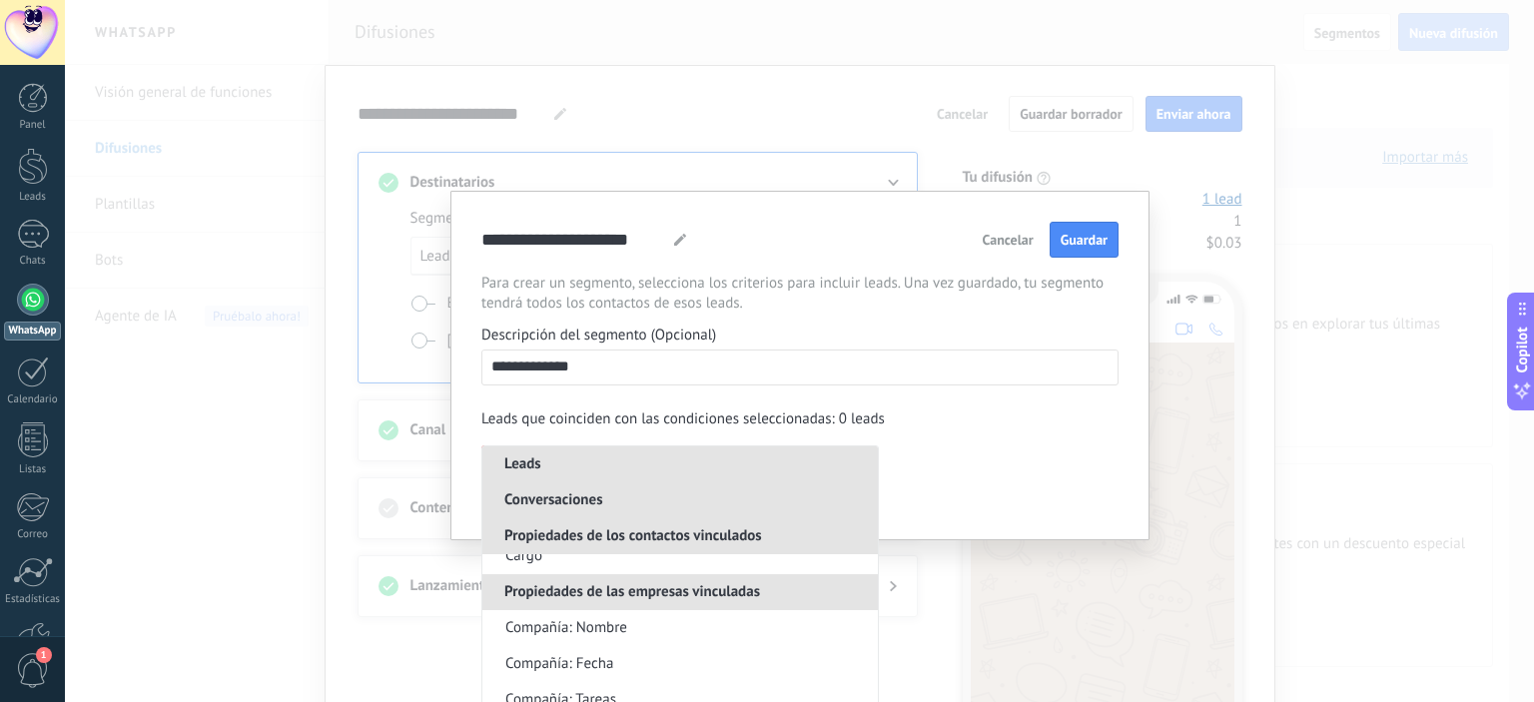
scroll to position [1723, 0]
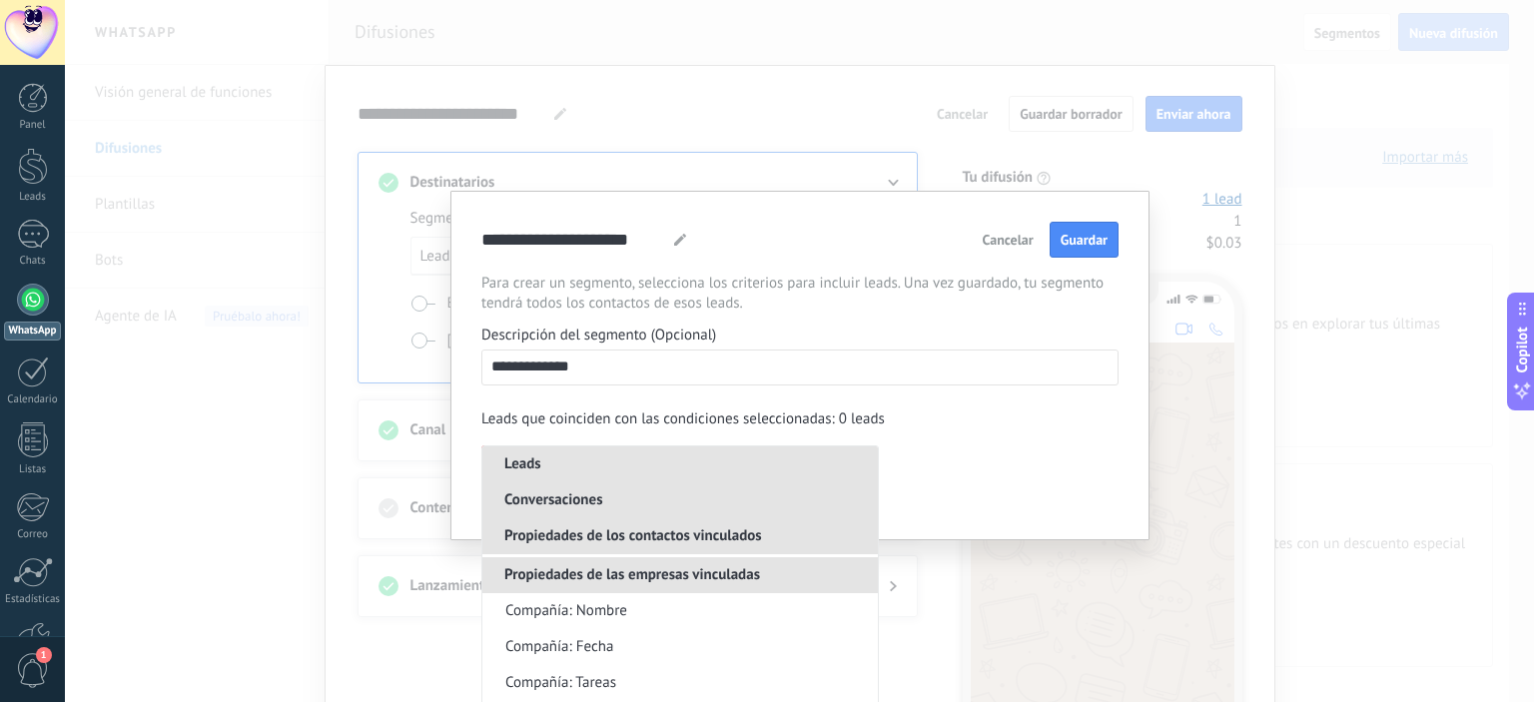
click at [1004, 230] on button "Cancelar" at bounding box center [1008, 240] width 69 height 30
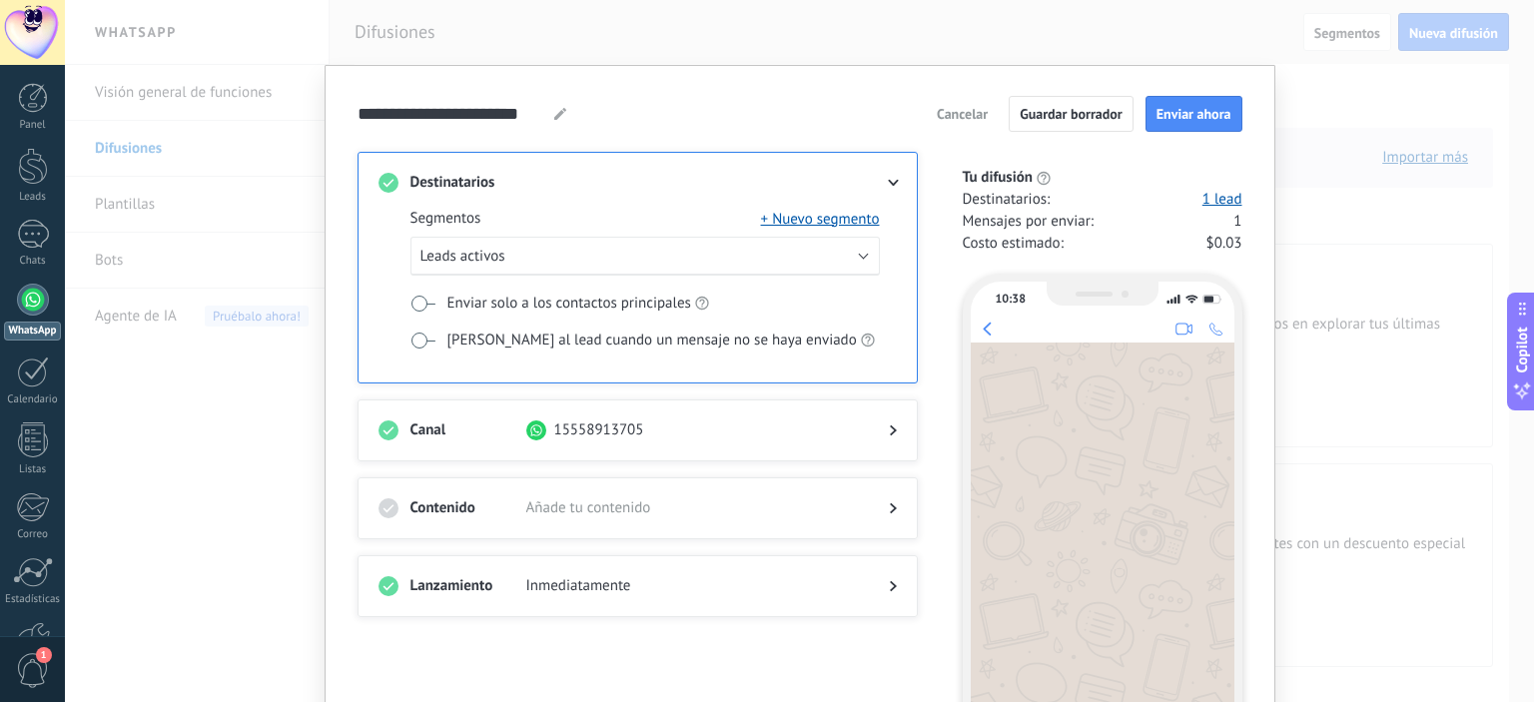
click at [958, 107] on span "Cancelar" at bounding box center [962, 114] width 51 height 14
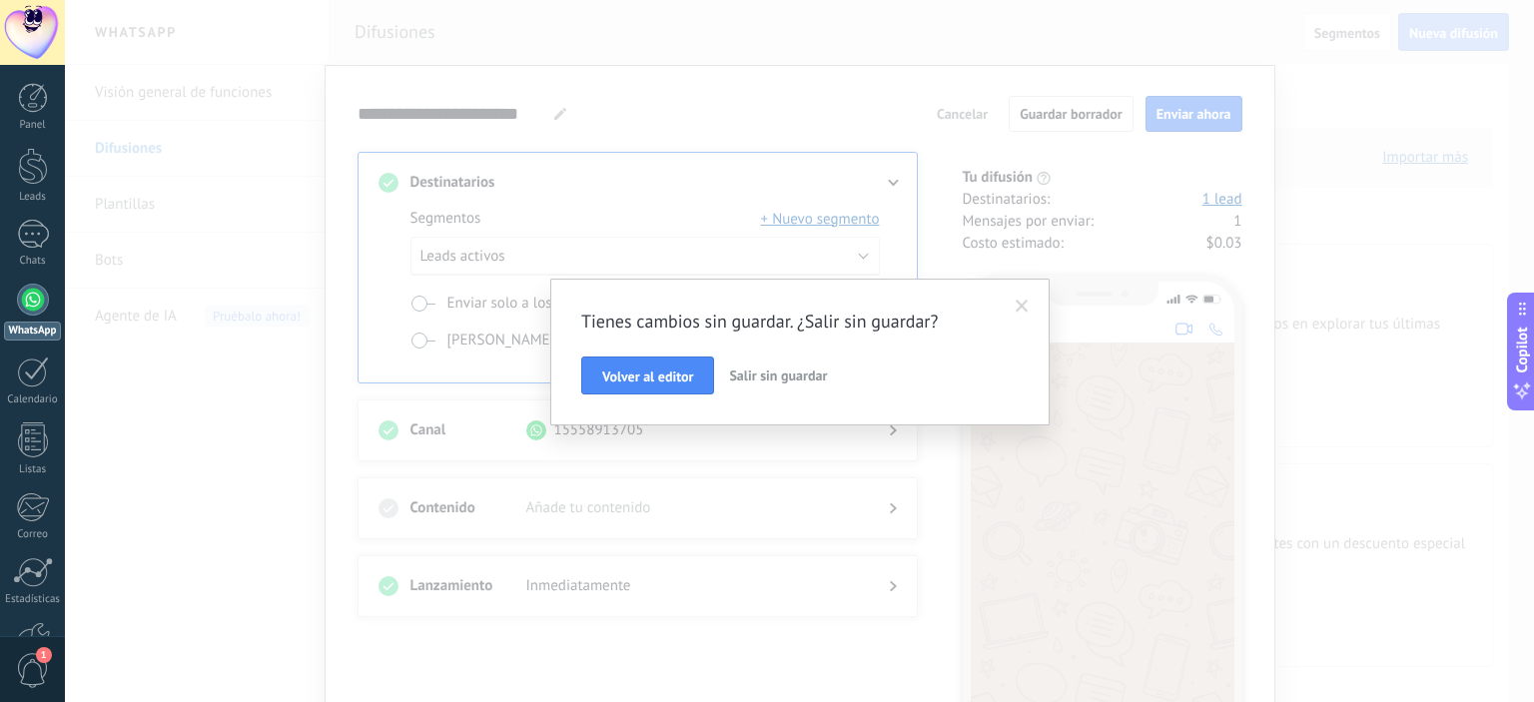
click at [776, 375] on span "Salir sin guardar" at bounding box center [778, 375] width 98 height 18
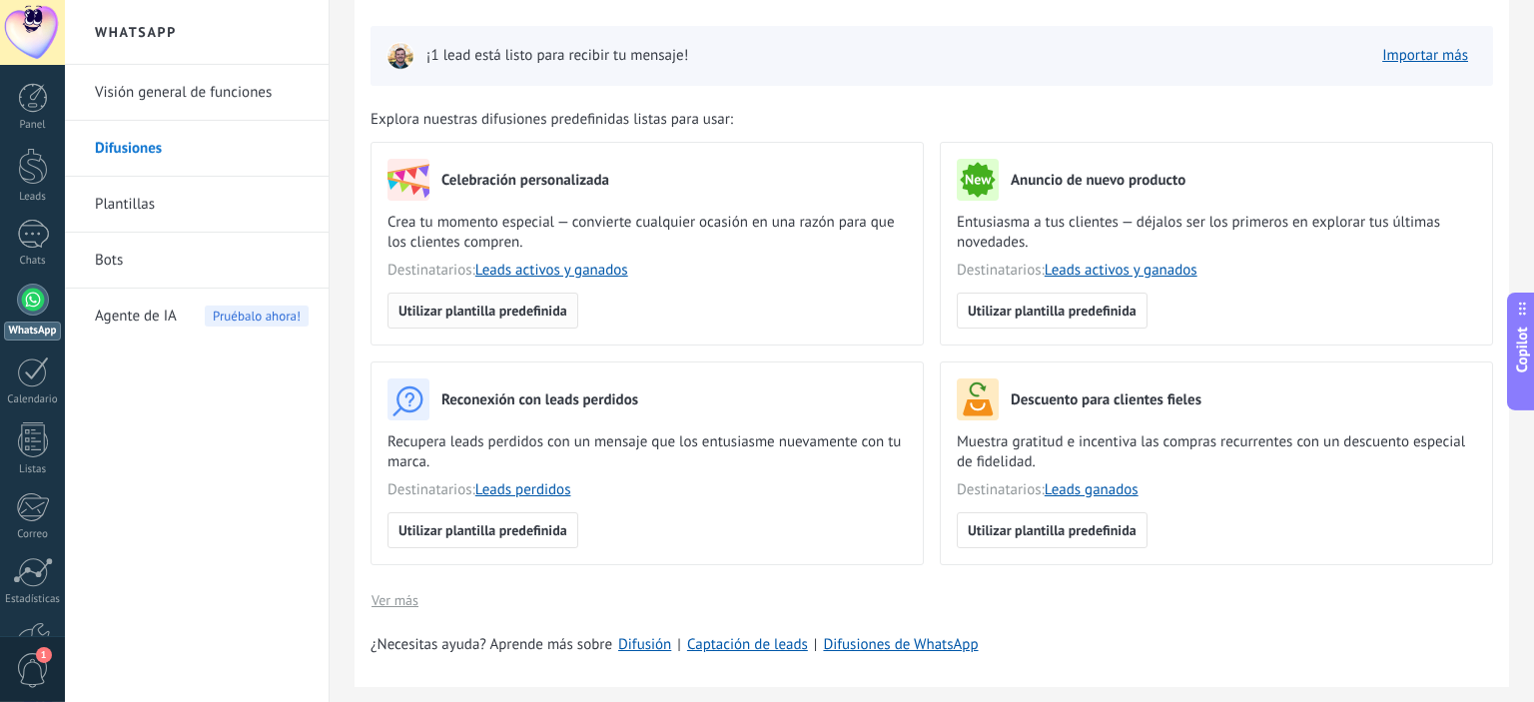
scroll to position [0, 0]
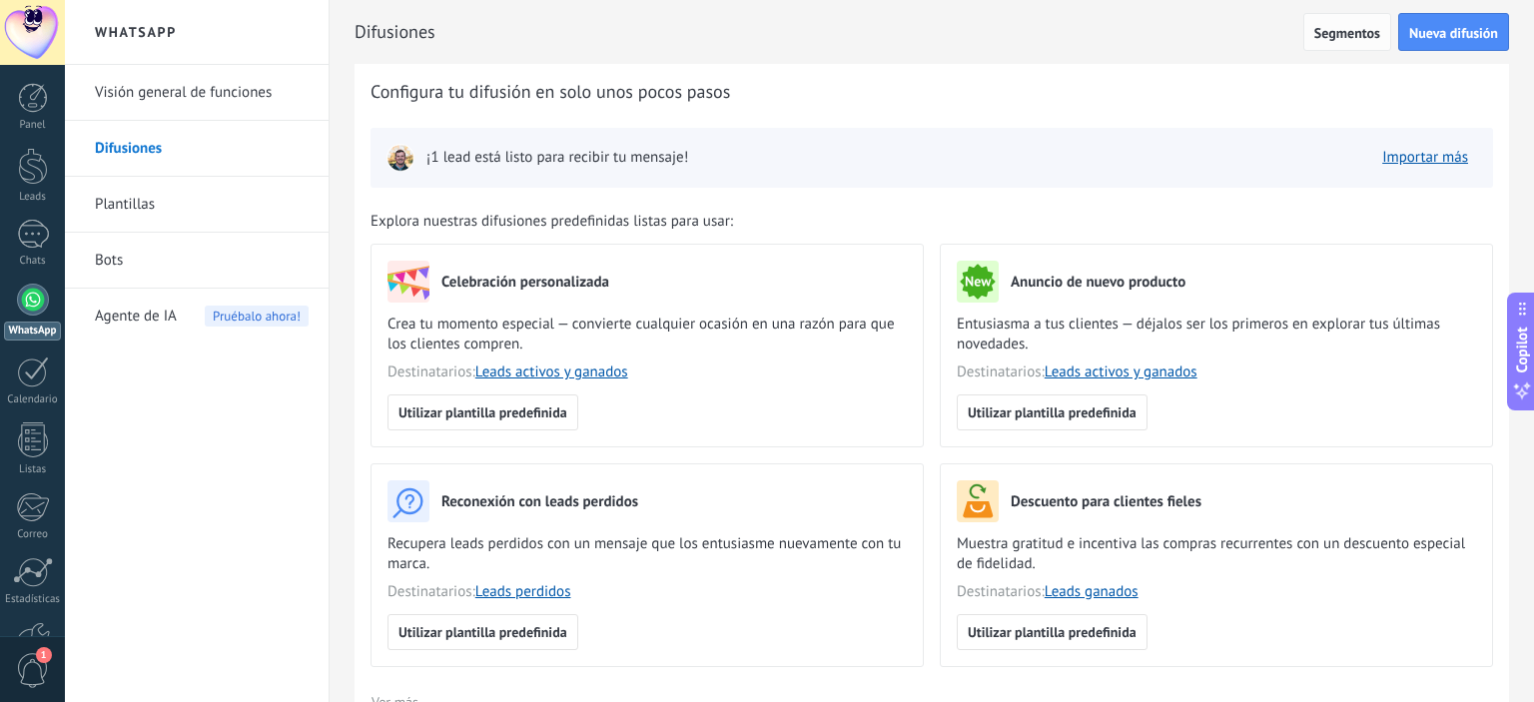
click at [1345, 26] on span "Segmentos" at bounding box center [1347, 33] width 66 height 14
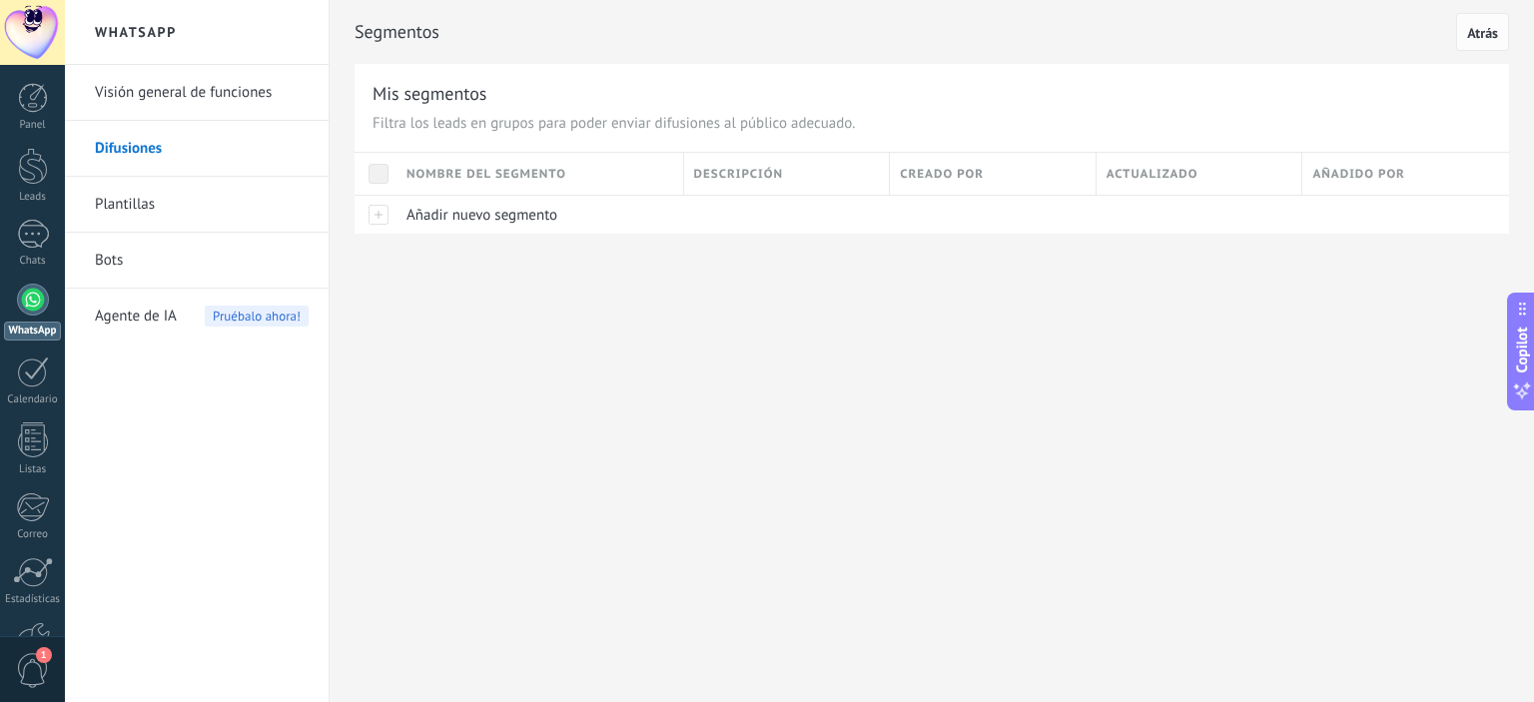
click at [1484, 25] on button "Atrás" at bounding box center [1482, 32] width 53 height 38
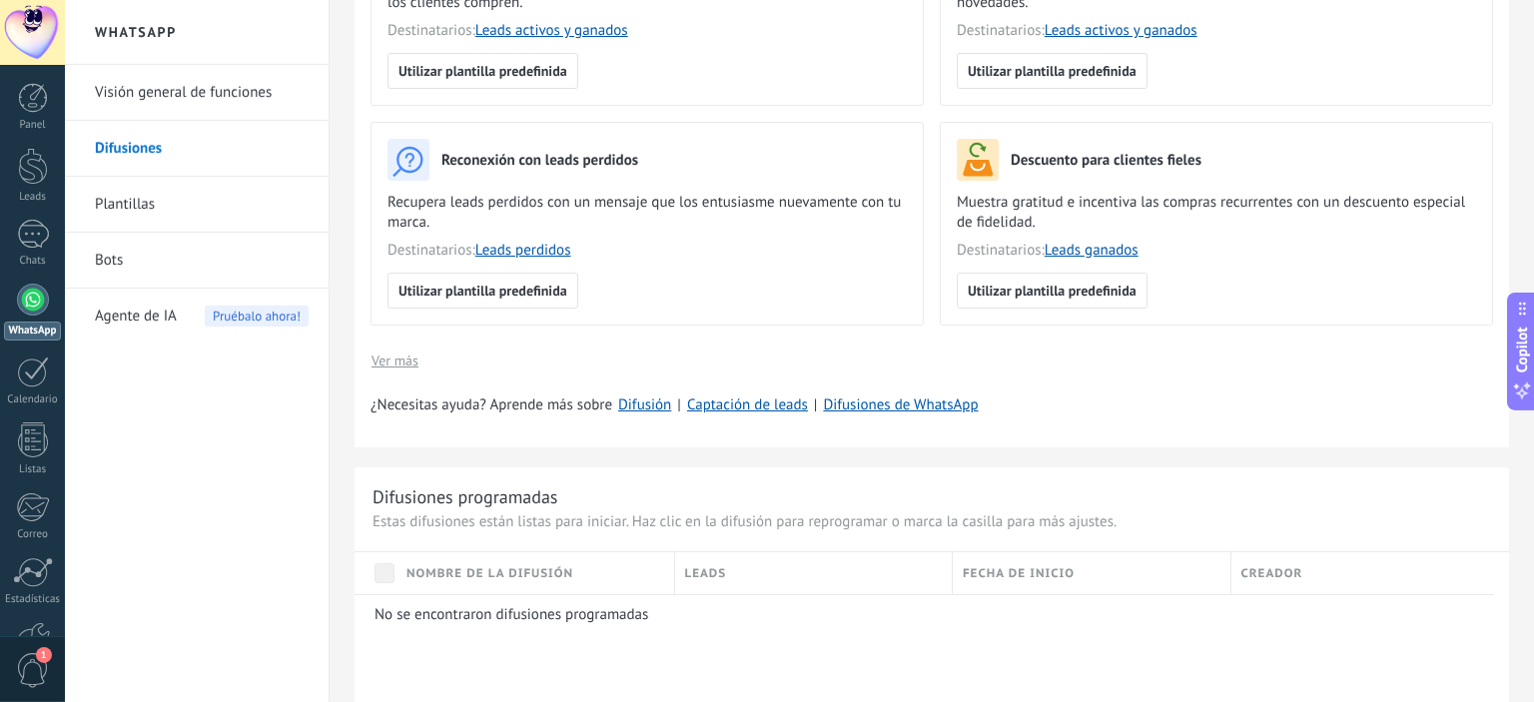
scroll to position [346, 0]
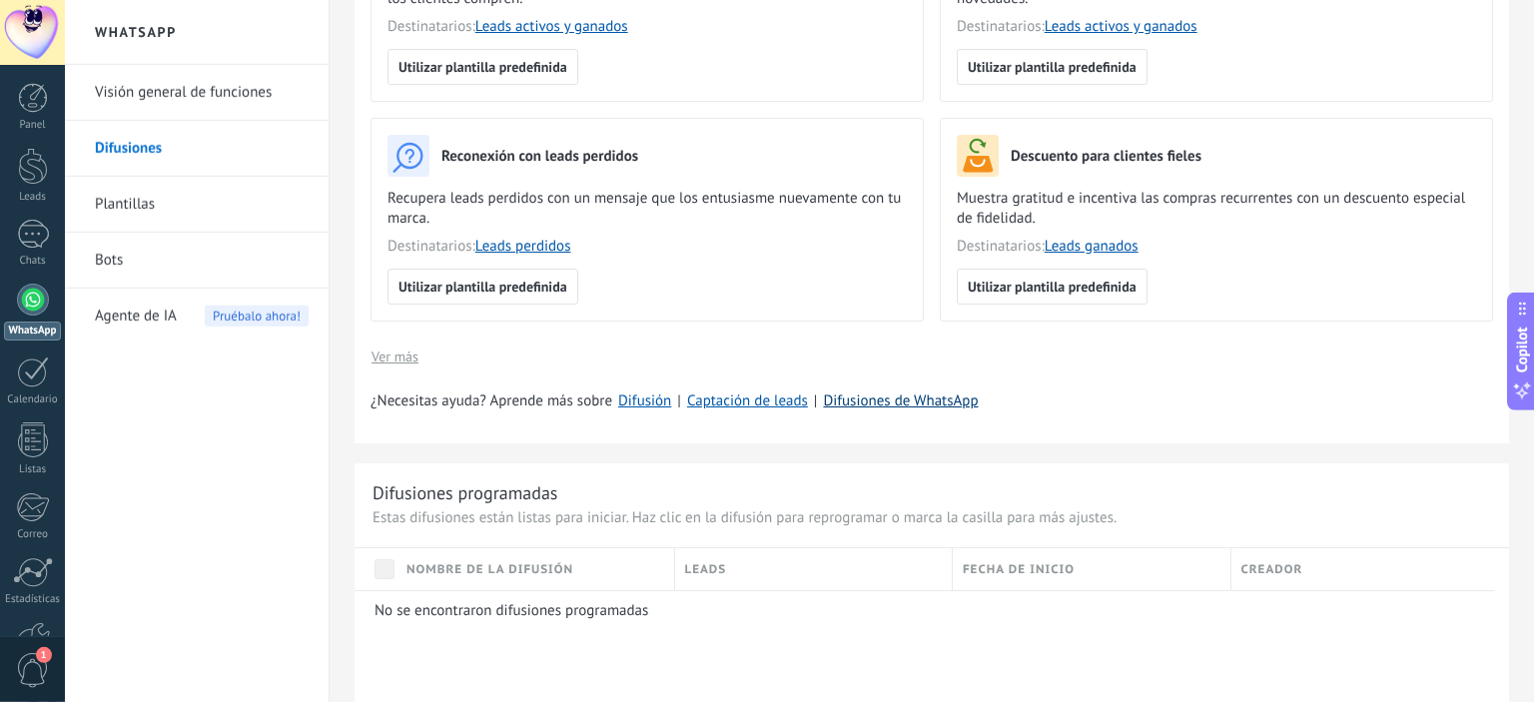
click at [901, 395] on link "Difusiones de WhatsApp" at bounding box center [900, 400] width 155 height 19
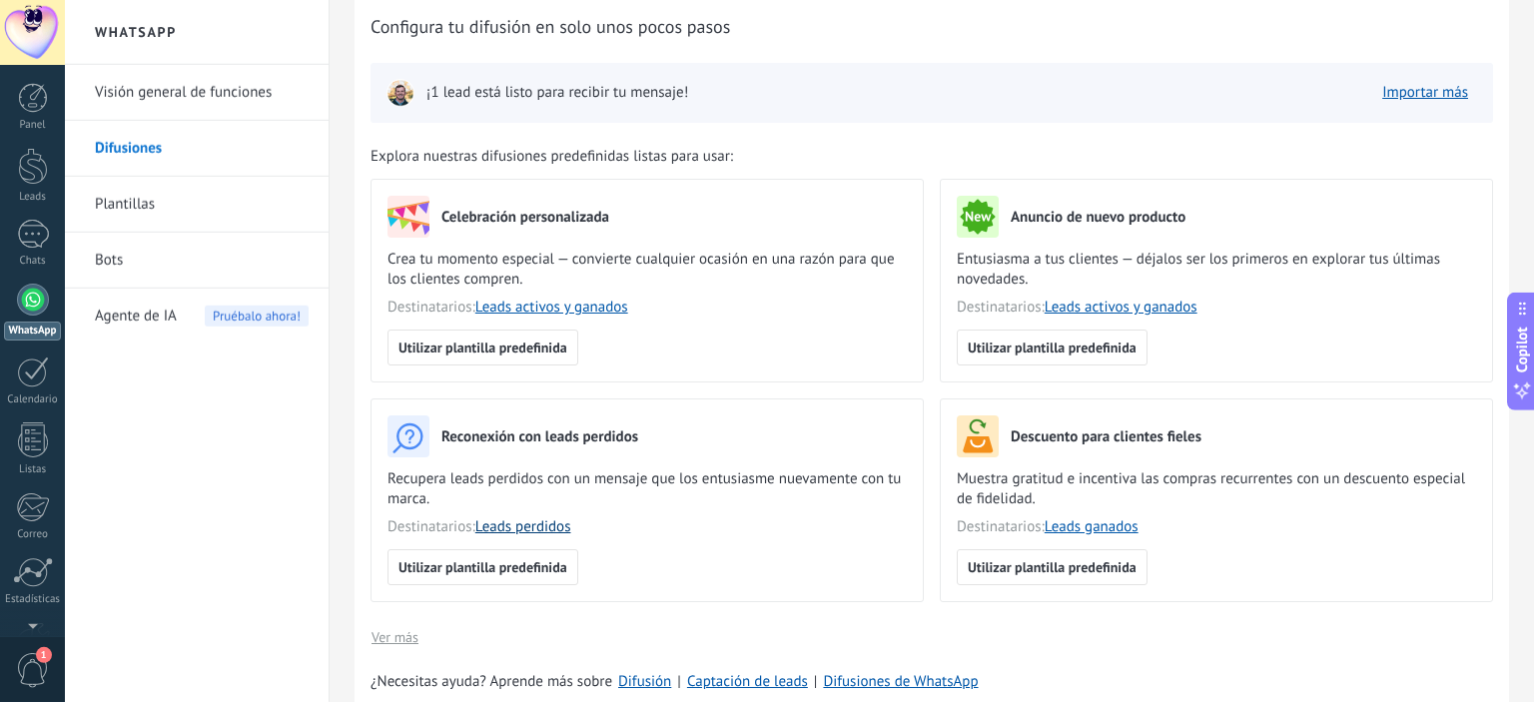
scroll to position [0, 0]
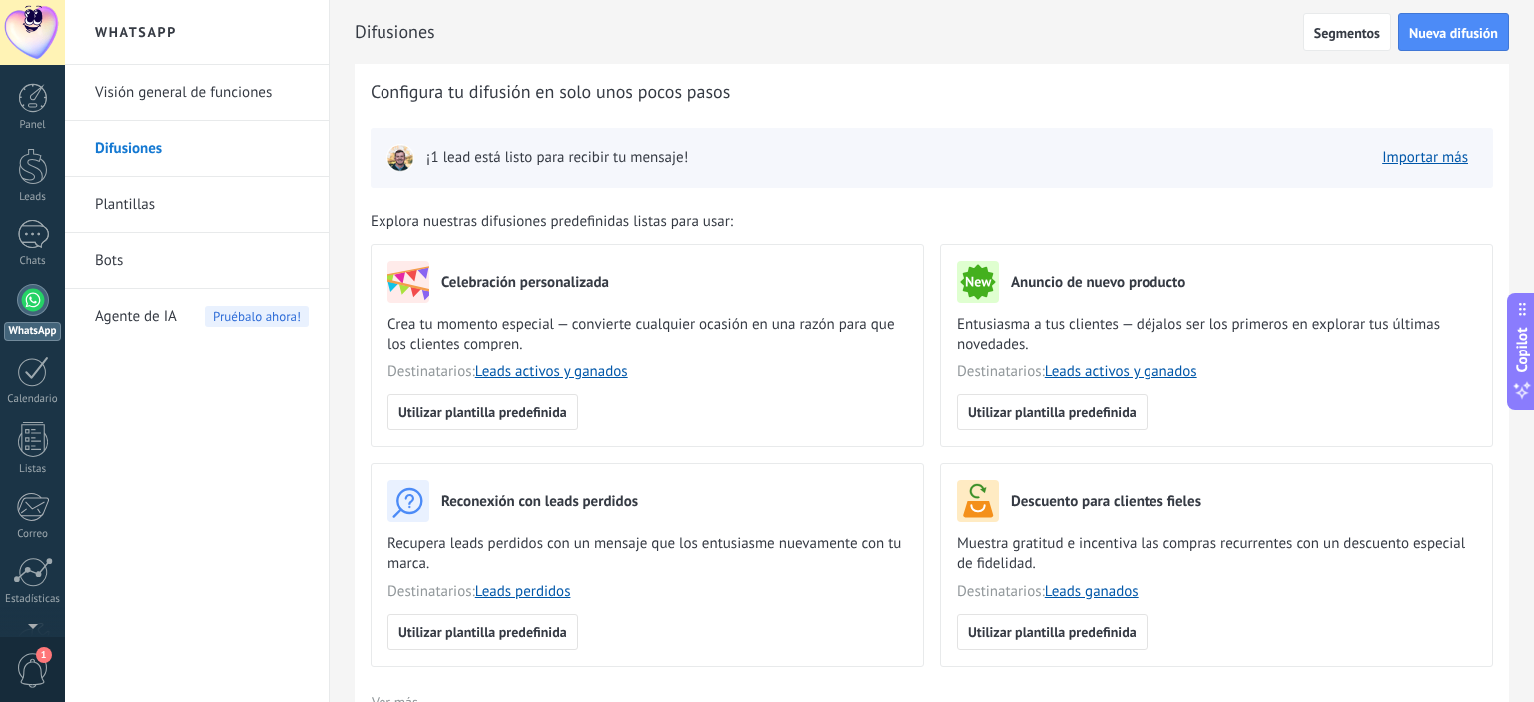
click at [127, 206] on link "Plantillas" at bounding box center [202, 205] width 214 height 56
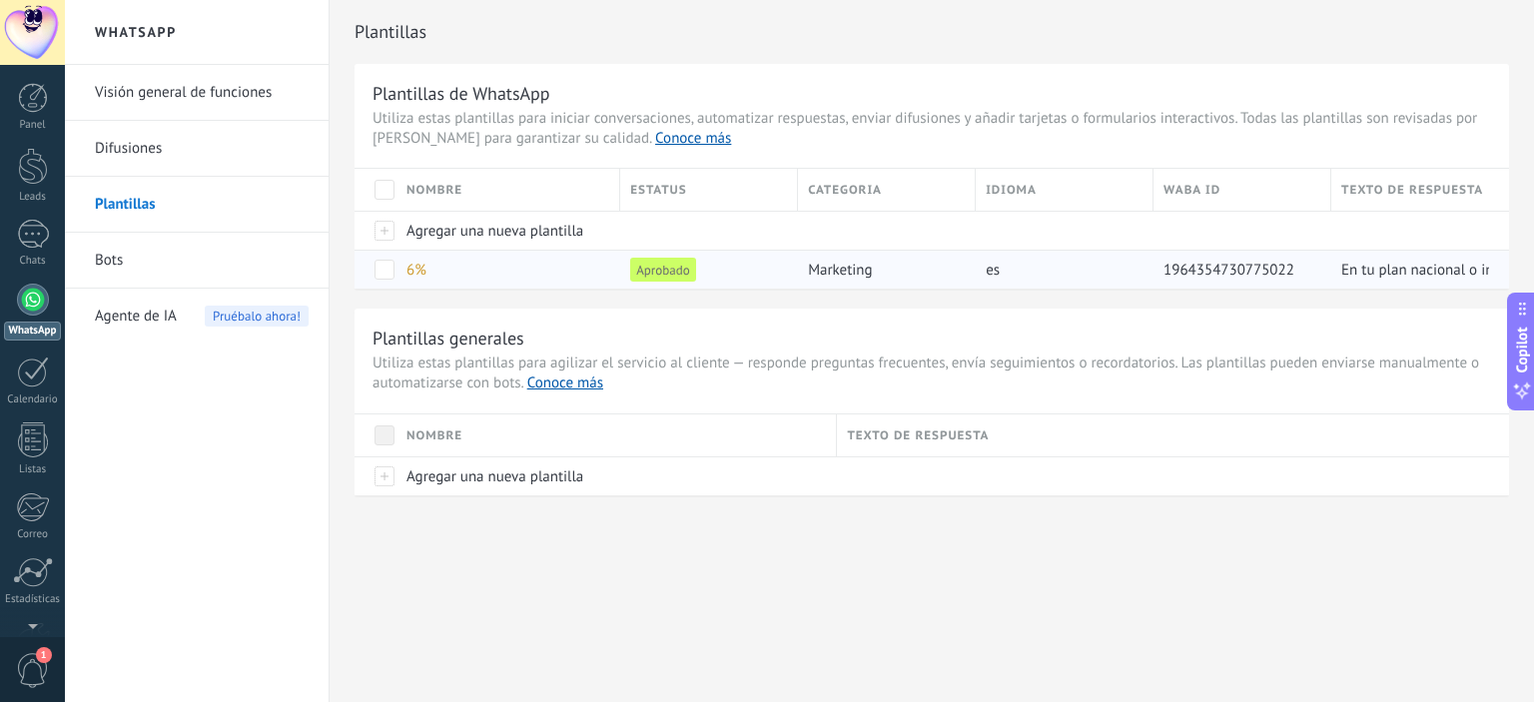
click at [684, 277] on span "Aprobado" at bounding box center [662, 270] width 65 height 24
click at [137, 145] on link "Difusiones" at bounding box center [202, 149] width 214 height 56
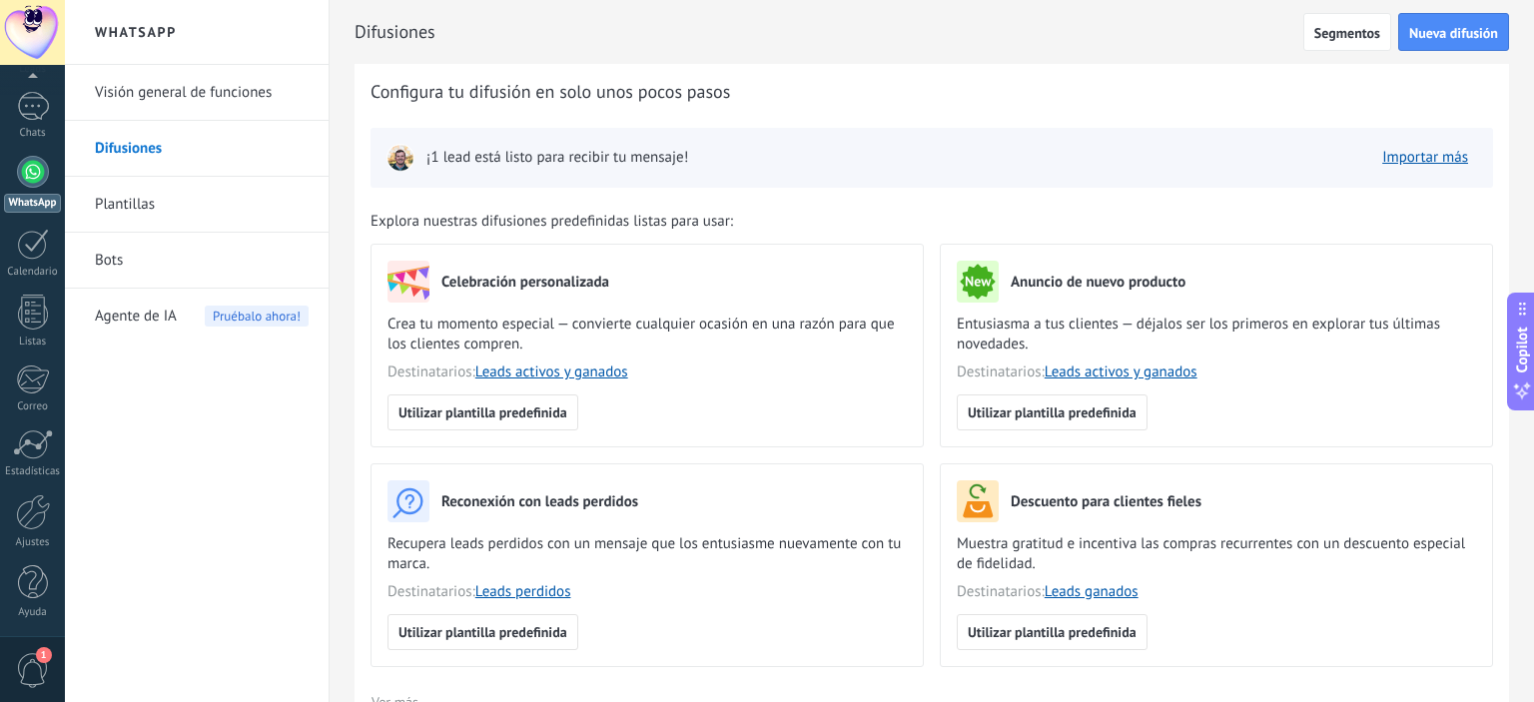
scroll to position [124, 0]
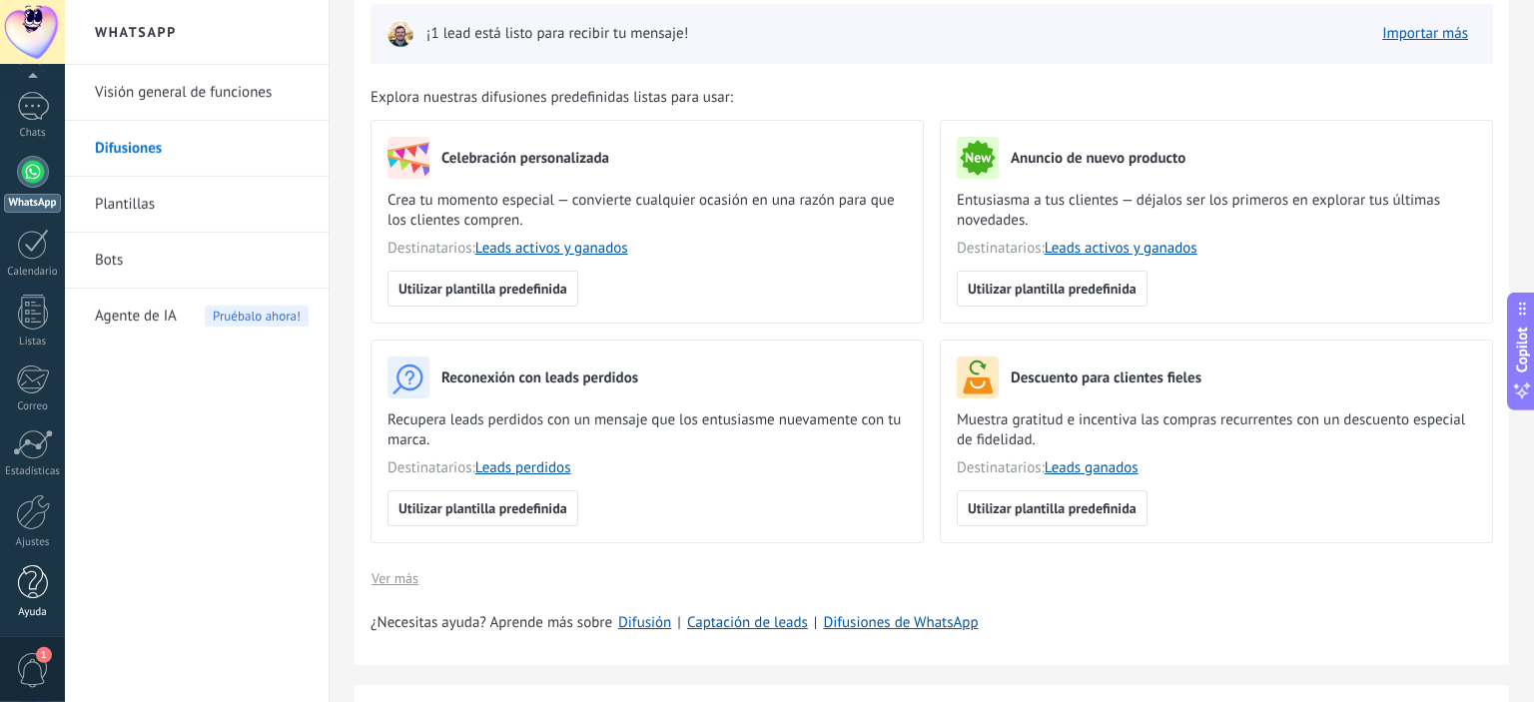
click at [32, 598] on div at bounding box center [33, 582] width 30 height 35
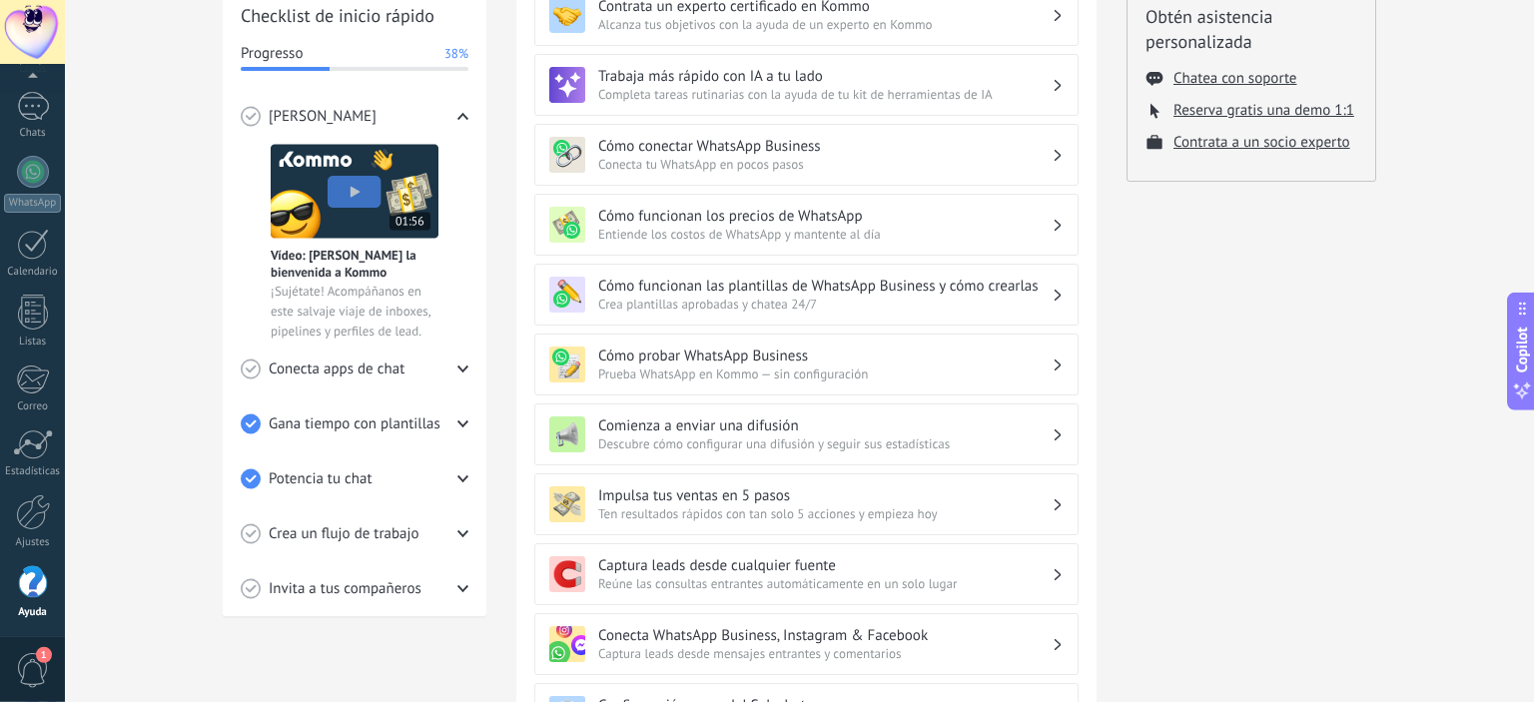
scroll to position [296, 0]
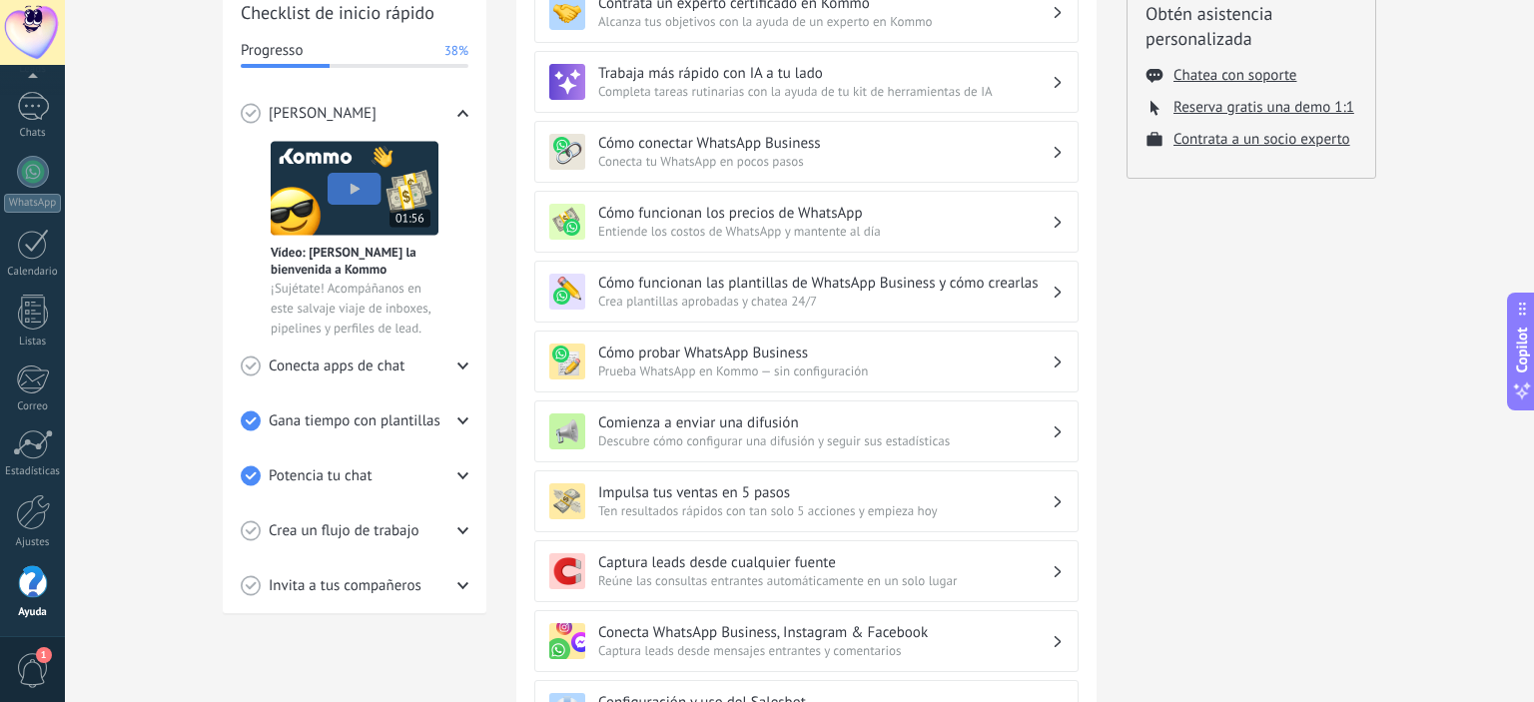
click at [749, 421] on h3 "Comienza a enviar una difusión" at bounding box center [824, 422] width 453 height 19
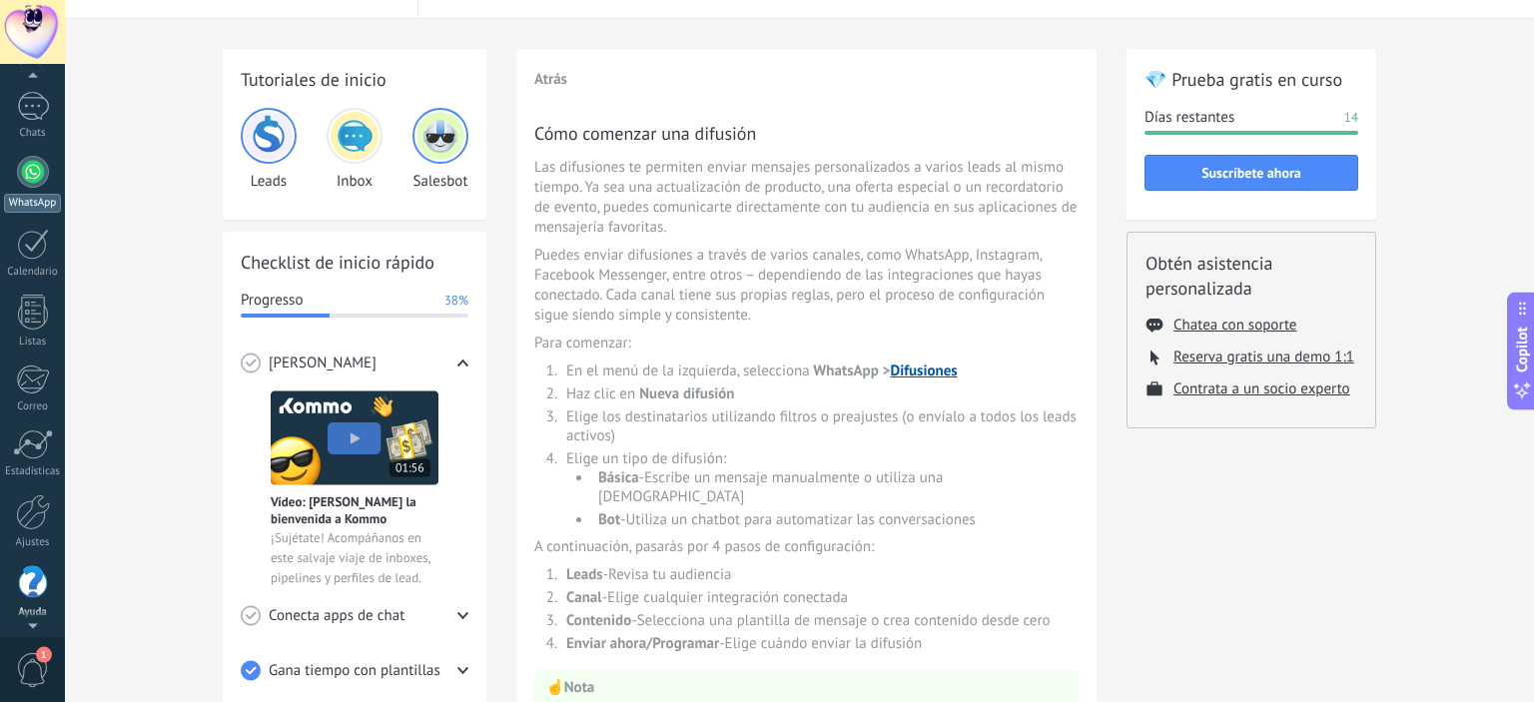
scroll to position [0, 0]
click at [32, 182] on div at bounding box center [33, 166] width 30 height 37
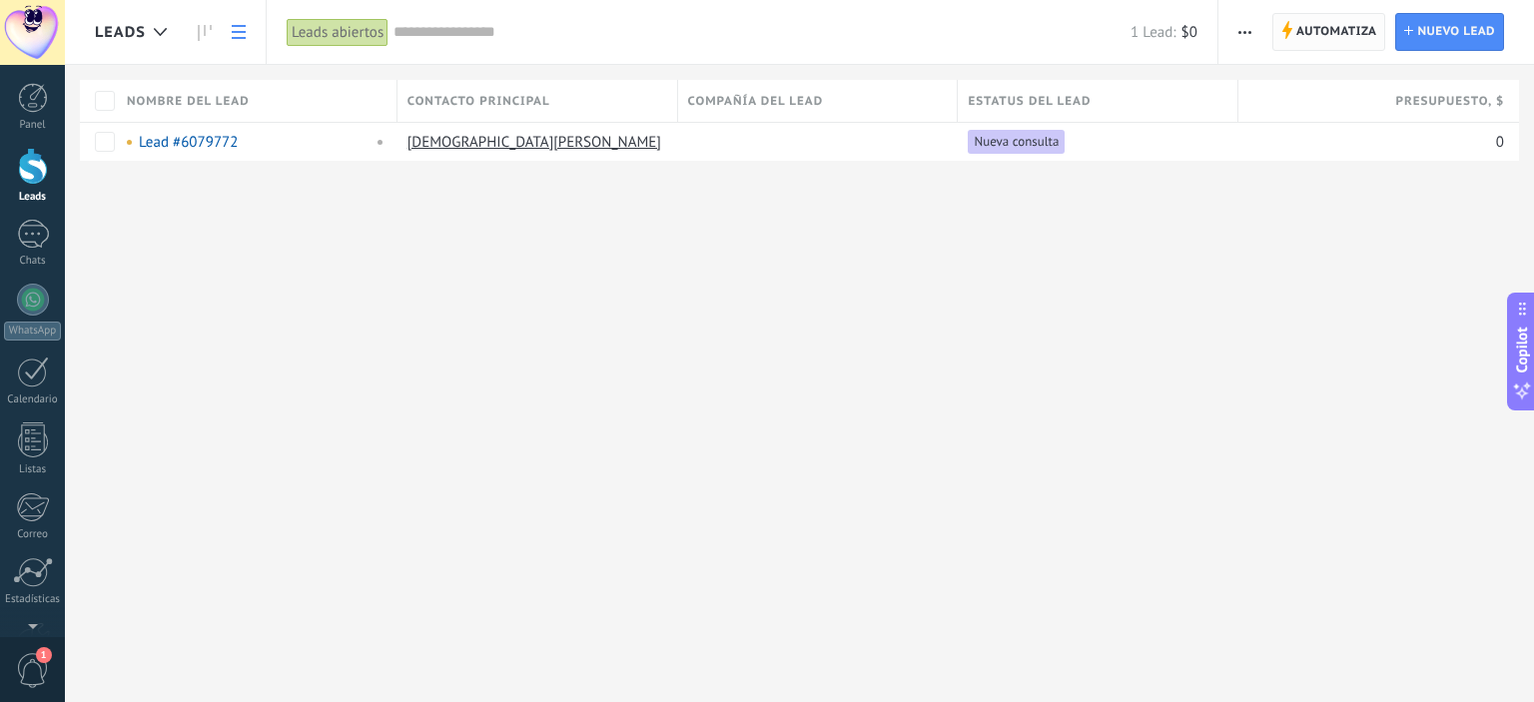
click at [1316, 26] on span "Automatiza" at bounding box center [1336, 32] width 81 height 36
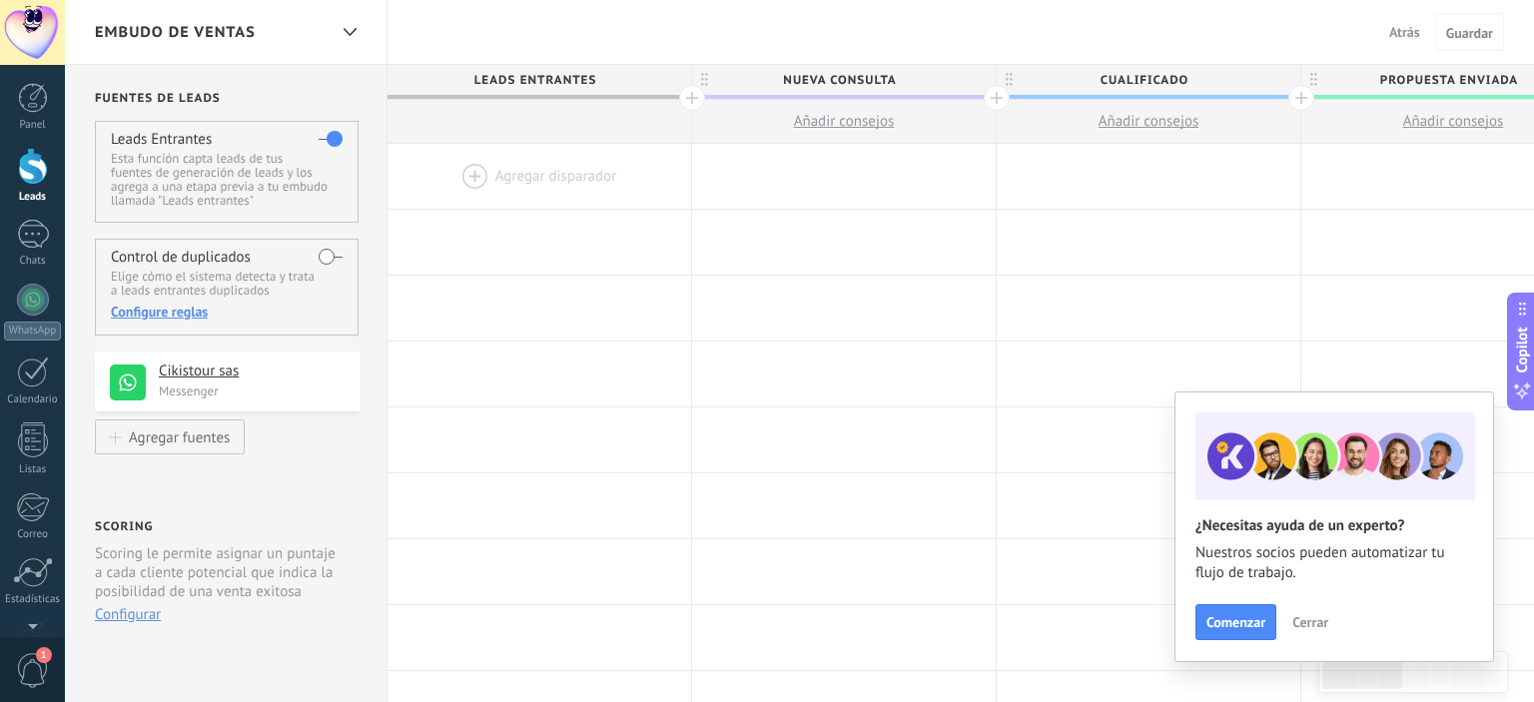
click at [33, 191] on div "Leads" at bounding box center [33, 197] width 58 height 13
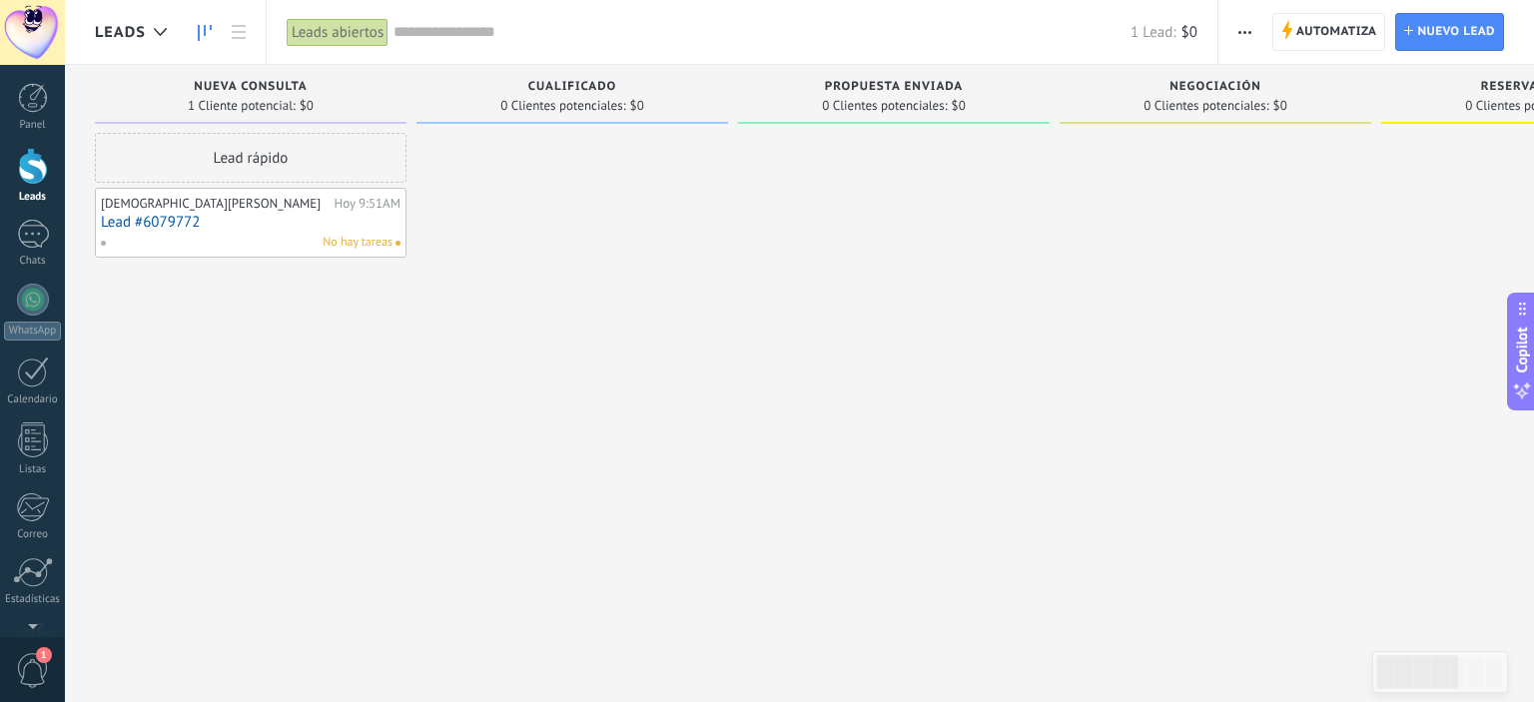
click at [1260, 35] on div "Automatiza Nueva difusión Editar embudo Editar el diseño de la tarjeta Importar…" at bounding box center [1245, 32] width 34 height 39
click at [1249, 34] on span "button" at bounding box center [1244, 32] width 13 height 38
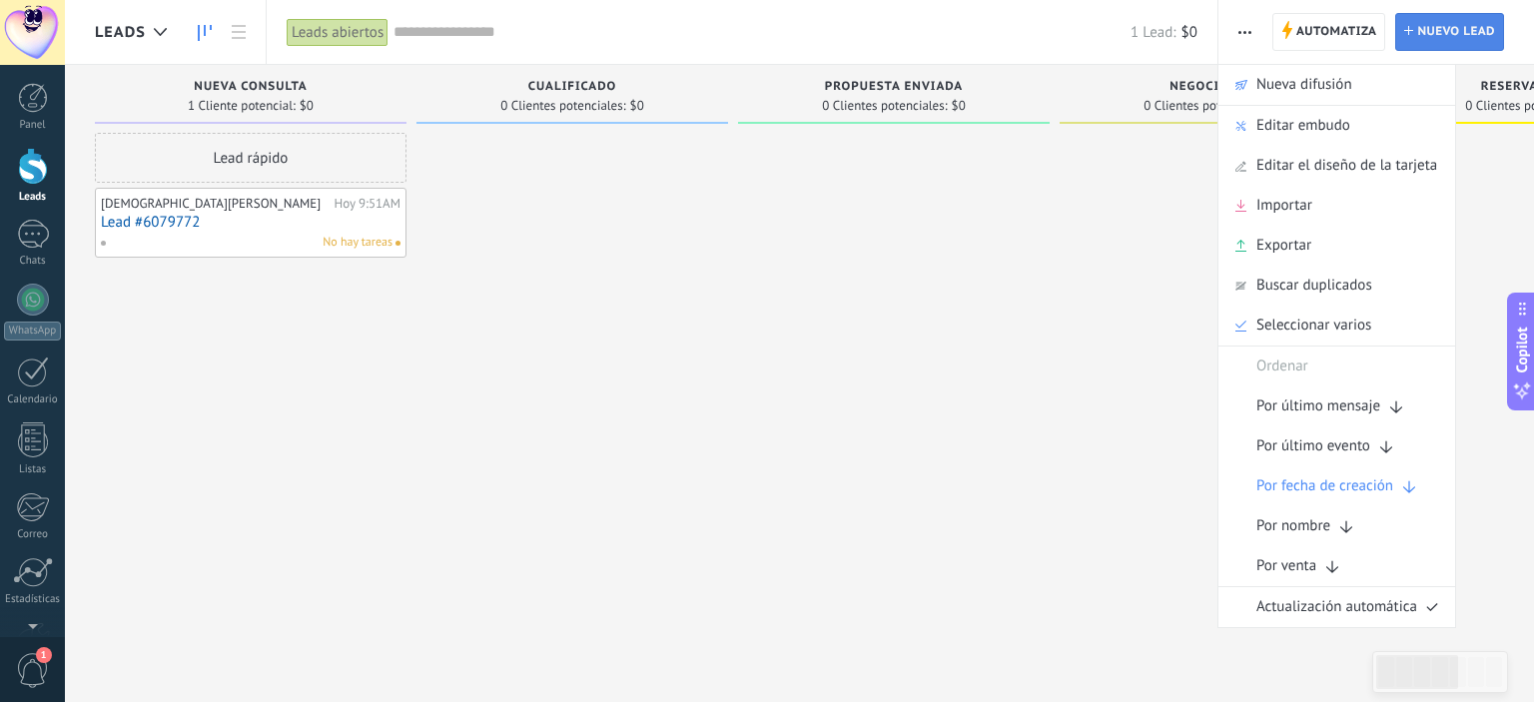
click at [1462, 34] on span "Nuevo lead" at bounding box center [1456, 32] width 78 height 36
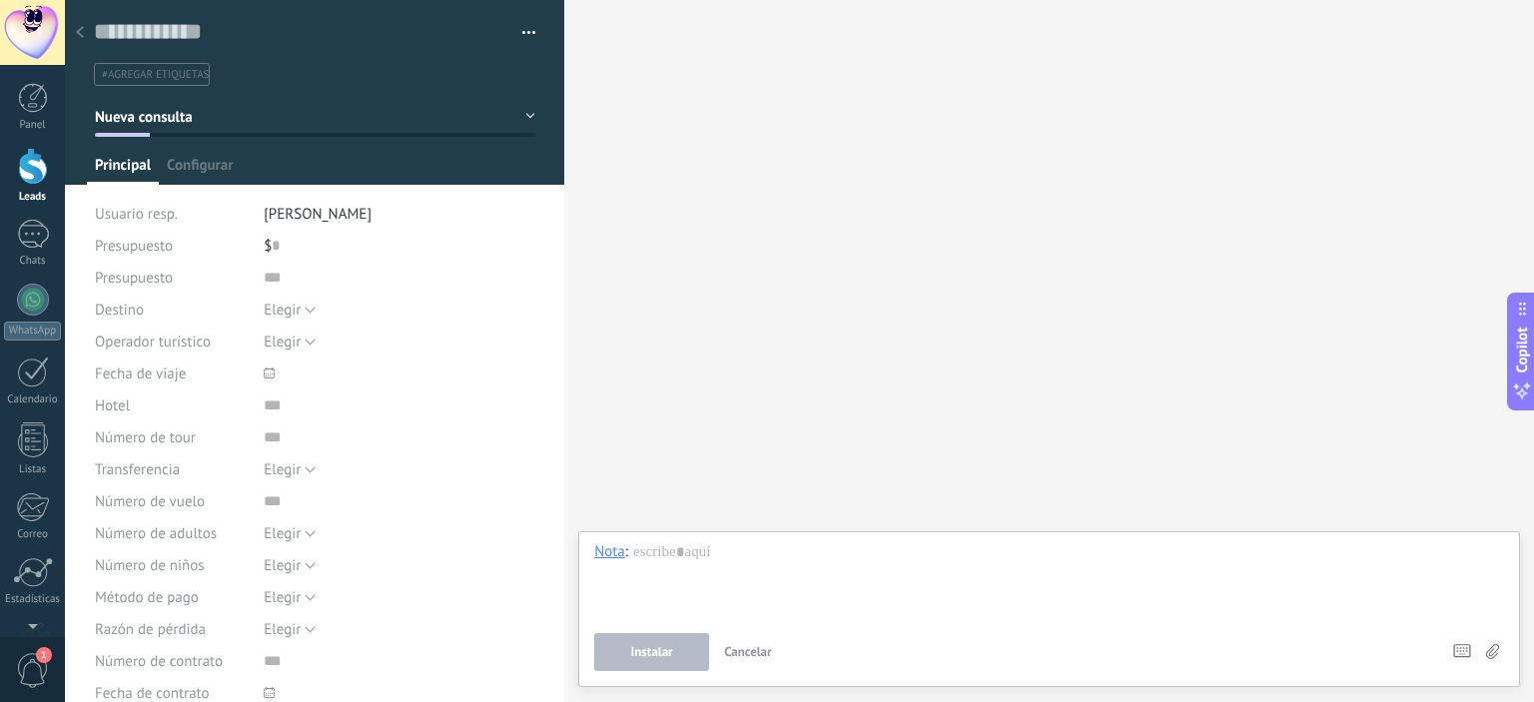
click at [29, 174] on div at bounding box center [33, 166] width 30 height 37
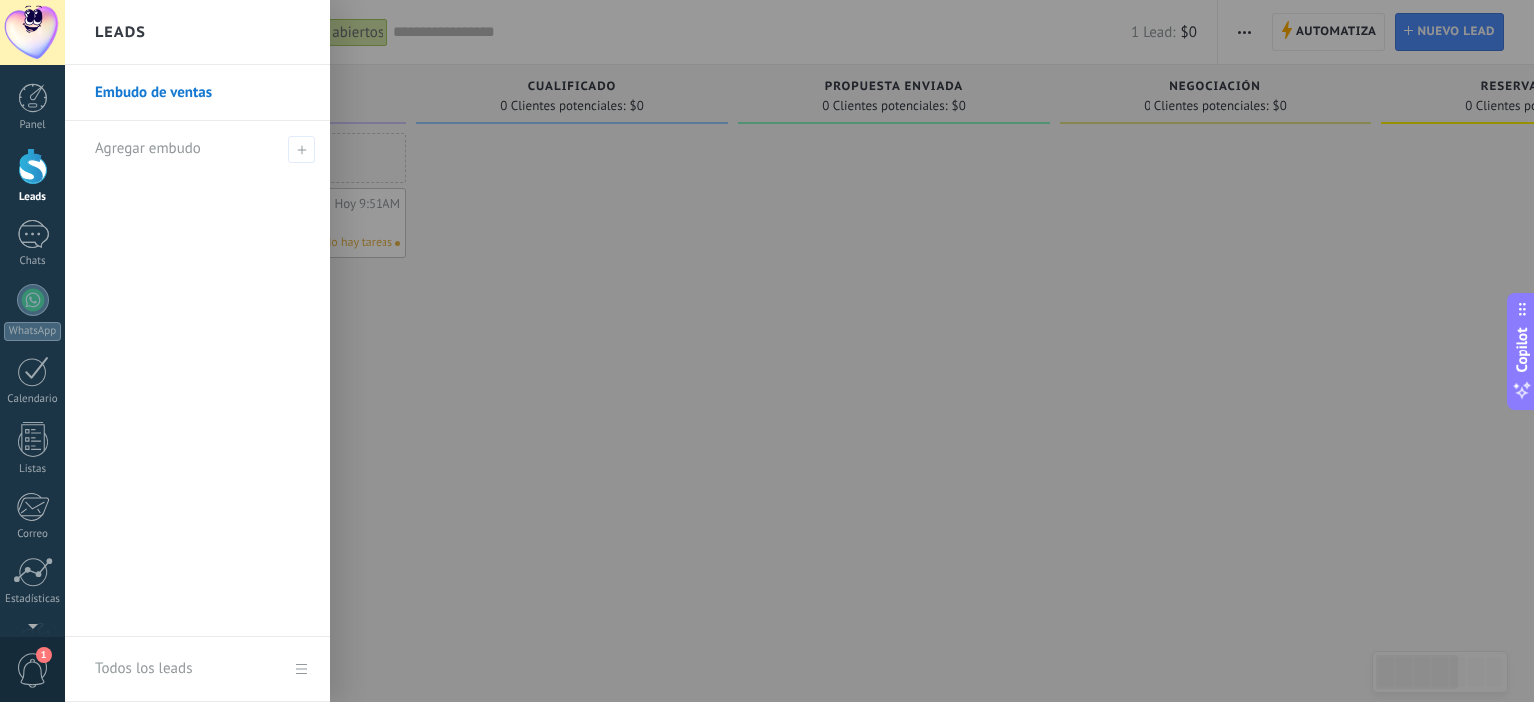
click at [18, 170] on div at bounding box center [33, 166] width 30 height 37
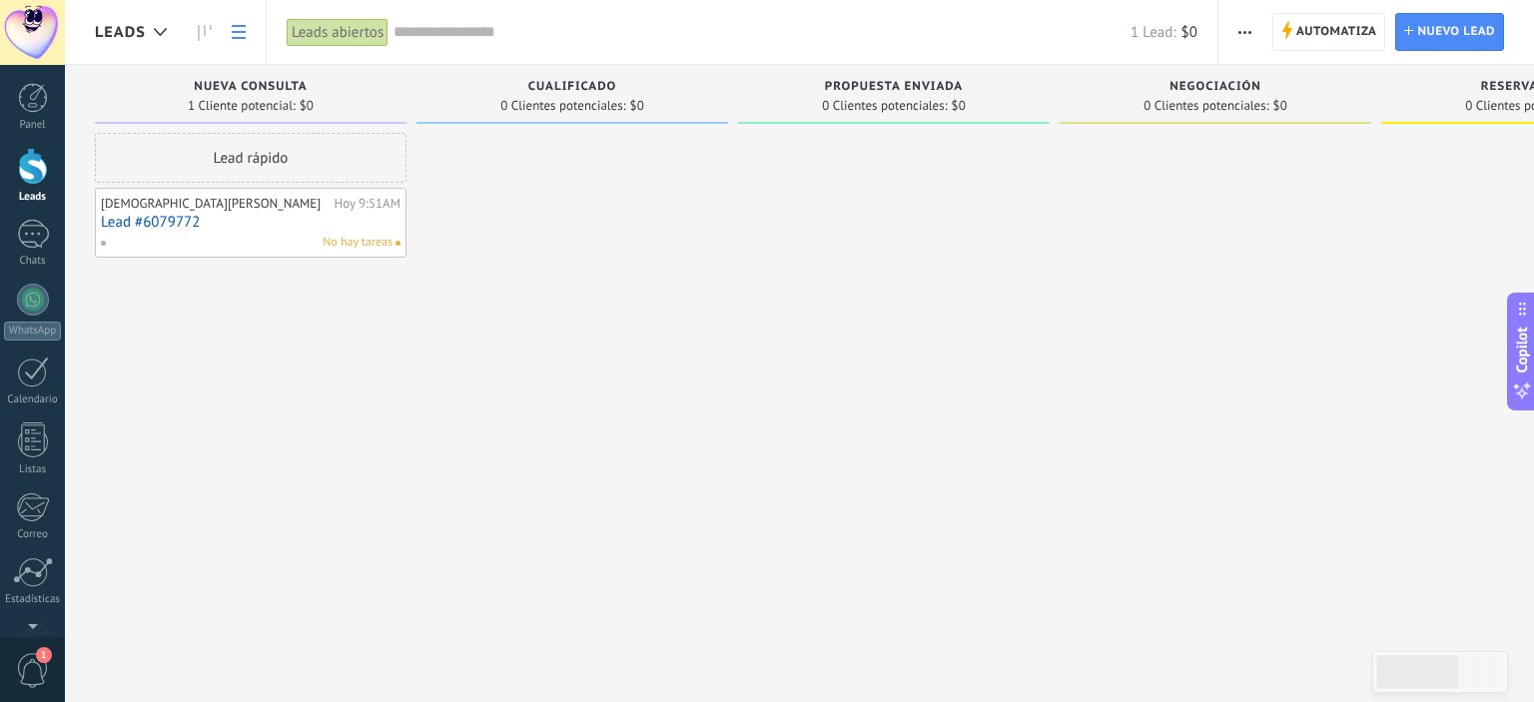
click at [231, 29] on link at bounding box center [239, 32] width 34 height 39
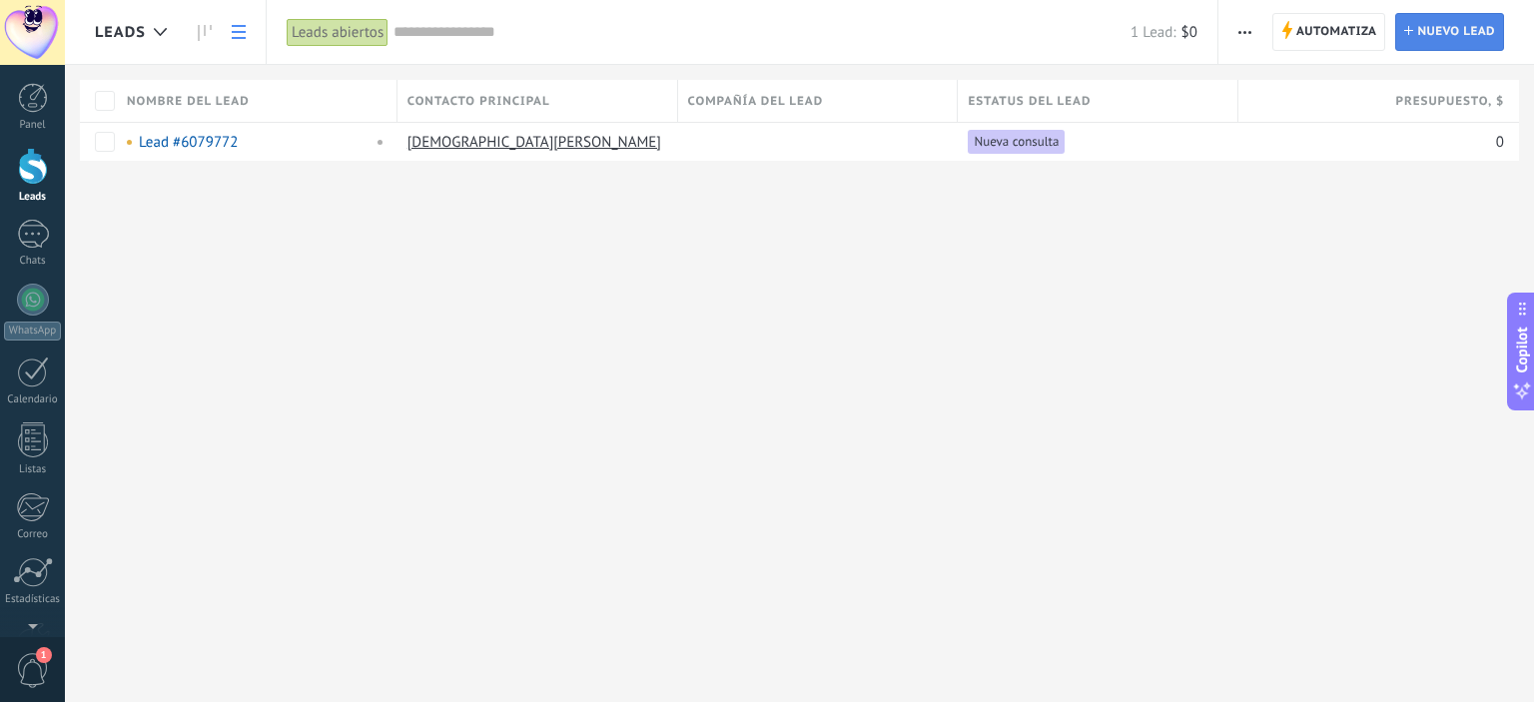
click at [1452, 28] on span "Nuevo lead" at bounding box center [1456, 32] width 78 height 36
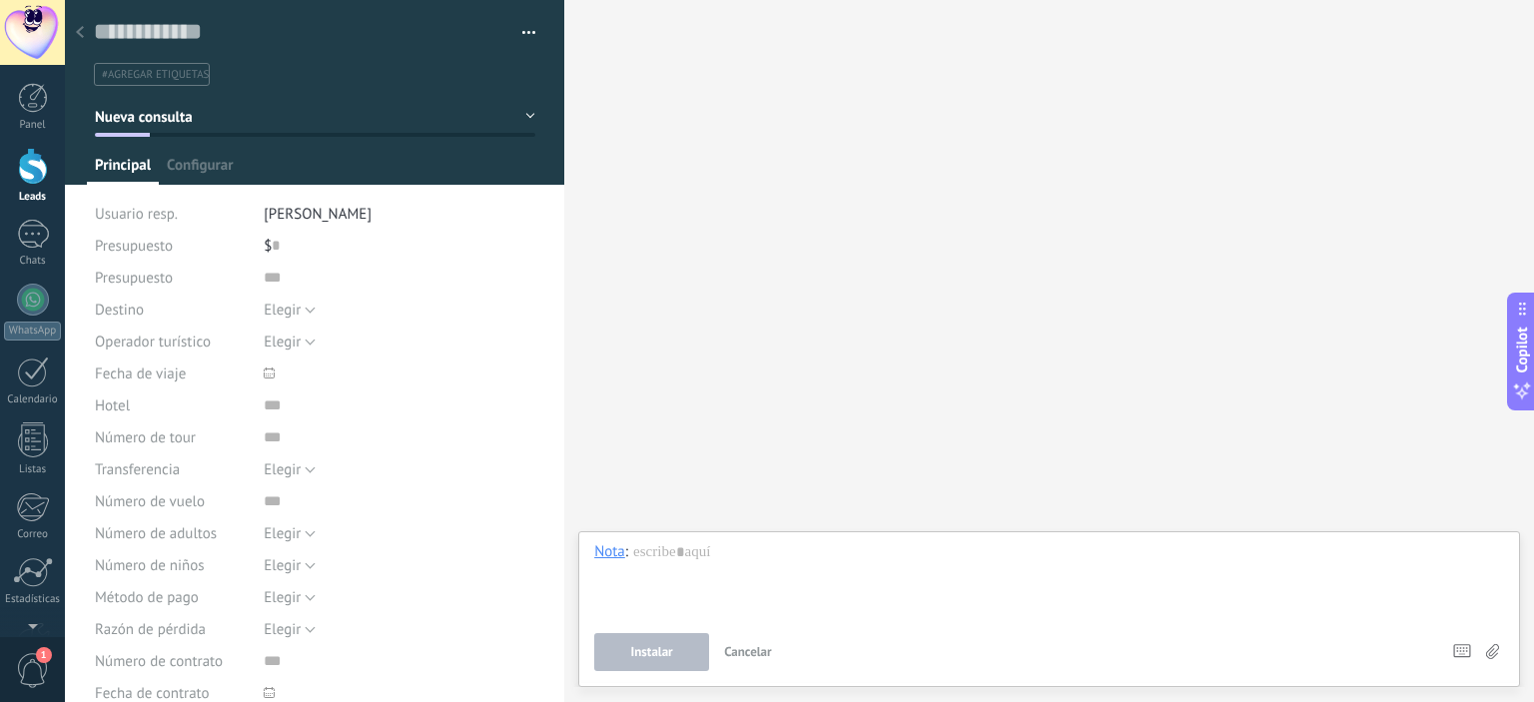
click at [68, 36] on div at bounding box center [80, 33] width 28 height 39
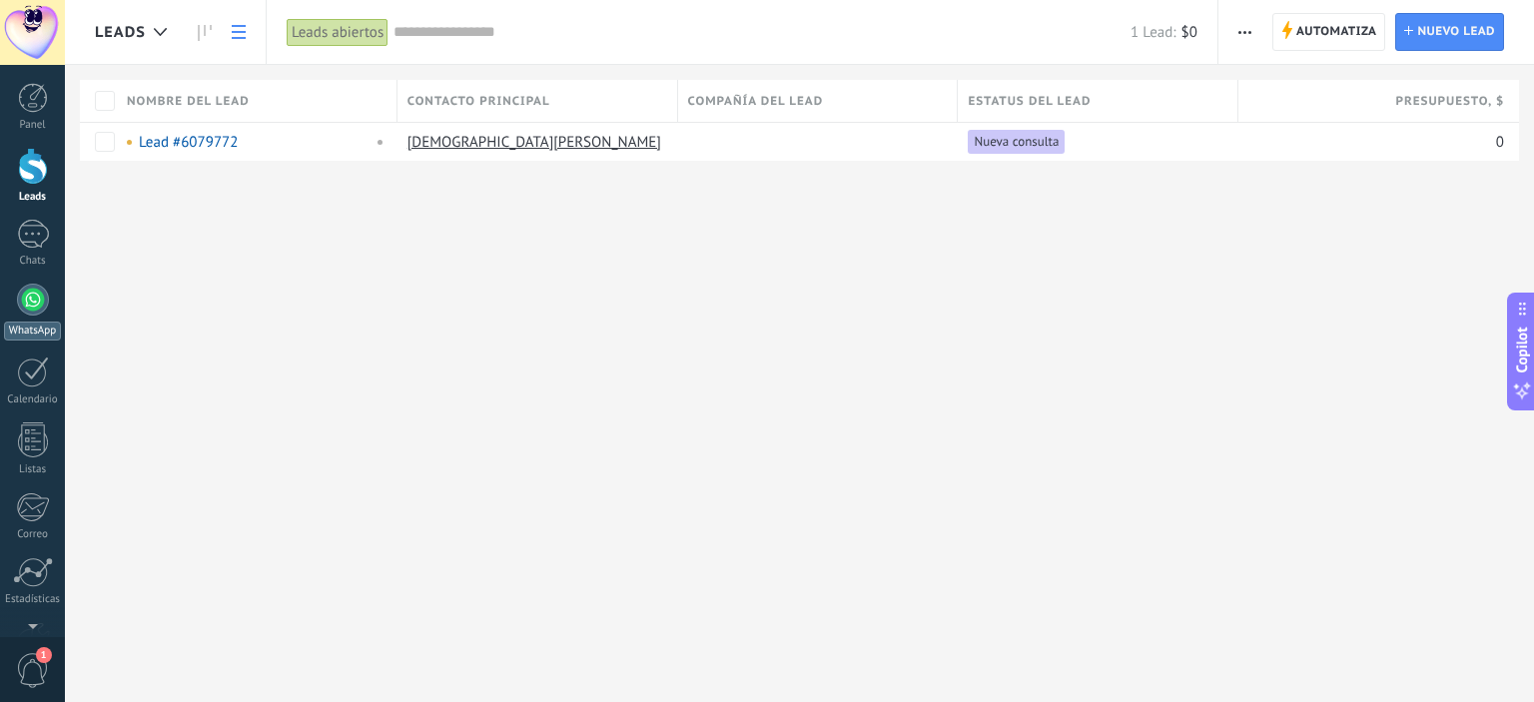
click at [19, 304] on div at bounding box center [33, 300] width 32 height 32
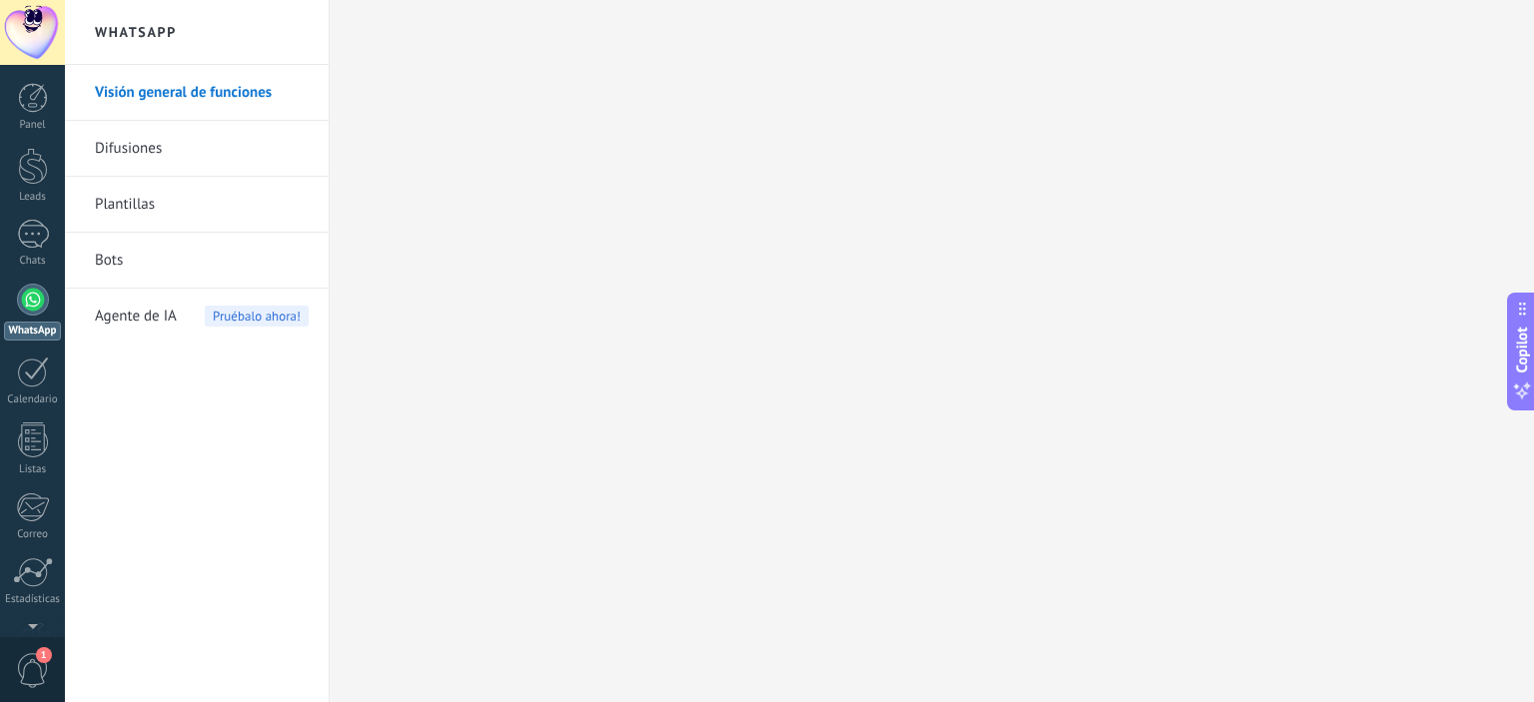
click at [142, 152] on link "Difusiones" at bounding box center [202, 149] width 214 height 56
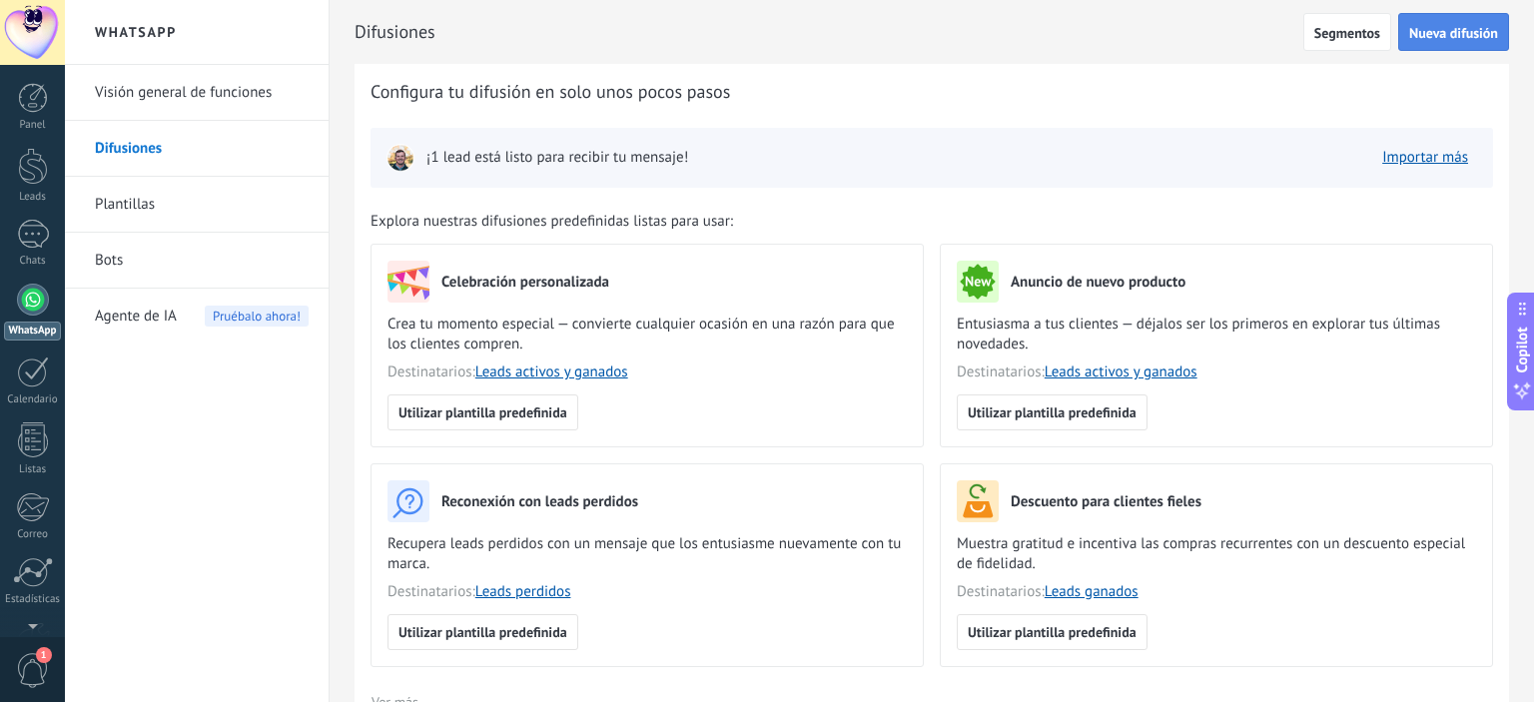
click at [1462, 18] on button "Nueva difusión" at bounding box center [1453, 32] width 111 height 38
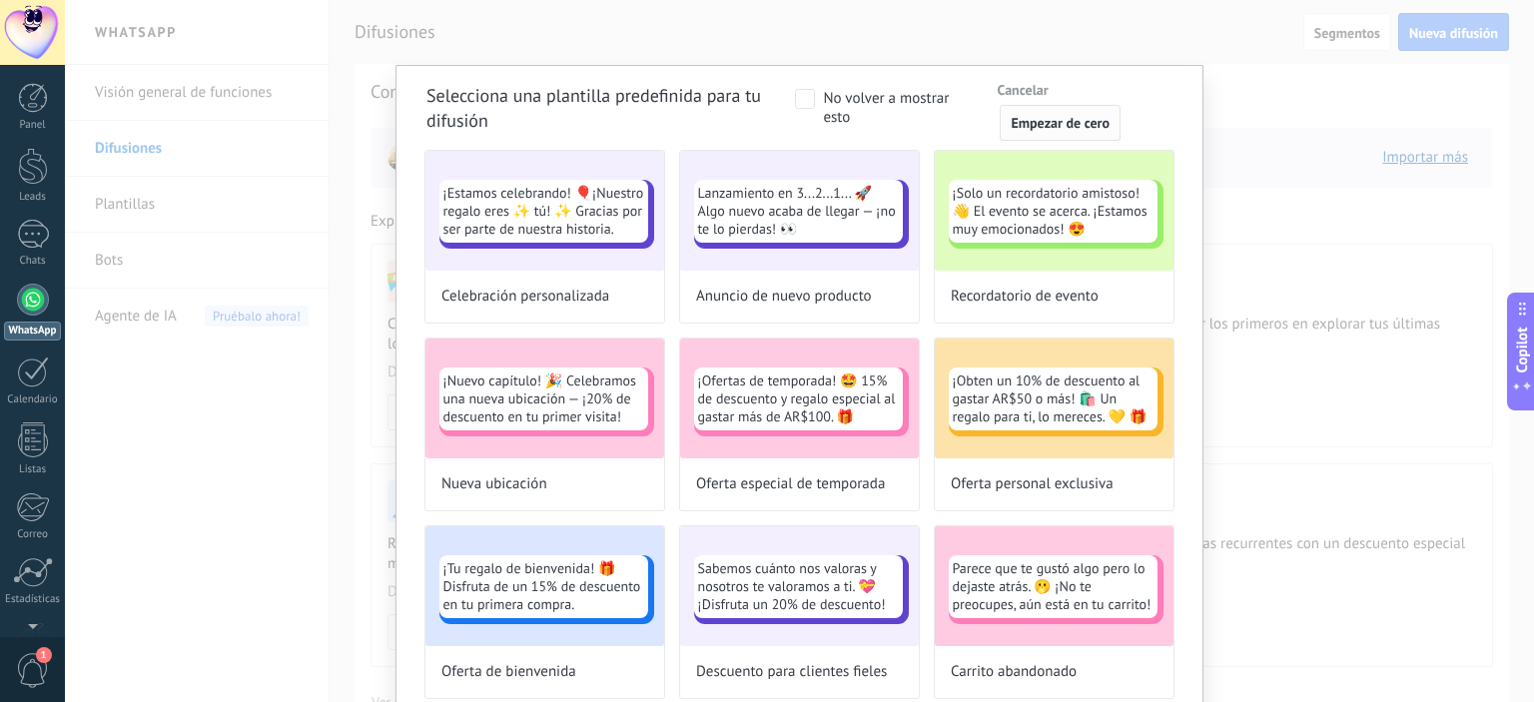
click at [1050, 135] on button "Empezar de cero" at bounding box center [1060, 123] width 121 height 36
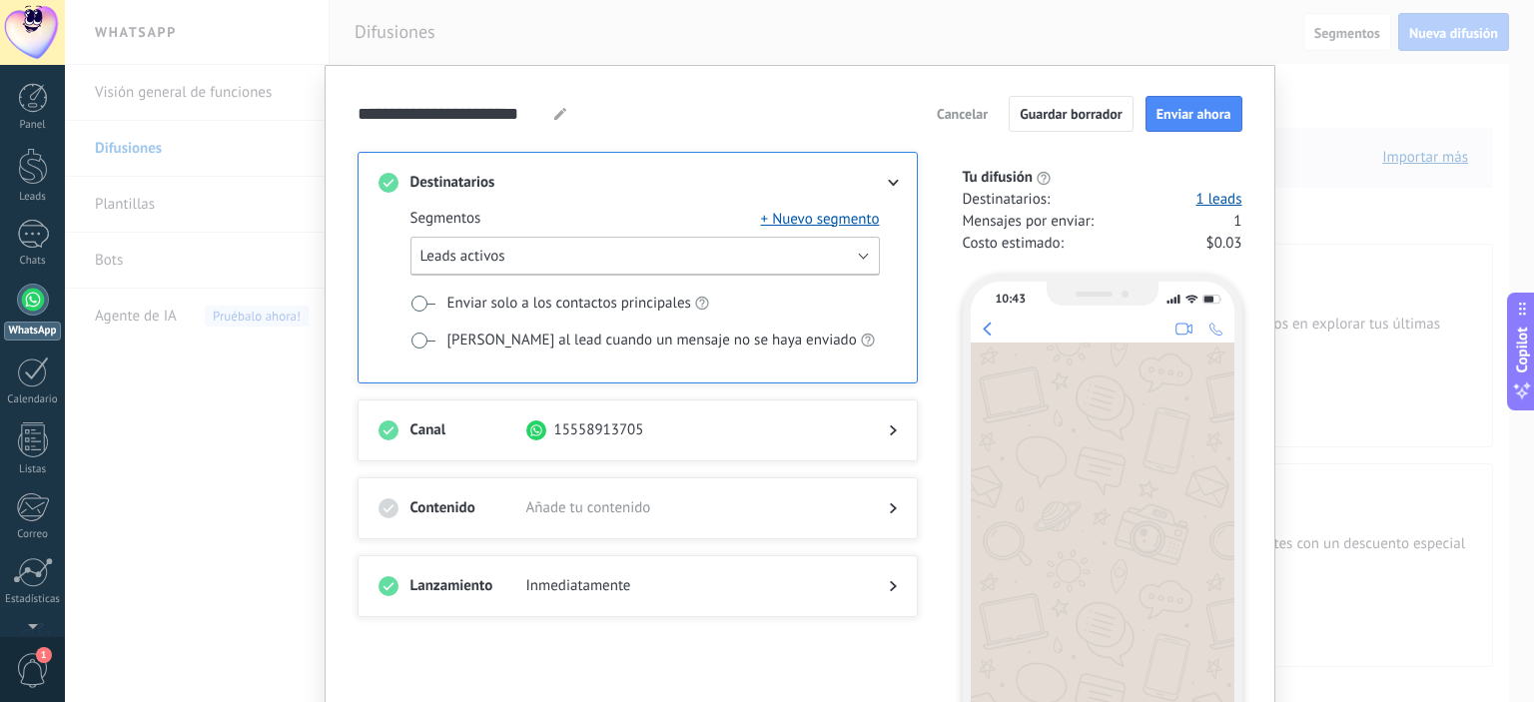
click at [637, 255] on button "Leads activos" at bounding box center [644, 256] width 469 height 39
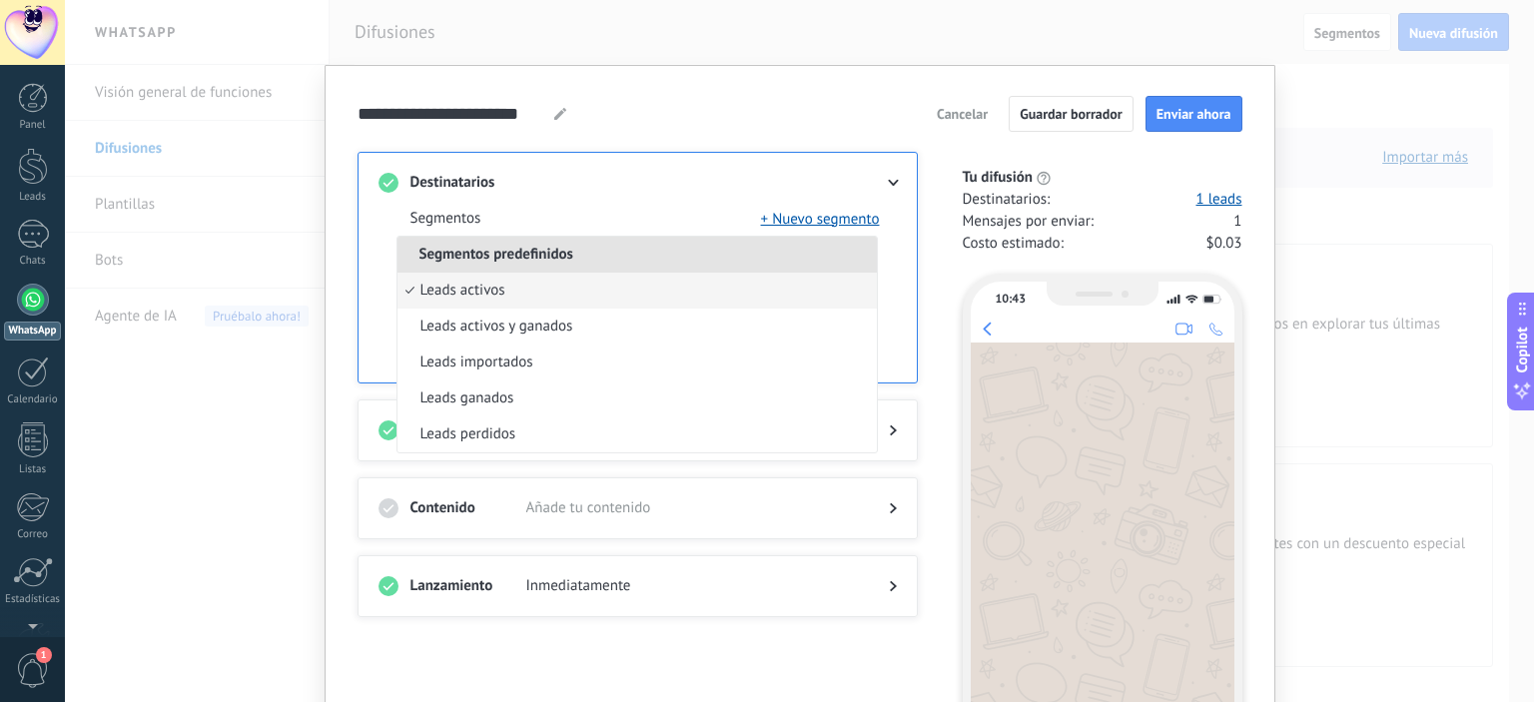
click at [637, 255] on li "Segmentos predefinidos" at bounding box center [636, 255] width 479 height 36
click at [641, 205] on div "Segmentos + Nuevo segmento Segmentos predefinidos Leads activos Leads activos y…" at bounding box center [637, 288] width 518 height 190
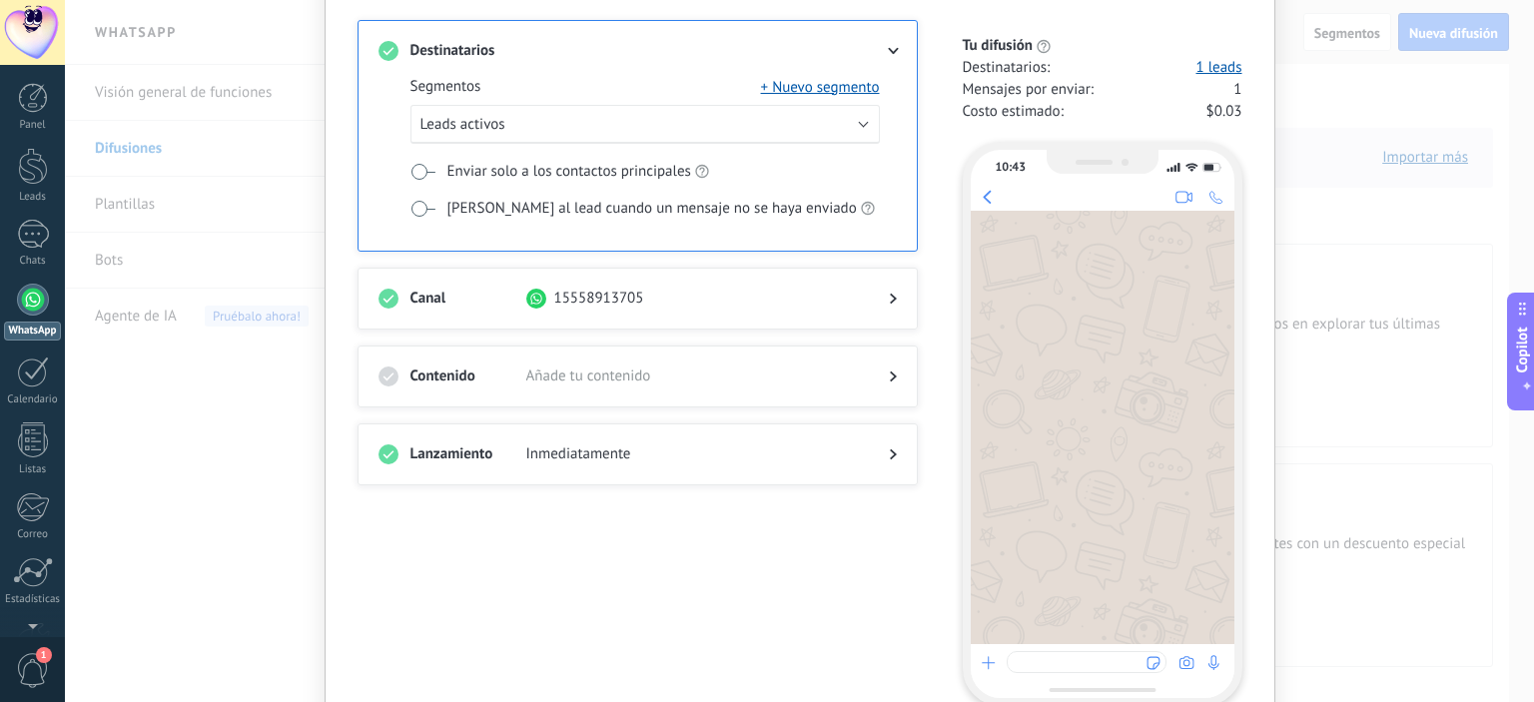
scroll to position [132, 0]
click at [899, 376] on div "Contenido Añade tu contenido" at bounding box center [638, 377] width 560 height 62
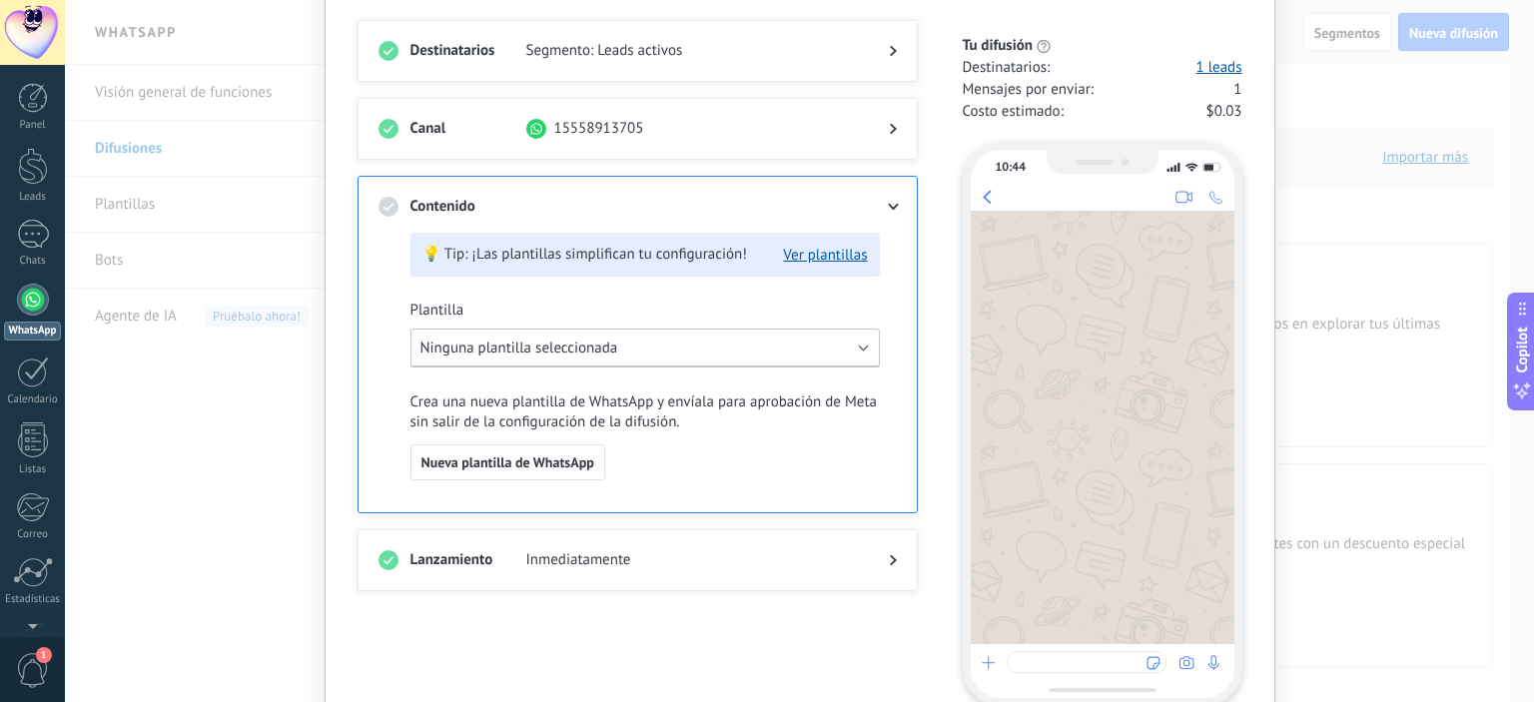
click at [601, 349] on span "Ninguna plantilla seleccionada" at bounding box center [519, 348] width 198 height 19
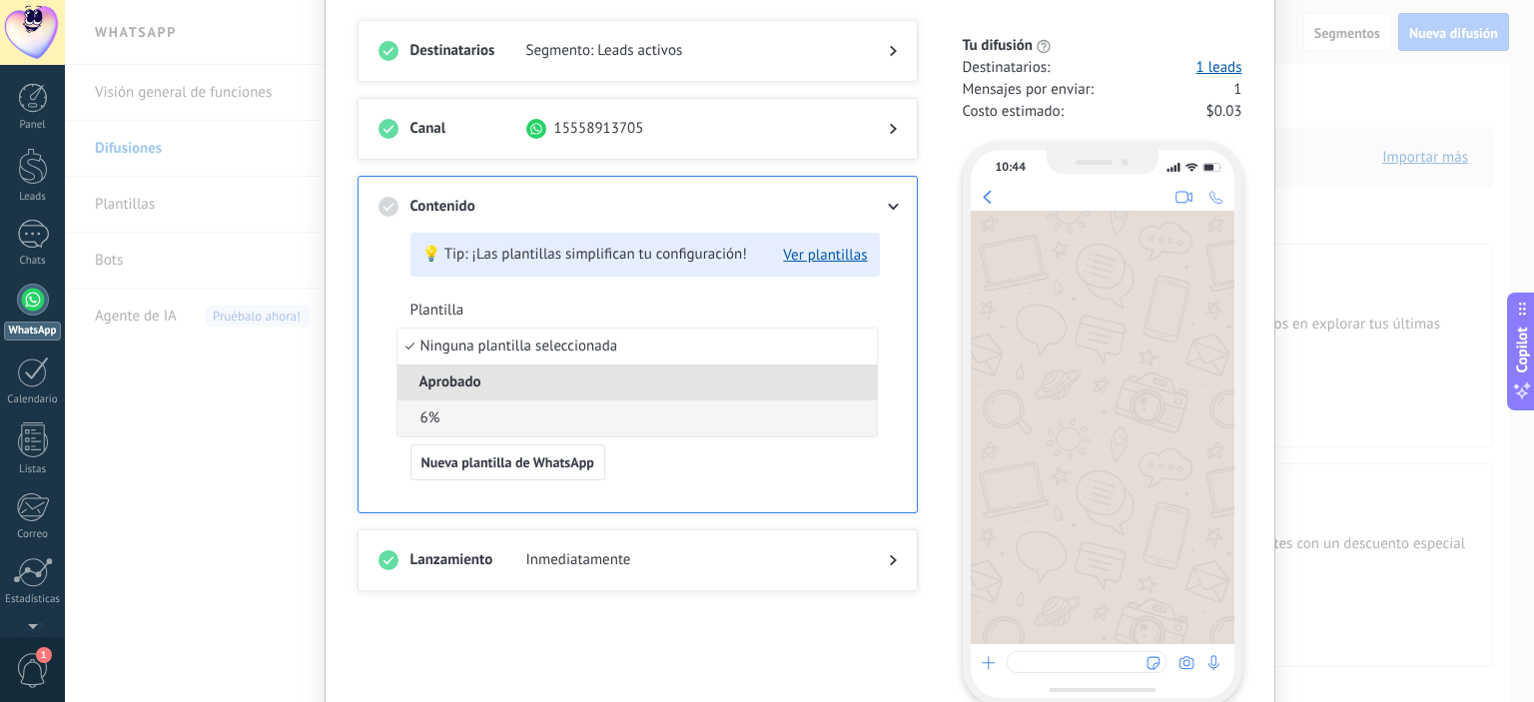
click at [443, 431] on li "6%" at bounding box center [636, 418] width 479 height 36
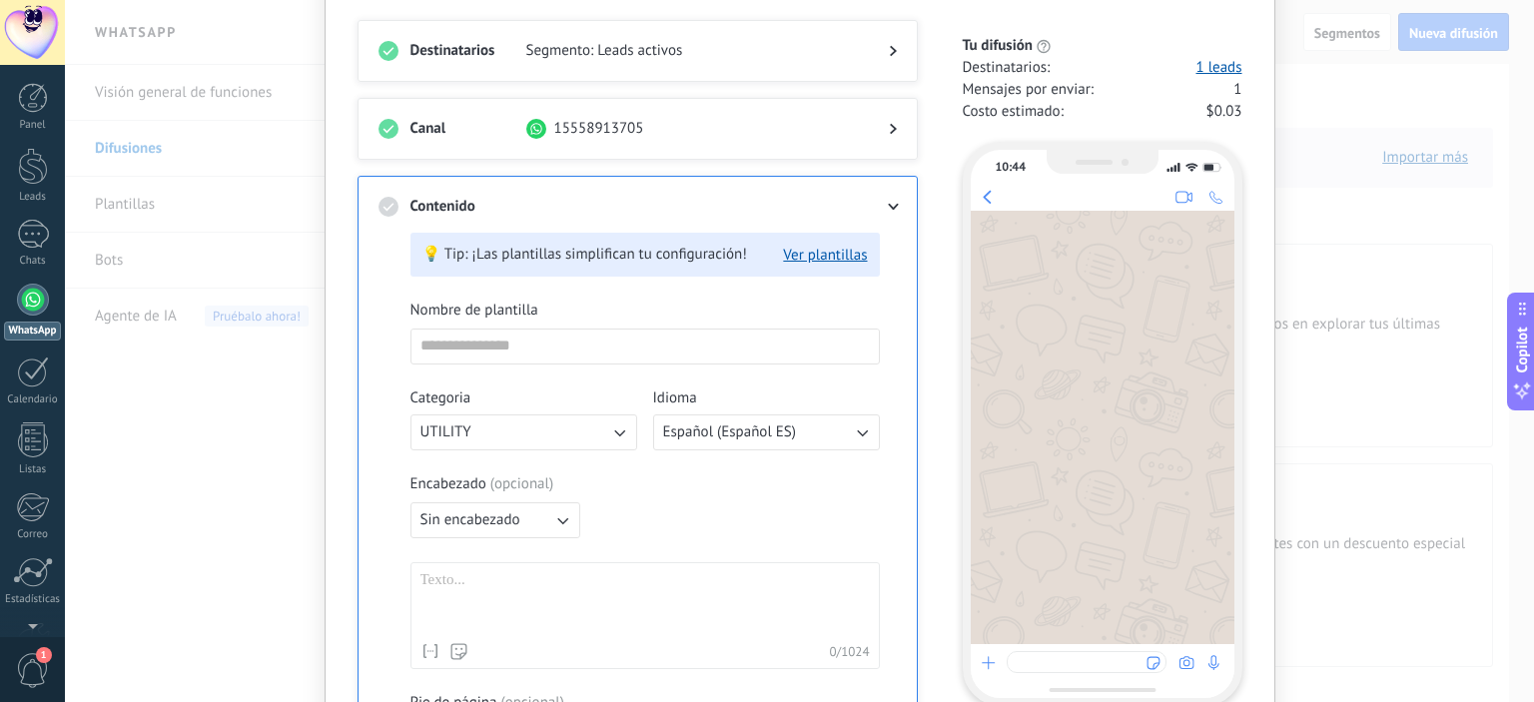
type input "**"
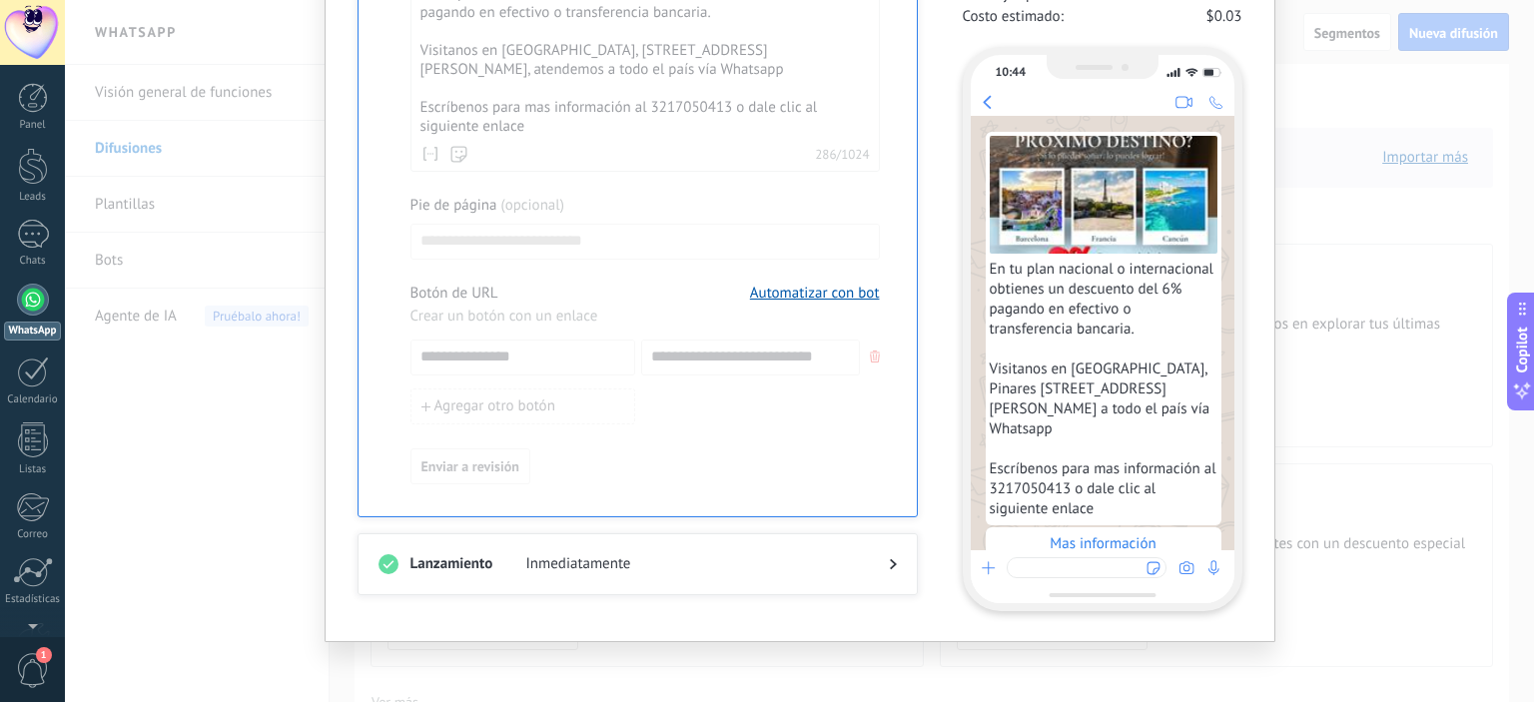
scroll to position [874, 0]
click at [821, 291] on button "Automatizar con bot" at bounding box center [815, 291] width 130 height 19
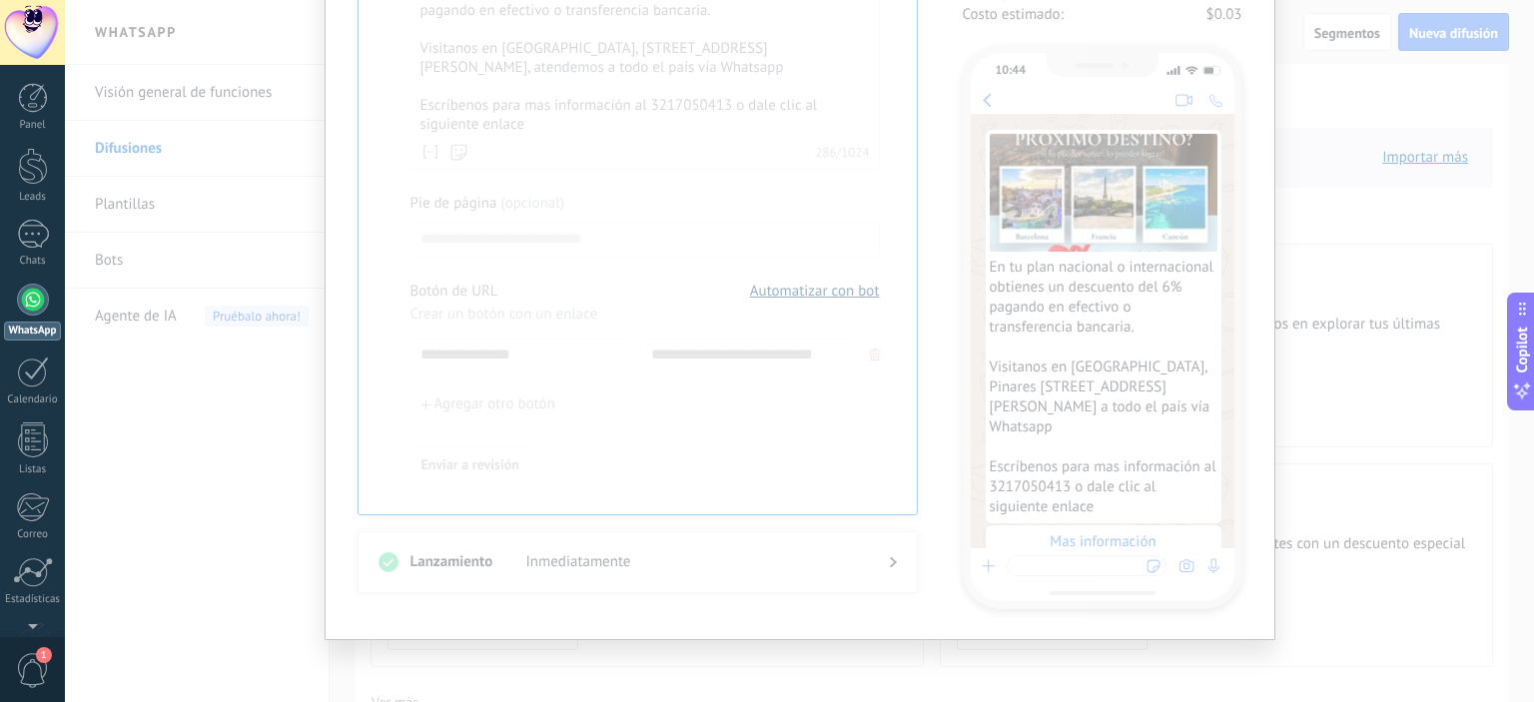
type input "**********"
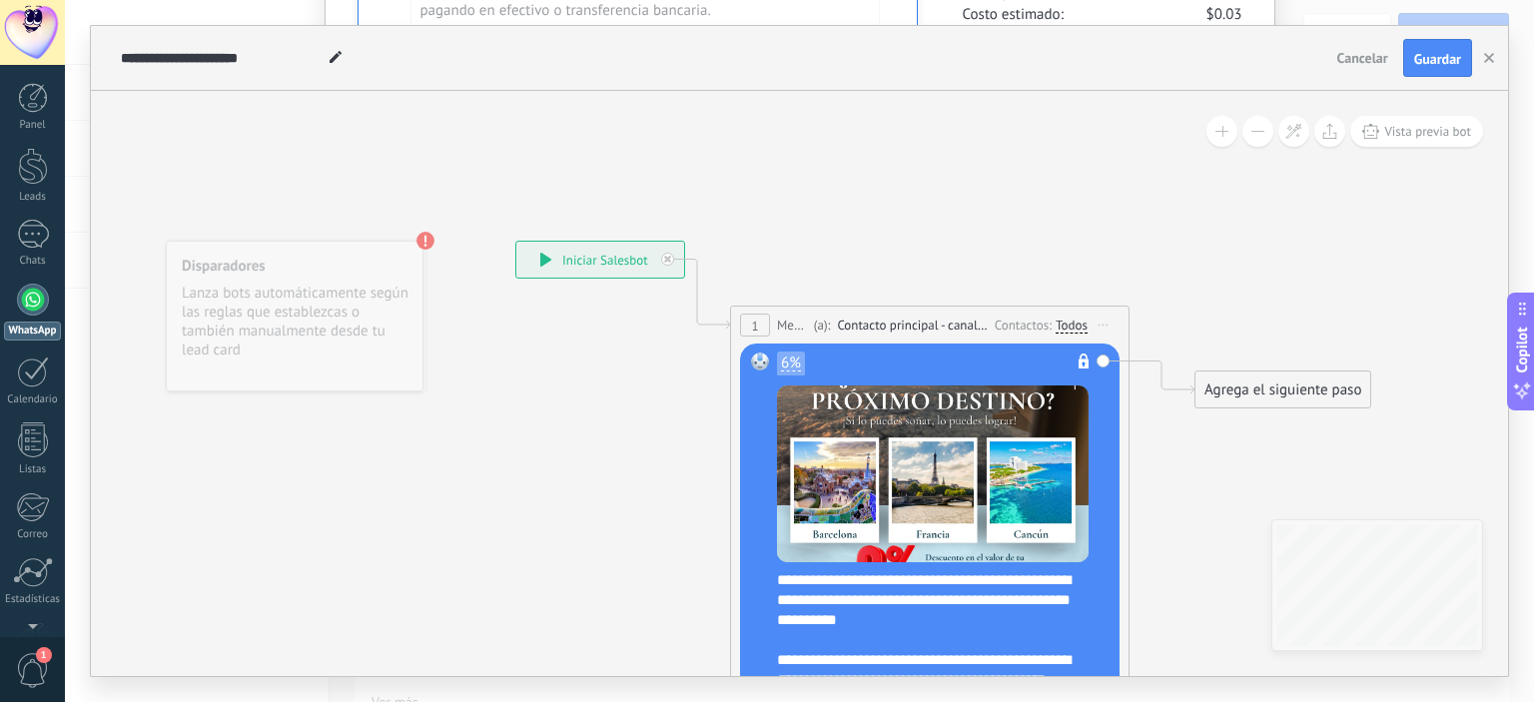
click at [1357, 58] on span "Cancelar" at bounding box center [1362, 58] width 51 height 18
